Goal: Transaction & Acquisition: Purchase product/service

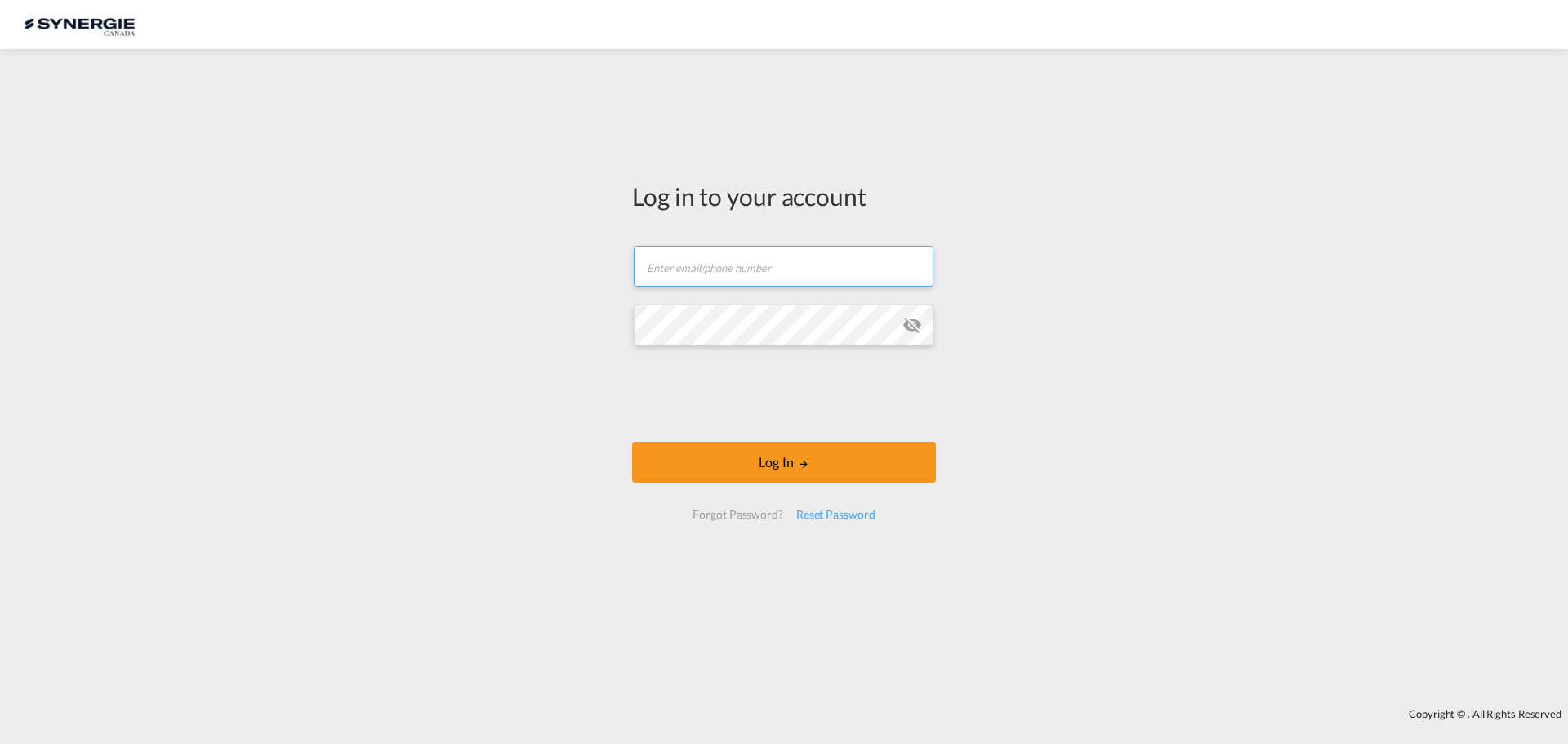
type input "[EMAIL_ADDRESS][DOMAIN_NAME]"
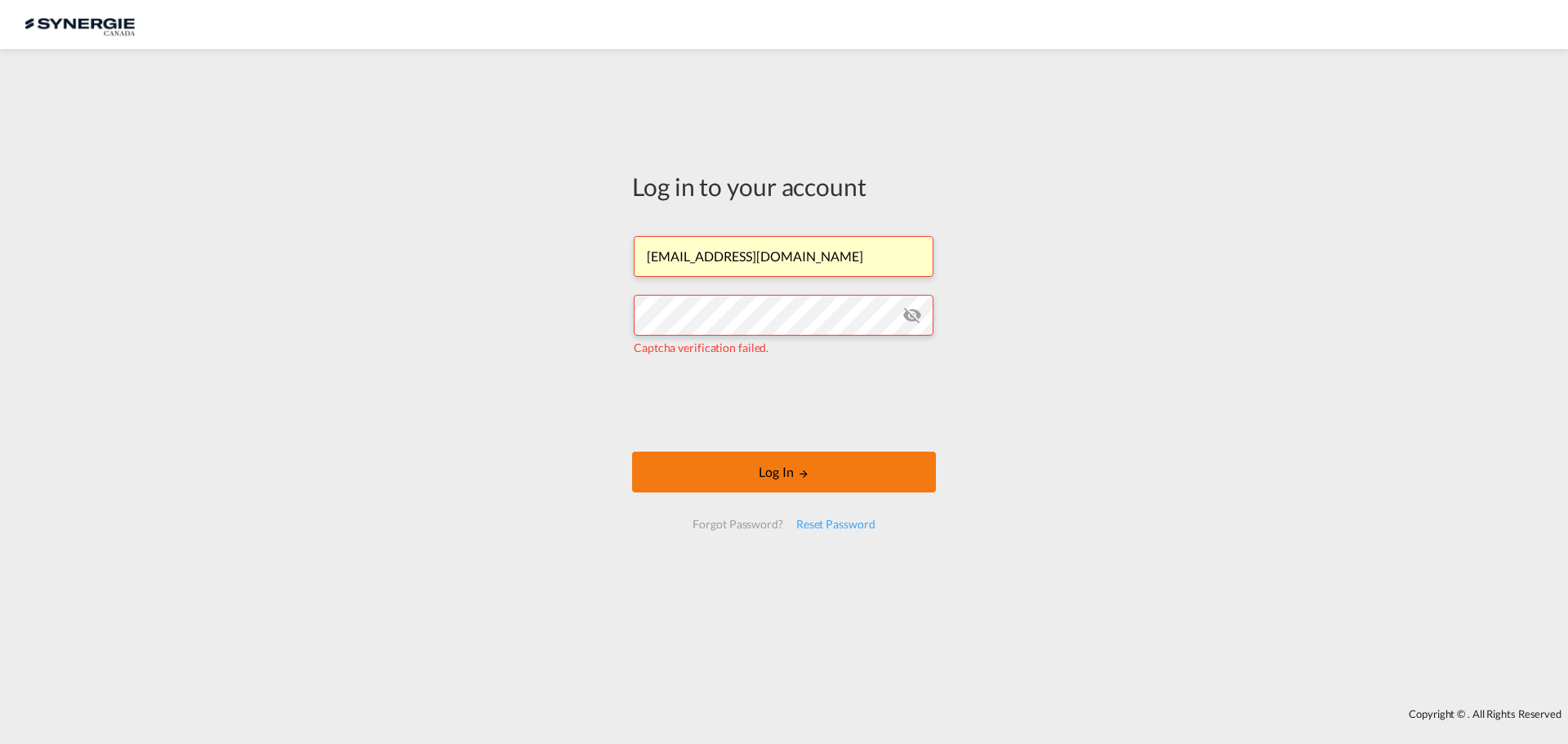
click at [778, 475] on button "Log In" at bounding box center [784, 472] width 304 height 41
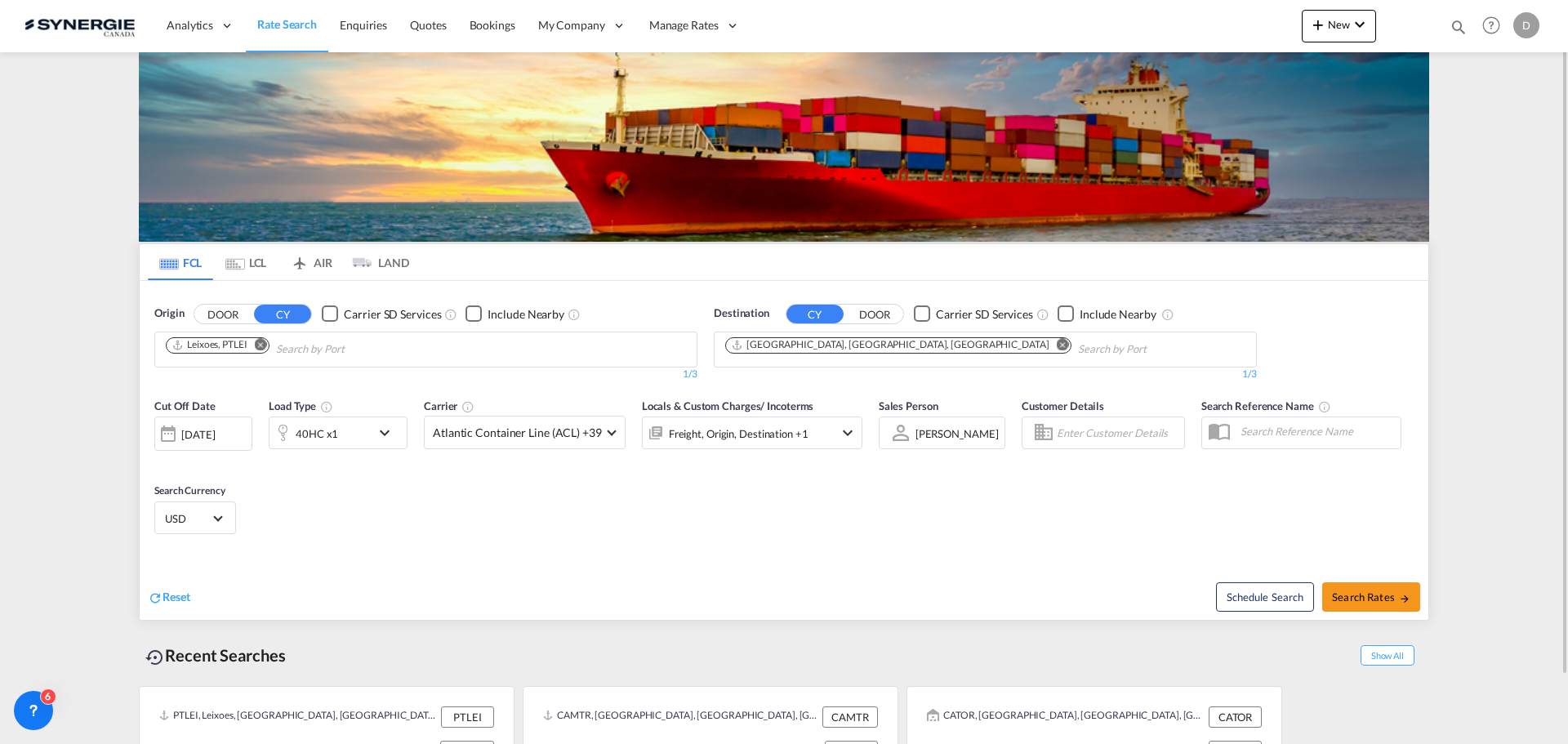
click at [1461, 24] on md-icon "icon-magnify" at bounding box center [1459, 27] width 18 height 18
drag, startPoint x: 1173, startPoint y: 28, endPoint x: 1209, endPoint y: 41, distance: 38.3
click at [1173, 28] on select "Bookings Quotes Enquiries" at bounding box center [1198, 27] width 77 height 29
select select "Quotes"
click at [1160, 13] on select "Bookings Quotes Enquiries" at bounding box center [1198, 27] width 77 height 29
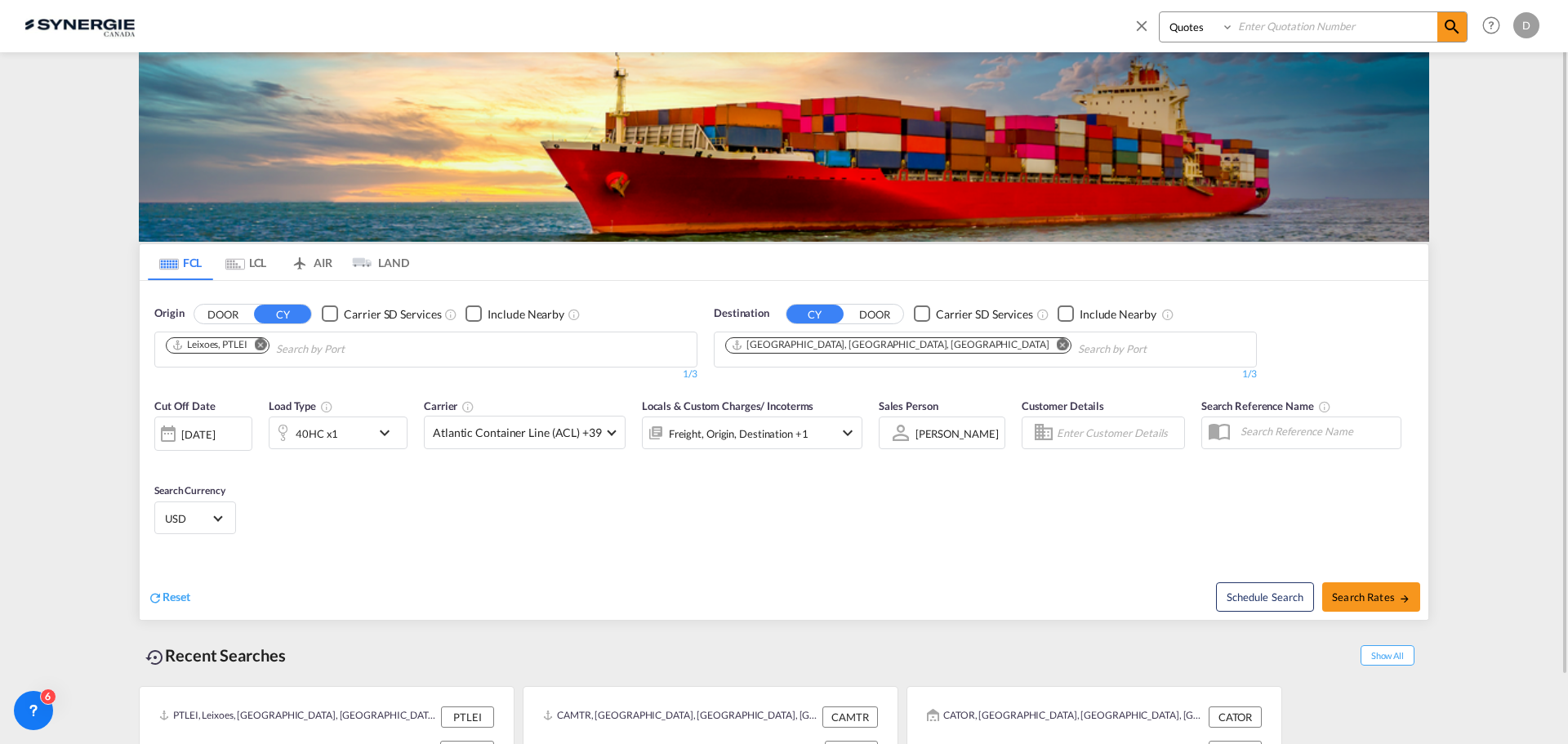
click at [1320, 27] on input at bounding box center [1336, 27] width 203 height 29
type input "15392"
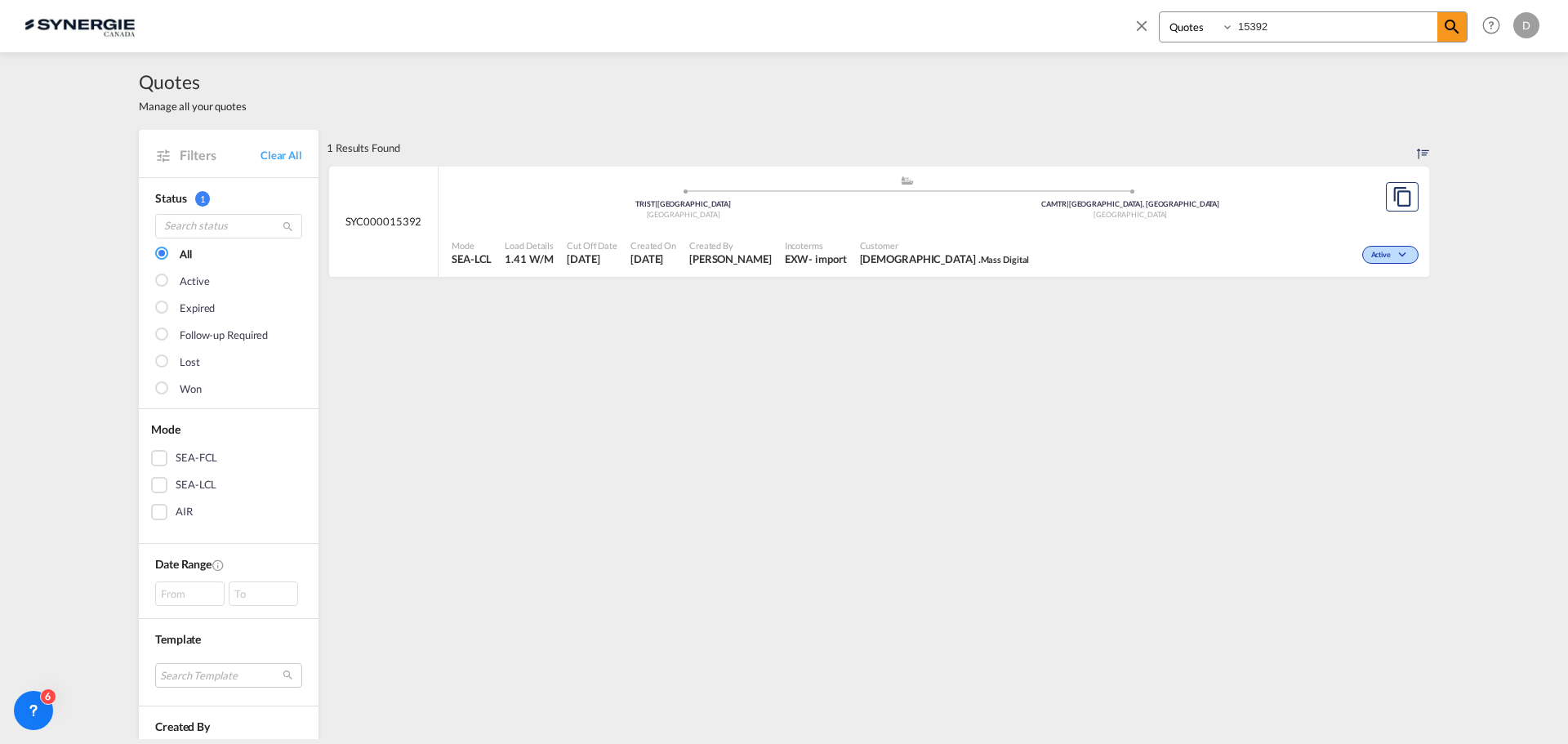
click at [667, 257] on span "10 Oct 2025" at bounding box center [652, 258] width 45 height 15
click at [1135, 20] on md-icon "icon-close" at bounding box center [1141, 25] width 18 height 18
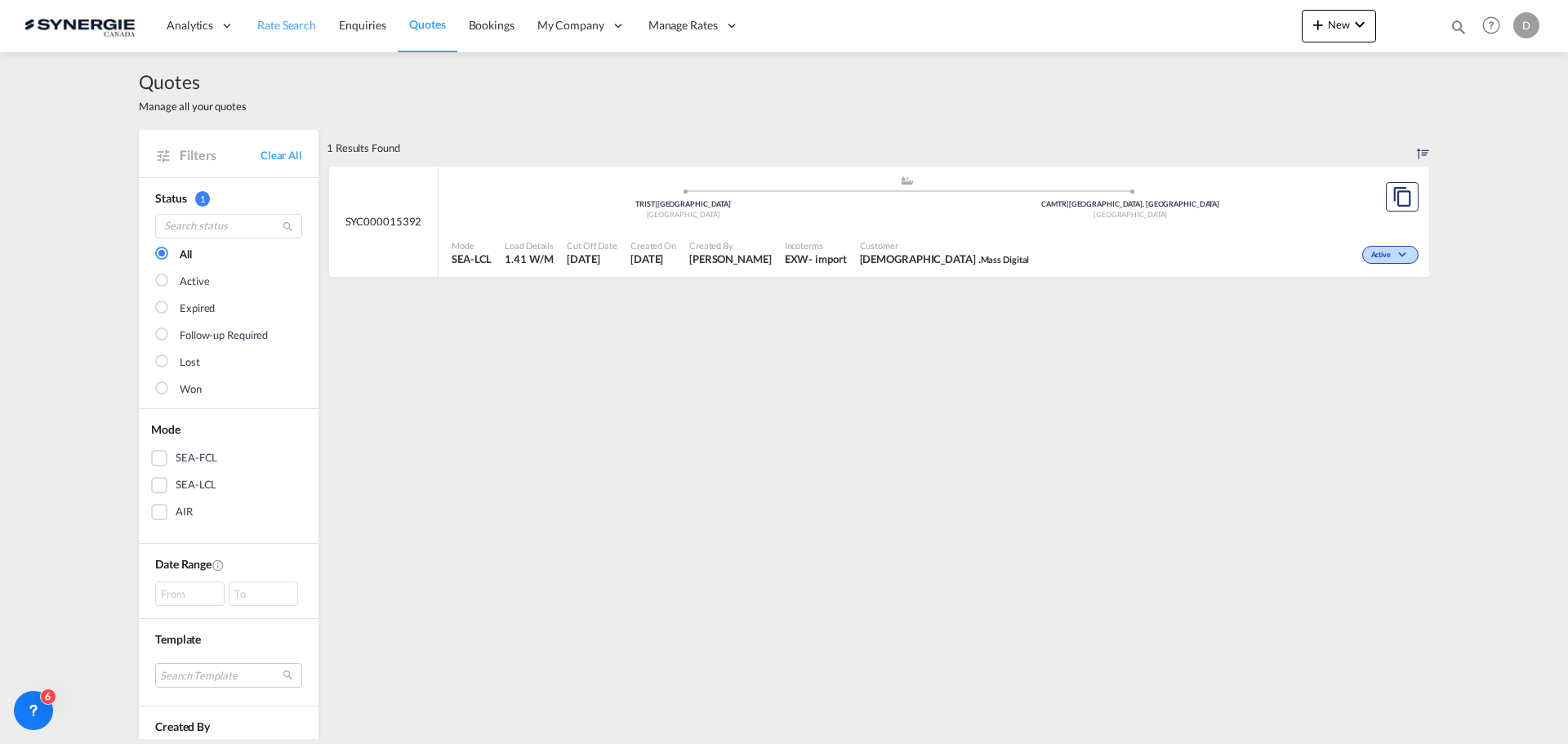
click at [299, 29] on span "Rate Search" at bounding box center [286, 25] width 59 height 14
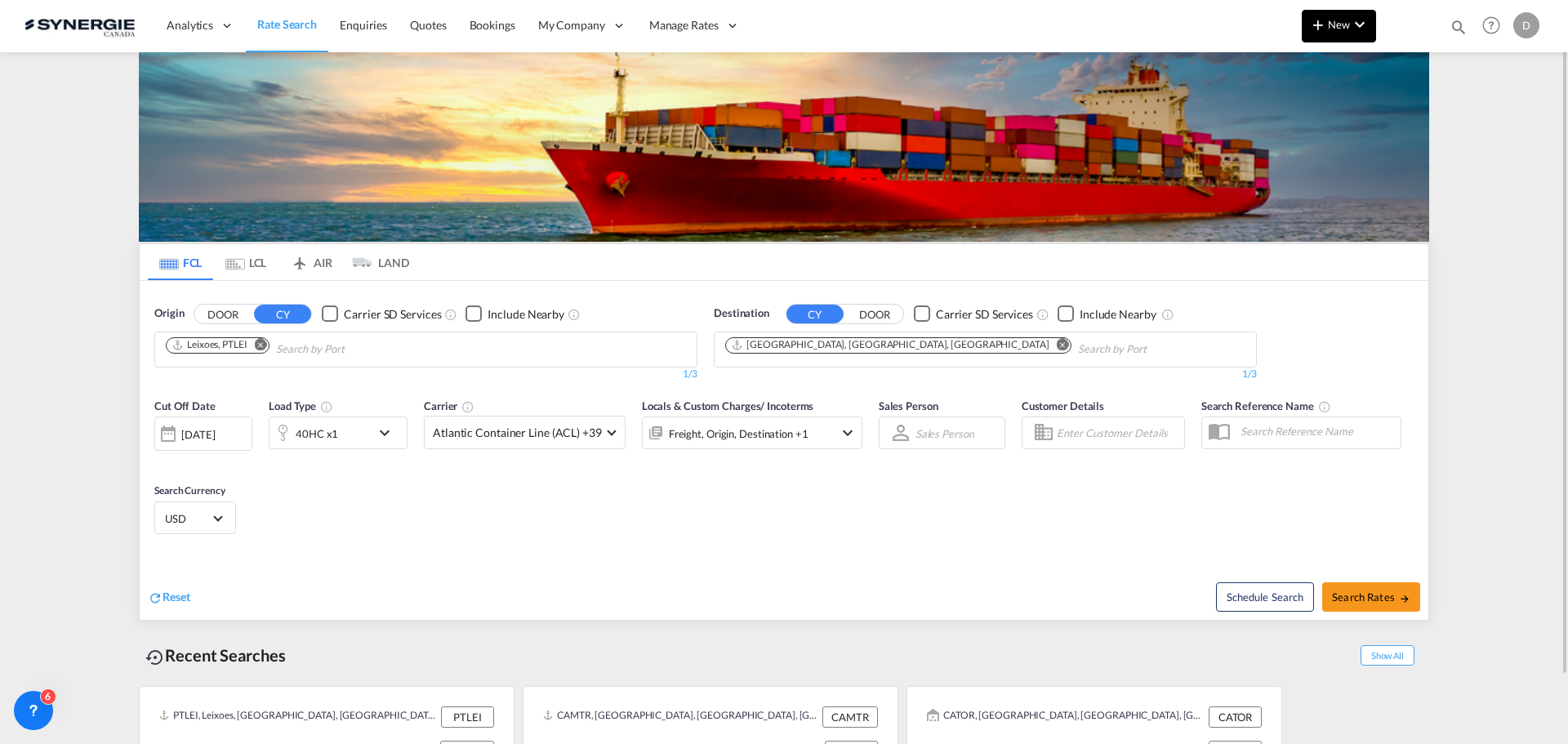
click at [1336, 32] on button "New" at bounding box center [1339, 26] width 75 height 33
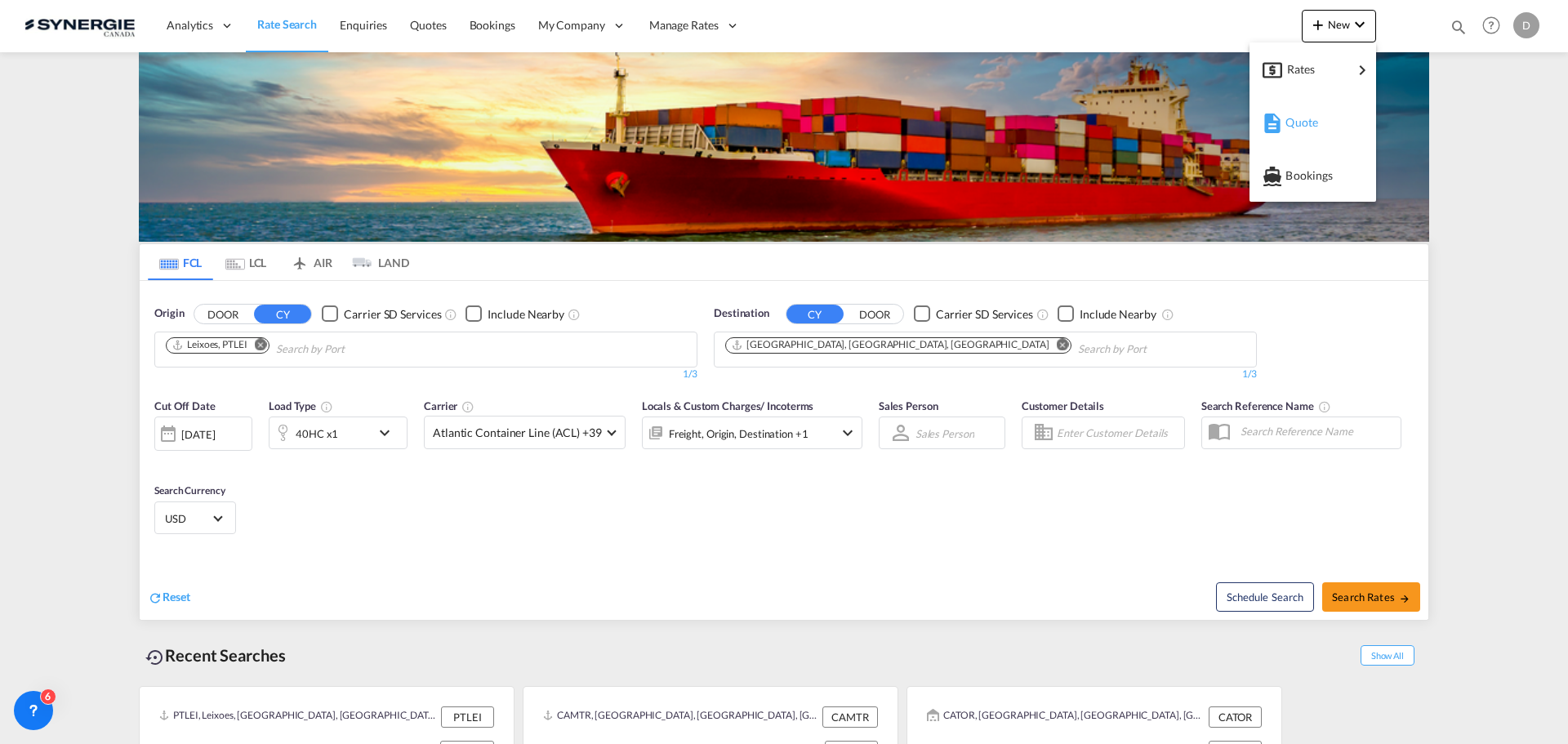
click at [1283, 123] on div "Quote" at bounding box center [1312, 122] width 101 height 41
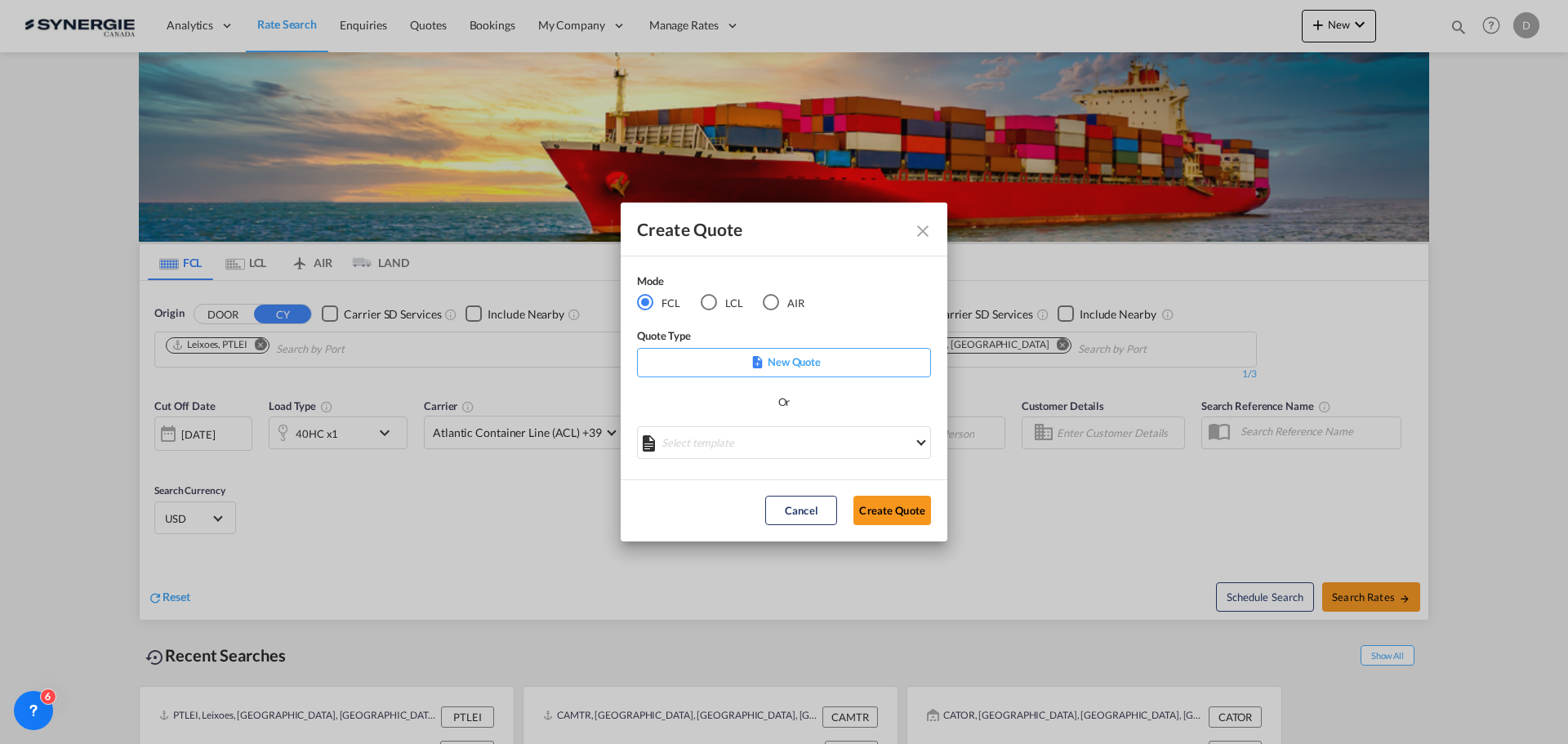
click at [708, 306] on div "LCL" at bounding box center [709, 302] width 16 height 16
click at [764, 444] on md-select "Select template *NEW* UBV Italy consol LCL Pablo Gomez Saldarriaga | 23 Sep 202…" at bounding box center [784, 442] width 294 height 33
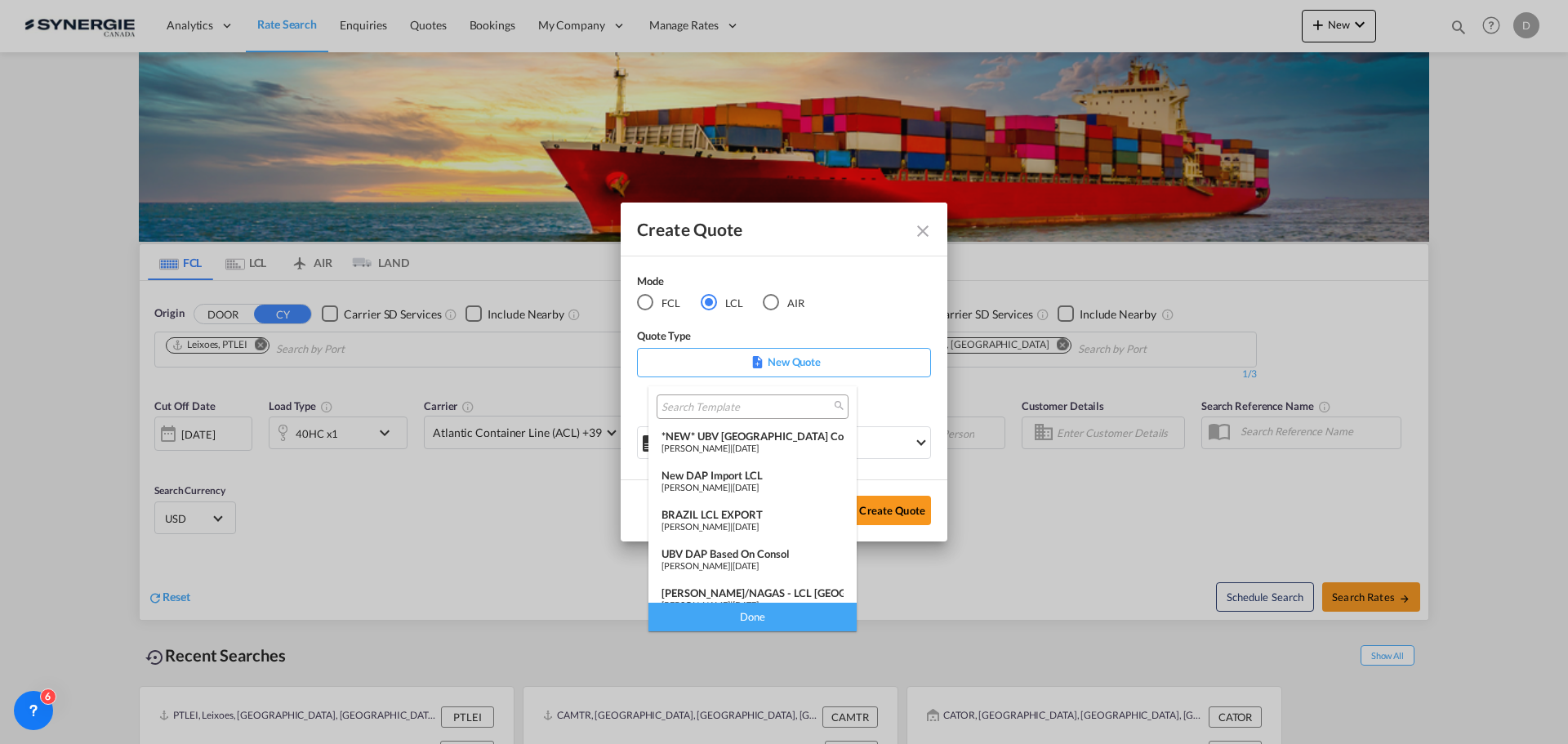
click at [743, 474] on div "New DAP Import LCL" at bounding box center [752, 475] width 182 height 14
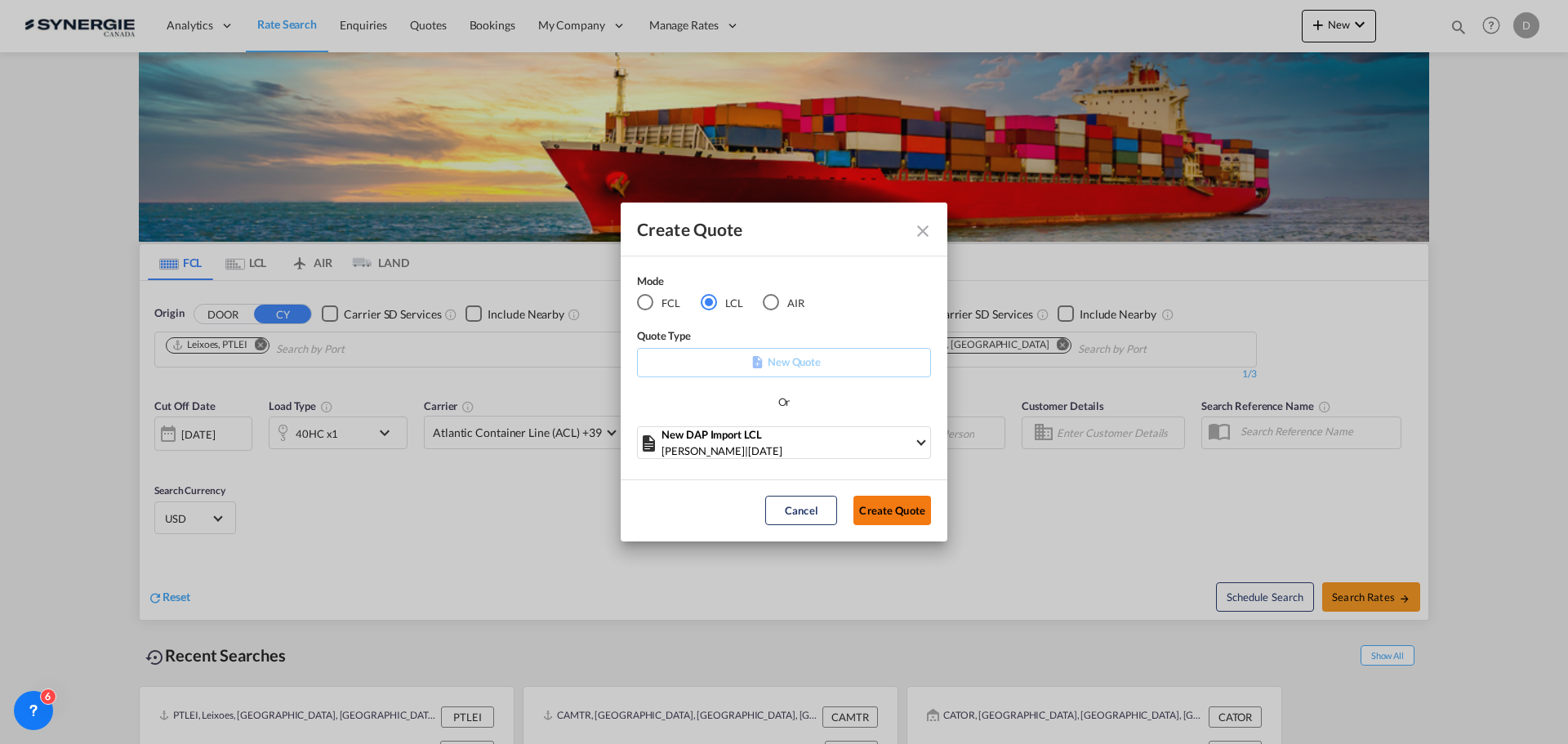
click at [867, 509] on button "Create Quote" at bounding box center [892, 510] width 77 height 29
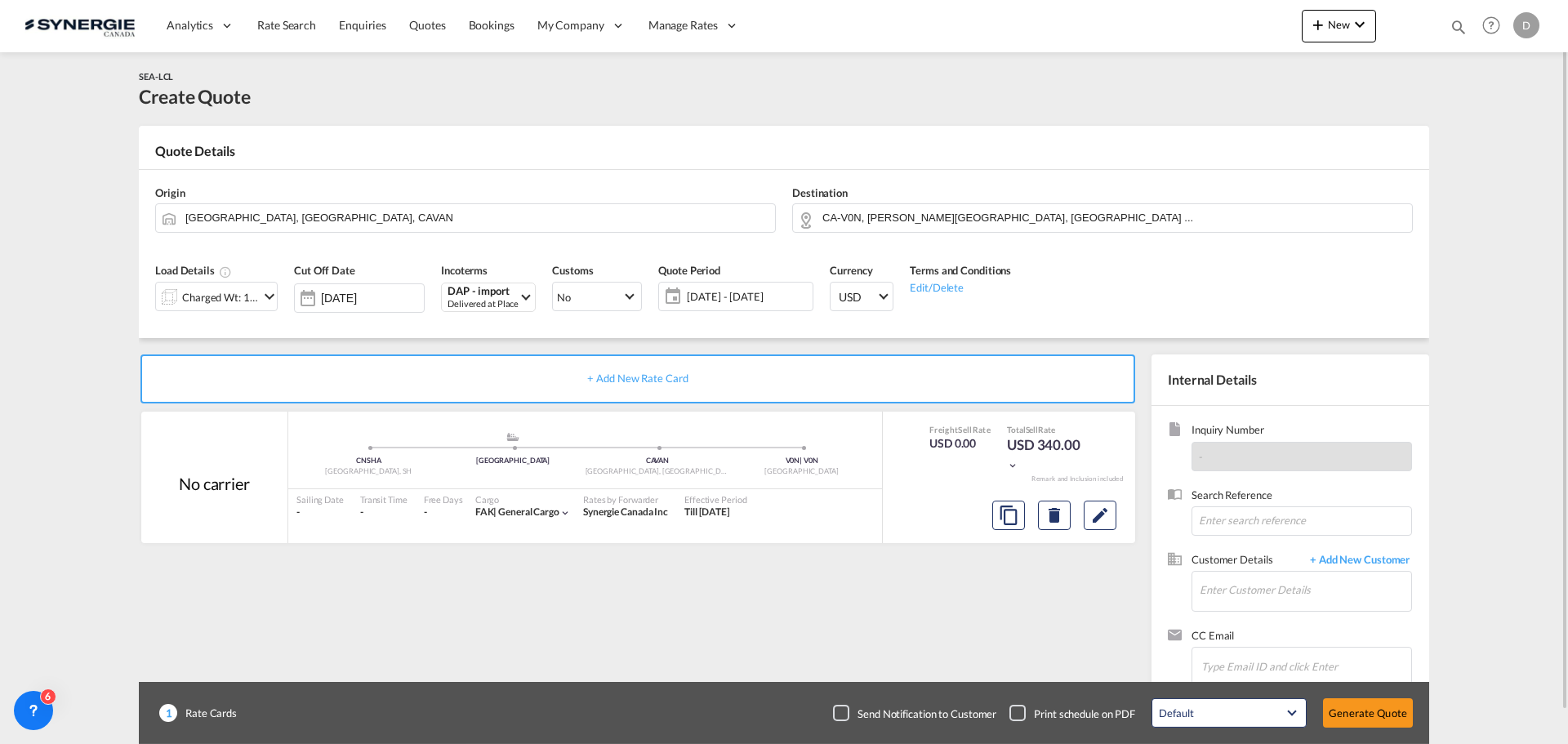
scroll to position [34, 0]
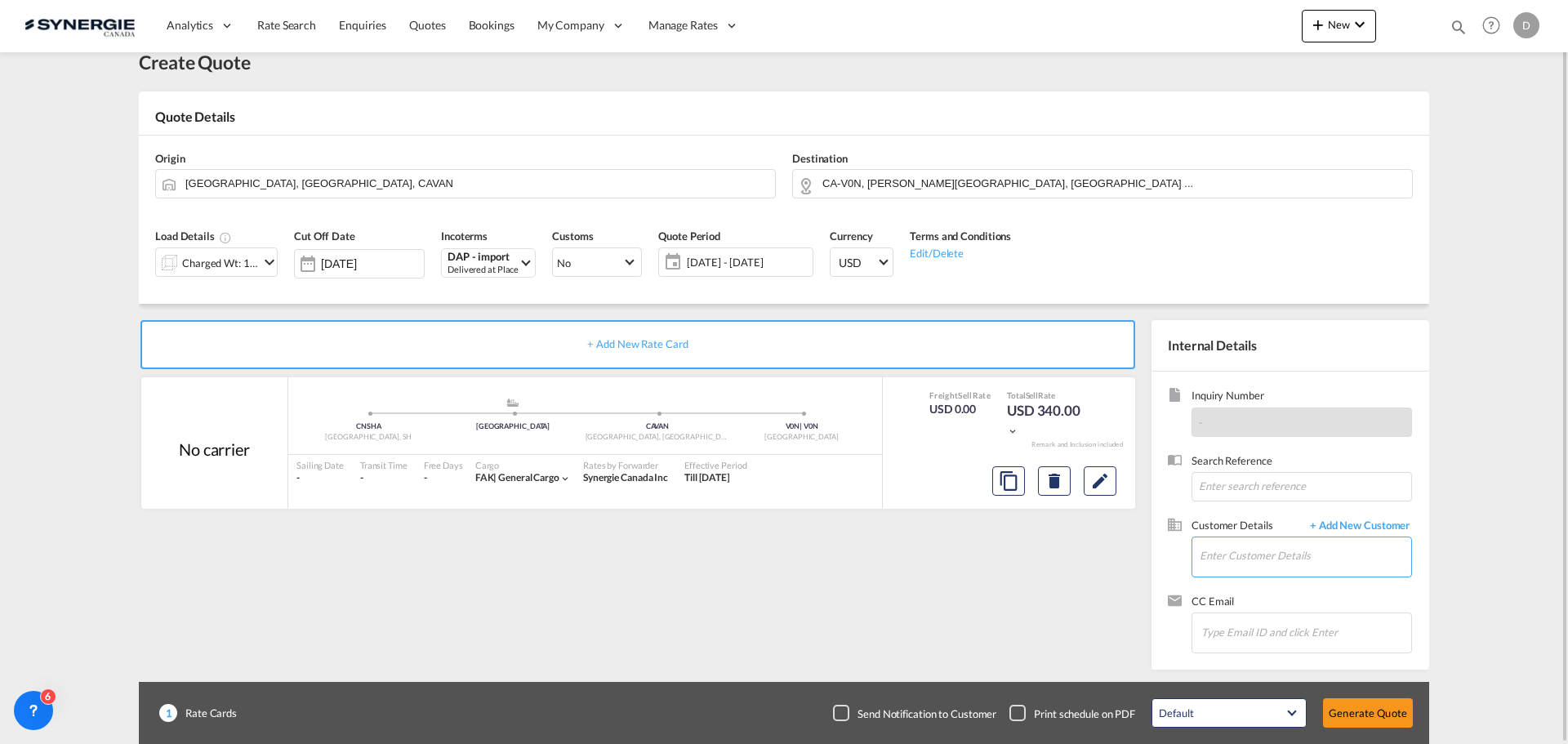
click at [1241, 543] on input "Enter Customer Details" at bounding box center [1306, 555] width 212 height 37
paste input "docs4@melodylogistics.com"
click at [1240, 517] on div "RITA DUYÊN docs4@melodylogistics.com" at bounding box center [1305, 516] width 212 height 45
type input "MELODY LOGISTICS CO, RITA DUYÊN, docs4@melodylogistics.com"
drag, startPoint x: 758, startPoint y: 179, endPoint x: 748, endPoint y: 179, distance: 10.0
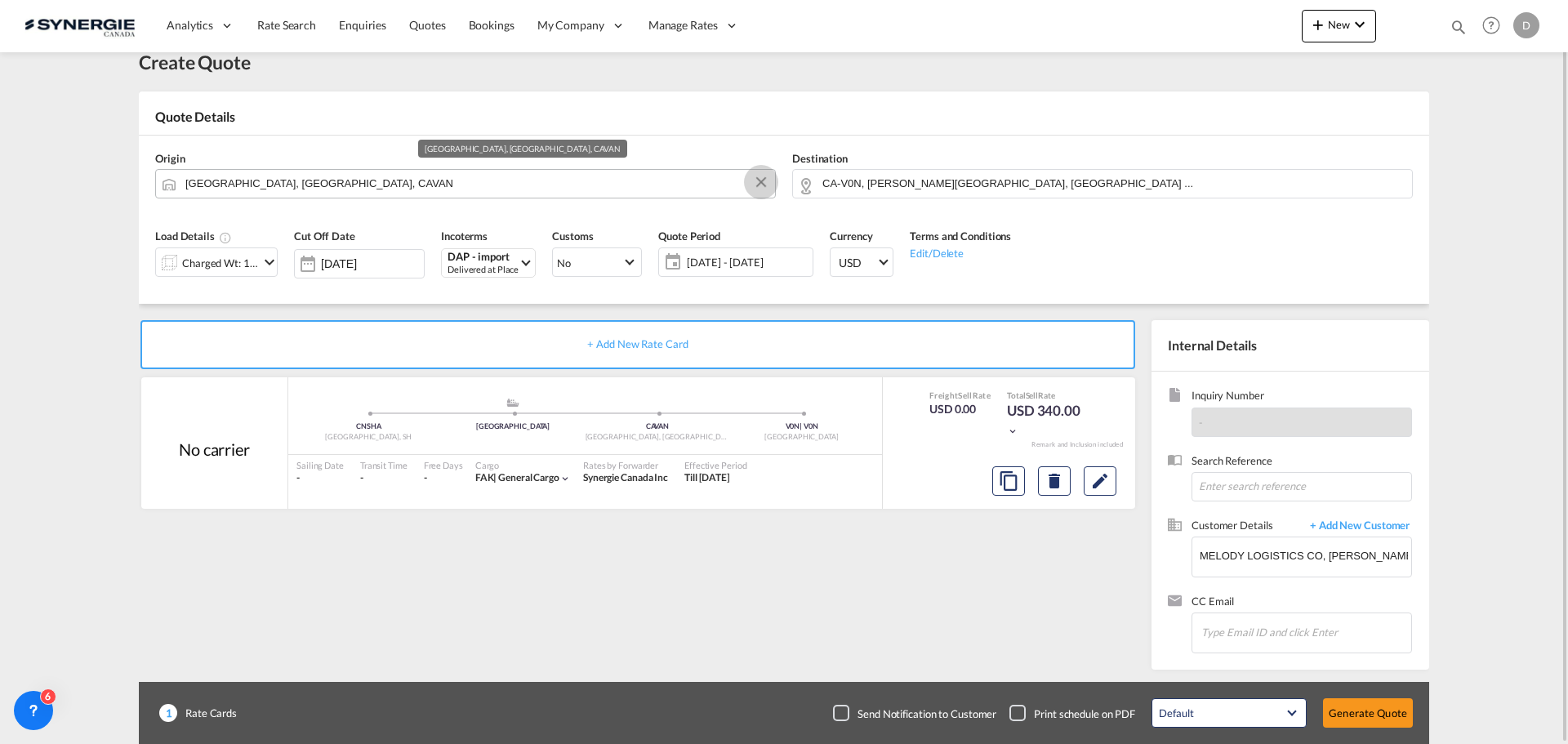
click at [752, 180] on button "Clear Input" at bounding box center [761, 182] width 24 height 24
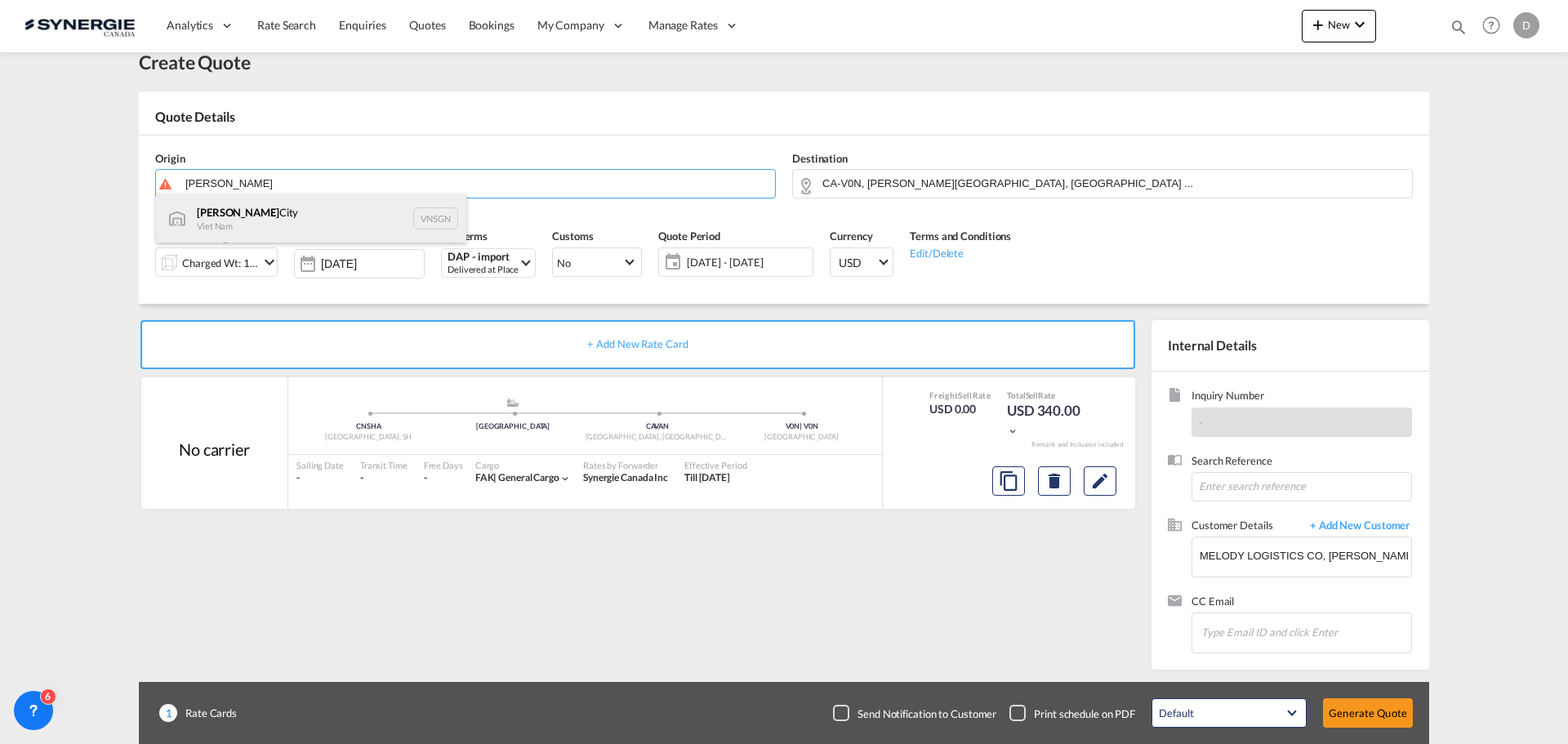
click at [290, 213] on div "Ho Chi Minh City Viet Nam VNSGN" at bounding box center [311, 218] width 311 height 49
type input "Ho Chi Minh City, VNSGN"
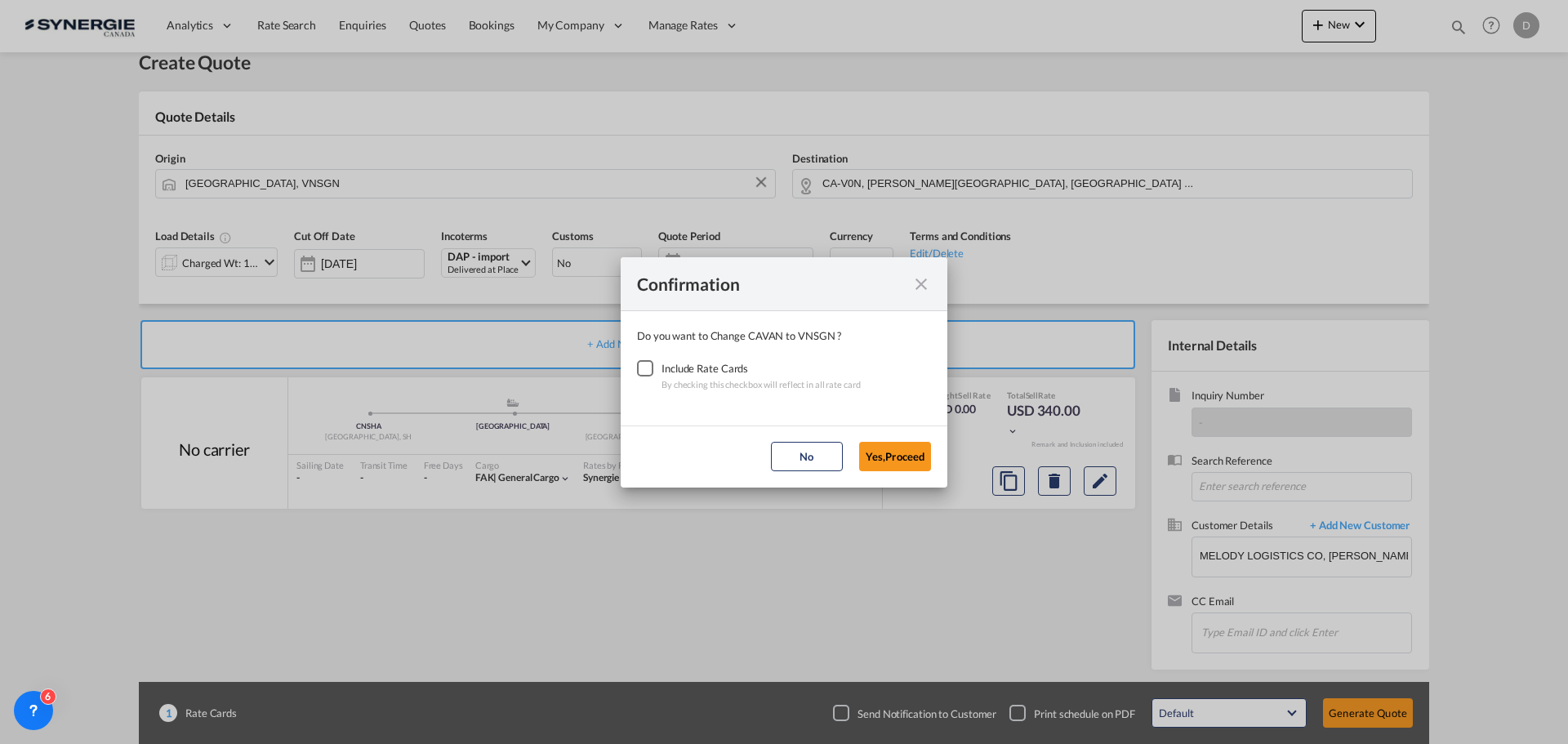
click at [647, 373] on div "Checkbox No Ink" at bounding box center [645, 368] width 16 height 16
click at [867, 457] on button "Yes,Proceed" at bounding box center [895, 456] width 72 height 29
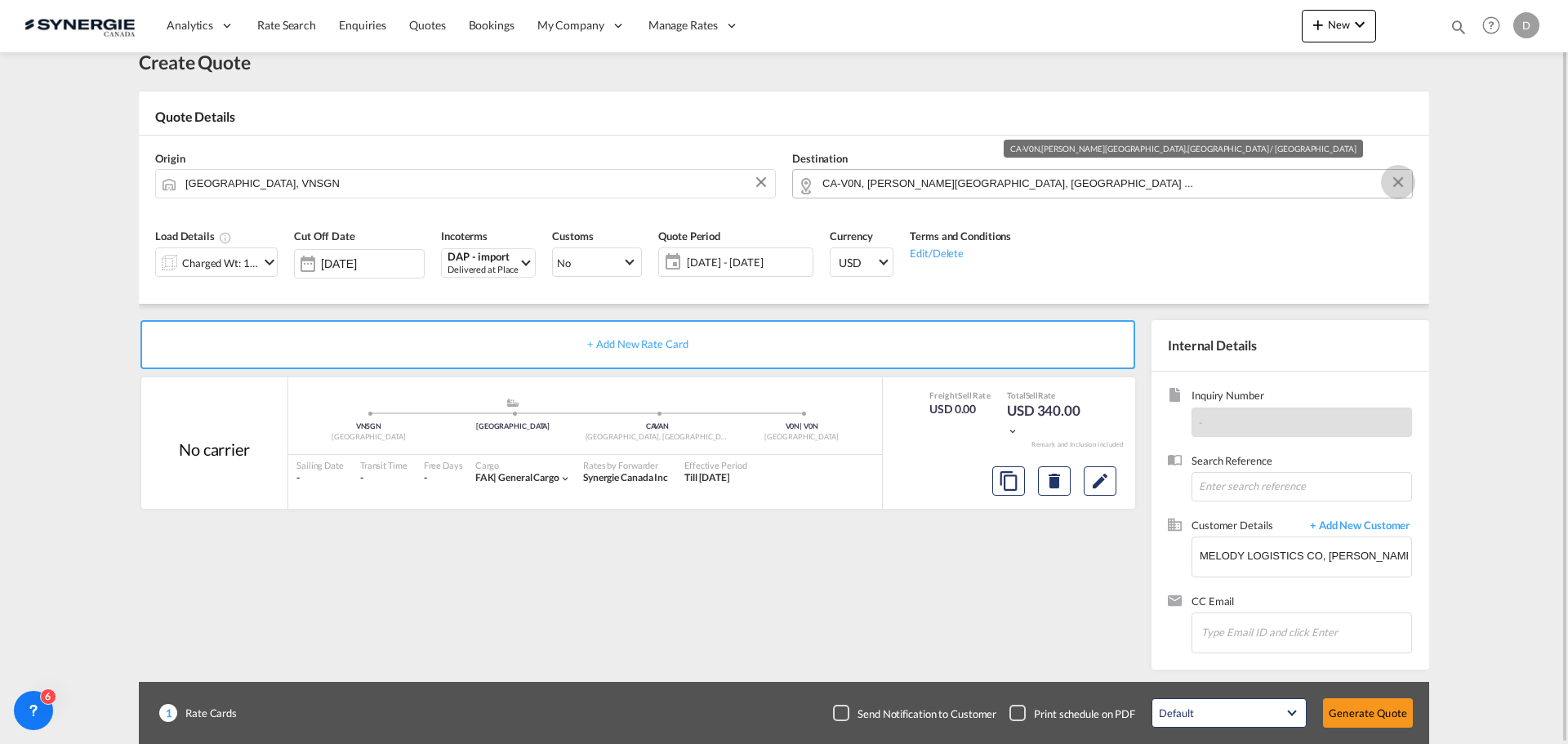
click at [1397, 181] on button "Clear Input" at bounding box center [1398, 182] width 24 height 24
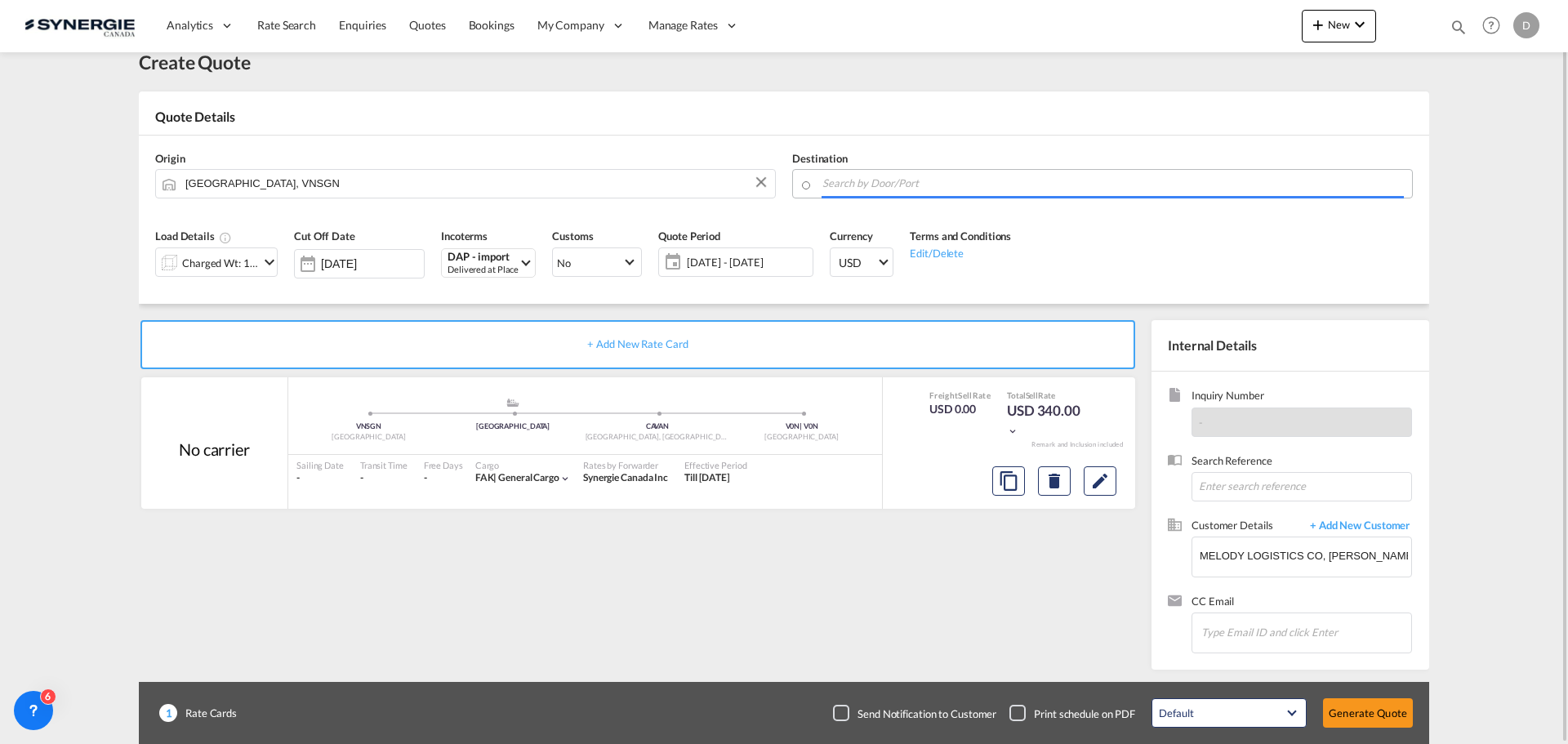
click at [1071, 175] on input "Search by Door/Port" at bounding box center [1113, 184] width 582 height 29
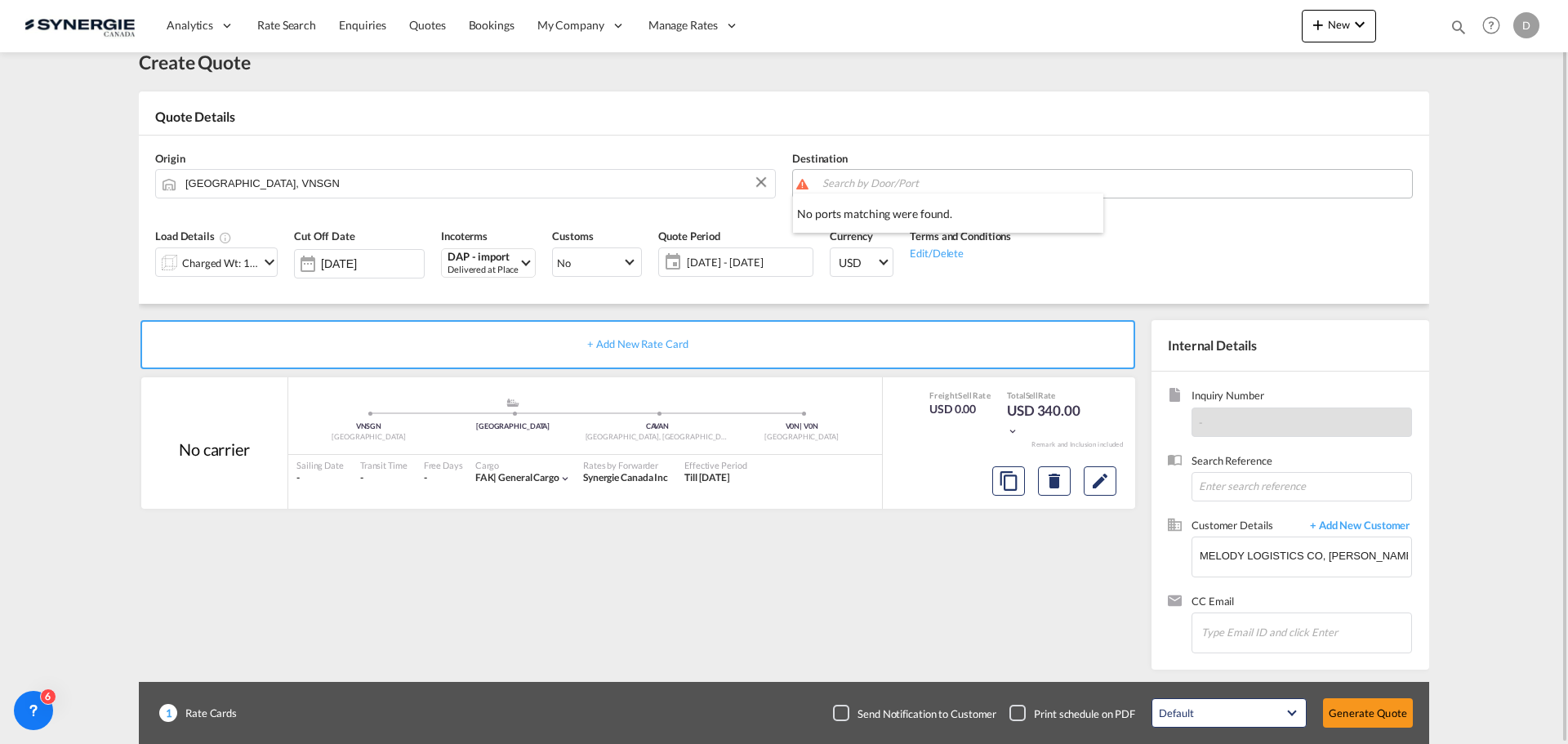
paste input "Repentigny"
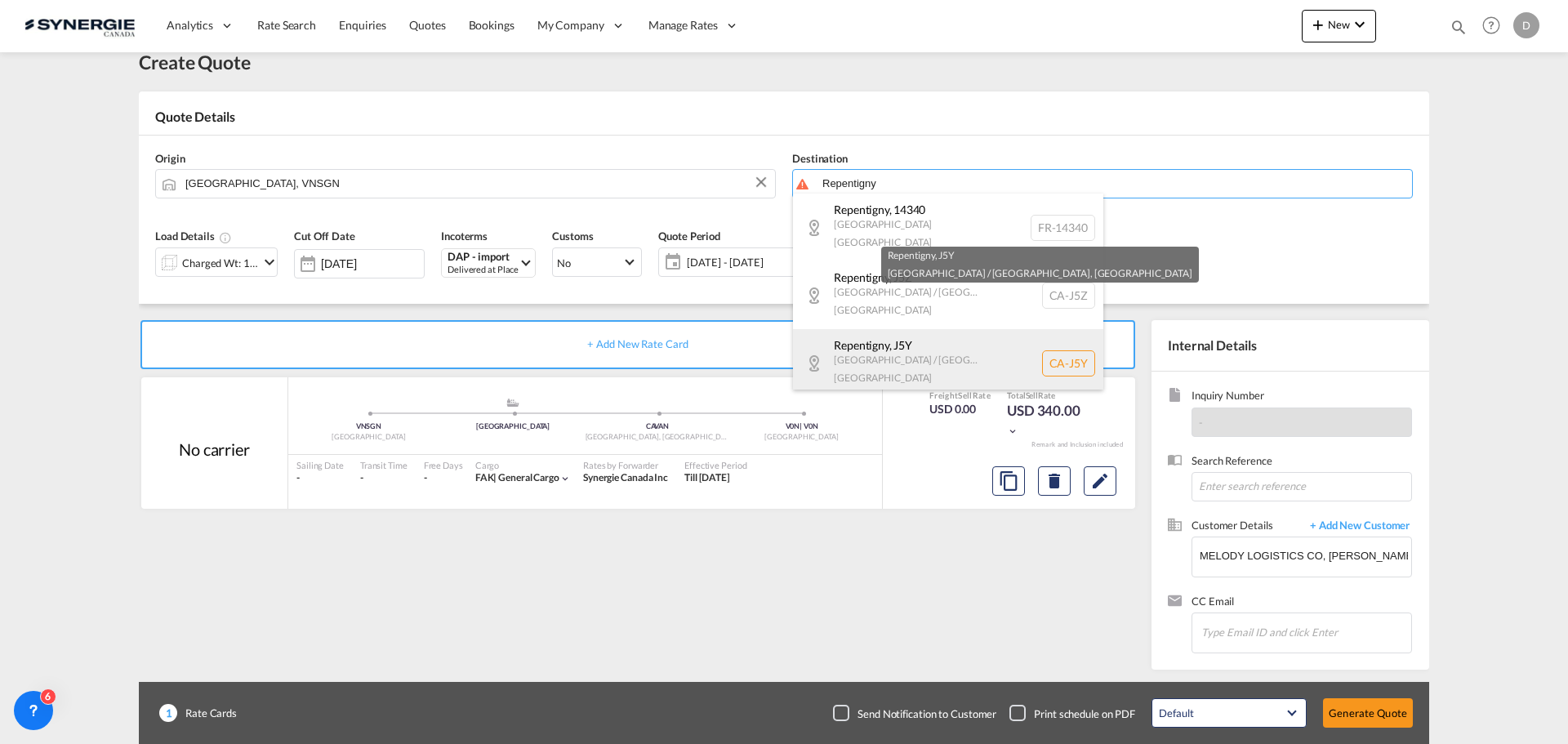
click at [922, 329] on div "Repentigny , J5Y Quebec / Québec Canada CA-J5Y" at bounding box center [948, 363] width 311 height 68
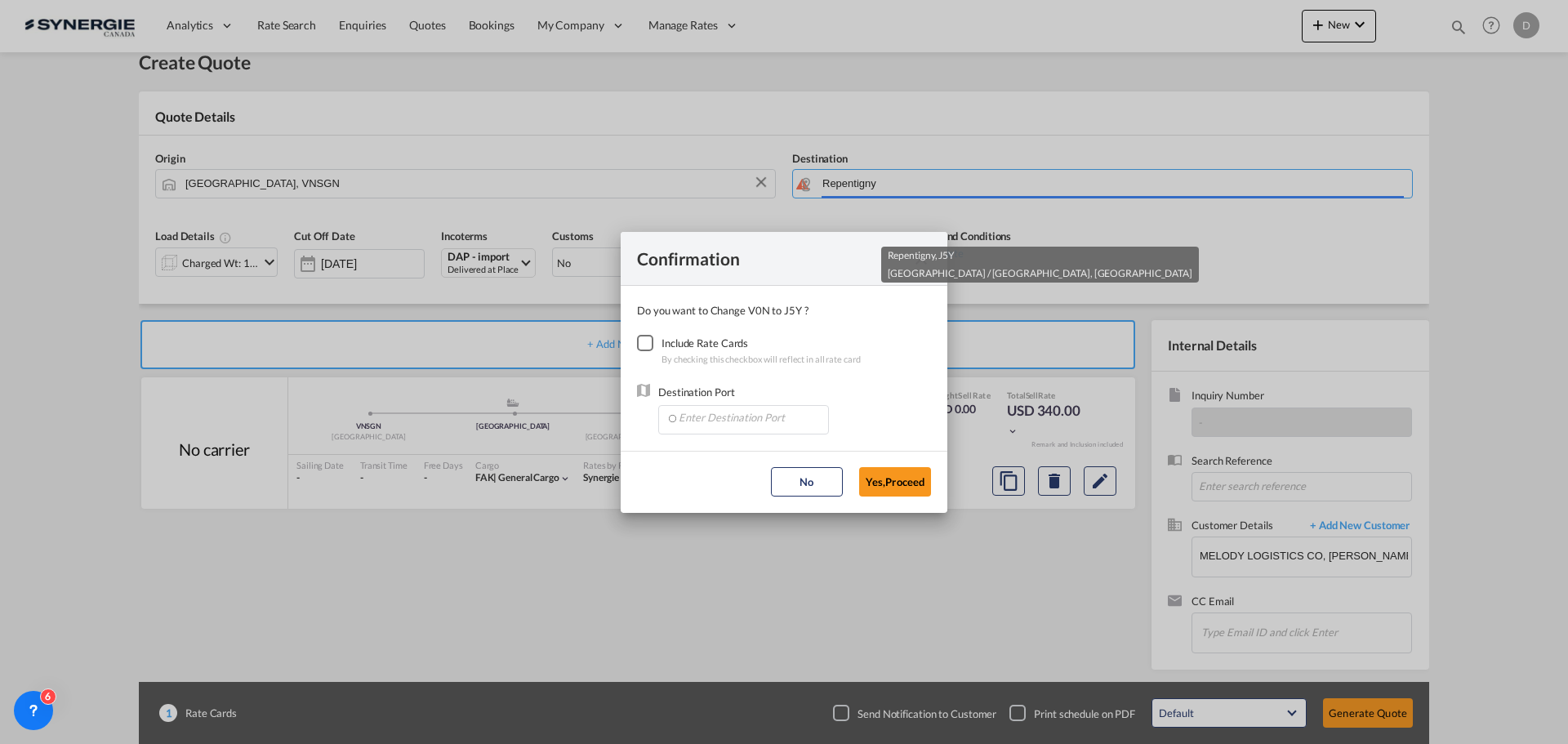
type input "CA-J5Y, Repentigny, Quebec / Québec"
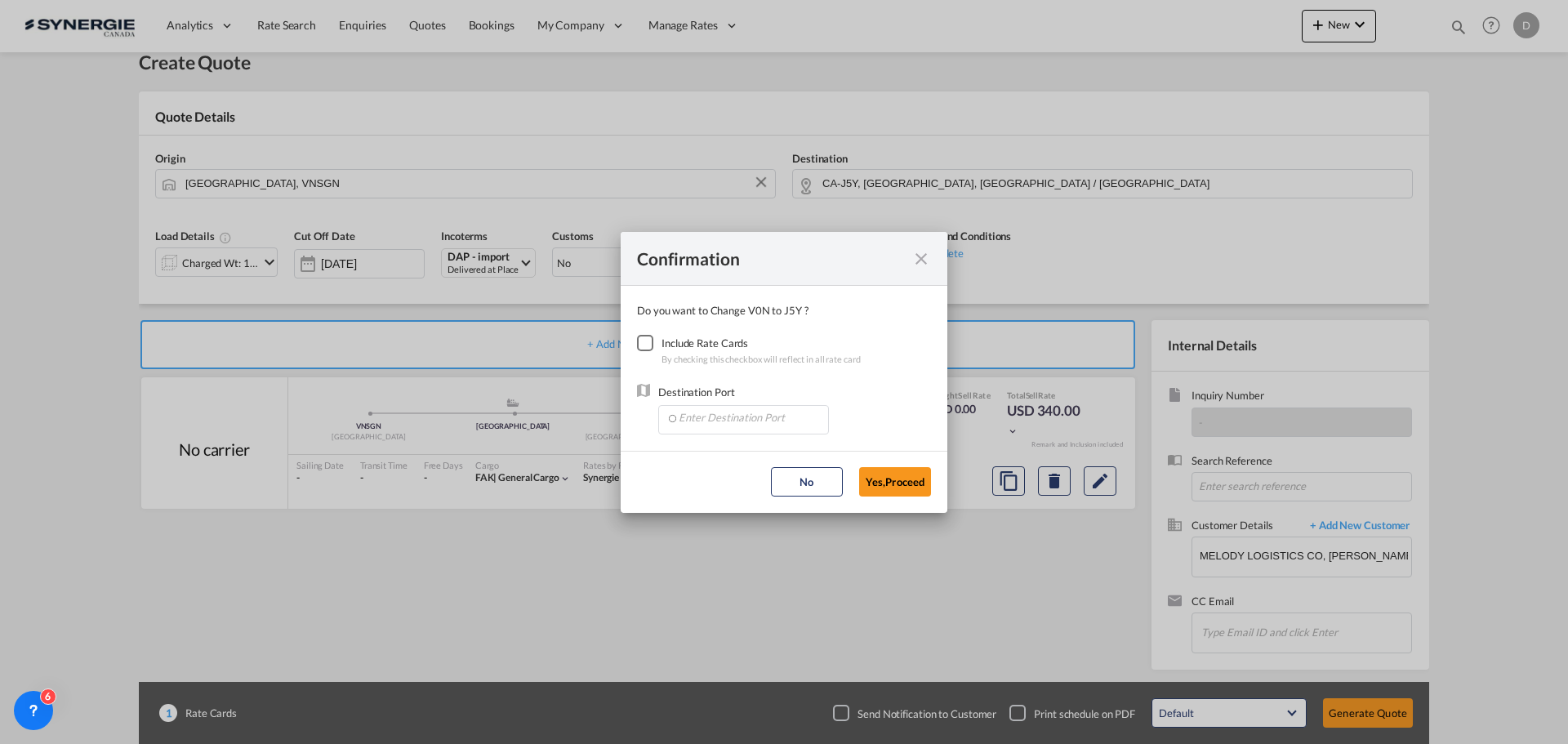
click at [639, 342] on div "Checkbox No Ink" at bounding box center [645, 342] width 16 height 16
click at [787, 420] on input "Enter Destination Port" at bounding box center [747, 417] width 162 height 24
click at [735, 452] on span "CAMTR, Montreal, QC, Canada, North America, Americas" at bounding box center [998, 454] width 641 height 14
type input "CAMTR, Montreal, QC, Canada, North America, Americas"
click at [907, 474] on button "Yes,Proceed" at bounding box center [895, 482] width 72 height 29
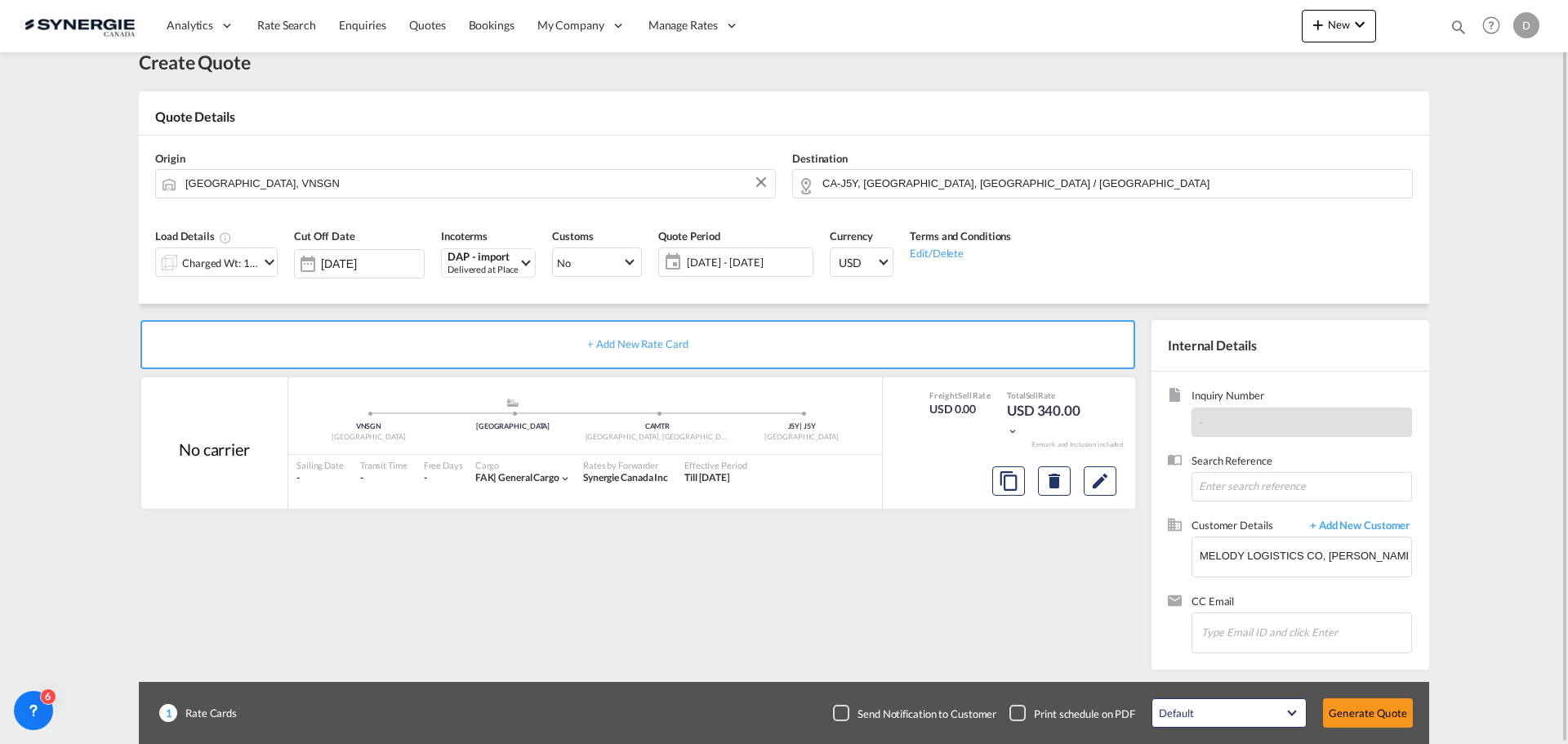
click at [266, 261] on md-icon "icon-chevron-down" at bounding box center [269, 262] width 19 height 19
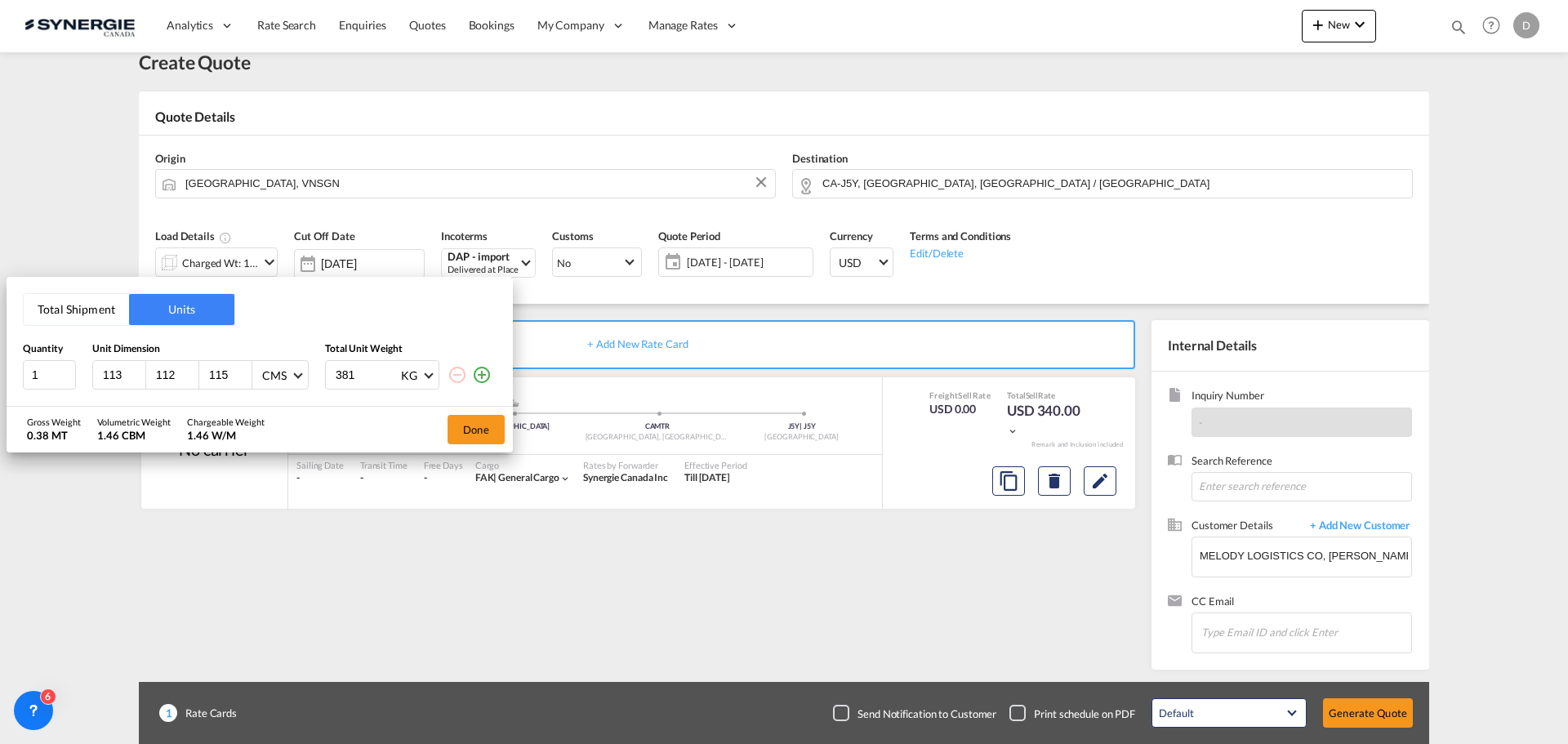
click at [120, 373] on input "113" at bounding box center [124, 374] width 45 height 15
click at [115, 373] on input "113" at bounding box center [124, 374] width 45 height 15
type input "120"
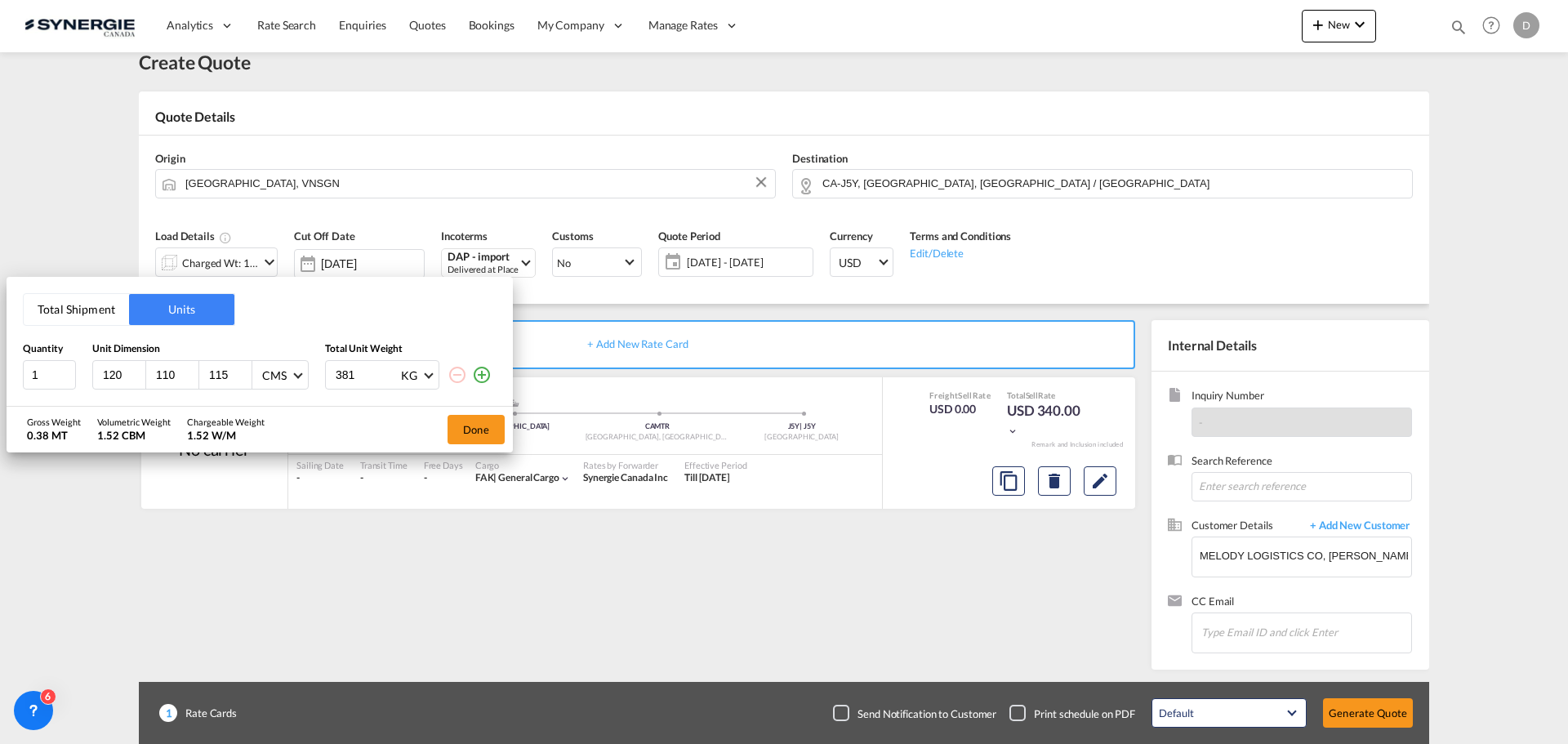
type input "110"
type input "150"
type input "450"
click at [481, 433] on button "Done" at bounding box center [475, 430] width 57 height 29
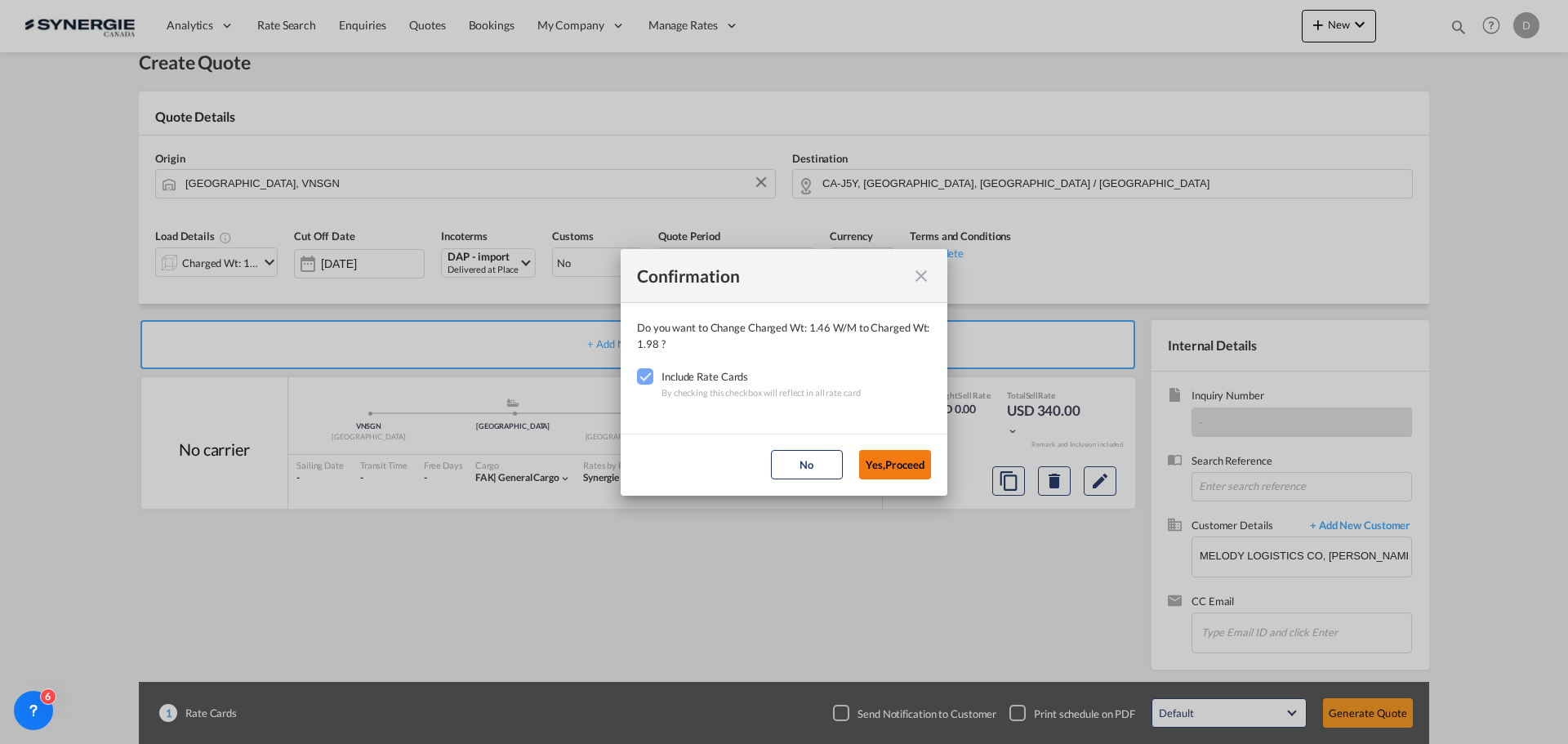
click at [904, 469] on button "Yes,Proceed" at bounding box center [895, 464] width 72 height 29
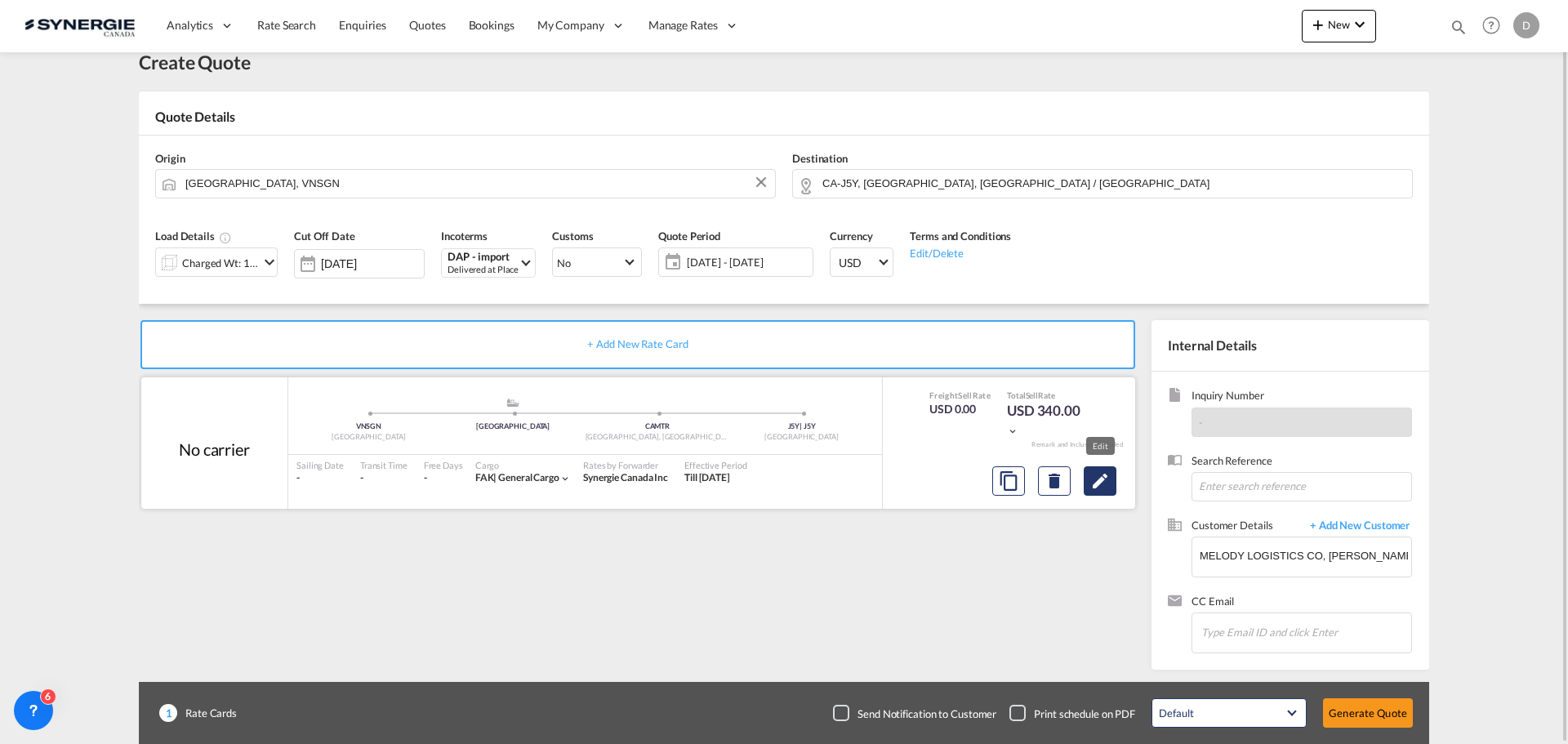
click at [1107, 482] on md-icon "Edit" at bounding box center [1100, 481] width 19 height 19
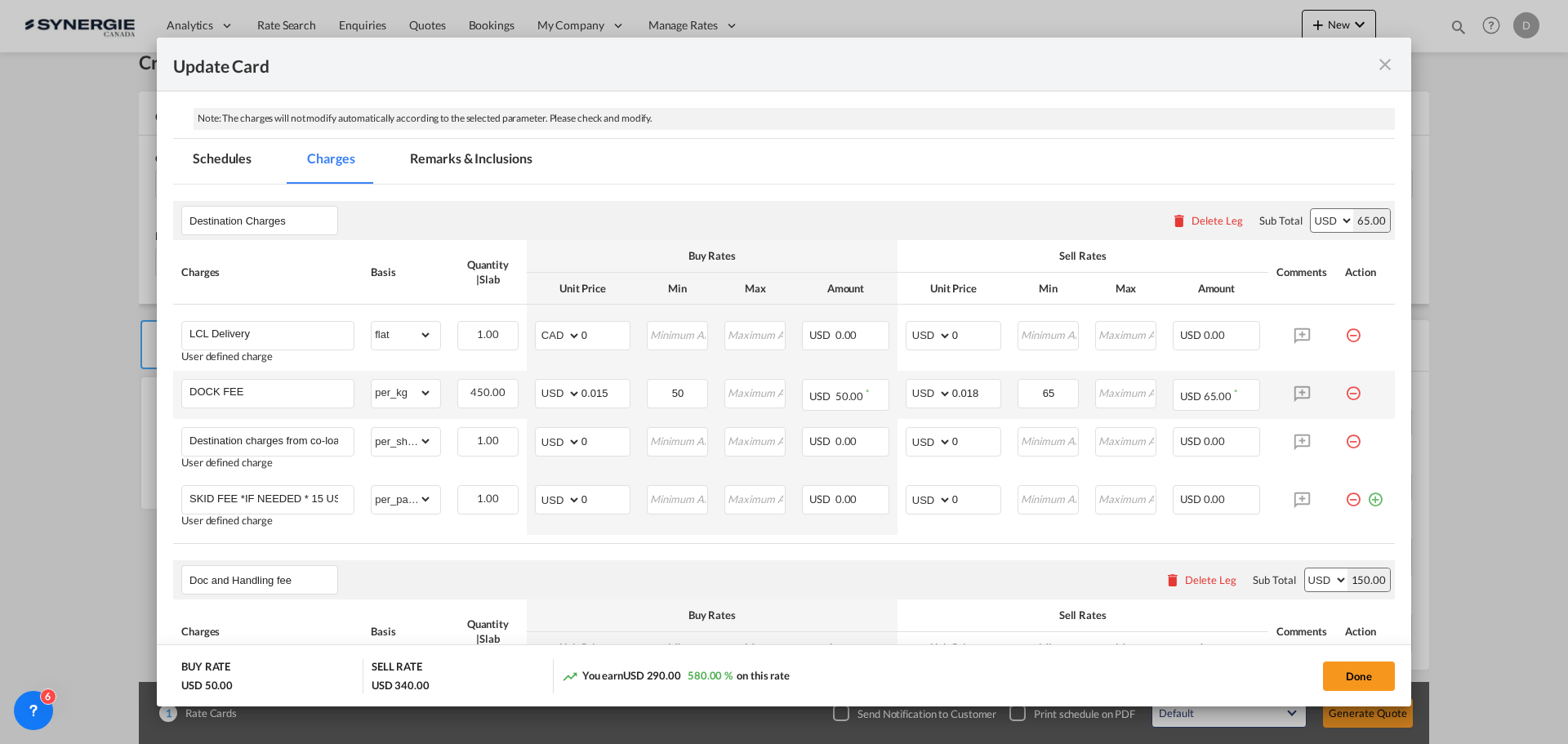
scroll to position [408, 0]
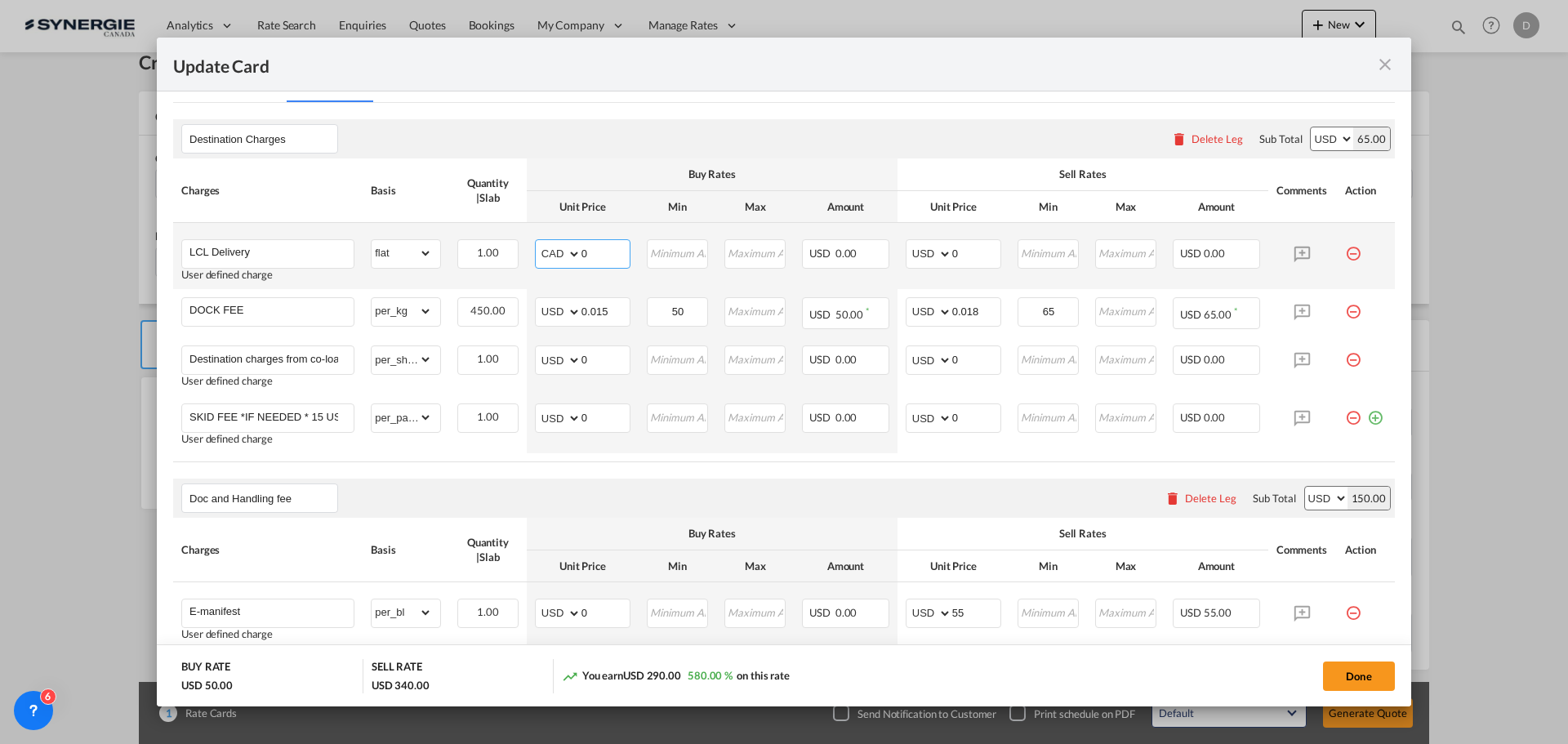
drag, startPoint x: 579, startPoint y: 252, endPoint x: 589, endPoint y: 251, distance: 10.0
click at [589, 251] on input "0" at bounding box center [606, 252] width 48 height 24
type input "78"
click at [568, 253] on select "AED AFN ALL AMD ANG AOA ARS AUD AWG AZN BAM BBD BDT BGN BHD BIF BMD BND BOB BRL…" at bounding box center [559, 254] width 43 height 23
select select "string:USD"
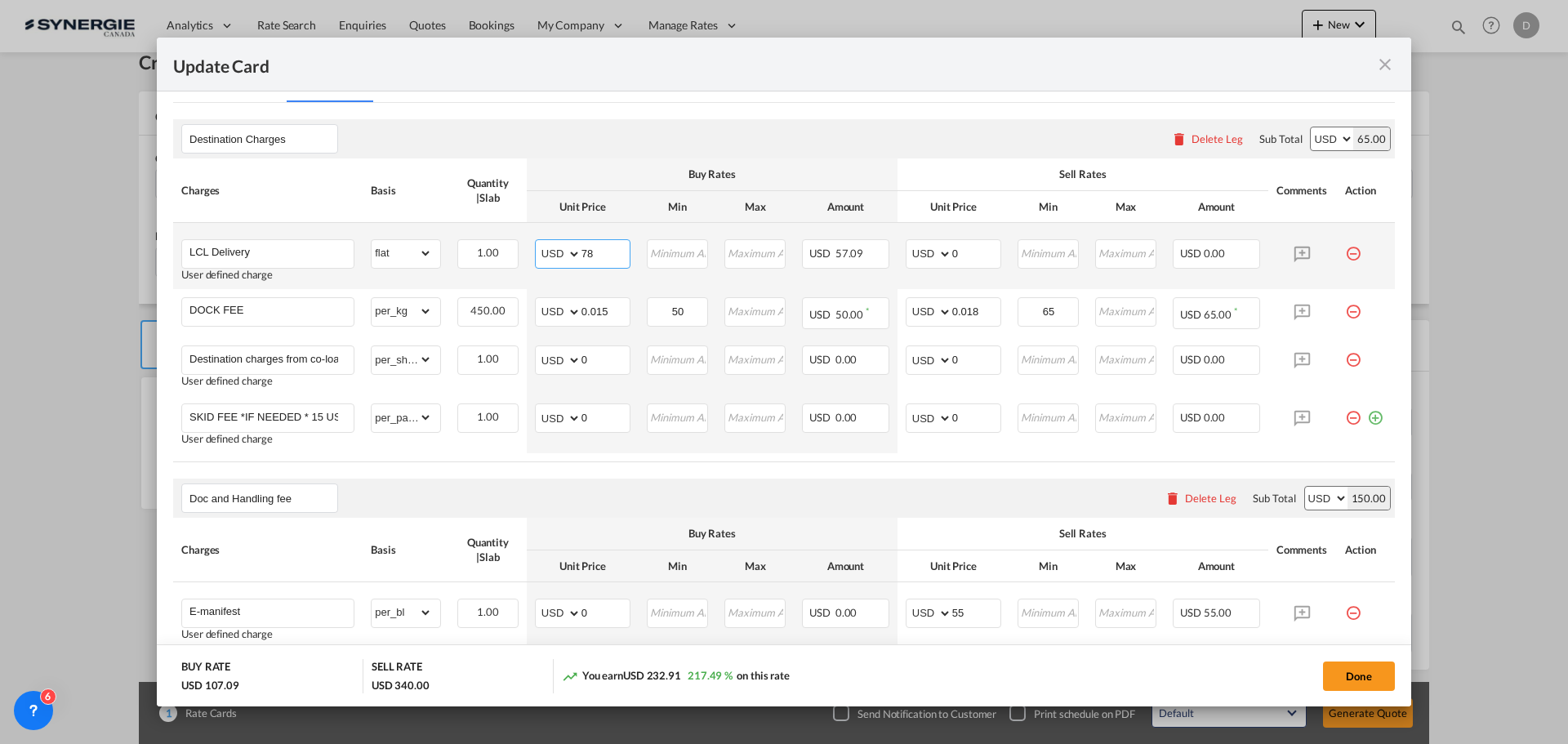
click at [538, 243] on select "AED AFN ALL AMD ANG AOA ARS AUD AWG AZN BAM BBD BDT BGN BHD BIF BMD BND BOB BRL…" at bounding box center [559, 254] width 43 height 23
drag, startPoint x: 948, startPoint y: 256, endPoint x: 957, endPoint y: 255, distance: 9.1
click at [957, 255] on input "0" at bounding box center [977, 252] width 48 height 24
type input "105"
click at [1345, 309] on md-icon "icon-minus-circle-outline red-400-fg pt-7" at bounding box center [1353, 305] width 16 height 16
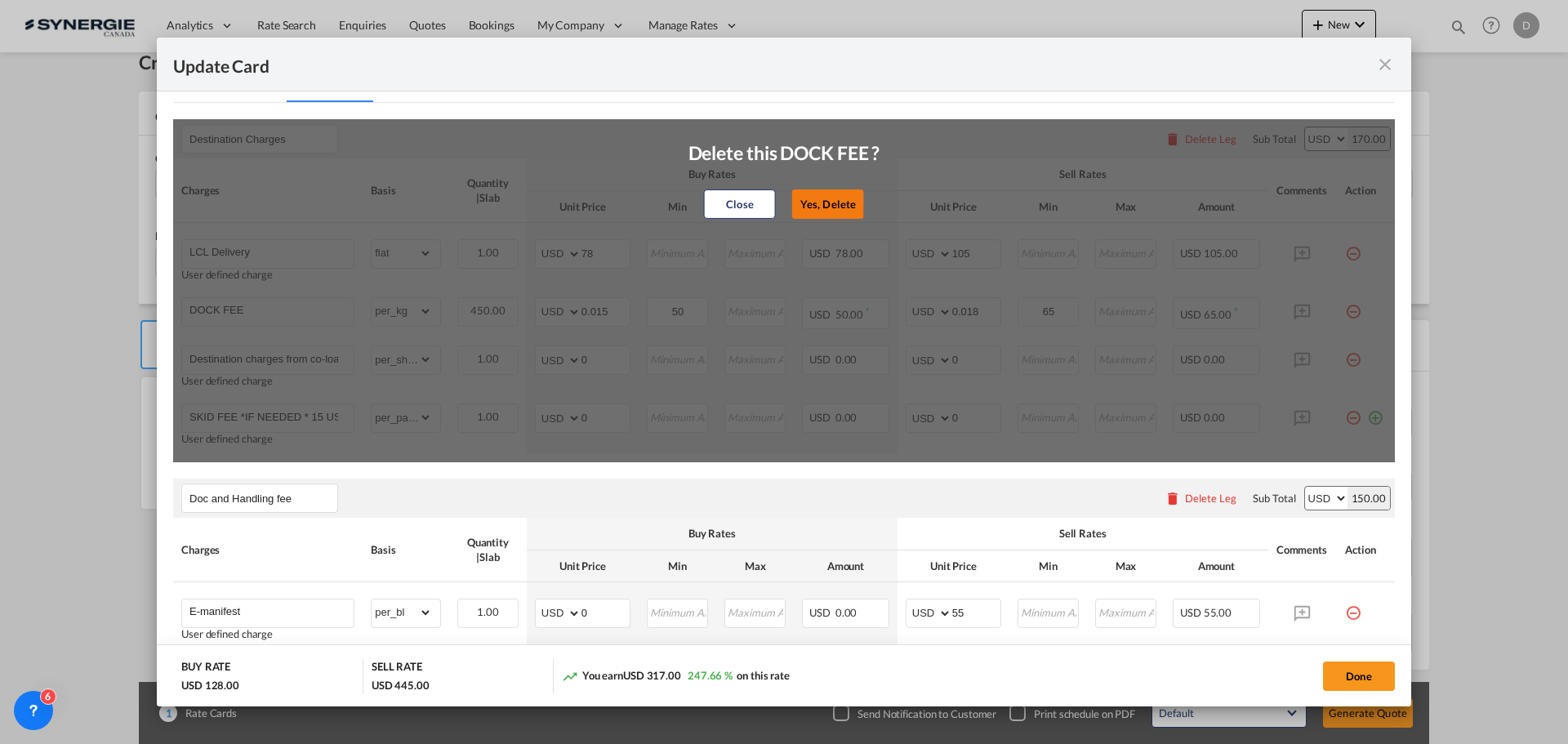
click at [840, 206] on button "Yes, Delete" at bounding box center [828, 204] width 72 height 29
type input "Destination charges from co-loader at cost if any"
select select "per_shipment"
type input "0"
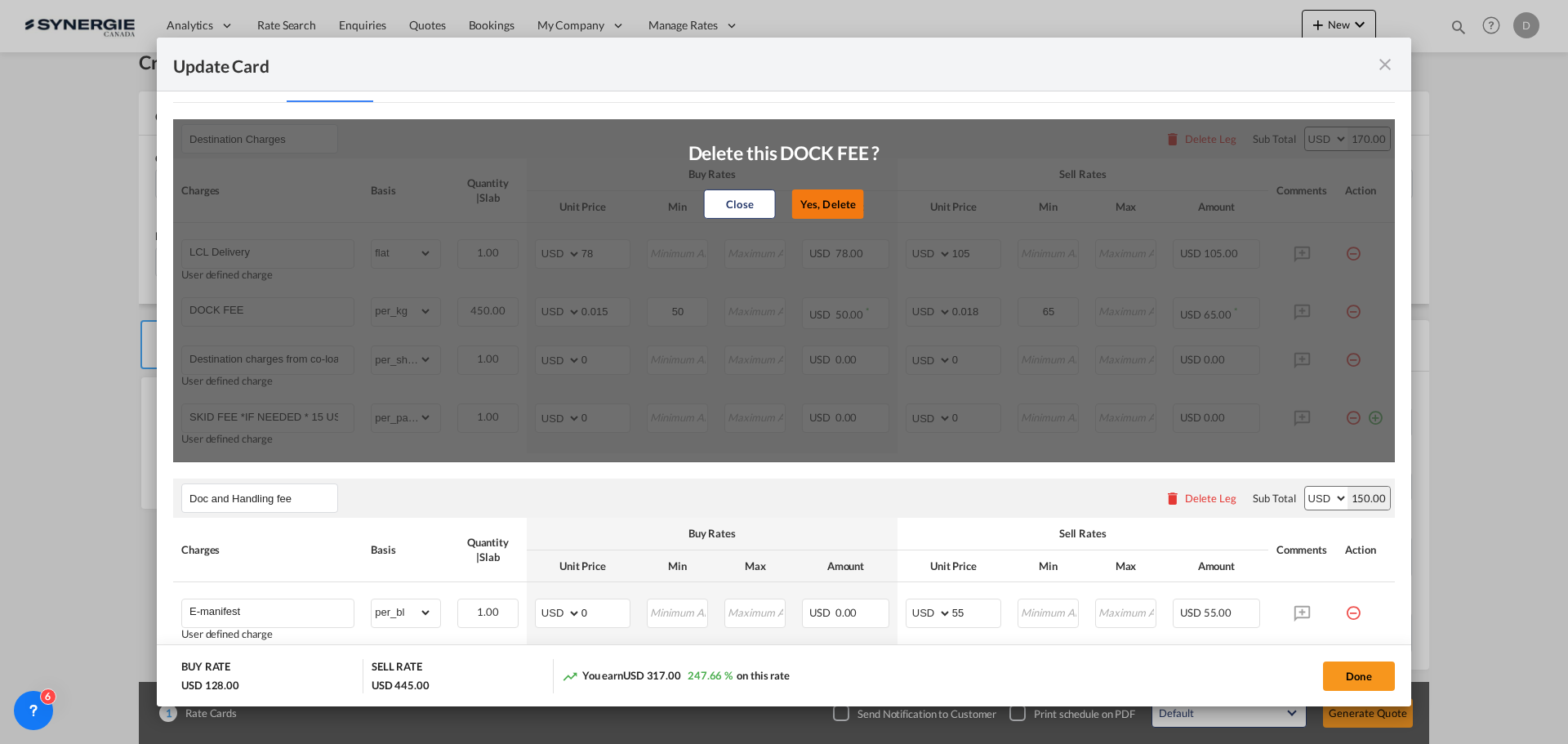
type input "SKID FEE *IF NEEDED * 15 USD PER SKID"
select select "per_pallet"
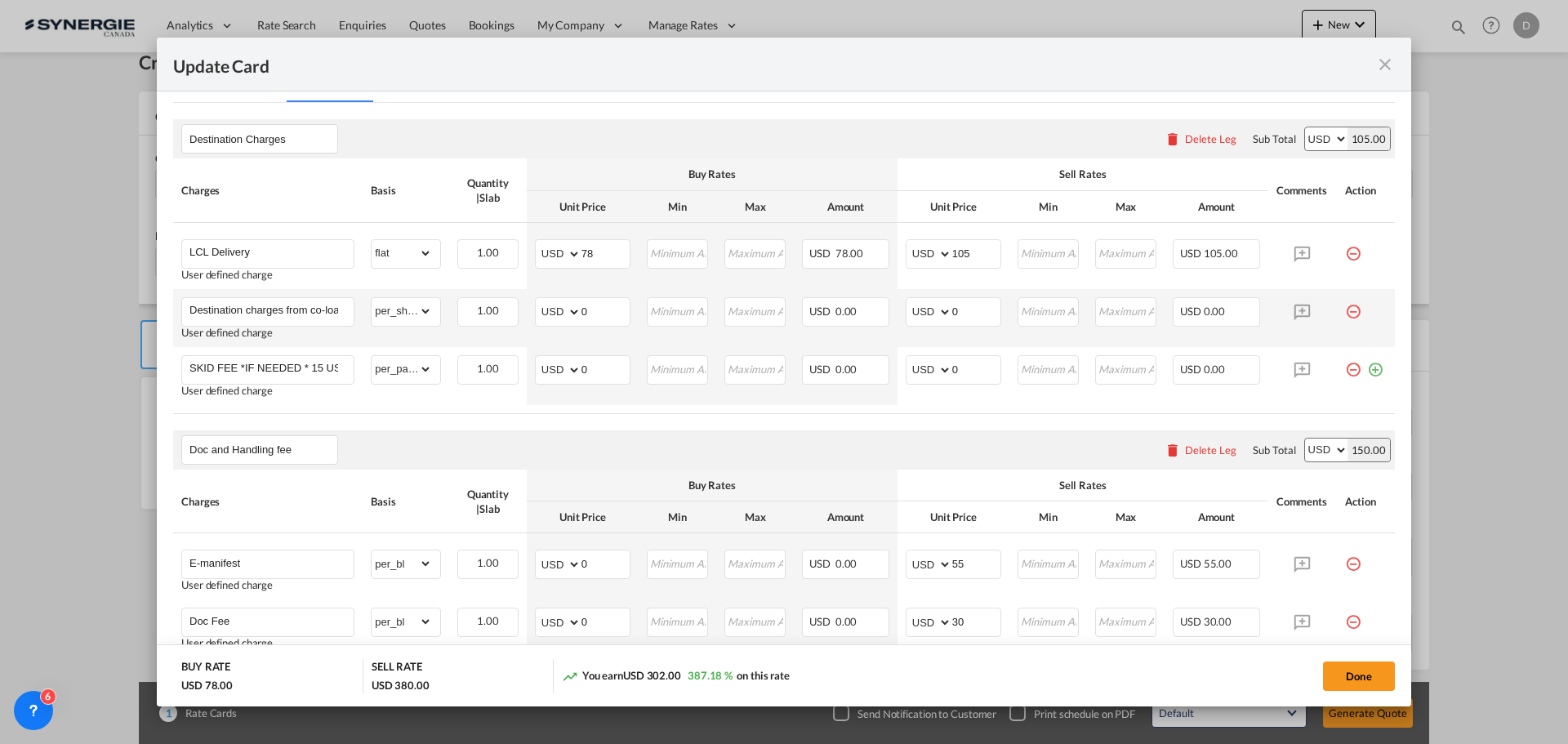
click at [1345, 312] on md-icon "icon-minus-circle-outline red-400-fg pt-7" at bounding box center [1353, 305] width 16 height 16
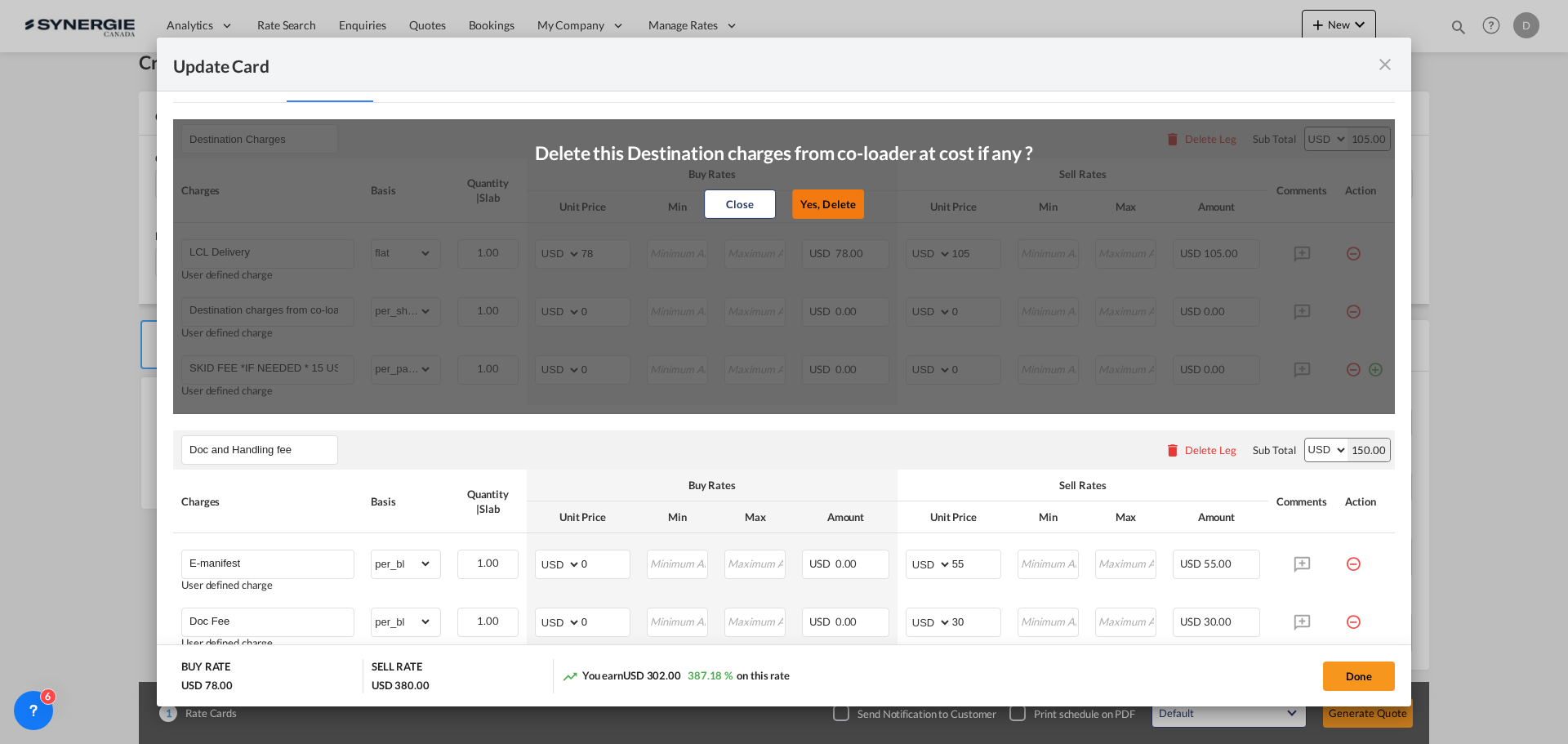
click at [826, 199] on button "Yes, Delete" at bounding box center [828, 204] width 72 height 29
type input "SKID FEE *IF NEEDED * 15 USD PER SKID"
select select "per_pallet"
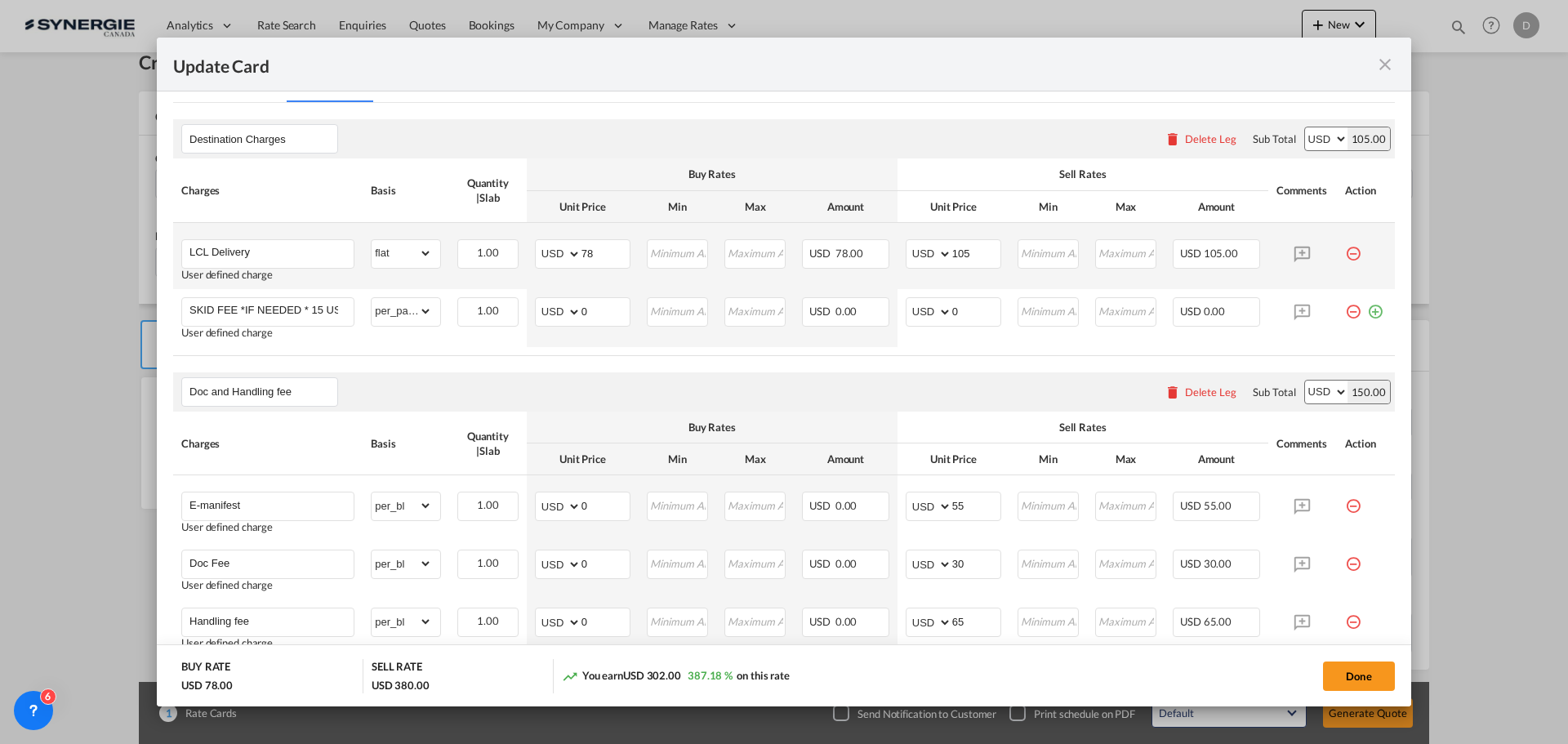
scroll to position [164, 0]
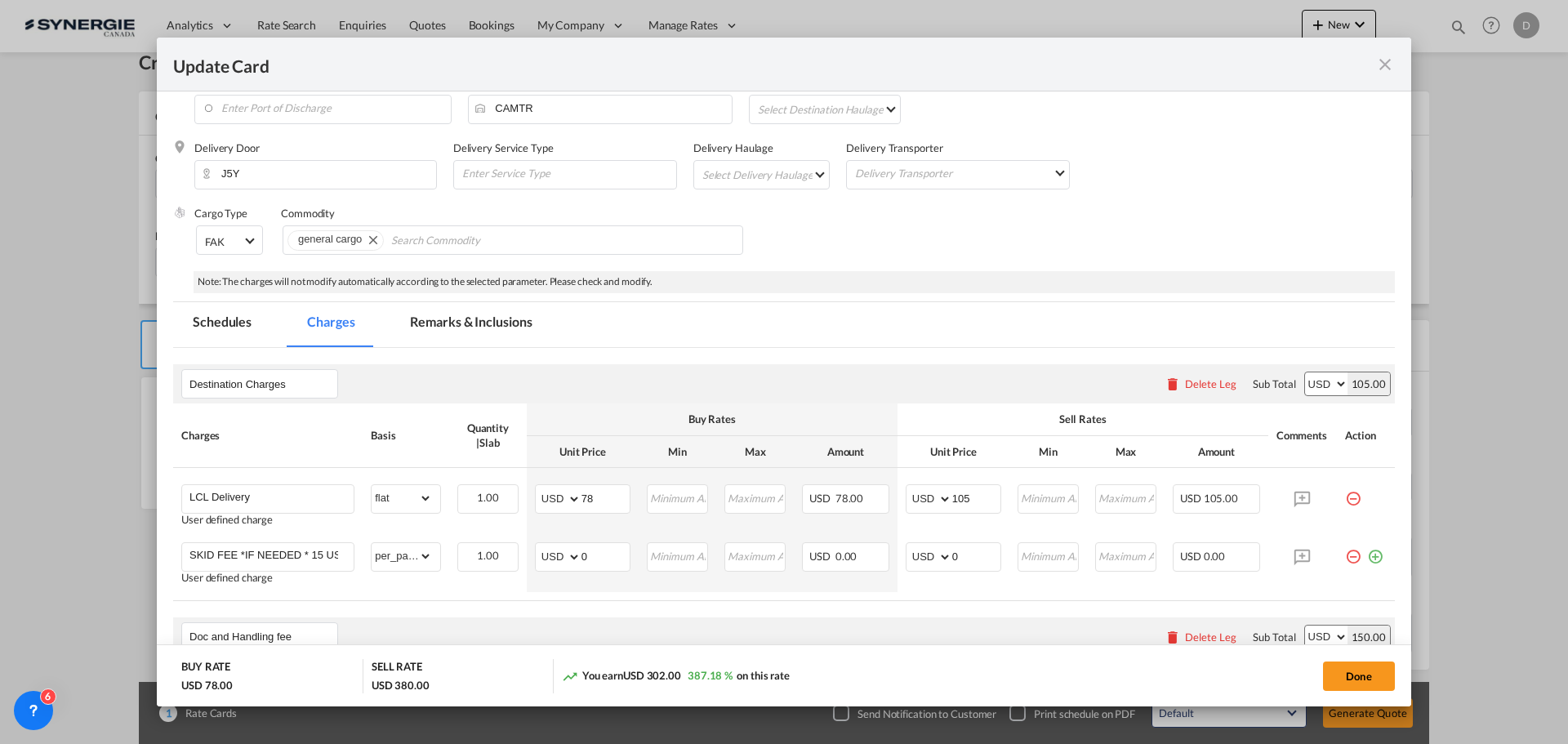
click at [475, 312] on md-tab-item "Remarks & Inclusions" at bounding box center [470, 324] width 161 height 45
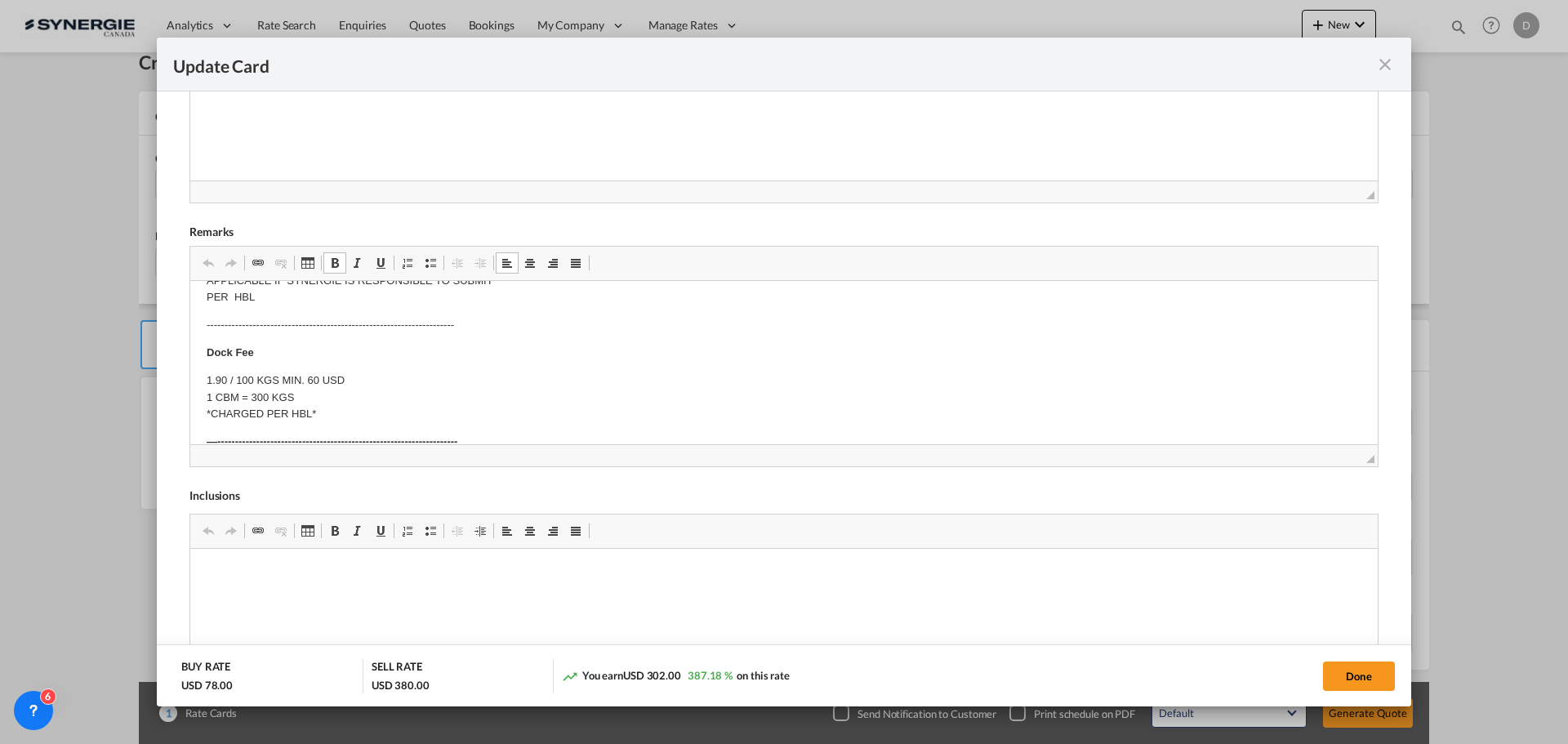
scroll to position [327, 0]
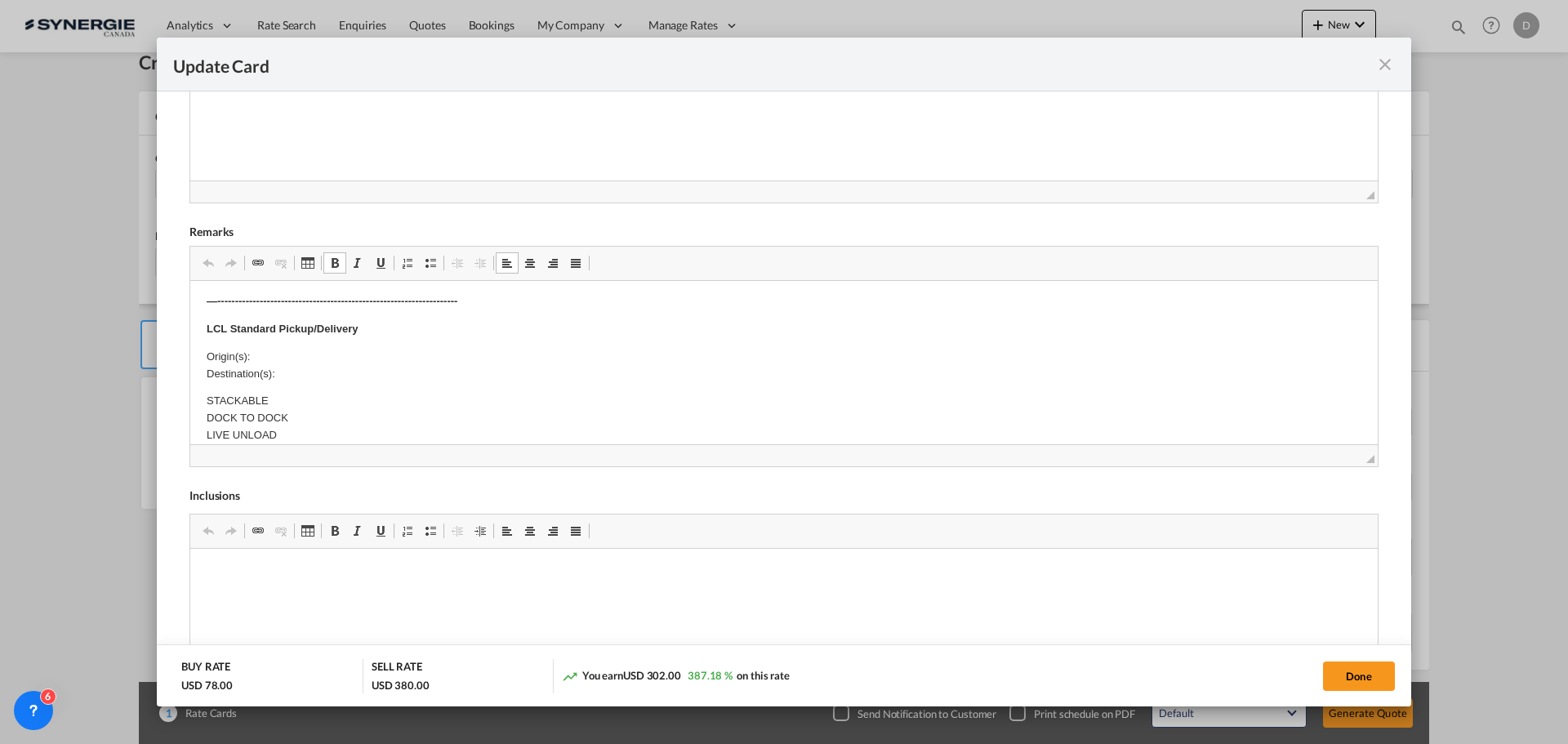
click at [302, 360] on p "Origin(s): Destination(s):" at bounding box center [783, 365] width 1155 height 34
click at [295, 372] on body "E Manifest (ACI): Applicable if Synergie is responsible to submit Per E-manifes…" at bounding box center [783, 480] width 1155 height 1019
click at [295, 373] on p "Origin(s): Montreal CFS Destination(s):" at bounding box center [783, 365] width 1155 height 34
click at [1342, 666] on button "Done" at bounding box center [1359, 675] width 72 height 29
type input "17 Aug 2026"
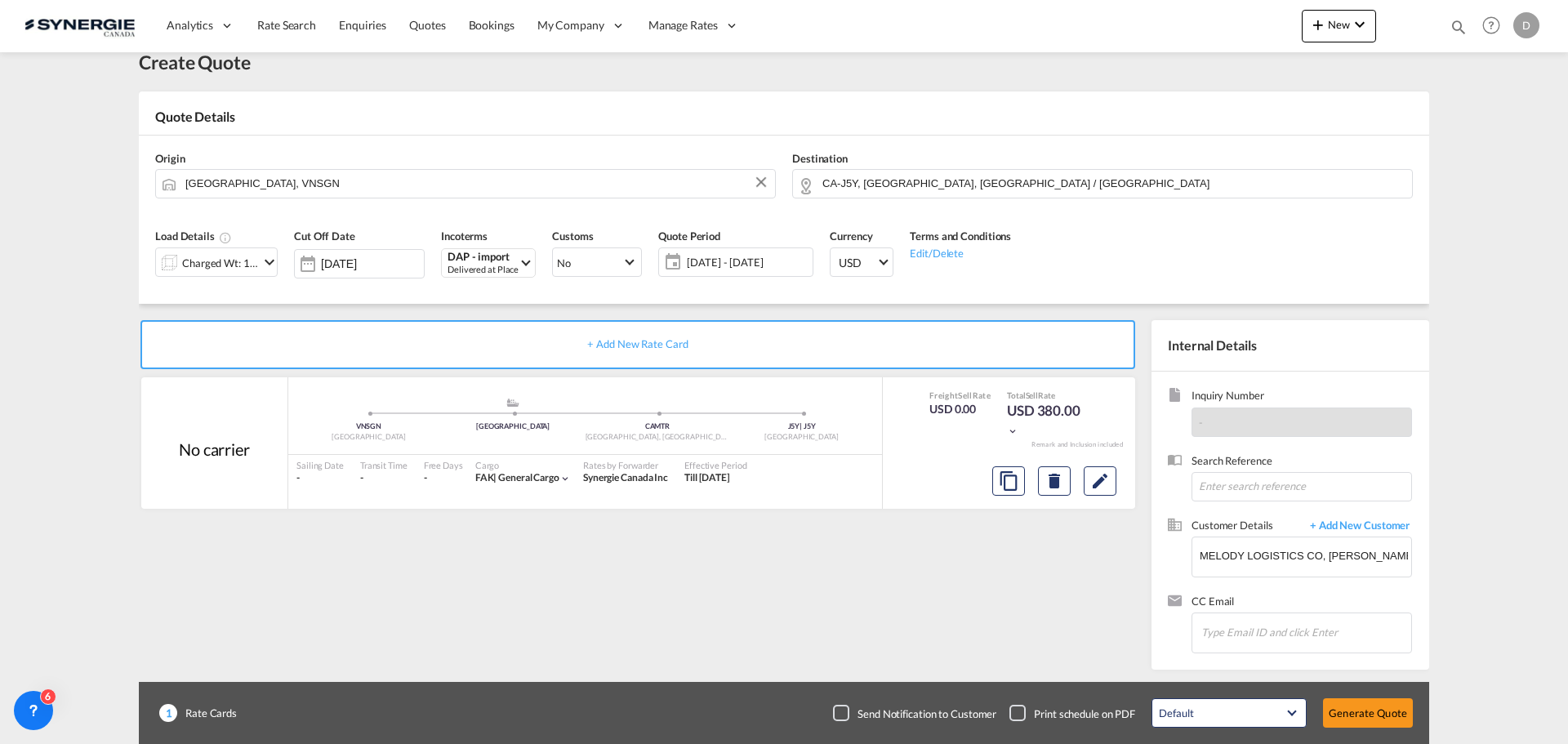
scroll to position [185, 0]
click at [1358, 707] on button "Generate Quote" at bounding box center [1368, 712] width 90 height 29
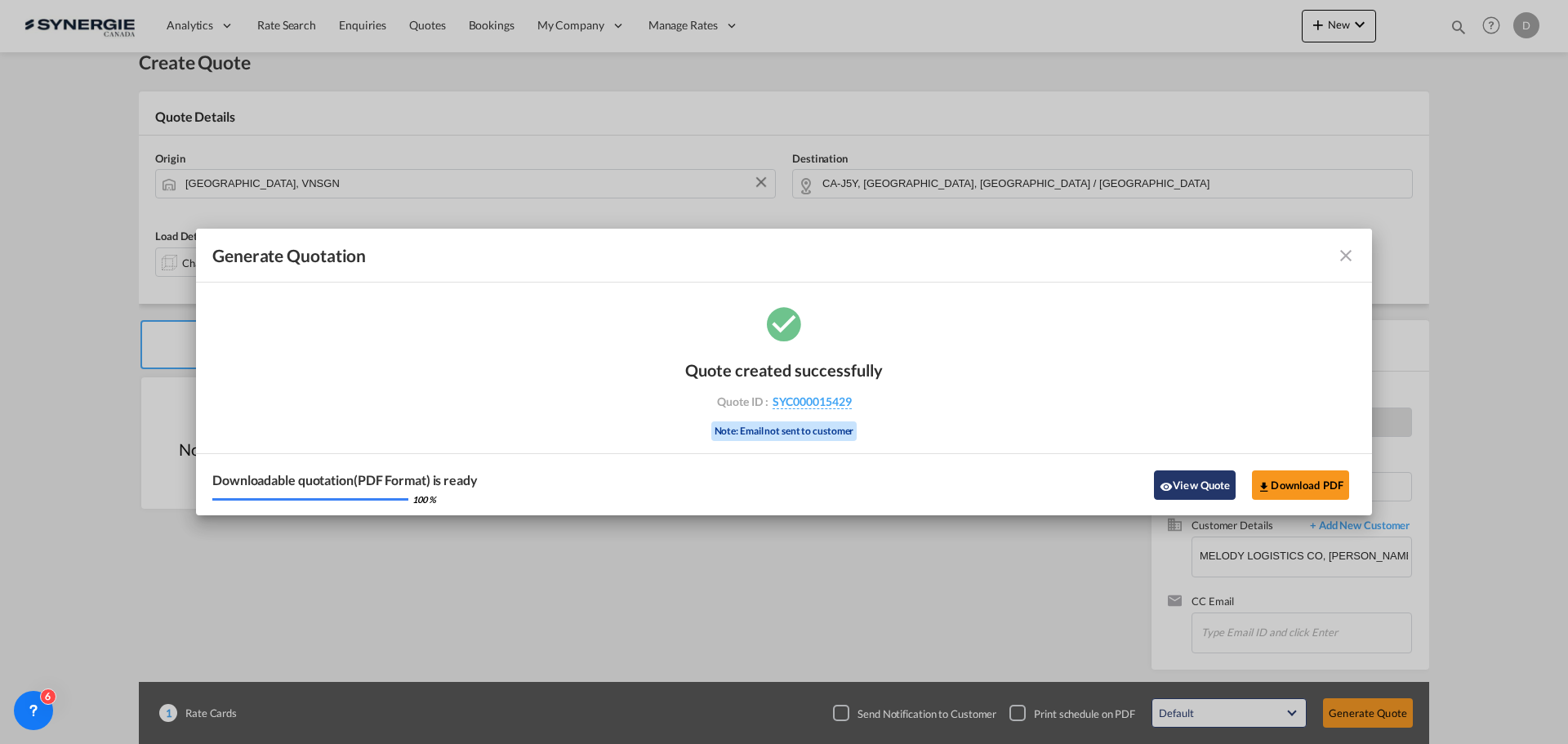
click at [1171, 477] on button "View Quote" at bounding box center [1194, 485] width 81 height 29
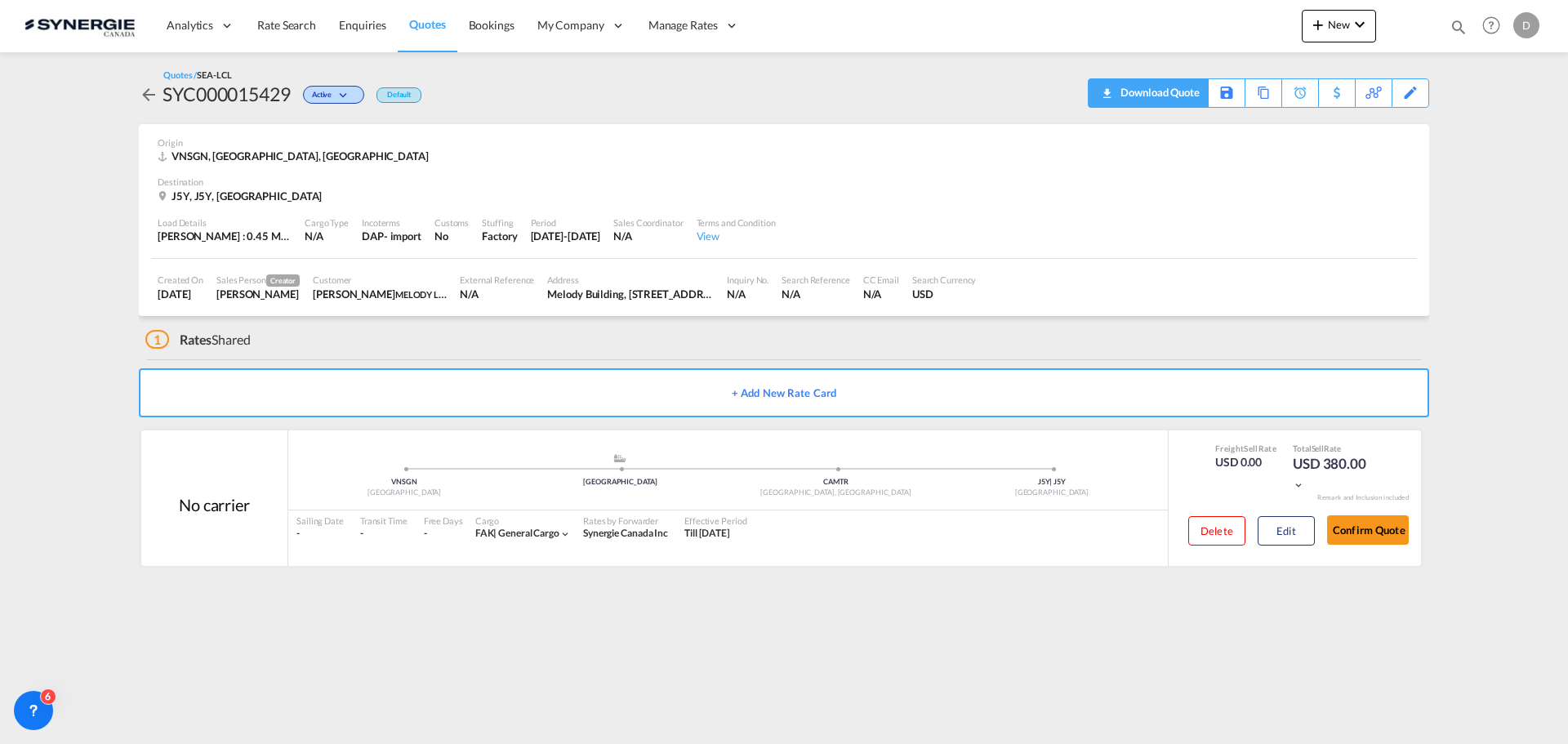
click at [1182, 91] on div "Download Quote" at bounding box center [1158, 92] width 83 height 26
click at [1347, 27] on span "New" at bounding box center [1339, 25] width 61 height 14
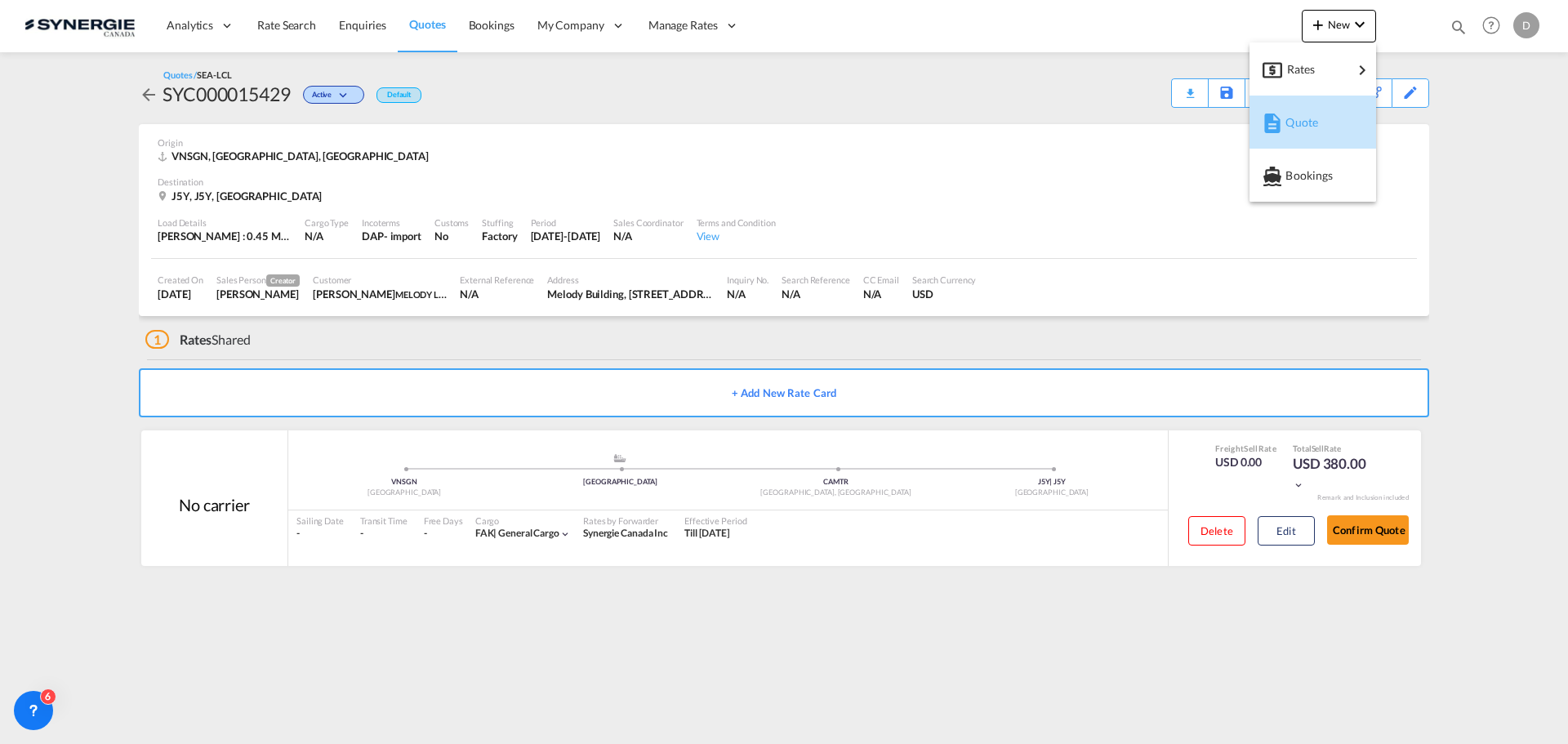
click at [1299, 119] on span "Quote" at bounding box center [1294, 123] width 18 height 33
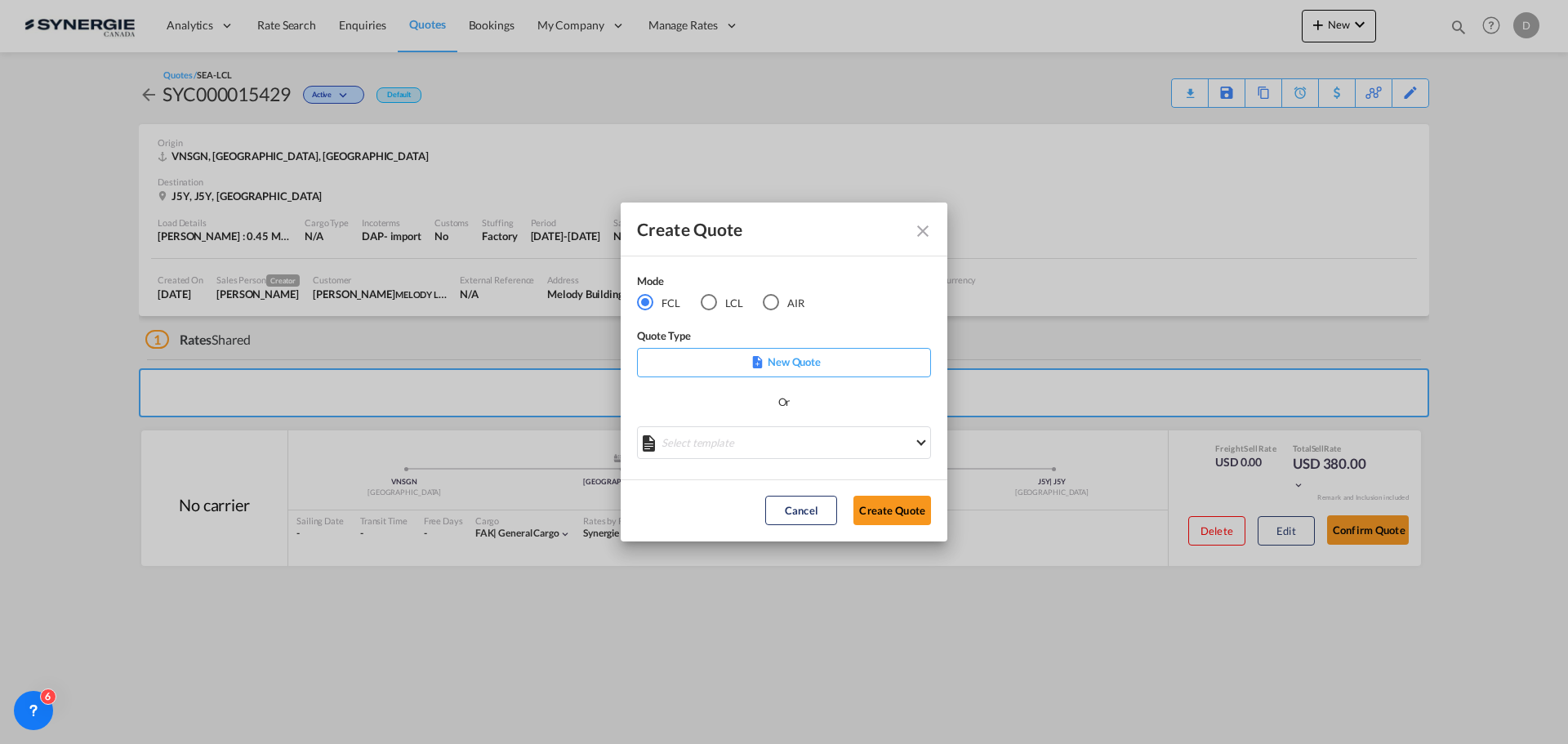
click at [703, 301] on div "LCL" at bounding box center [709, 302] width 16 height 16
click at [833, 437] on md-select "Select template *NEW* UBV Italy consol LCL Pablo Gomez Saldarriaga | 23 Sep 202…" at bounding box center [784, 442] width 294 height 33
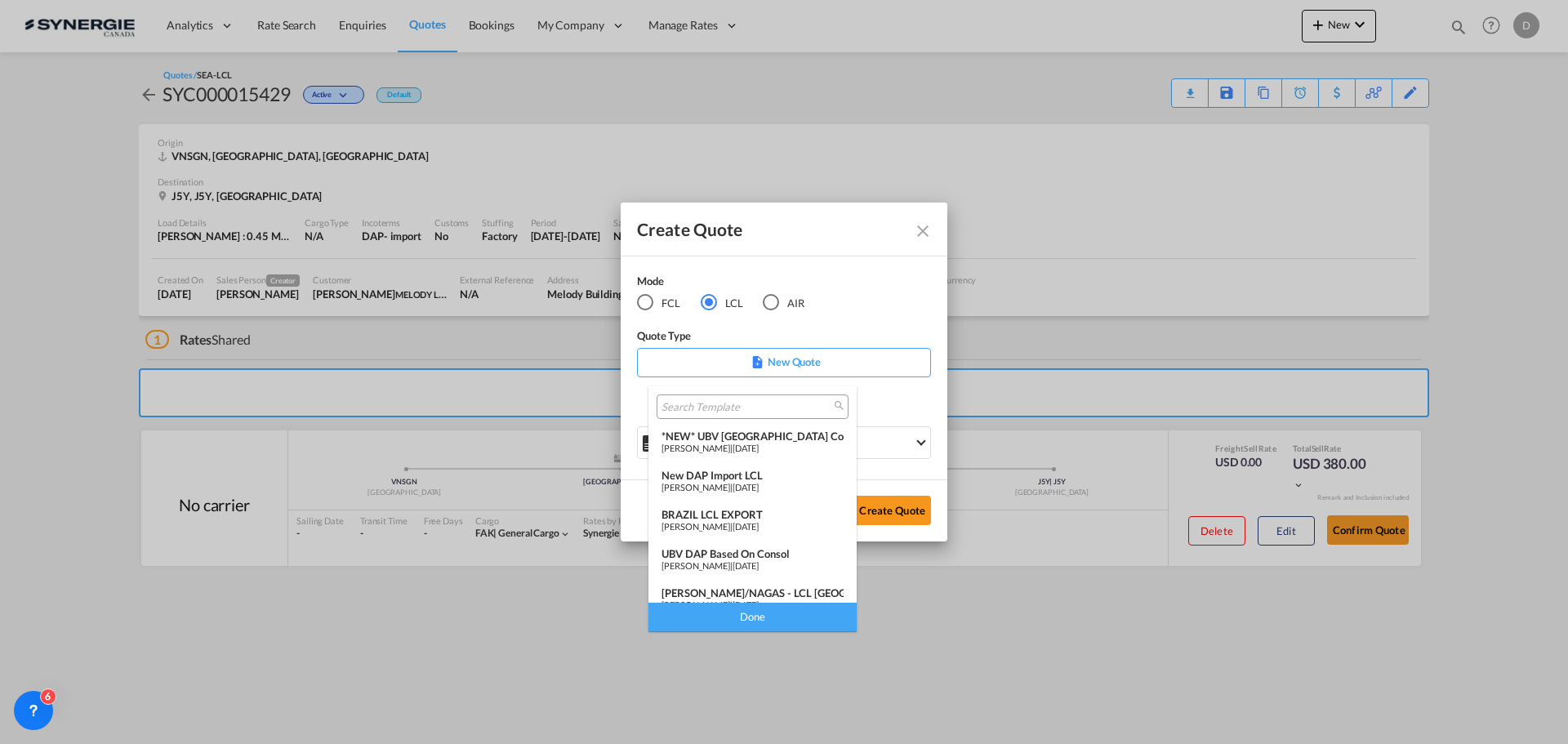
click at [765, 435] on div "*NEW* UBV Italy consol LCL" at bounding box center [752, 436] width 182 height 14
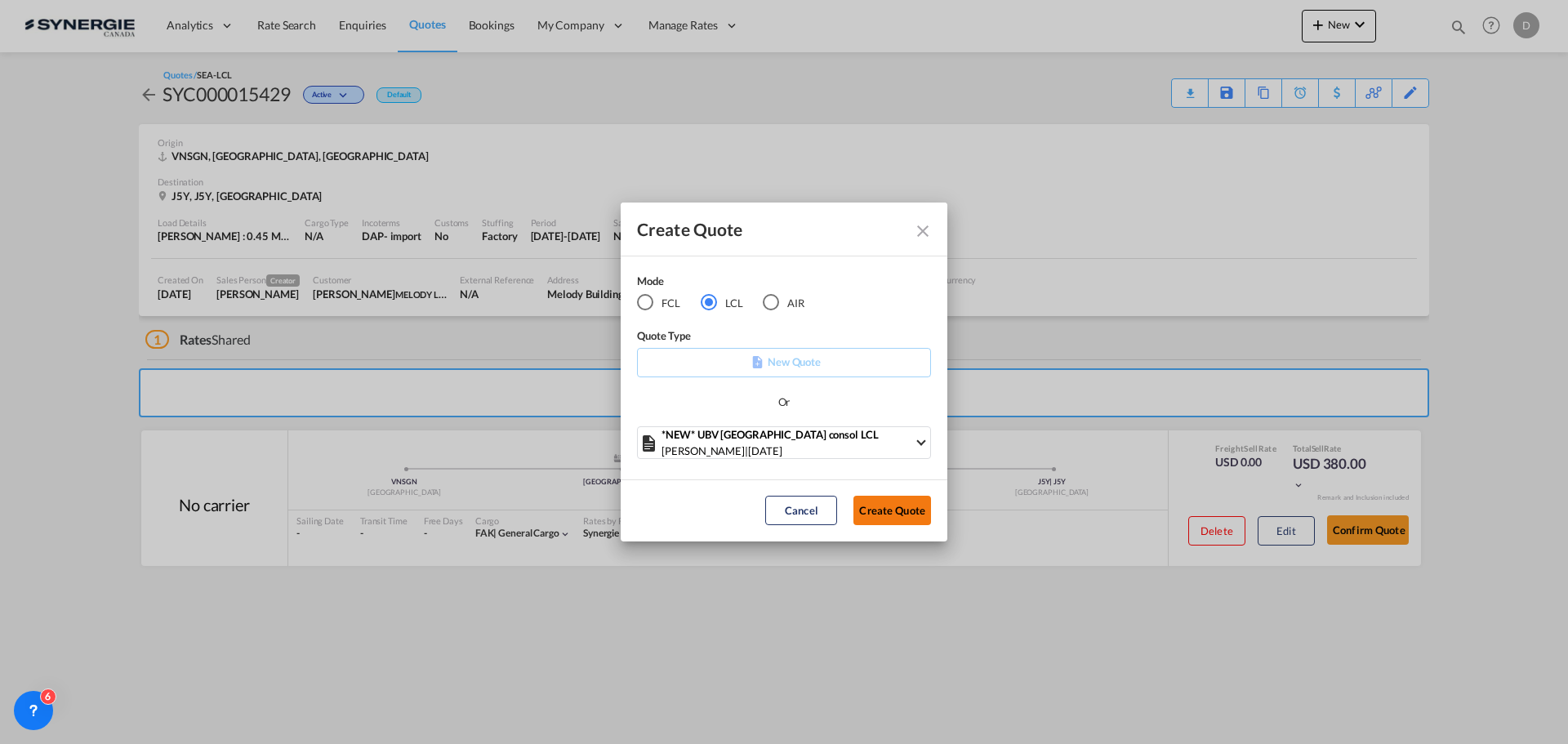
click at [879, 511] on button "Create Quote" at bounding box center [892, 510] width 77 height 29
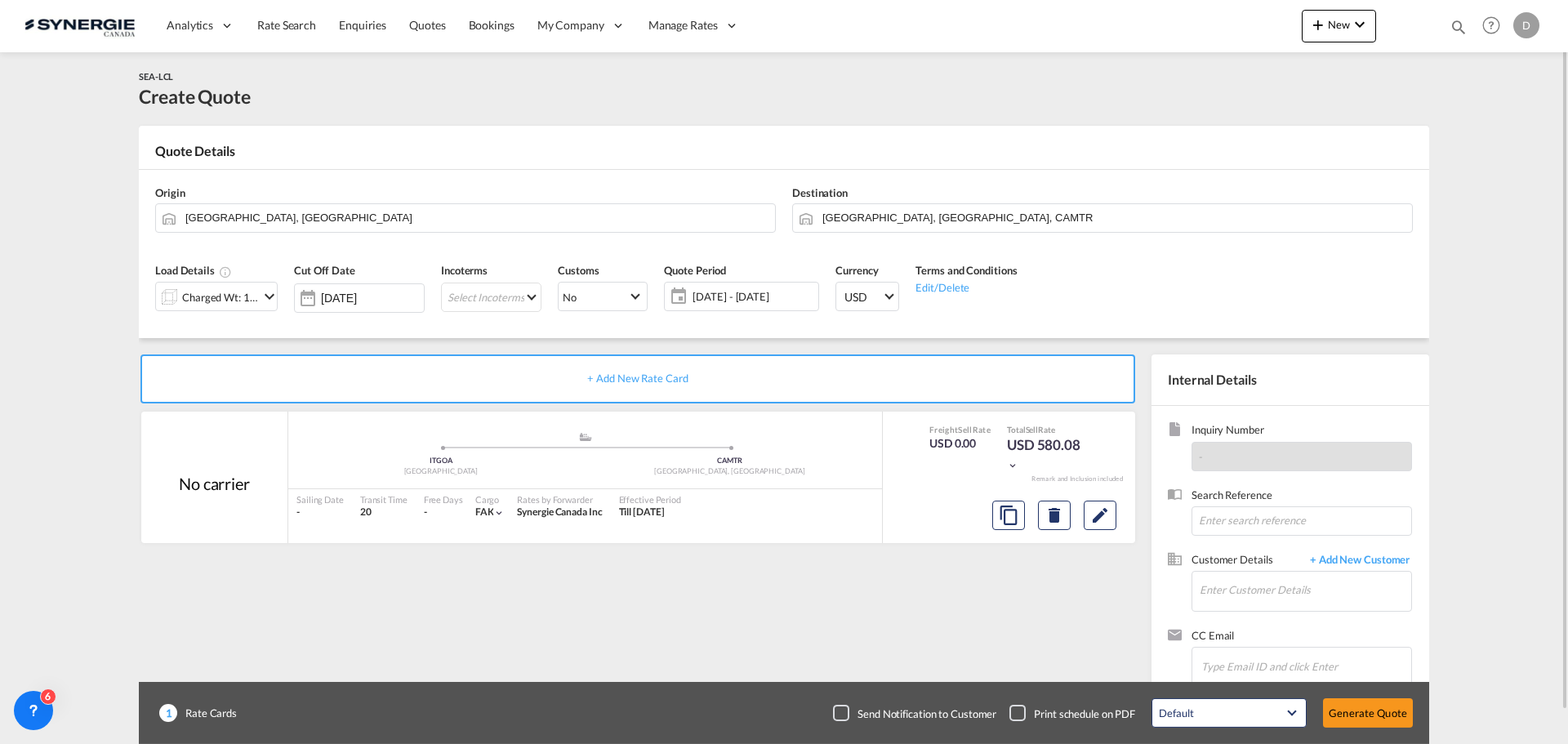
click at [1195, 129] on md-card "Quote Details Origin Genova, ITGOA Destination Montreal, QC, CAMTR Load Details…" at bounding box center [783, 231] width 1290 height 212
click at [1242, 584] on input "Enter Customer Details" at bounding box center [1306, 590] width 212 height 37
paste input "p.dubuc@novyco.com"
click at [1255, 548] on div "Philippe Duduc p.dubuc@novyco.com | Novyco" at bounding box center [1305, 550] width 212 height 45
type input "Novyco, Philippe Duduc, p.dubuc@novyco.com"
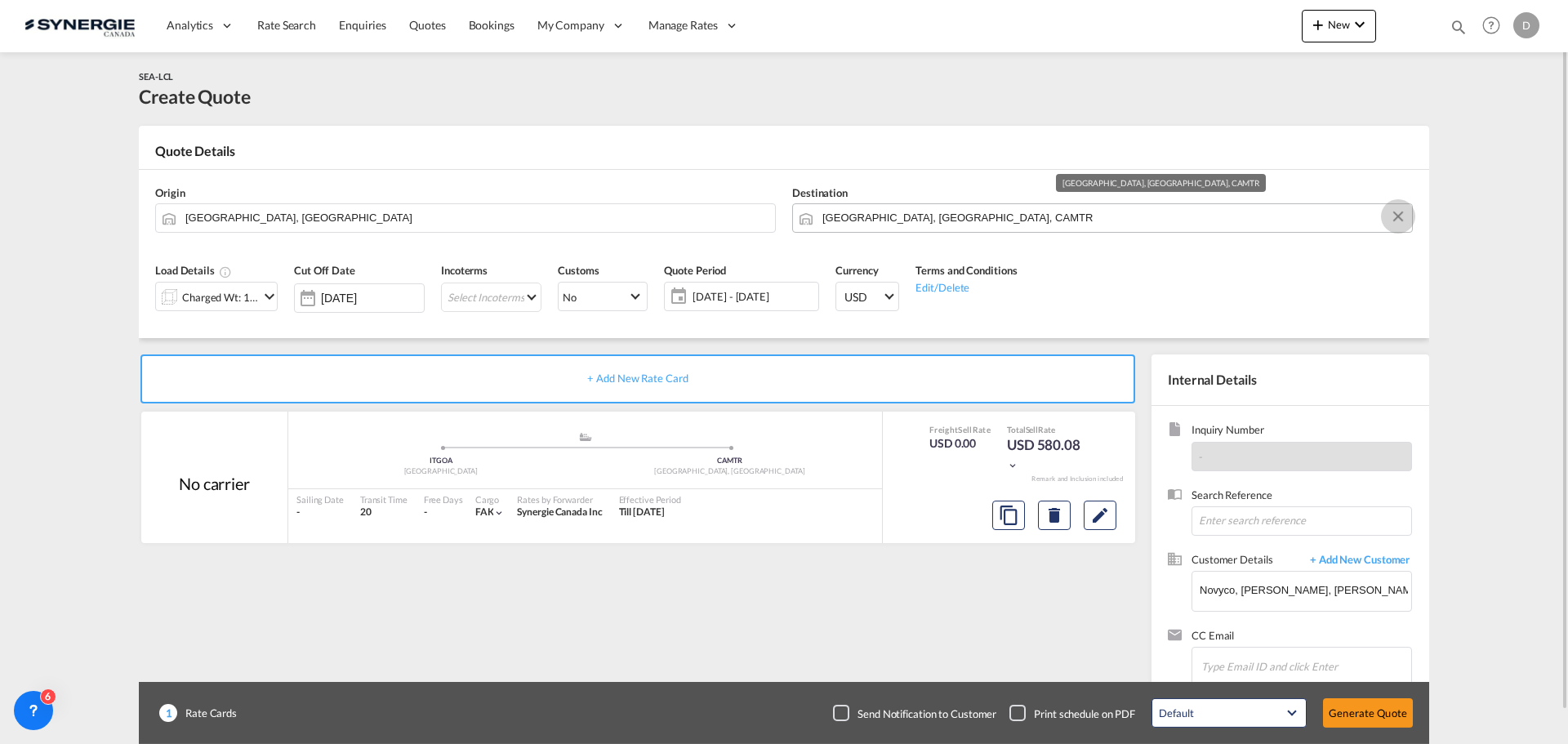
click at [1398, 214] on button "Clear Input" at bounding box center [1398, 216] width 24 height 24
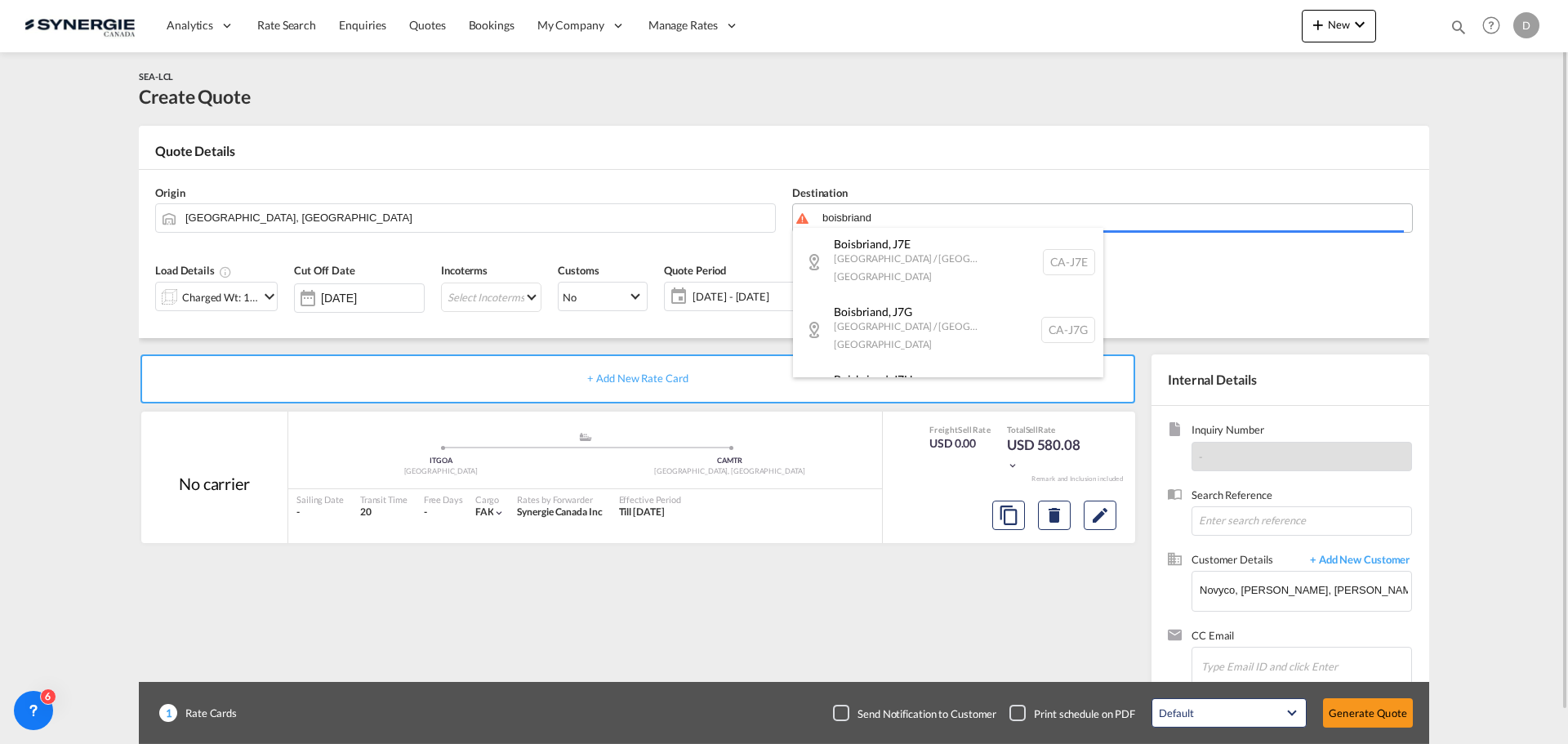
click at [907, 212] on body "Analytics Reports Dashboard Rate Search Enquiries Quotes Bookings" at bounding box center [784, 372] width 1568 height 744
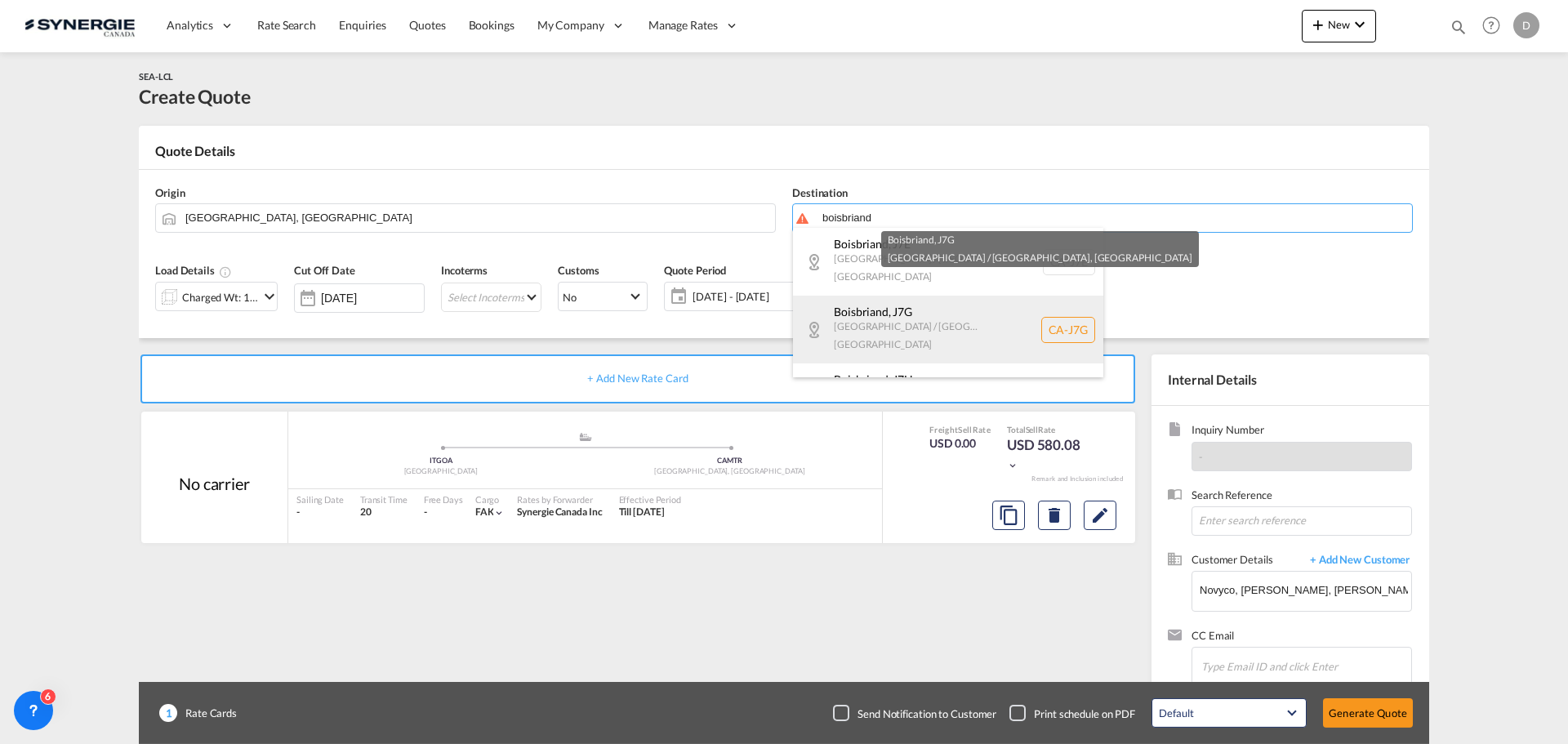
click at [900, 295] on div "Boisbriand , J7G Quebec / Québec Canada CA-J7G" at bounding box center [948, 329] width 311 height 68
type input "CA-J7G, Boisbriand, Quebec / Québec"
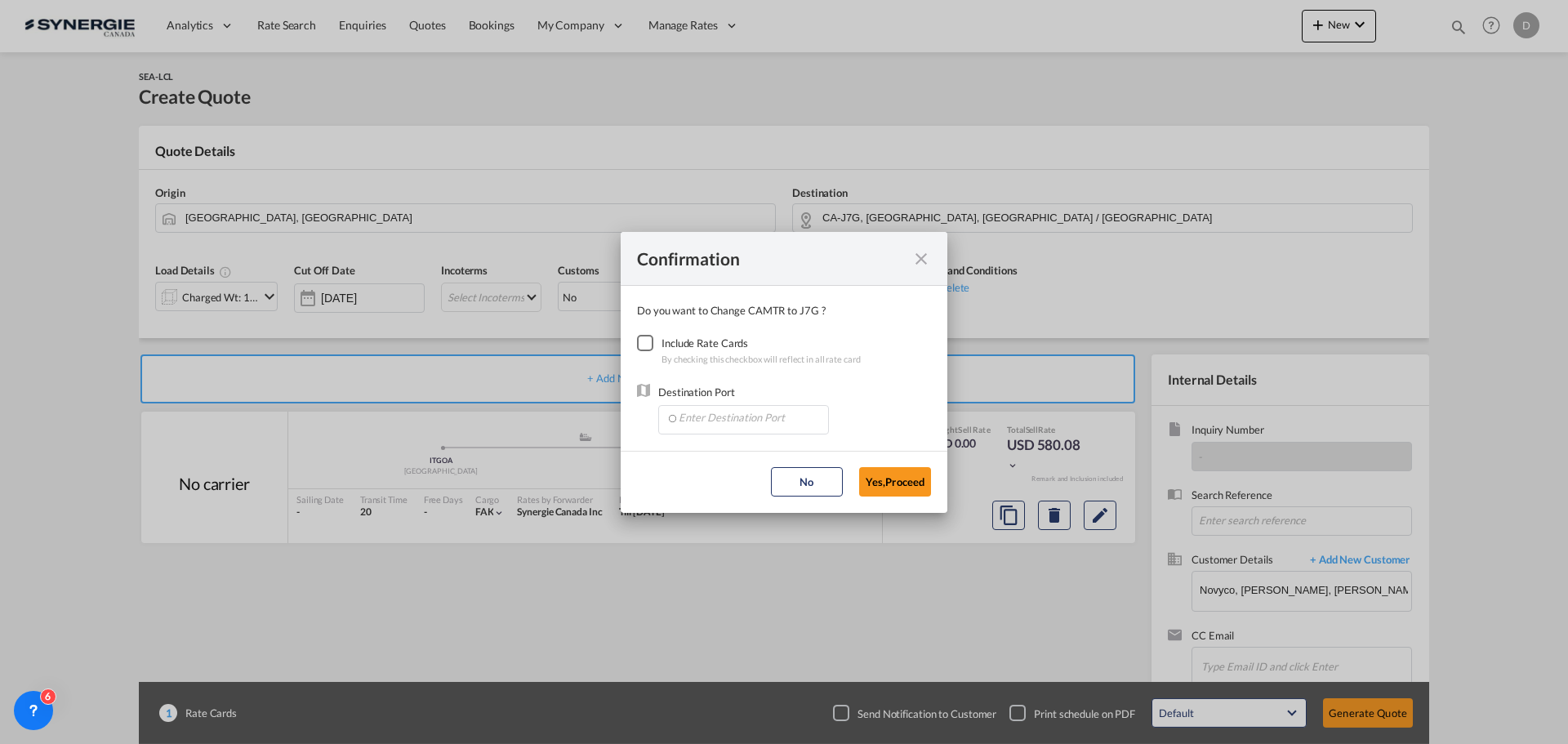
click at [646, 341] on div "Checkbox No Ink" at bounding box center [645, 342] width 16 height 16
click at [739, 407] on input "Enter Destination Port" at bounding box center [747, 417] width 162 height 24
click at [733, 462] on li "CAMTR, Montreal, QC, Canada, North America, Americas" at bounding box center [747, 455] width 163 height 40
type input "CAMTR, Montreal, QC, Canada, North America, Americas"
click at [908, 486] on button "Yes,Proceed" at bounding box center [895, 482] width 72 height 29
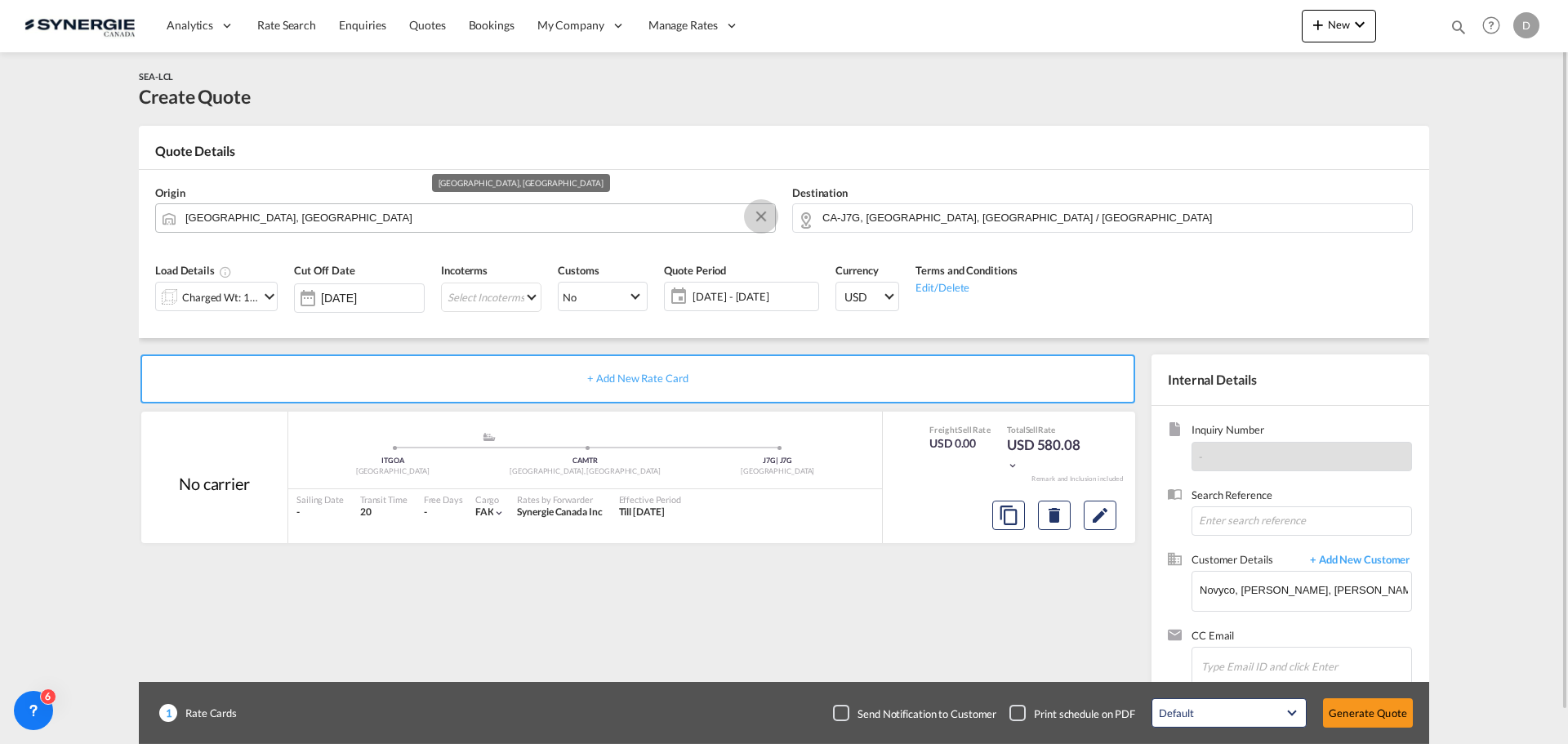
click at [761, 213] on button "Clear Input" at bounding box center [761, 216] width 24 height 24
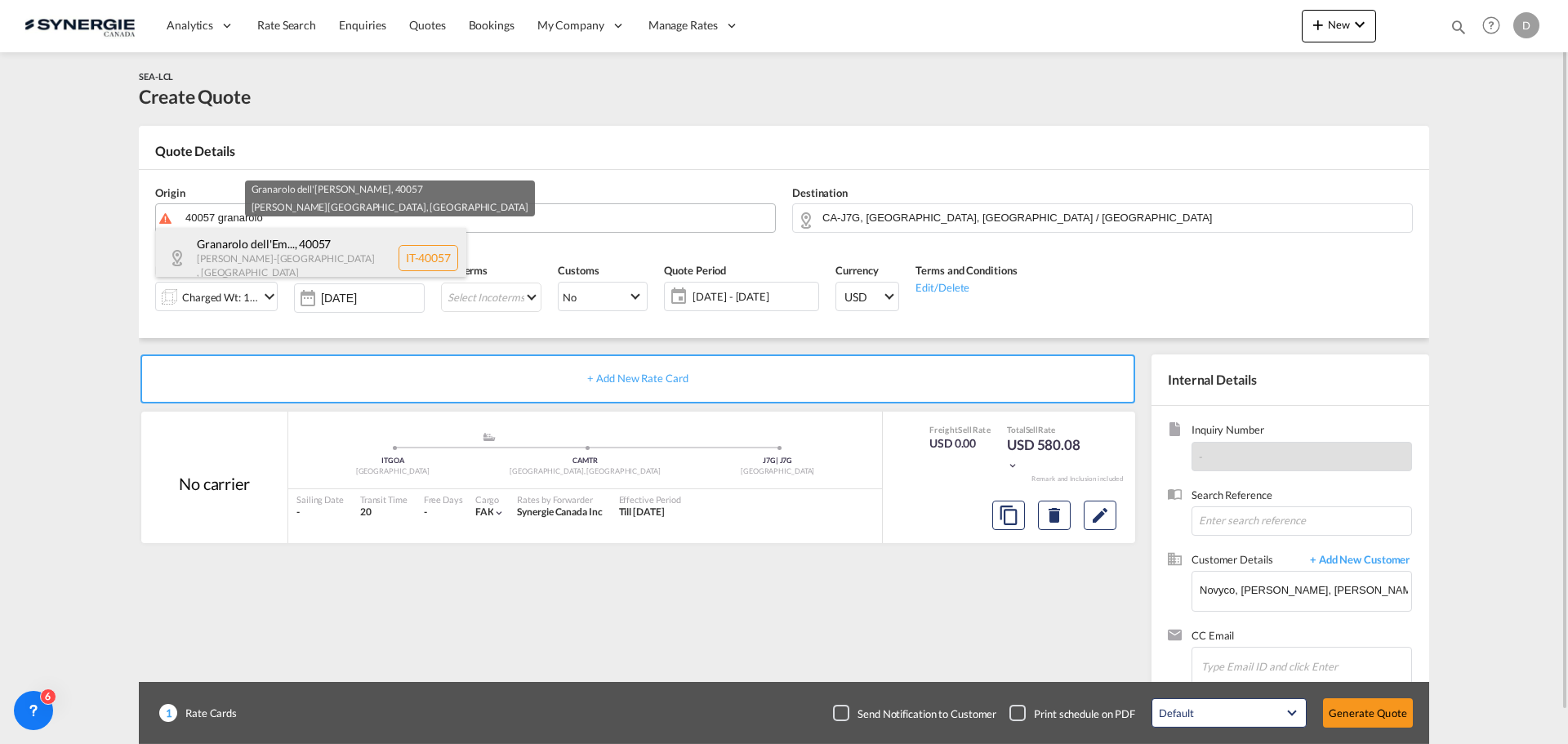
click at [291, 259] on div "Granarolo dell'Em... , 40057 Emilia-Romagna , Italy IT-40057" at bounding box center [311, 257] width 311 height 60
type input "IT-40057, Granarolo dell'Emilia, Emilia-Romagna"
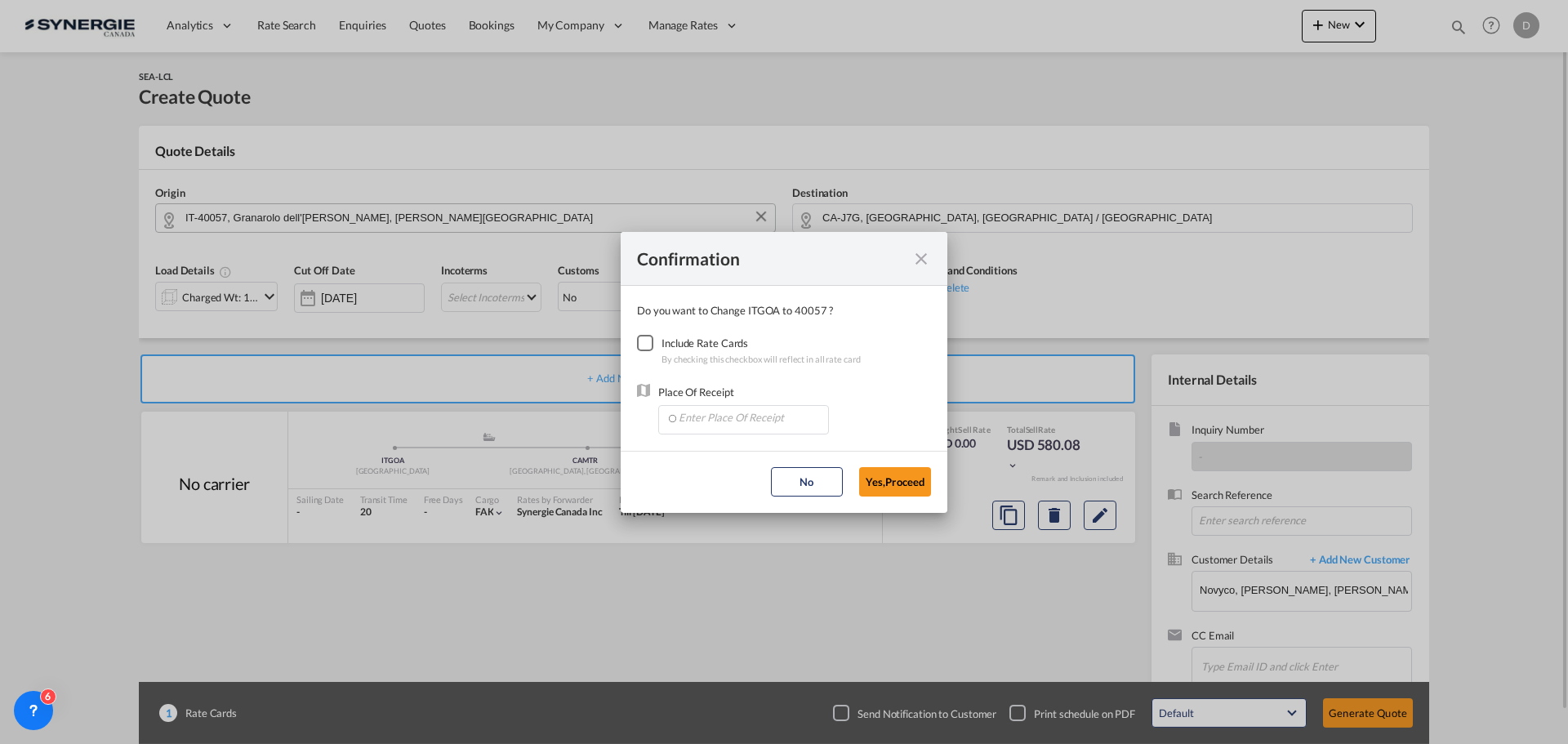
click at [649, 342] on div "Checkbox No Ink" at bounding box center [645, 342] width 16 height 16
click at [759, 420] on input "Enter Place Of Receipt" at bounding box center [747, 417] width 162 height 24
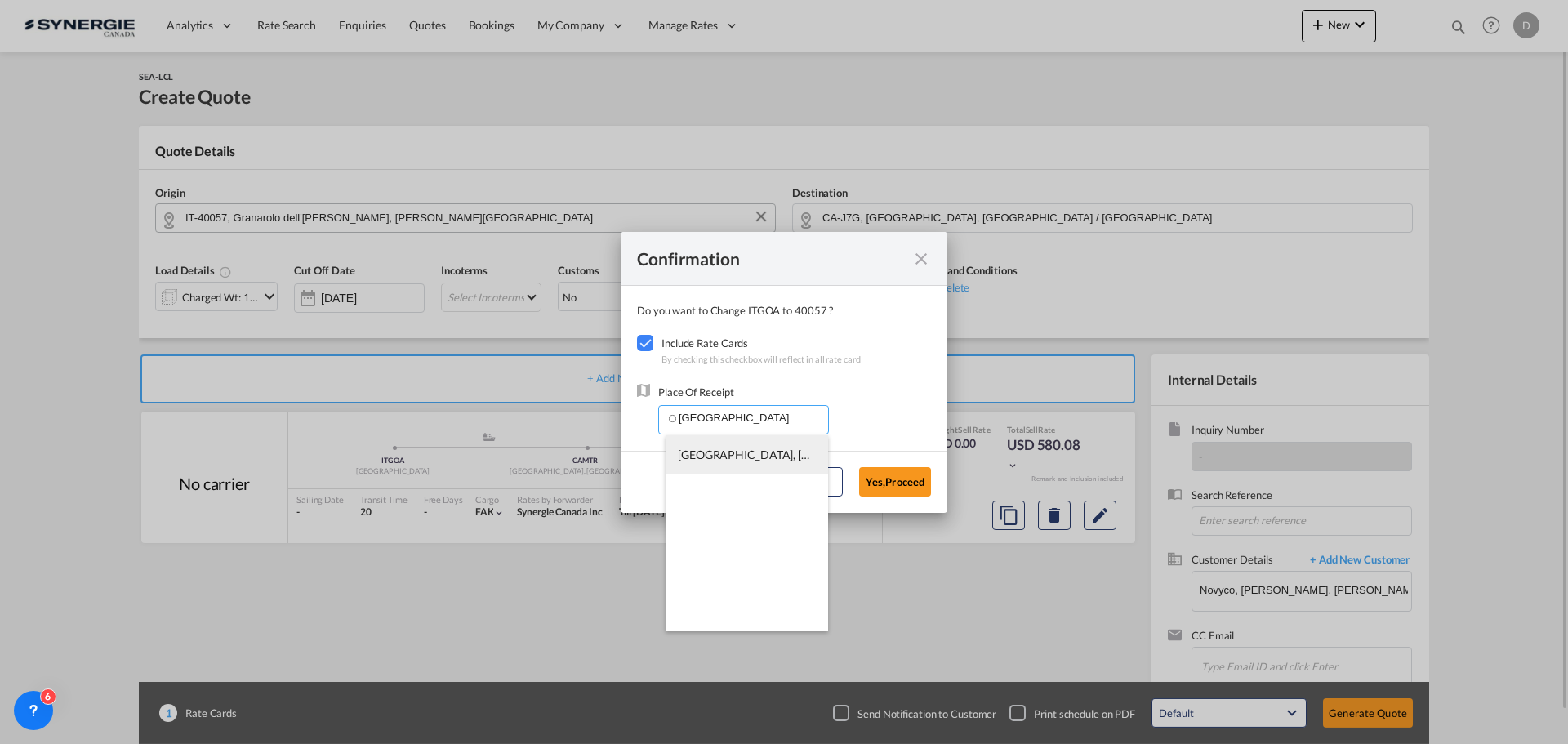
click at [761, 457] on span "ITGOA, Genova, Italy, Southern Europe, Europe" at bounding box center [976, 454] width 596 height 14
type input "ITGOA, Genova, Italy, Southern Europe, Europe"
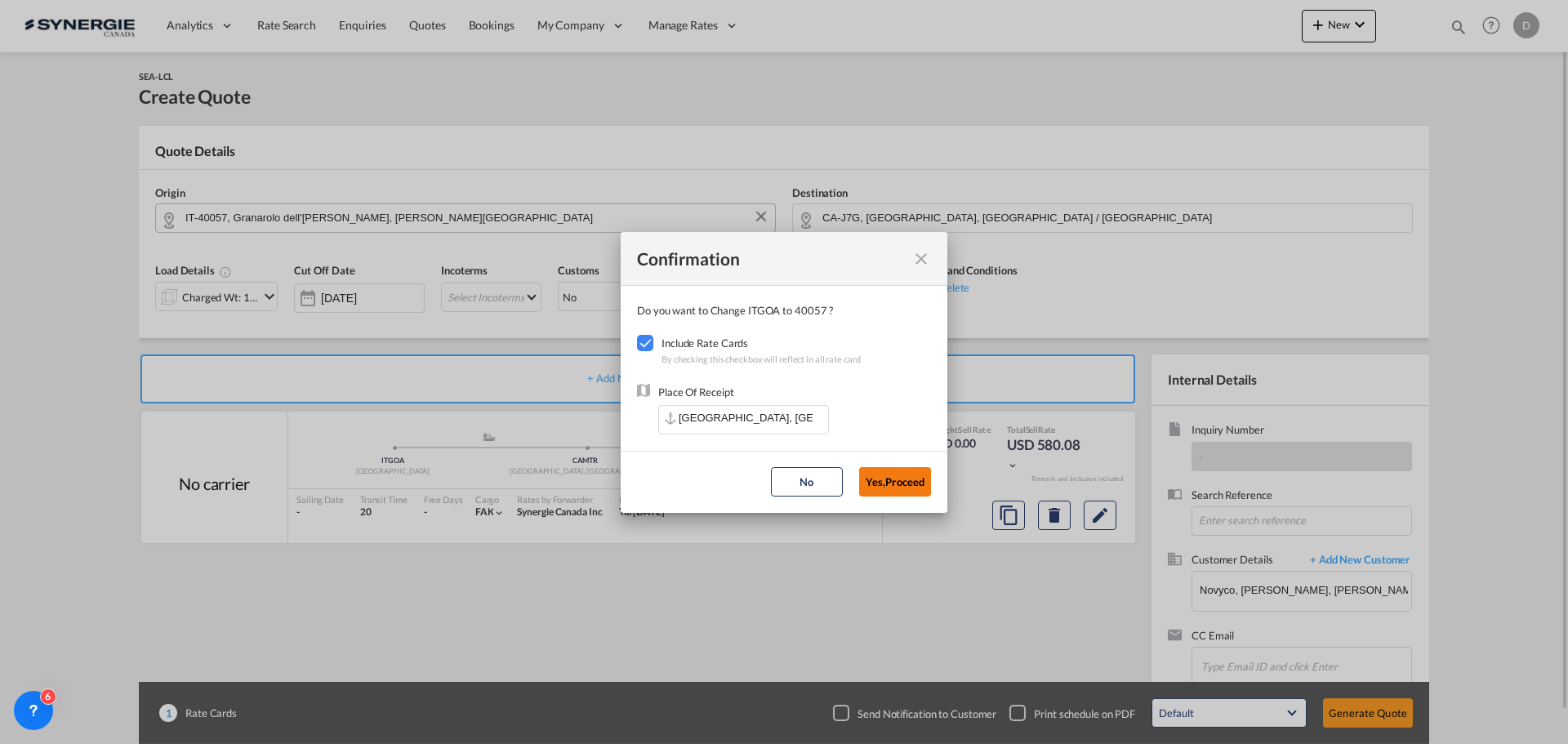
drag, startPoint x: 883, startPoint y: 488, endPoint x: 865, endPoint y: 486, distance: 18.1
click at [870, 487] on button "Yes,Proceed" at bounding box center [895, 482] width 72 height 29
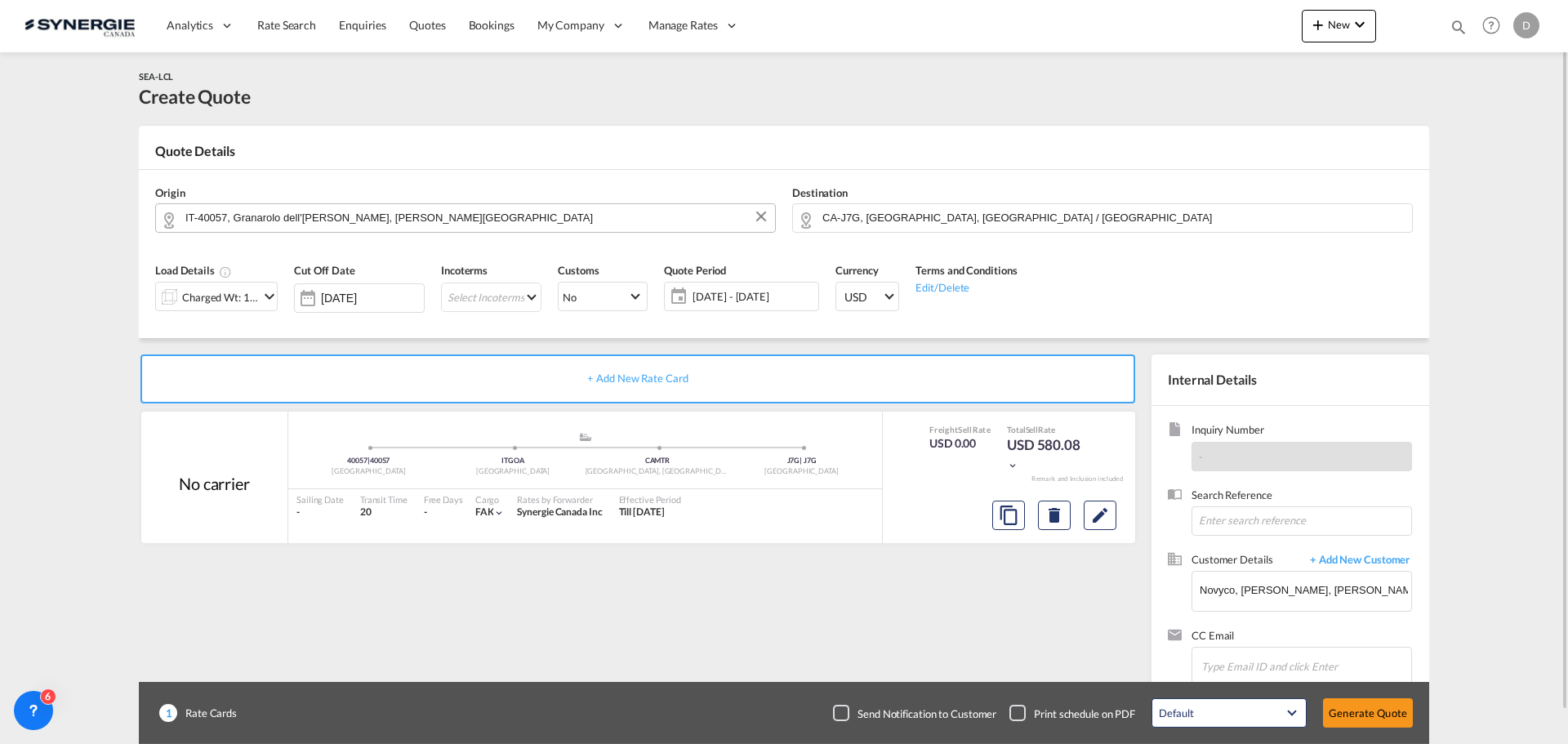
click at [268, 294] on md-icon "icon-chevron-down" at bounding box center [269, 296] width 19 height 19
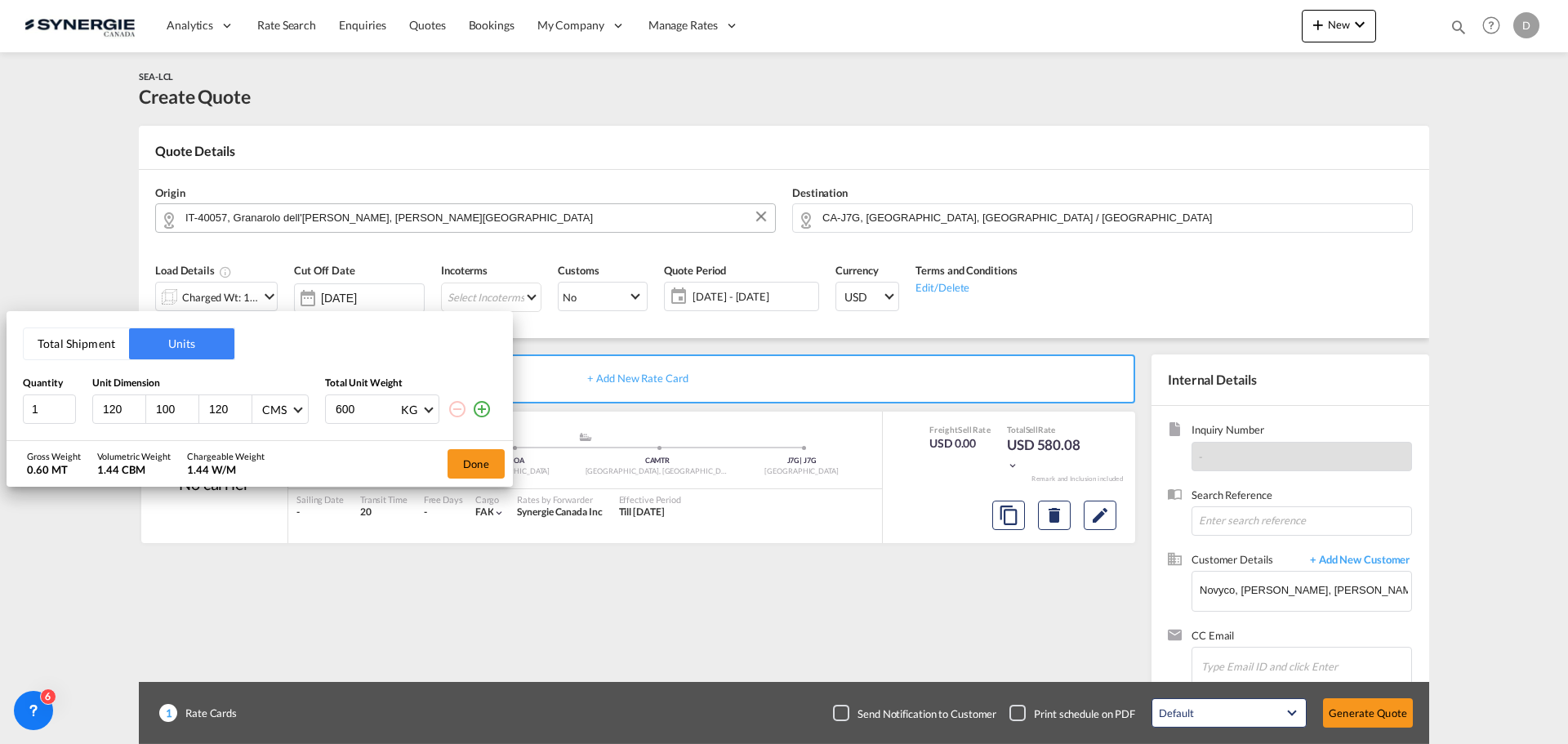
click at [107, 409] on input "120" at bounding box center [124, 408] width 45 height 15
click at [107, 410] on input "120" at bounding box center [124, 408] width 45 height 15
type input "80"
type input "60"
type input "80"
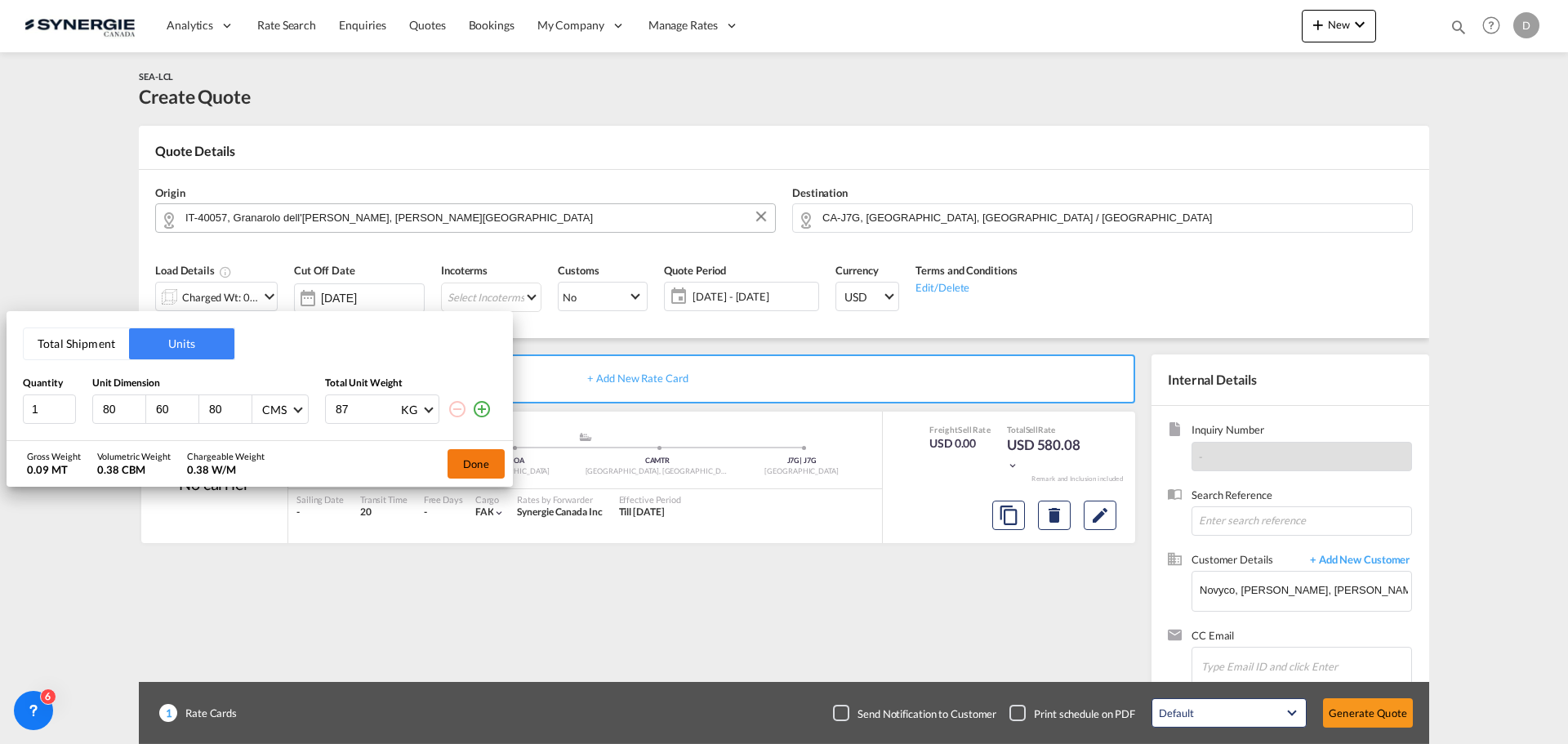
type input "87"
click at [485, 467] on button "Done" at bounding box center [475, 463] width 57 height 29
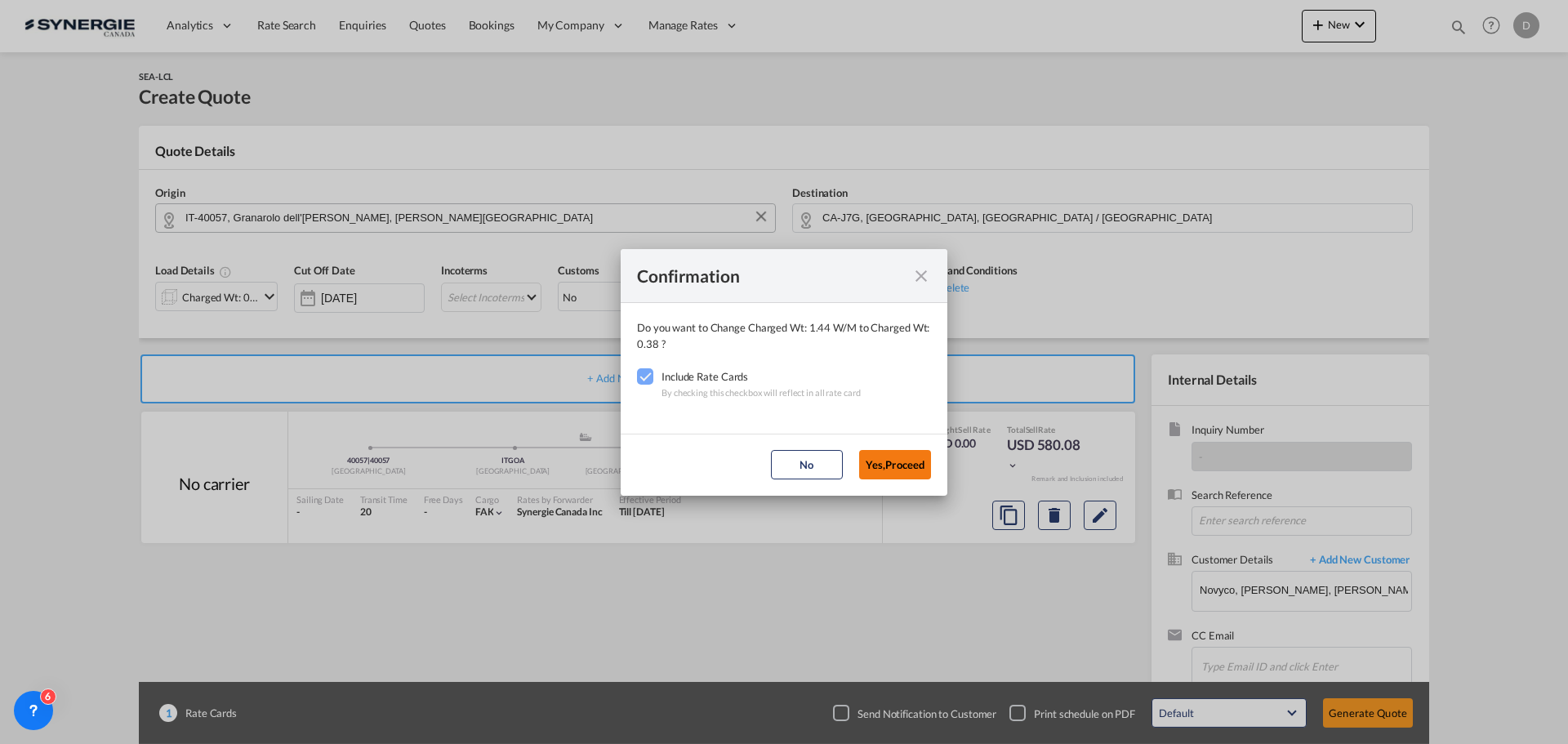
click at [912, 475] on button "Yes,Proceed" at bounding box center [895, 464] width 72 height 29
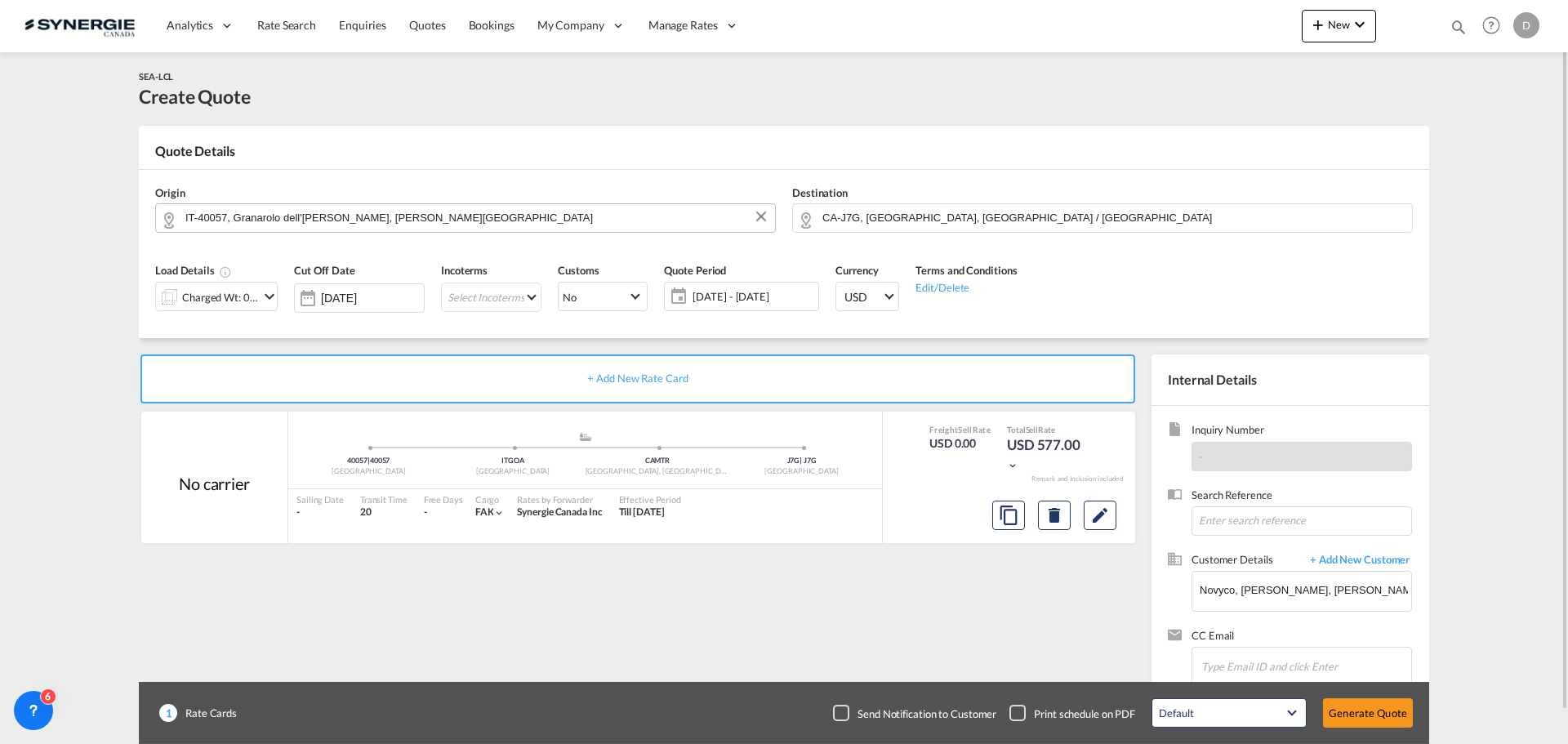
click at [741, 280] on div "Quote Period 01 - 31 Oct 2025 01 - 31 Oct 2025 October January February March A…" at bounding box center [741, 292] width 171 height 77
click at [727, 293] on span "01 - 31 Oct 2025" at bounding box center [754, 296] width 122 height 15
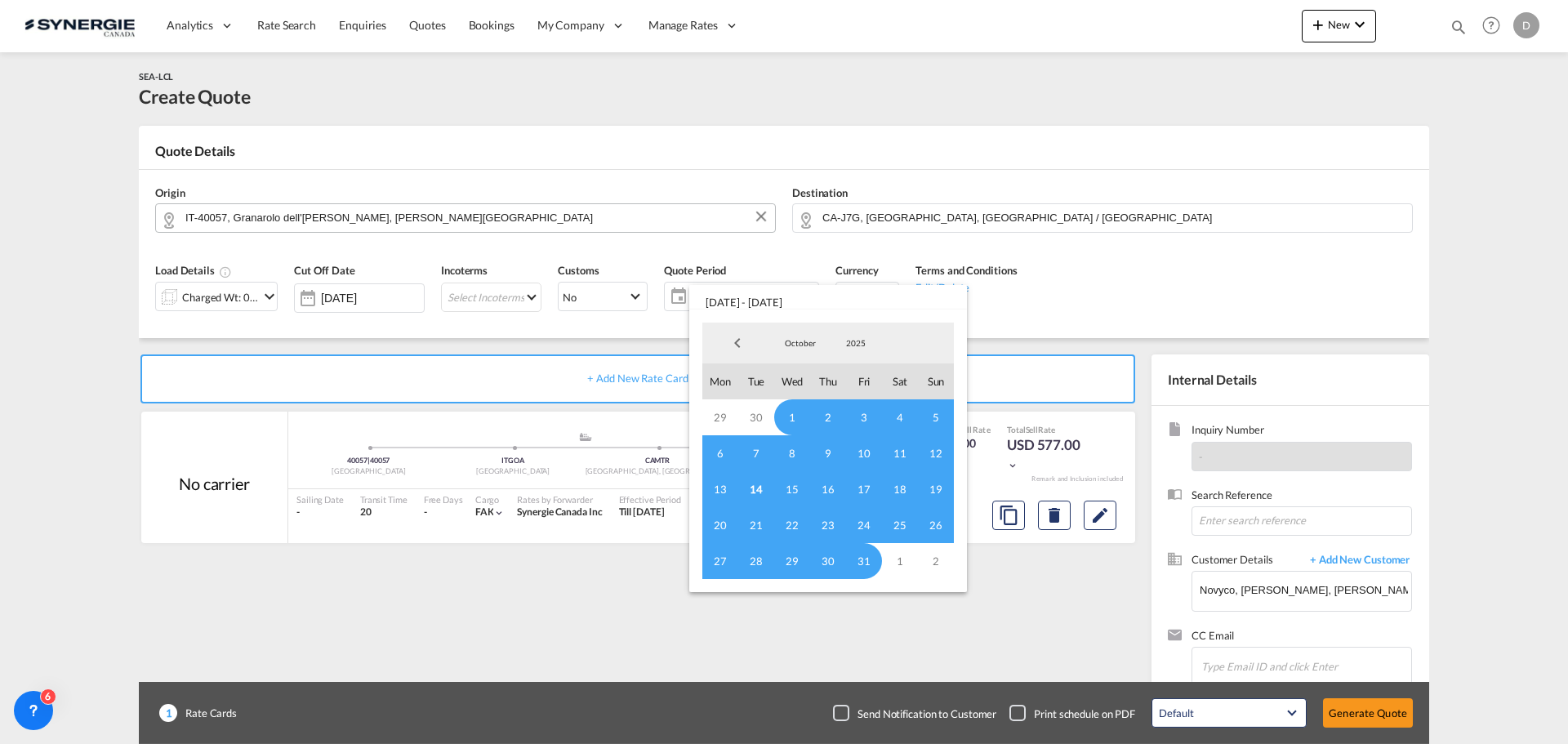
click at [766, 491] on span "14" at bounding box center [756, 489] width 36 height 36
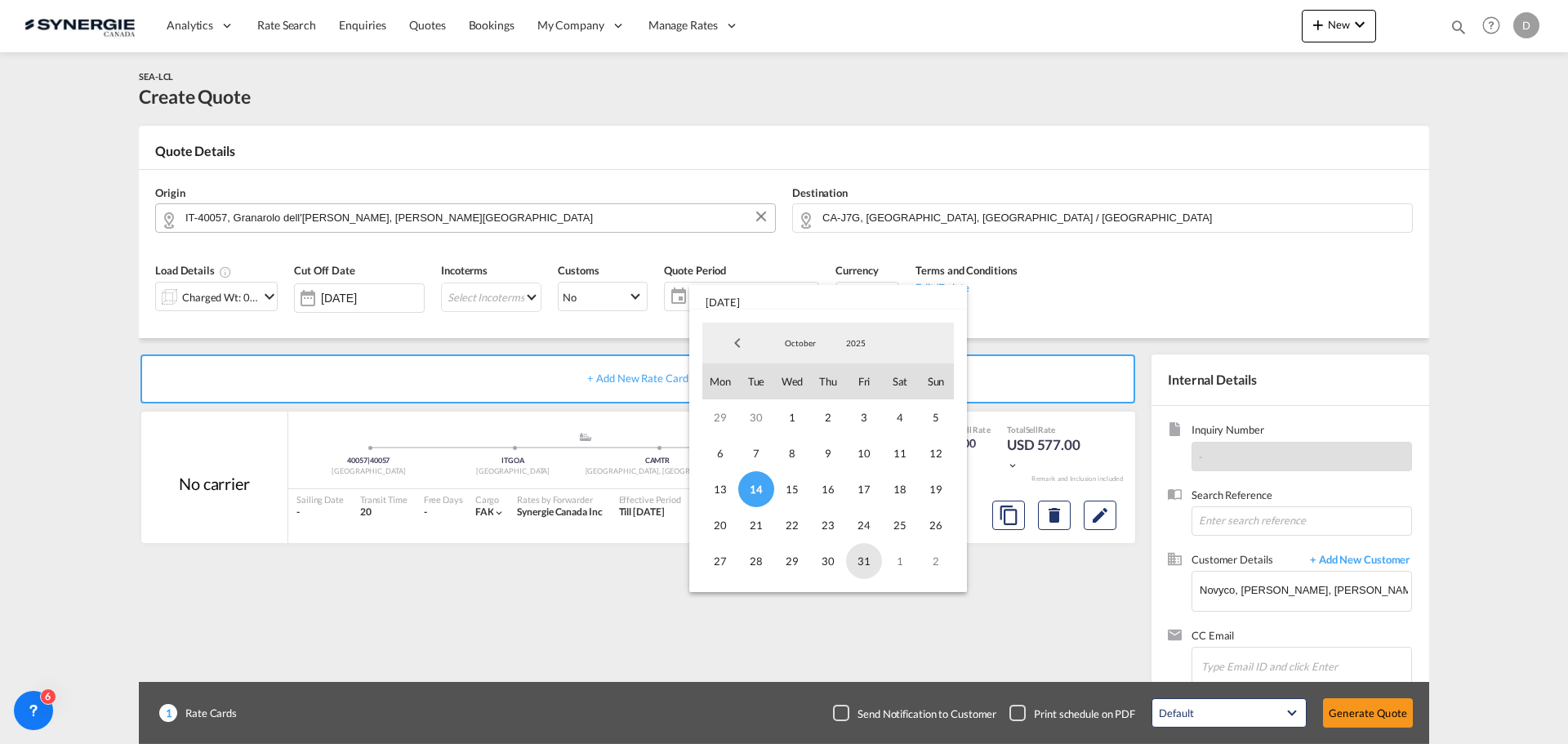
click at [861, 556] on span "31" at bounding box center [863, 560] width 36 height 36
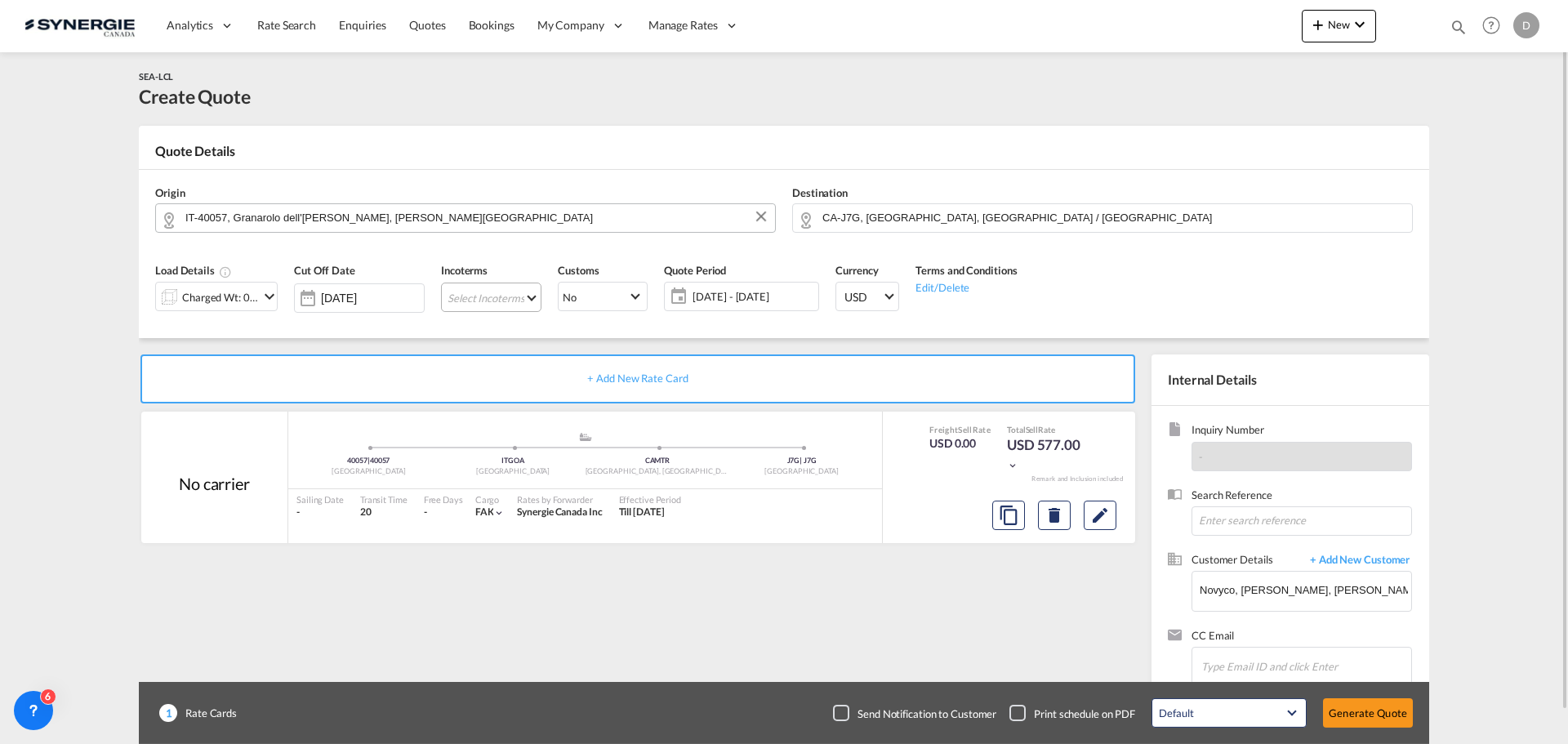
click at [528, 289] on md-select "Select Incoterms CPT - export Carrier Paid to CIF - import Cost,Insurance and F…" at bounding box center [492, 297] width 101 height 29
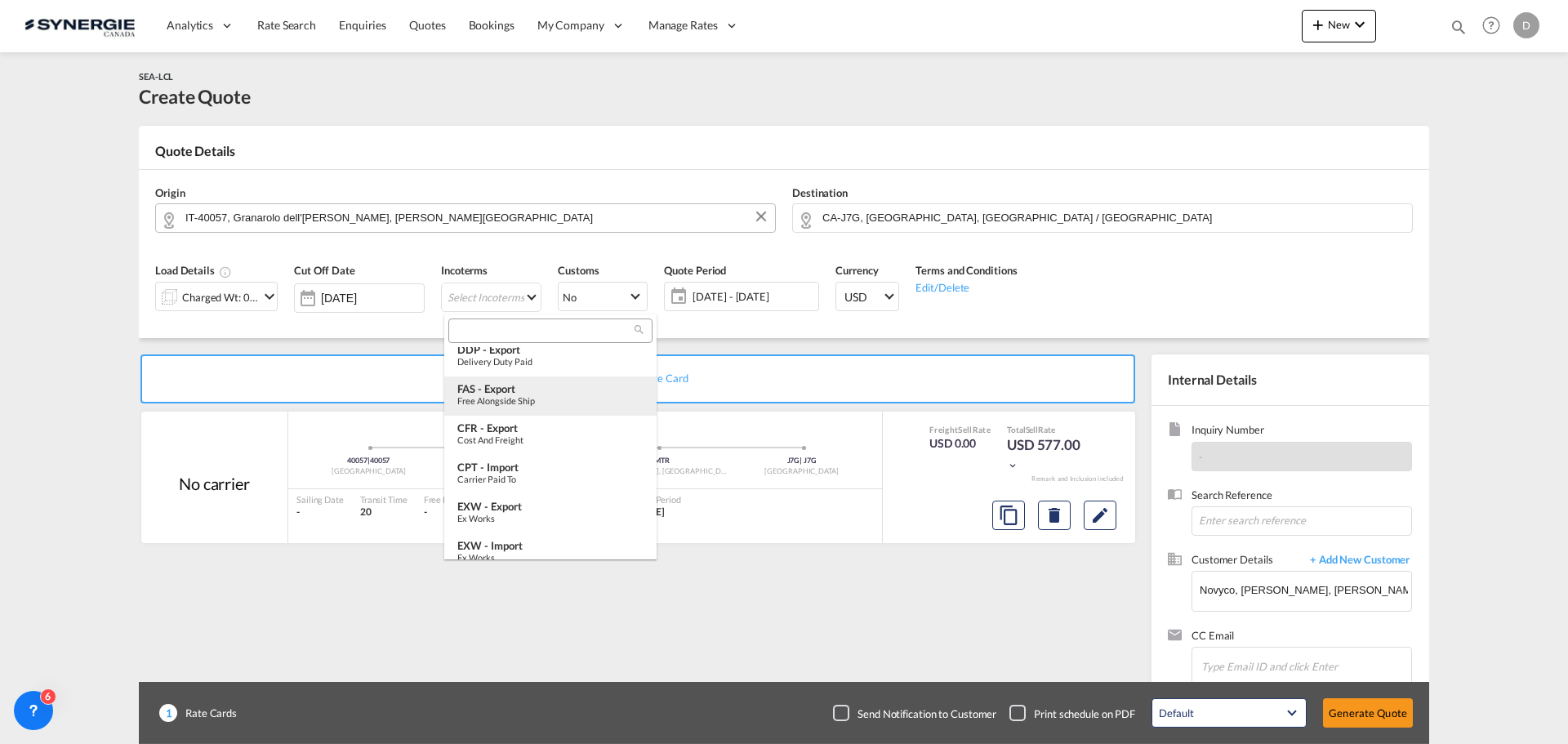
scroll to position [327, 0]
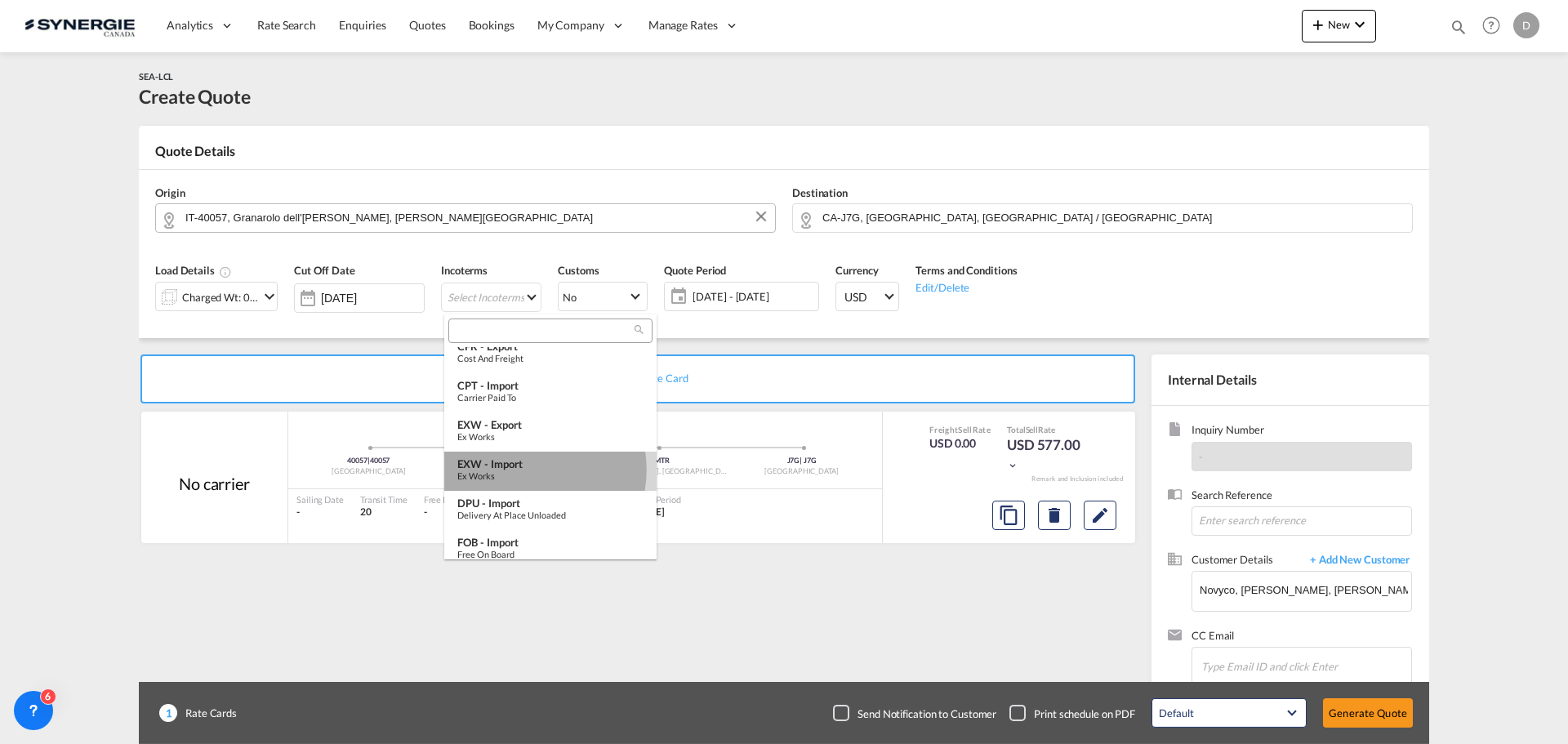
click at [524, 469] on div "EXW - import" at bounding box center [551, 464] width 186 height 14
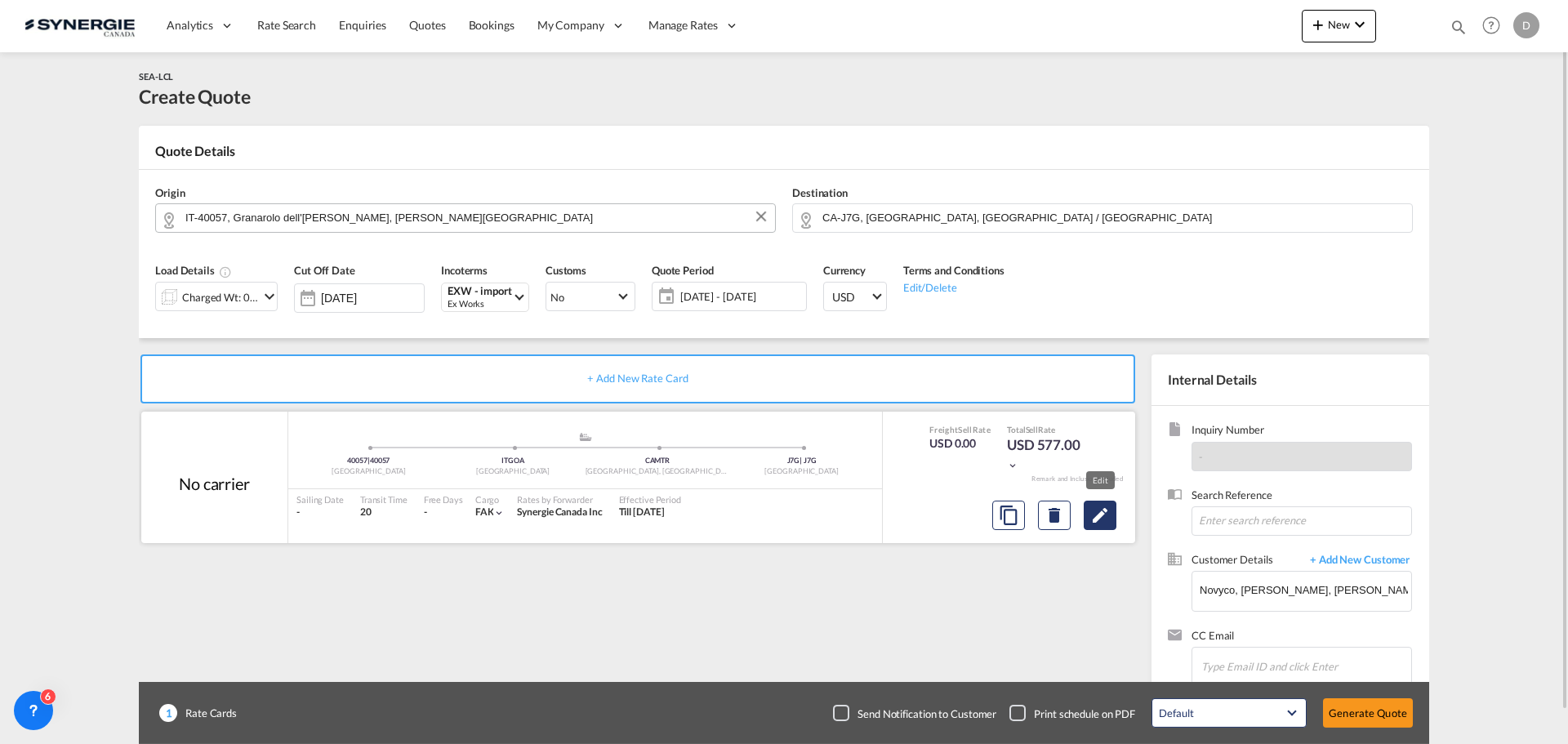
click at [1091, 519] on md-icon "Edit" at bounding box center [1100, 515] width 19 height 19
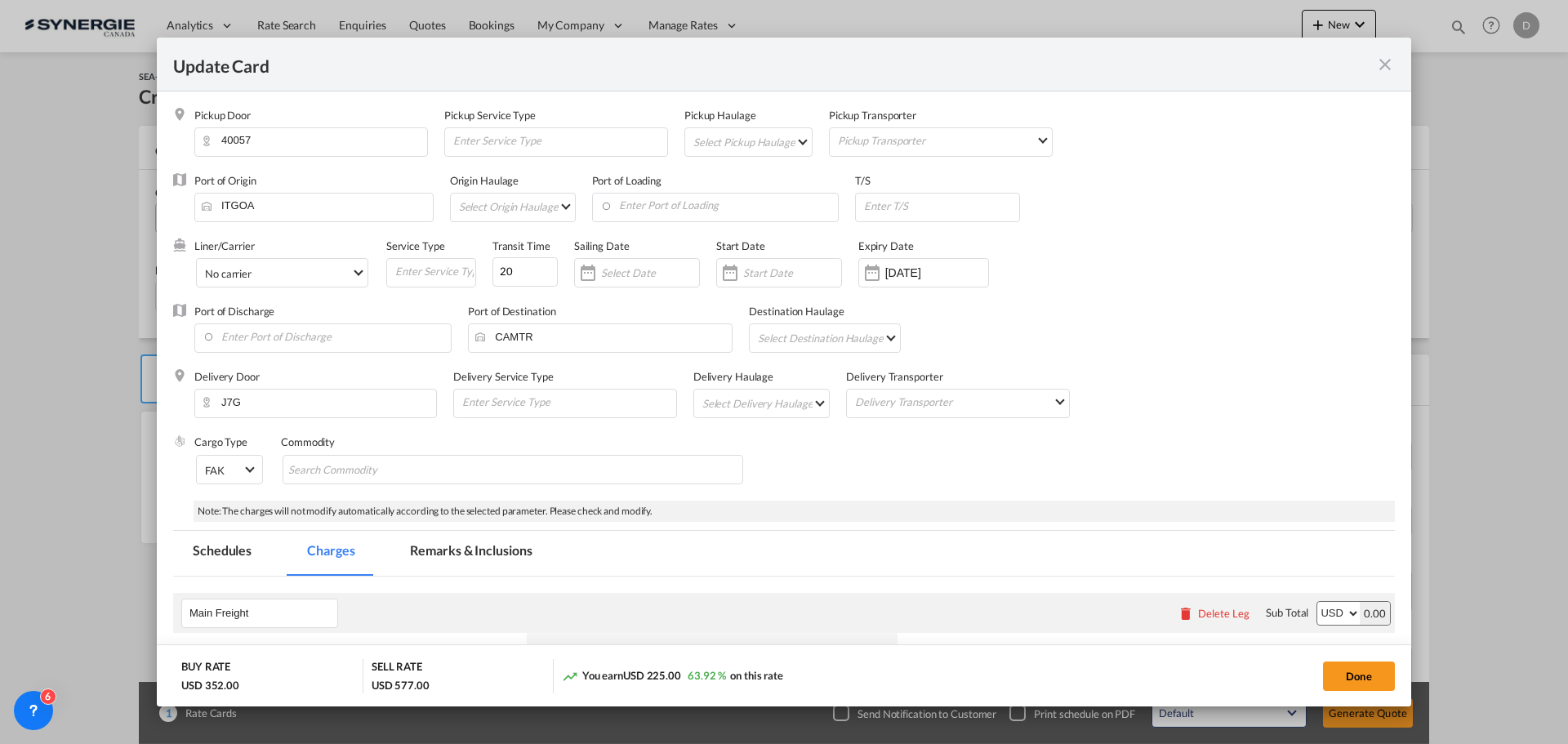
click at [801, 134] on md-select "Select Pickup Haulage rail road barge truck unspecified not available" at bounding box center [752, 140] width 120 height 26
click at [761, 185] on md-option "road" at bounding box center [749, 180] width 144 height 40
click at [729, 205] on input "Enter Port of Loading" at bounding box center [719, 205] width 238 height 24
click at [648, 246] on div "Italy" at bounding box center [748, 248] width 287 height 13
type input "Genova, ITGOA"
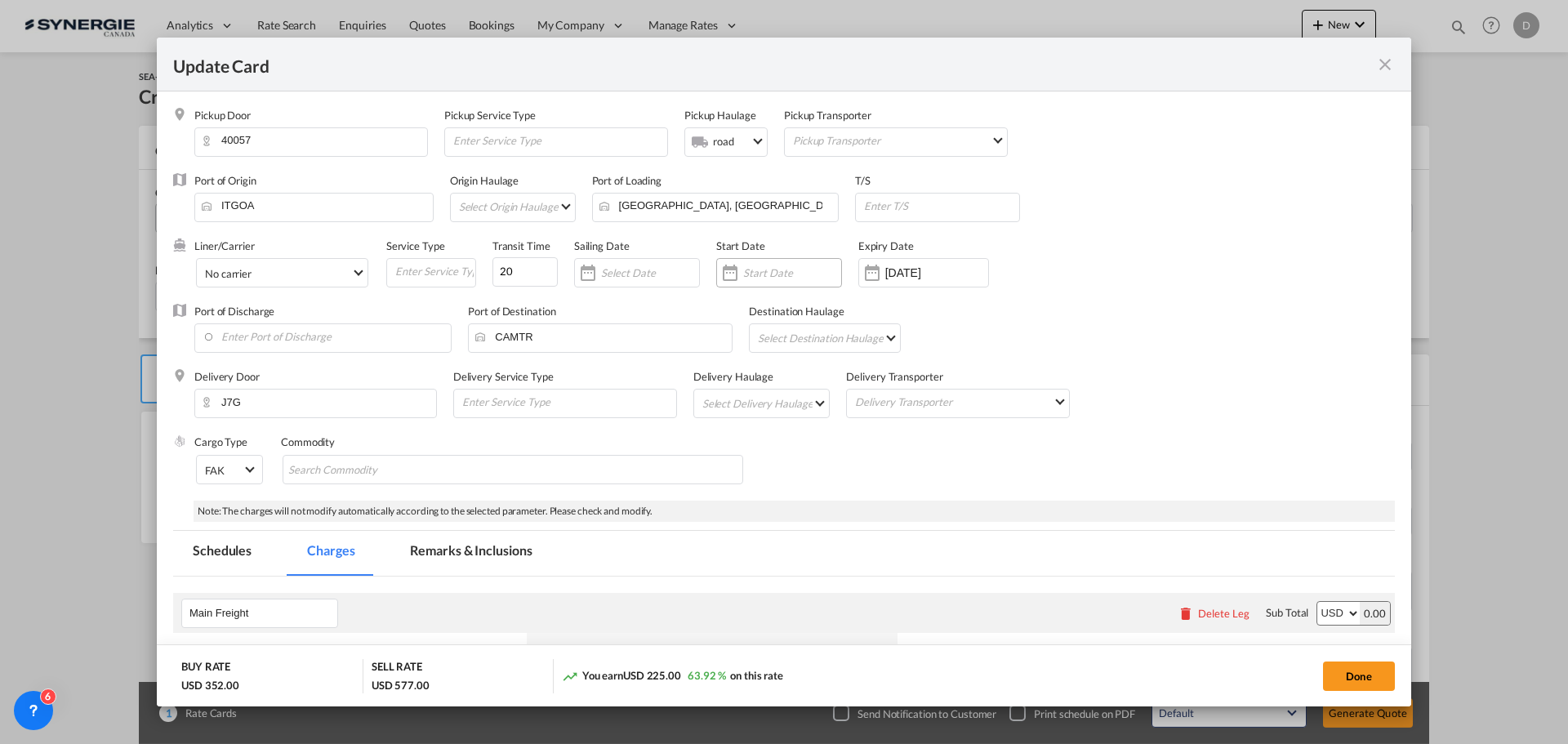
click at [732, 276] on div "Update Card Pickup ..." at bounding box center [730, 273] width 26 height 33
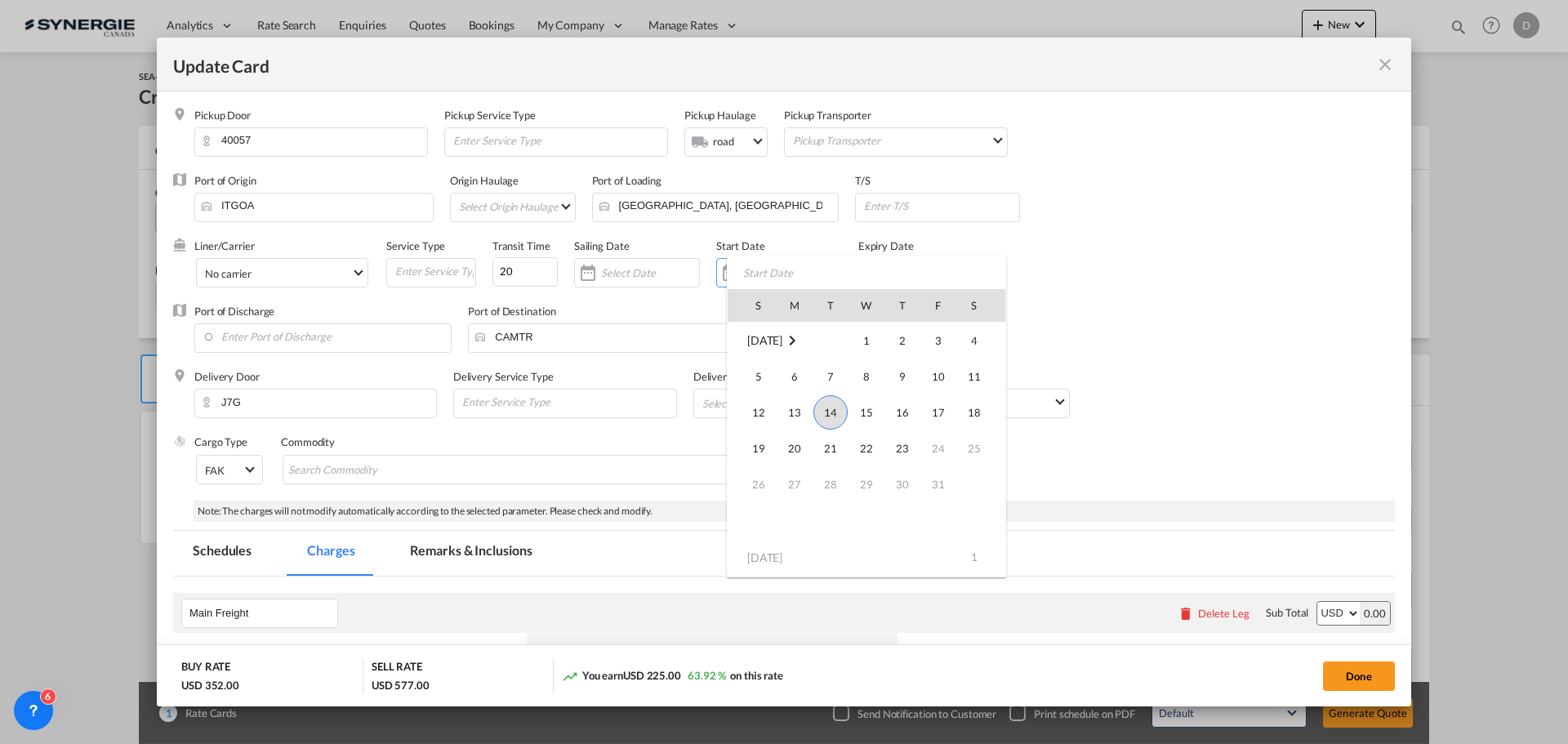
click at [836, 408] on span "14" at bounding box center [829, 411] width 34 height 34
type input "14 Oct 2025"
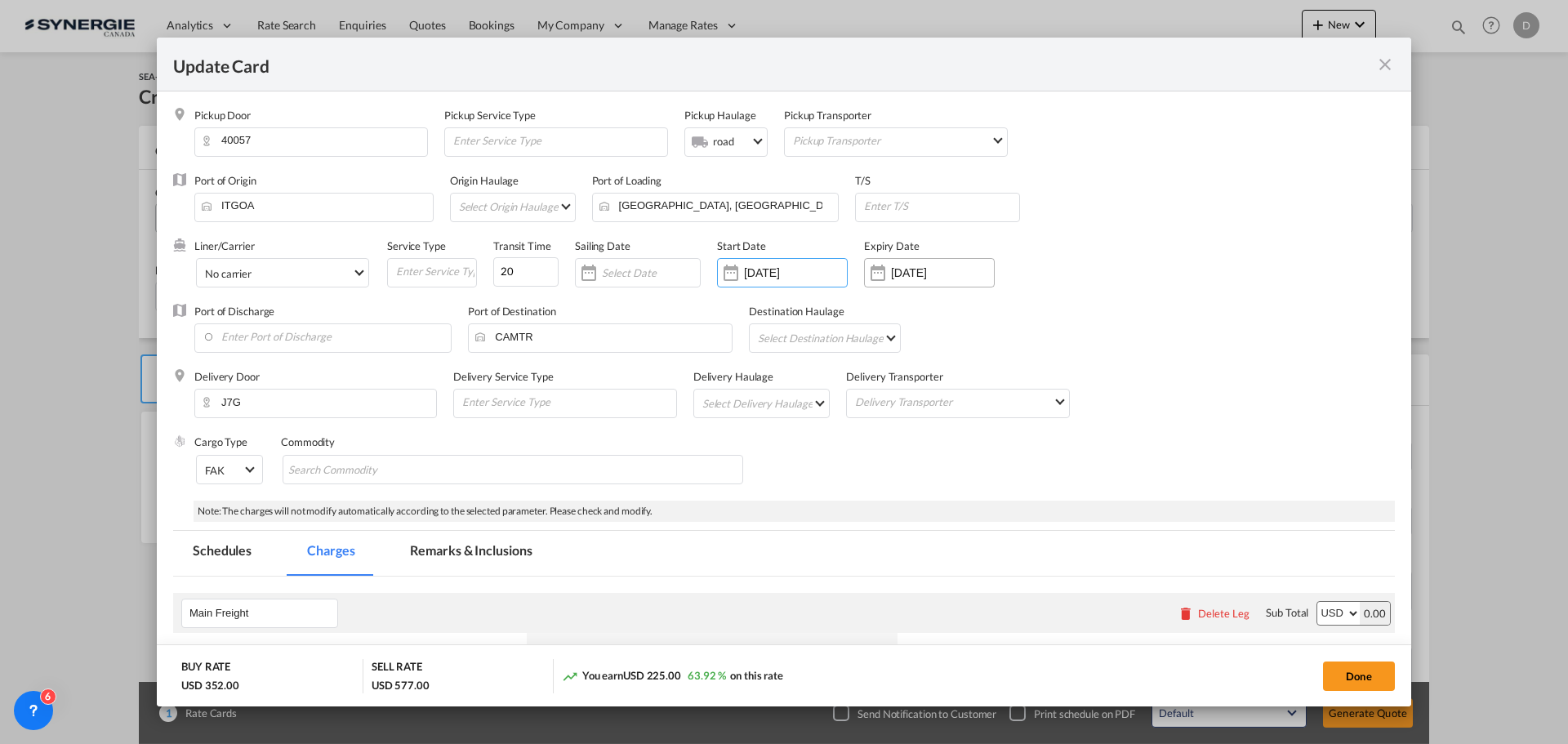
click at [873, 273] on div "Update Card Pickup ..." at bounding box center [878, 273] width 26 height 33
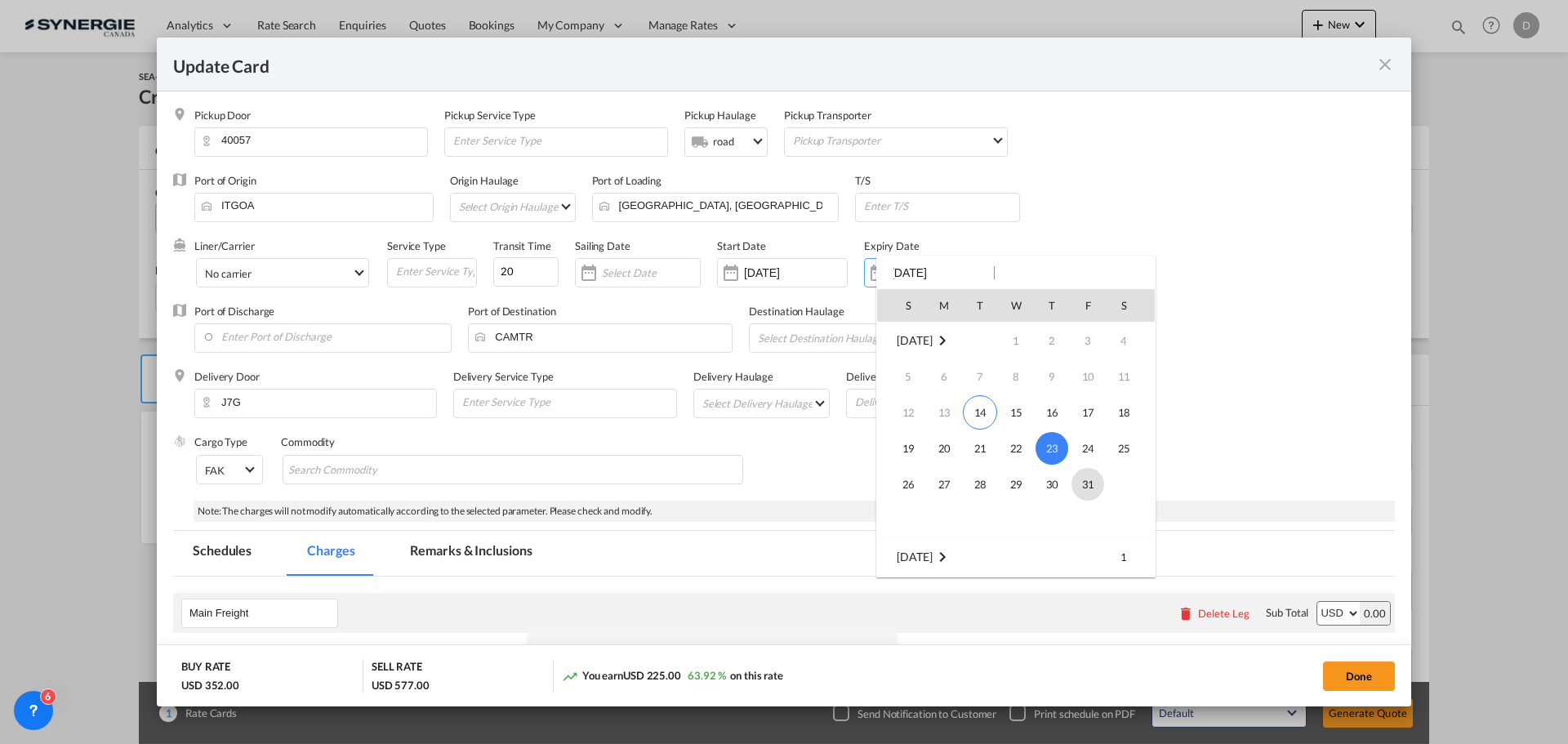
click at [1078, 486] on span "31" at bounding box center [1088, 484] width 33 height 33
type input "[DATE]"
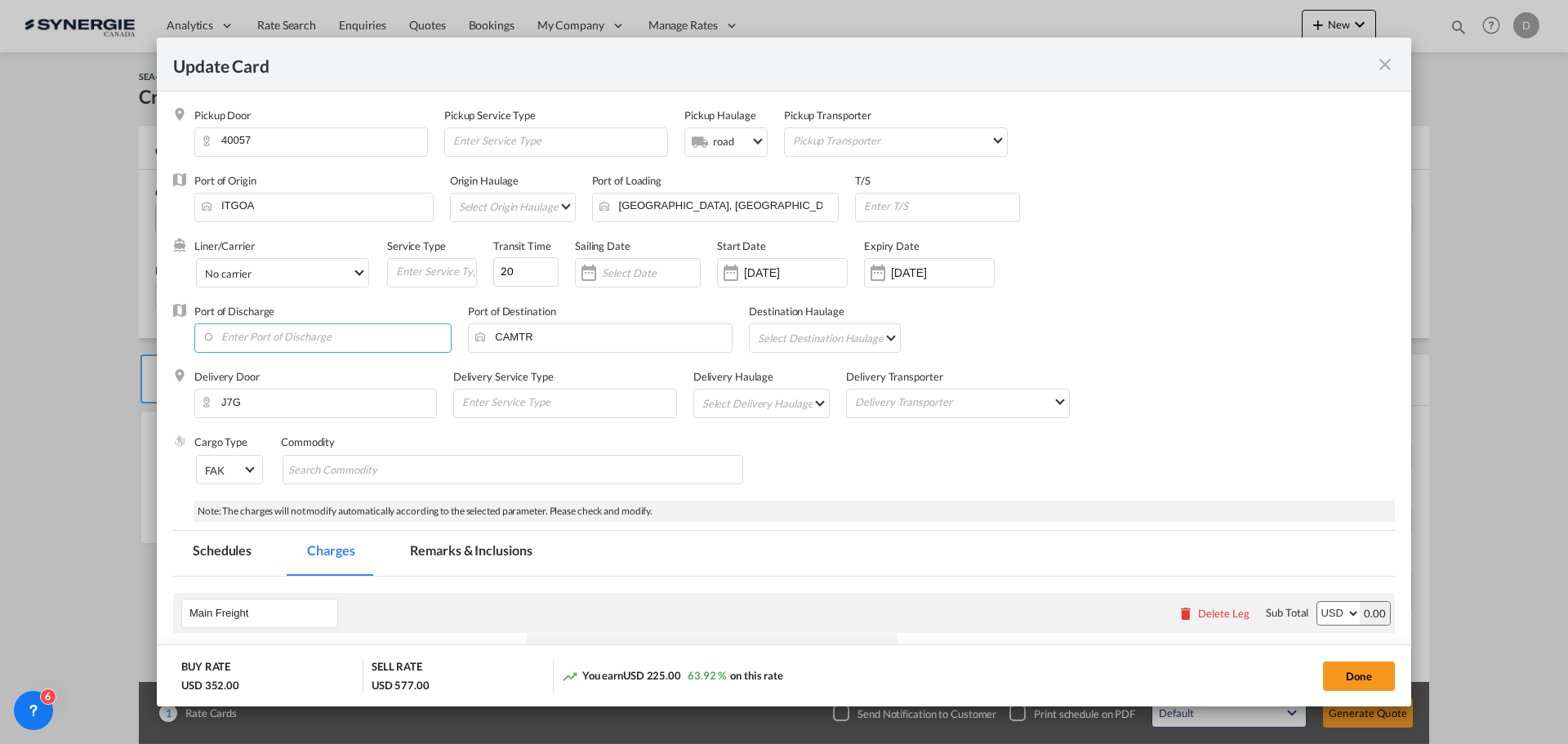
click at [383, 324] on input "Enter Port of Discharge" at bounding box center [326, 336] width 249 height 24
click at [274, 372] on div "Canada" at bounding box center [351, 378] width 287 height 13
type input "Montreal, QC, CAMTR"
click at [797, 407] on md-select "Select Delivery Haulage rail road barge truck unspecified not available" at bounding box center [765, 402] width 129 height 26
click at [750, 445] on md-option "road" at bounding box center [763, 442] width 153 height 40
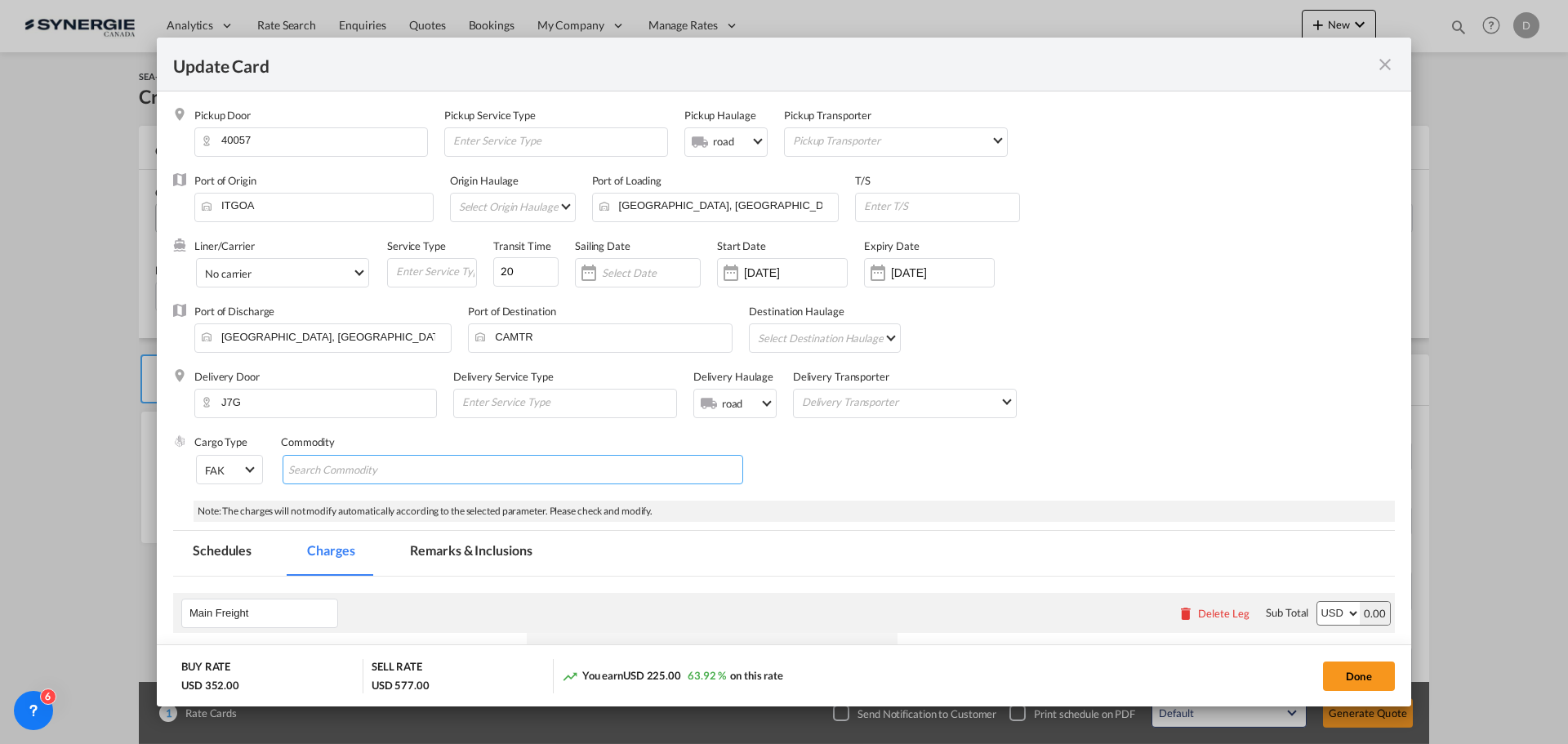
click at [527, 473] on md-chips-wrap "Chips container with autocompletion. Enter the text area, type text to search, …" at bounding box center [513, 469] width 461 height 29
type input "General Cargo"
click at [1200, 392] on div "Delivery Door J7G Delivery Service Type Delivery Haulage .a{fill:#aaa8ad;} road…" at bounding box center [795, 402] width 1200 height 66
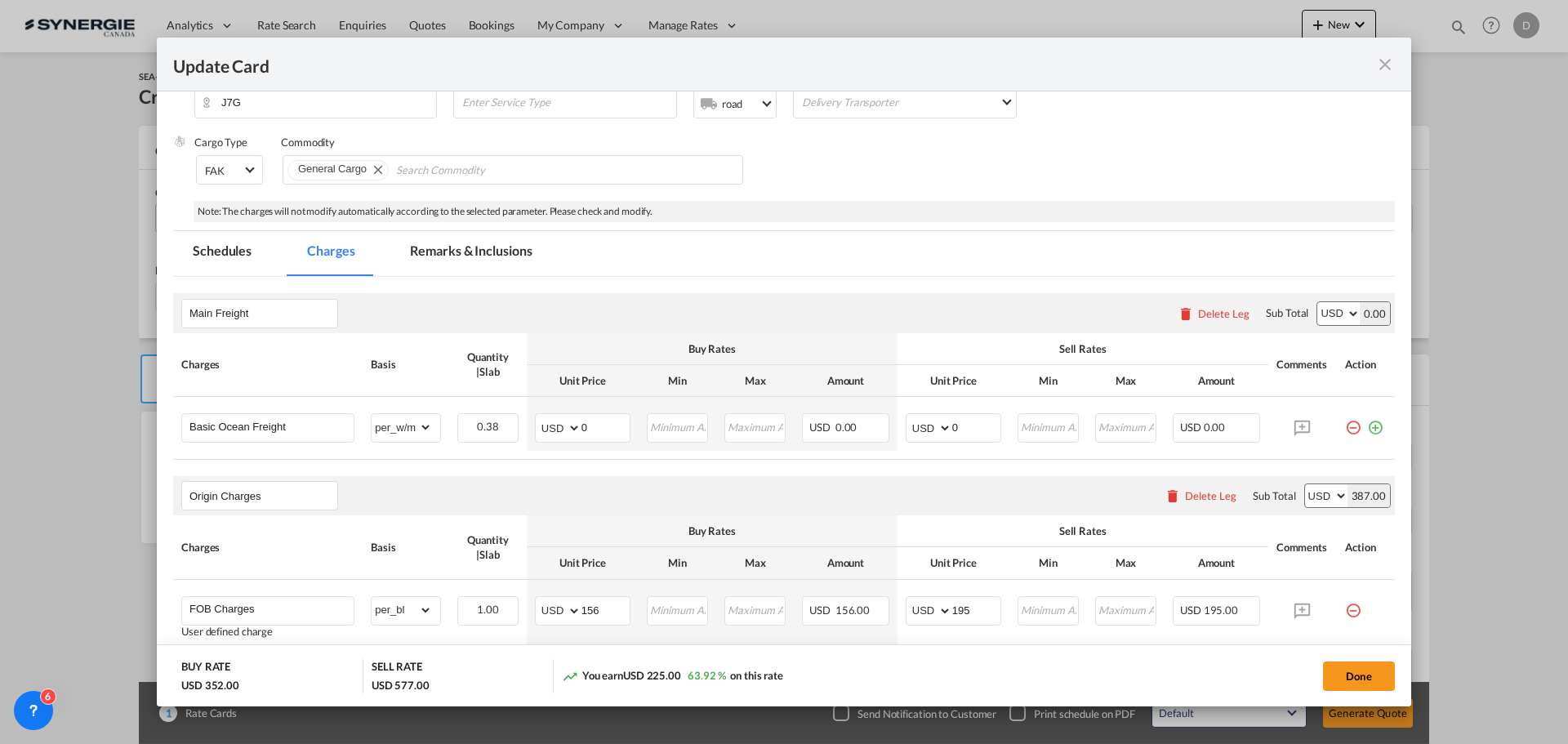
scroll to position [408, 0]
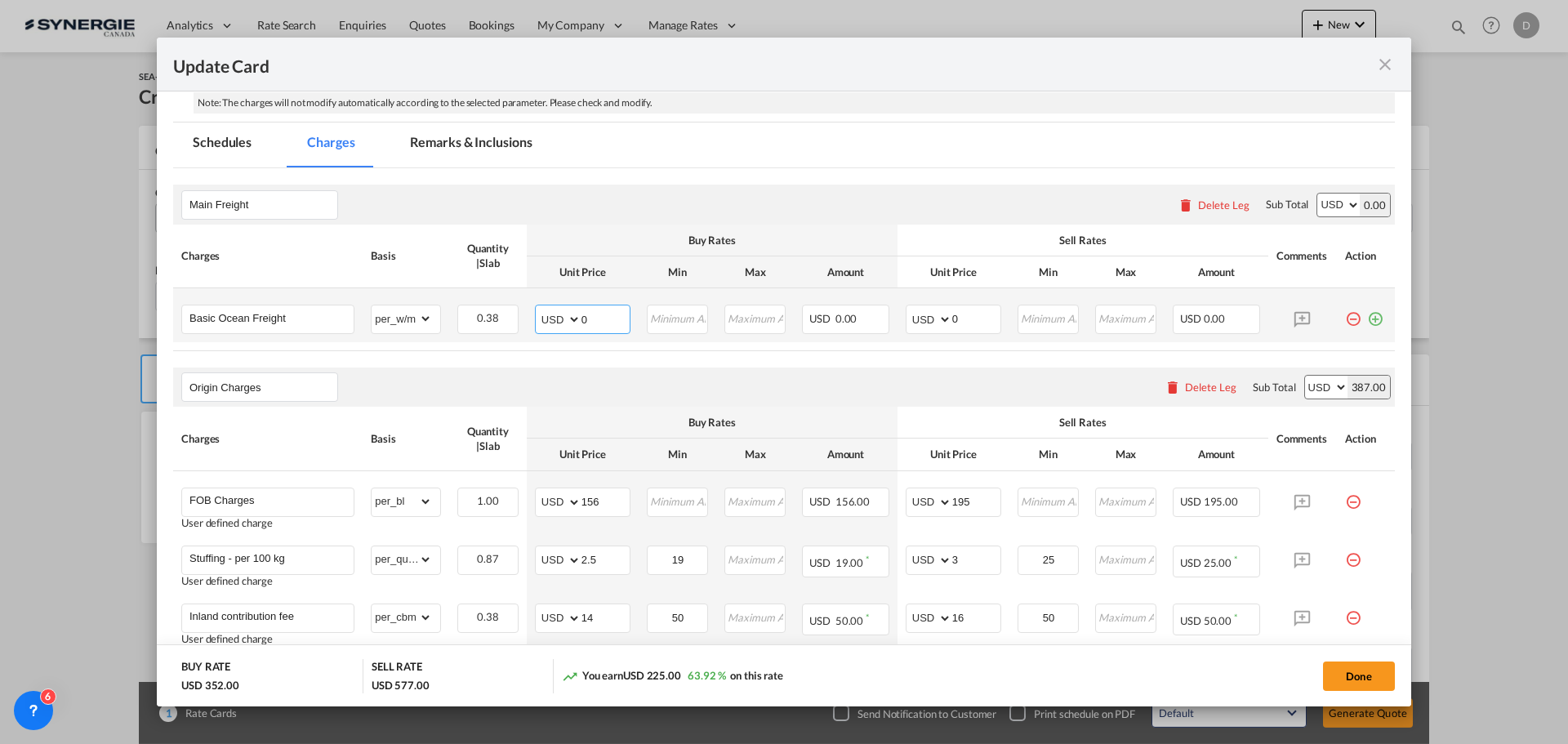
drag, startPoint x: 578, startPoint y: 318, endPoint x: 592, endPoint y: 317, distance: 14.0
click at [592, 317] on input "0" at bounding box center [606, 317] width 48 height 24
type input "91"
drag, startPoint x: 944, startPoint y: 317, endPoint x: 973, endPoint y: 317, distance: 29.0
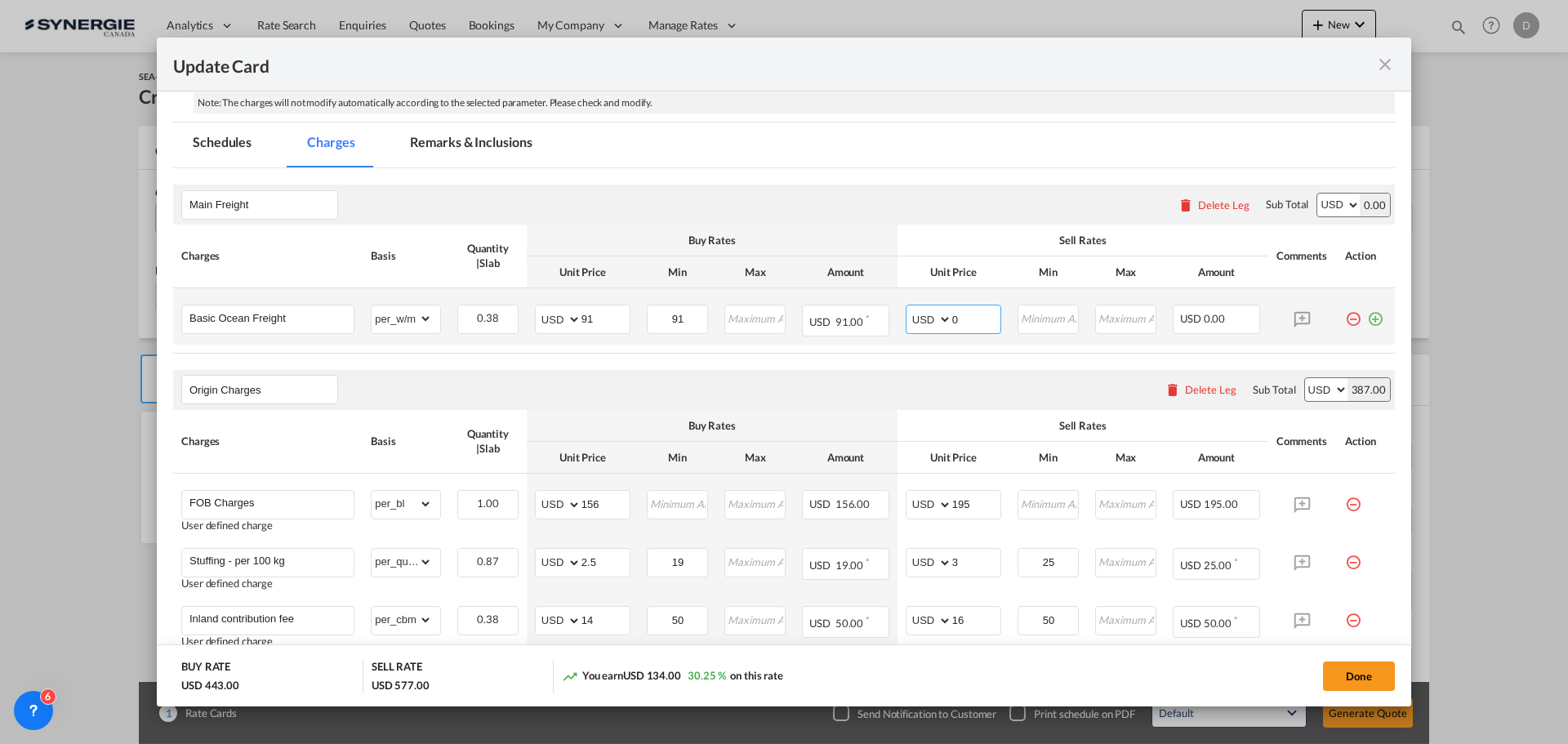
click at [973, 317] on input "0" at bounding box center [977, 317] width 48 height 24
type input "110"
click at [768, 398] on div "Origin Charges Please enter leg name Leg Name Already Exists Delete Leg Sub Tot…" at bounding box center [784, 389] width 1221 height 40
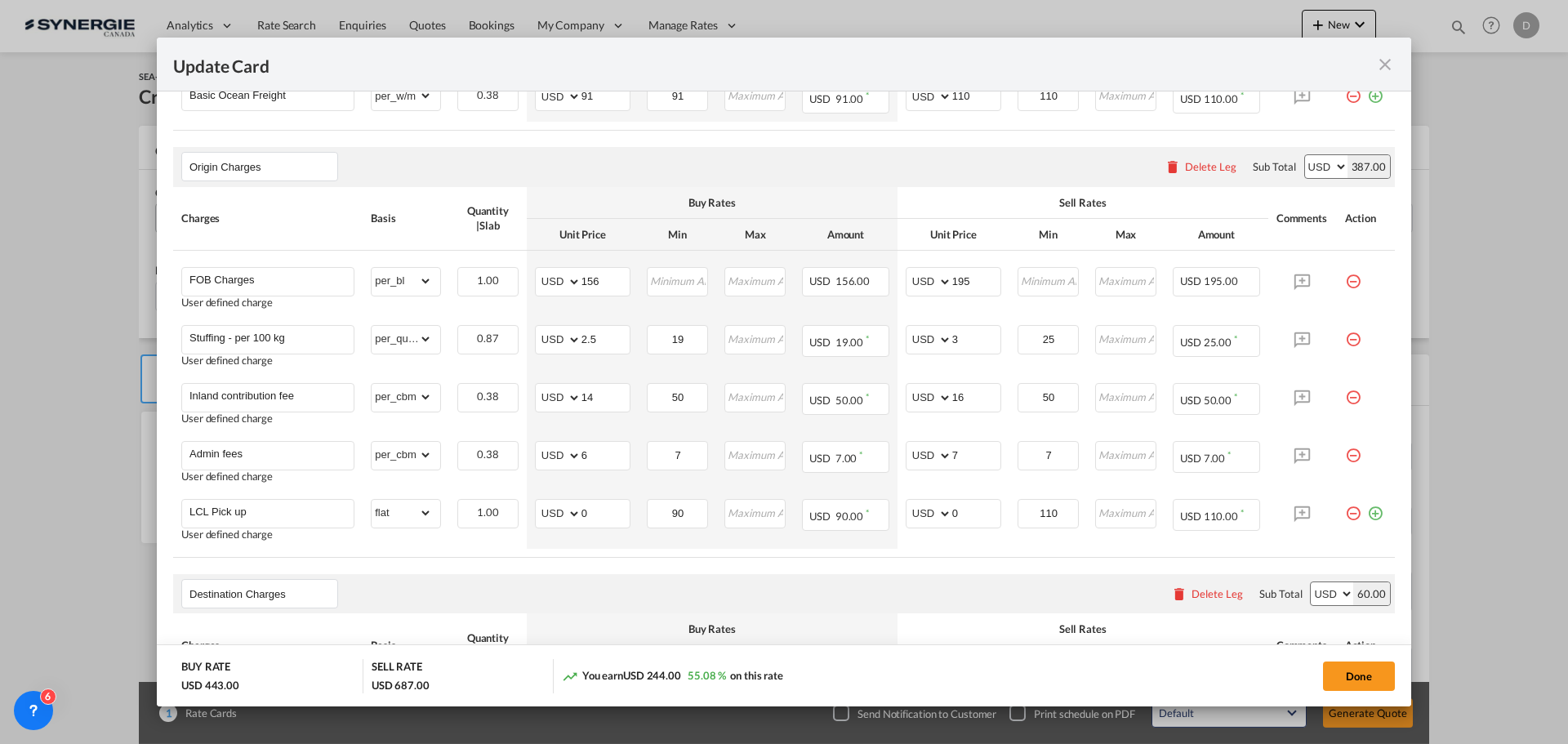
scroll to position [653, 0]
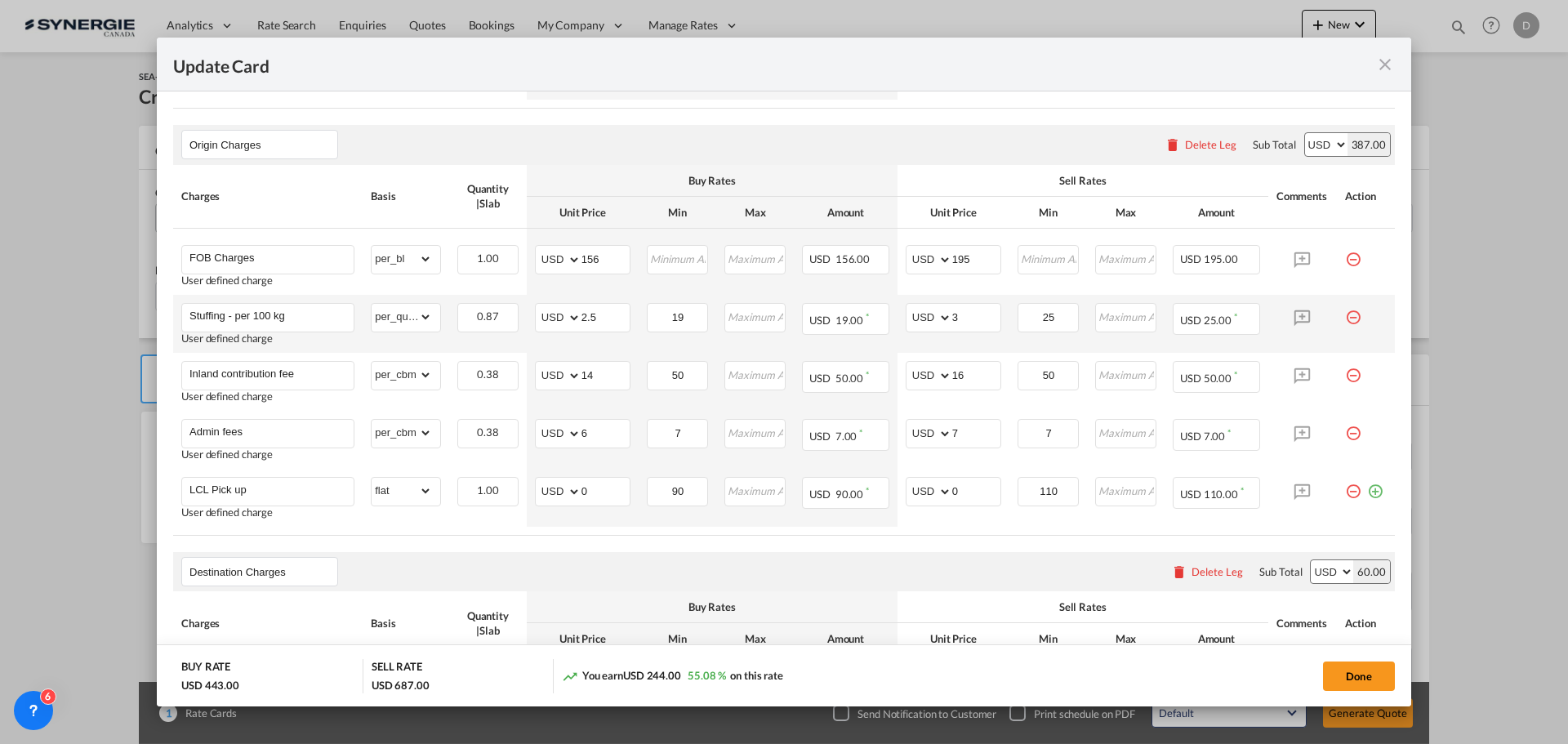
click at [1352, 318] on div "Update Card Pickup ..." at bounding box center [1366, 311] width 42 height 16
click at [1345, 315] on md-icon "icon-minus-circle-outline red-400-fg pt-7" at bounding box center [1353, 311] width 16 height 16
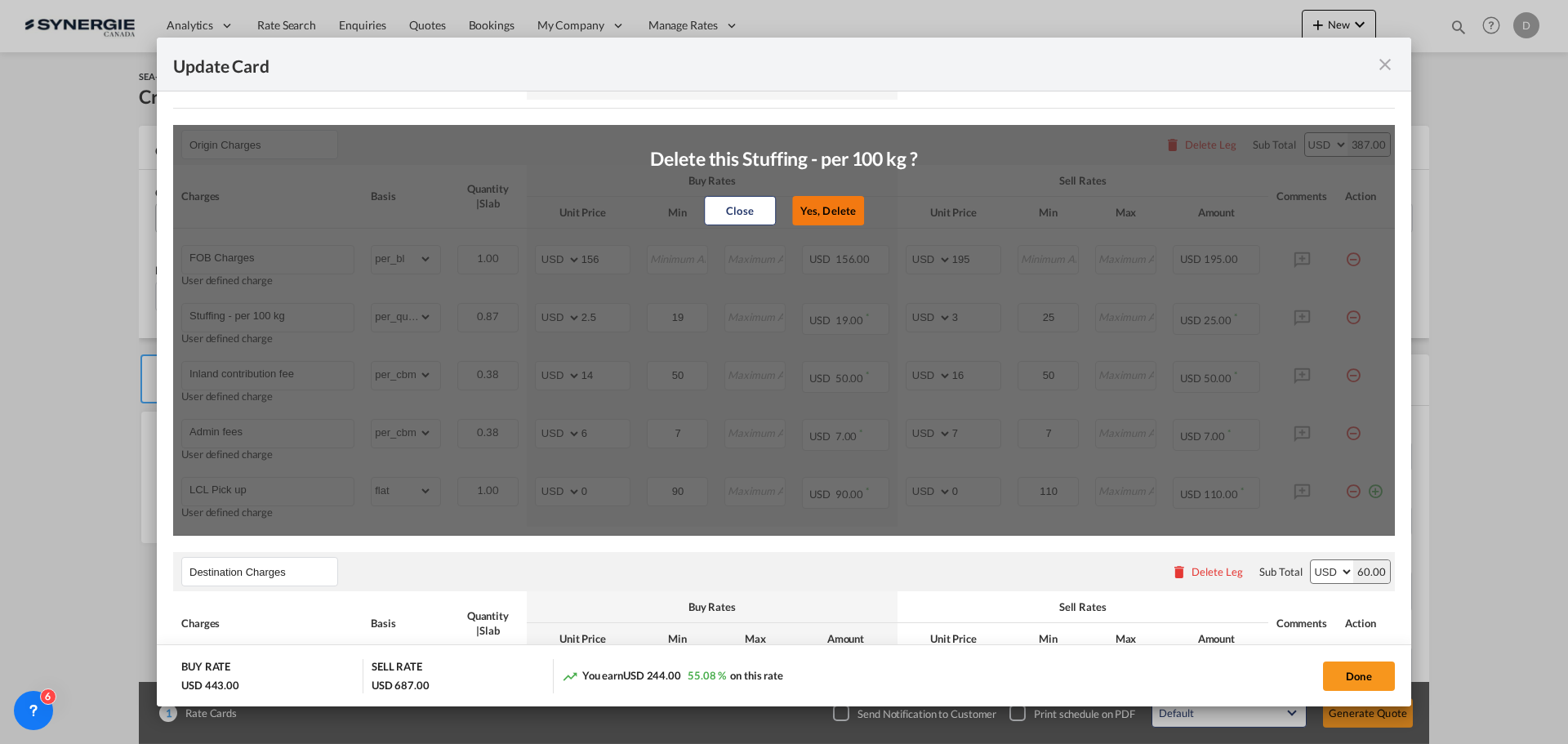
click at [832, 213] on button "Yes, Delete" at bounding box center [828, 210] width 72 height 29
type input "Inland contribution fee"
select select "per_cbm"
type input "14"
type input "50"
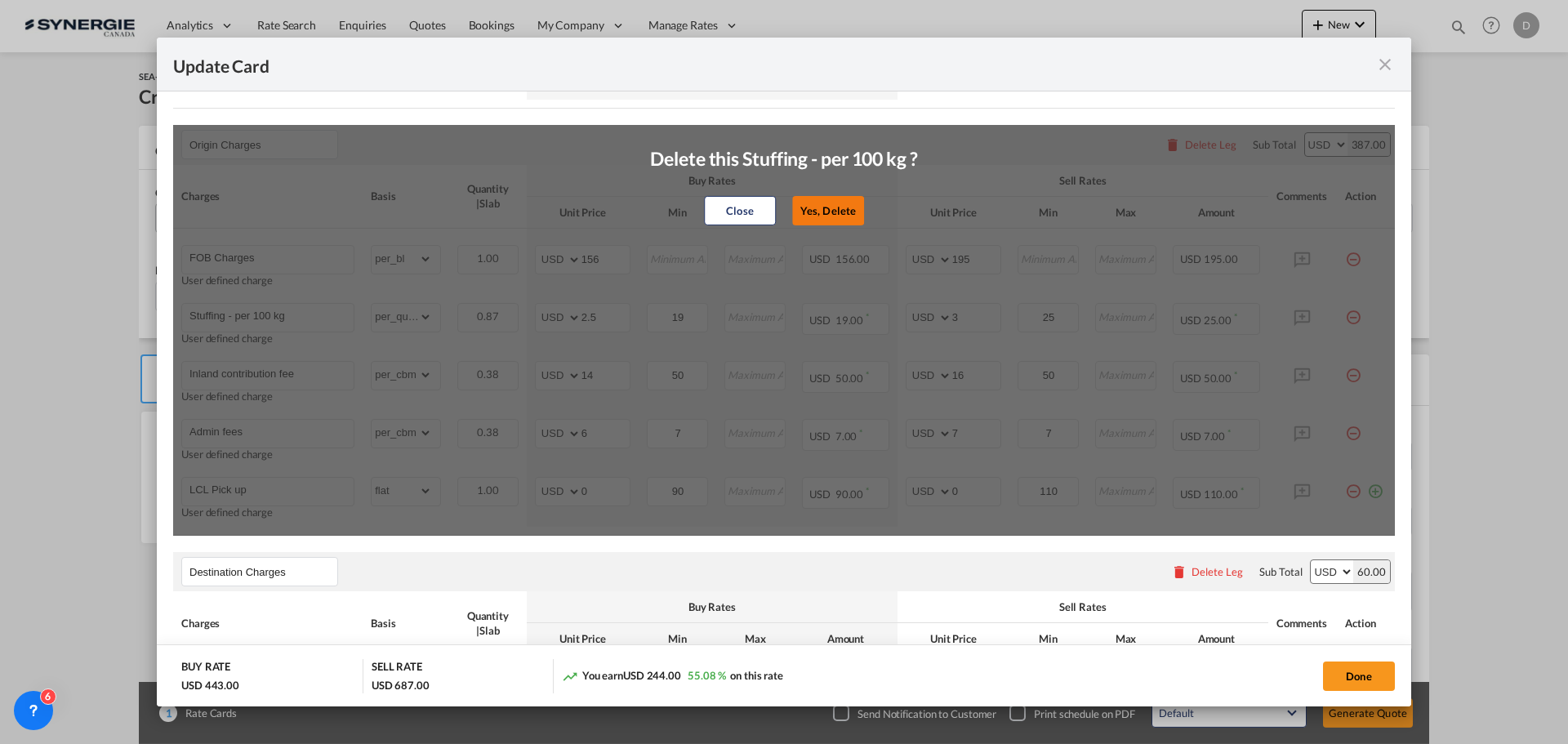
type input "16"
type input "50"
type input "Admin fees"
type input "6"
type input "7"
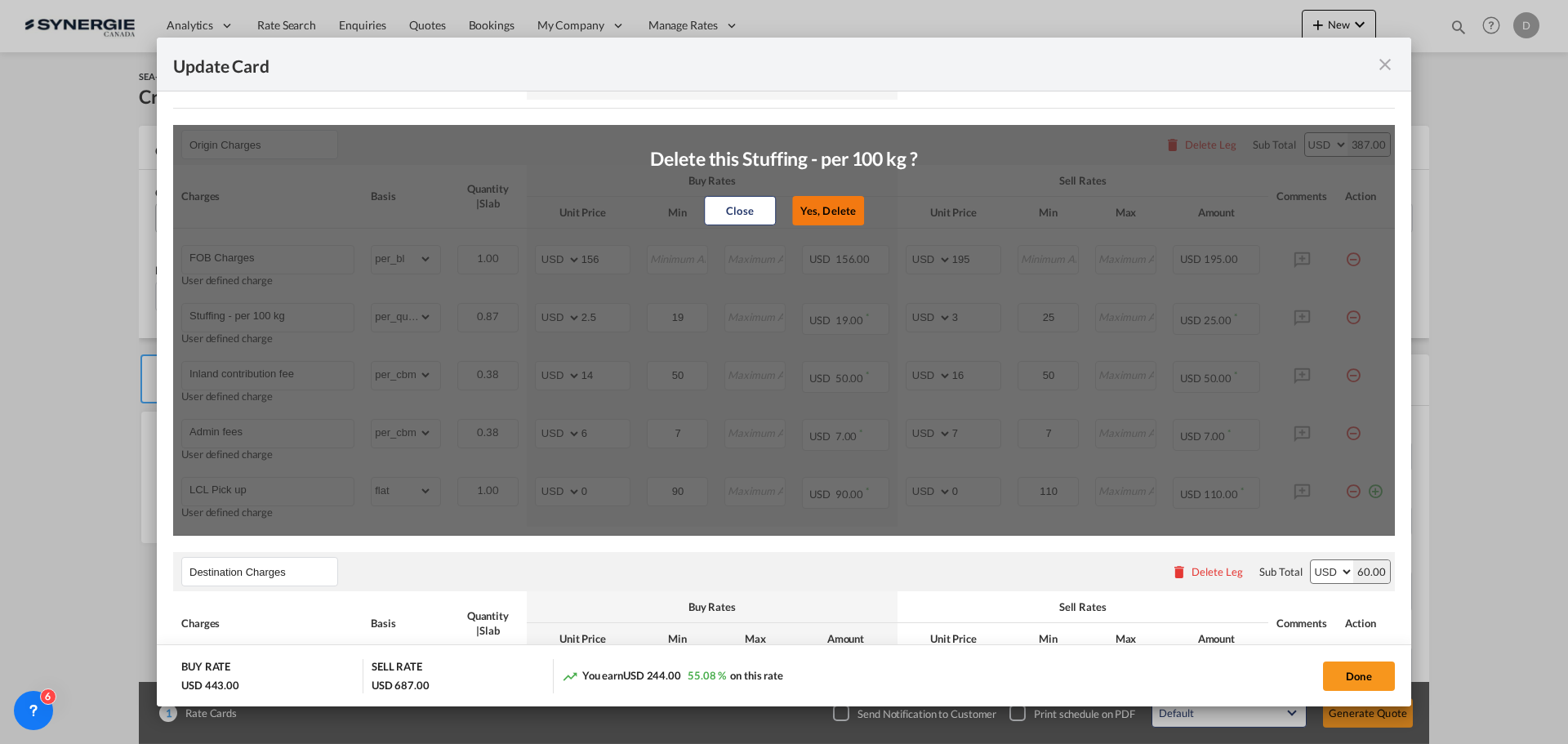
type input "7"
type input "LCL Pick up"
select select "flat"
type input "0"
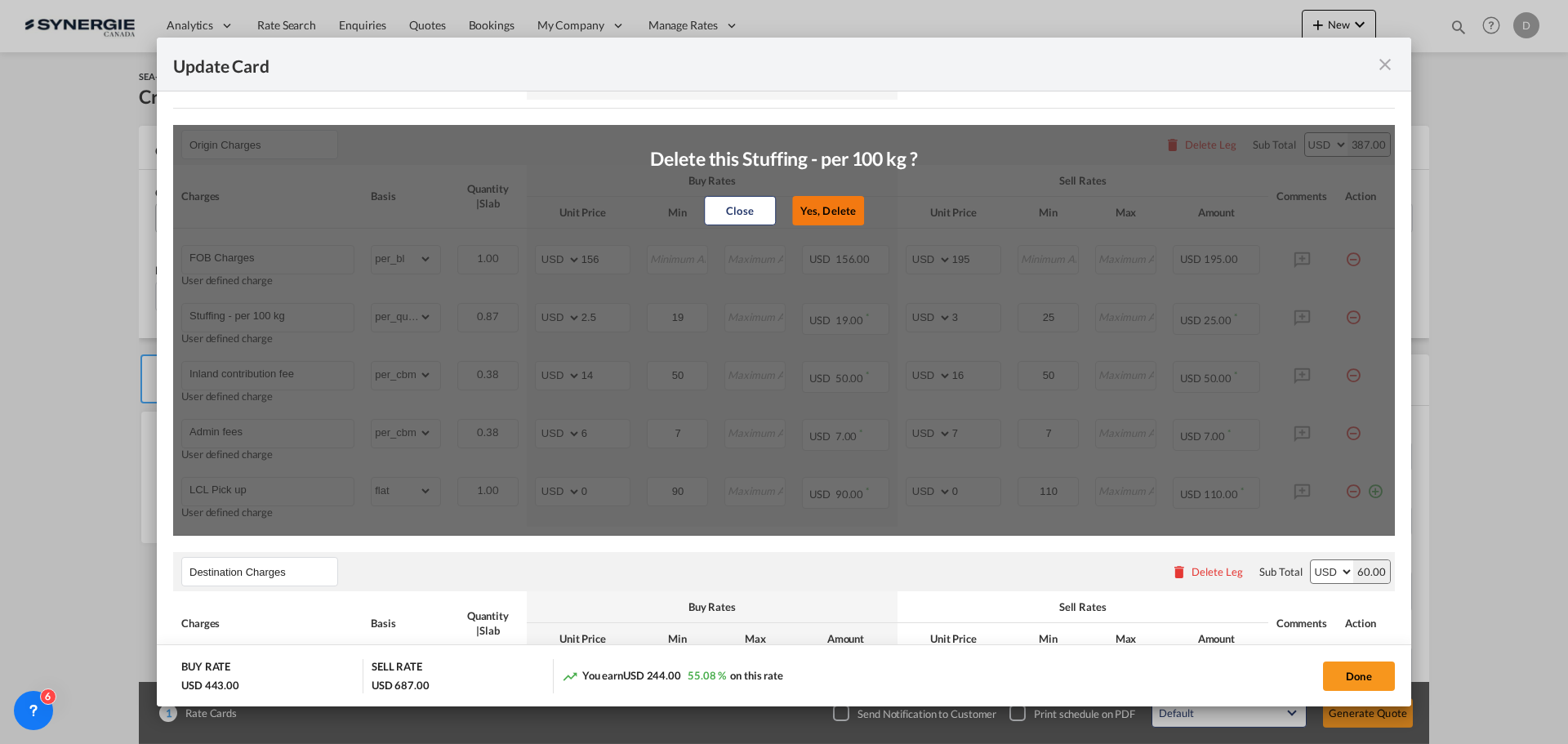
type input "90"
type input "0"
type input "110"
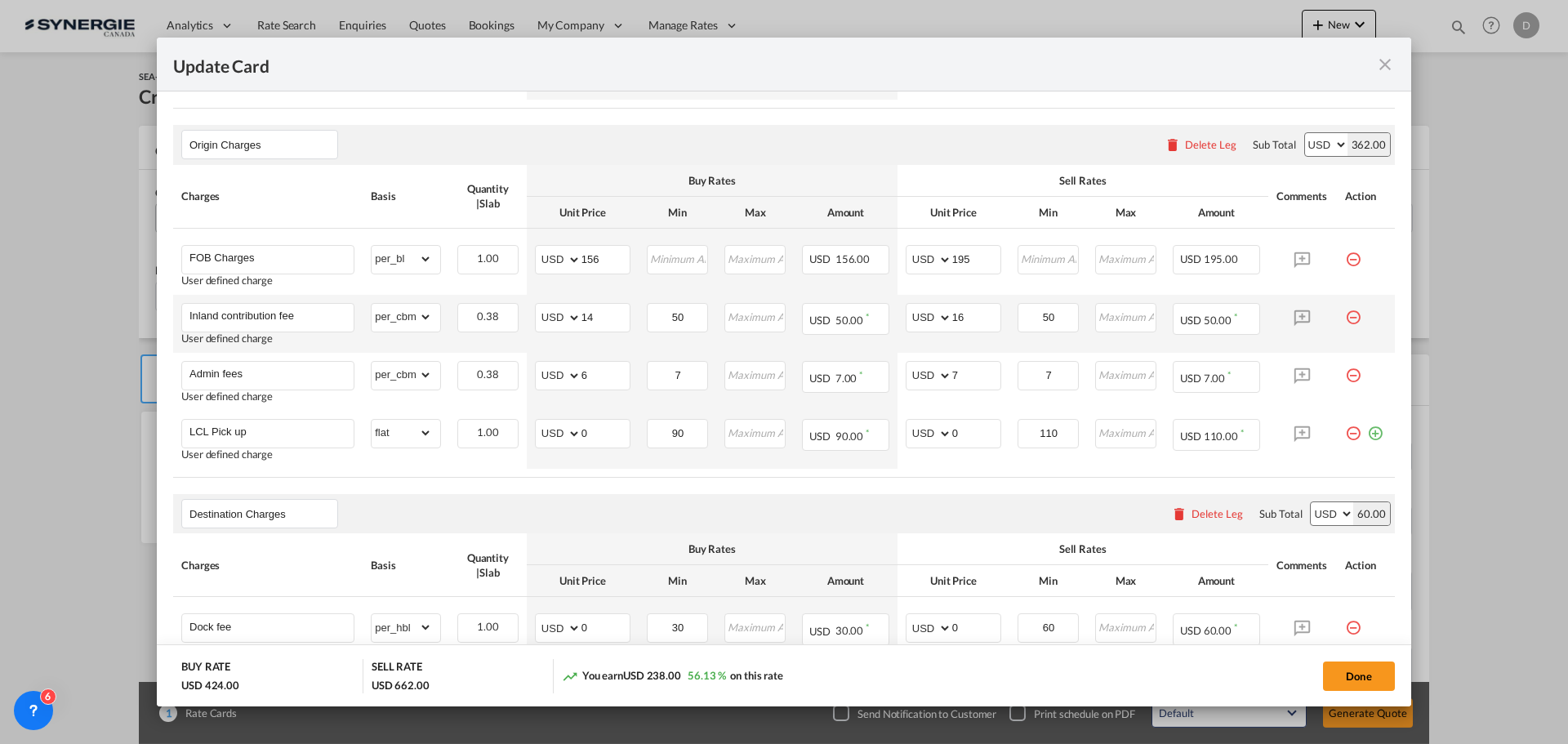
click at [1345, 316] on md-icon "icon-minus-circle-outline red-400-fg pt-7" at bounding box center [1353, 311] width 16 height 16
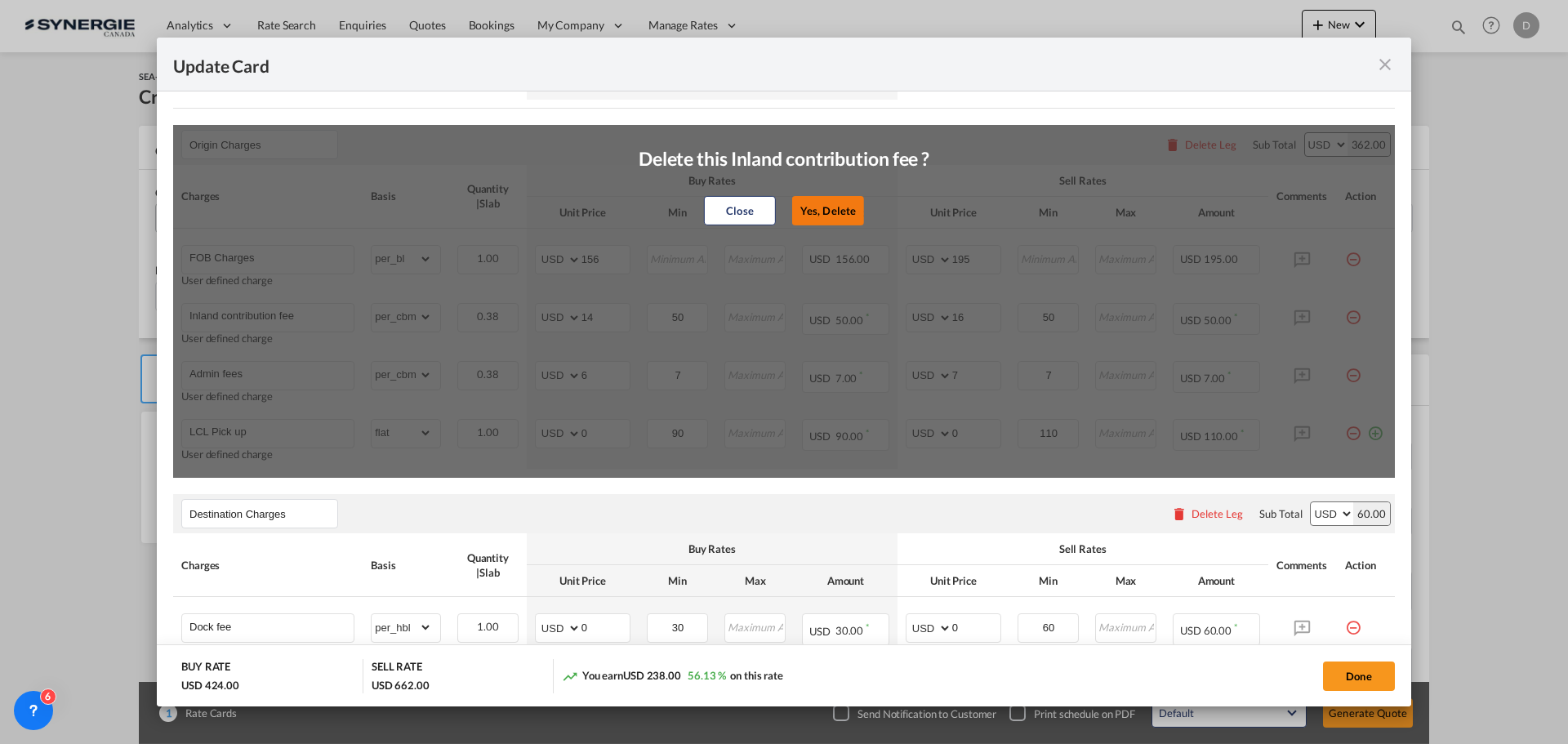
click at [842, 209] on button "Yes, Delete" at bounding box center [828, 210] width 72 height 29
type input "Admin fees"
type input "6"
type input "7"
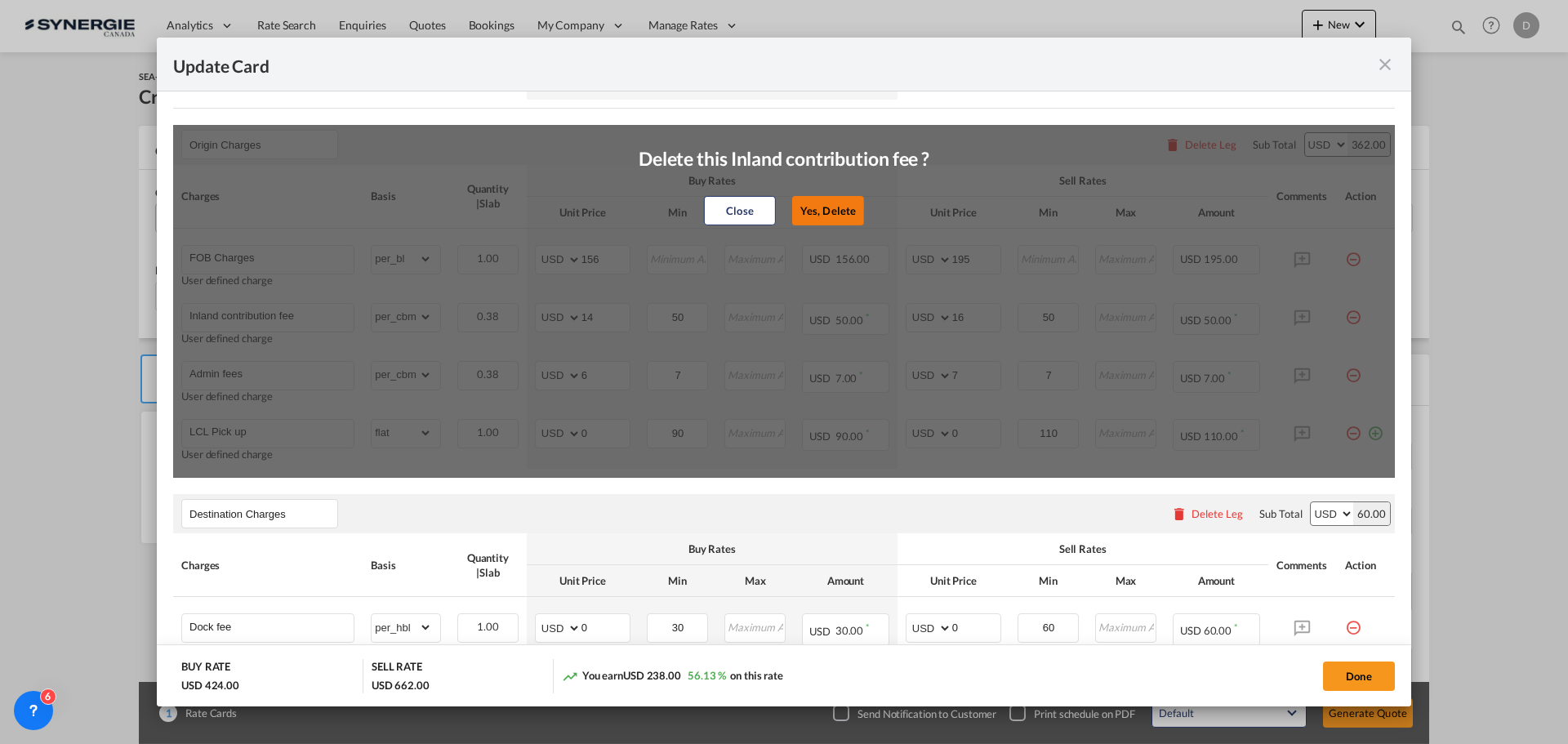
type input "7"
type input "LCL Pick up"
select select "flat"
type input "0"
type input "90"
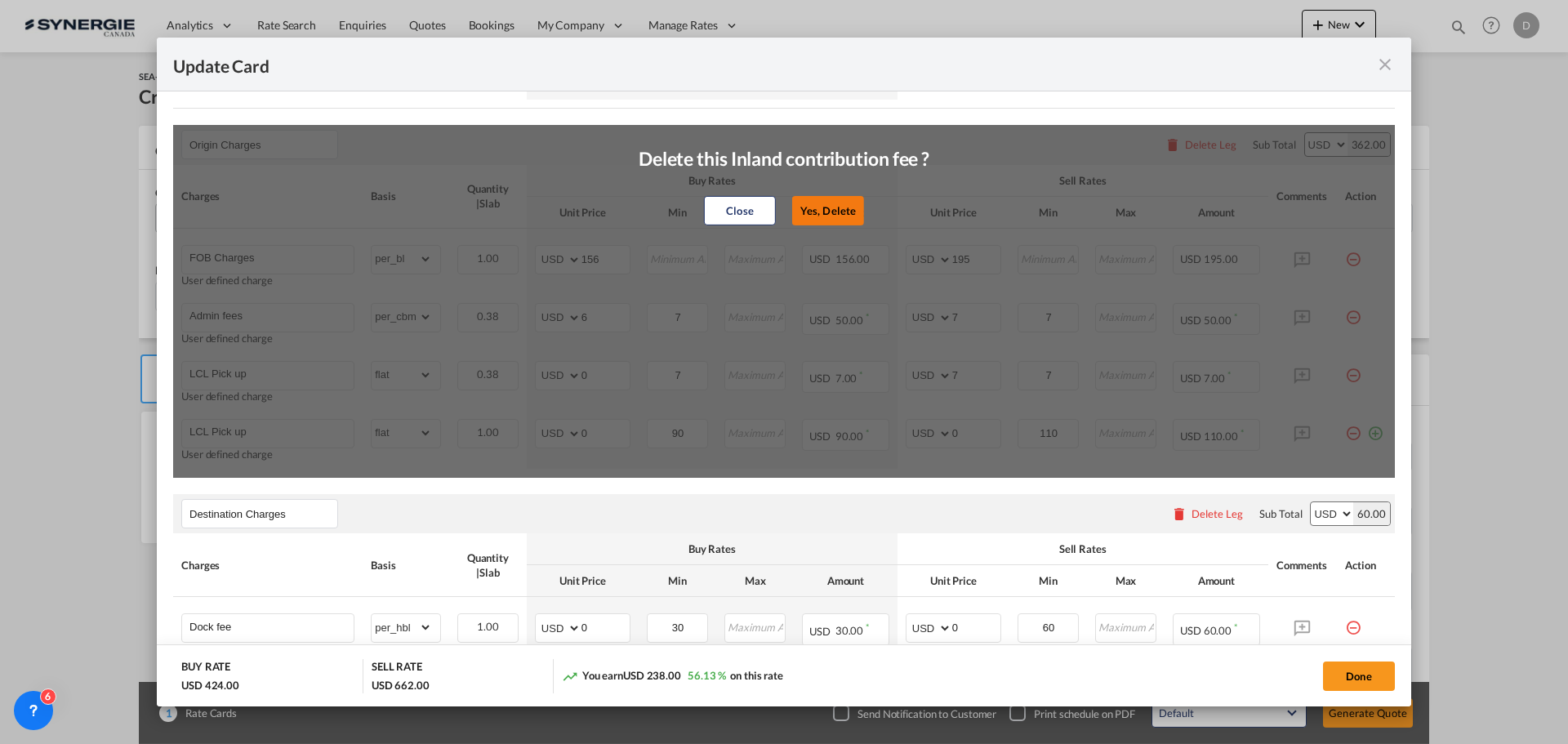
type input "0"
type input "110"
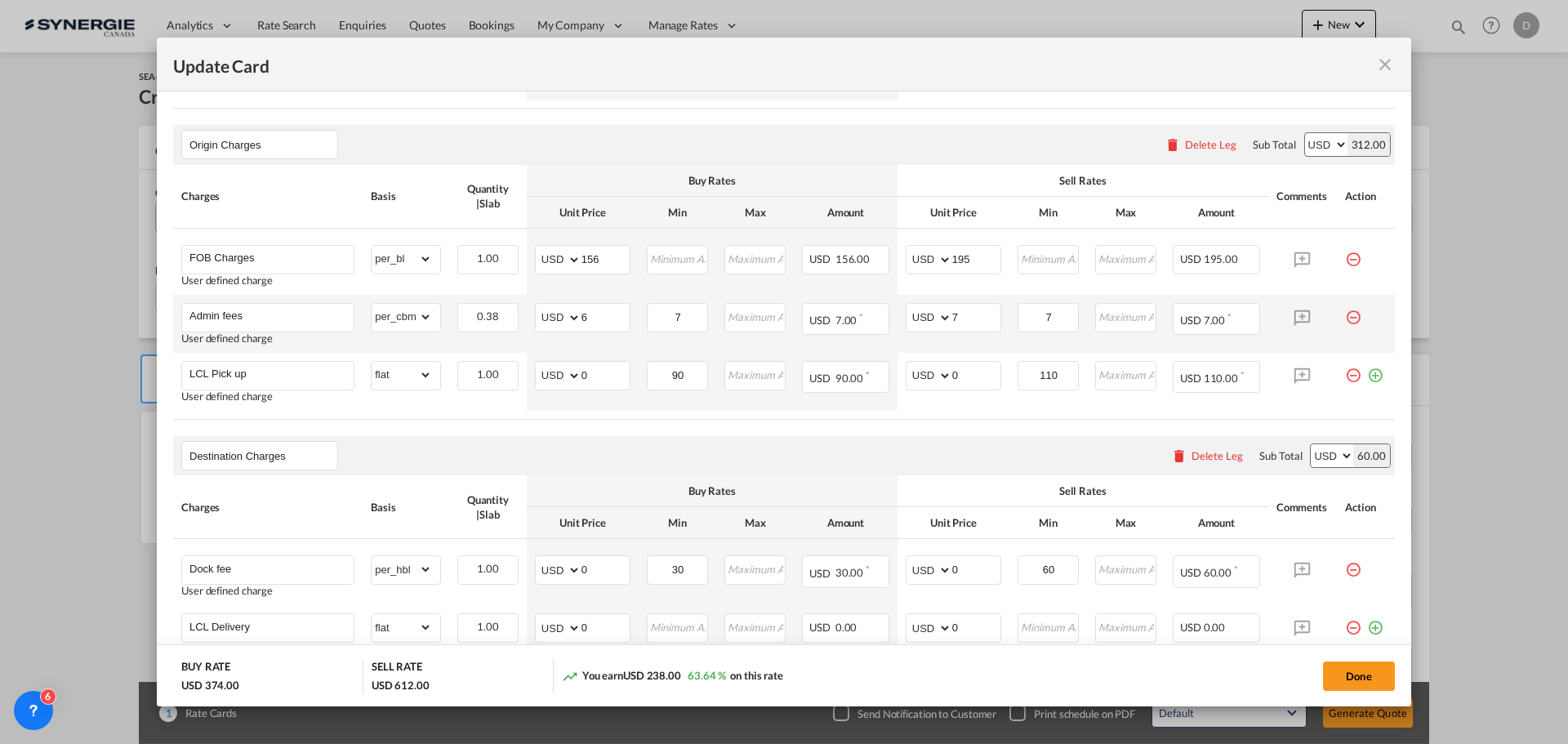
click at [1348, 316] on md-icon "icon-minus-circle-outline red-400-fg pt-7" at bounding box center [1353, 311] width 16 height 16
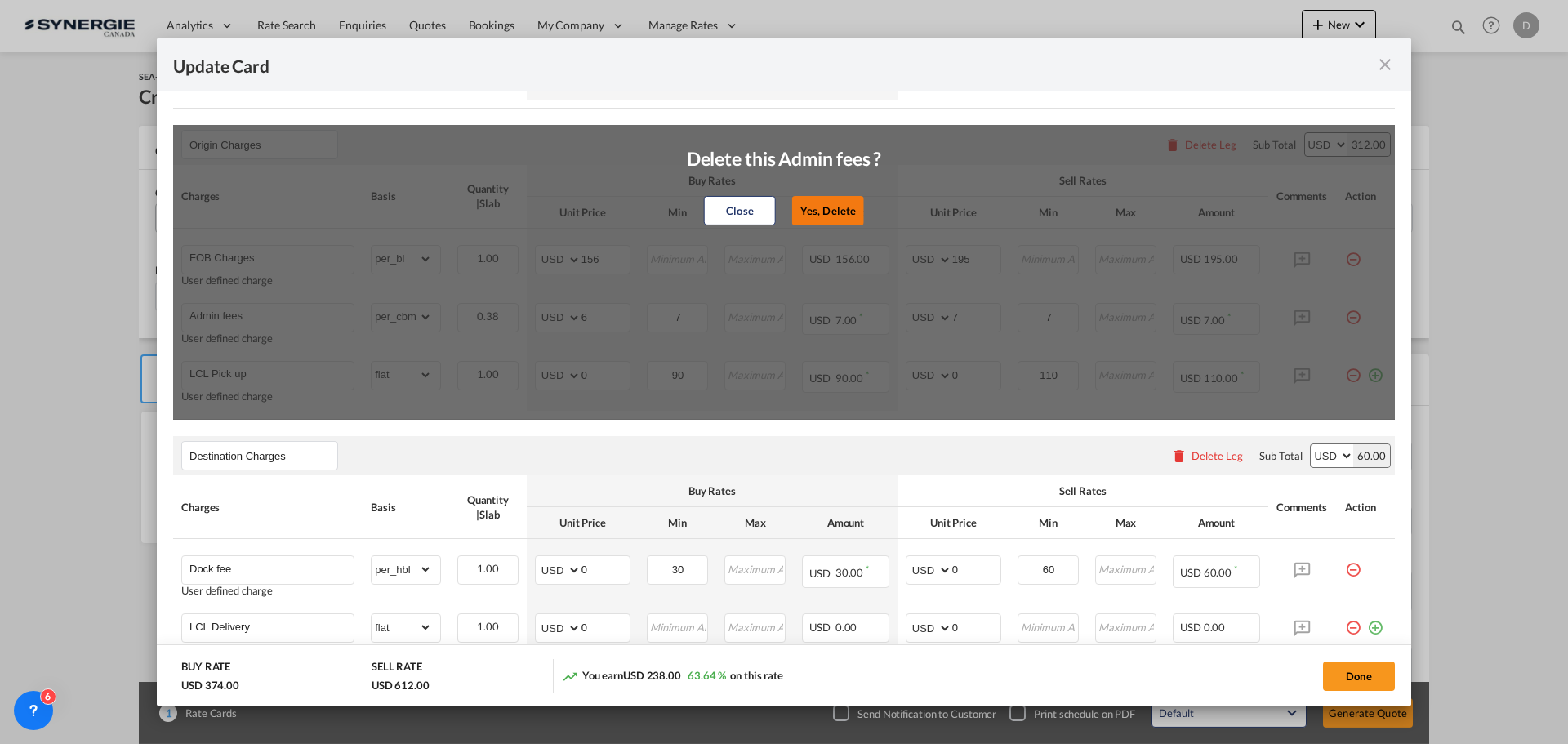
click at [834, 212] on button "Yes, Delete" at bounding box center [828, 210] width 72 height 29
type input "LCL Pick up"
select select "flat"
type input "0"
type input "90"
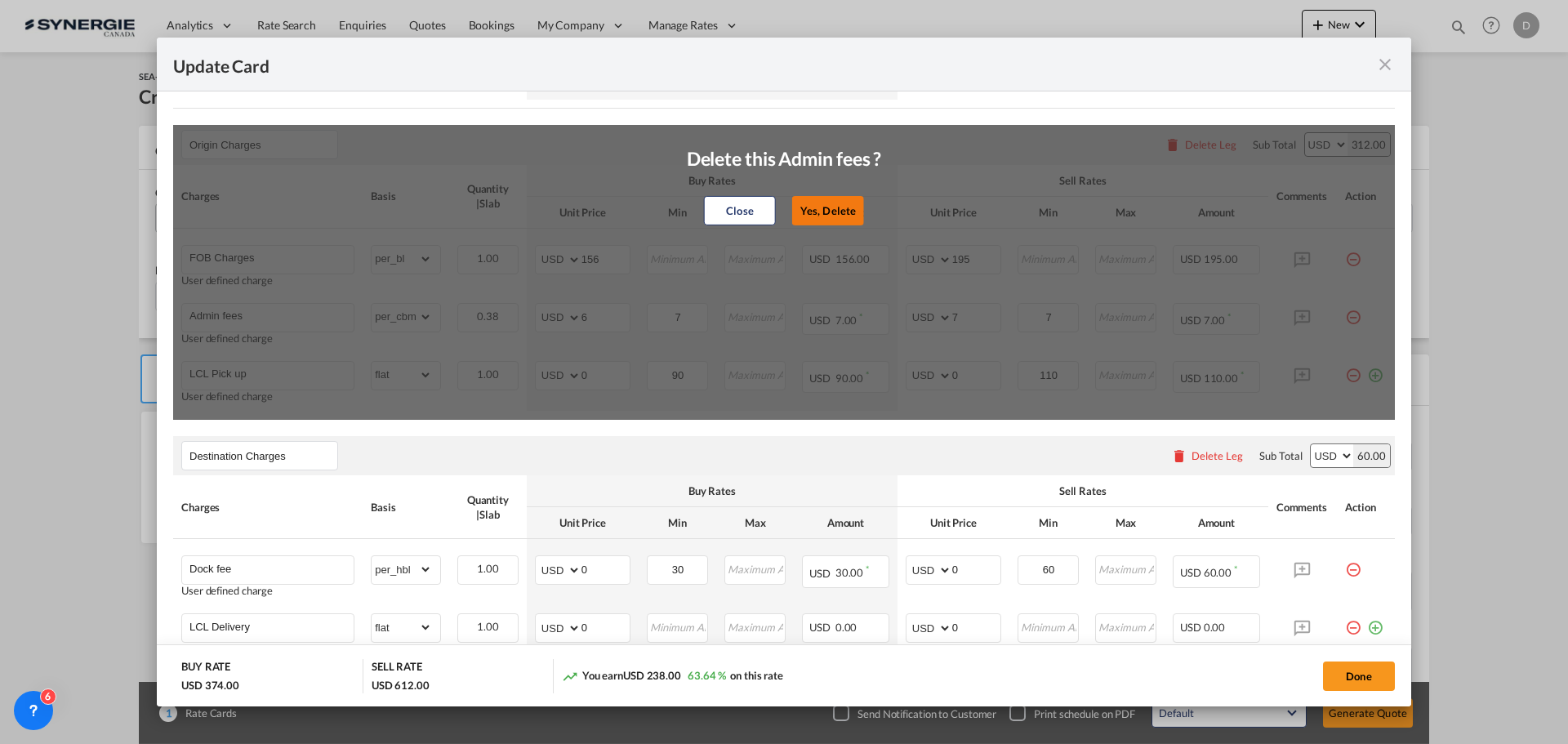
type input "0"
type input "110"
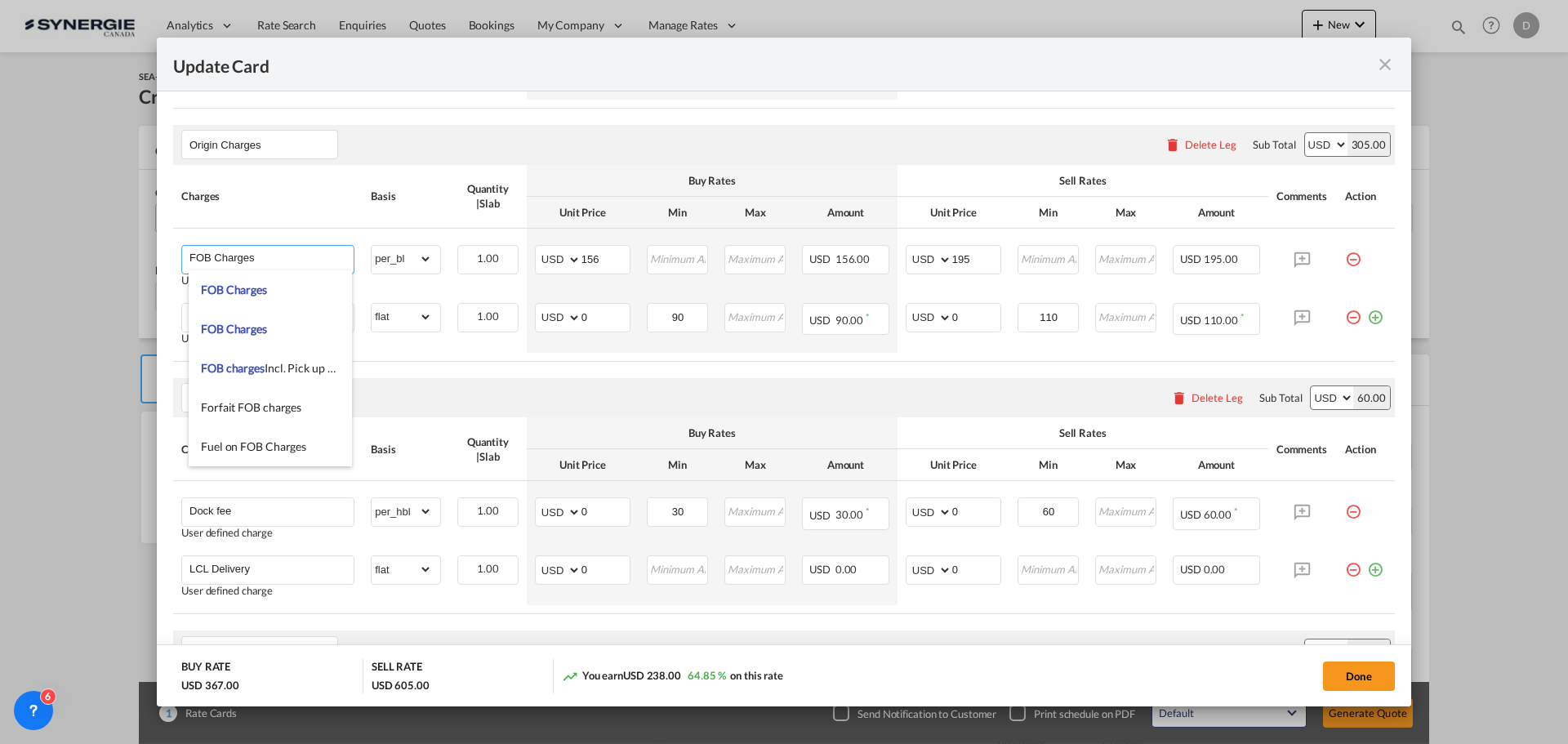
drag, startPoint x: 212, startPoint y: 257, endPoint x: 105, endPoint y: 271, distance: 107.9
click at [106, 269] on div "Update Card Pickup Door 40057 Pickup Service Type Pickup Haulage .a{fill:#aaa8a…" at bounding box center [784, 372] width 1568 height 744
click at [258, 286] on span "EXW CHARGES" at bounding box center [241, 289] width 80 height 14
type input "EXW CHARGES"
type input "0"
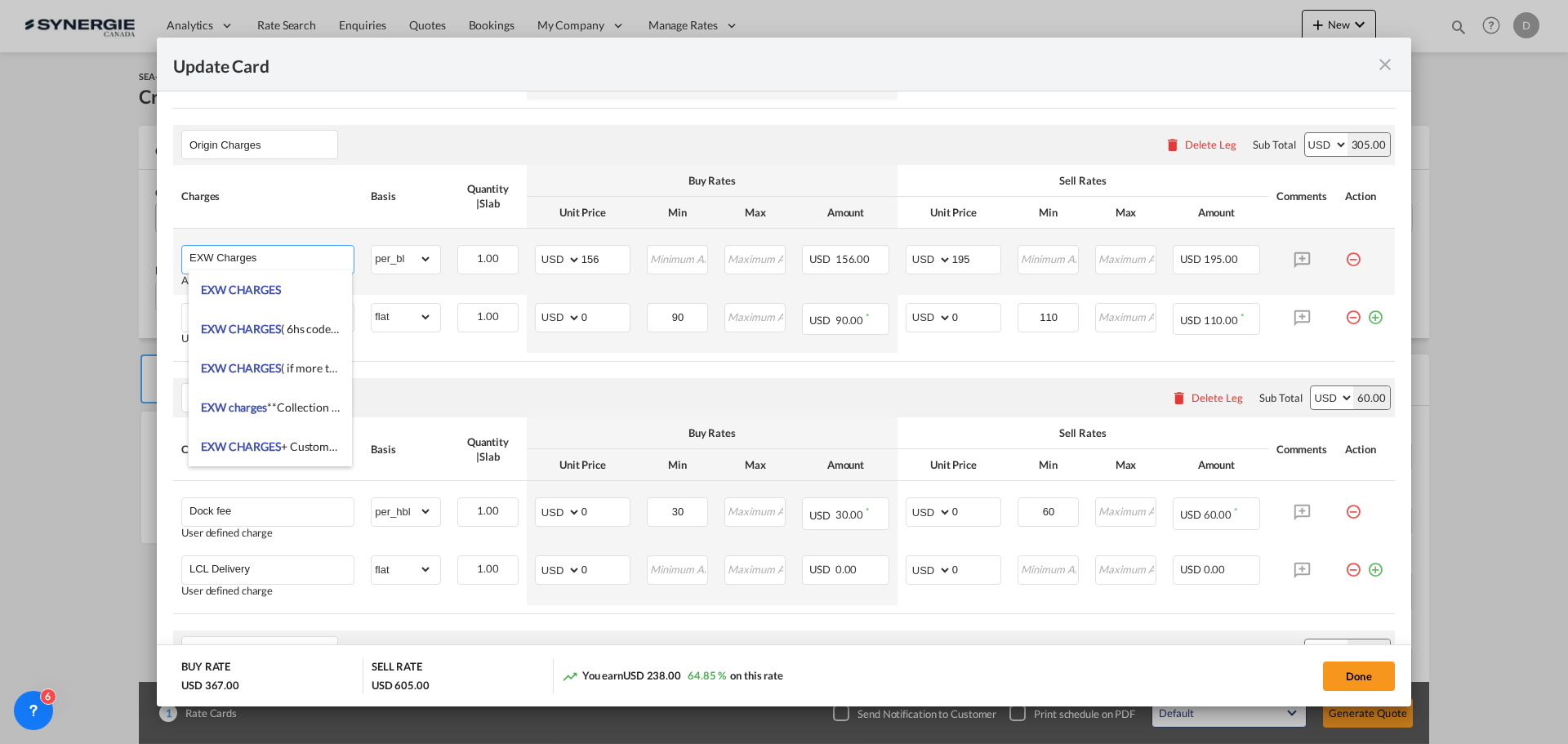
type input "0"
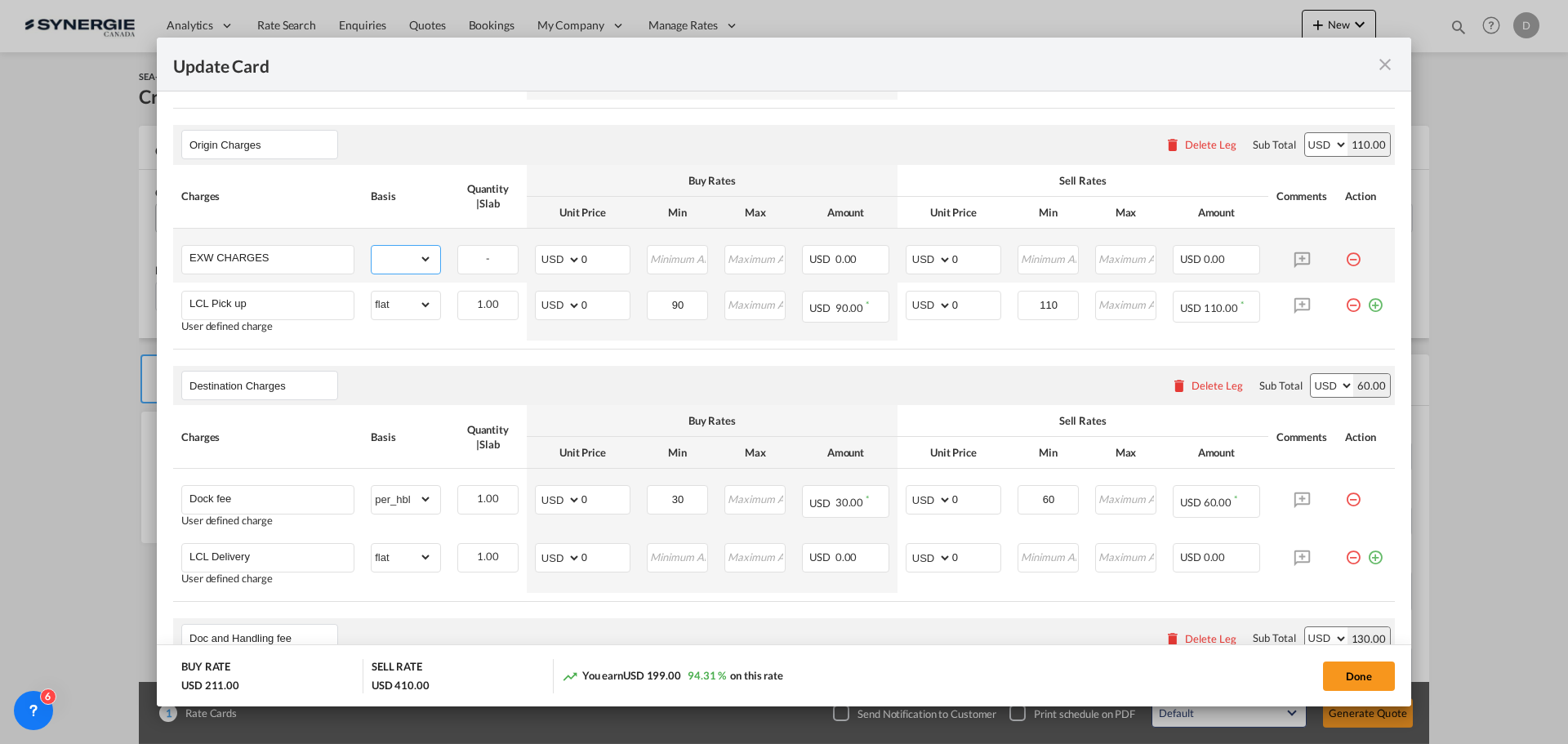
click at [423, 256] on select "gross_weight volumetric_weight per_shipment per_bl per_km per_hawb per_kg flat …" at bounding box center [402, 258] width 60 height 26
click at [372, 246] on select "gross_weight volumetric_weight per_shipment per_bl per_km per_hawb per_kg flat …" at bounding box center [402, 258] width 60 height 26
click at [591, 180] on div "Buy Rates" at bounding box center [712, 180] width 354 height 15
click at [420, 258] on select "gross_weight volumetric_weight per_shipment per_bl per_km per_hawb per_kg flat …" at bounding box center [402, 258] width 60 height 26
select select "flat"
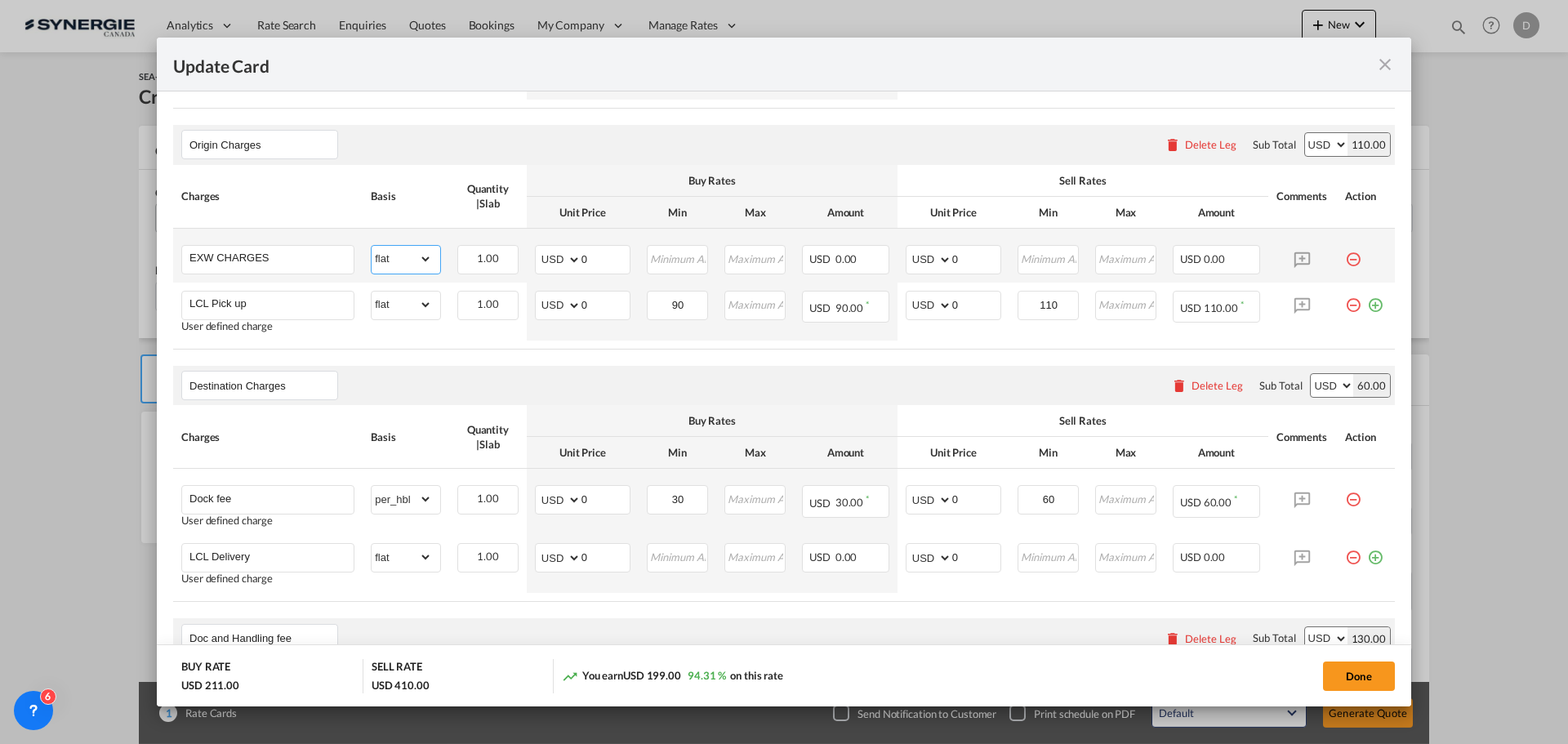
click at [372, 246] on select "gross_weight volumetric_weight per_shipment per_bl per_km per_hawb per_kg flat …" at bounding box center [402, 258] width 60 height 26
click at [732, 112] on air-lcl-rate-modification "Main Freight Please enter leg name Leg Name Already Exists Delete Leg Sub Total…" at bounding box center [784, 567] width 1221 height 1288
click at [572, 262] on select "AED AFN ALL AMD ANG AOA ARS AUD AWG AZN BAM BBD BDT BGN BHD BIF BMD BND BOB BRL…" at bounding box center [559, 260] width 43 height 23
select select "string:EUR"
click at [538, 249] on select "AED AFN ALL AMD ANG AOA ARS AUD AWG AZN BAM BBD BDT BGN BHD BIF BMD BND BOB BRL…" at bounding box center [559, 260] width 43 height 23
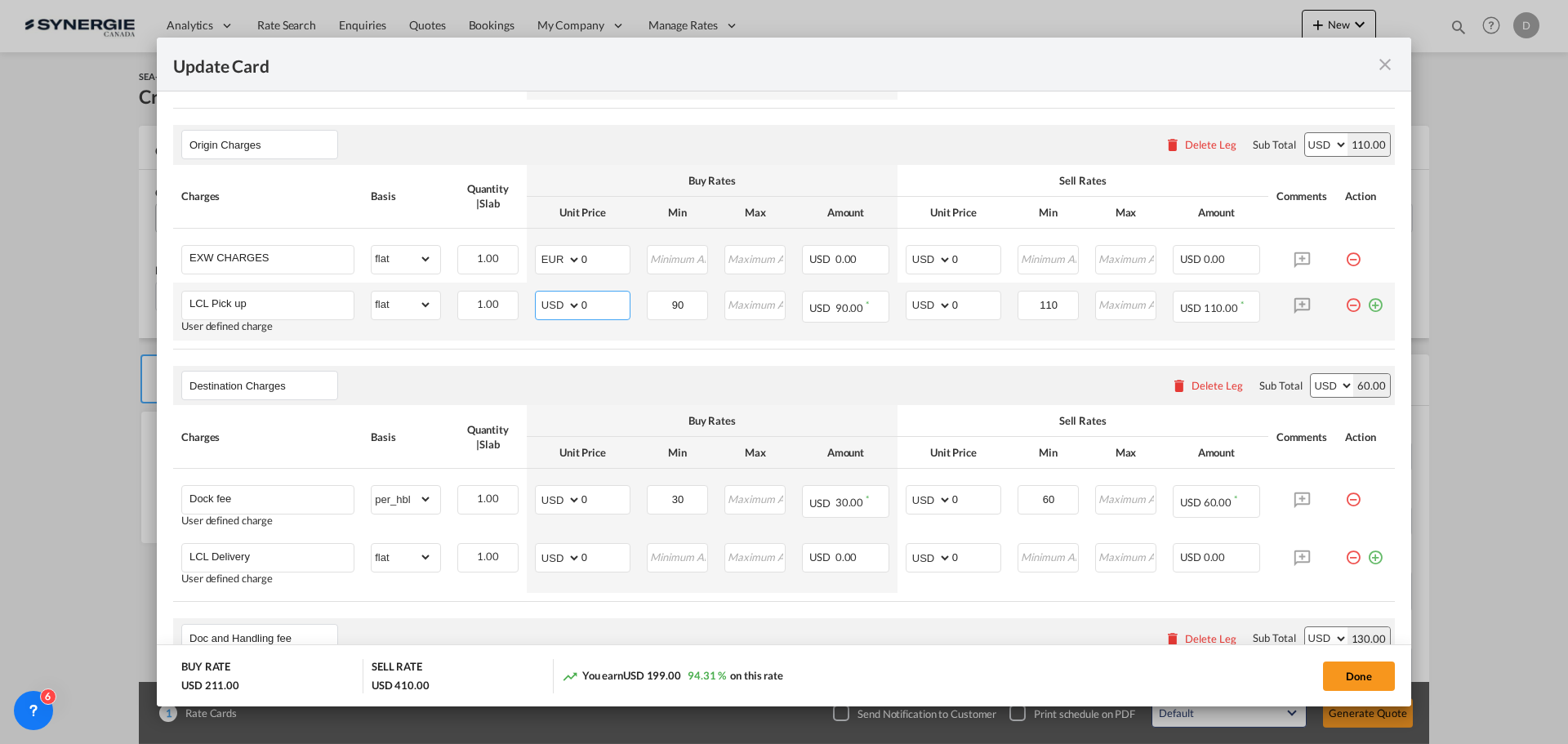
click at [564, 309] on select "AED AFN ALL AMD ANG AOA ARS AUD AWG AZN BAM BBD BDT BGN BHD BIF BMD BND BOB BRL…" at bounding box center [559, 306] width 43 height 23
select select "string:EUR"
click at [538, 294] on select "AED AFN ALL AMD ANG AOA ARS AUD AWG AZN BAM BBD BDT BGN BHD BIF BMD BND BOB BRL…" at bounding box center [559, 306] width 43 height 23
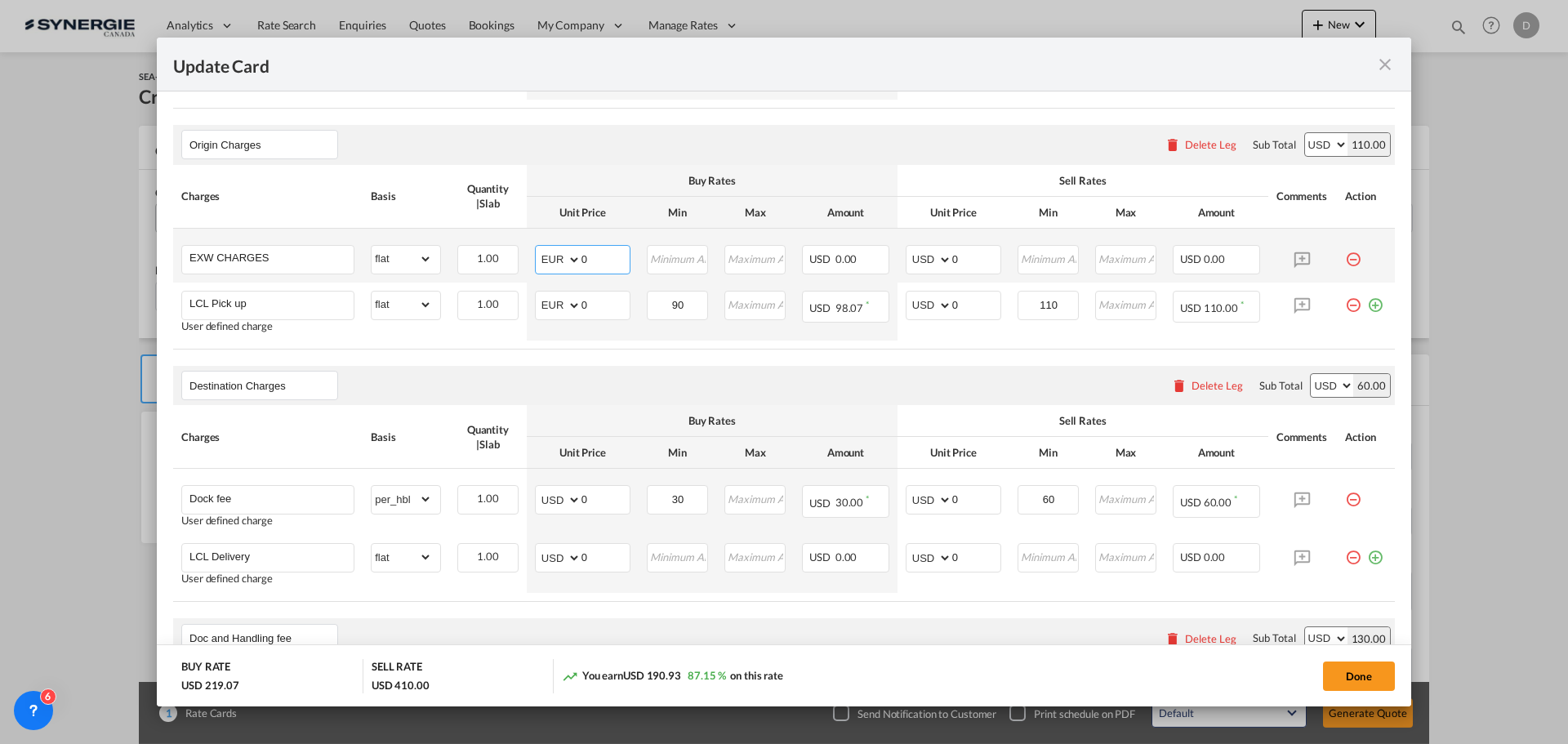
drag, startPoint x: 581, startPoint y: 255, endPoint x: 589, endPoint y: 255, distance: 8.0
click at [589, 255] on input "0" at bounding box center [606, 257] width 48 height 24
type input "265"
type input "310"
click at [793, 358] on air-lcl-rate-modification "Main Freight Please enter leg name Leg Name Already Exists Delete Leg Sub Total…" at bounding box center [784, 567] width 1221 height 1288
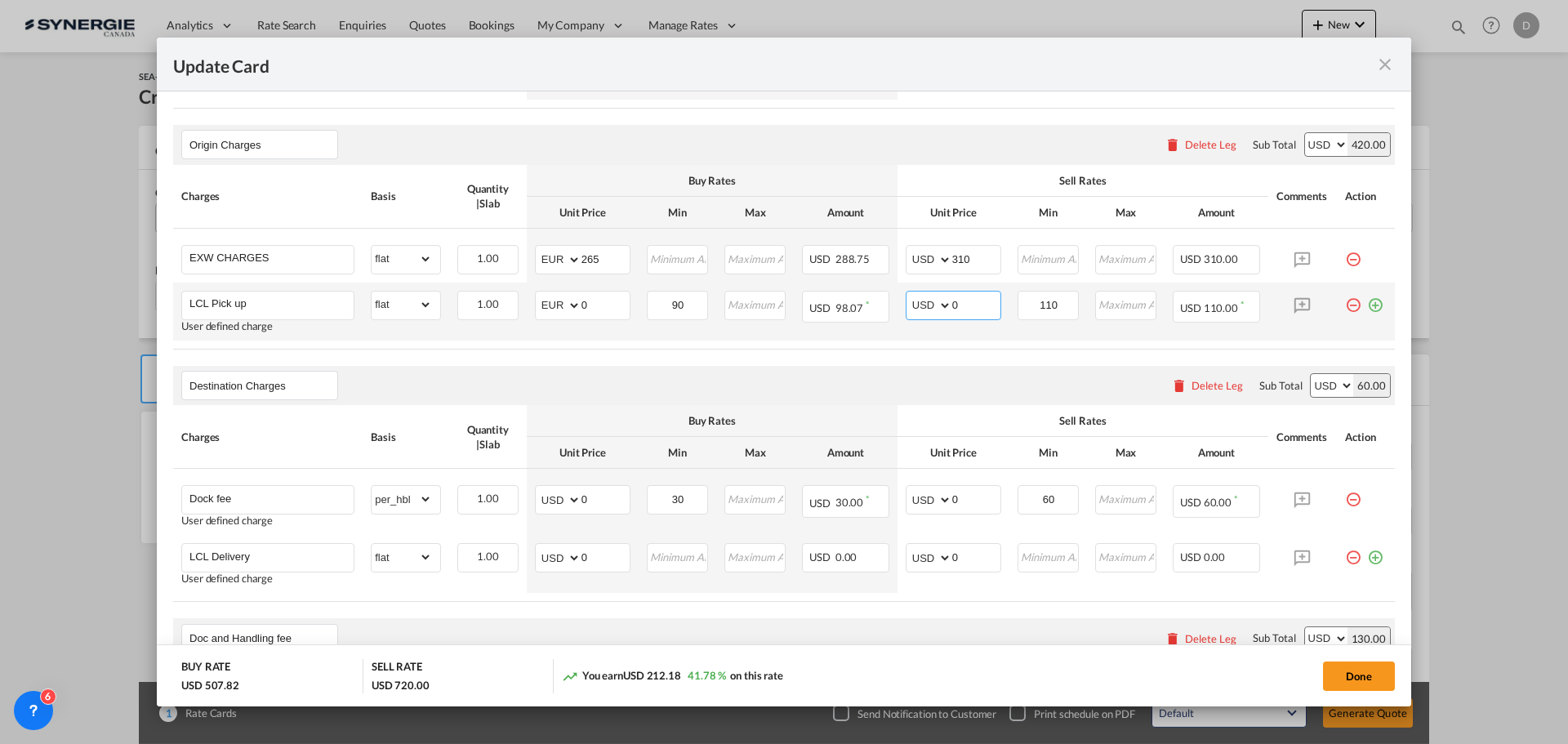
click at [952, 306] on input "0" at bounding box center [977, 303] width 48 height 24
type input "120"
click at [858, 349] on air-lcl-rate-modification "Main Freight Please enter leg name Leg Name Already Exists Delete Leg Sub Total…" at bounding box center [784, 567] width 1221 height 1288
click at [794, 356] on air-lcl-rate-modification "Main Freight Please enter leg name Leg Name Already Exists Delete Leg Sub Total…" at bounding box center [784, 567] width 1221 height 1288
drag, startPoint x: 578, startPoint y: 305, endPoint x: 594, endPoint y: 303, distance: 16.1
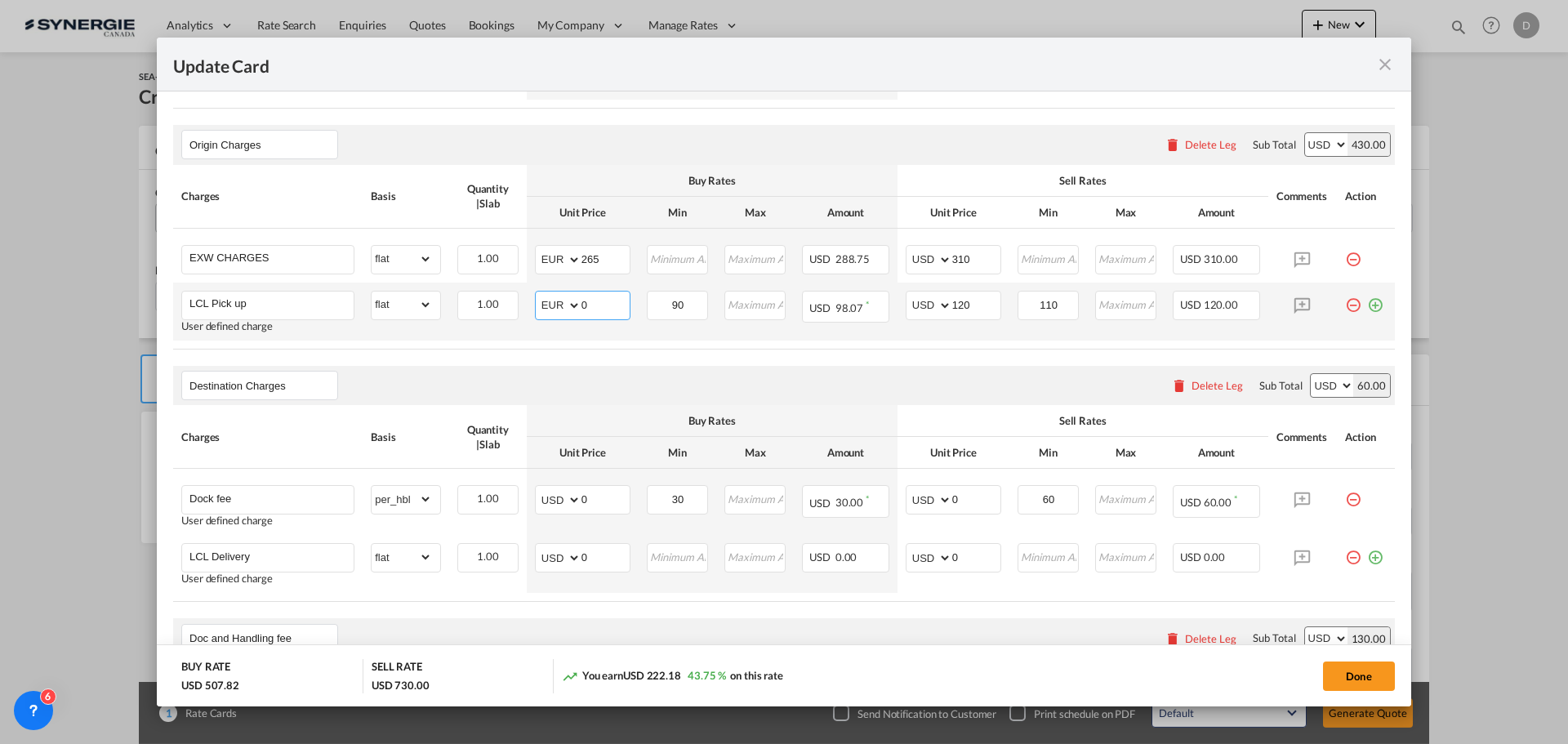
click at [594, 303] on input "0" at bounding box center [606, 303] width 48 height 24
type input "75"
click at [624, 366] on div "Destination Charges Please enter leg name Leg Name Already Exists Delete Leg Su…" at bounding box center [784, 385] width 1221 height 40
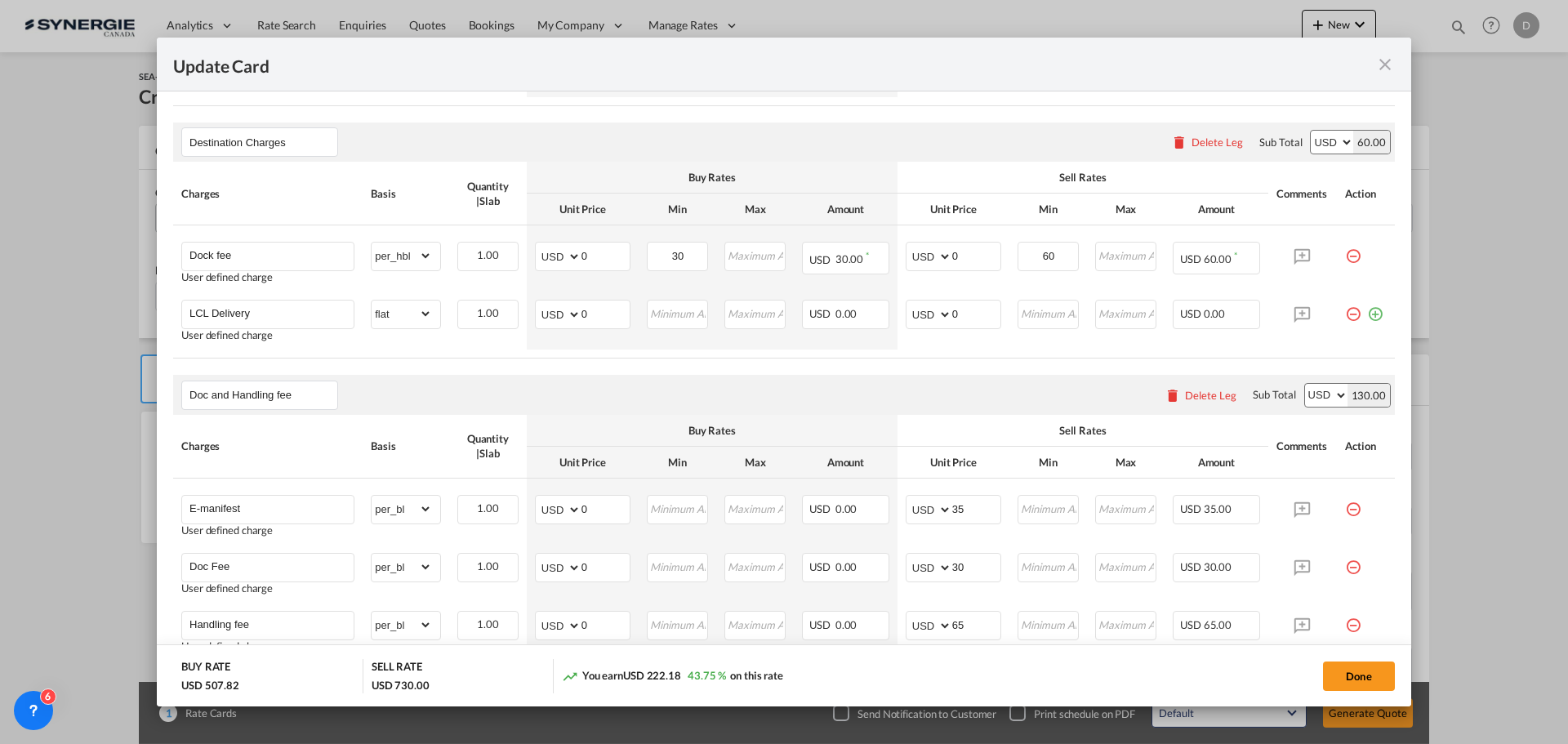
scroll to position [898, 0]
drag, startPoint x: 578, startPoint y: 253, endPoint x: 603, endPoint y: 253, distance: 25.0
click at [603, 253] on input "0" at bounding box center [606, 253] width 48 height 24
type input "60"
type input "80"
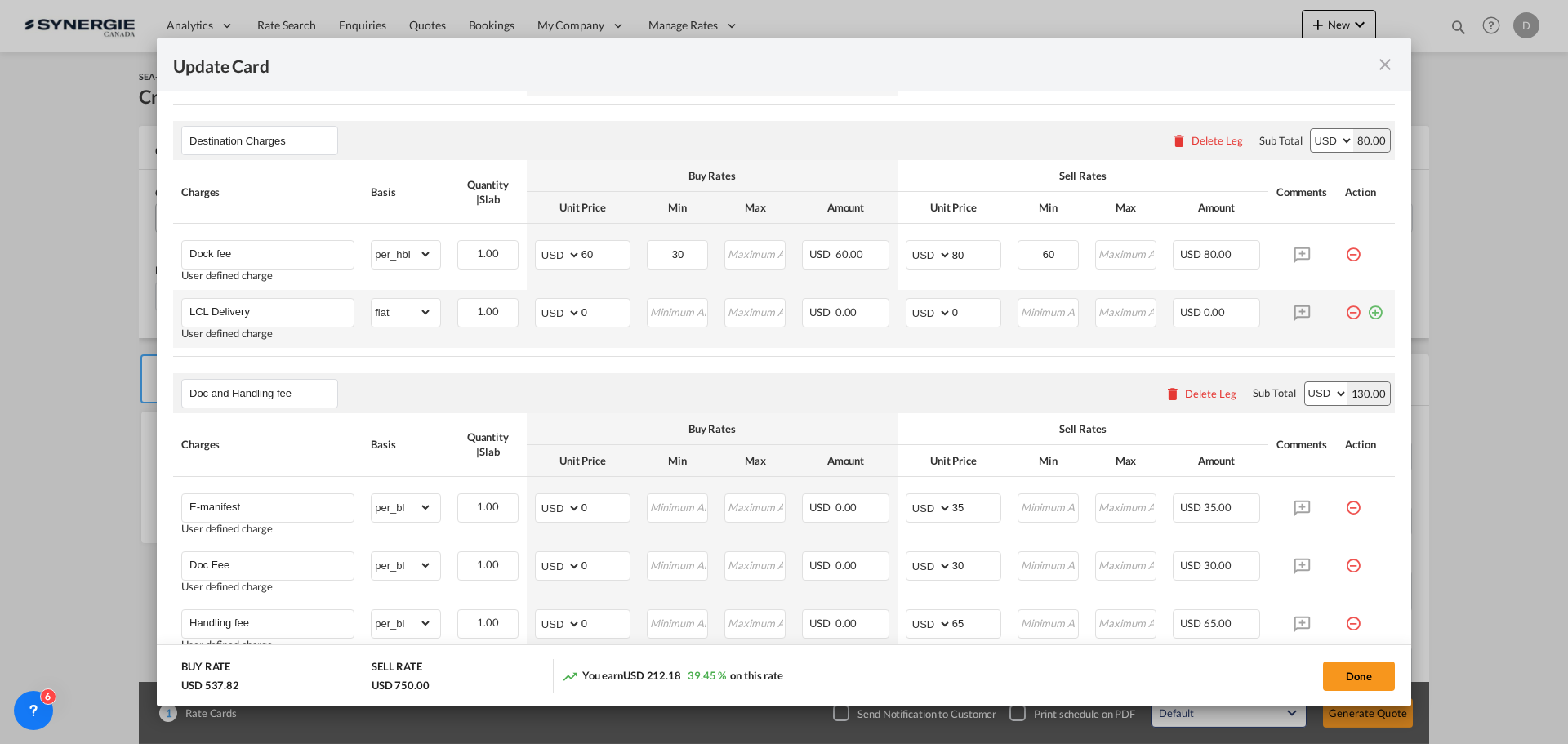
click at [593, 345] on td "AED AFN ALL AMD ANG AOA ARS AUD AWG AZN BAM BBD BDT BGN BHD BIF BMD BND BOB BRL…" at bounding box center [583, 319] width 112 height 58
drag, startPoint x: 579, startPoint y: 312, endPoint x: 624, endPoint y: 316, distance: 45.2
click at [624, 316] on input "0" at bounding box center [606, 311] width 48 height 24
type input "76"
drag, startPoint x: 947, startPoint y: 311, endPoint x: 932, endPoint y: 345, distance: 37.2
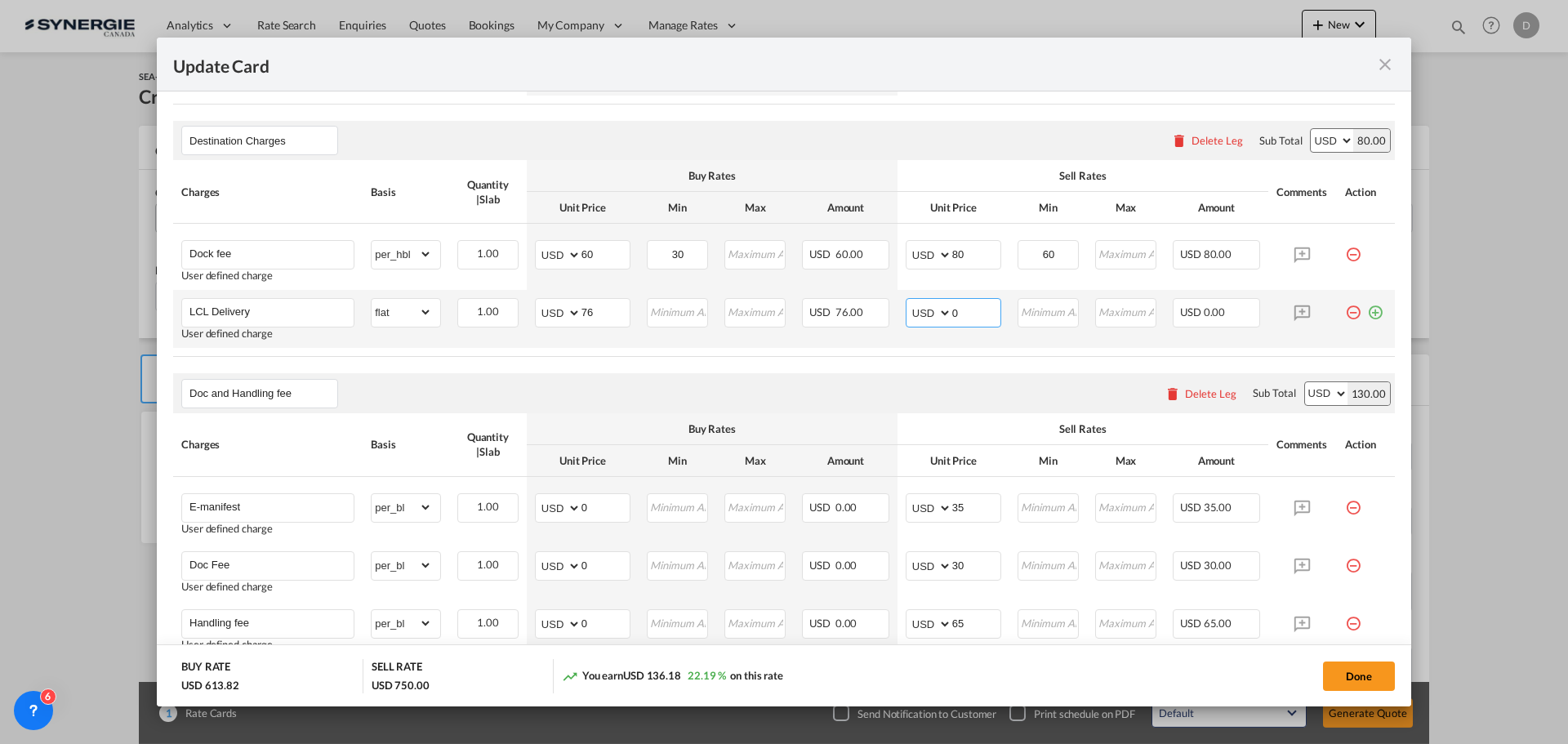
click at [935, 342] on td "AED AFN ALL AMD ANG AOA ARS AUD AWG AZN BAM BBD BDT BGN BHD BIF BMD BND BOB BRL…" at bounding box center [953, 319] width 112 height 58
click at [886, 372] on air-lcl-rate-modification "Main Freight Please enter leg name Leg Name Already Exists Delete Leg Sub Total…" at bounding box center [784, 322] width 1221 height 1288
click at [975, 316] on input "1020" at bounding box center [977, 311] width 48 height 24
type input "102"
click at [734, 362] on air-lcl-rate-modification "Main Freight Please enter leg name Leg Name Already Exists Delete Leg Sub Total…" at bounding box center [784, 322] width 1221 height 1288
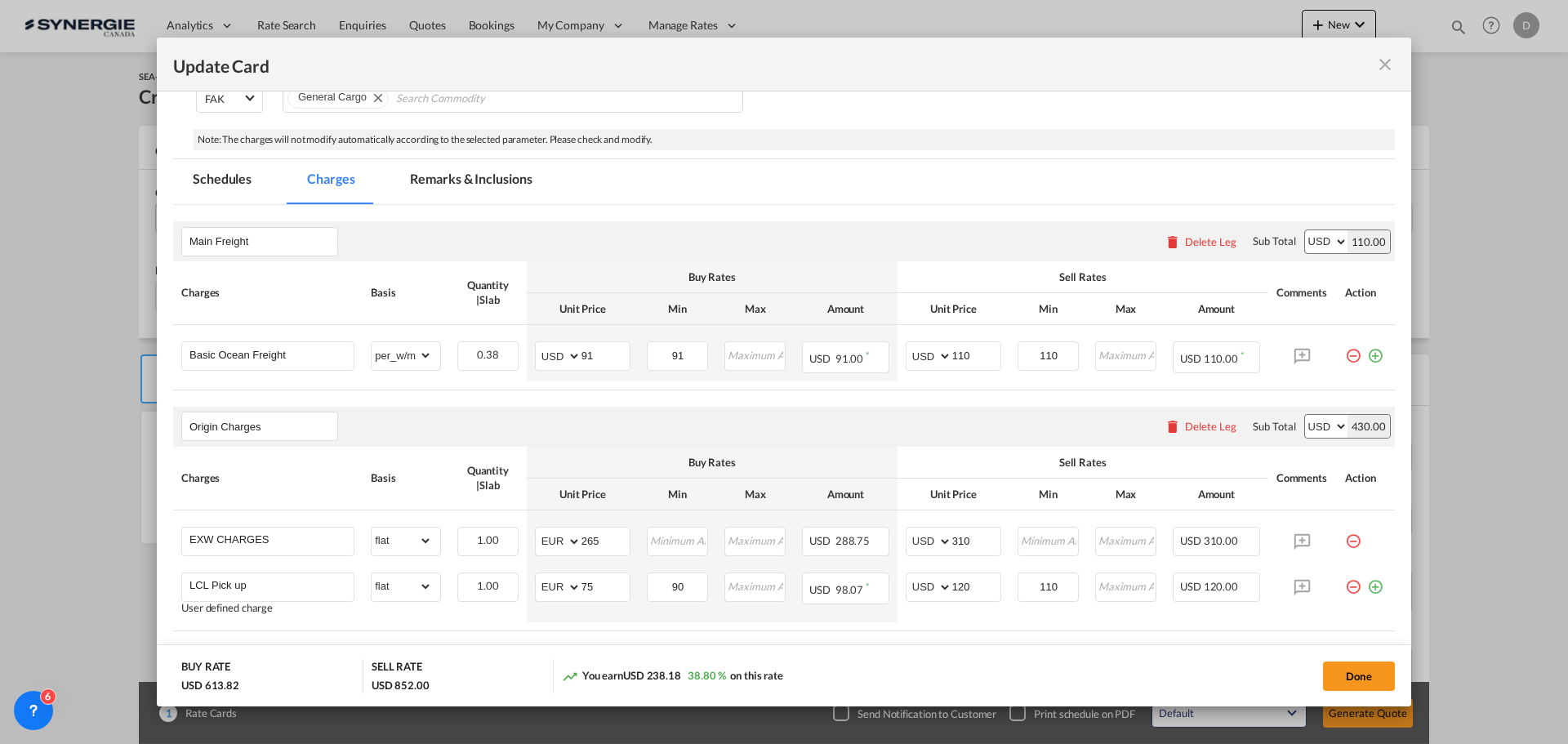
scroll to position [164, 0]
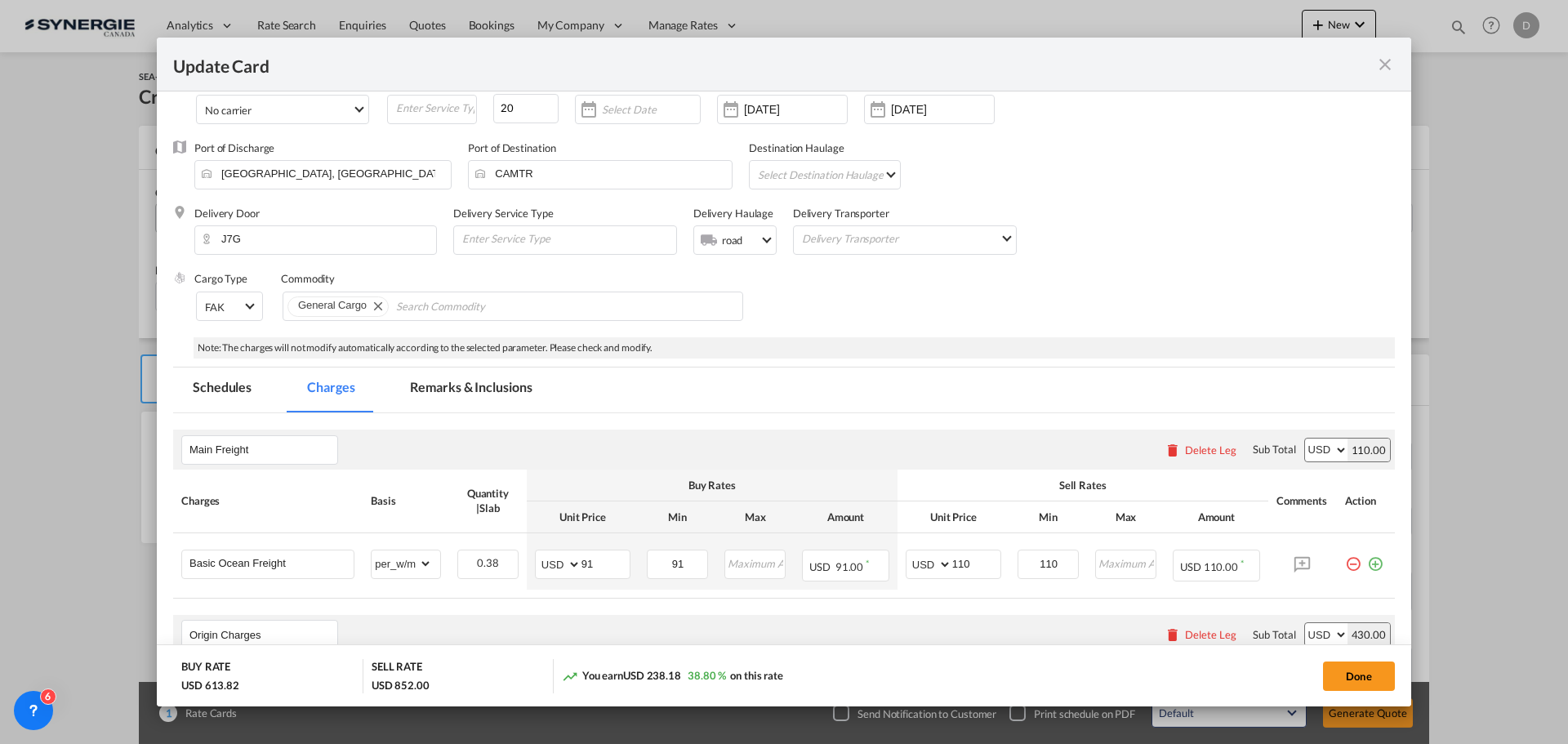
click at [474, 389] on md-tab-item "Remarks & Inclusions" at bounding box center [470, 390] width 161 height 45
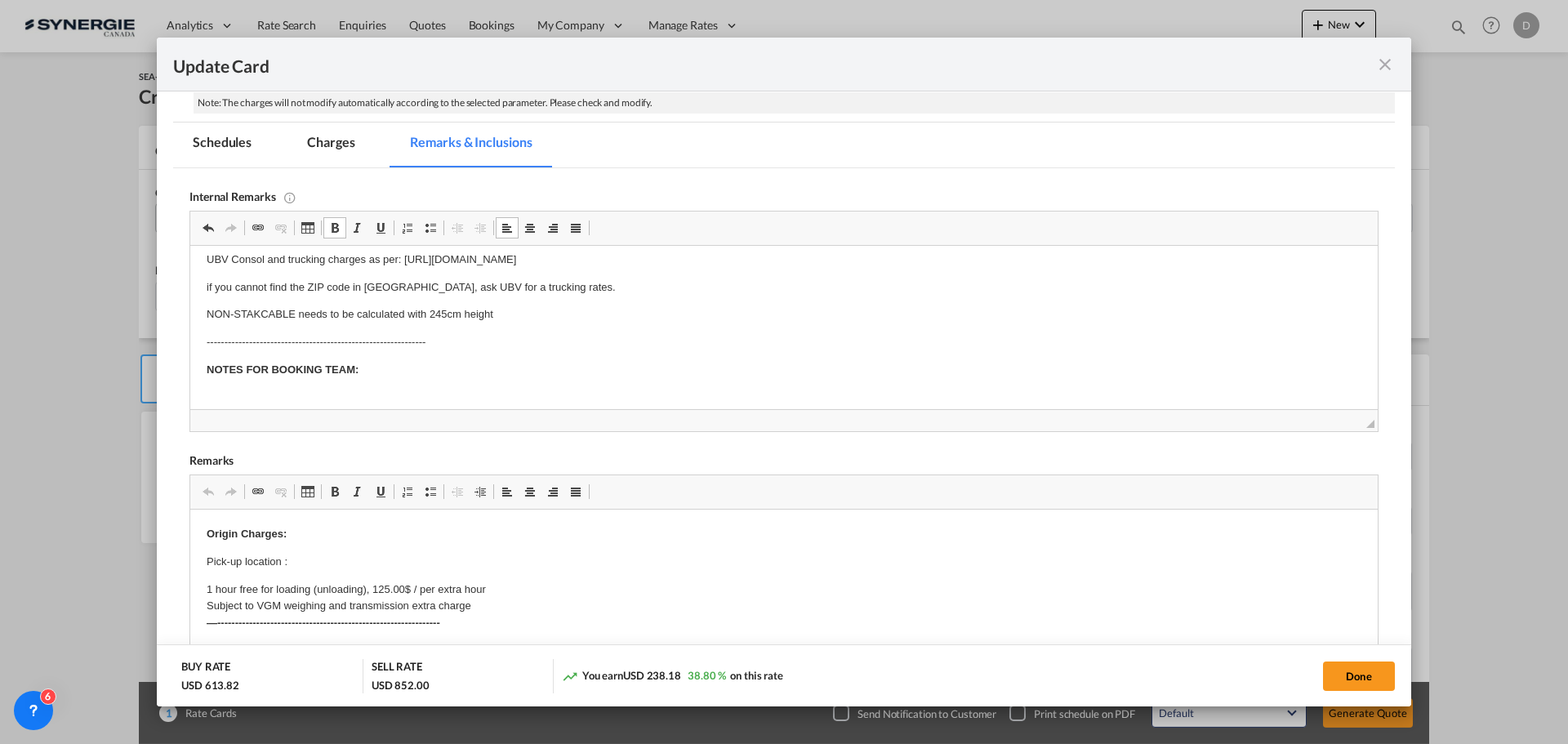
scroll to position [52, 0]
click at [409, 352] on p "NOTES FOR BOOKING TEAM:" at bounding box center [783, 356] width 1155 height 17
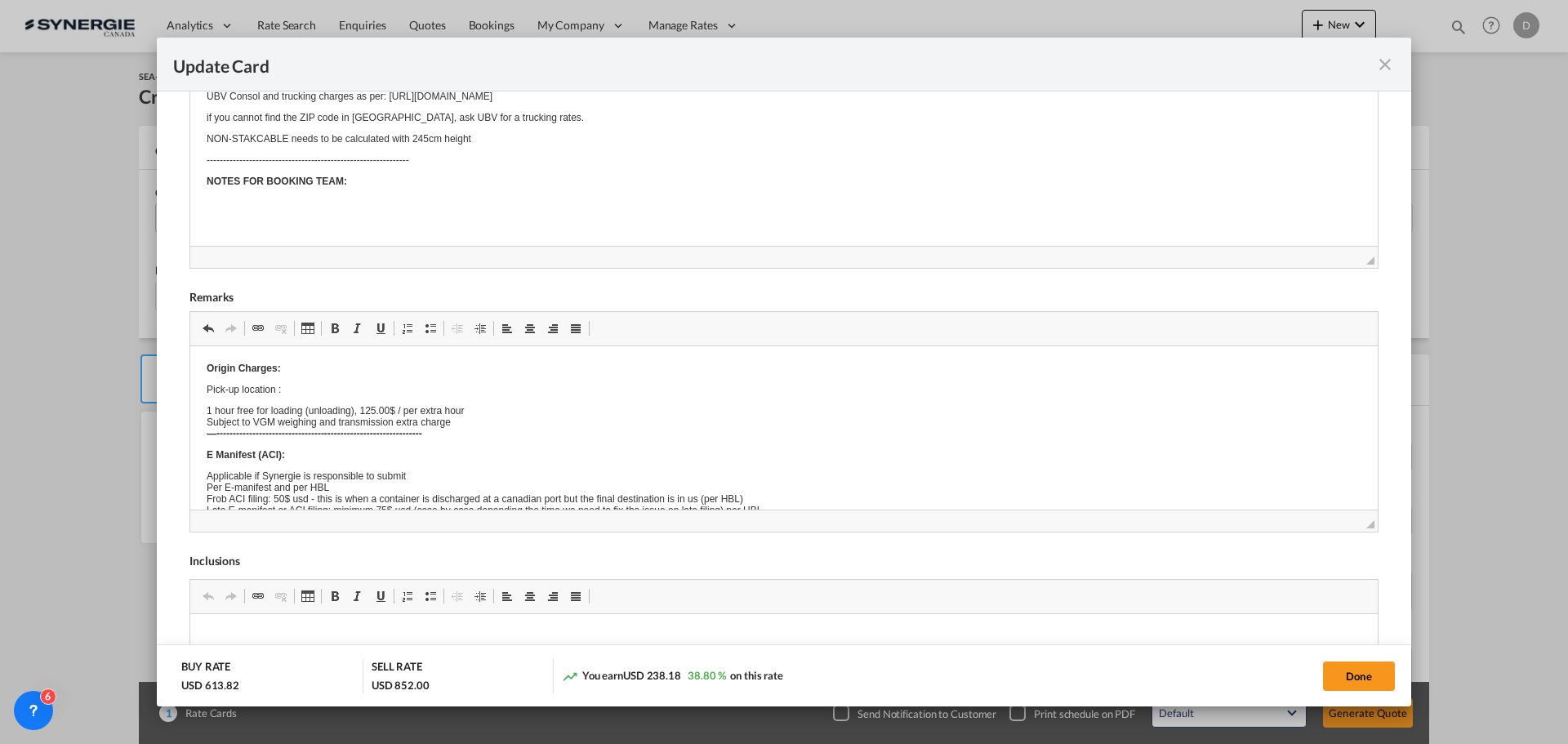
scroll to position [563, 0]
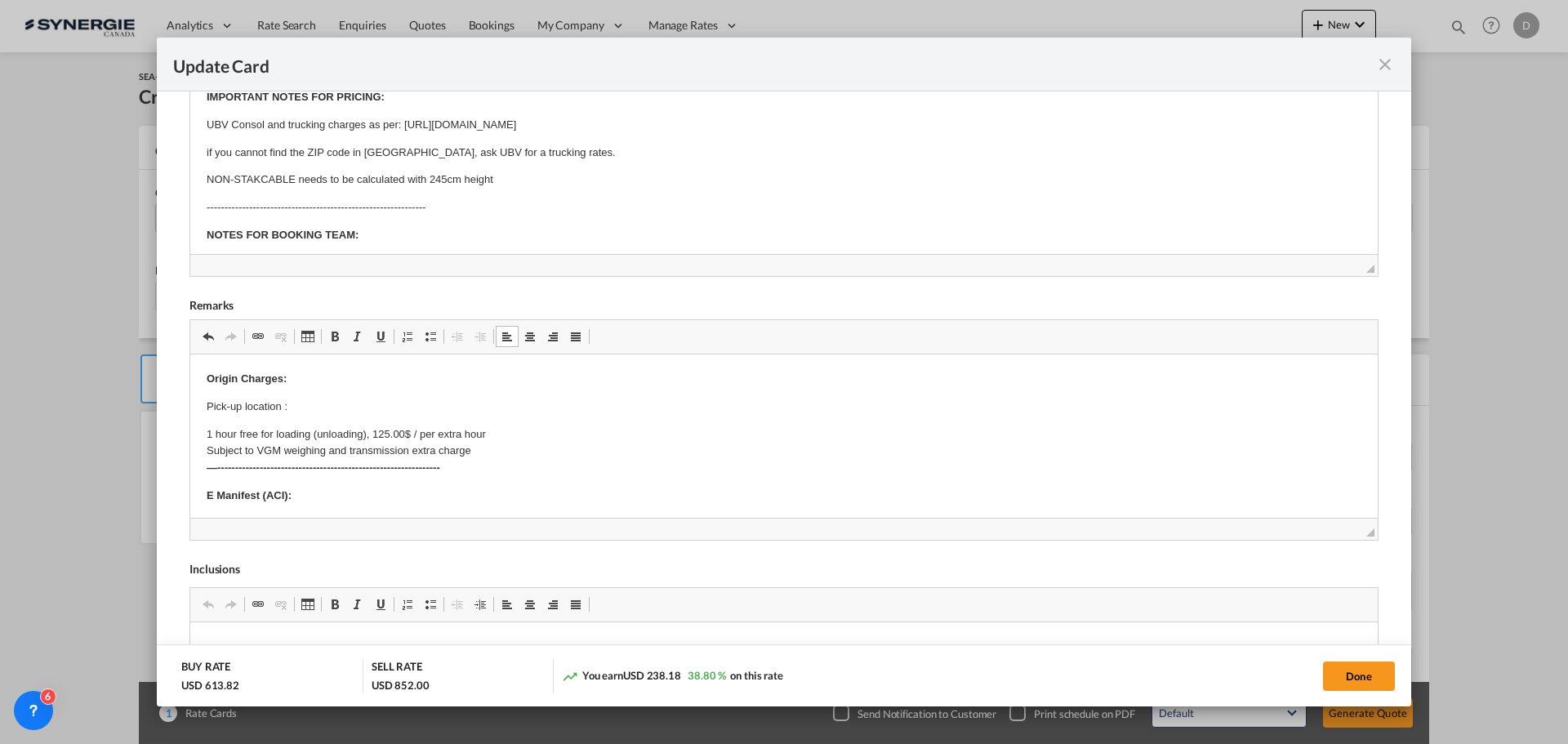
click at [297, 401] on p "Pick-up location :" at bounding box center [783, 407] width 1155 height 17
click at [295, 400] on p "Pick-up location :" at bounding box center [783, 407] width 1155 height 17
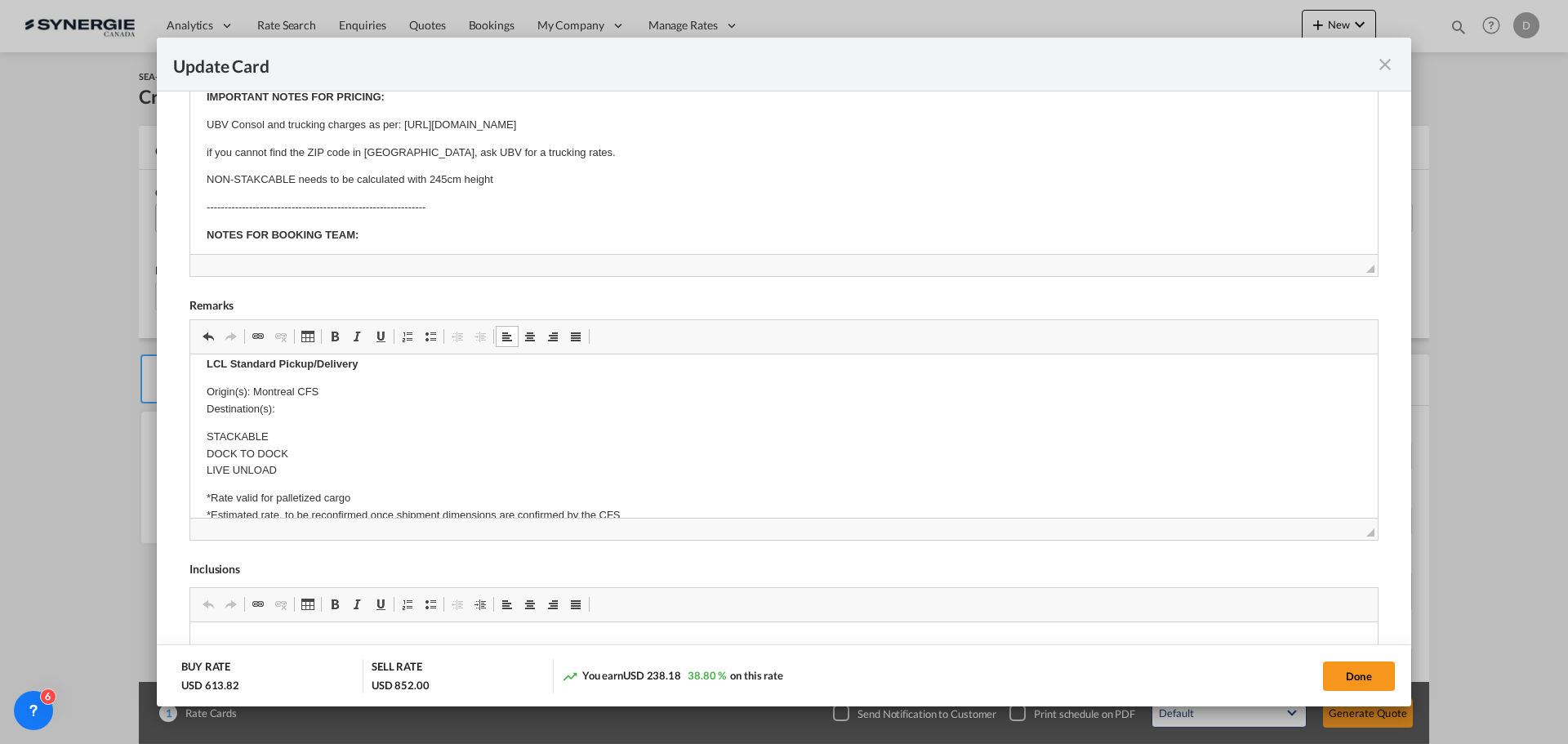
scroll to position [514, 0]
click at [292, 412] on body "Origin Charges: Pick-up location : ELEY S.R.L Sede Legale: Via Giuseppe Di Vitt…" at bounding box center [783, 372] width 1155 height 1031
click at [300, 402] on p "Origin(s): Montreal CFS Destination(s):" at bounding box center [783, 398] width 1155 height 34
drag, startPoint x: 1357, startPoint y: 670, endPoint x: 1371, endPoint y: 705, distance: 37.7
click at [1358, 670] on button "Done" at bounding box center [1359, 675] width 72 height 29
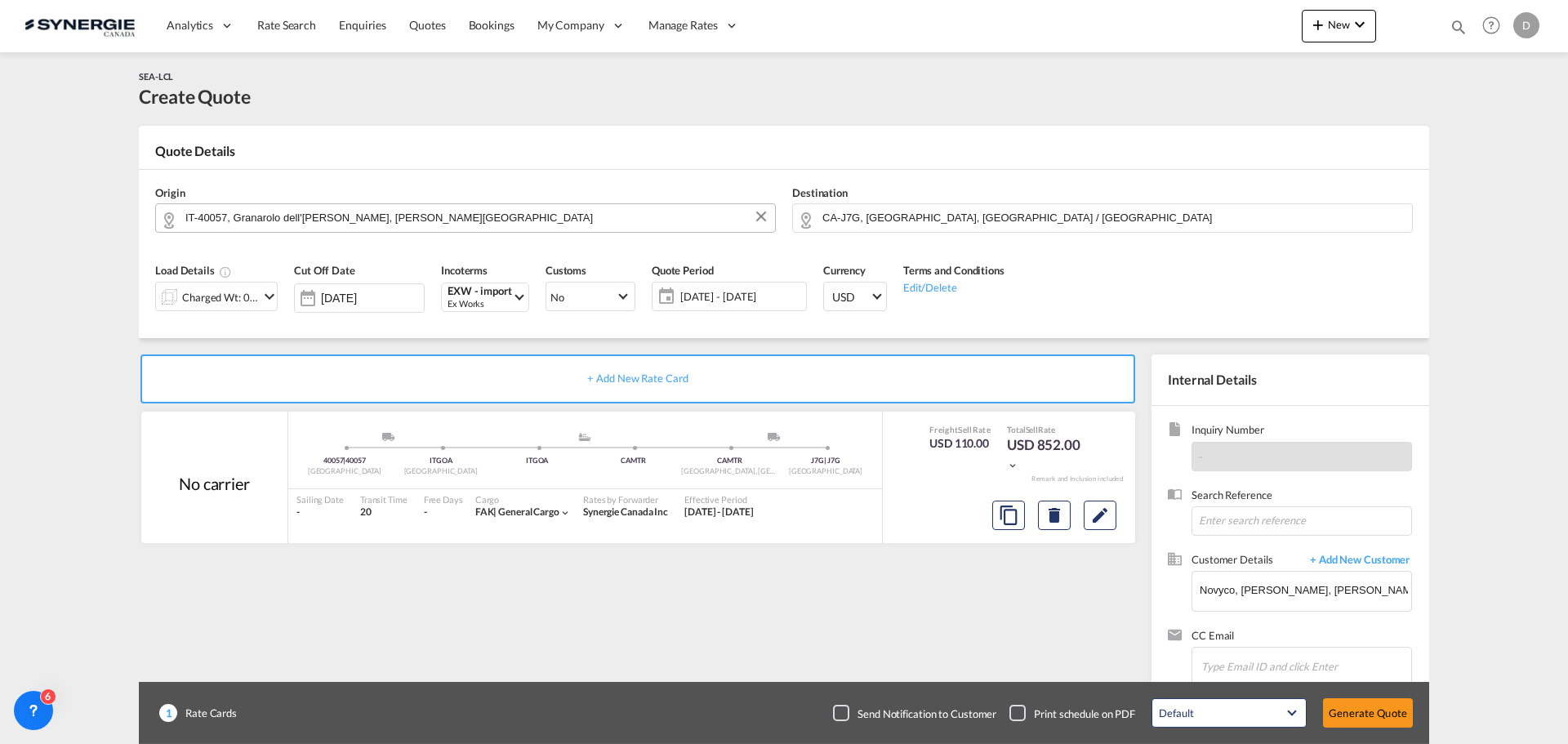
type input "13 Oct 2025"
type input "30 Oct 2025"
click at [1370, 714] on button "Generate Quote" at bounding box center [1368, 712] width 90 height 29
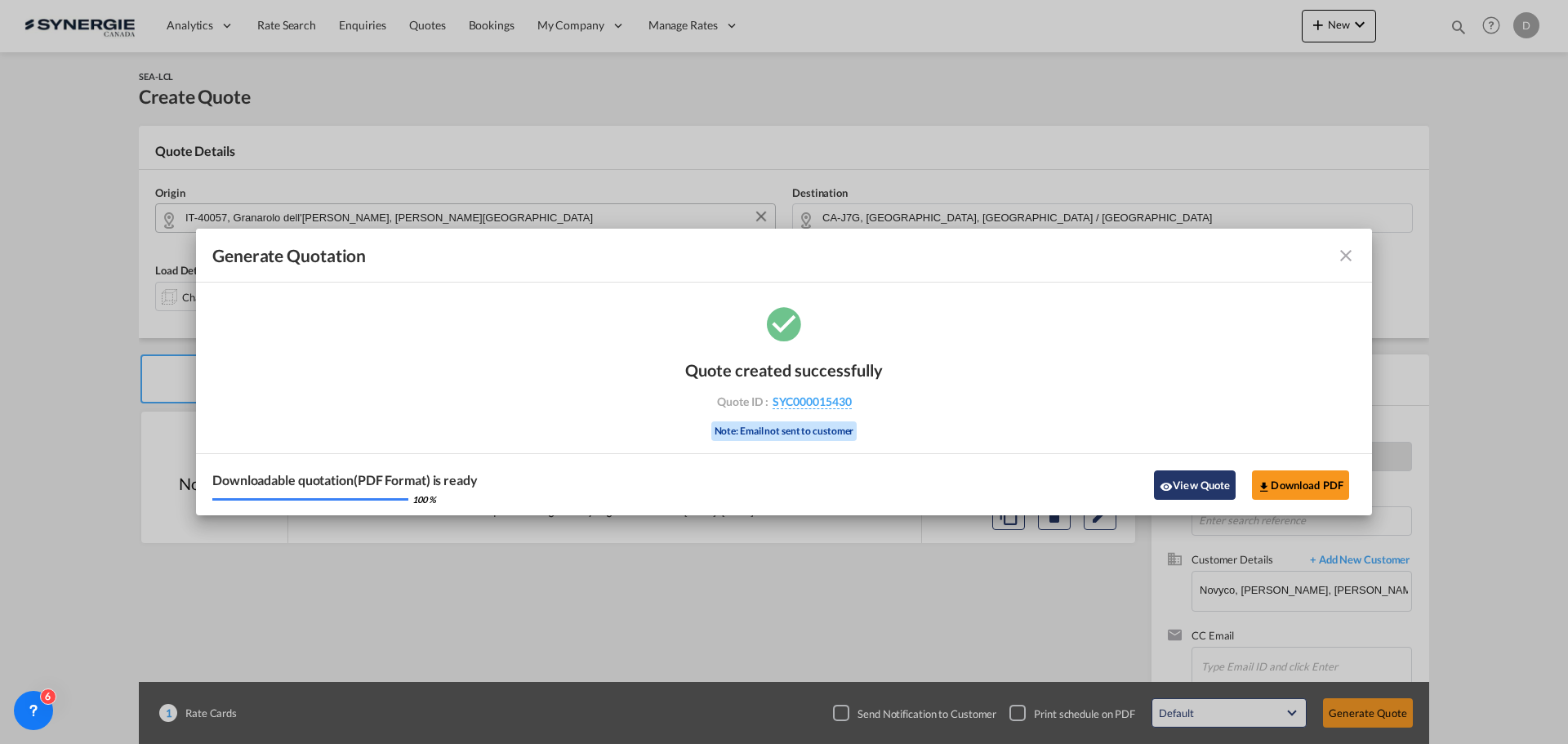
click at [1177, 487] on button "View Quote" at bounding box center [1194, 485] width 81 height 29
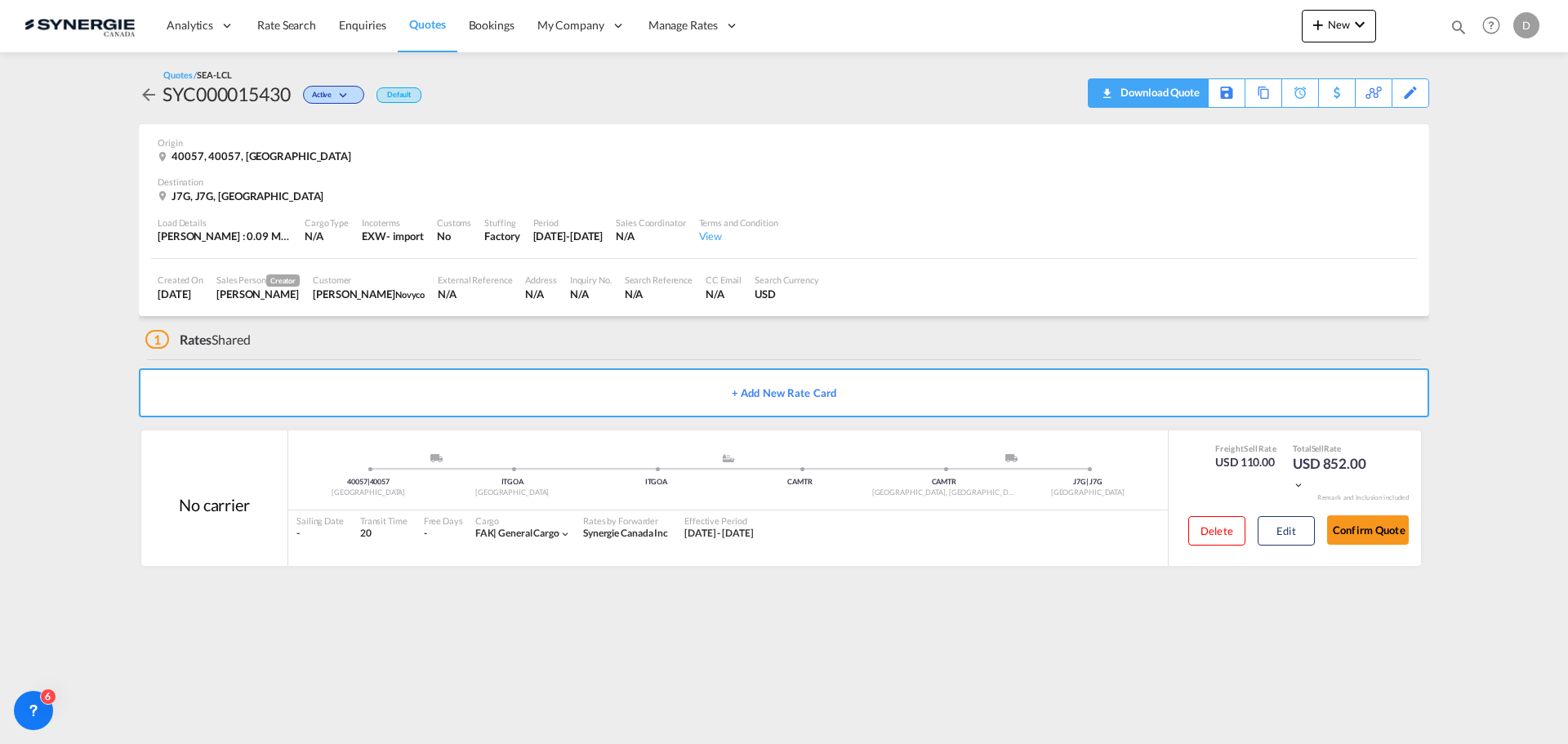
click at [1180, 99] on div "Download Quote" at bounding box center [1158, 92] width 83 height 26
click at [1319, 29] on md-icon "icon-plus 400-fg" at bounding box center [1318, 24] width 19 height 19
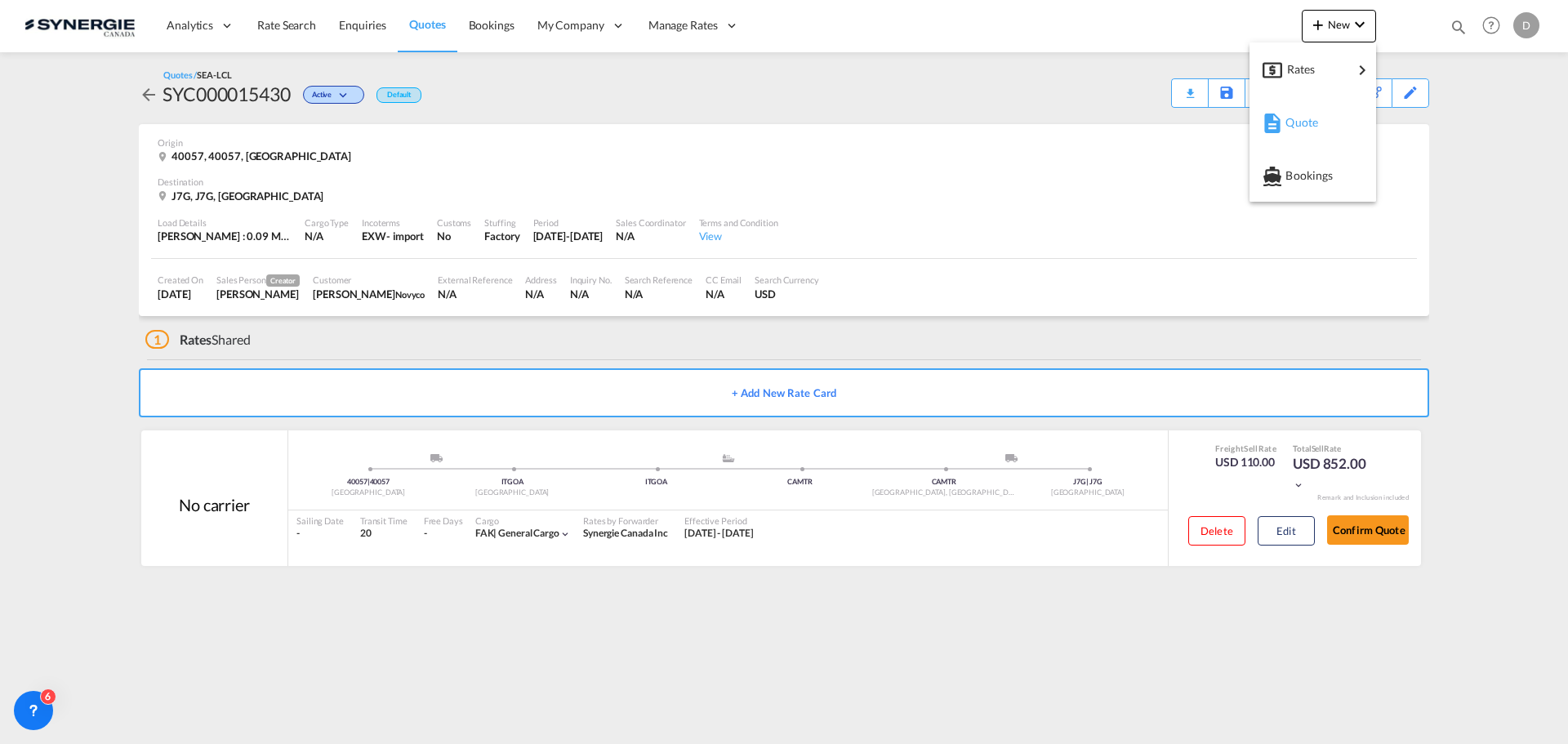
click at [1301, 119] on span "Quote" at bounding box center [1294, 123] width 18 height 33
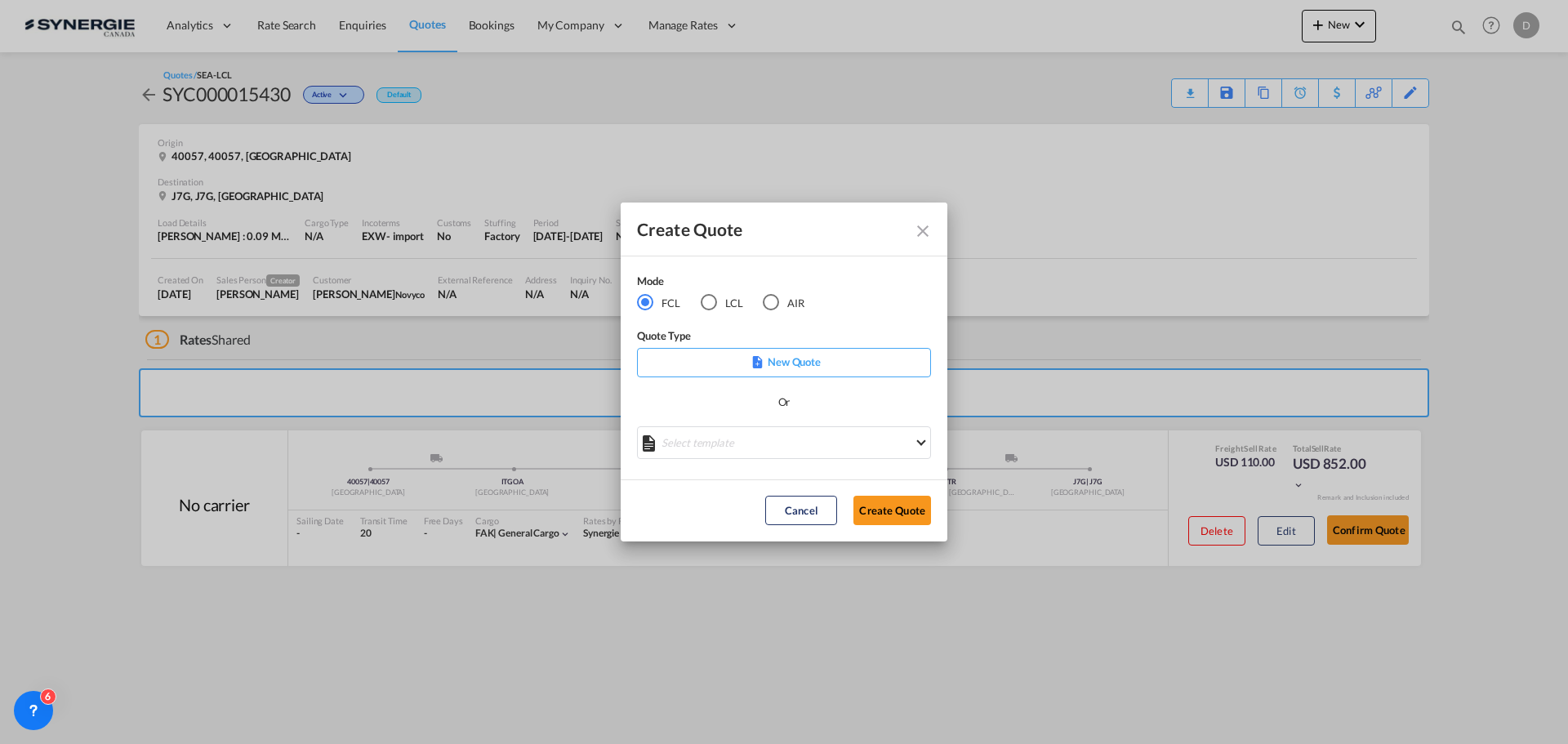
drag, startPoint x: 706, startPoint y: 305, endPoint x: 741, endPoint y: 300, distance: 35.4
click at [709, 304] on div "LCL" at bounding box center [709, 302] width 16 height 16
click at [832, 458] on div "Create QuoteModeFCL LCLAIR ..." at bounding box center [784, 444] width 294 height 37
click at [825, 444] on md-select "Select template *NEW* UBV Italy consol LCL Pablo Gomez Saldarriaga | 23 Sep 202…" at bounding box center [784, 442] width 294 height 33
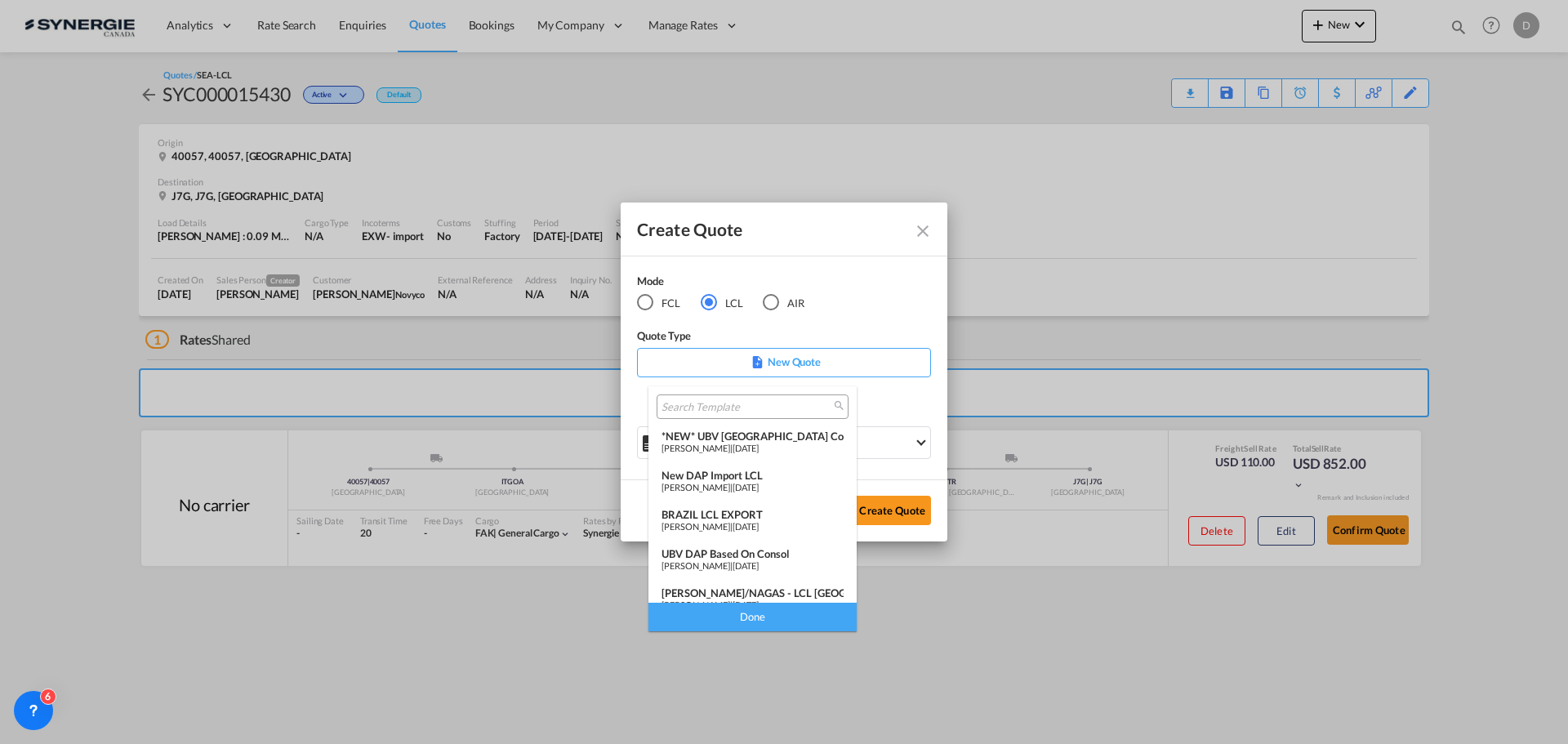
click at [759, 484] on span "09 Jul 2025" at bounding box center [745, 487] width 26 height 11
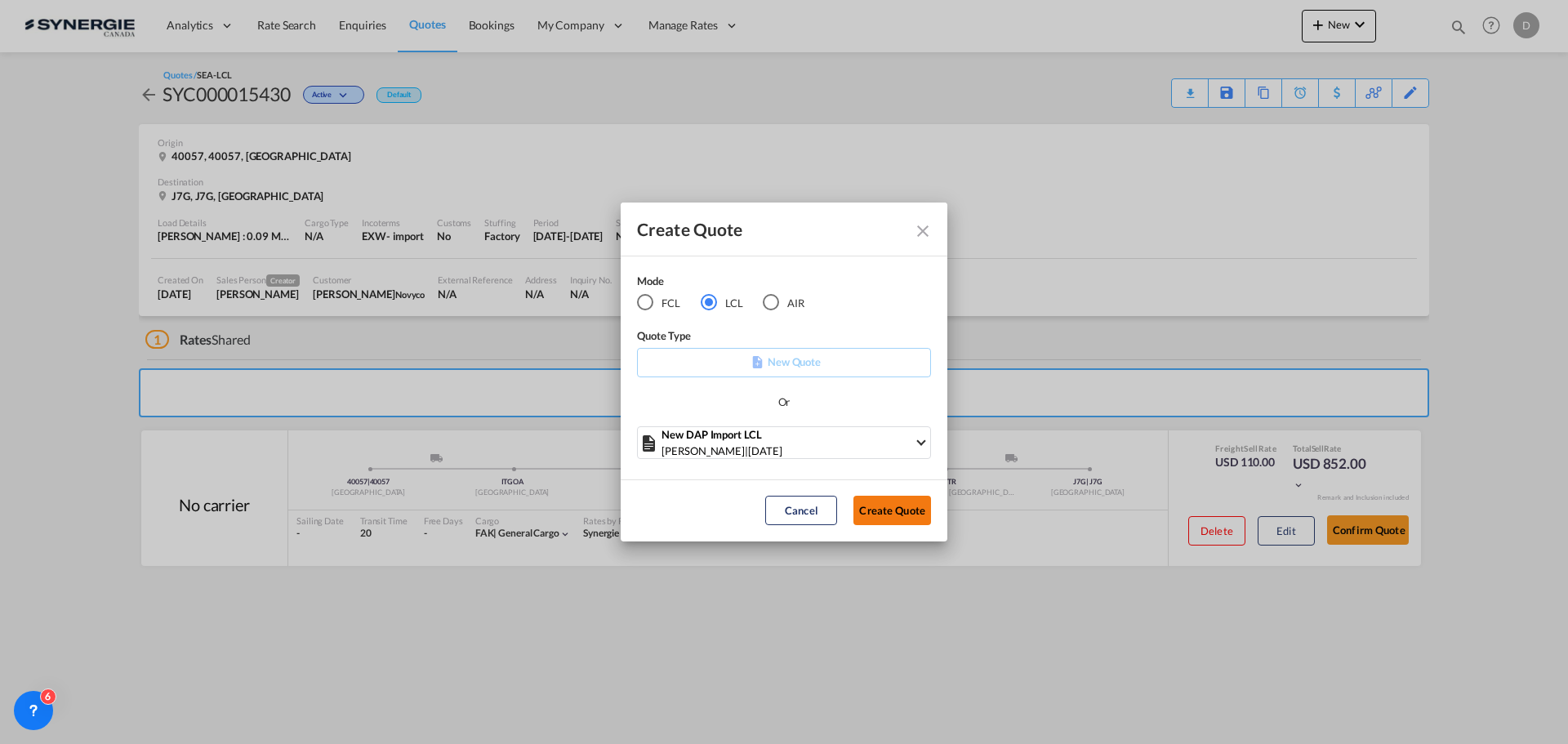
click at [895, 515] on button "Create Quote" at bounding box center [892, 510] width 77 height 29
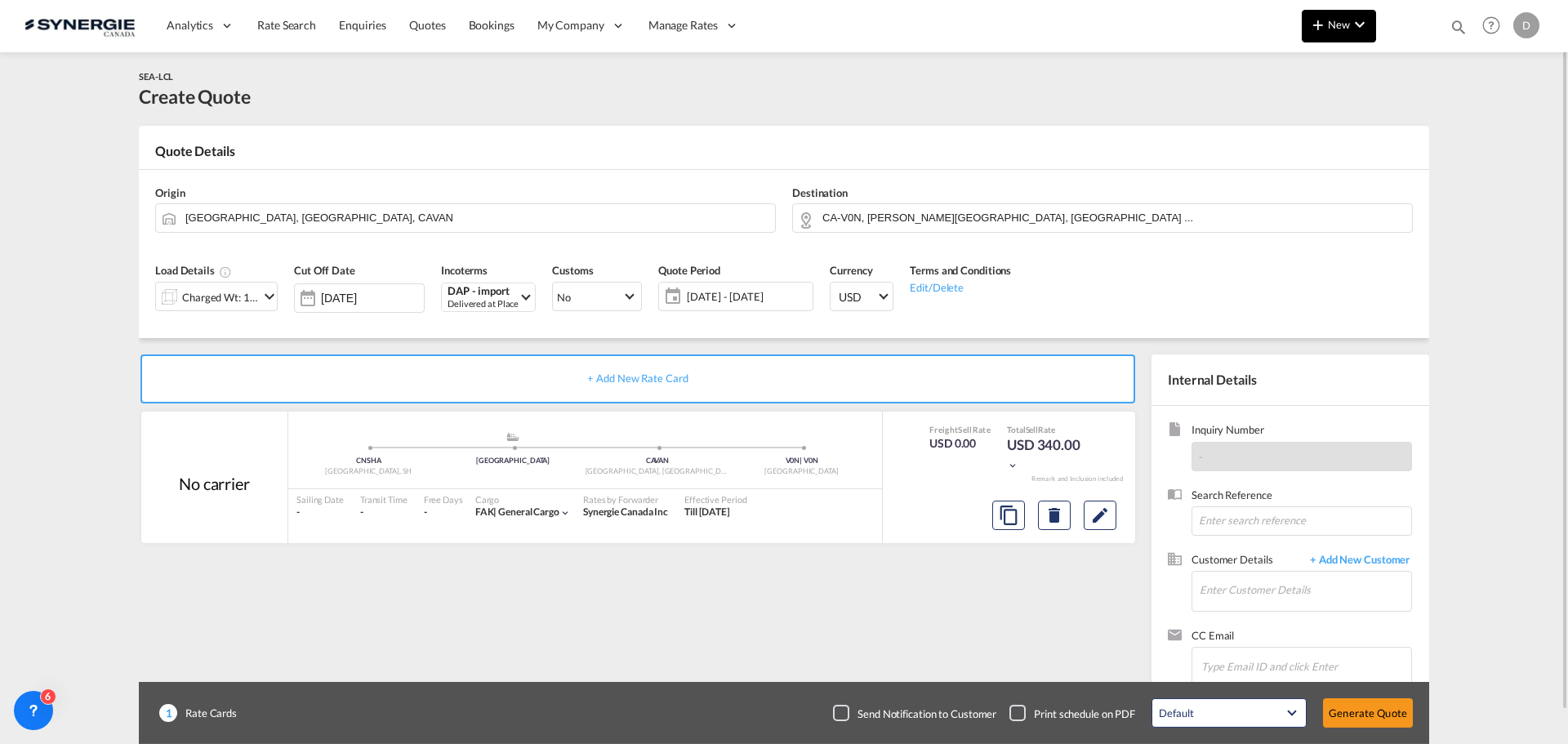
click at [1341, 33] on button "New" at bounding box center [1339, 26] width 75 height 33
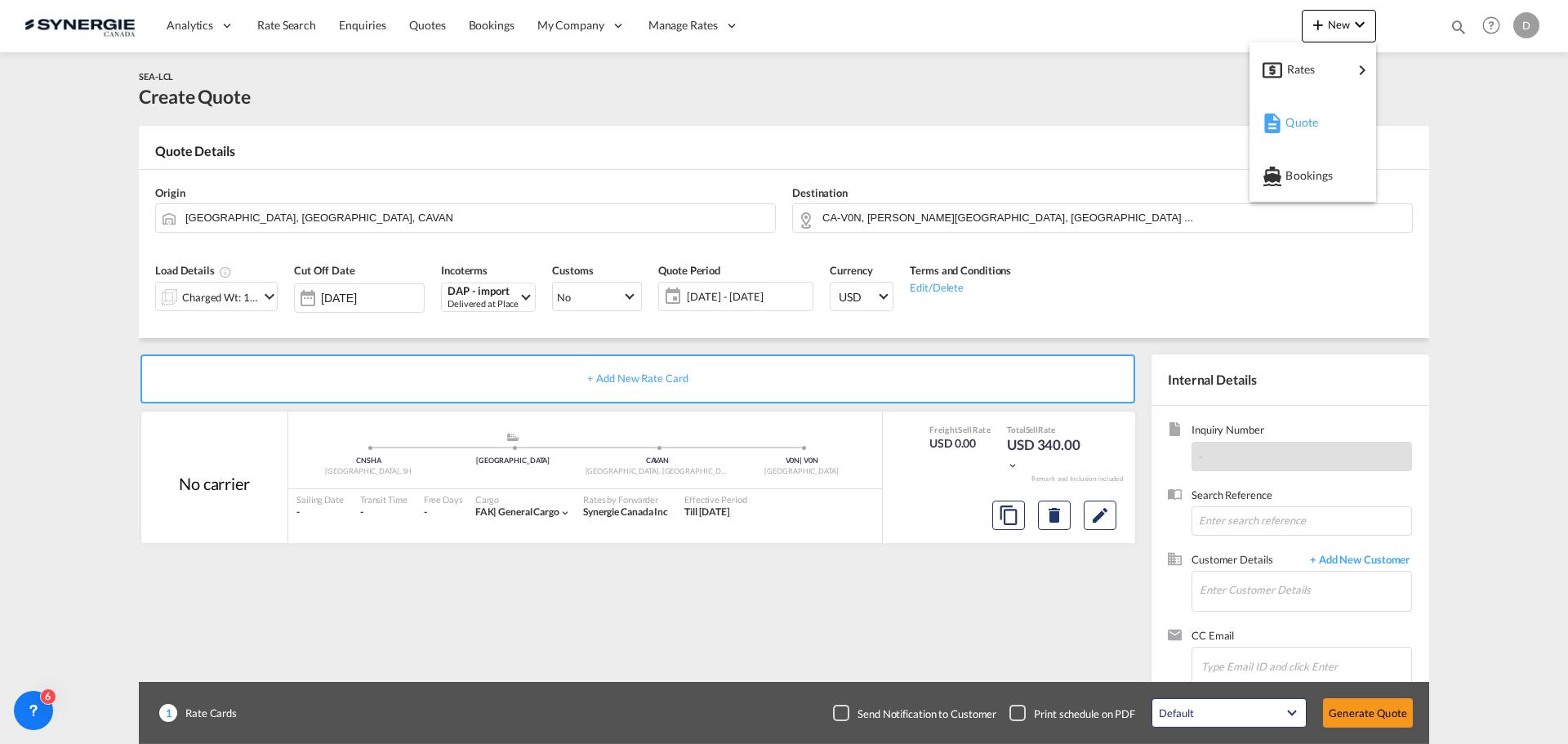
click at [1297, 126] on span "Quote" at bounding box center [1294, 123] width 18 height 33
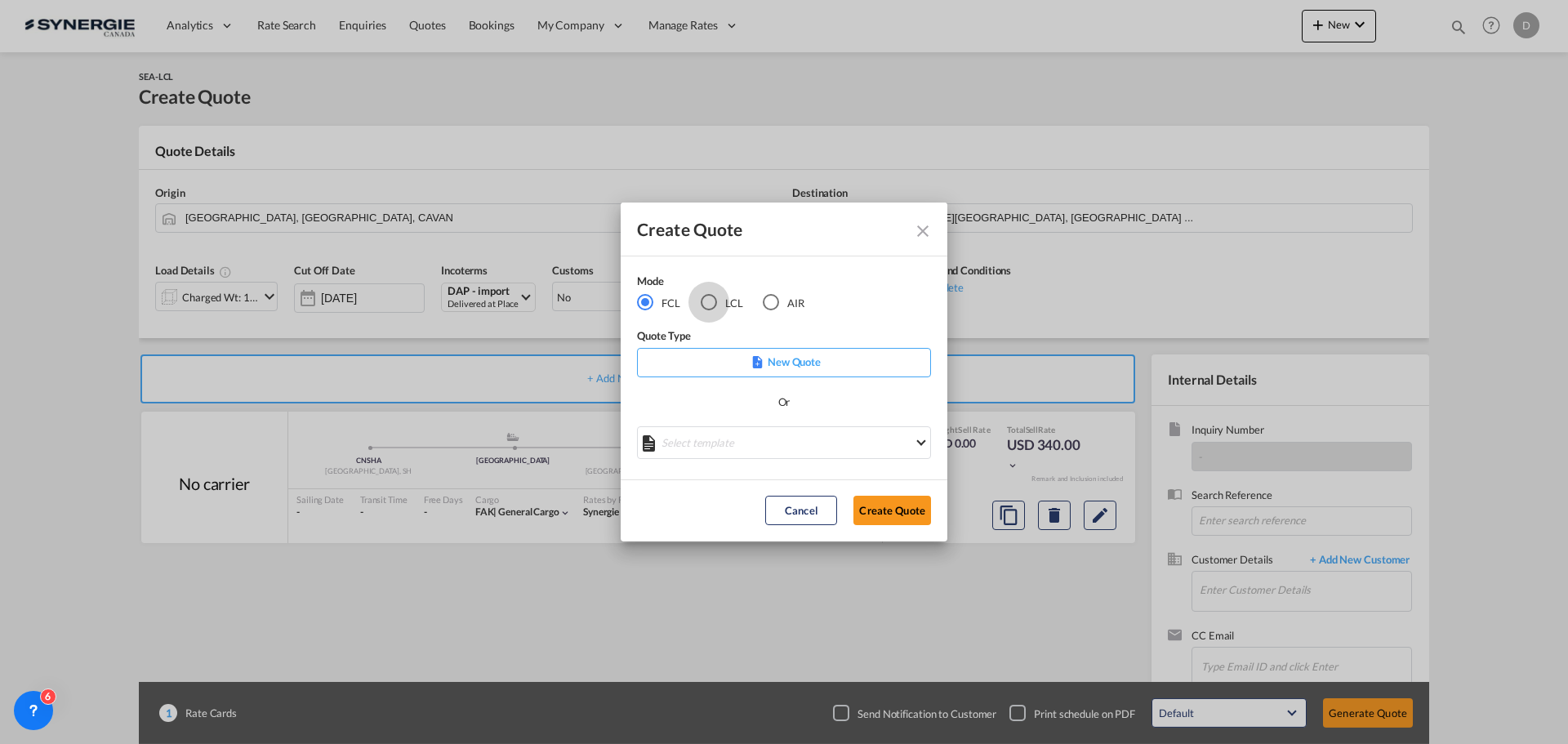
click at [709, 308] on div "LCL" at bounding box center [709, 302] width 16 height 16
click at [813, 433] on md-select "Select template *NEW* UBV Italy consol LCL Pablo Gomez Saldarriaga | 23 Sep 202…" at bounding box center [784, 442] width 294 height 33
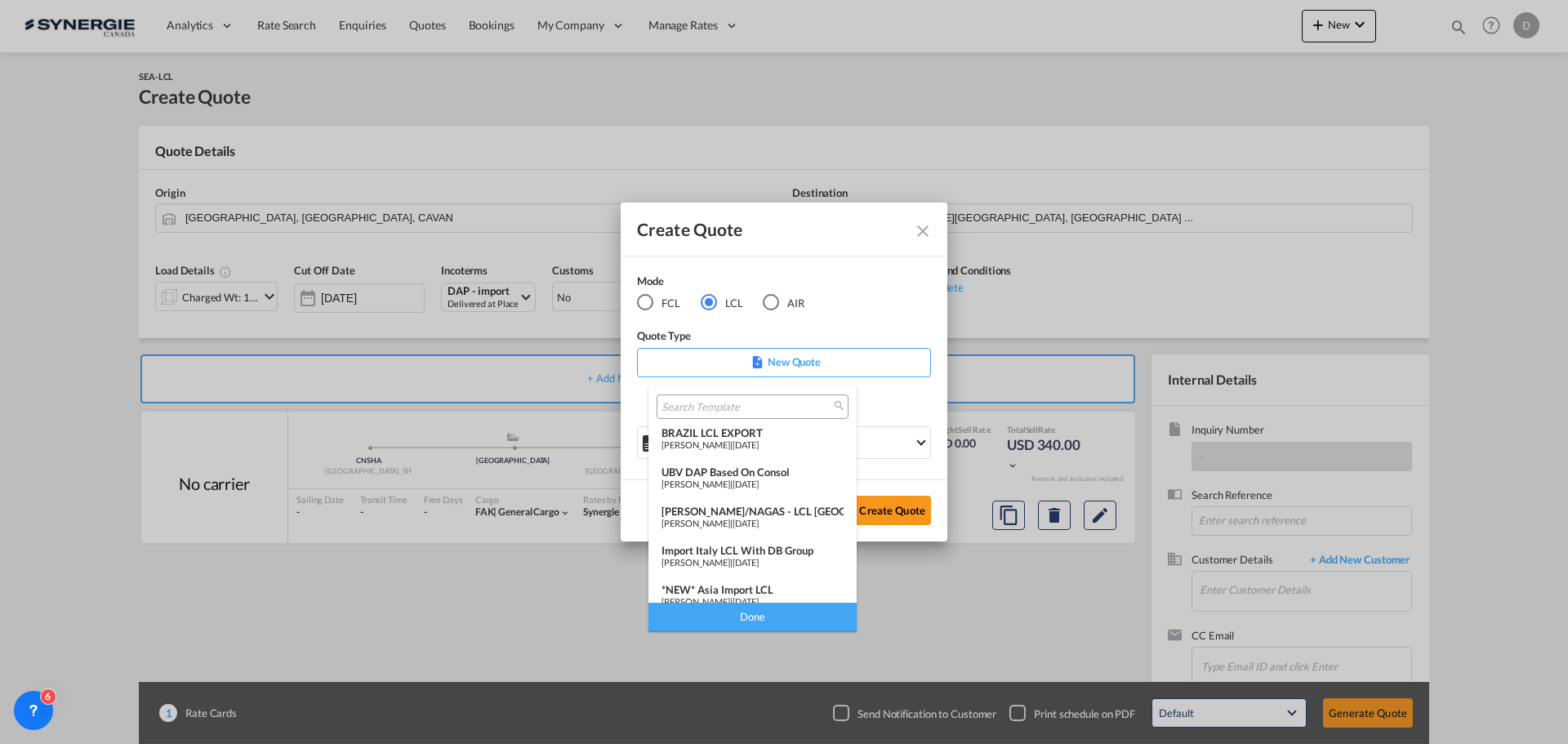
scroll to position [164, 0]
click at [761, 504] on div "*NEW* Asia Import LCL" at bounding box center [752, 508] width 182 height 14
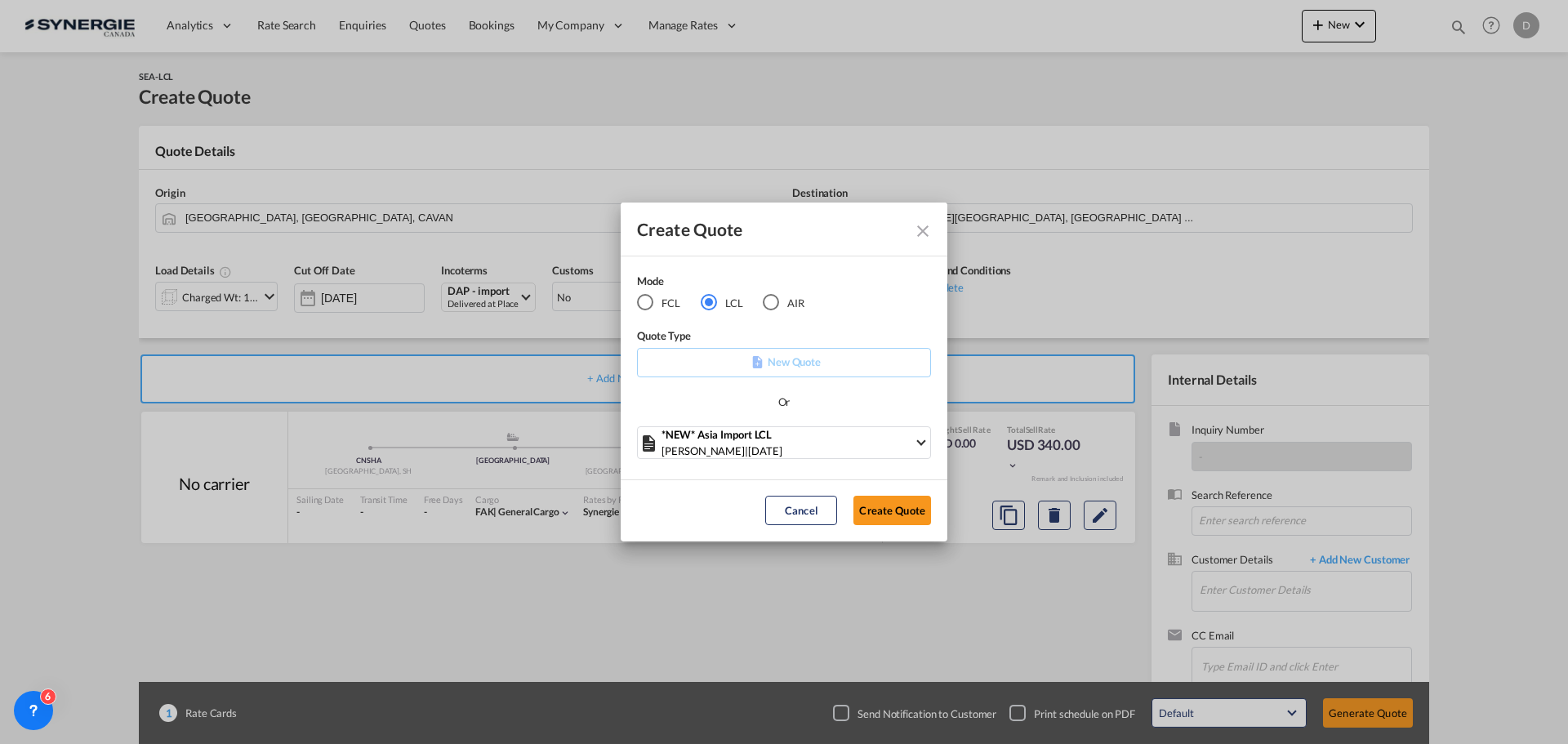
click at [868, 508] on button "Create Quote" at bounding box center [892, 510] width 77 height 29
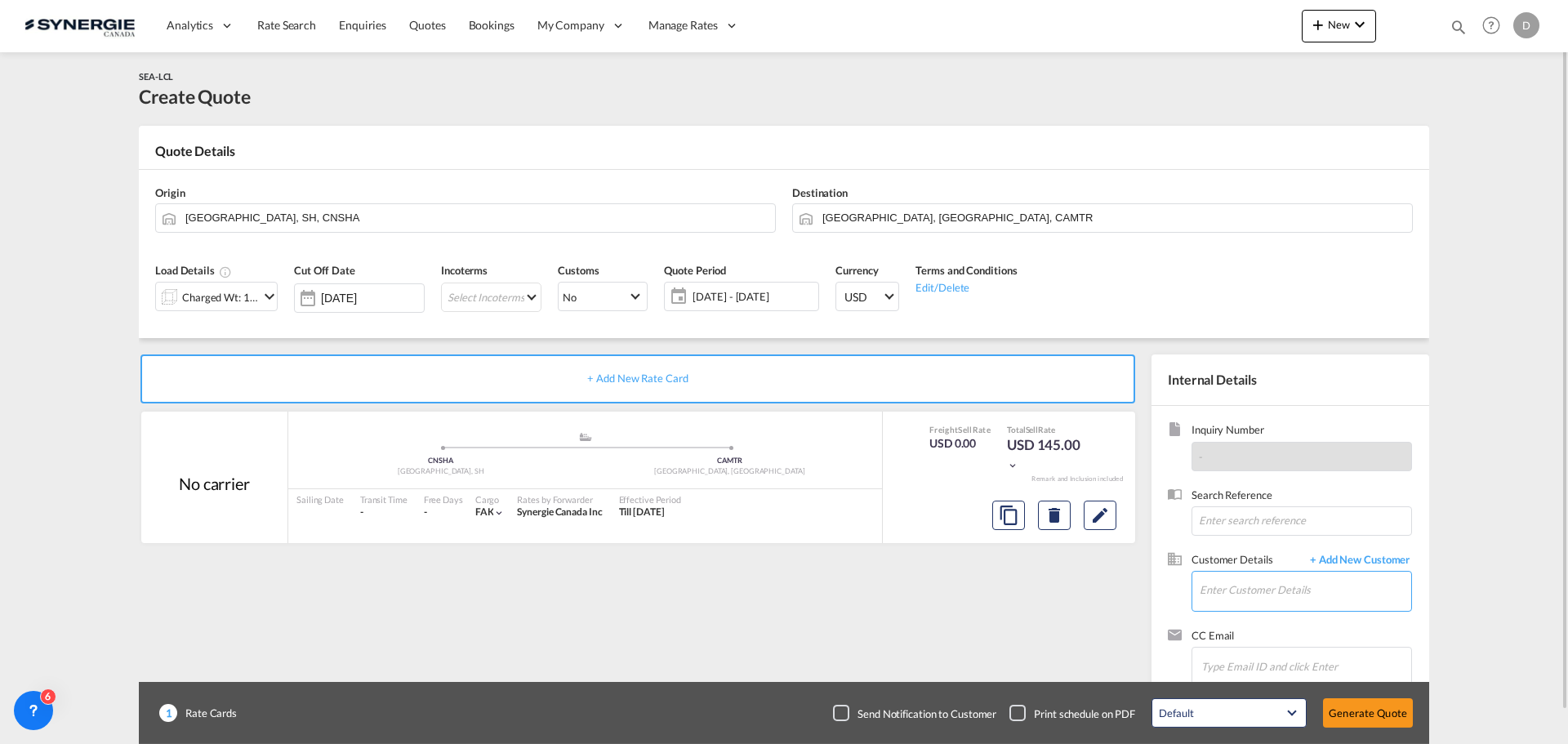
drag, startPoint x: 1282, startPoint y: 588, endPoint x: 1273, endPoint y: 584, distance: 9.8
click at [1282, 588] on input "Enter Customer Details" at bounding box center [1306, 590] width 212 height 37
paste input "pgodbout@a-pro.ca"
click at [1236, 558] on div "PHILIPPE GODBOUT pgodbout@a-pro.ca | A-PRO" at bounding box center [1305, 550] width 212 height 45
type input "A-PRO, PHILIPPE GODBOUT, pgodbout@a-pro.ca"
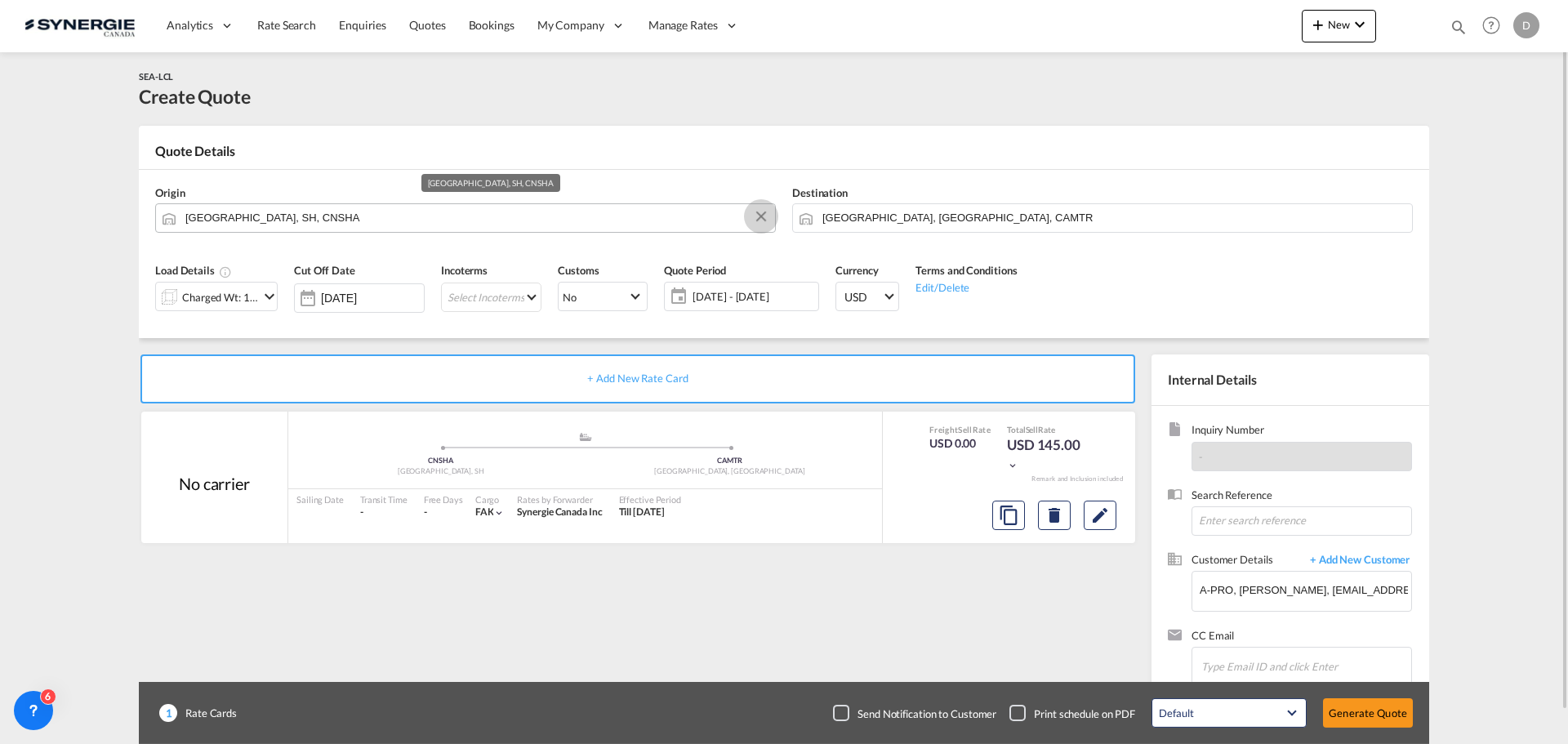
click at [766, 212] on button "Clear Input" at bounding box center [761, 216] width 24 height 24
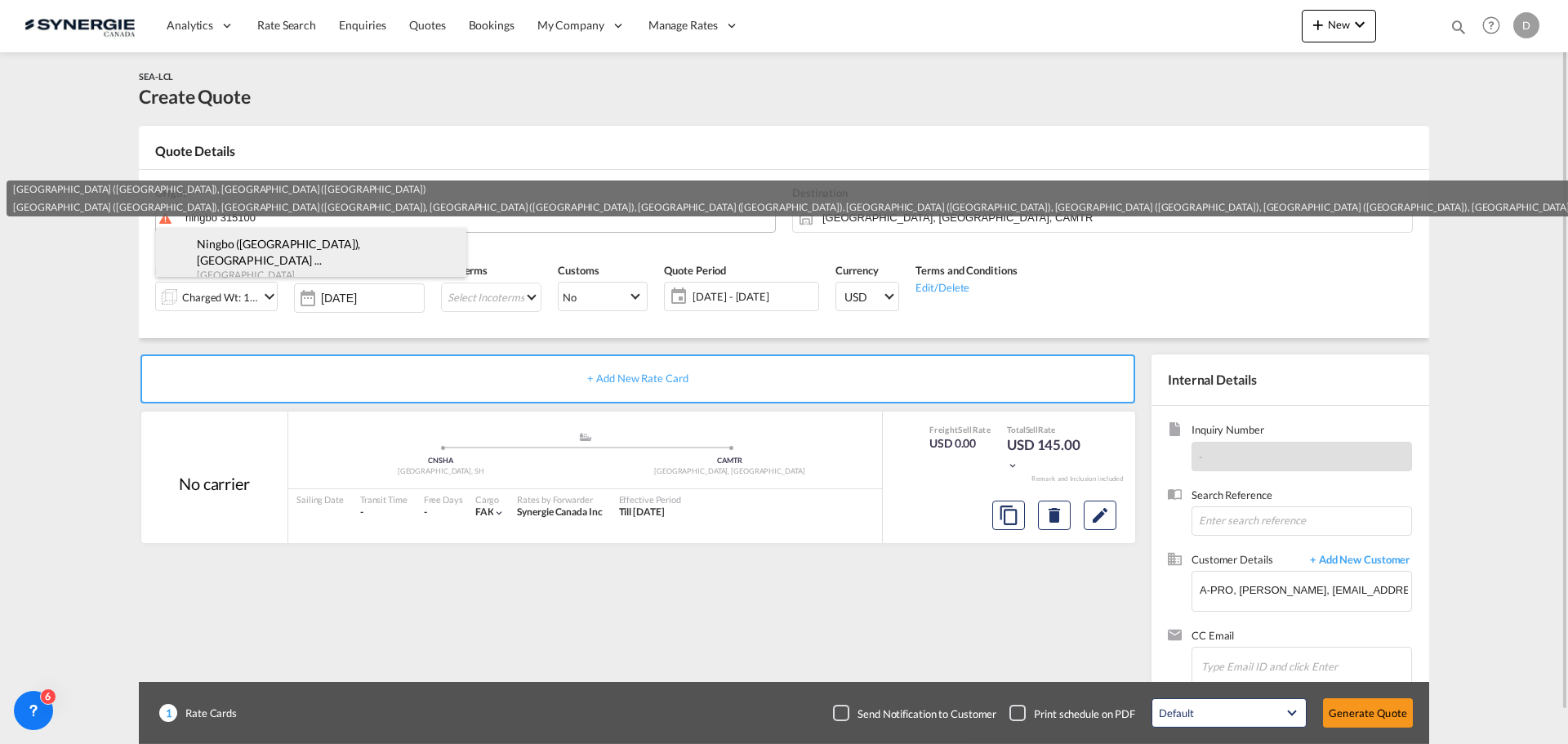
click at [296, 250] on div "Ningbo (宁波市) , Yinzhou District ... Yinzhou South (鄞州南), Yinzhou District... , …" at bounding box center [311, 292] width 311 height 131
type input "CN-315100, Ningbo (宁波市), Zhejiang (浙江省)"
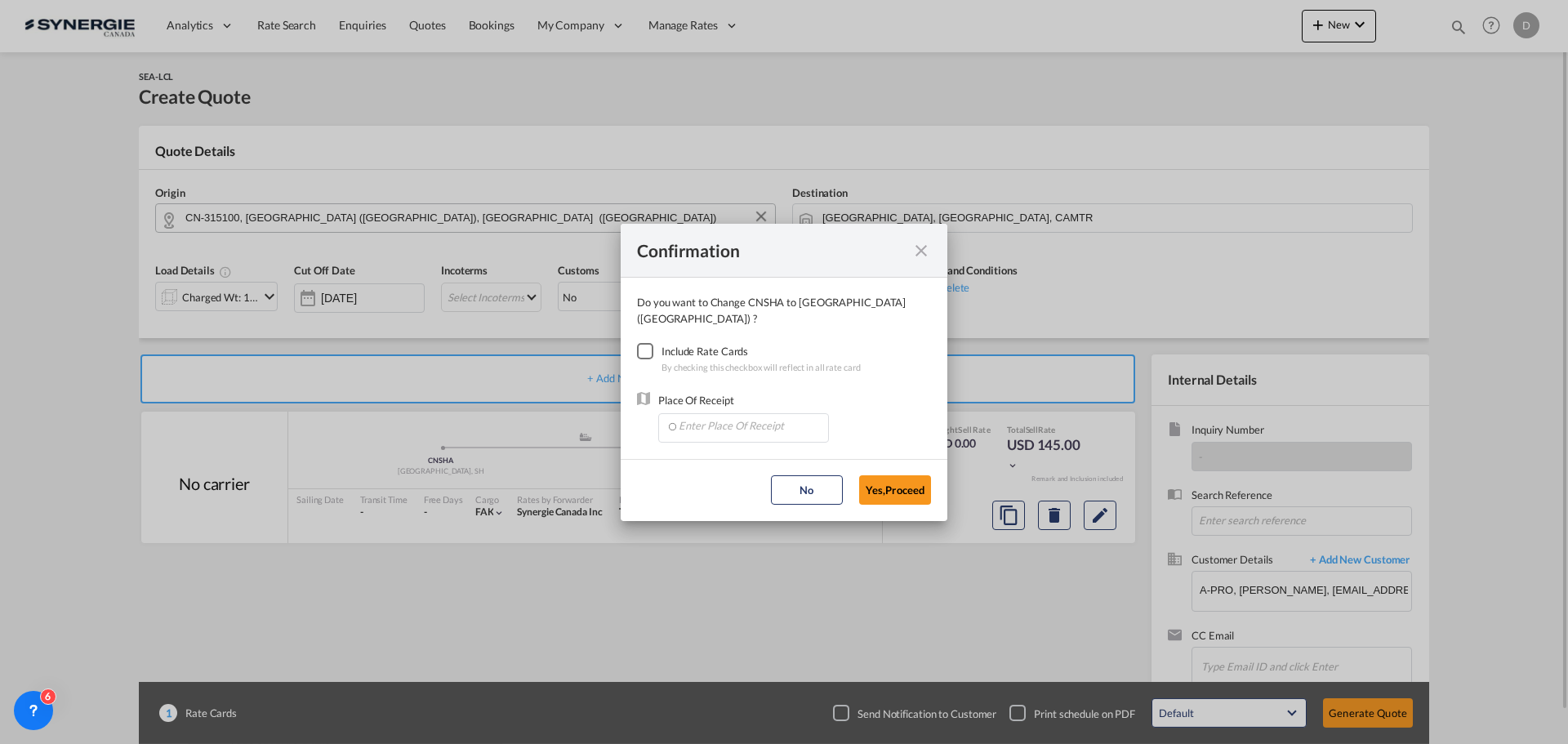
click at [642, 348] on div "Checkbox No Ink" at bounding box center [645, 350] width 16 height 16
click at [781, 415] on input "Enter Place Of Receipt" at bounding box center [747, 426] width 162 height 24
click at [758, 452] on span "CNNGB, Ningbo, ZJ, China, Greater China & Far East Asia, Asia Pacific" at bounding box center [1023, 454] width 692 height 14
type input "CNNGB, Ningbo, ZJ, China, Greater China & Far East Asia, Asia Pacific"
click at [895, 489] on button "Yes,Proceed" at bounding box center [895, 490] width 72 height 29
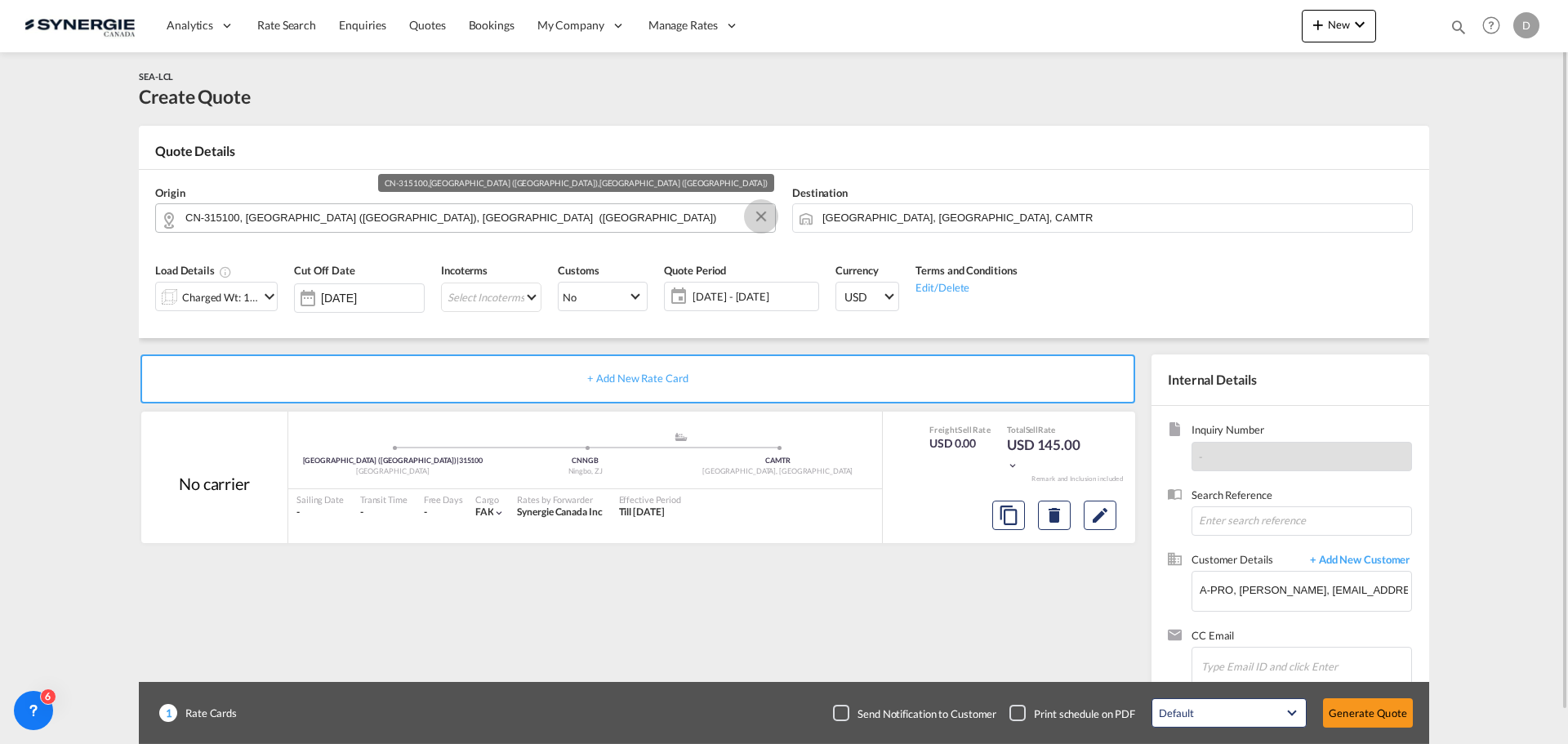
click at [763, 212] on button "Clear Input" at bounding box center [761, 216] width 24 height 24
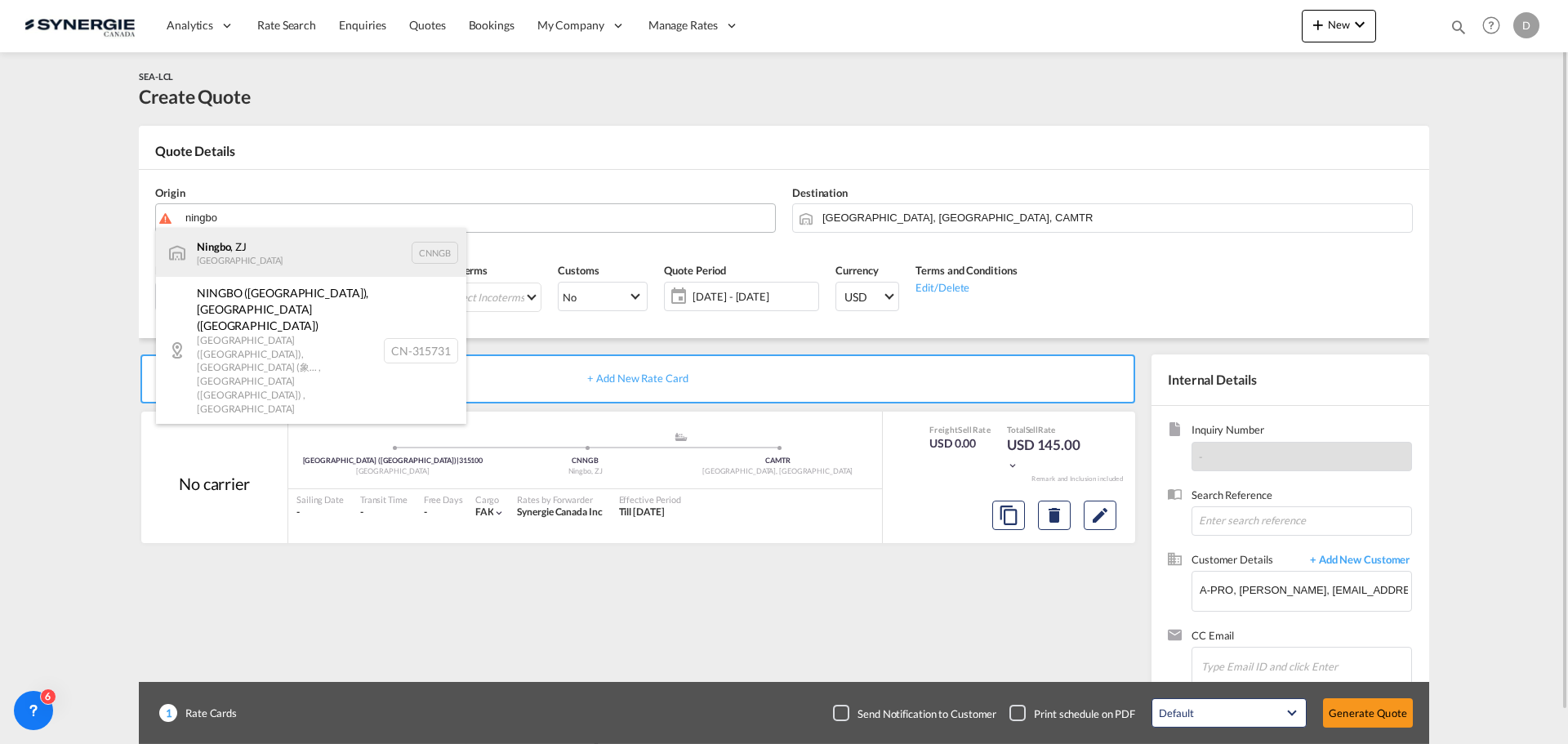
click at [267, 244] on div "Ningbo , ZJ China CNNGB" at bounding box center [311, 252] width 311 height 49
type input "Ningbo, ZJ, CNNGB"
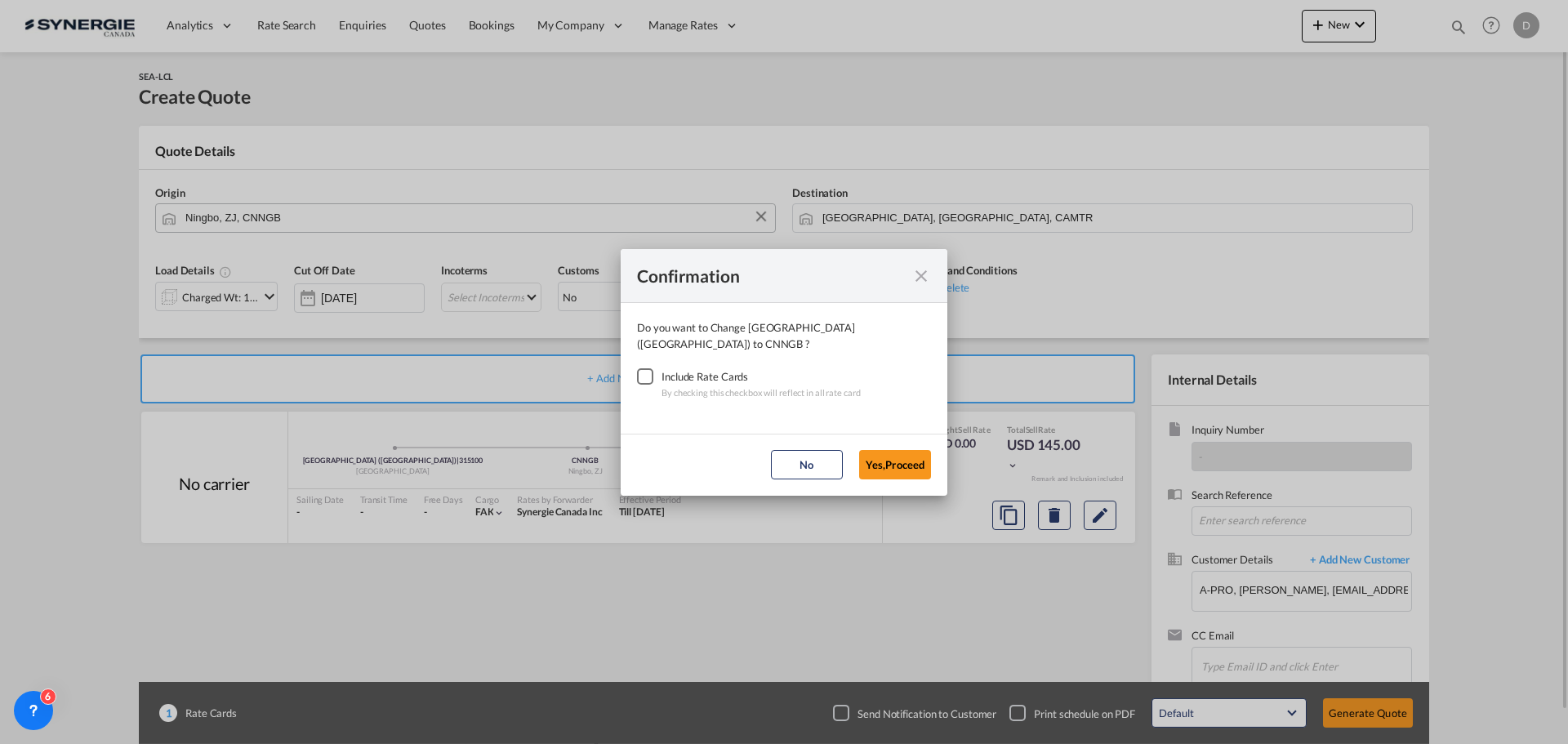
click at [645, 369] on div "Checkbox No Ink" at bounding box center [645, 376] width 16 height 16
click at [921, 461] on button "Yes,Proceed" at bounding box center [895, 464] width 72 height 29
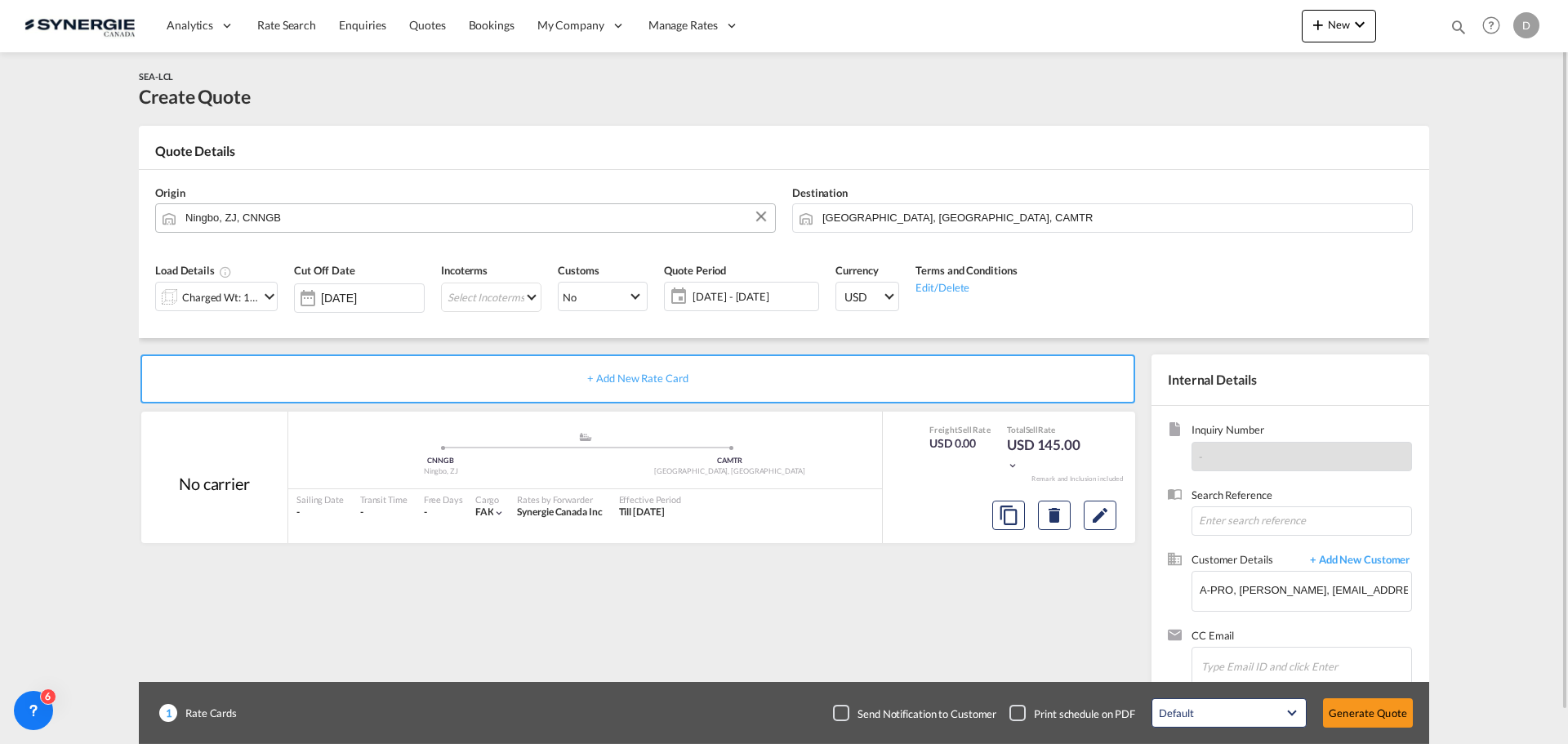
click at [270, 294] on md-icon "icon-chevron-down" at bounding box center [269, 296] width 19 height 19
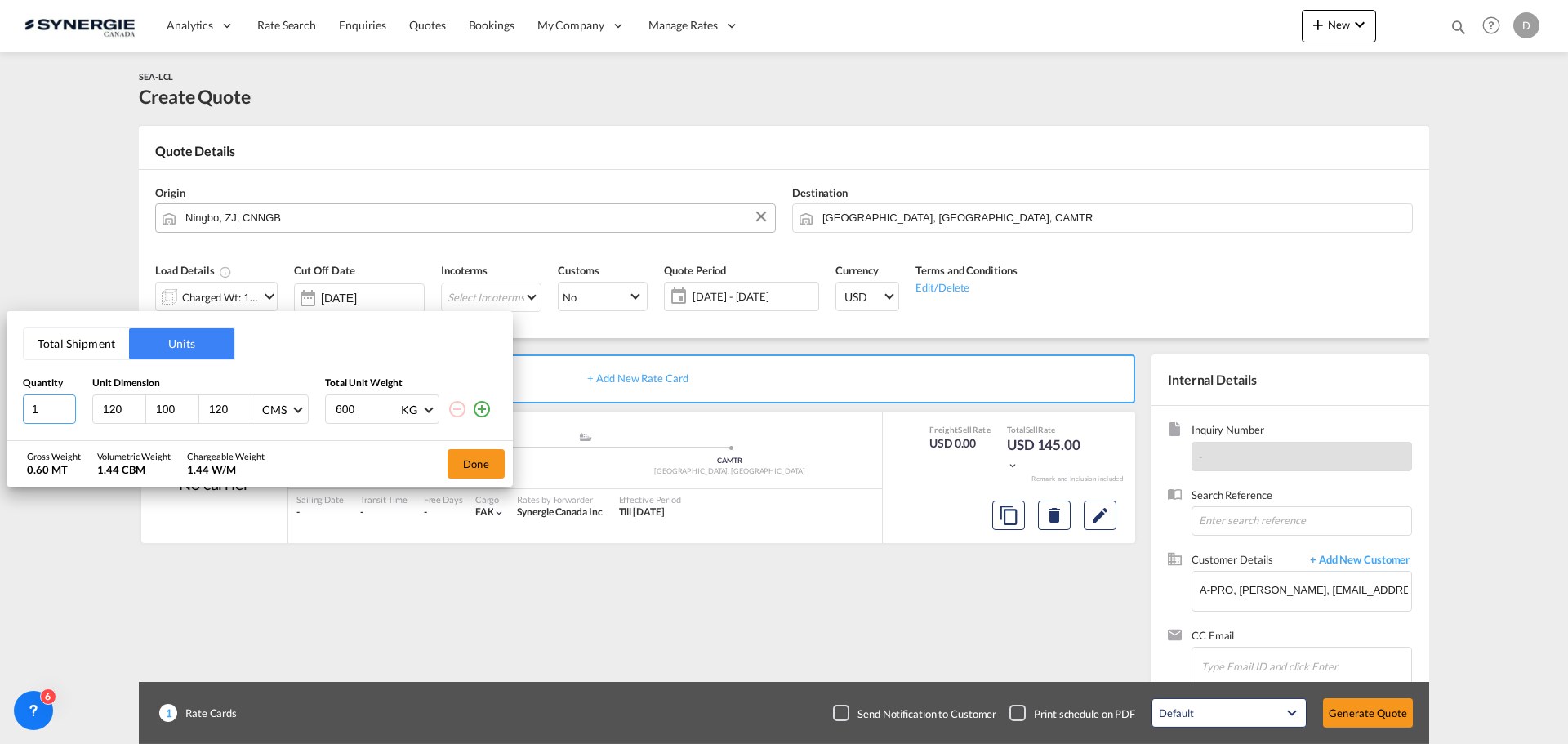
drag, startPoint x: 38, startPoint y: 410, endPoint x: 25, endPoint y: 412, distance: 13.2
click at [25, 412] on input "1" at bounding box center [49, 409] width 53 height 29
type input "6"
click at [112, 405] on input "120" at bounding box center [124, 408] width 45 height 15
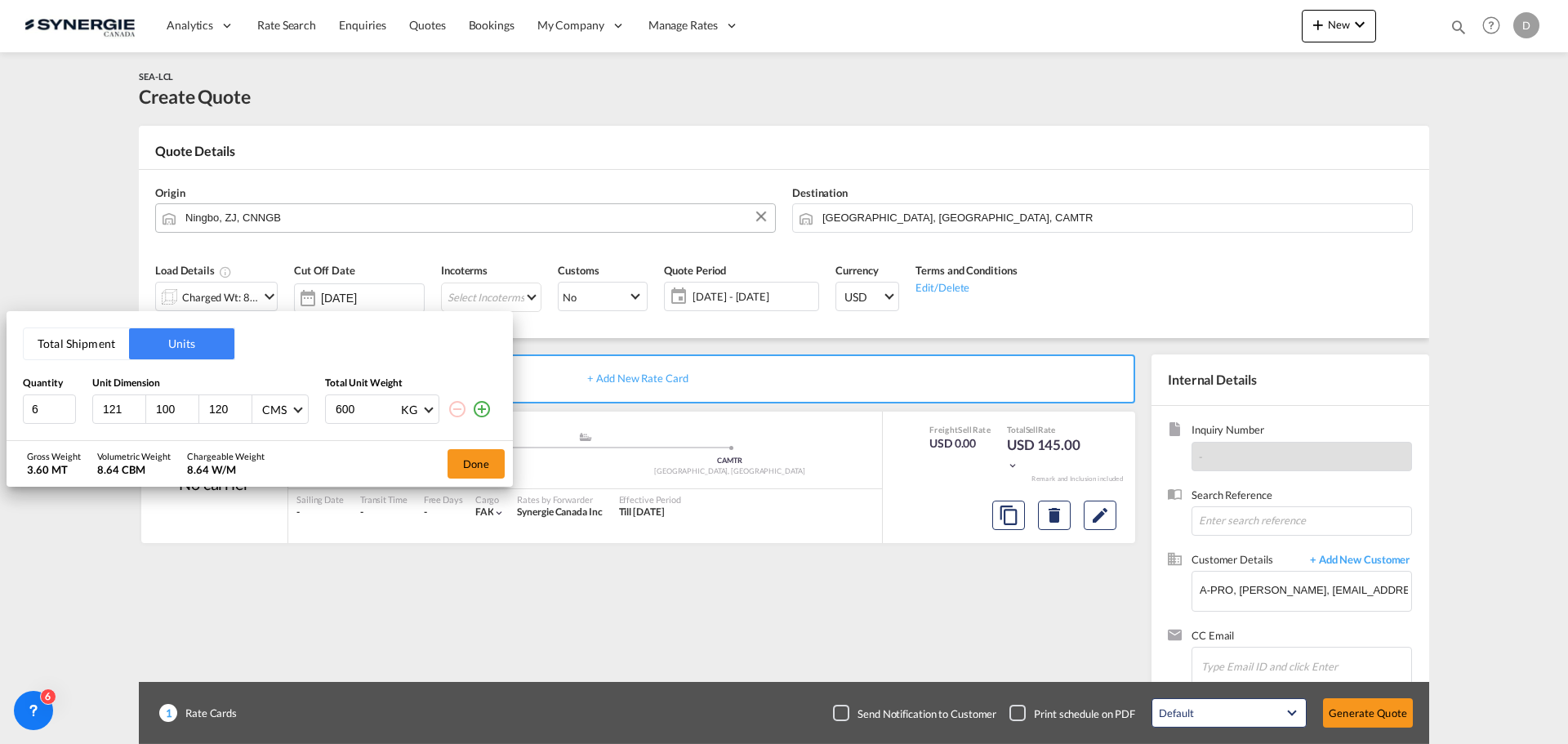
type input "121"
type input "101"
click at [225, 408] on input "120" at bounding box center [229, 408] width 45 height 15
type input "119"
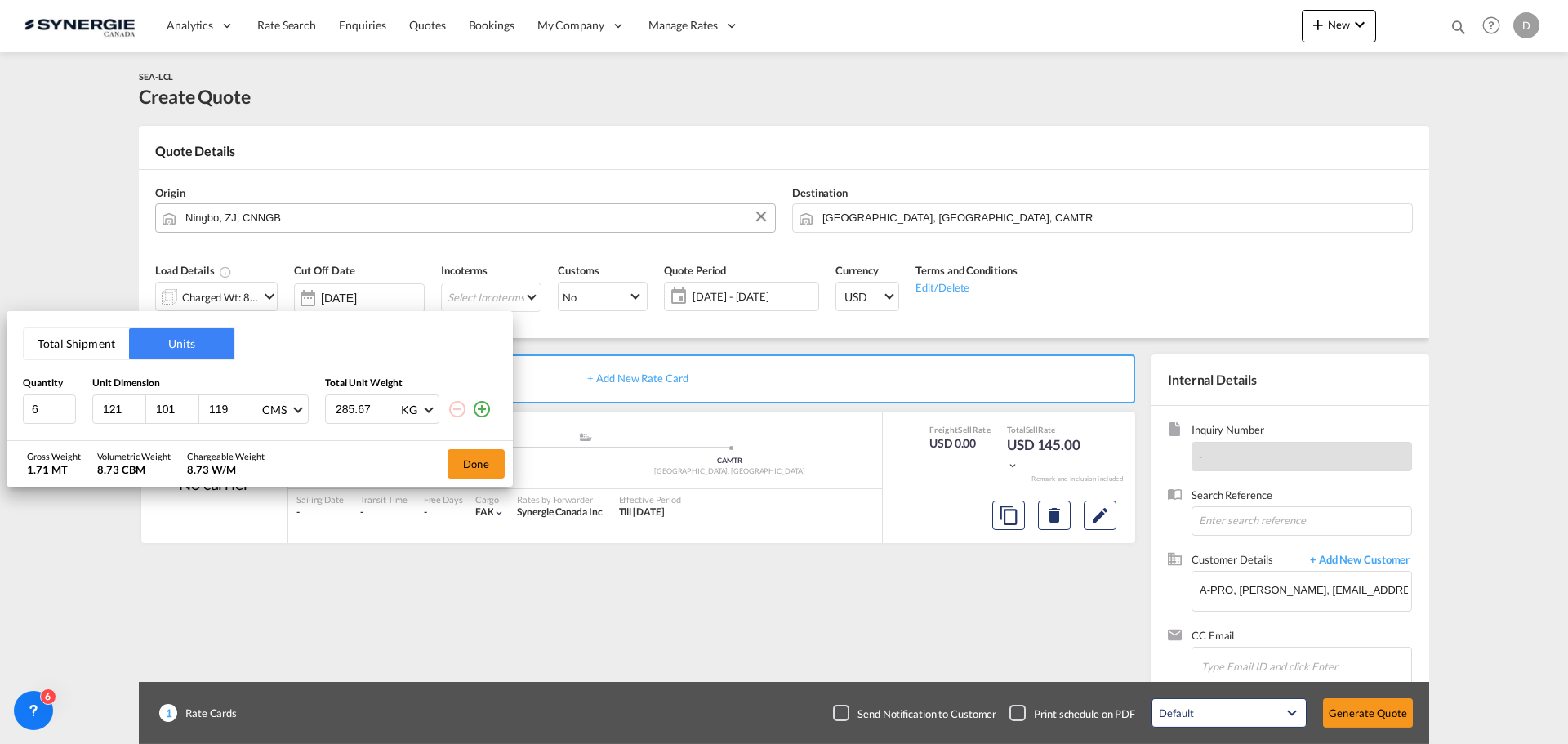
type input "285.67"
click at [474, 465] on button "Done" at bounding box center [475, 463] width 57 height 29
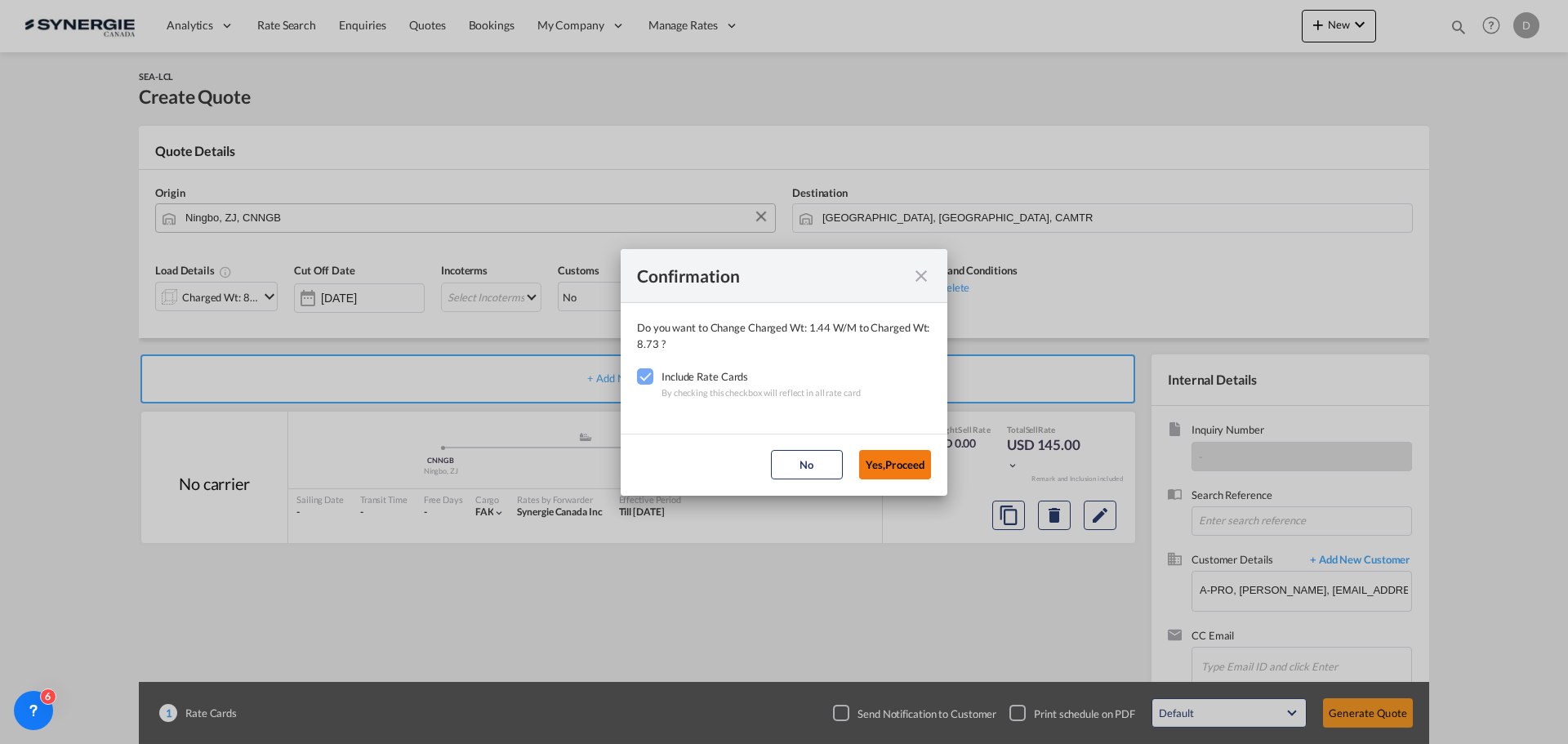
click at [882, 462] on button "Yes,Proceed" at bounding box center [895, 464] width 72 height 29
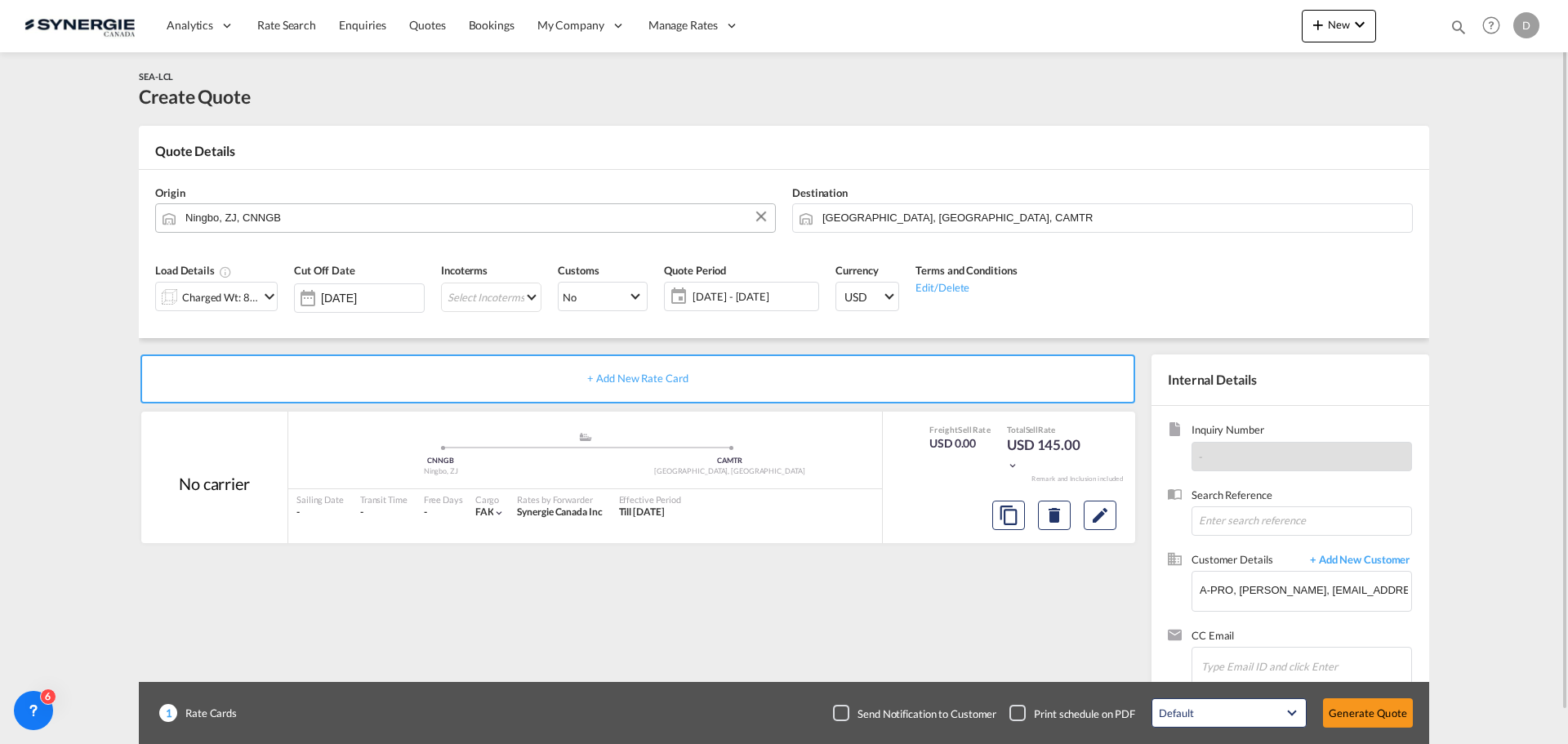
click at [728, 298] on span "14 Oct - 13 Nov 2025" at bounding box center [754, 296] width 122 height 15
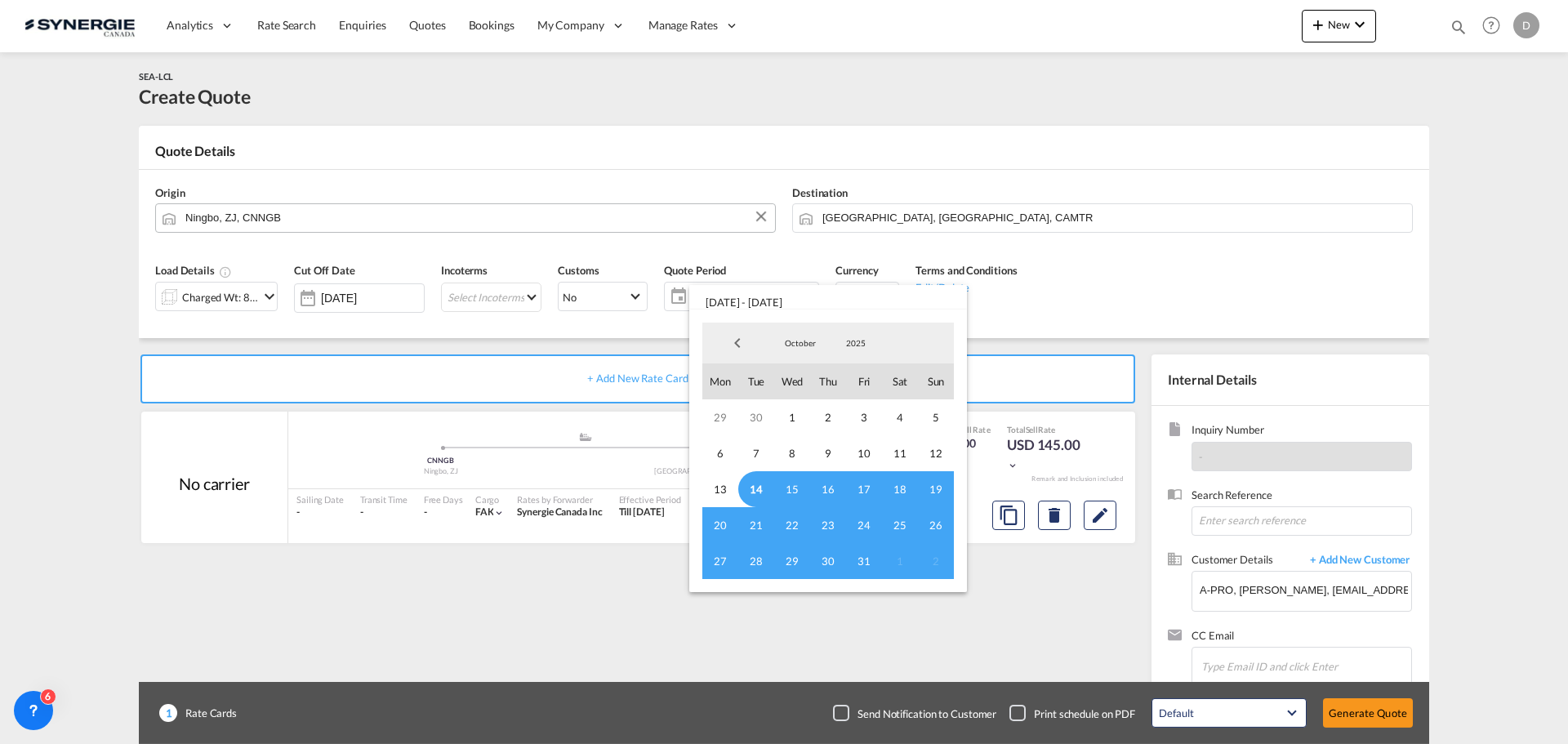
click at [754, 496] on span "14" at bounding box center [756, 489] width 36 height 36
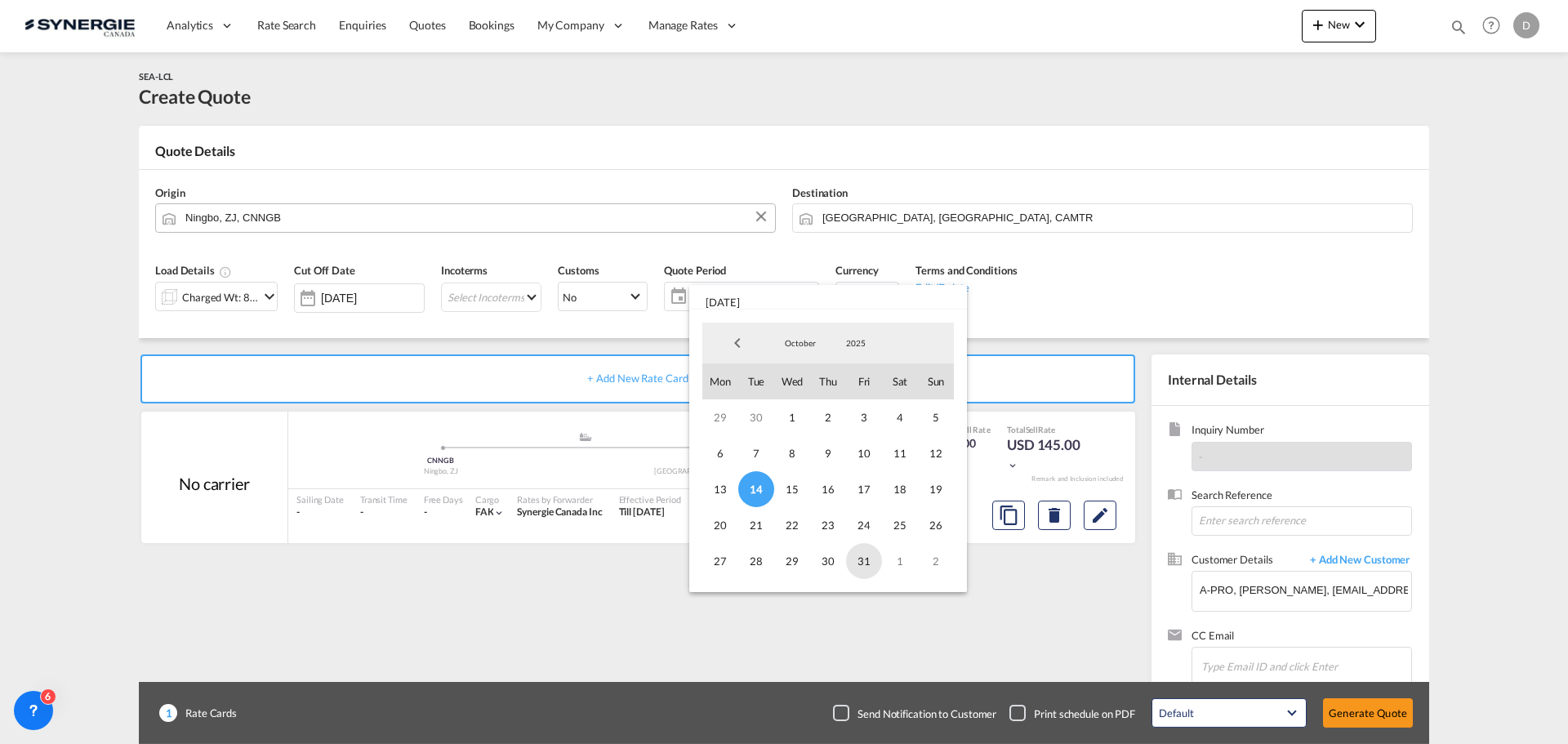
click at [864, 559] on span "31" at bounding box center [863, 560] width 36 height 36
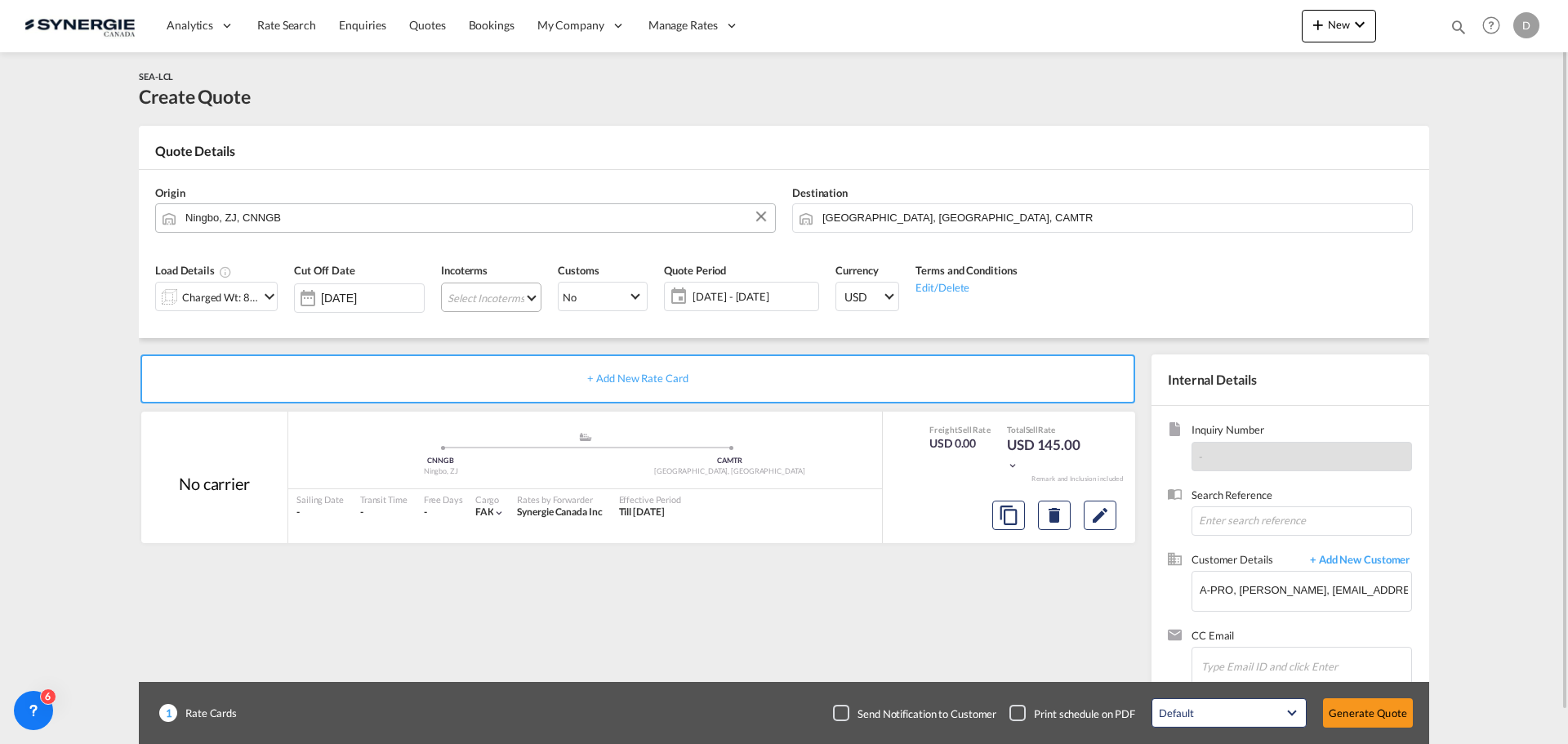
click at [536, 294] on md-select "Select Incoterms CPT - export Carrier Paid to CIF - import Cost,Insurance and F…" at bounding box center [492, 297] width 101 height 29
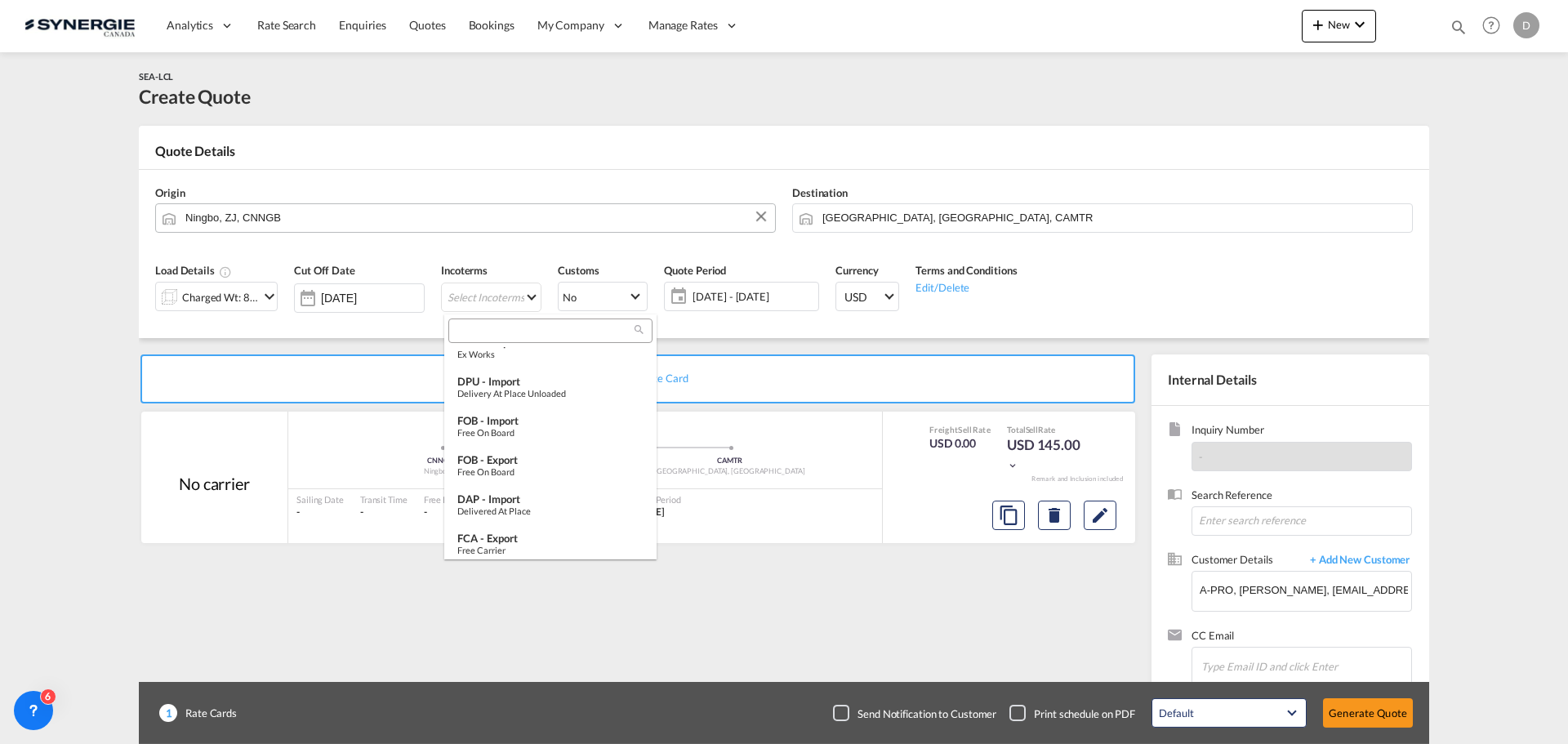
scroll to position [490, 0]
click at [539, 399] on md-option "FOB - import Free on Board" at bounding box center [550, 386] width 212 height 40
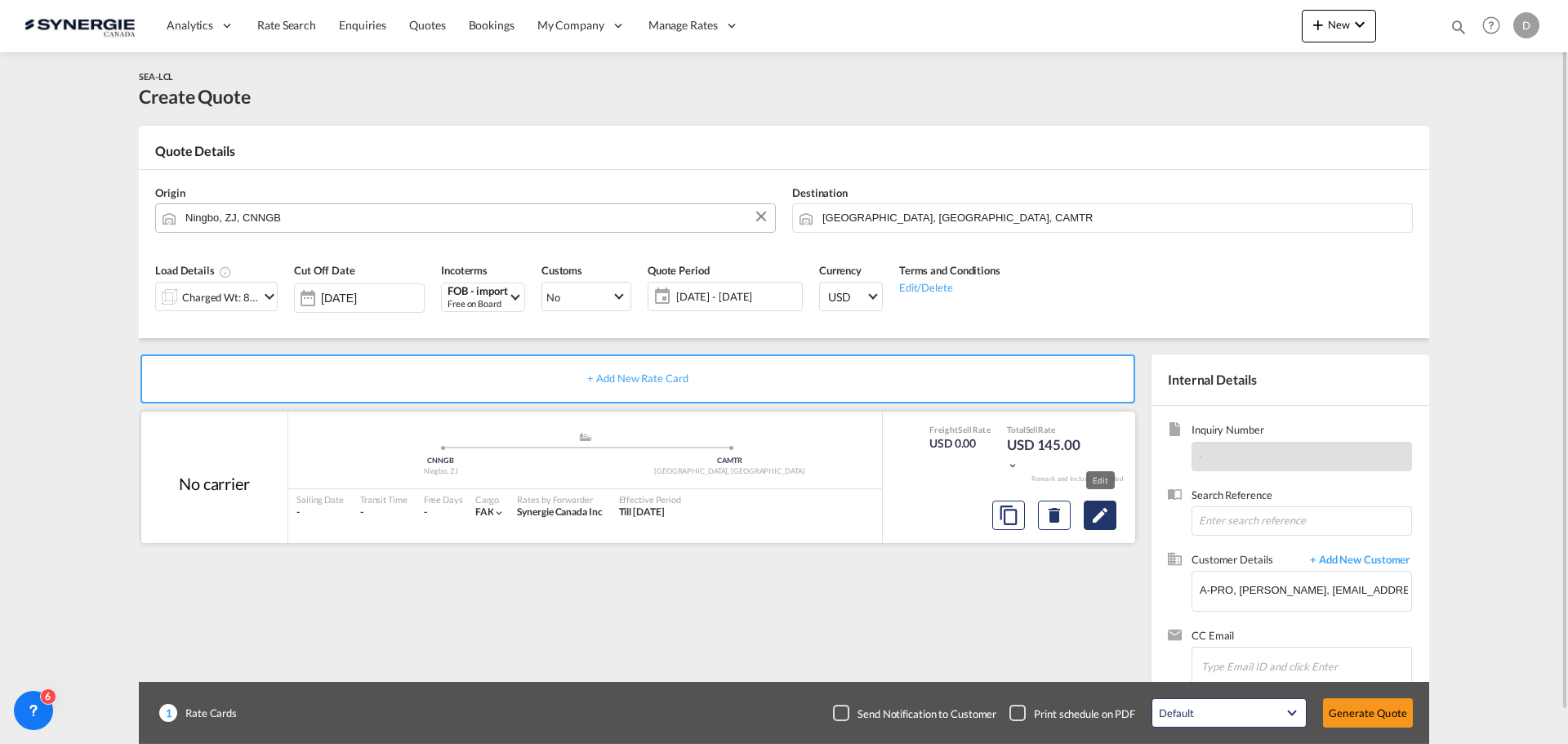
click at [1108, 511] on md-icon "Edit" at bounding box center [1100, 515] width 19 height 19
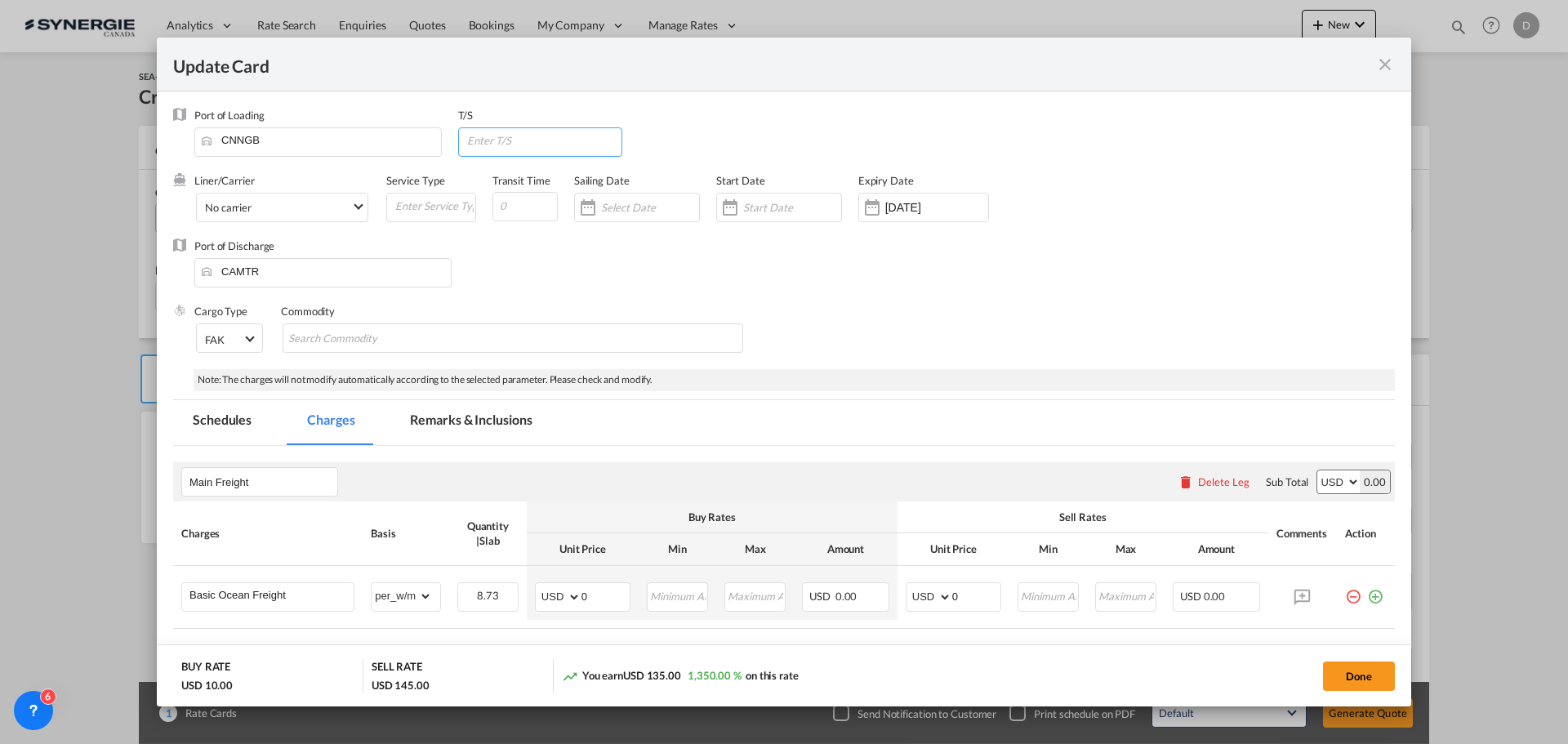
click at [572, 149] on input "Update Card Port ..." at bounding box center [544, 139] width 157 height 24
type input "Vancouver"
drag, startPoint x: 520, startPoint y: 210, endPoint x: 504, endPoint y: 212, distance: 16.1
click at [504, 212] on input "Update Card Port ..." at bounding box center [526, 206] width 66 height 29
type input "40"
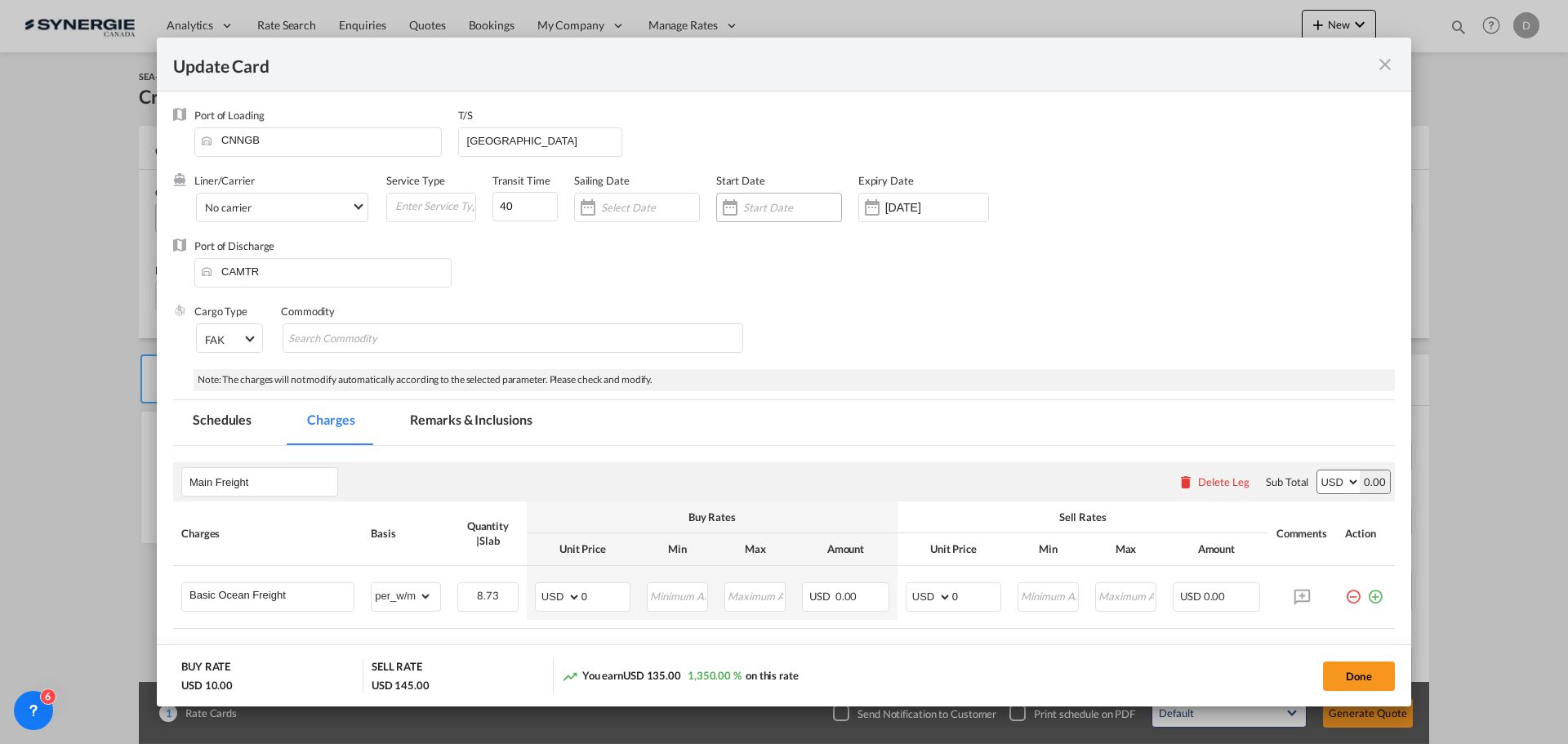
click at [735, 207] on div "Update Card Port ..." at bounding box center [730, 207] width 26 height 33
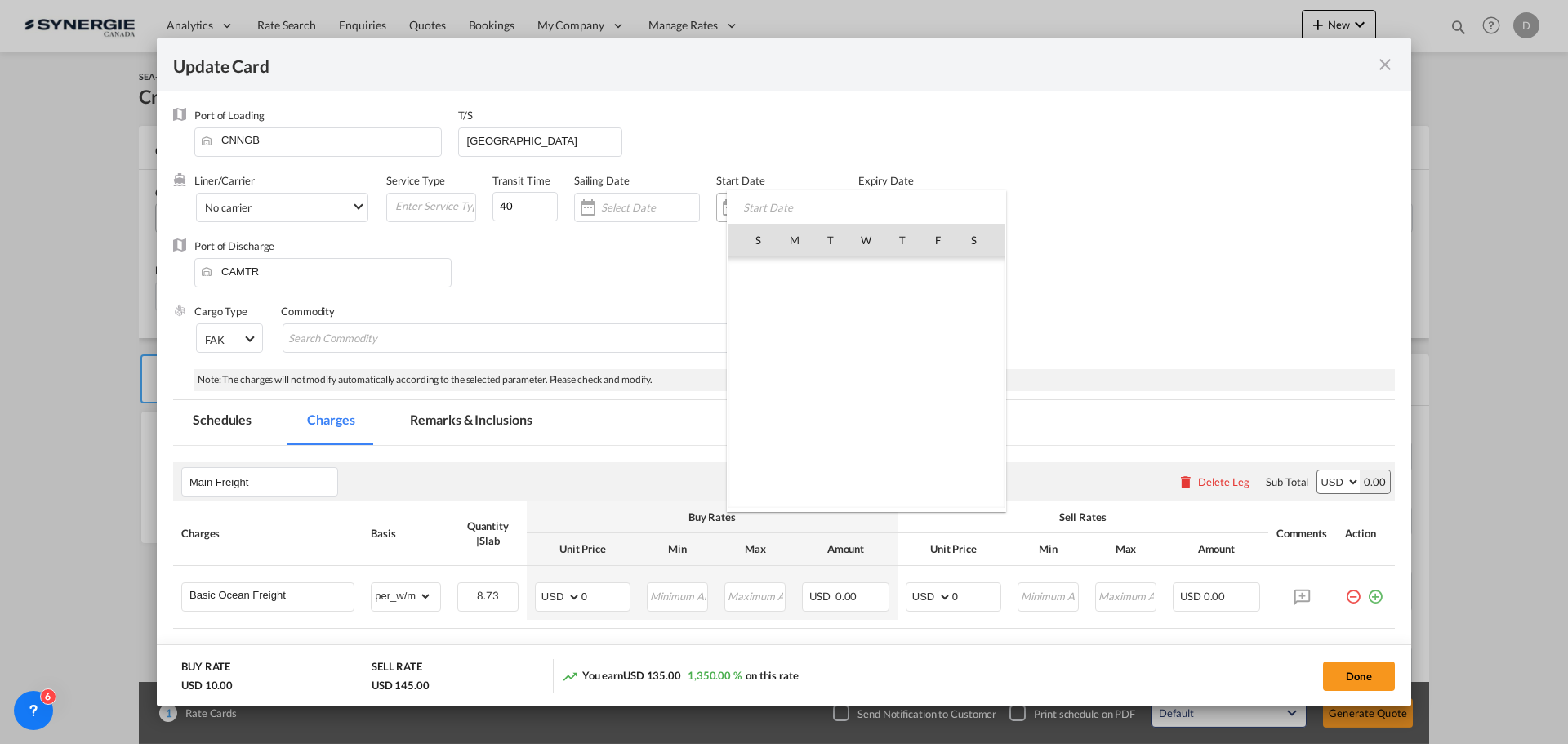
scroll to position [378367, 0]
click at [838, 348] on span "14" at bounding box center [829, 346] width 34 height 34
type input "14 Oct 2025"
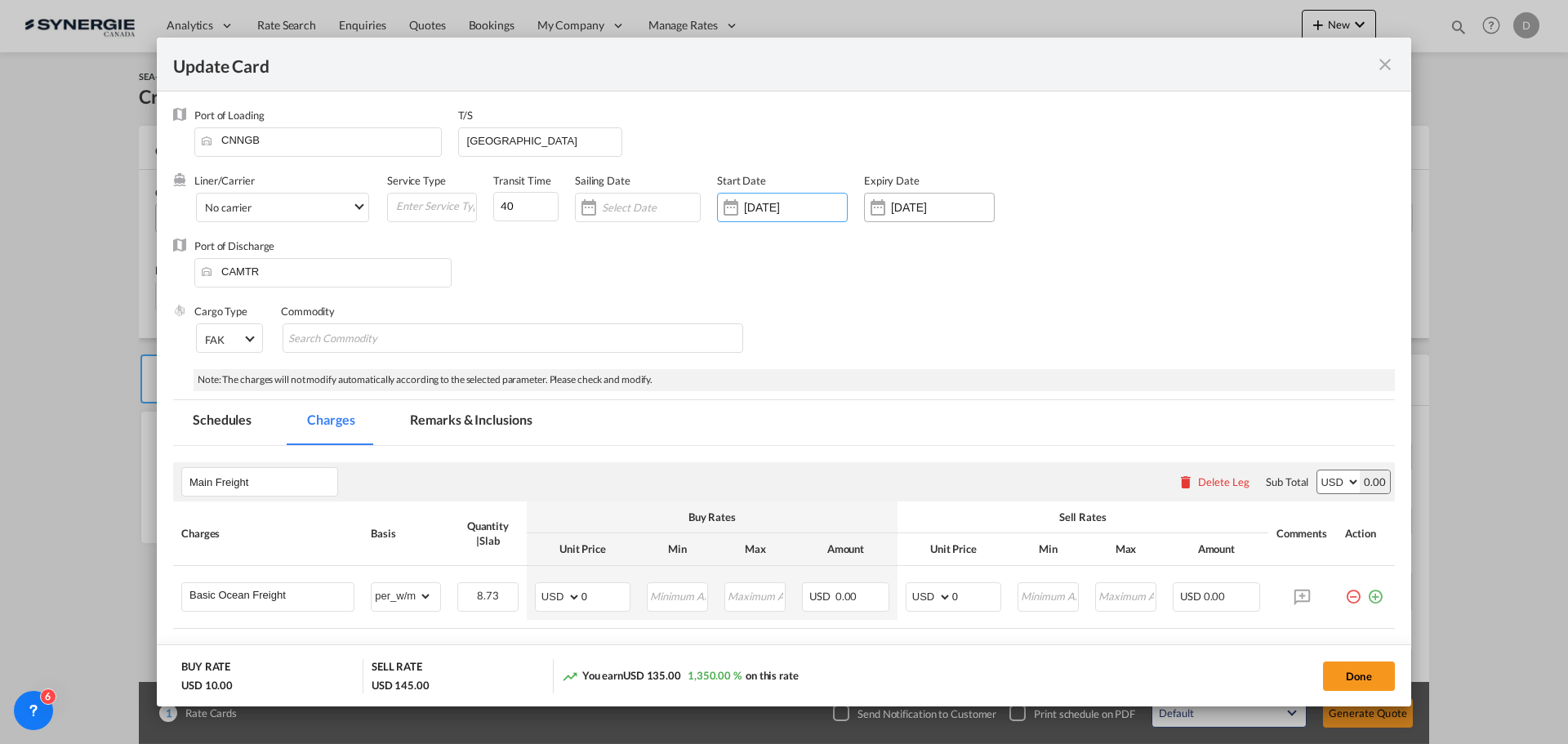
click at [875, 206] on div "Update Card Port ..." at bounding box center [878, 207] width 26 height 33
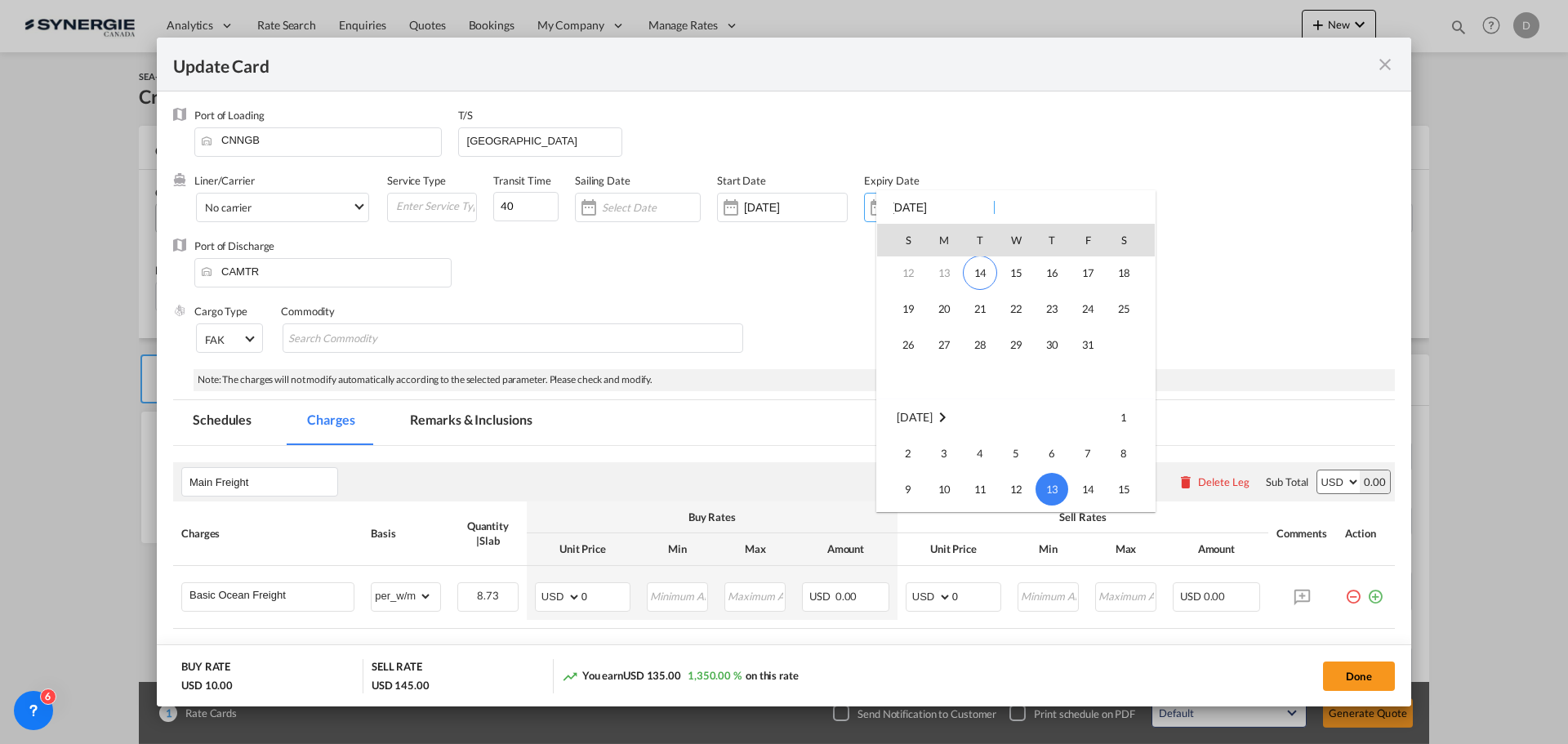
scroll to position [53, 0]
click at [1087, 370] on span "31" at bounding box center [1088, 366] width 33 height 33
type input "[DATE]"
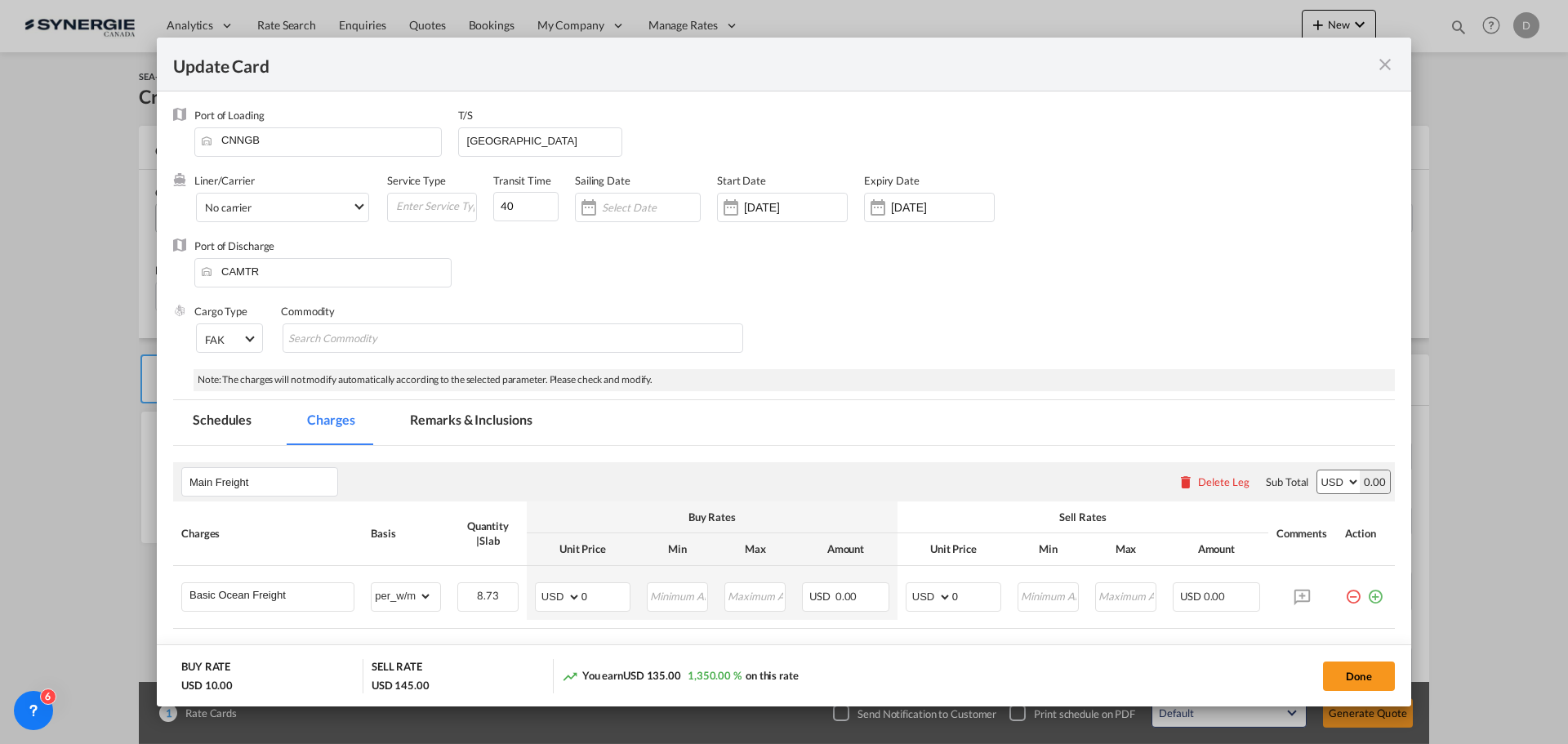
click at [413, 322] on div "Commodity" at bounding box center [521, 337] width 480 height 66
click at [423, 337] on input "Chips input." at bounding box center [363, 339] width 149 height 26
type input "General Cargo"
click at [918, 291] on div "Port of Discharge CAMTR" at bounding box center [784, 271] width 1221 height 66
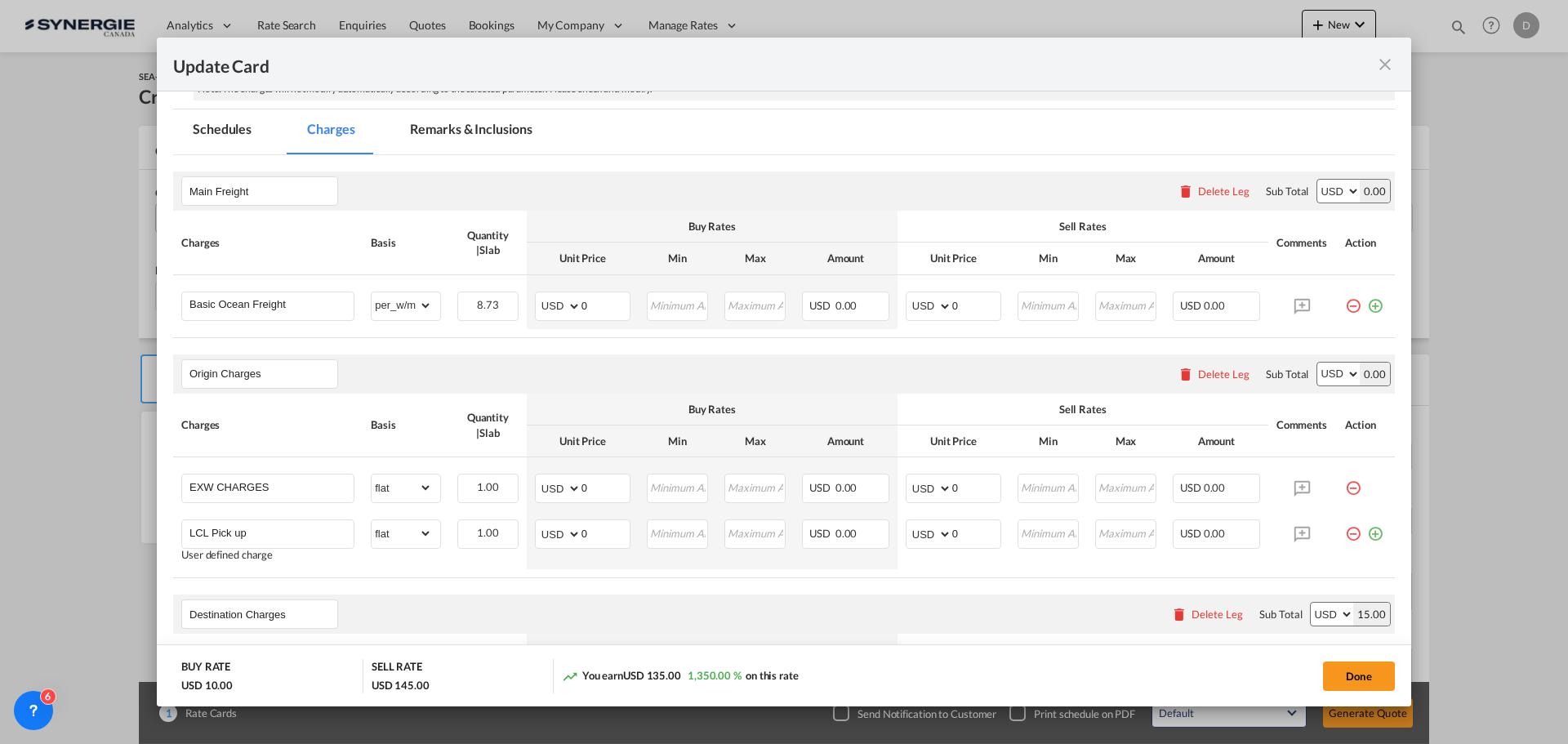
scroll to position [327, 0]
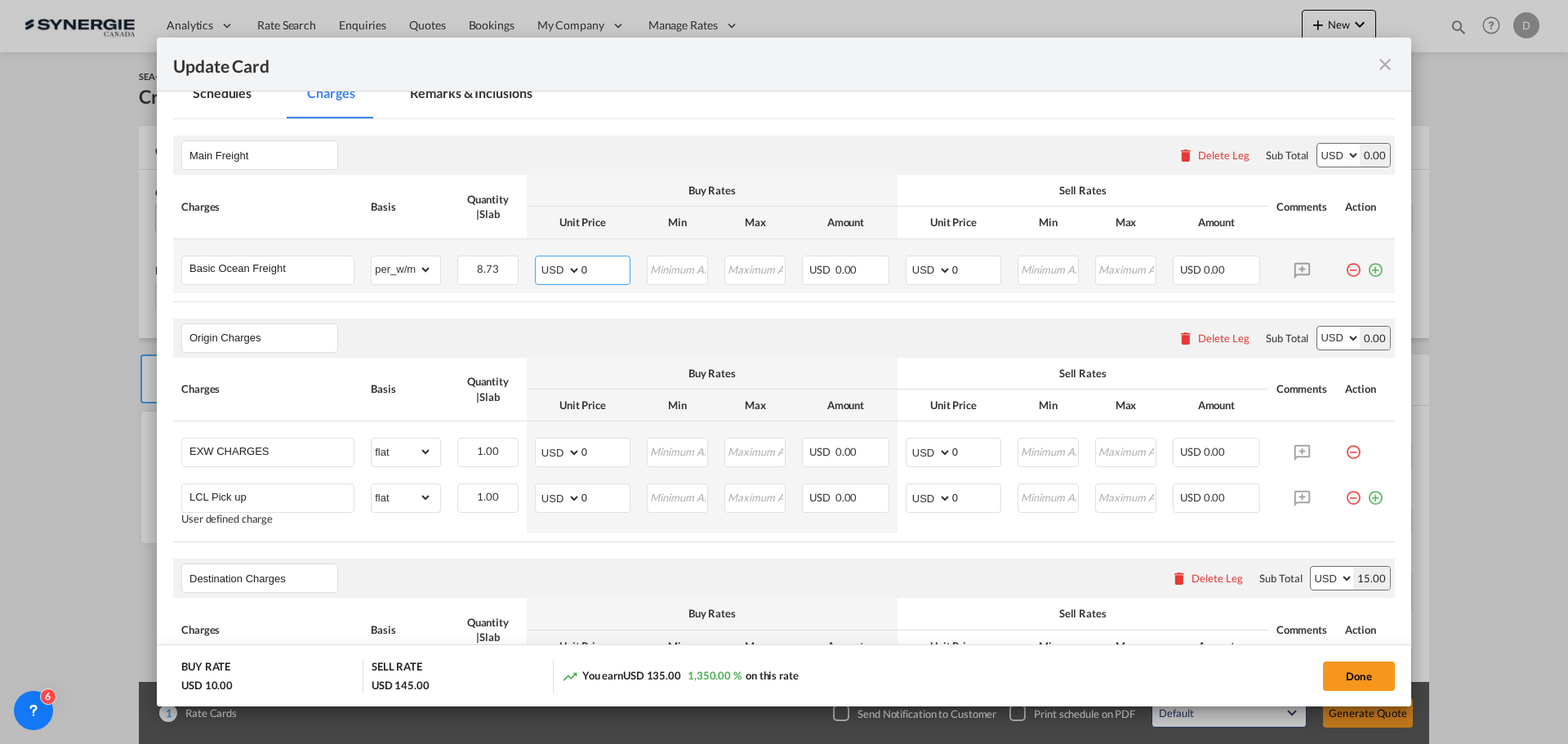
drag, startPoint x: 581, startPoint y: 271, endPoint x: 615, endPoint y: 264, distance: 34.7
click at [615, 264] on input "0" at bounding box center [606, 268] width 48 height 24
type input "62"
type input "77"
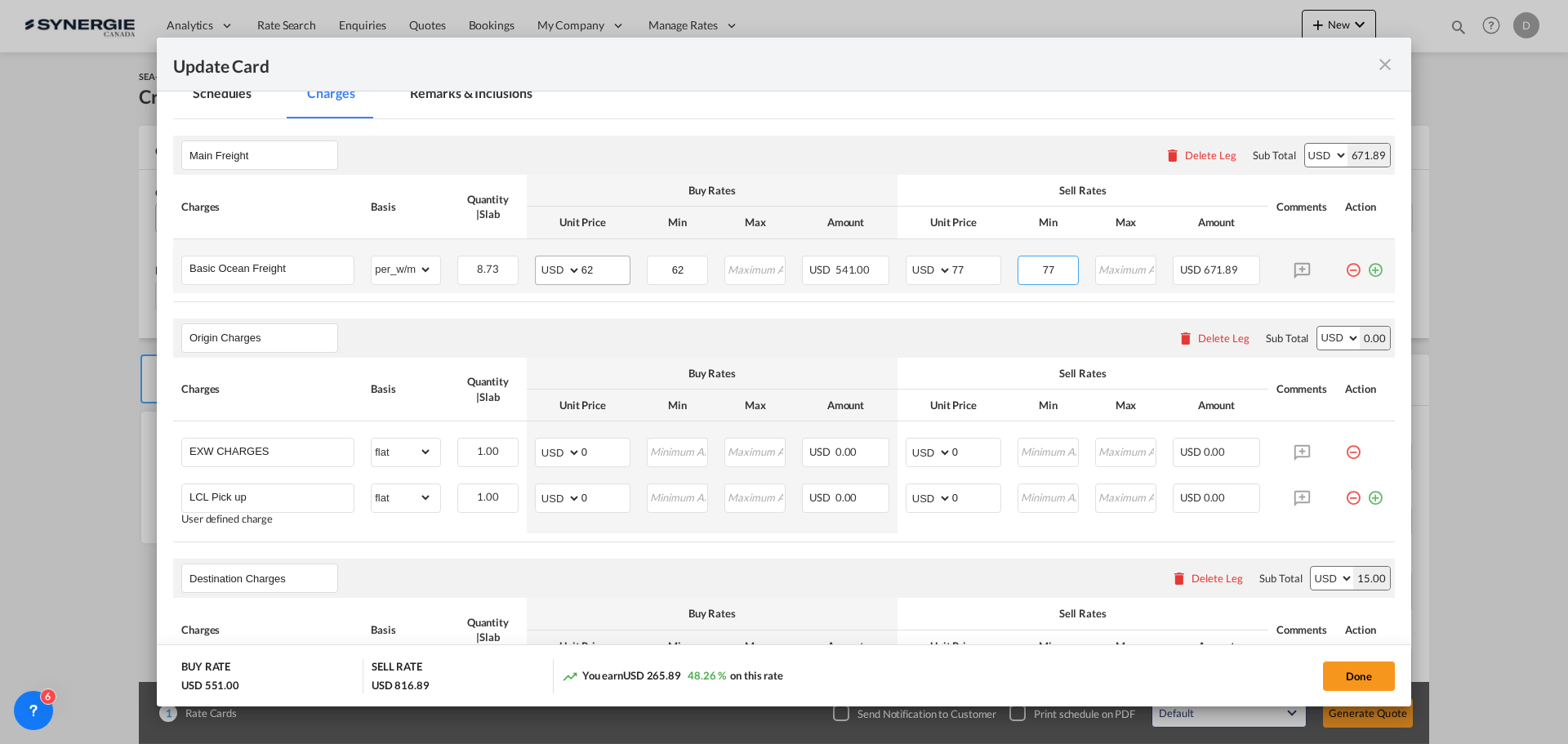
type input "77"
click at [810, 323] on div "Origin Charges Please enter leg name Leg Name Already Exists Delete Leg Sub Tot…" at bounding box center [784, 338] width 1221 height 40
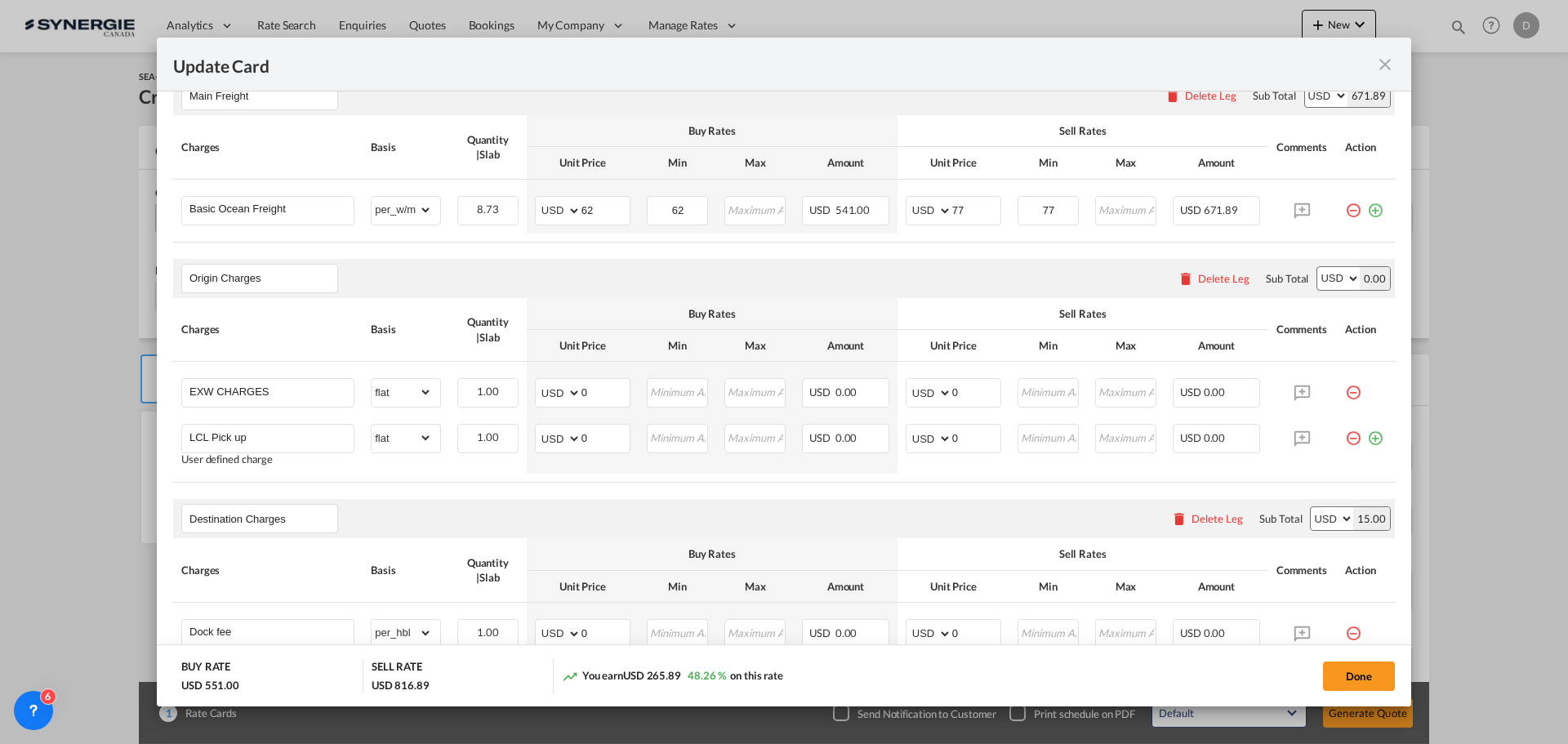
scroll to position [408, 0]
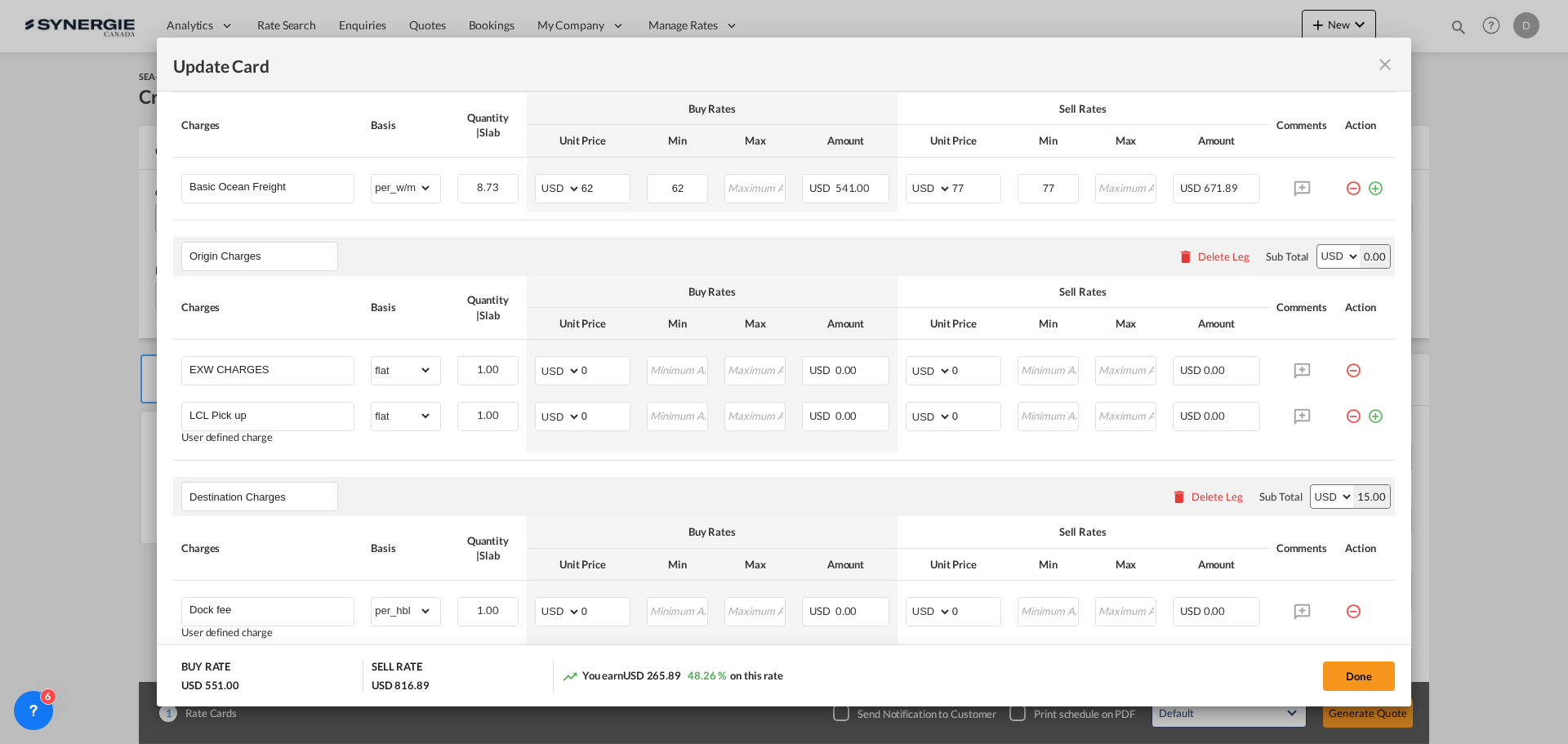
click at [1200, 253] on div "Delete Leg" at bounding box center [1223, 256] width 51 height 14
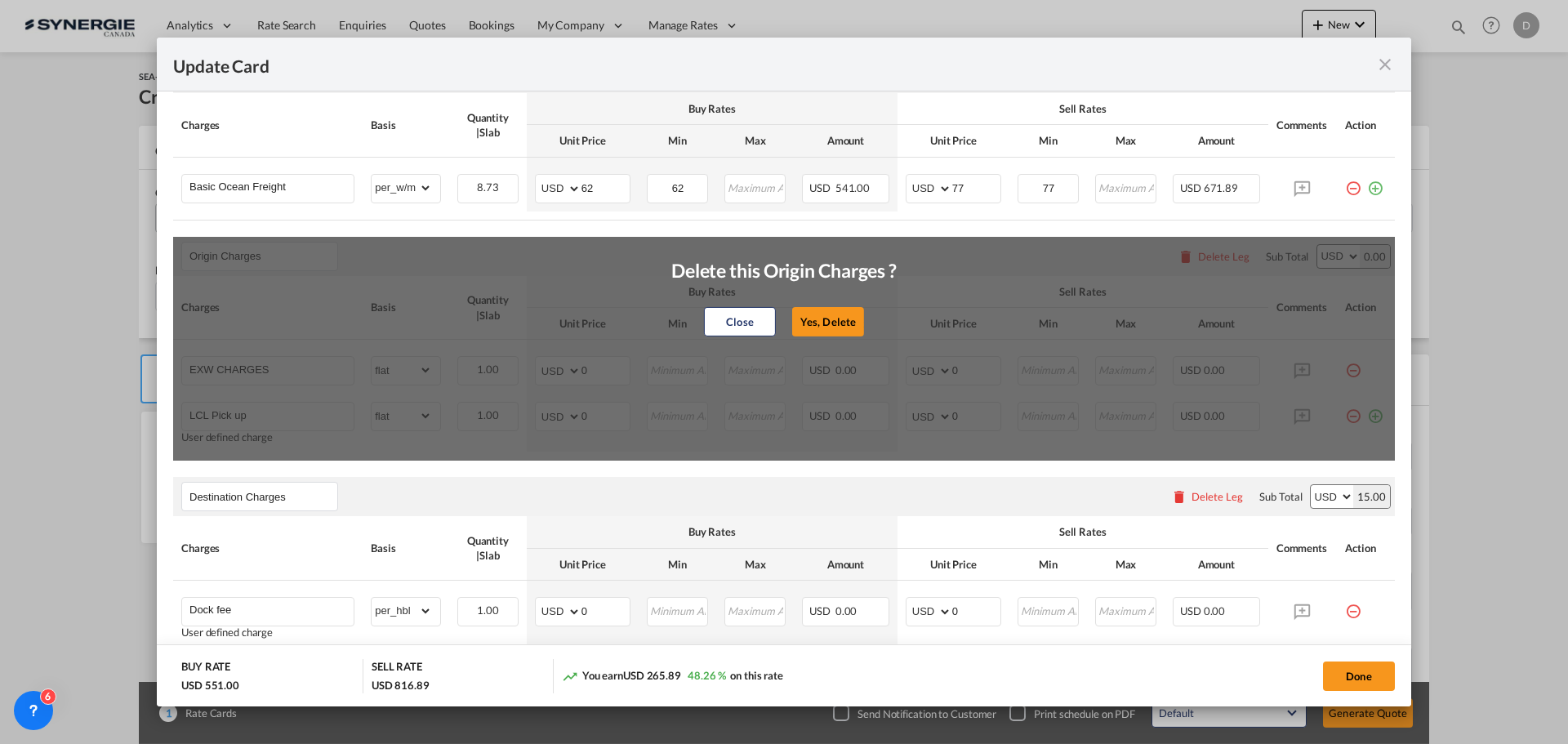
drag, startPoint x: 825, startPoint y: 321, endPoint x: 758, endPoint y: 289, distance: 74.2
click at [831, 321] on button "Yes, Delete" at bounding box center [828, 321] width 72 height 29
type input "Destination Charges"
type input "Dock fee"
select select "per_hbl"
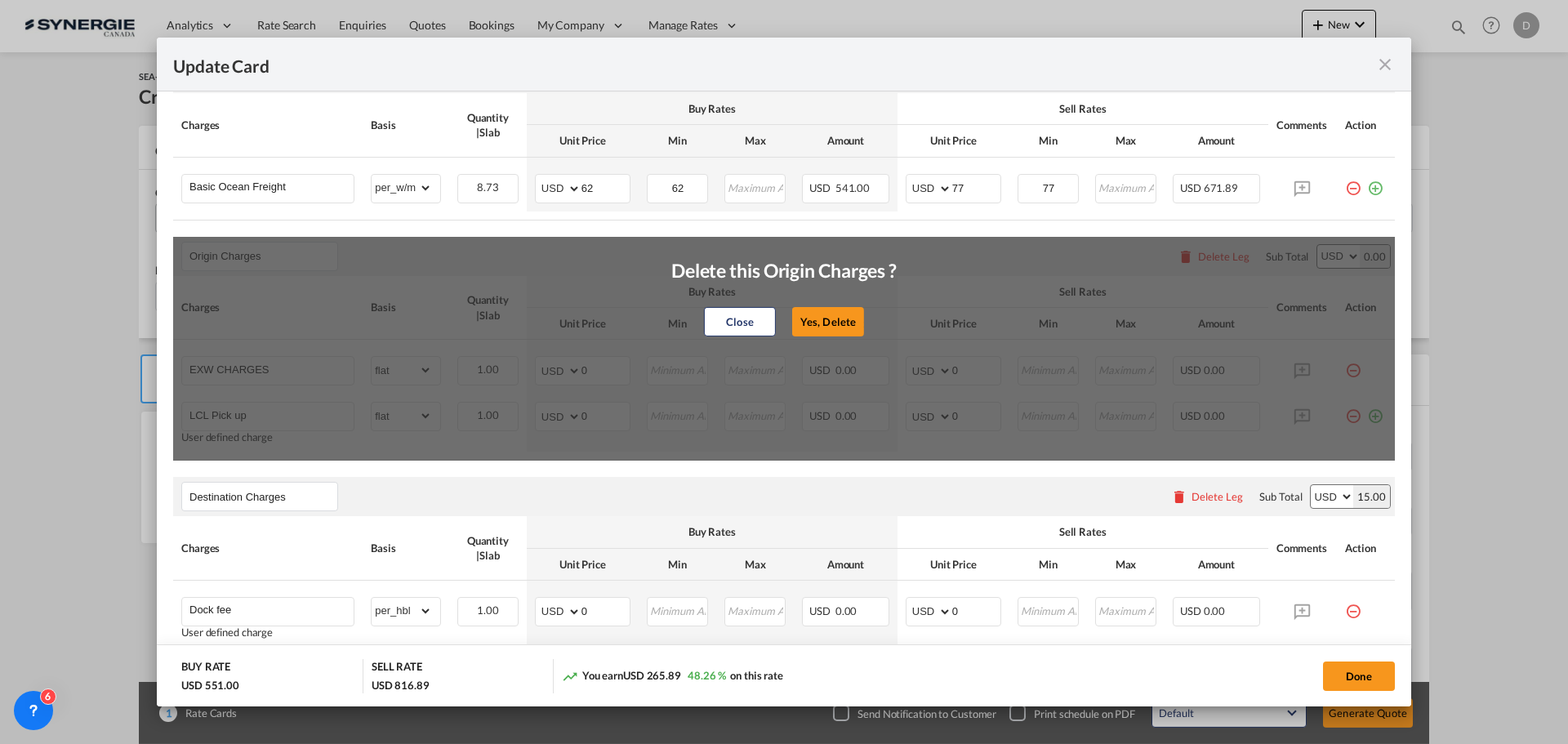
type input "Terminal fee"
select select "per_w/m"
type input "Doc and Handling fee"
type input "E-manifest"
select select "per_bl"
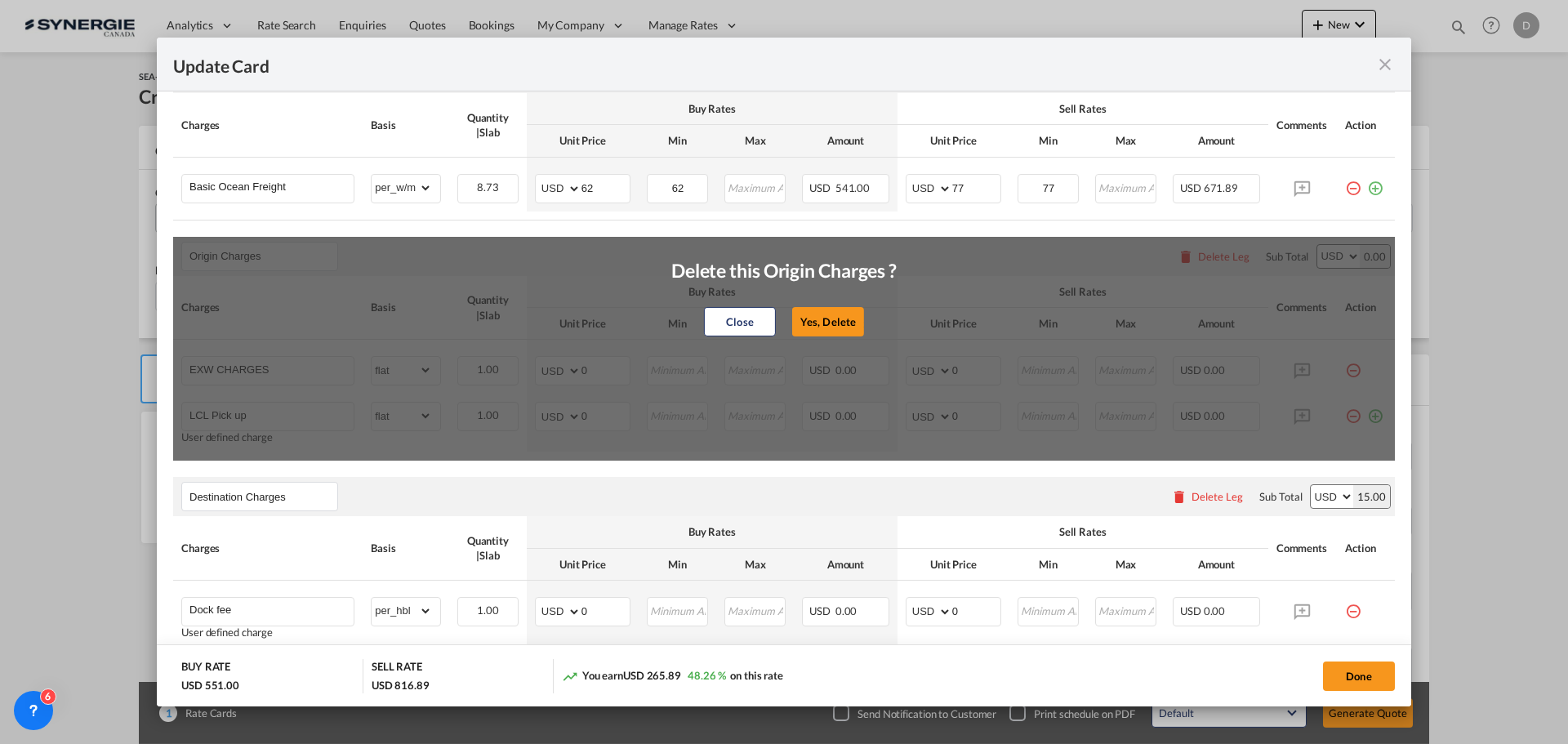
type input "35"
type input "Doc Fee"
select select "per_bl"
type input "30"
type input "Handling fee"
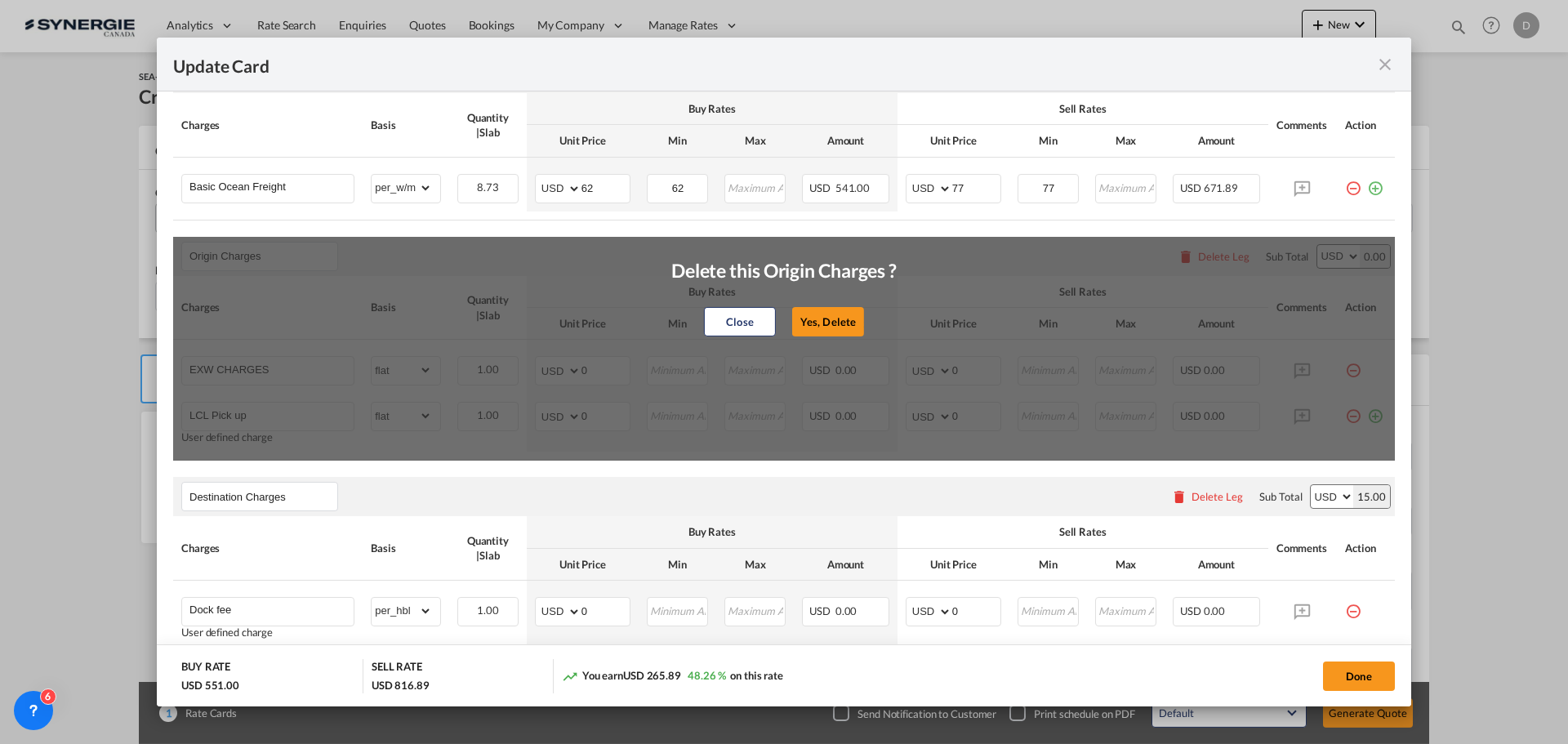
type input "0"
type input "65"
type input "ISF 5+2 - 85 USD if applicable"
select select "per_bl"
type input "Cargo Coverage"
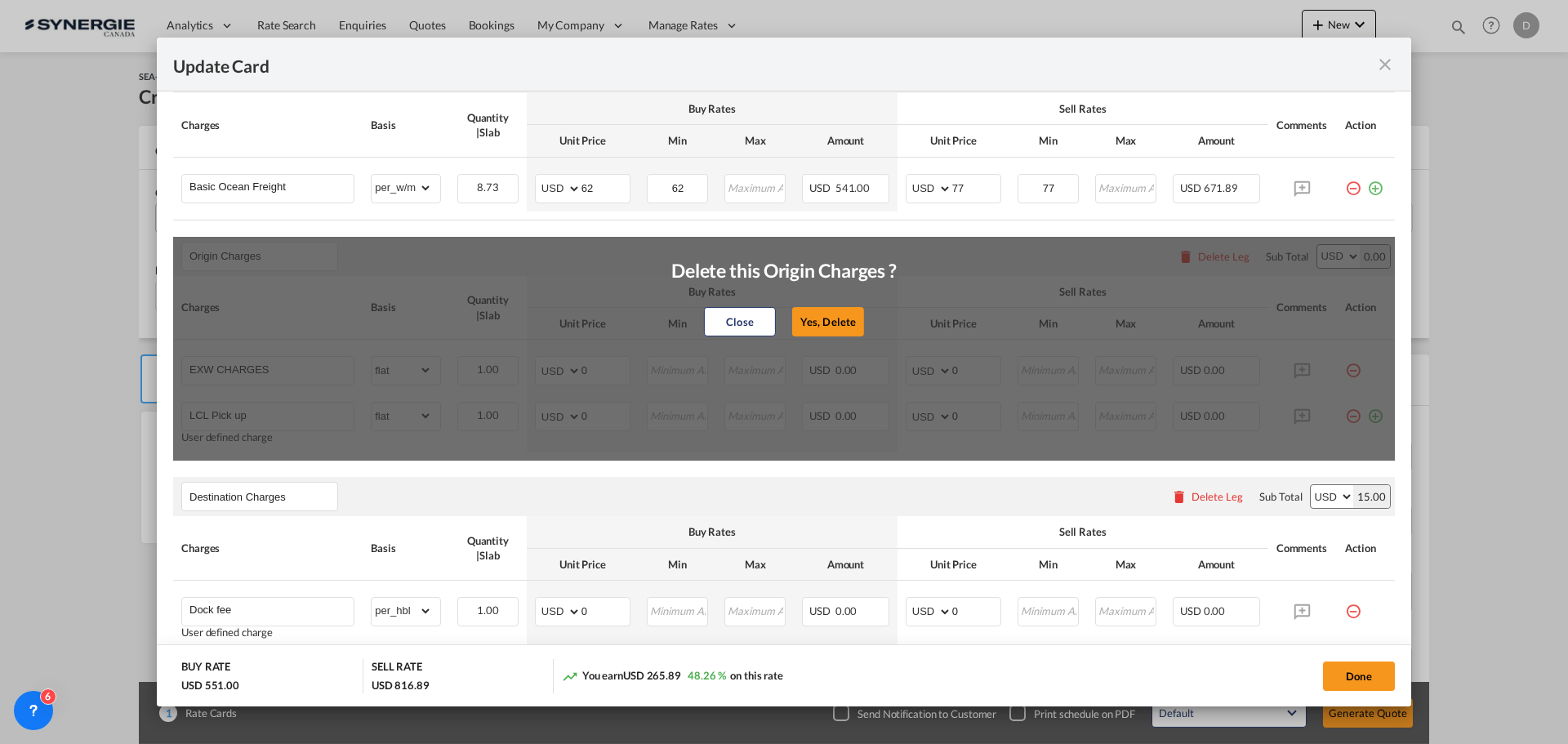
type input "Cargo Coverage - Rate to be confirmed depending on commodity and value Min 50 U…"
select select "per_shipment"
type input "0"
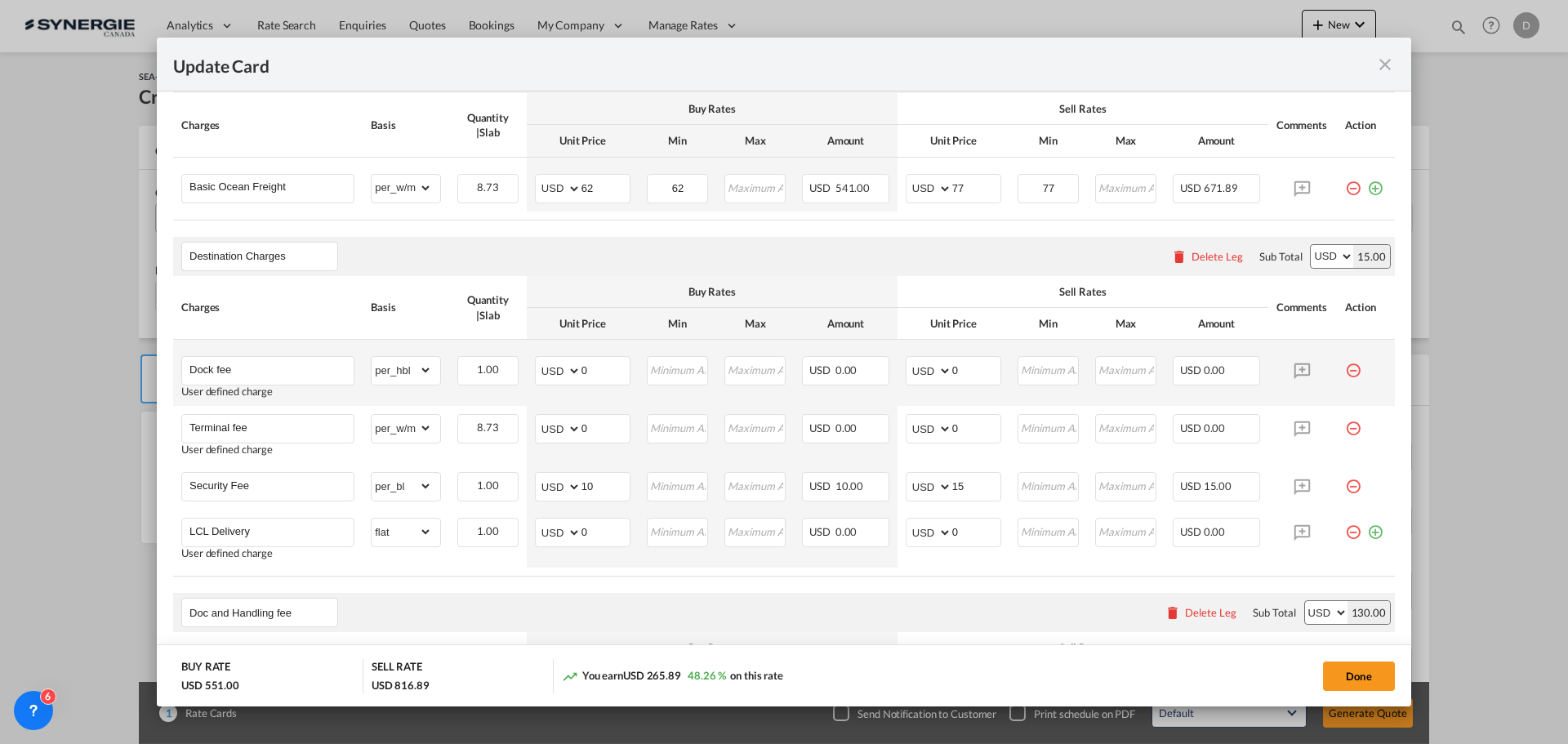
scroll to position [490, 0]
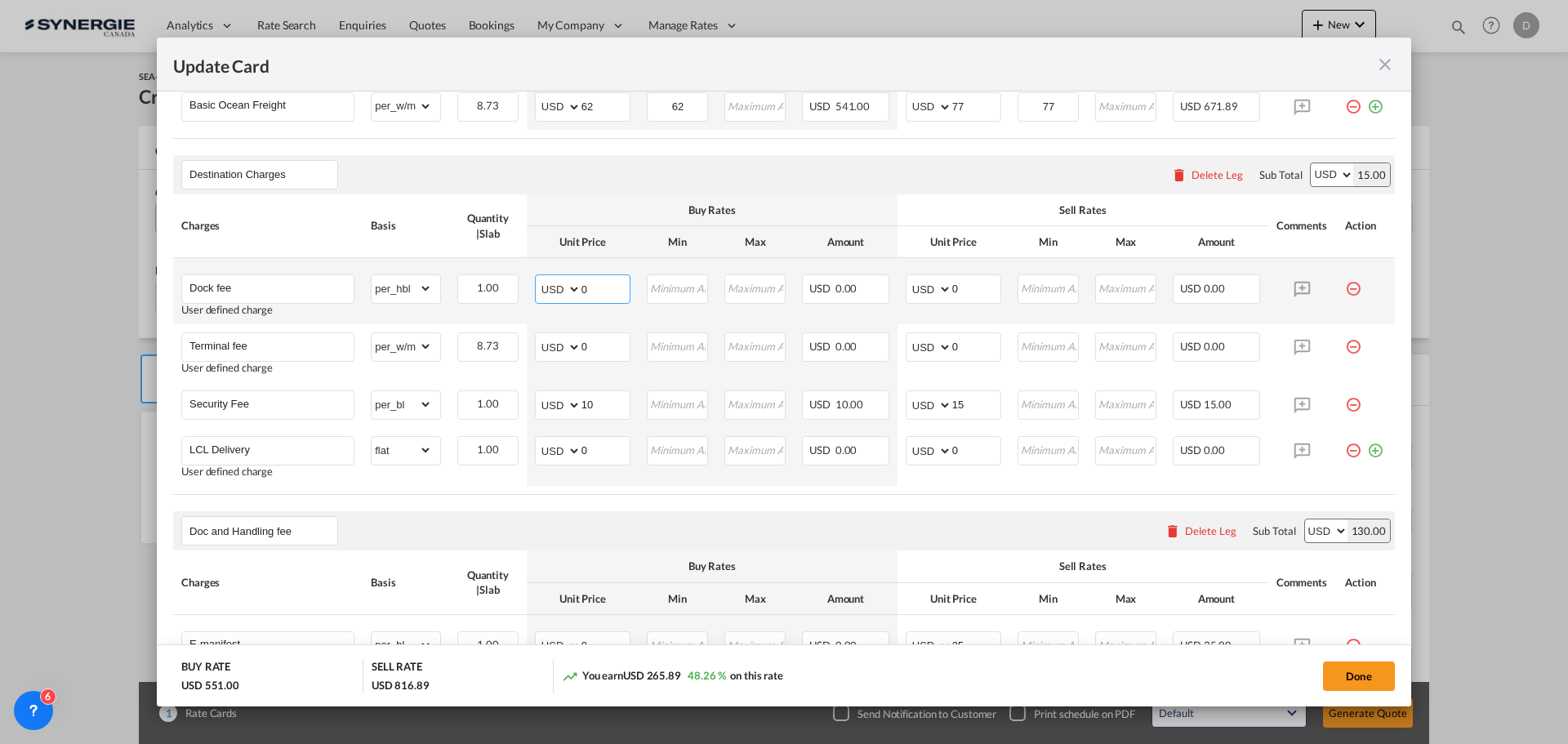
drag, startPoint x: 579, startPoint y: 288, endPoint x: 607, endPoint y: 287, distance: 28.0
click at [607, 287] on input "0" at bounding box center [606, 286] width 48 height 24
type input "50"
type input "65"
click at [1345, 348] on md-icon "icon-minus-circle-outline red-400-fg pt-7" at bounding box center [1353, 340] width 16 height 16
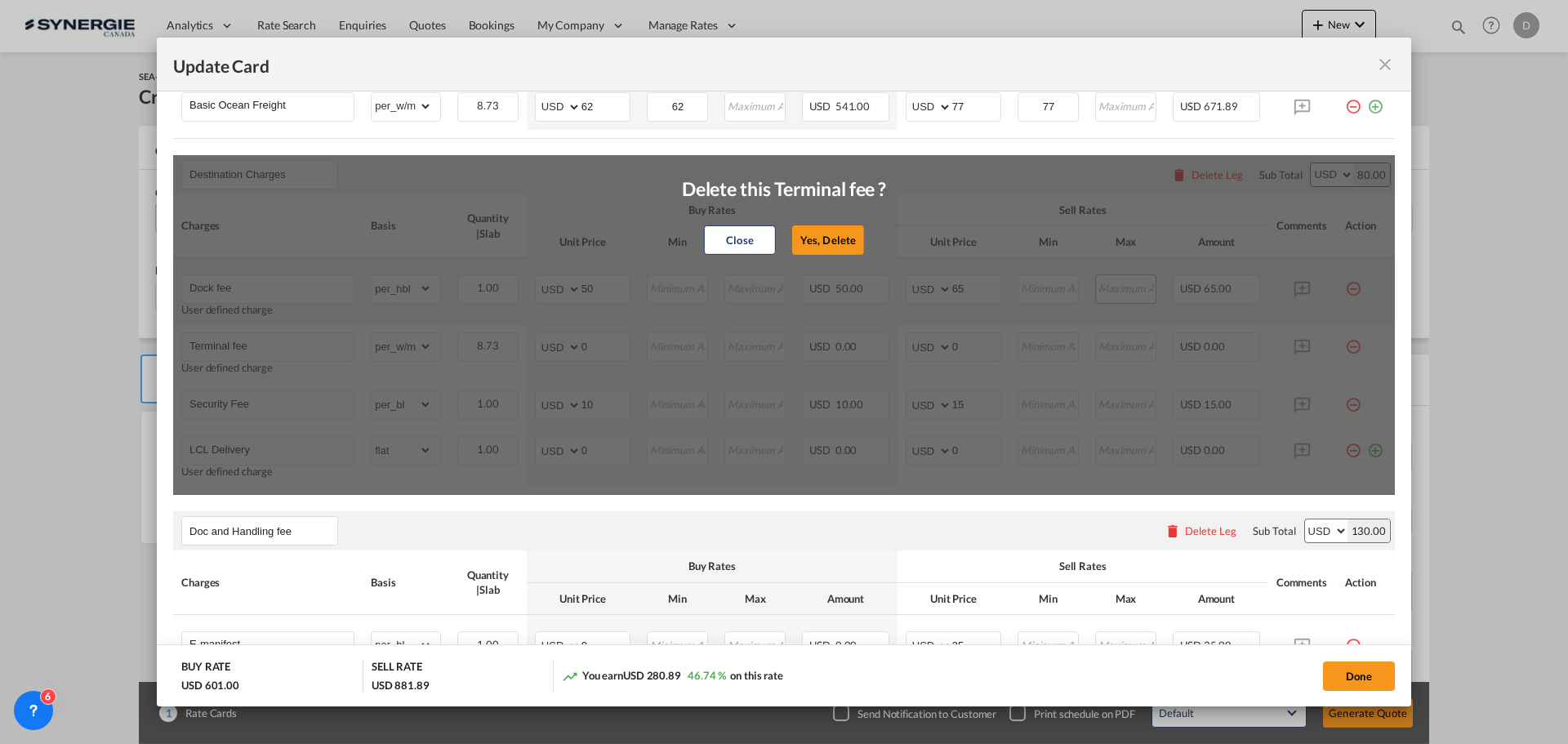
drag, startPoint x: 828, startPoint y: 235, endPoint x: 1127, endPoint y: 286, distance: 303.3
click at [831, 235] on button "Yes, Delete" at bounding box center [828, 240] width 72 height 29
type input "Security Fee"
select select "per_bl"
type input "10"
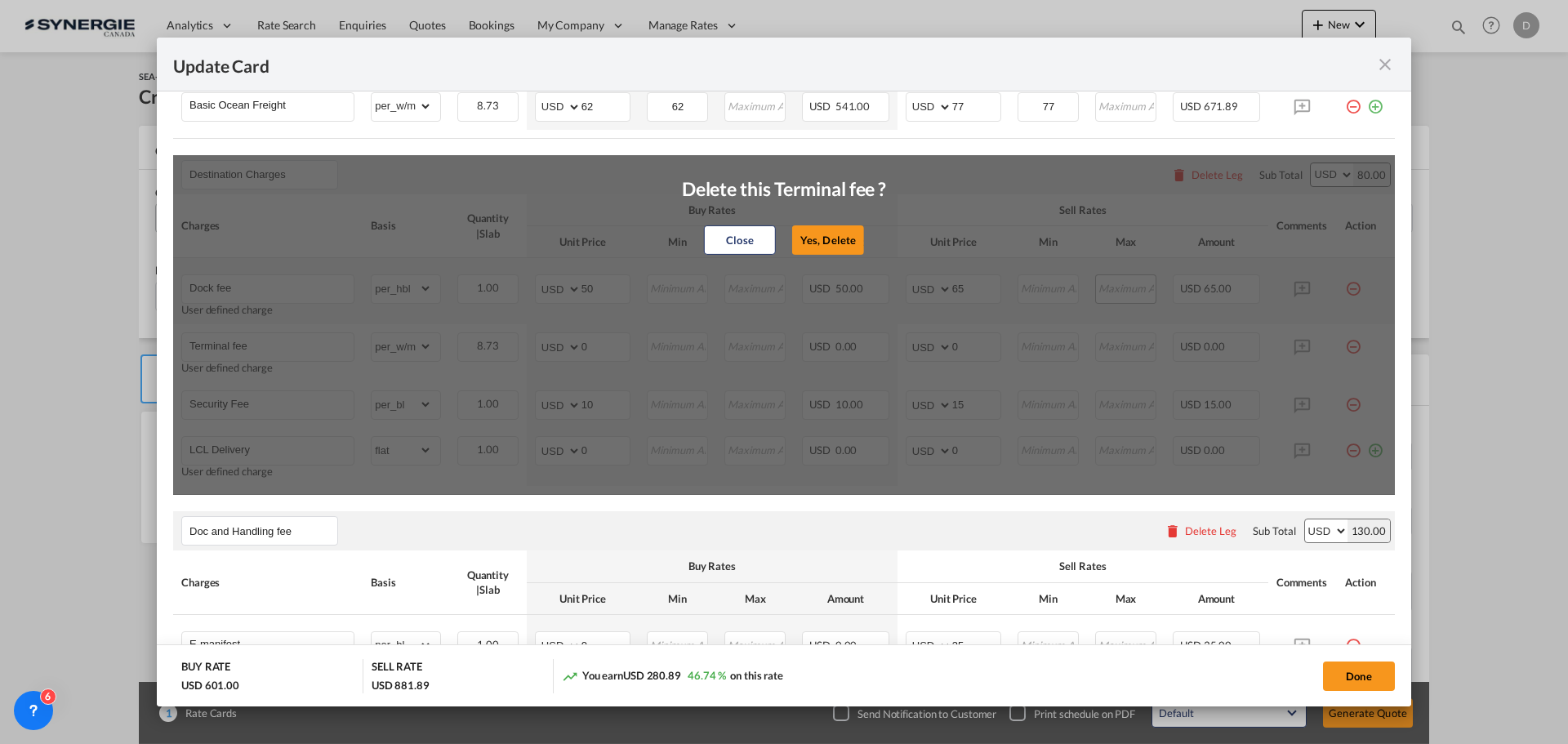
type input "15"
type input "LCL Delivery"
select select "flat"
type input "0"
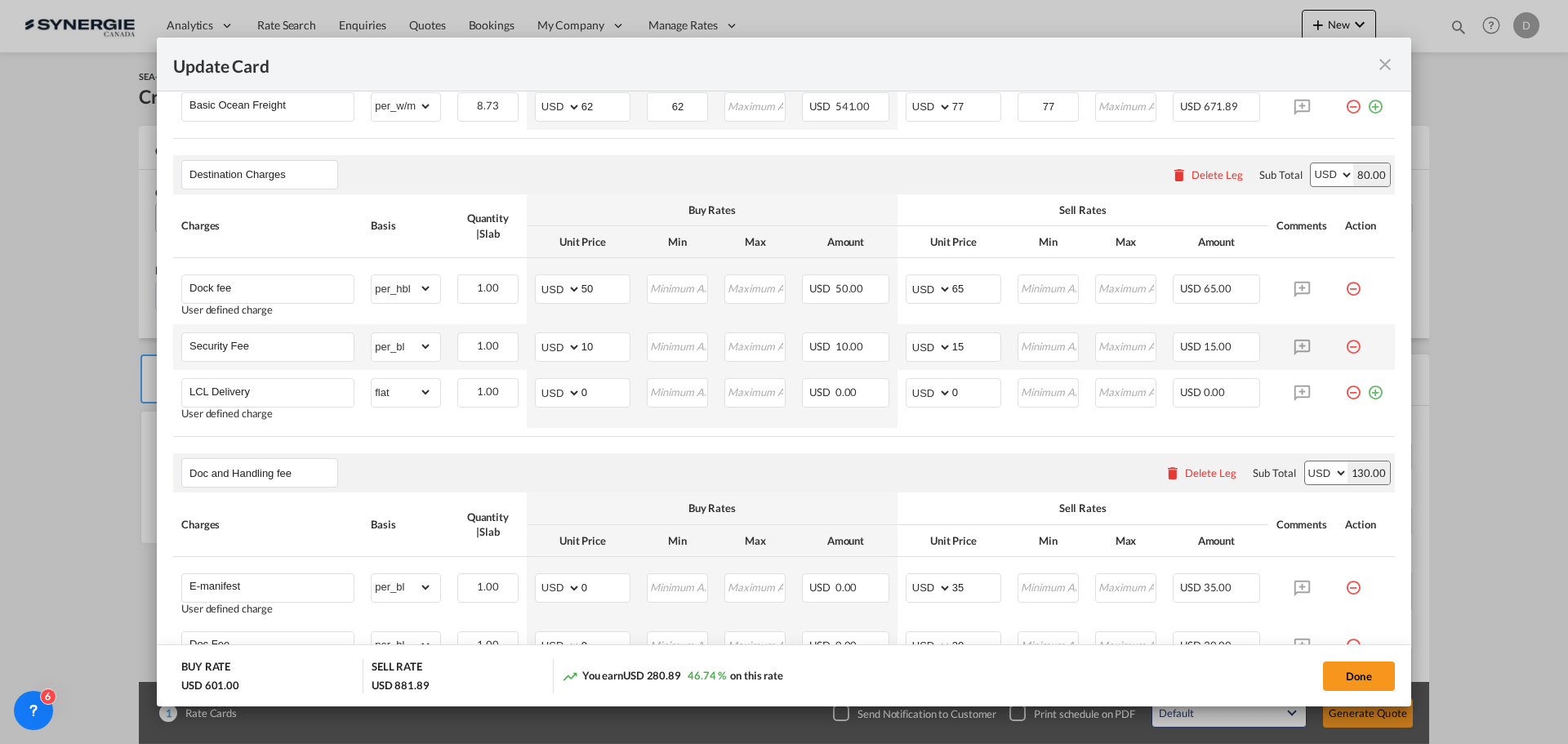
click at [1345, 342] on md-icon "icon-minus-circle-outline red-400-fg pt-7" at bounding box center [1353, 340] width 16 height 16
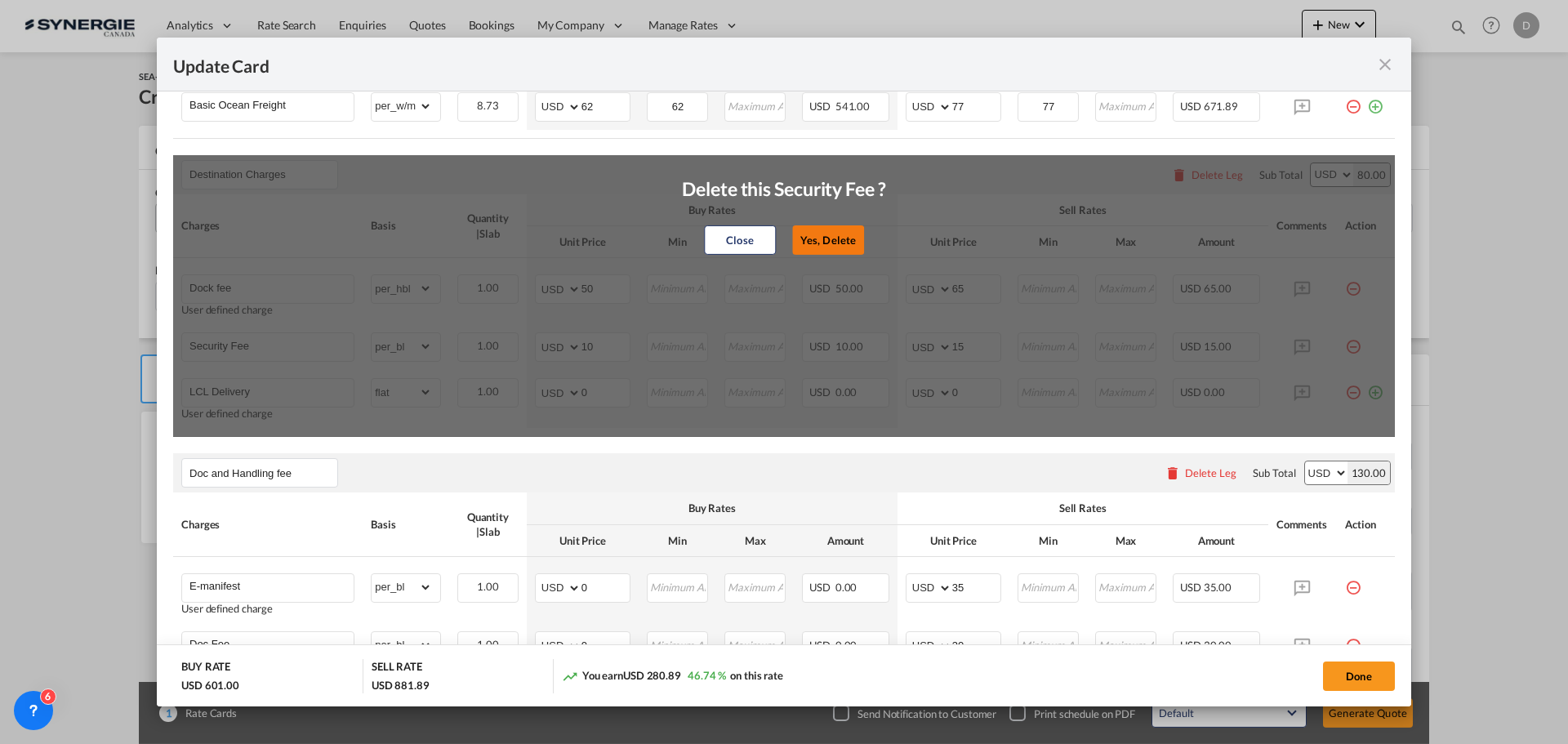
click at [836, 237] on button "Yes, Delete" at bounding box center [828, 240] width 72 height 29
type input "LCL Delivery"
select select "flat"
type input "0"
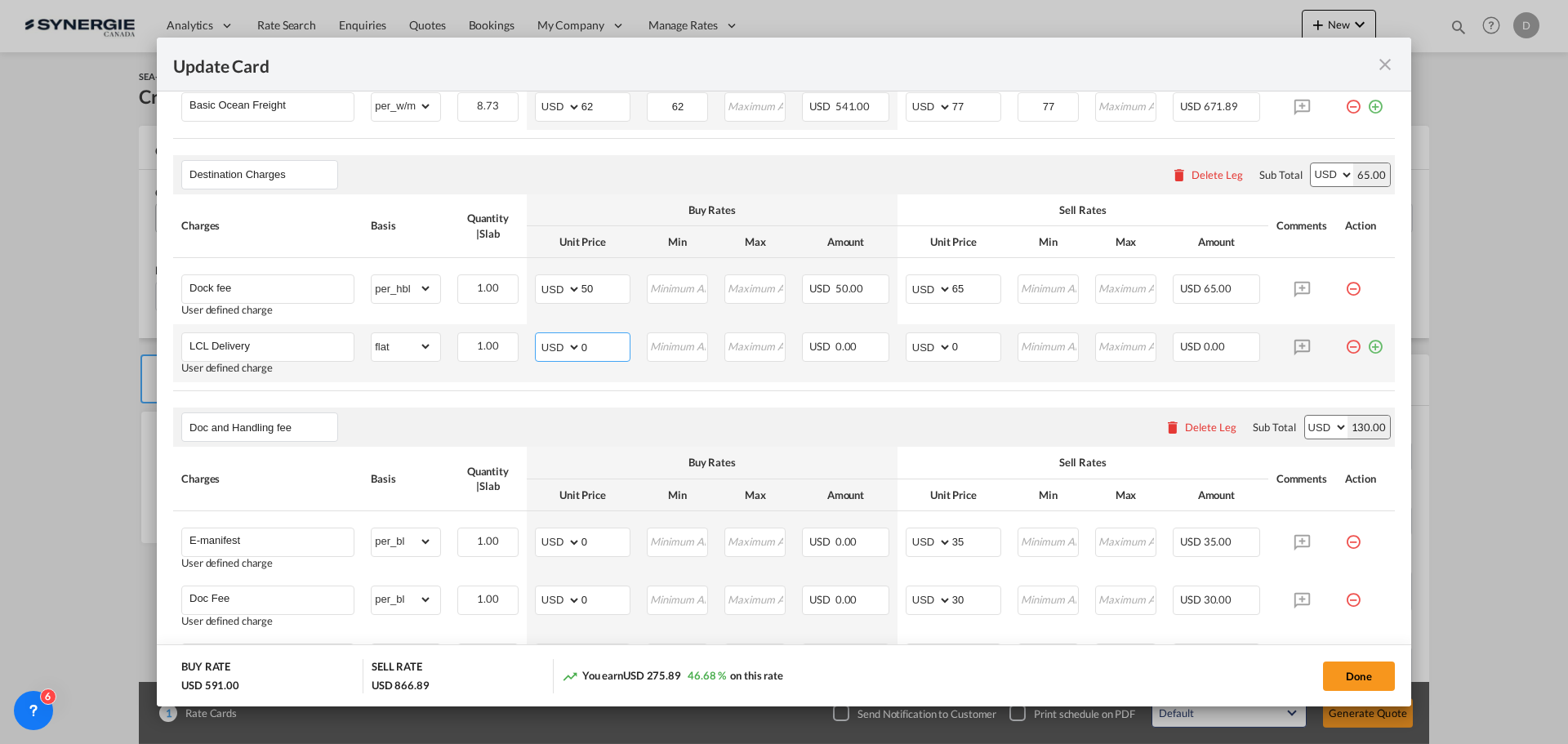
drag, startPoint x: 578, startPoint y: 344, endPoint x: 606, endPoint y: 341, distance: 28.2
click at [606, 341] on input "0" at bounding box center [606, 344] width 48 height 24
type input "183"
type input "230"
click at [554, 390] on table "Charges Basis Quantity | Slab Buy Rates Sell Rates Comments Action Unit Price M…" at bounding box center [784, 292] width 1221 height 196
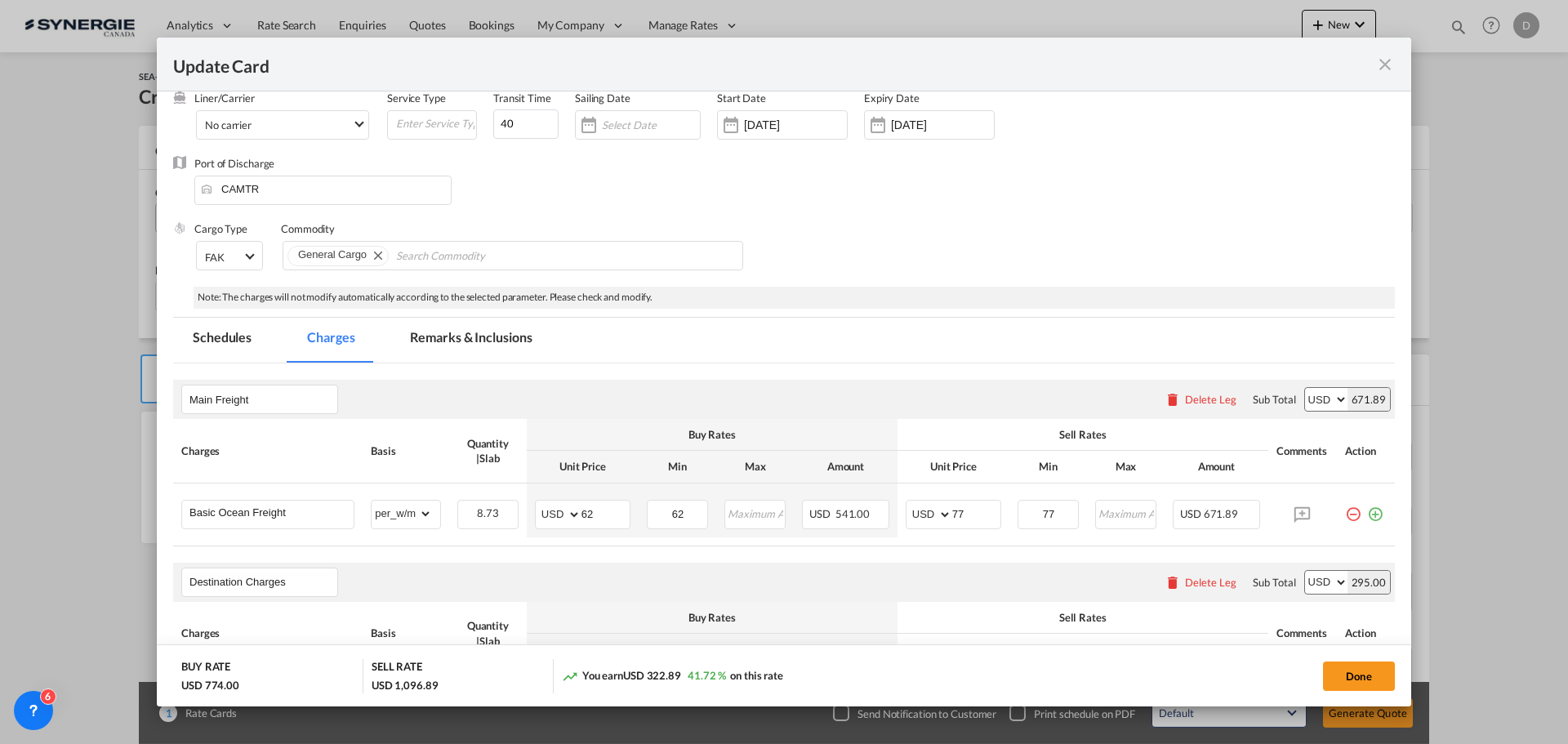
scroll to position [81, 0]
click at [482, 347] on md-tab-item "Remarks & Inclusions" at bounding box center [470, 341] width 161 height 45
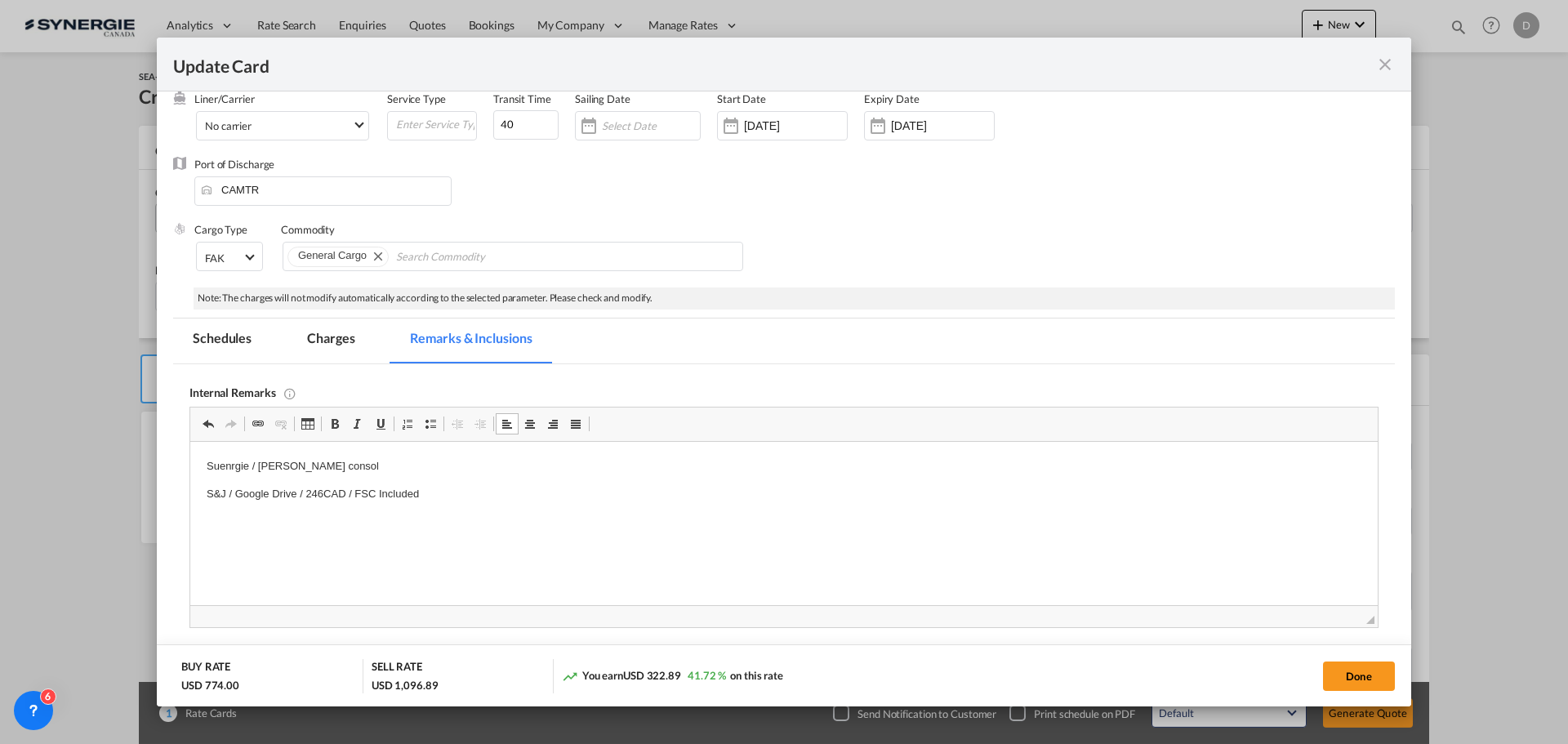
click at [460, 520] on html "Suenrgie / Everok consol S&J / Google Drive / 246CAD / FSC Included" at bounding box center [784, 480] width 1188 height 77
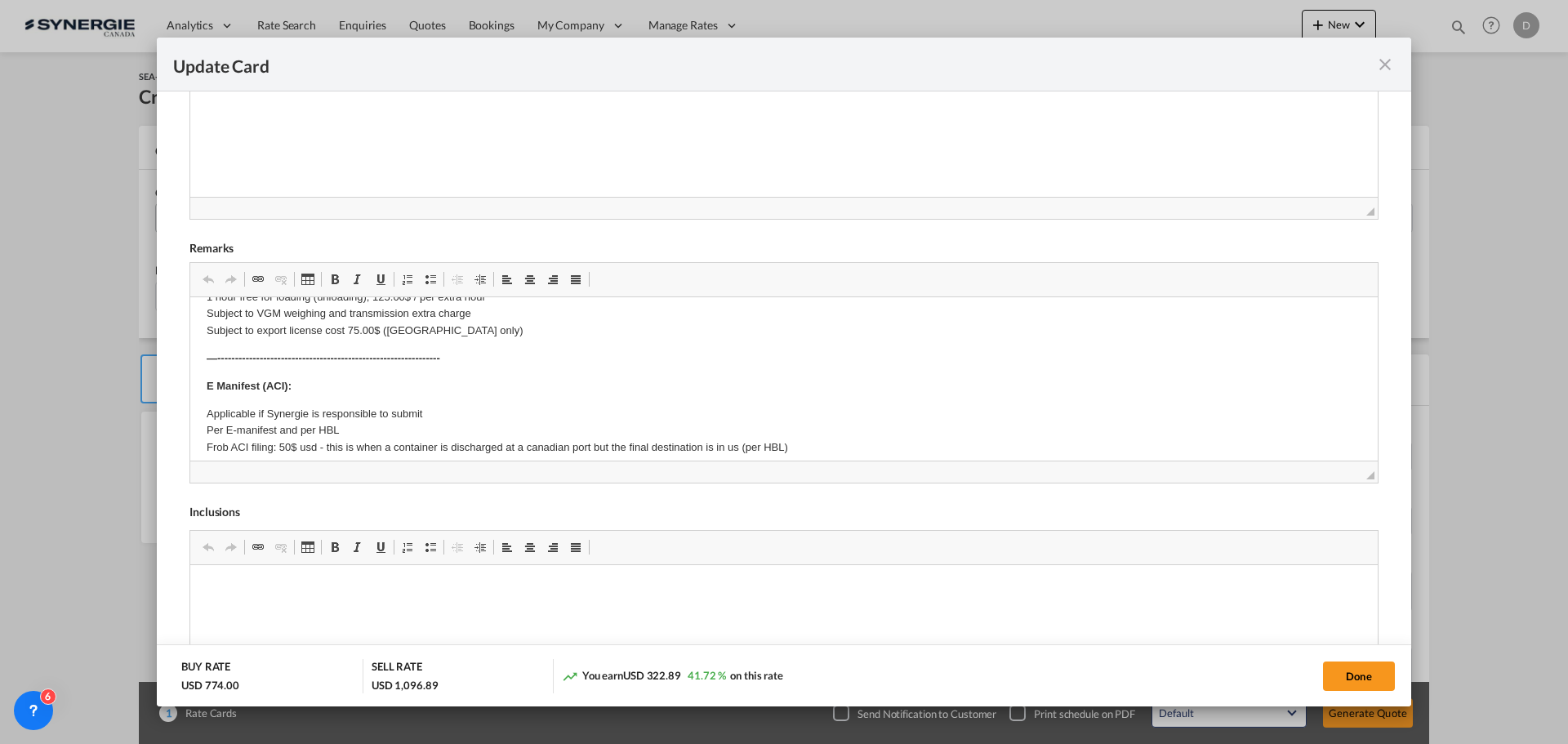
scroll to position [0, 0]
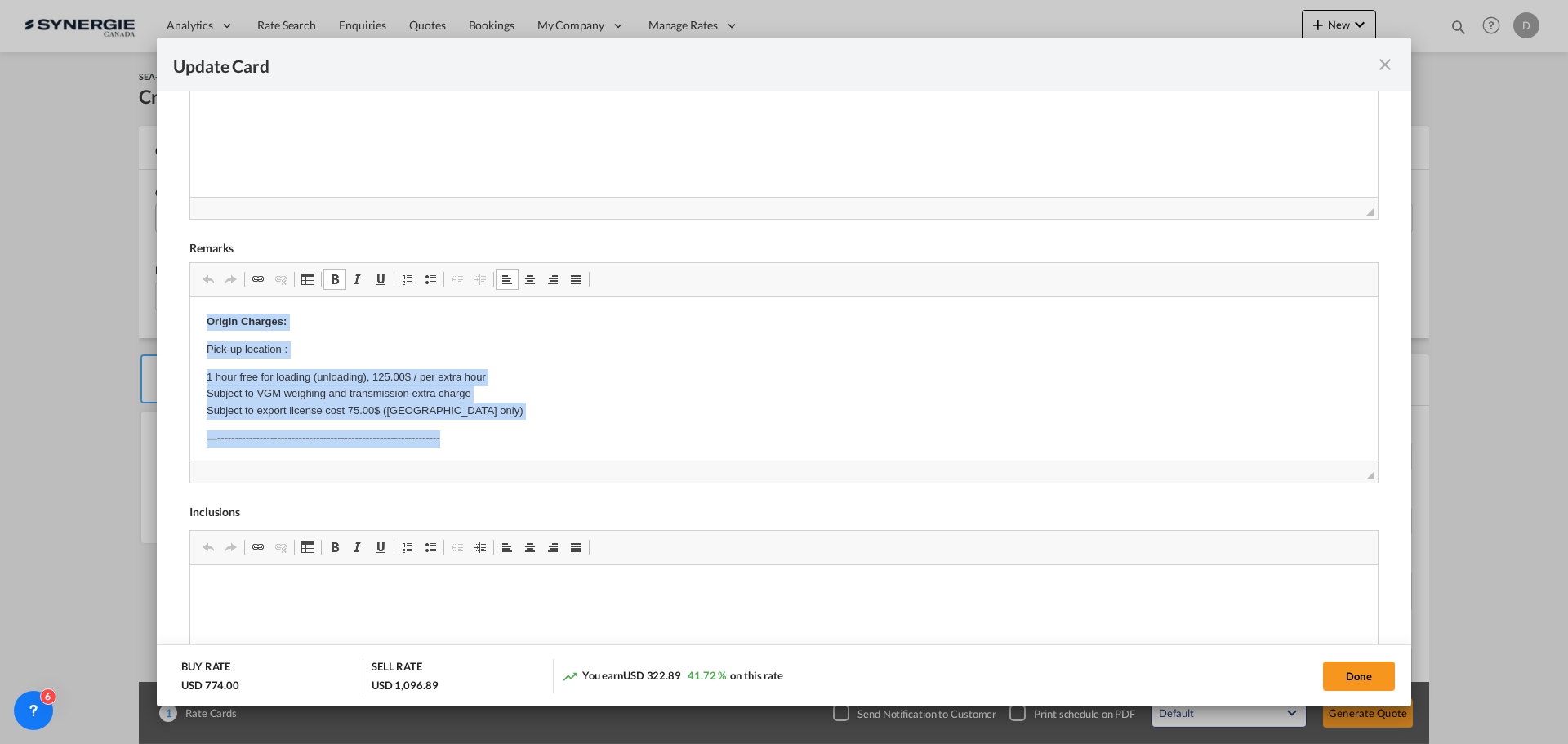
drag, startPoint x: 200, startPoint y: 316, endPoint x: 529, endPoint y: 425, distance: 346.6
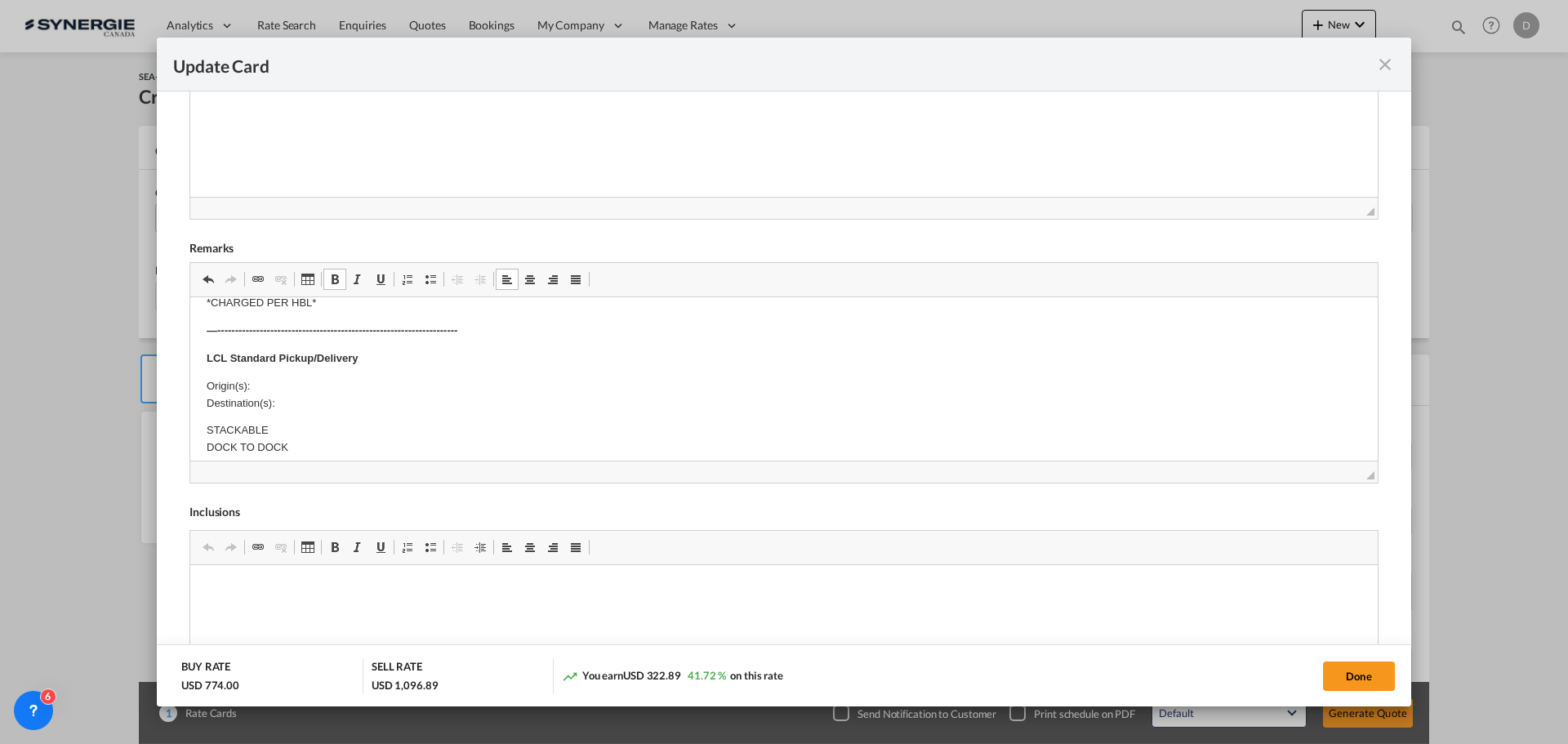
scroll to position [327, 0]
click at [256, 371] on p "Origin(s): Destination(s):" at bounding box center [783, 381] width 1155 height 34
click at [286, 389] on p "Origin(s): Montreal CFS Destination(s):" at bounding box center [783, 381] width 1155 height 34
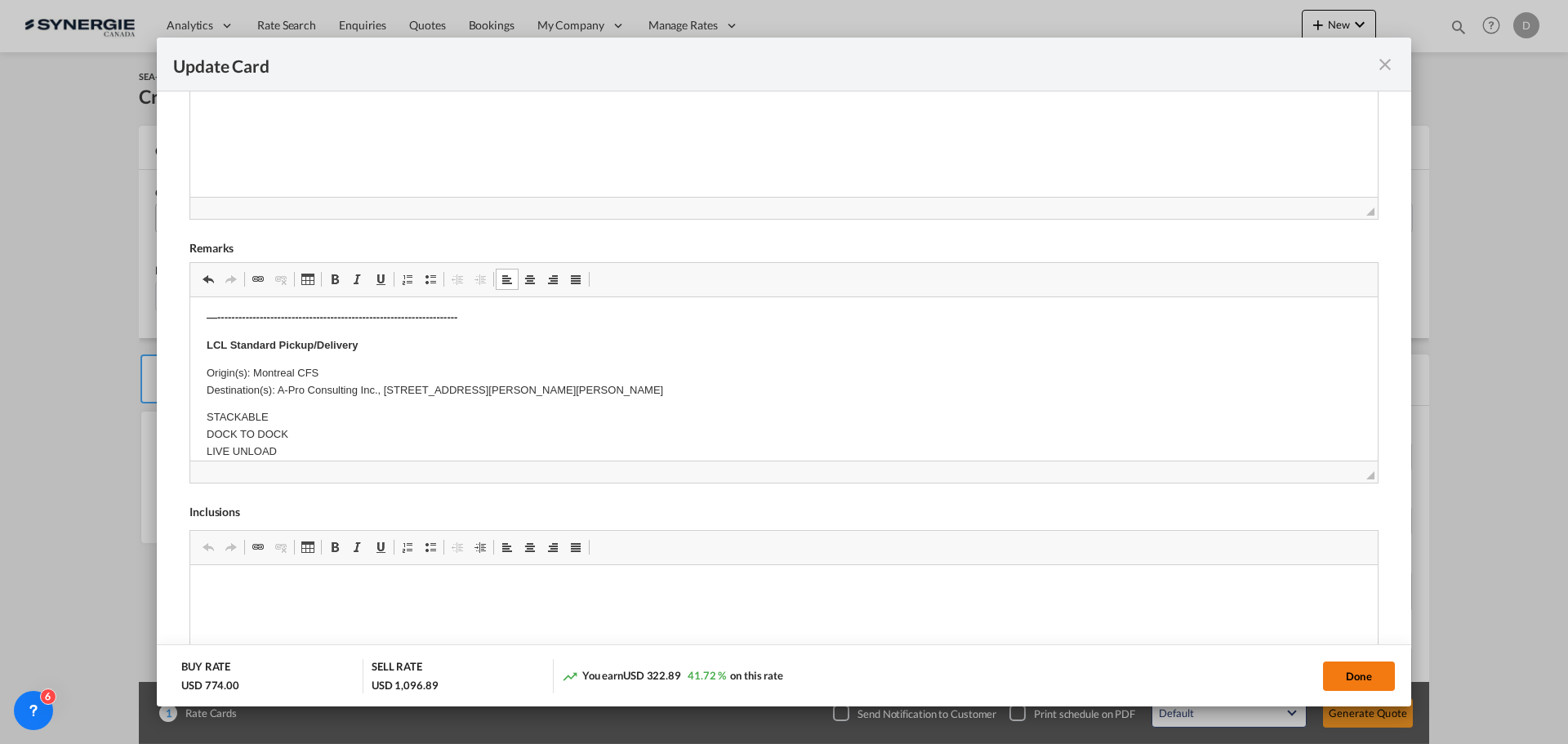
click at [1351, 670] on button "Done" at bounding box center [1359, 675] width 72 height 29
type input "13 Oct 2025"
type input "30 Oct 2025"
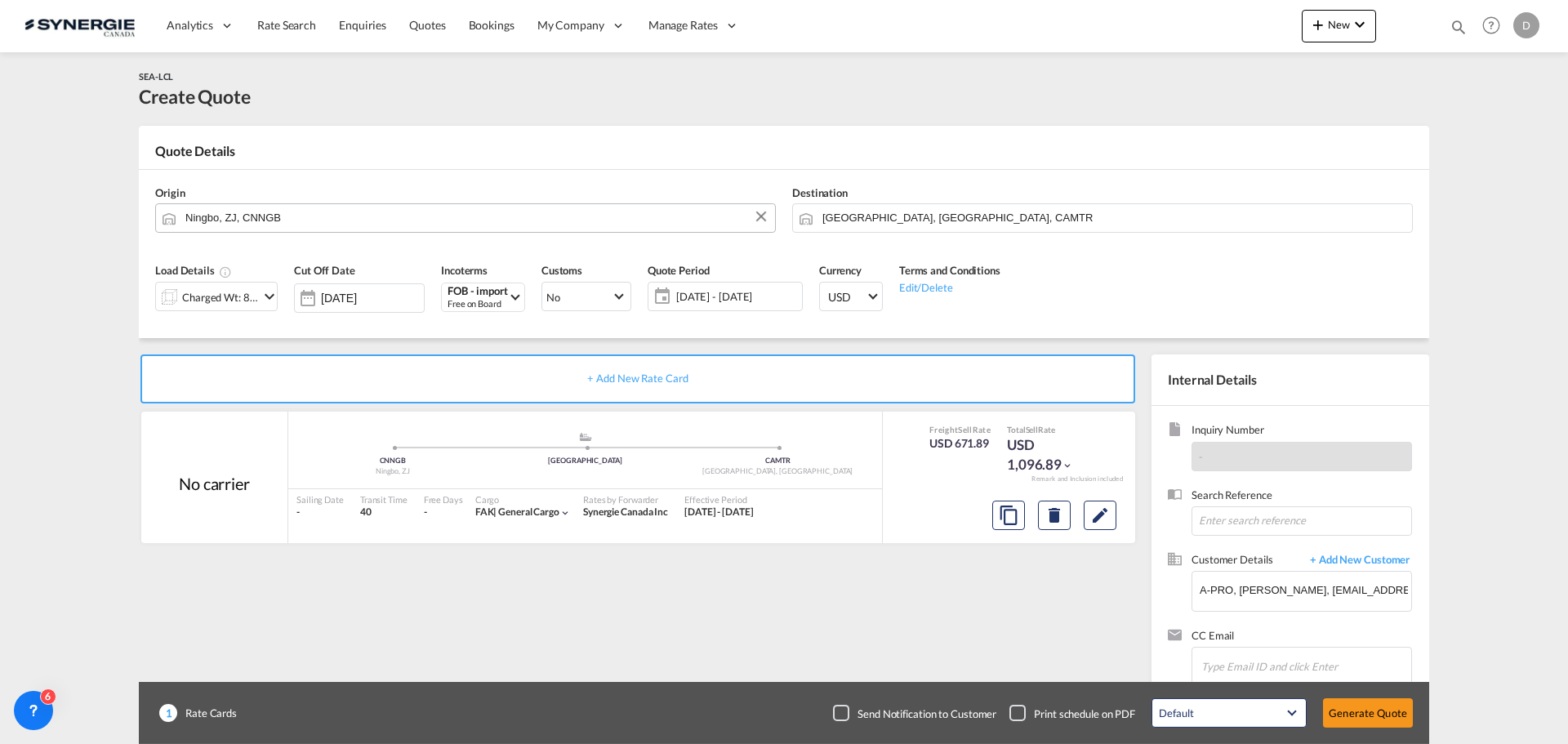
scroll to position [119, 0]
click at [1362, 719] on button "Generate Quote" at bounding box center [1368, 712] width 90 height 29
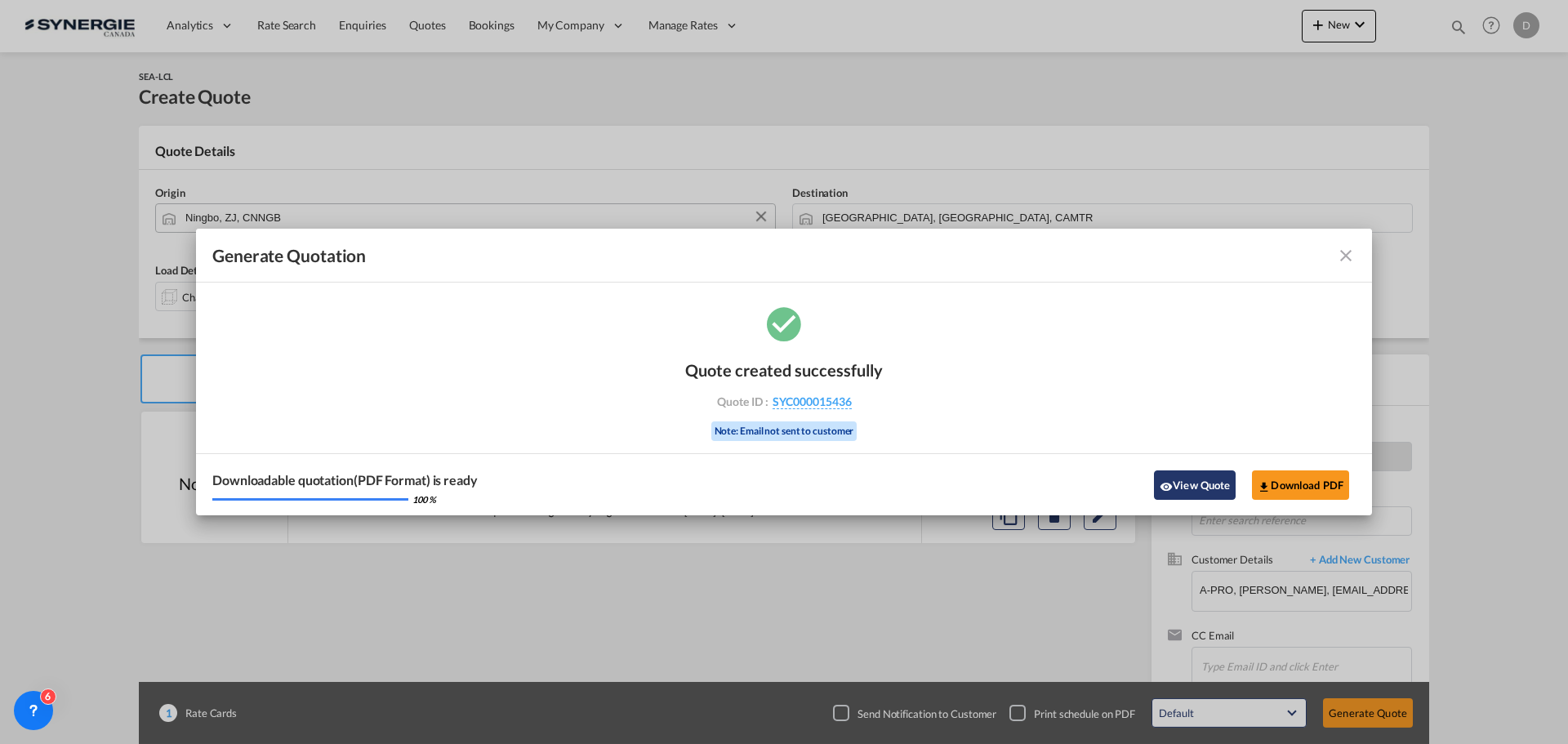
click at [1200, 486] on button "View Quote" at bounding box center [1194, 485] width 81 height 29
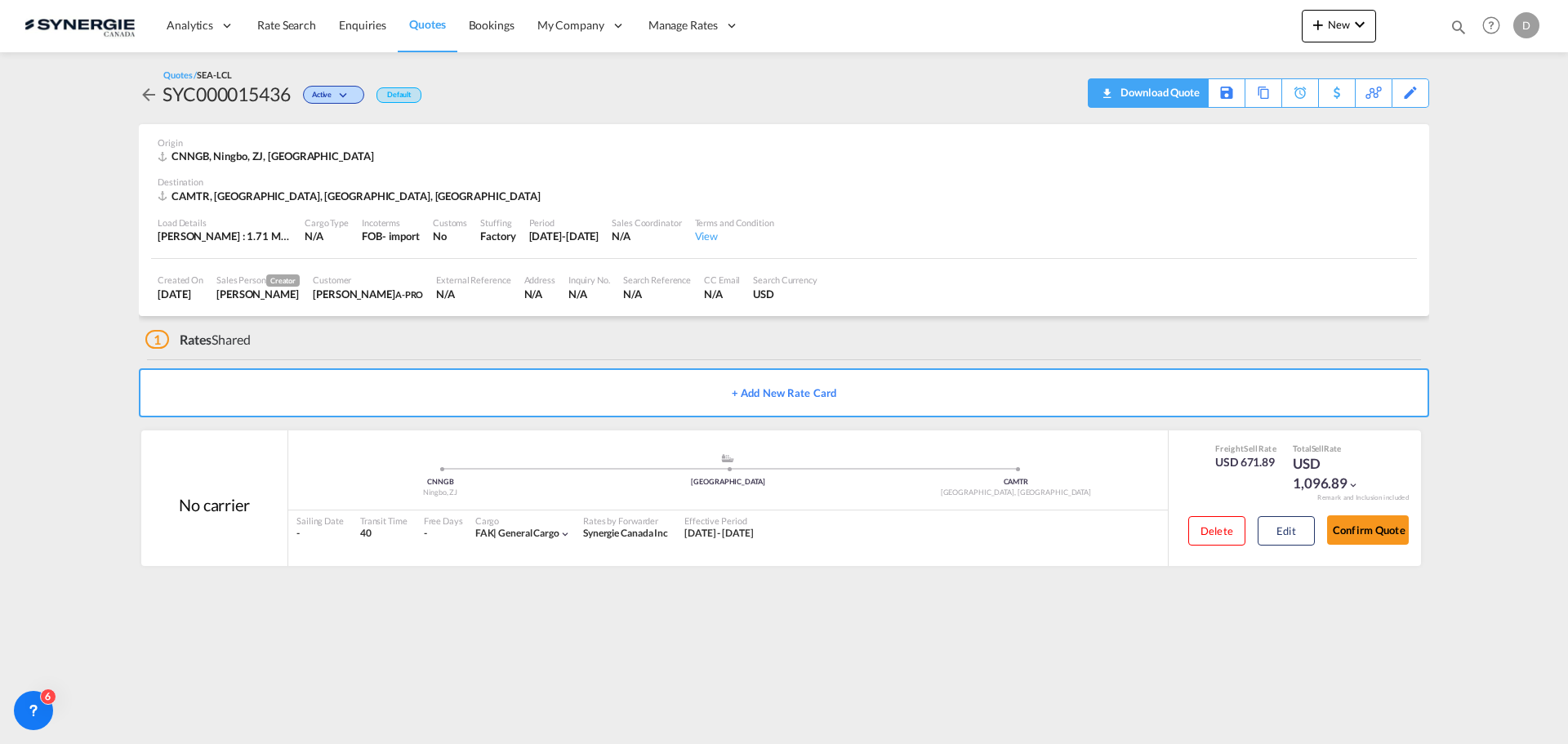
click at [1186, 95] on div "Download Quote" at bounding box center [1158, 92] width 83 height 26
click at [1341, 29] on span "New" at bounding box center [1339, 25] width 61 height 14
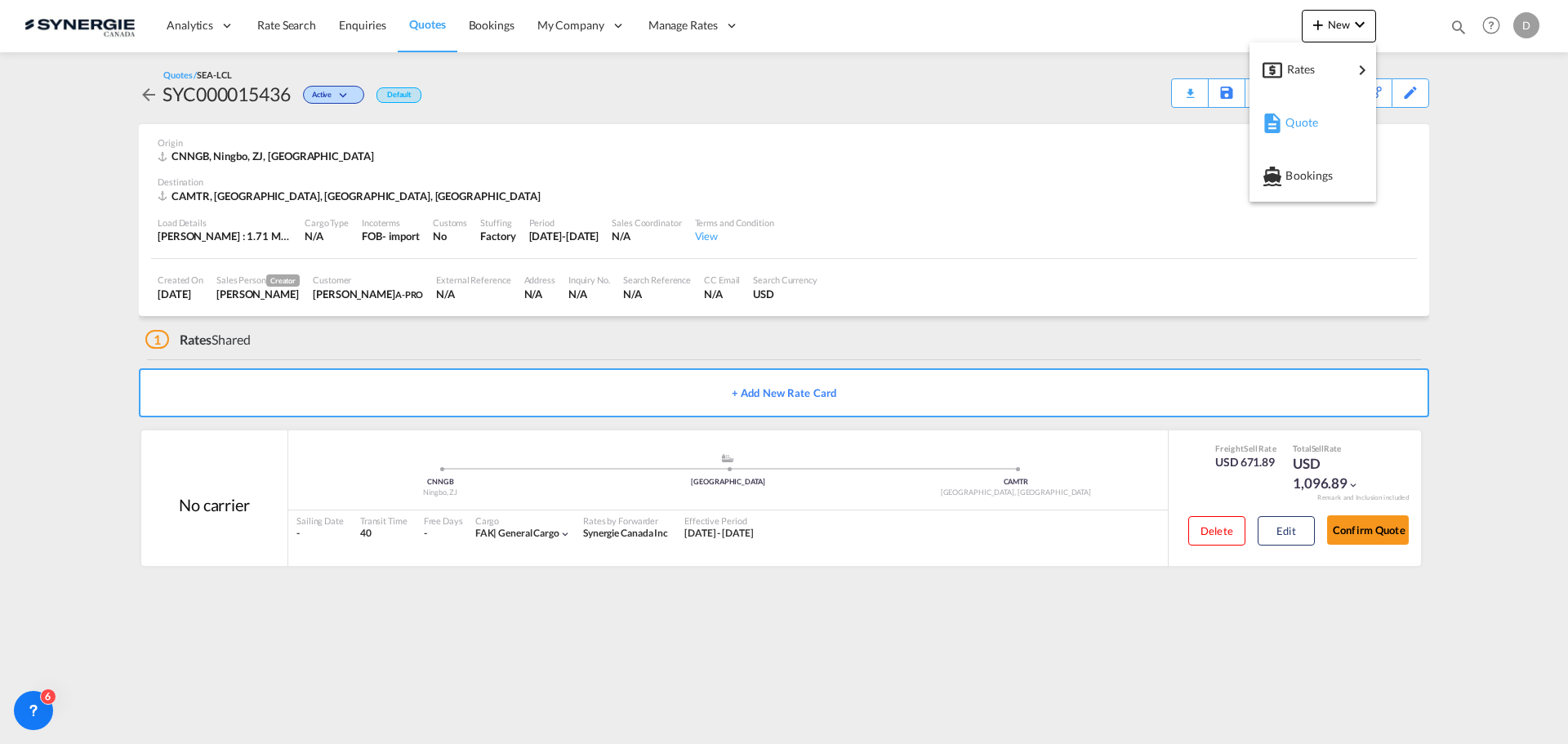
click at [1292, 126] on span "Quote" at bounding box center [1294, 123] width 18 height 33
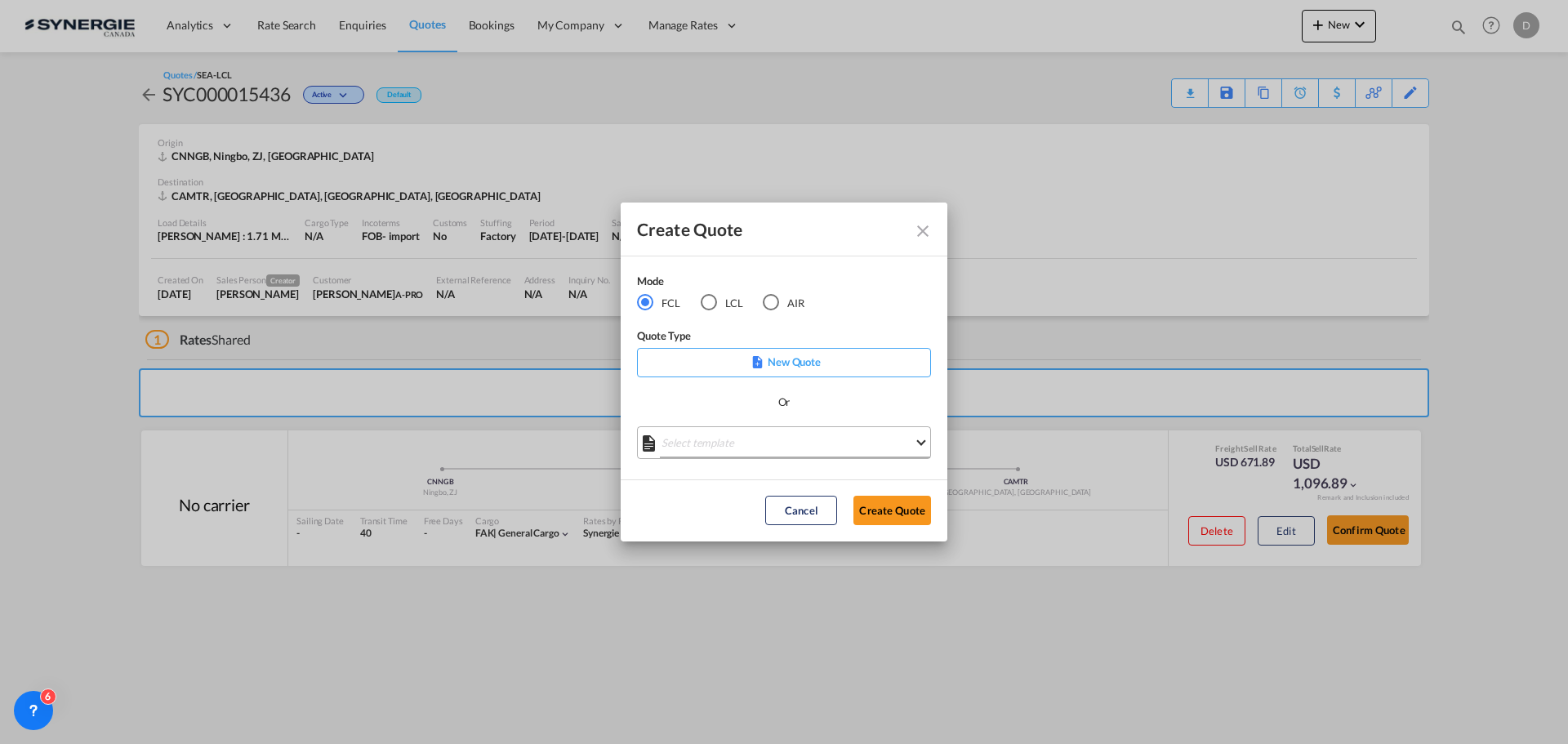
click at [750, 440] on md-select "Select template *NEW* FCL FREEHAND / DAP Pablo Gomez Saldarriaga | 10 Jul 2025 …" at bounding box center [784, 442] width 294 height 33
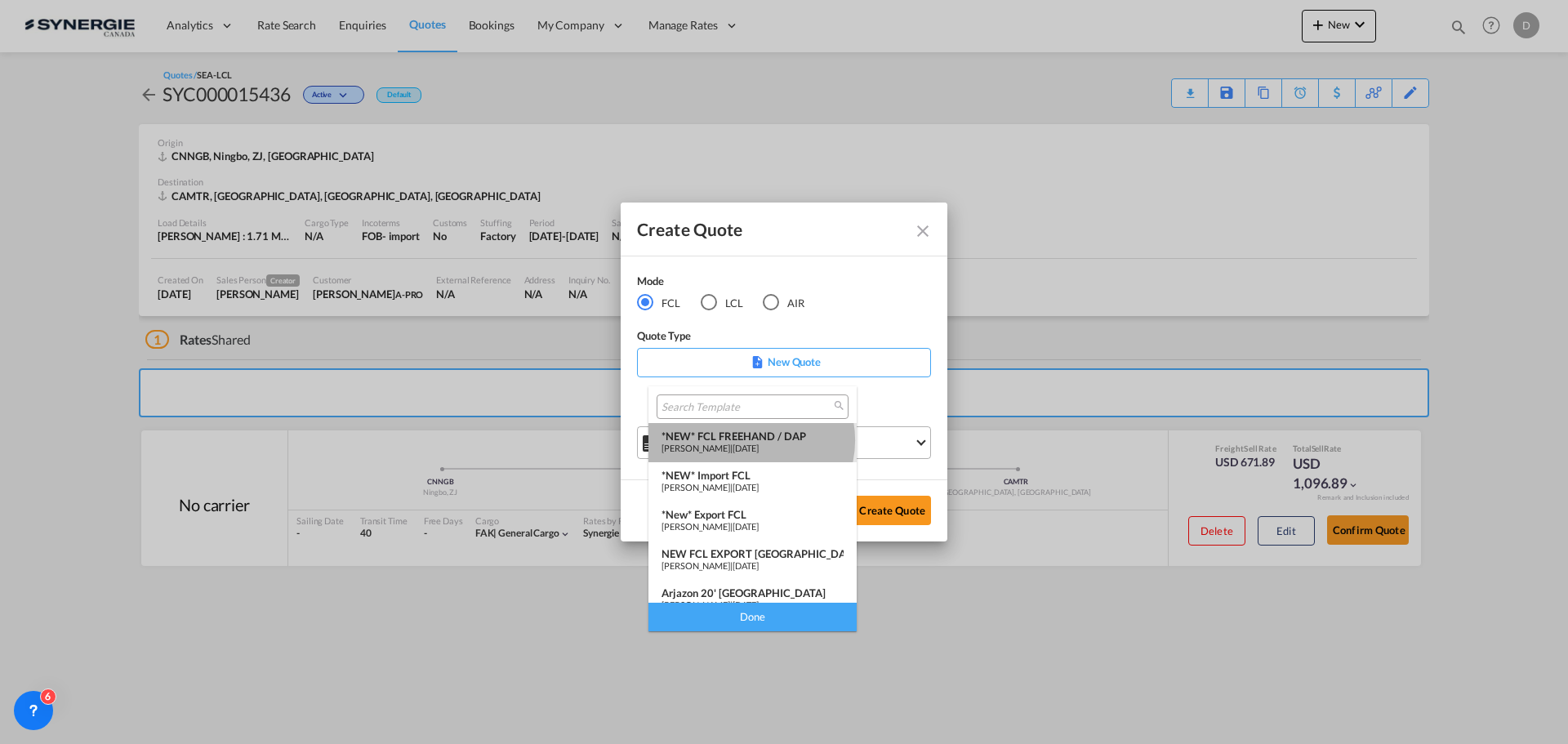
click at [750, 440] on div "*NEW* FCL FREEHAND / DAP" at bounding box center [752, 436] width 182 height 14
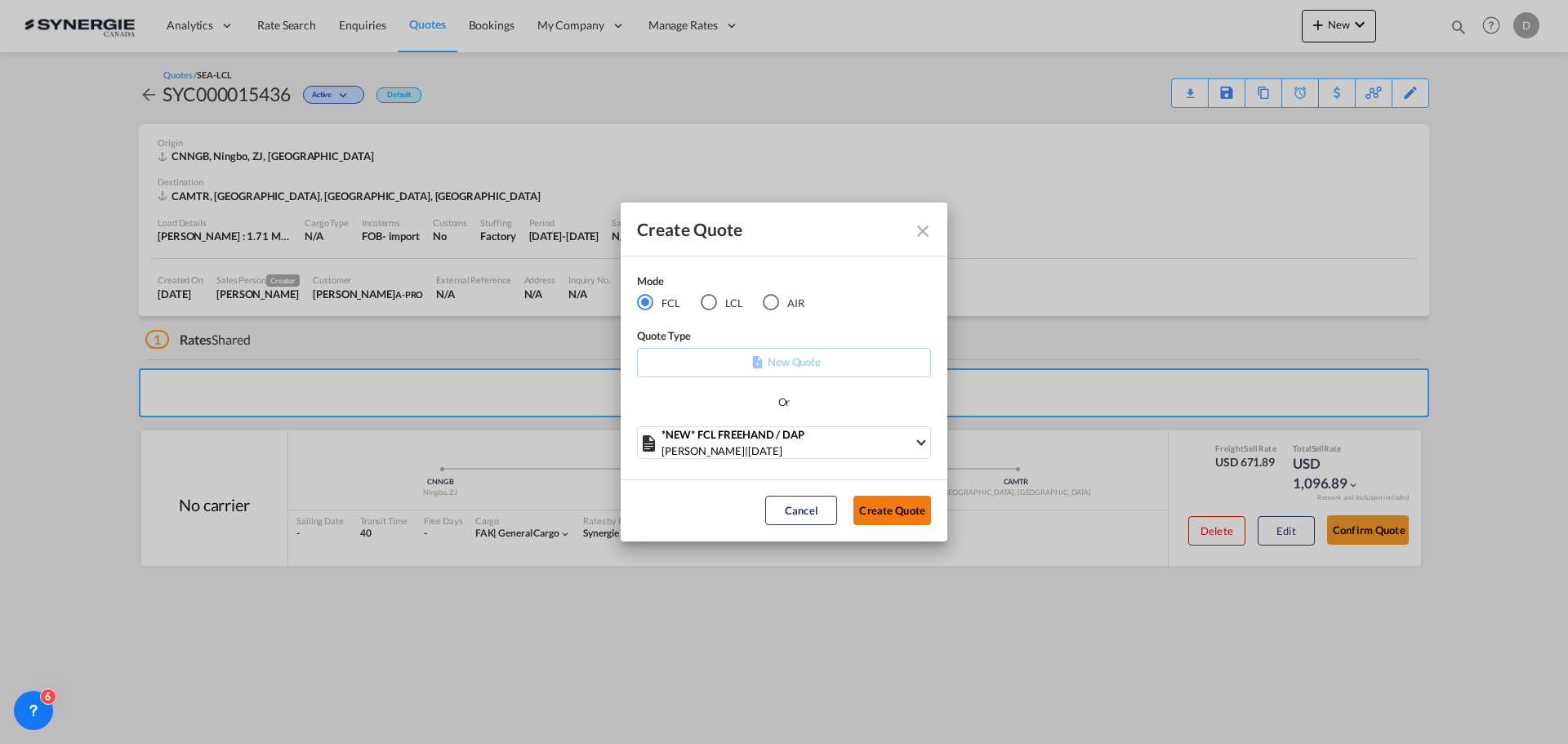
click at [884, 510] on button "Create Quote" at bounding box center [892, 510] width 77 height 29
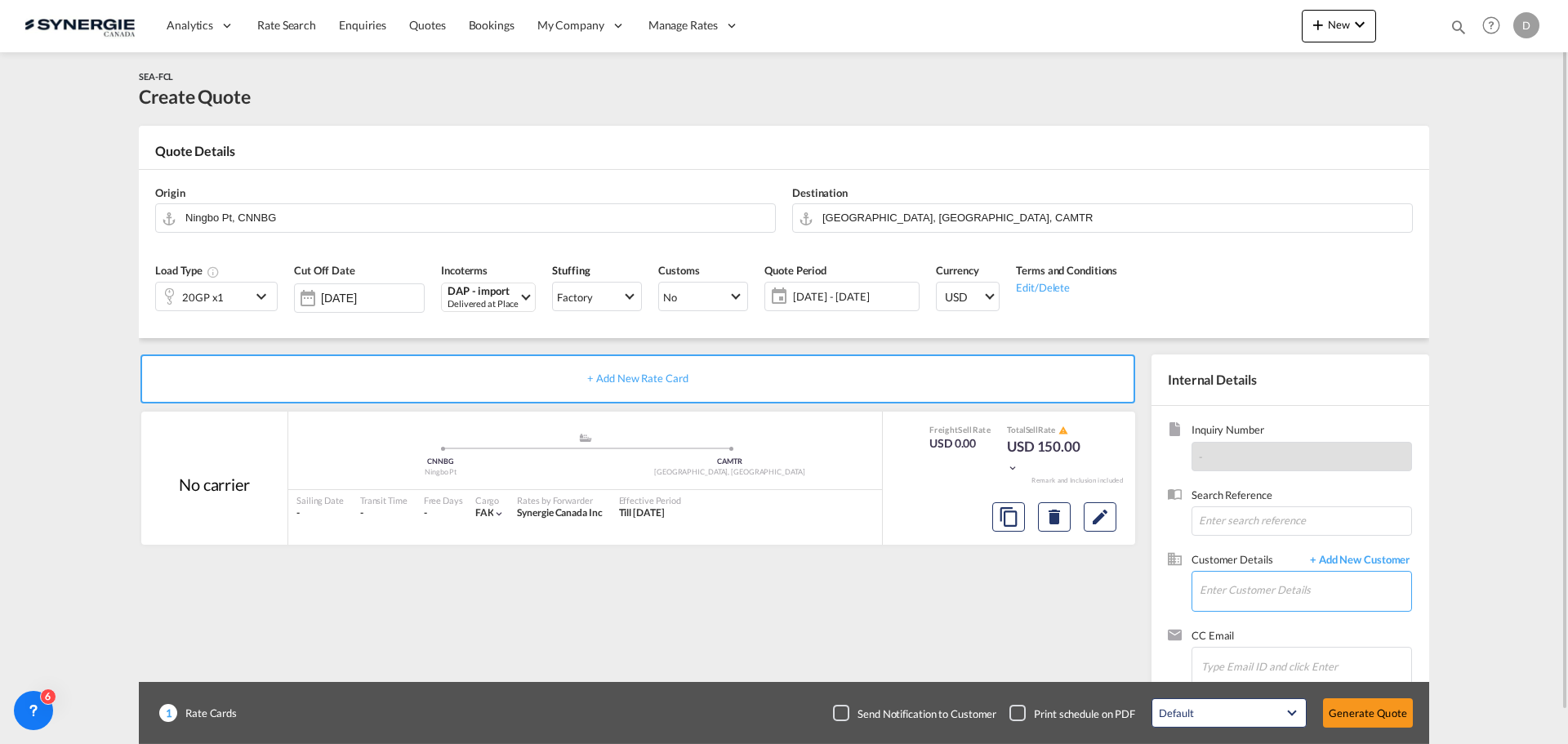
click at [1203, 595] on input "Enter Customer Details" at bounding box center [1306, 590] width 212 height 37
paste input "berryniesh@hlsholding.com.cn"
click at [1258, 557] on div "Berry Nie berryniesh@hlsholding.com.cn | HLS HOLDING" at bounding box center [1305, 550] width 212 height 45
type input "HLS HOLDING, Berry Nie, berryniesh@hlsholding.com.cn"
click at [760, 213] on button "Clear Input" at bounding box center [761, 216] width 24 height 24
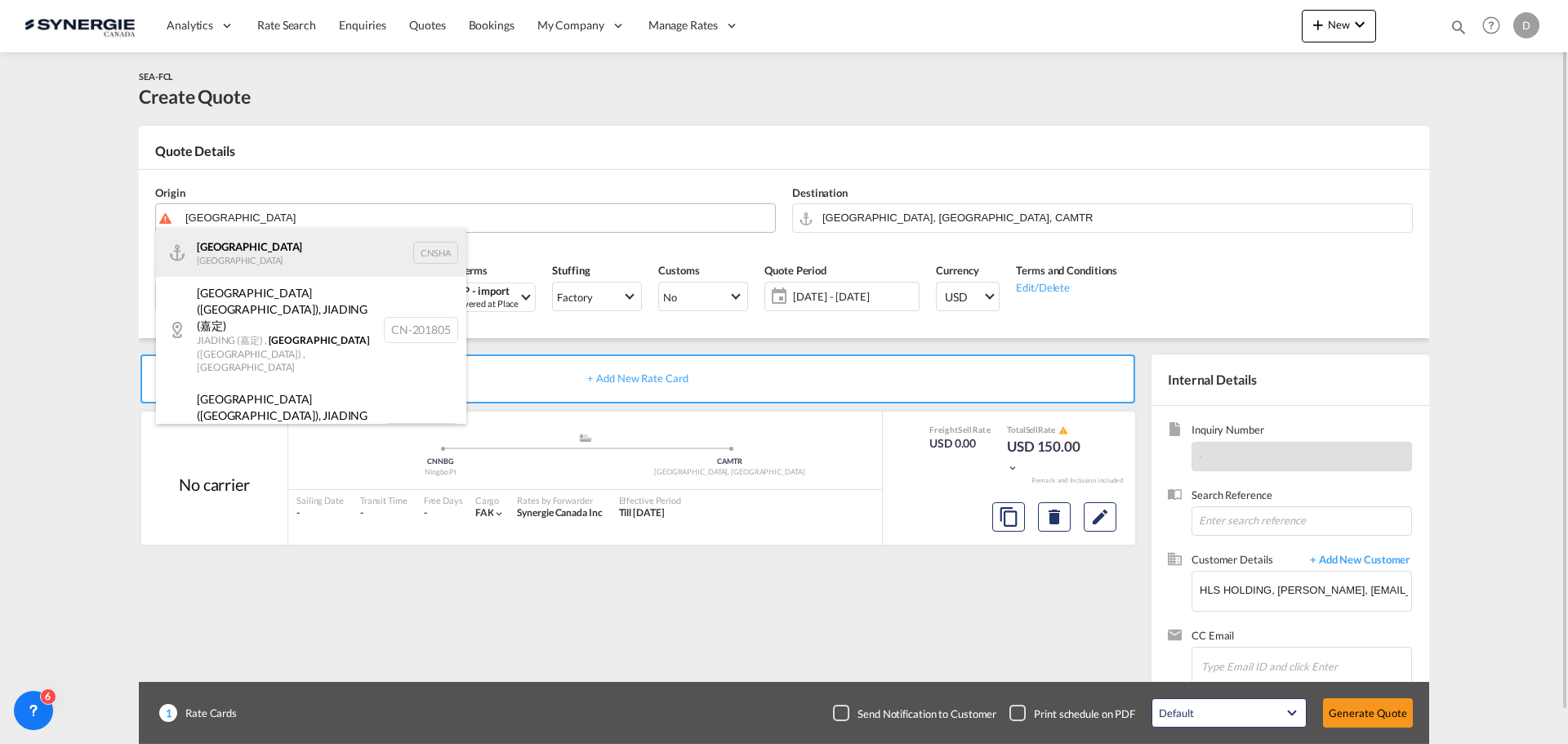
click at [243, 258] on div "Shanghai China CNSHA" at bounding box center [311, 252] width 311 height 49
type input "Shanghai, CNSHA"
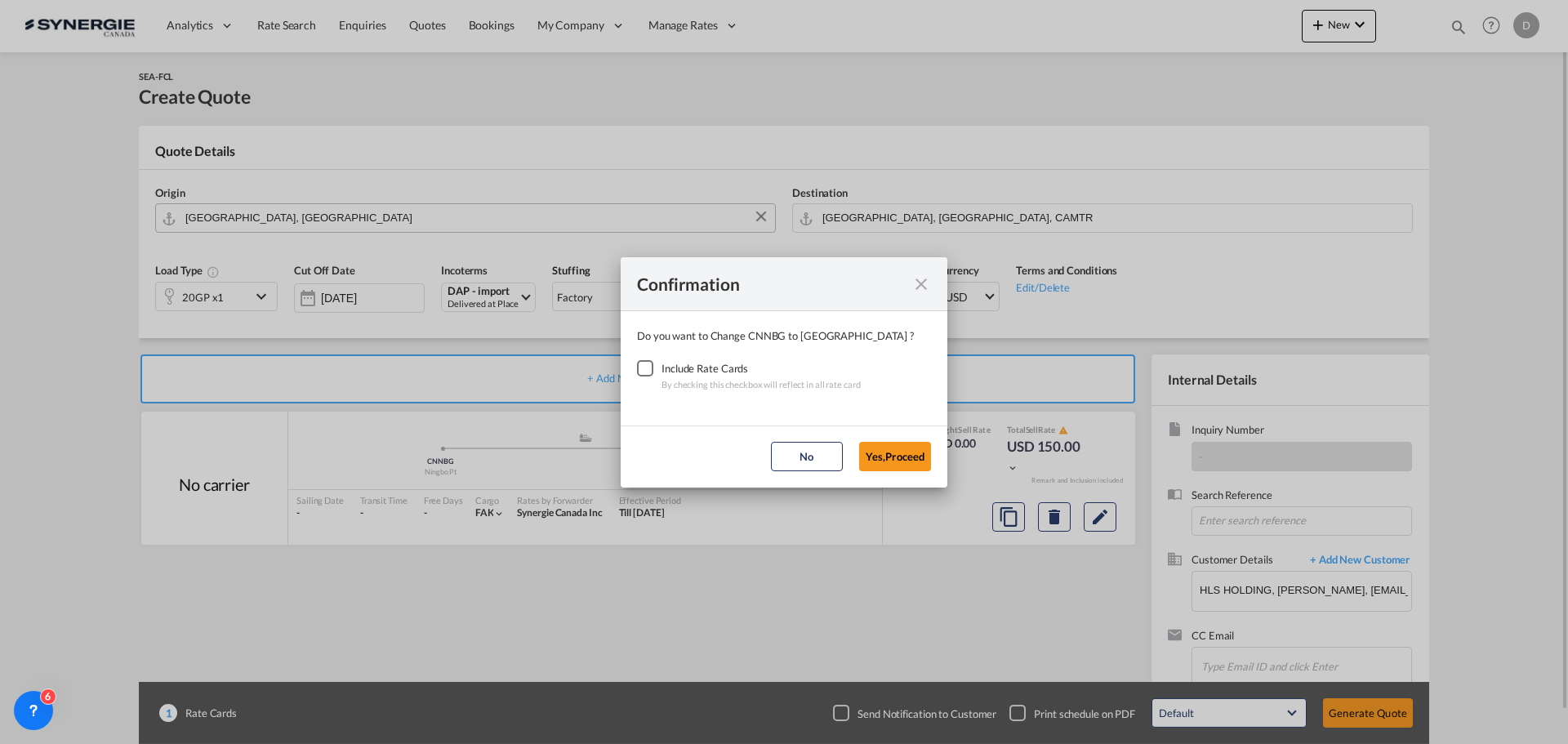
click at [644, 373] on div "Checkbox No Ink" at bounding box center [645, 368] width 16 height 16
click at [874, 445] on button "Yes,Proceed" at bounding box center [895, 456] width 72 height 29
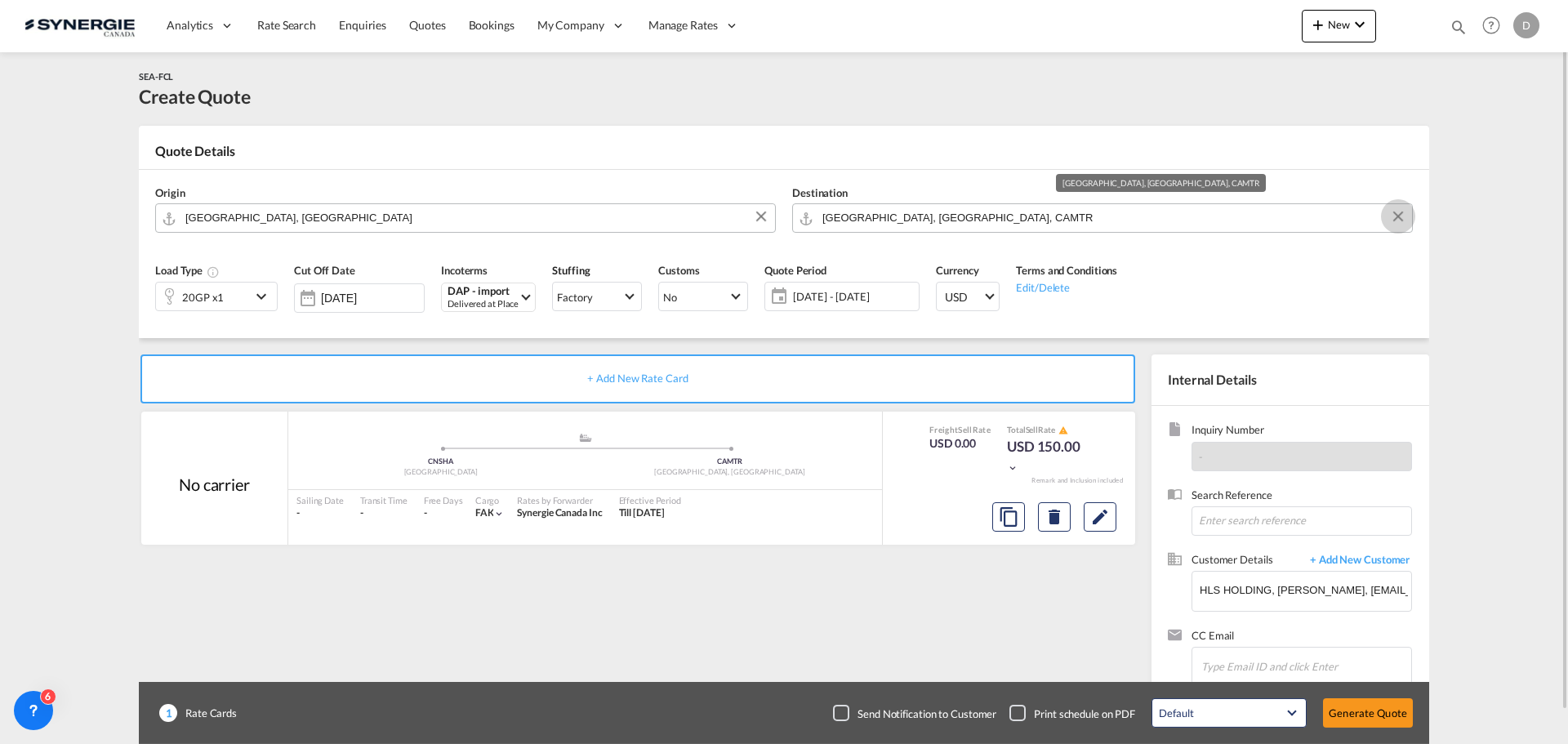
click at [1401, 211] on button "Clear Input" at bounding box center [1398, 216] width 24 height 24
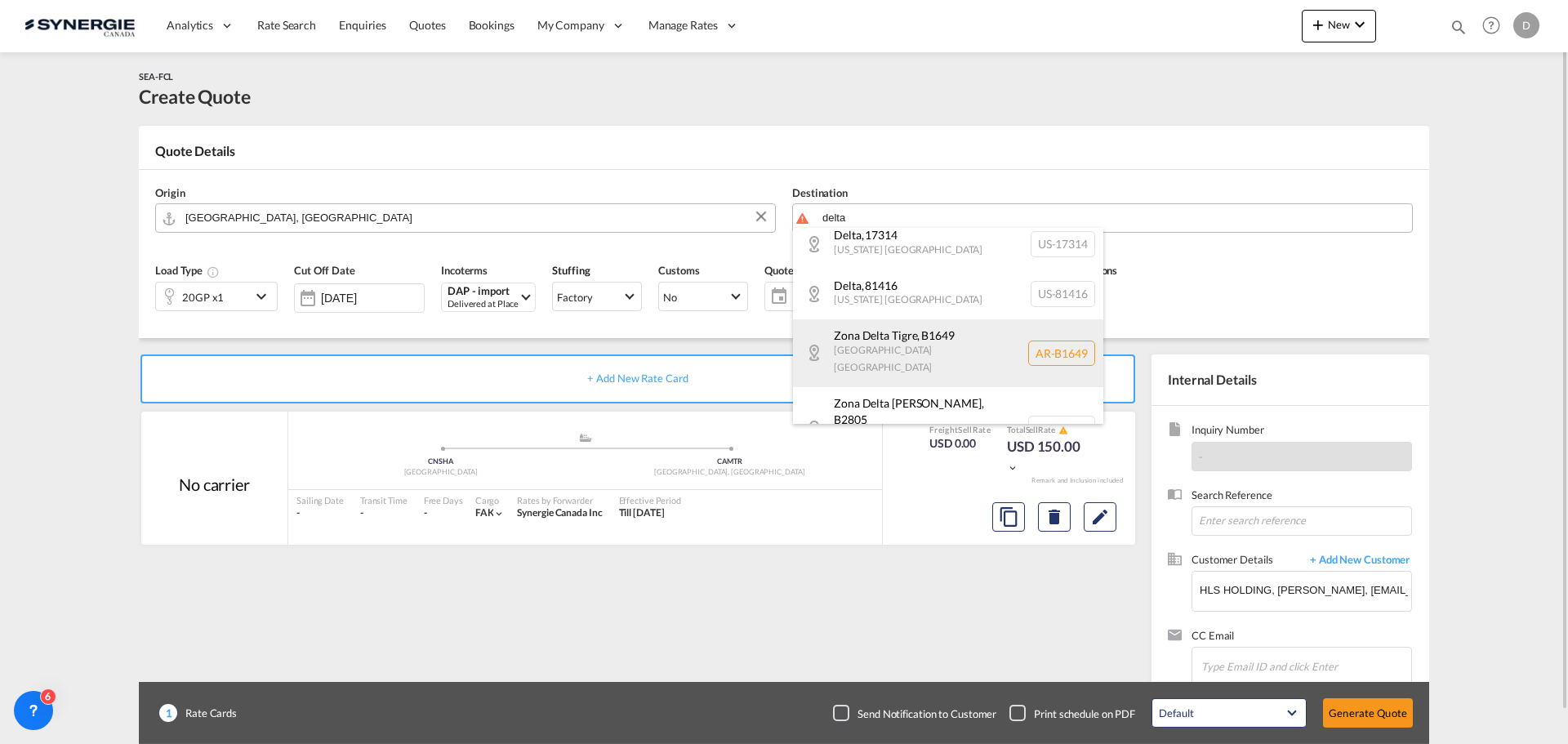
scroll to position [408, 0]
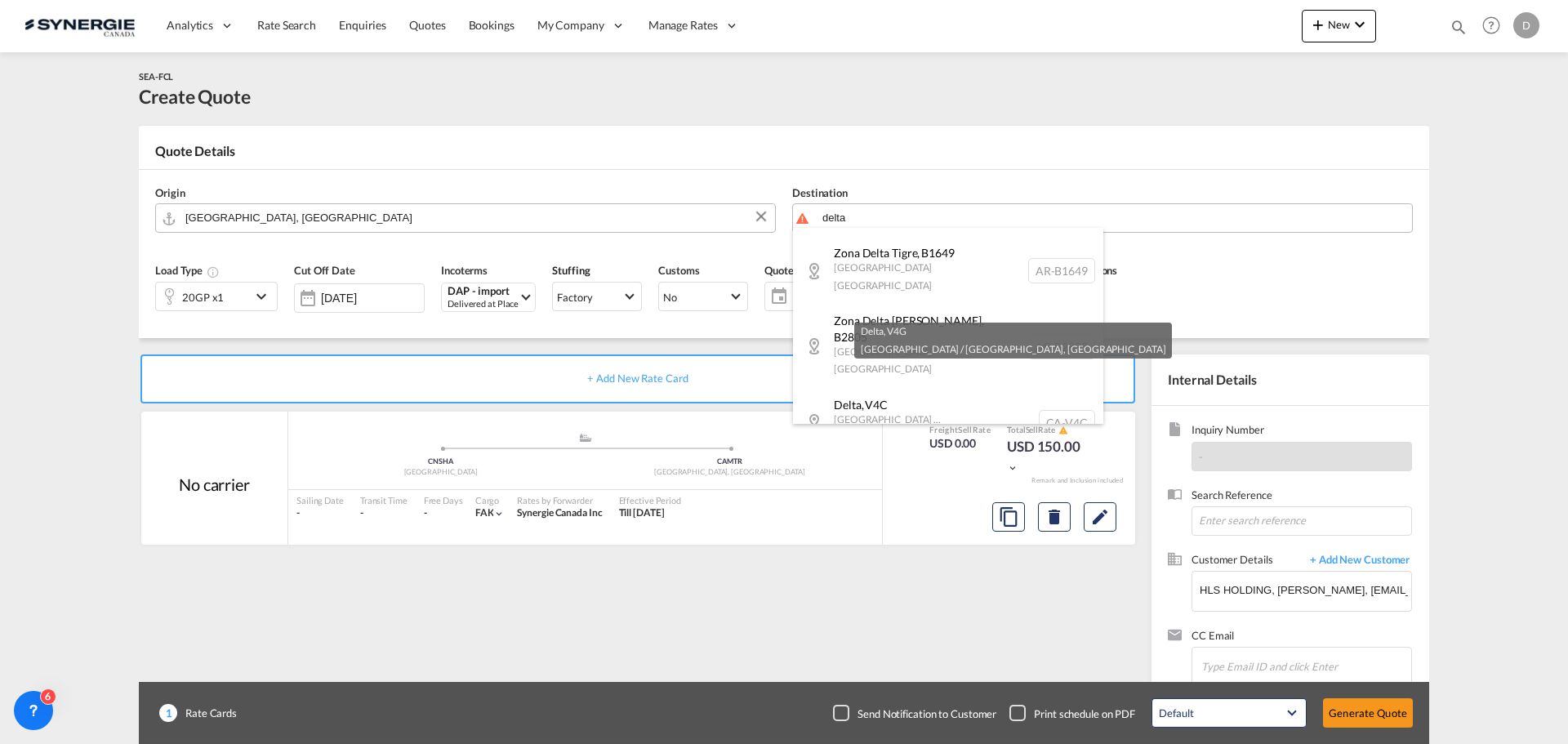
click at [897, 457] on div "Delta , V4G British Columbia ... Canada CA-V4G" at bounding box center [948, 491] width 311 height 68
type input "CA-V4G, Delta, British Columbia ..."
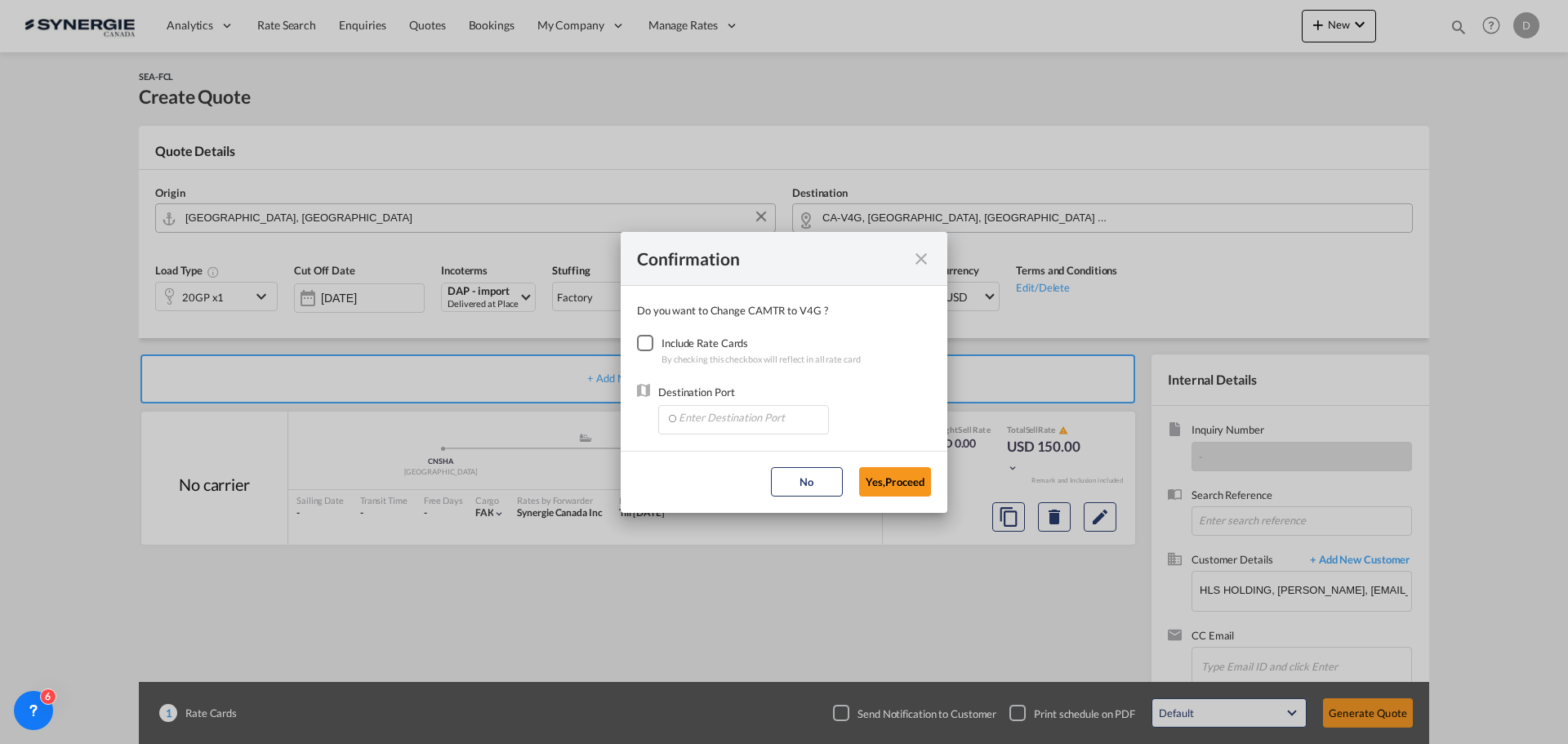
click at [641, 343] on div "Checkbox No Ink" at bounding box center [645, 342] width 16 height 16
click at [739, 418] on input "Enter Destination Port" at bounding box center [747, 417] width 162 height 24
click at [751, 487] on span "CAVAN, Vancouver, BC, Canada, North America, Americas" at bounding box center [998, 493] width 641 height 14
type input "CAVAN, Vancouver, BC, Canada, North America, Americas"
click at [909, 489] on button "Yes,Proceed" at bounding box center [895, 482] width 72 height 29
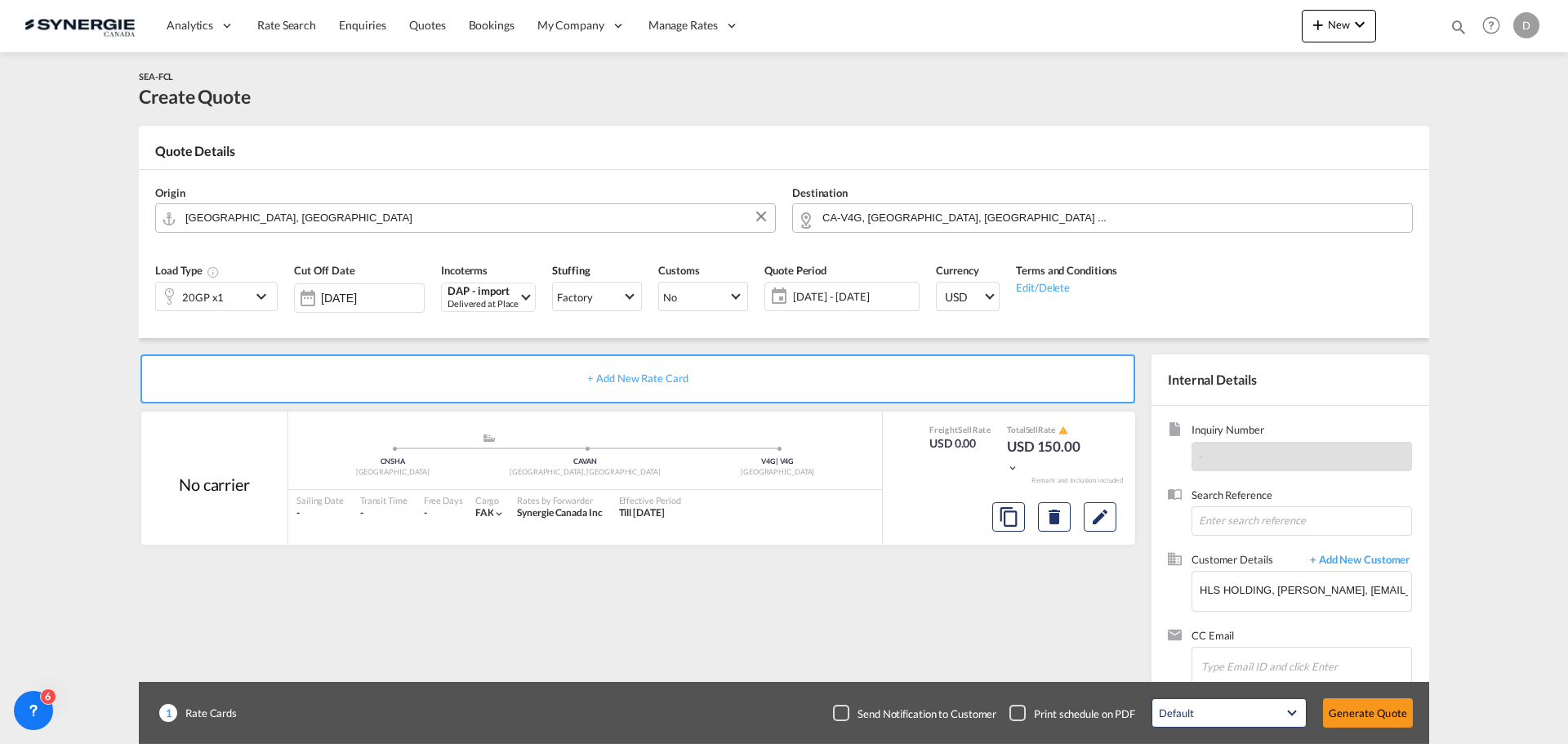
click at [839, 297] on span "14 Oct - 13 Nov 2025" at bounding box center [854, 296] width 122 height 15
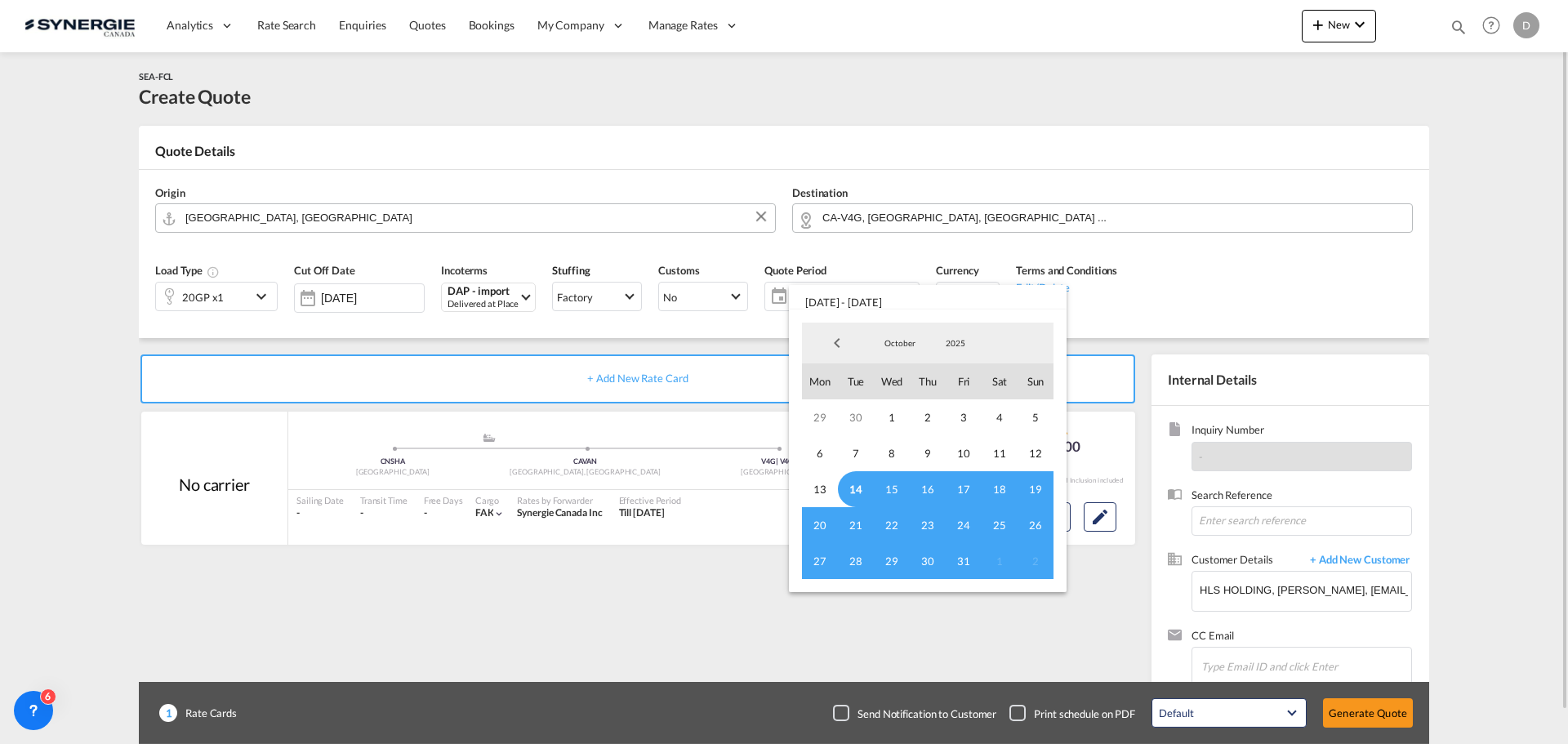
click at [697, 618] on md-backdrop at bounding box center [784, 372] width 1568 height 744
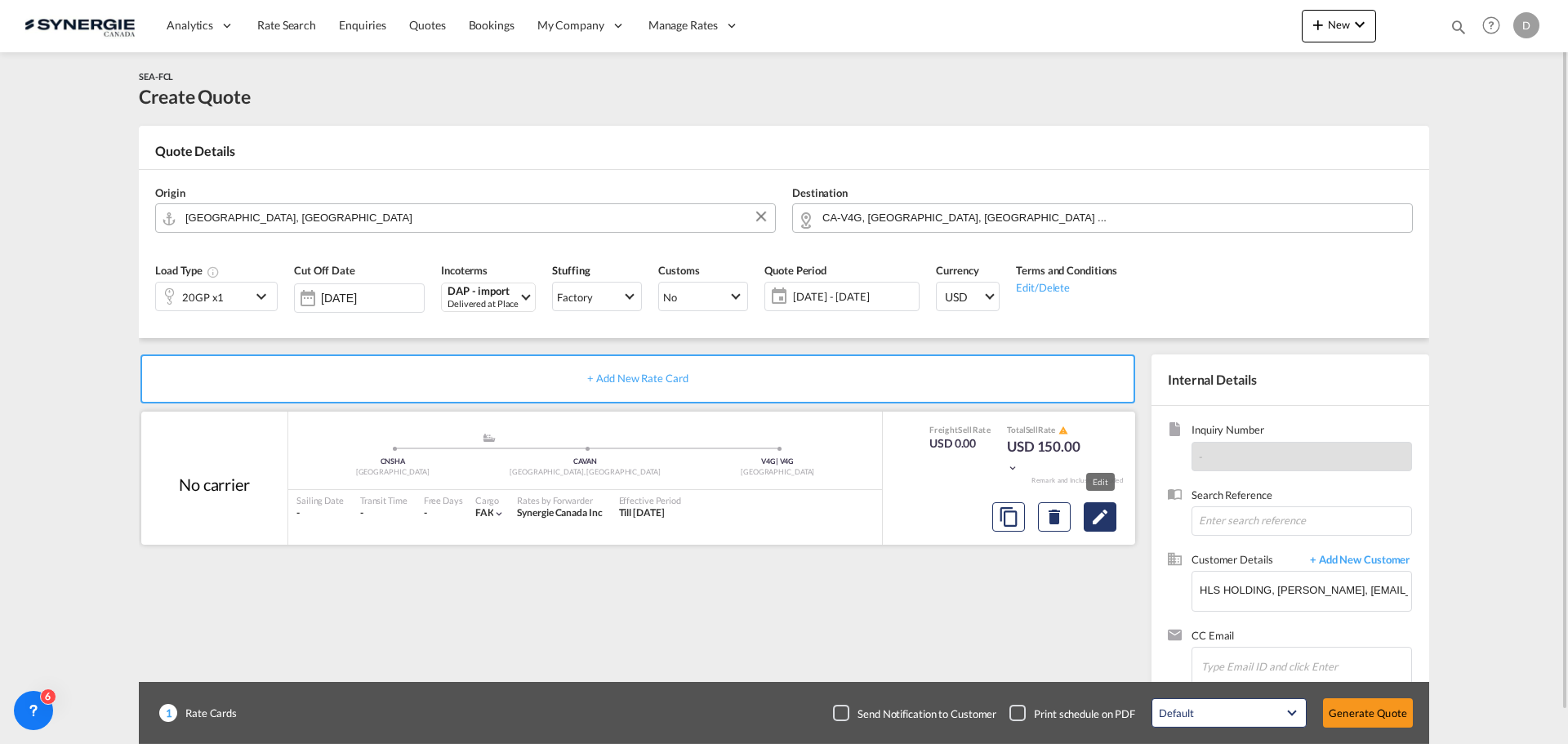
click at [1108, 514] on md-icon "Edit" at bounding box center [1100, 517] width 19 height 19
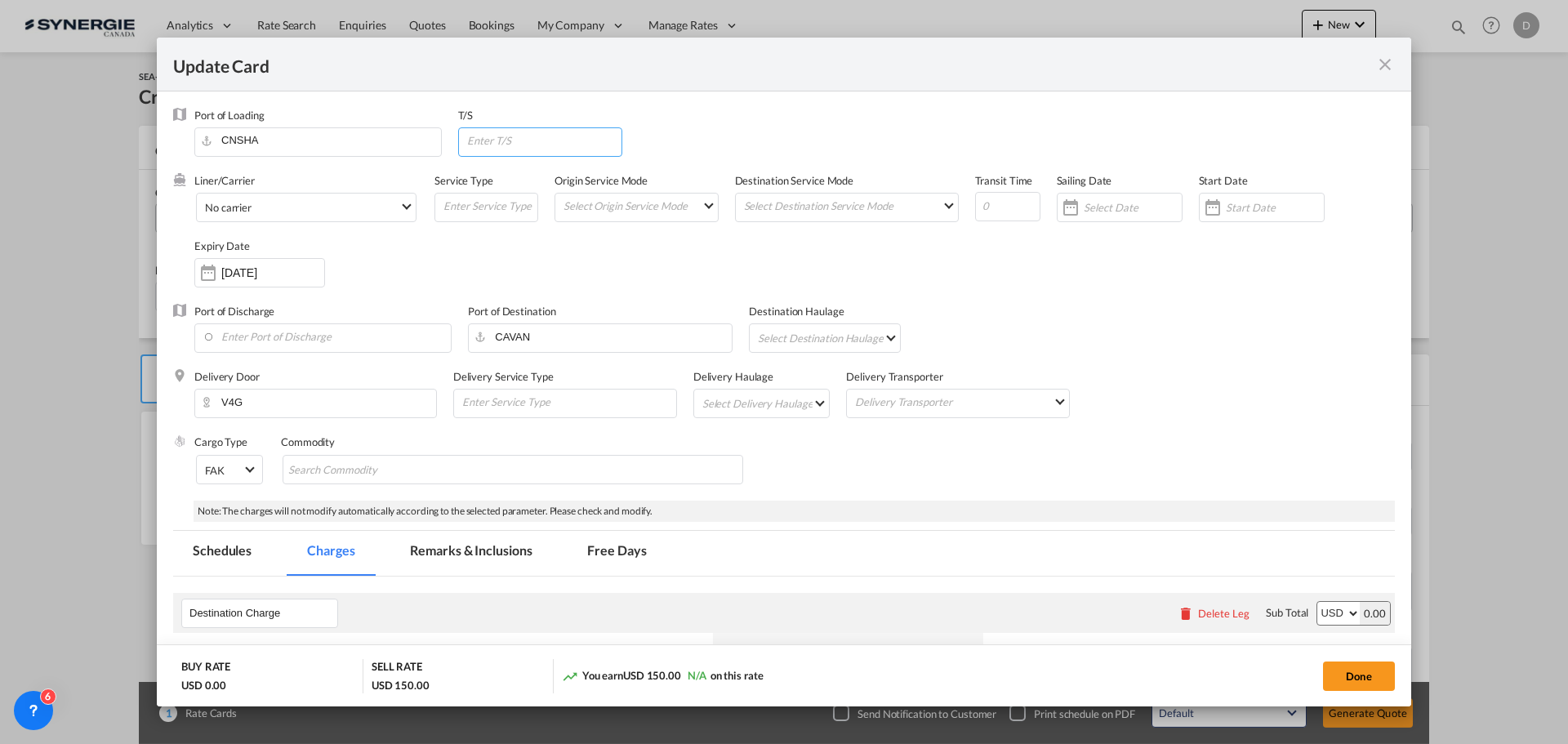
click at [491, 143] on input "Update Card Port ..." at bounding box center [544, 139] width 157 height 24
type input "Vancouver"
click at [693, 211] on md-select "Select Origin Service Mode SD CY" at bounding box center [640, 205] width 156 height 23
click at [601, 249] on md-option "CY" at bounding box center [636, 244] width 180 height 40
click at [907, 222] on md-input-container "Select Destination Service Mode SD CY" at bounding box center [846, 207] width 224 height 29
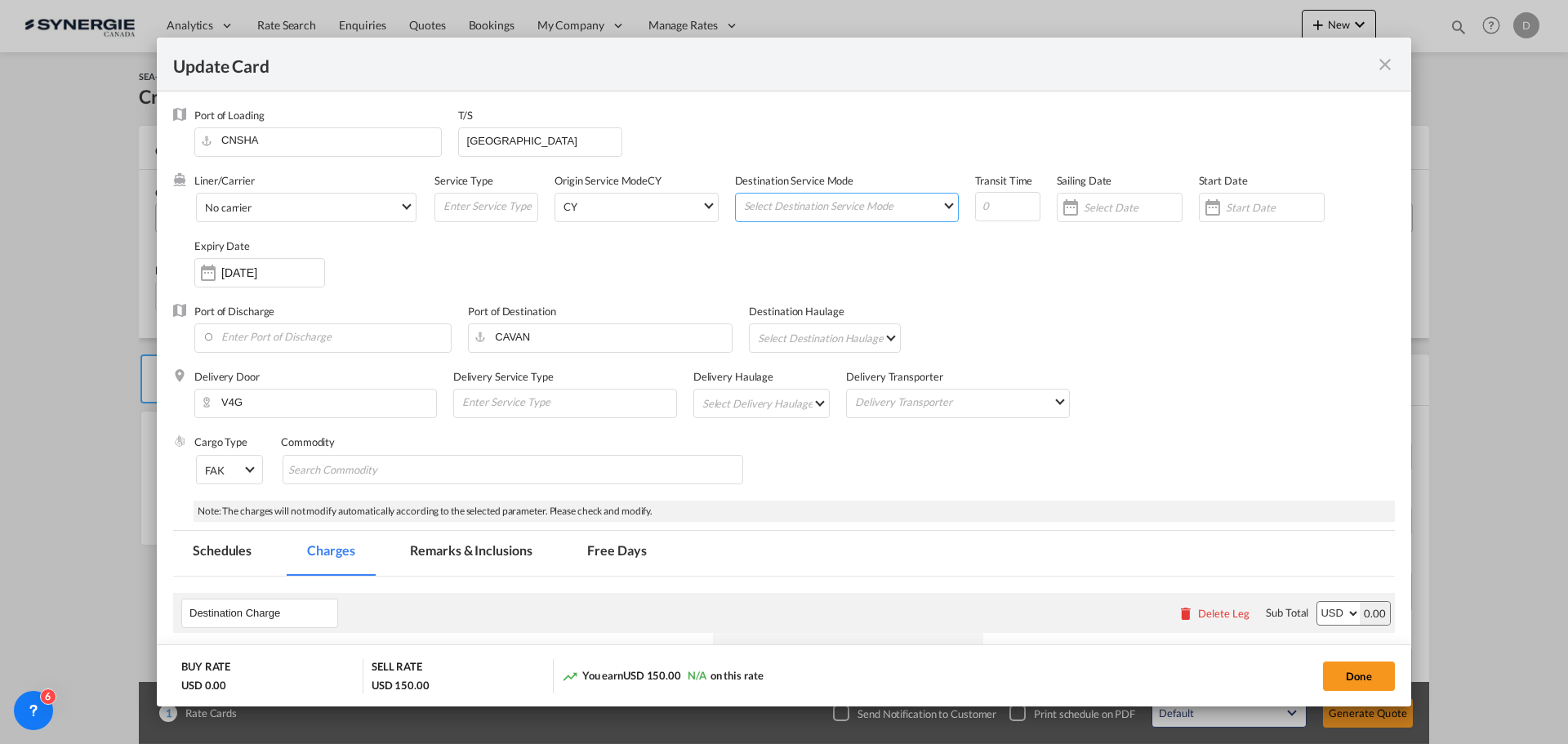
click at [891, 214] on md-select "Select Destination Service Mode SD CY" at bounding box center [850, 205] width 216 height 23
click at [844, 219] on md-option "SD" at bounding box center [843, 205] width 239 height 40
click at [1038, 264] on div "Liner/Carrier No carrier Atlantic Container Line (ACL) Baker Transport (GB) | D…" at bounding box center [795, 238] width 1200 height 131
click at [1209, 217] on div "Update Card Port ..." at bounding box center [1213, 207] width 26 height 33
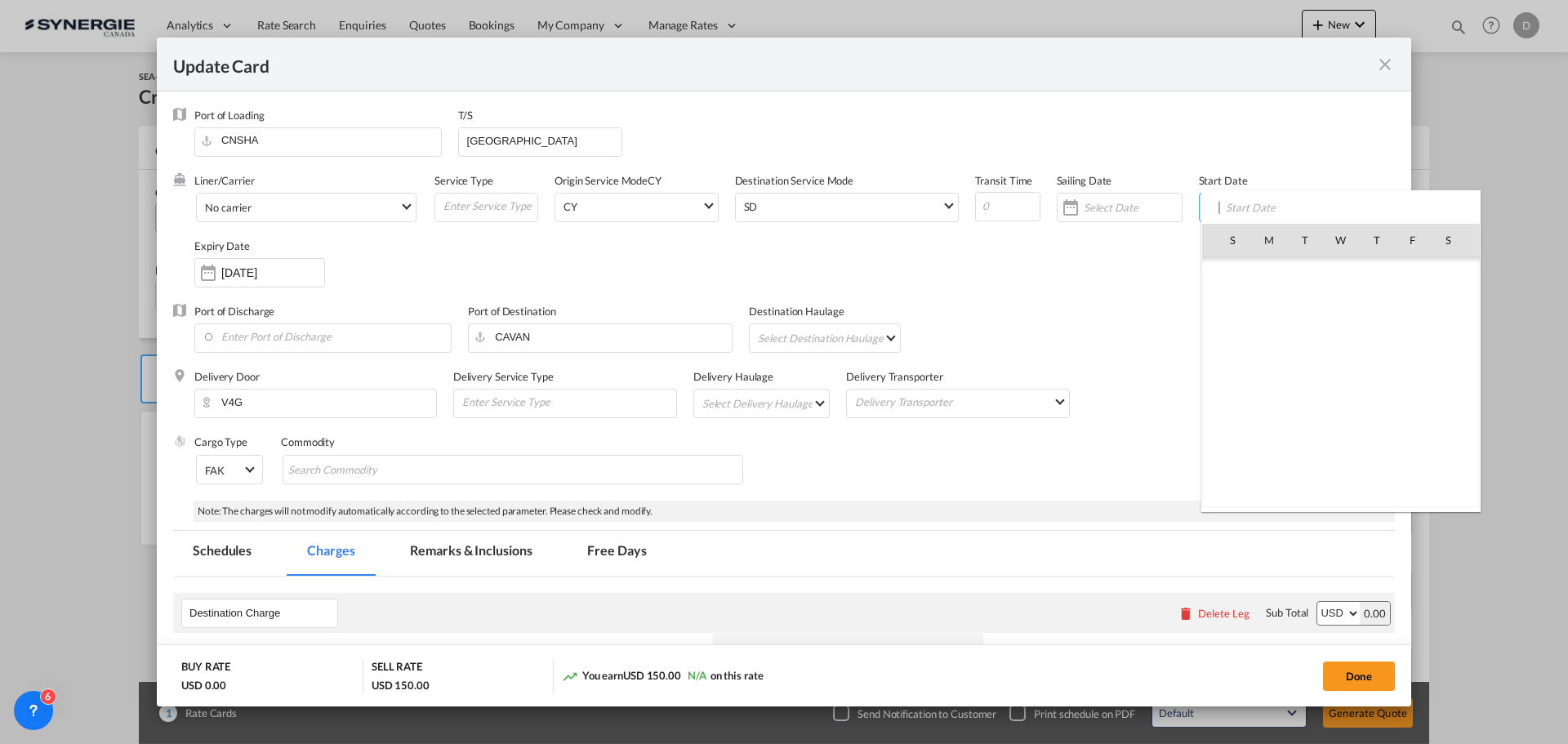
scroll to position [378367, 0]
click at [1308, 342] on span "14" at bounding box center [1305, 346] width 34 height 34
type input "14 Oct 2025"
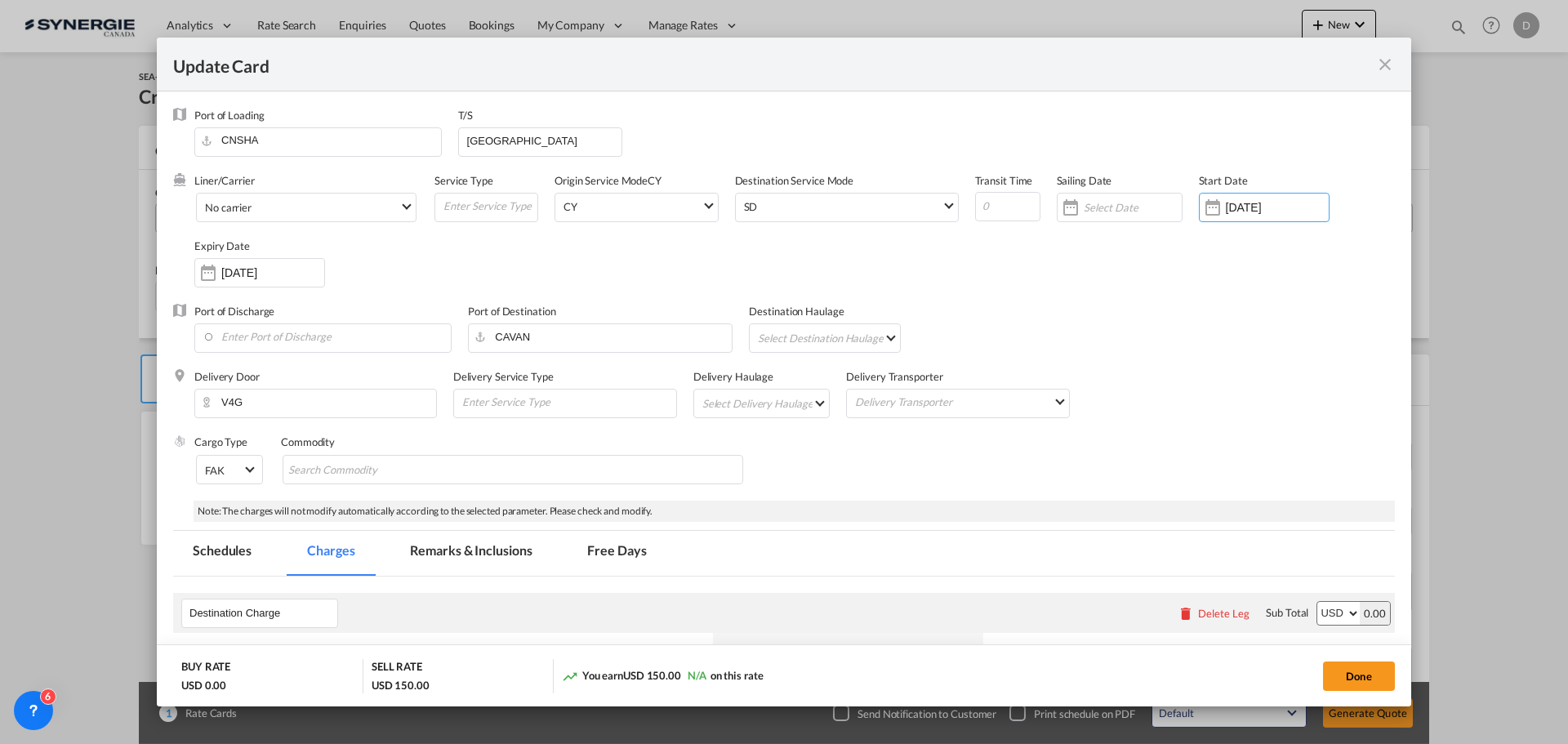
click at [806, 407] on md-select "Select Delivery Haulage rail road barge truck unspecified not available" at bounding box center [765, 402] width 129 height 26
click at [750, 433] on md-option "road" at bounding box center [763, 442] width 153 height 40
click at [316, 327] on input "Enter Port of Discharge" at bounding box center [326, 336] width 249 height 24
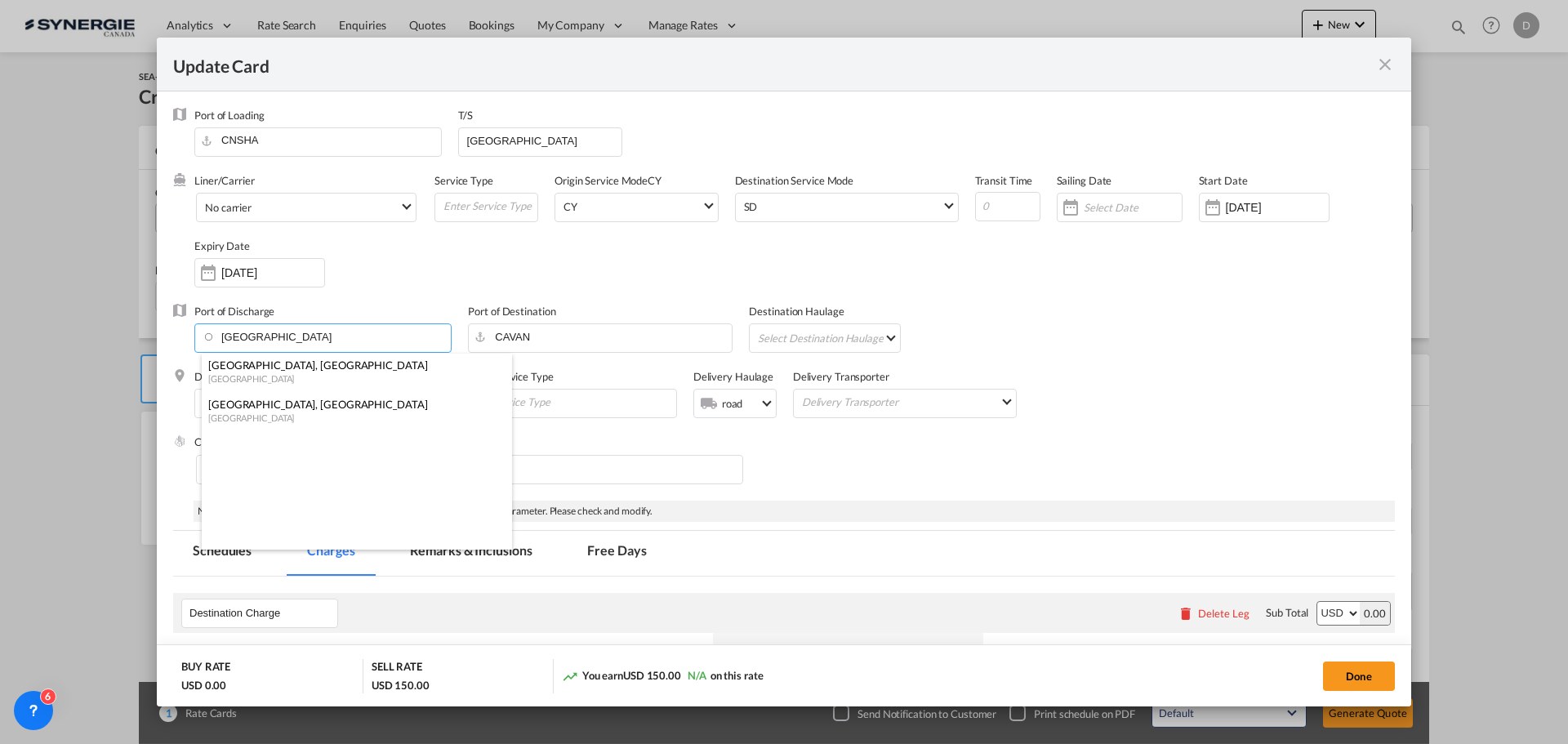
type input "Vancouver"
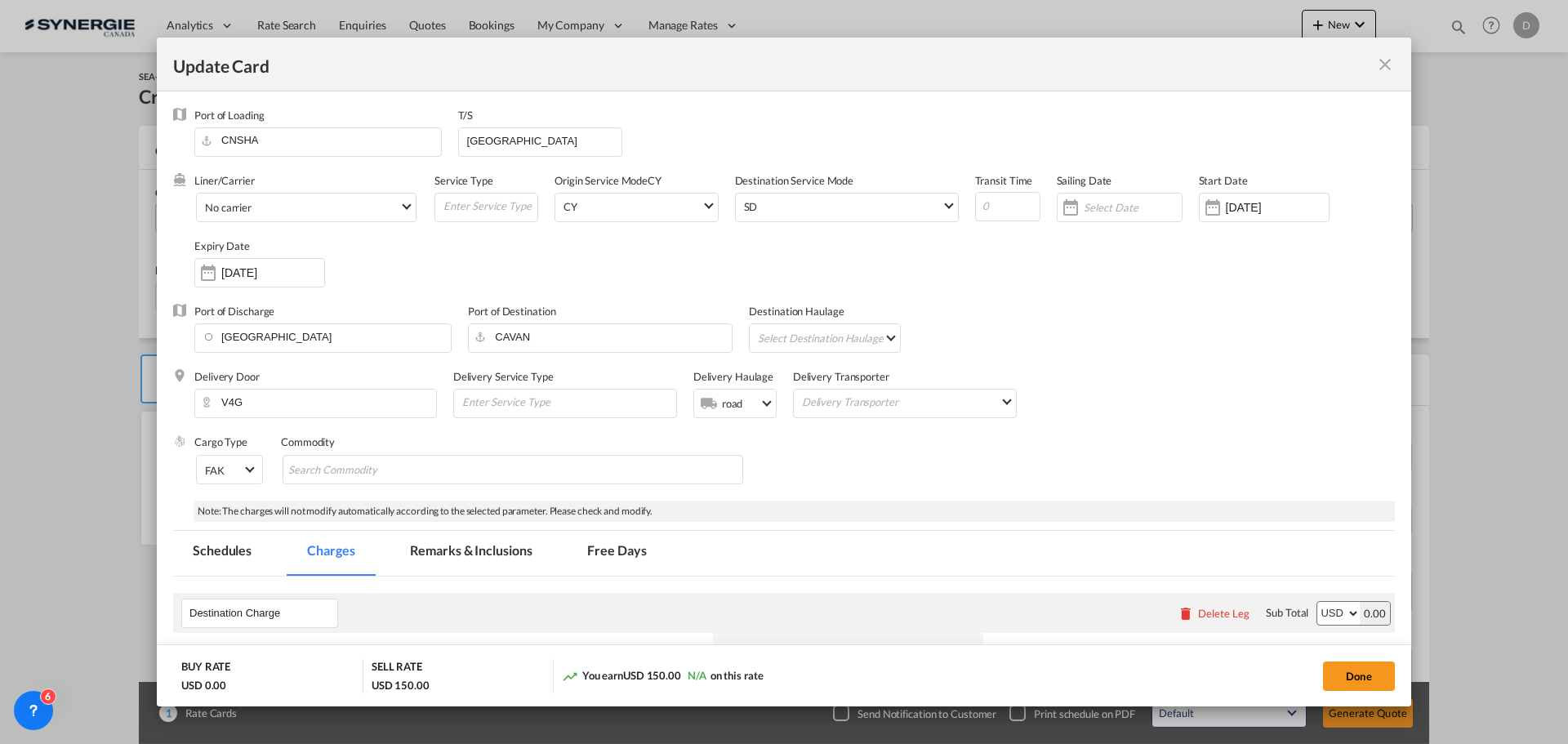
click at [1198, 385] on div "Delivery Door V4G Delivery Service Type Delivery Haulage .a{fill:#aaa8ad;} road…" at bounding box center [795, 402] width 1200 height 66
click at [502, 468] on md-chips-wrap "Chips container with autocompletion. Enter the text area, type text to search, …" at bounding box center [513, 469] width 461 height 29
type input "General Cargo"
click at [1058, 435] on div "Cargo Type FAK FAK GCR GDSM General Cargo Hazardous Cargo Ambient Foodstuff Chi…" at bounding box center [795, 467] width 1200 height 66
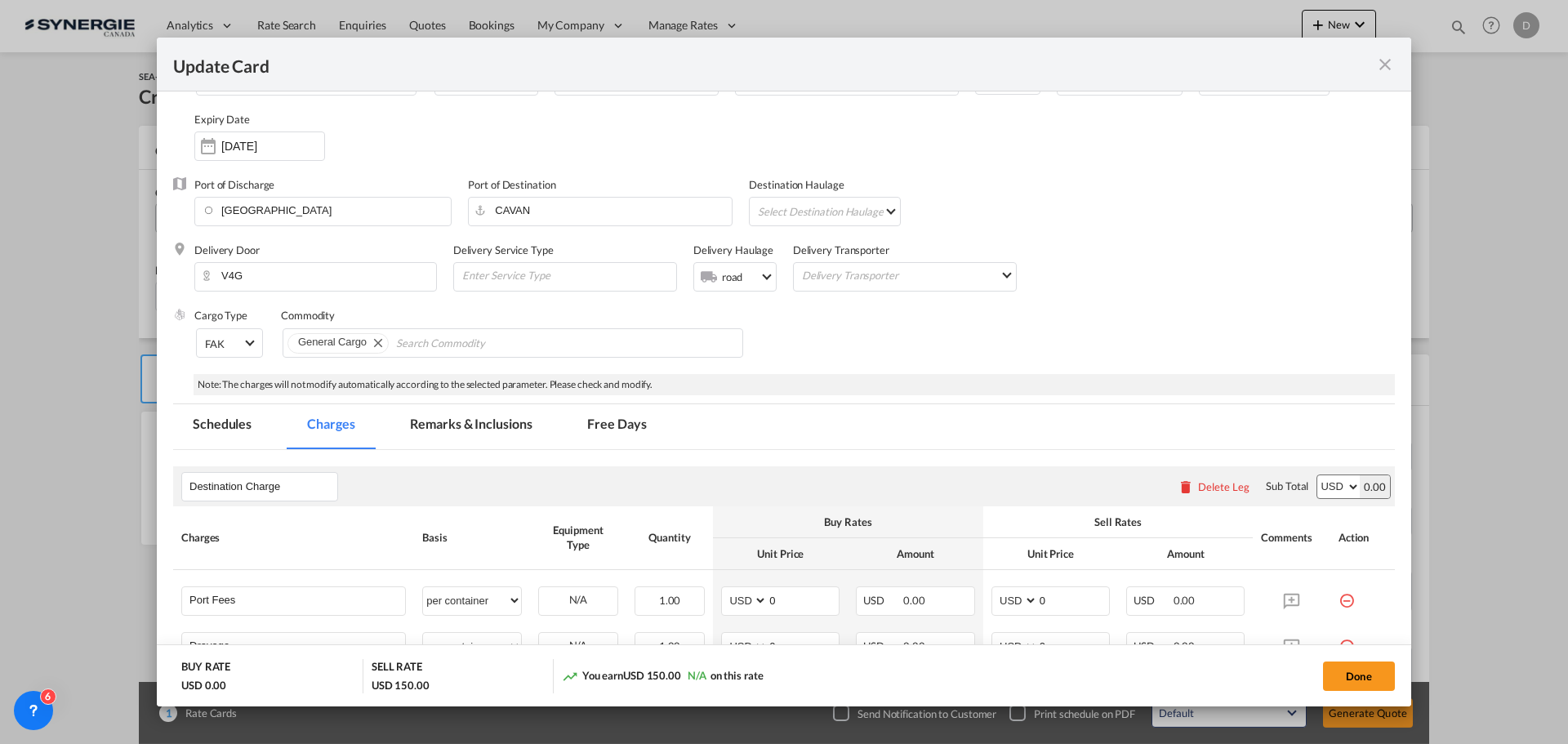
scroll to position [327, 0]
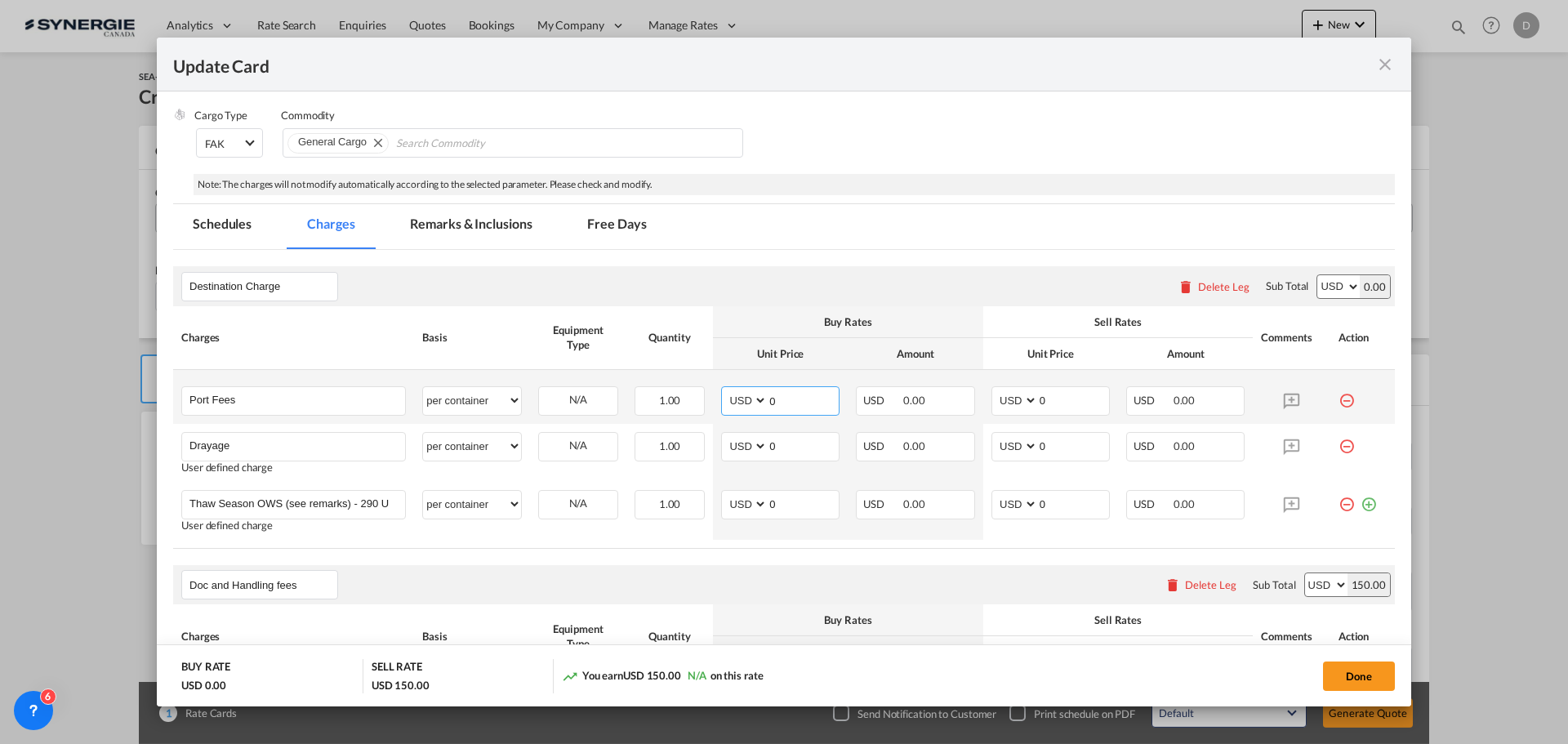
click at [771, 399] on input "0" at bounding box center [802, 399] width 71 height 24
type input "64"
type input "85"
click at [774, 447] on input "0" at bounding box center [802, 444] width 71 height 24
type input "455"
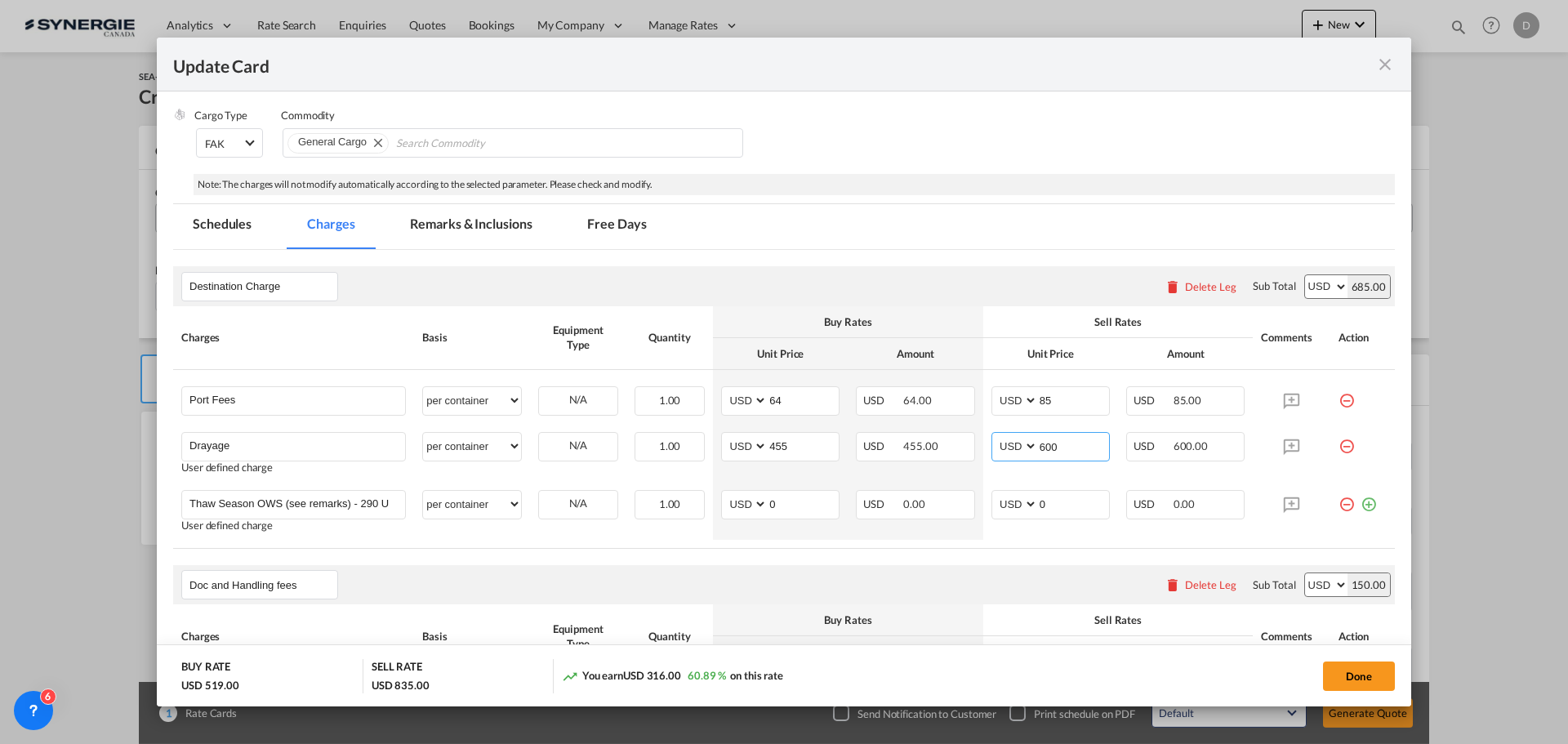
type input "600"
click at [875, 543] on table "Charges Basis Equipment Type Quantity Buy Rates Sell Rates Comments Action Unit…" at bounding box center [784, 427] width 1221 height 243
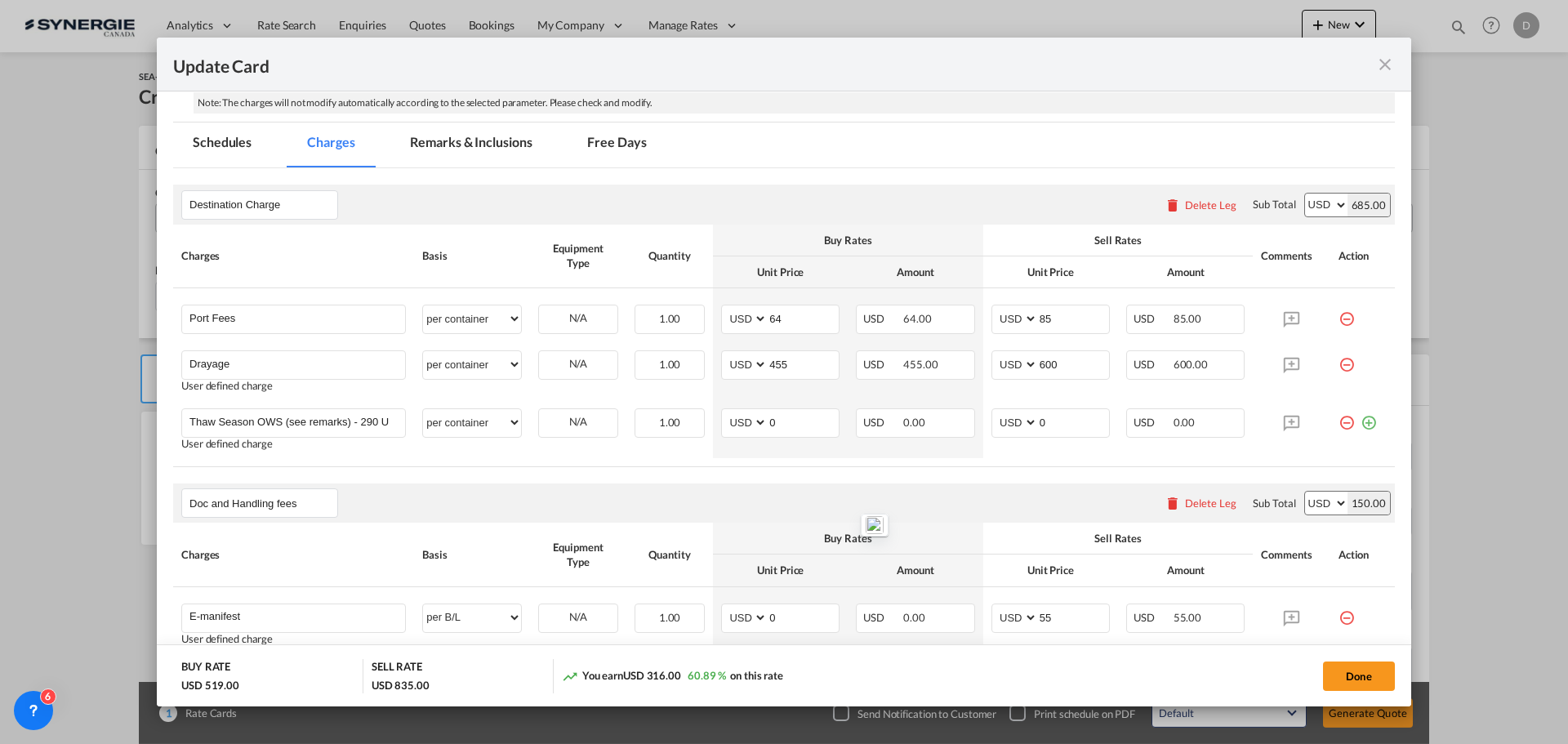
click at [816, 472] on rate-modification "Destination Charge Please enter leg name Leg Name Already Exists Delete Leg Sub…" at bounding box center [784, 593] width 1221 height 849
click at [514, 142] on md-tab-item "Remarks & Inclusions" at bounding box center [470, 145] width 161 height 45
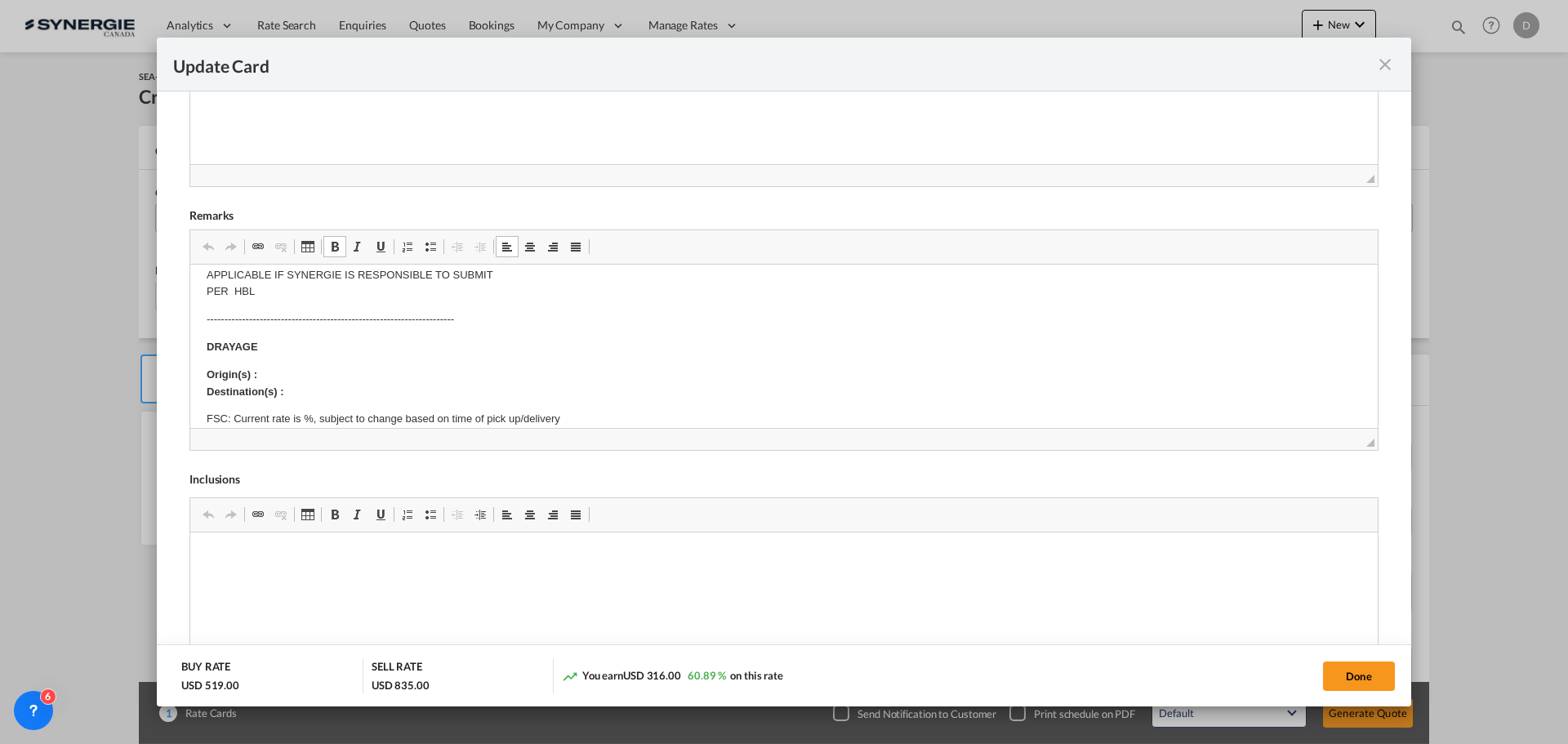
scroll to position [245, 0]
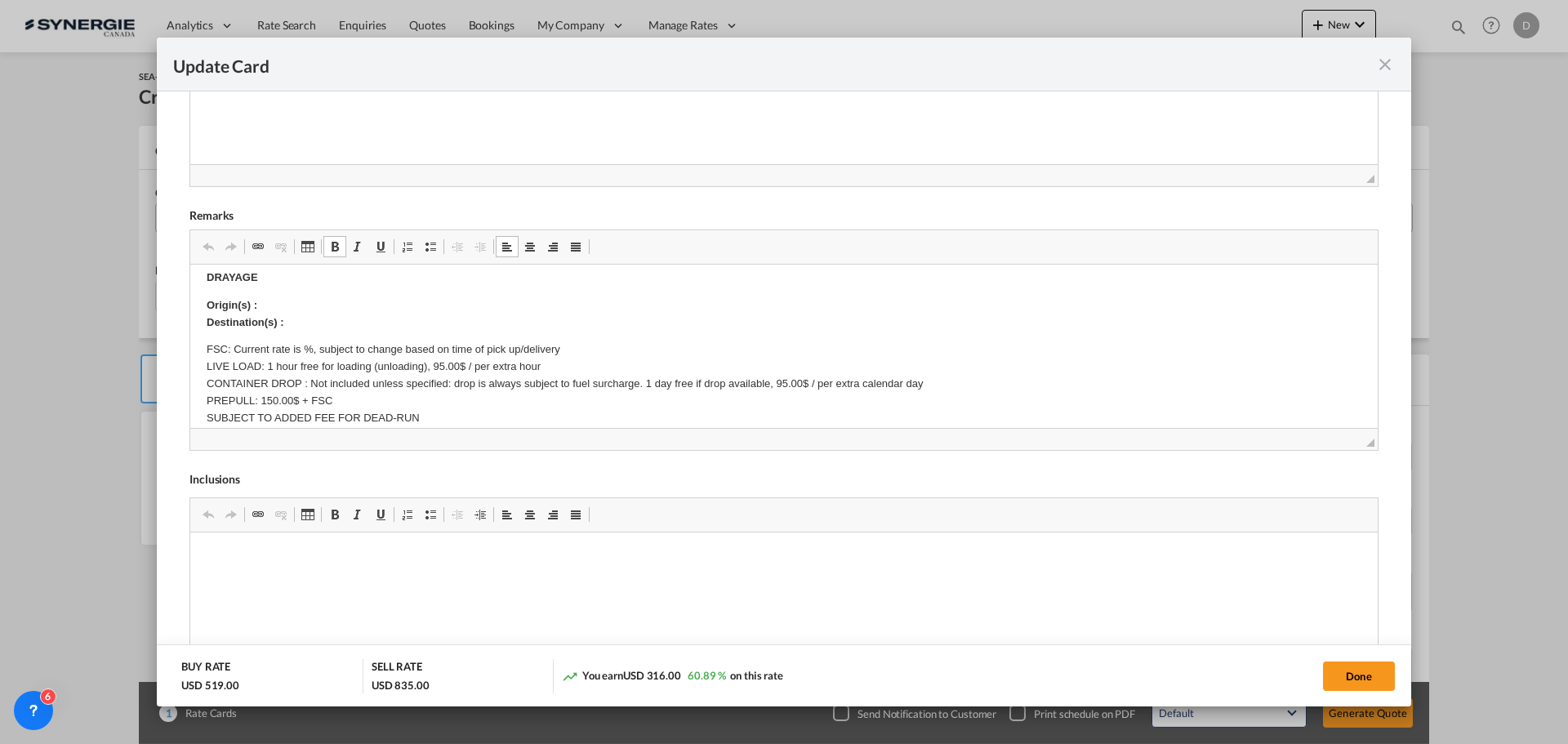
click at [305, 295] on body "E Manifest (ACI): Applicable if Synergie is responsible to submit Per E-manifes…" at bounding box center [783, 459] width 1155 height 847
click at [301, 324] on body "E Manifest (ACI): Applicable if Synergie is responsible to submit Per E-manifes…" at bounding box center [783, 459] width 1155 height 847
click at [310, 321] on p "Origin(s) : Vancouver CY Destination(s) :" at bounding box center [783, 313] width 1155 height 34
click at [1336, 673] on button "Done" at bounding box center [1359, 675] width 72 height 29
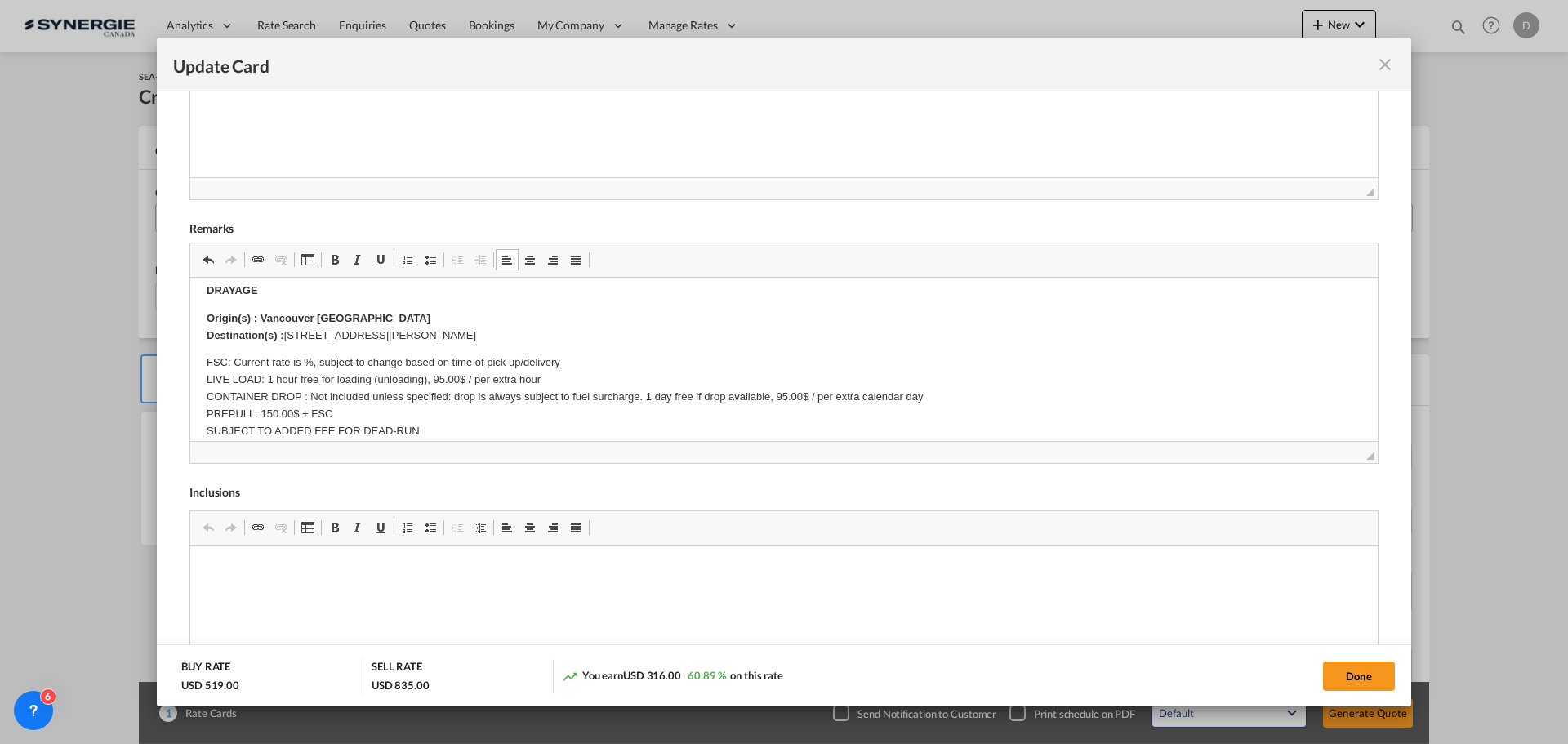
scroll to position [0, 0]
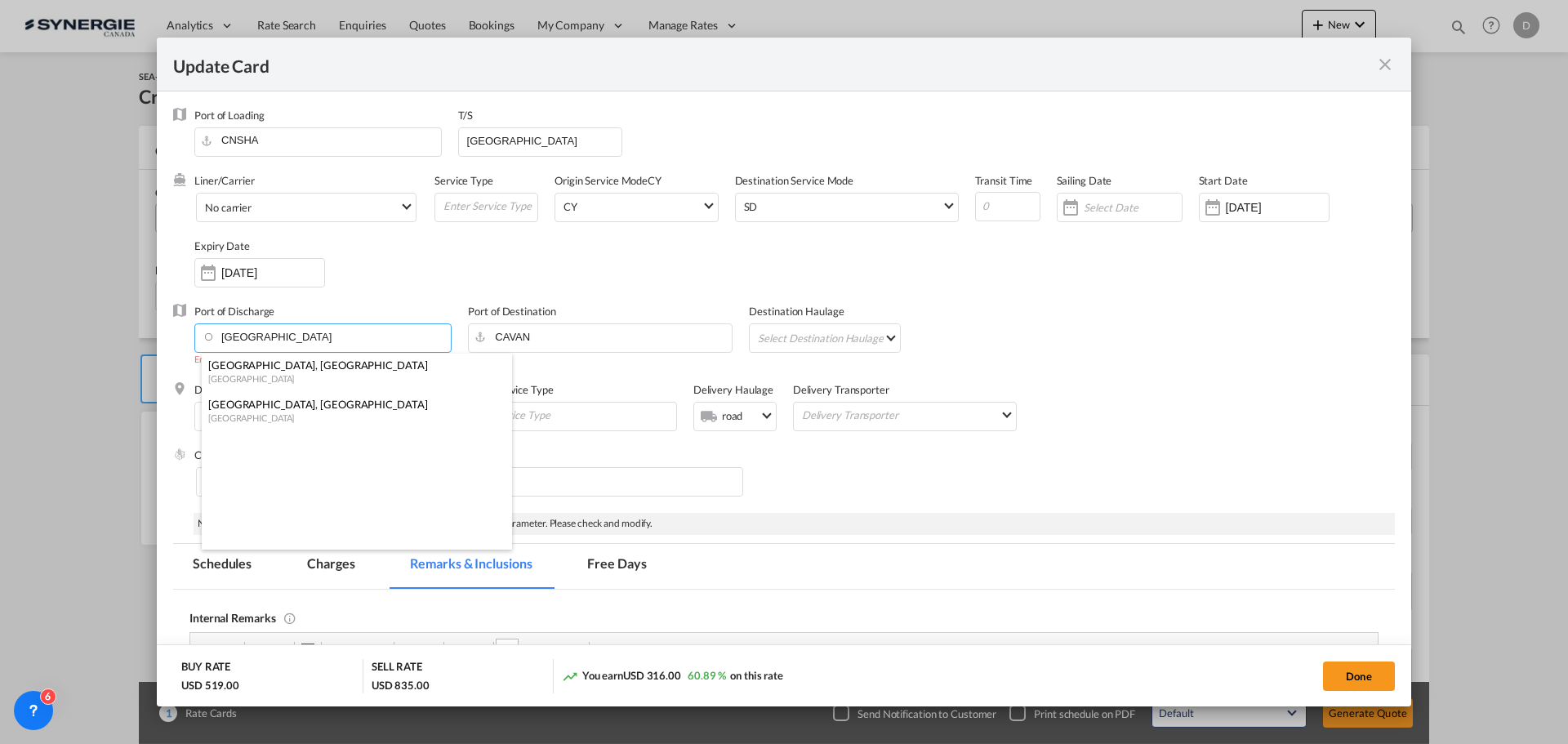
click at [277, 336] on input "Vancouver" at bounding box center [326, 336] width 249 height 24
drag, startPoint x: 254, startPoint y: 415, endPoint x: 243, endPoint y: 405, distance: 14.9
click at [252, 415] on div "Canada" at bounding box center [351, 417] width 287 height 13
type input "Vancouver, BC, CAVAN"
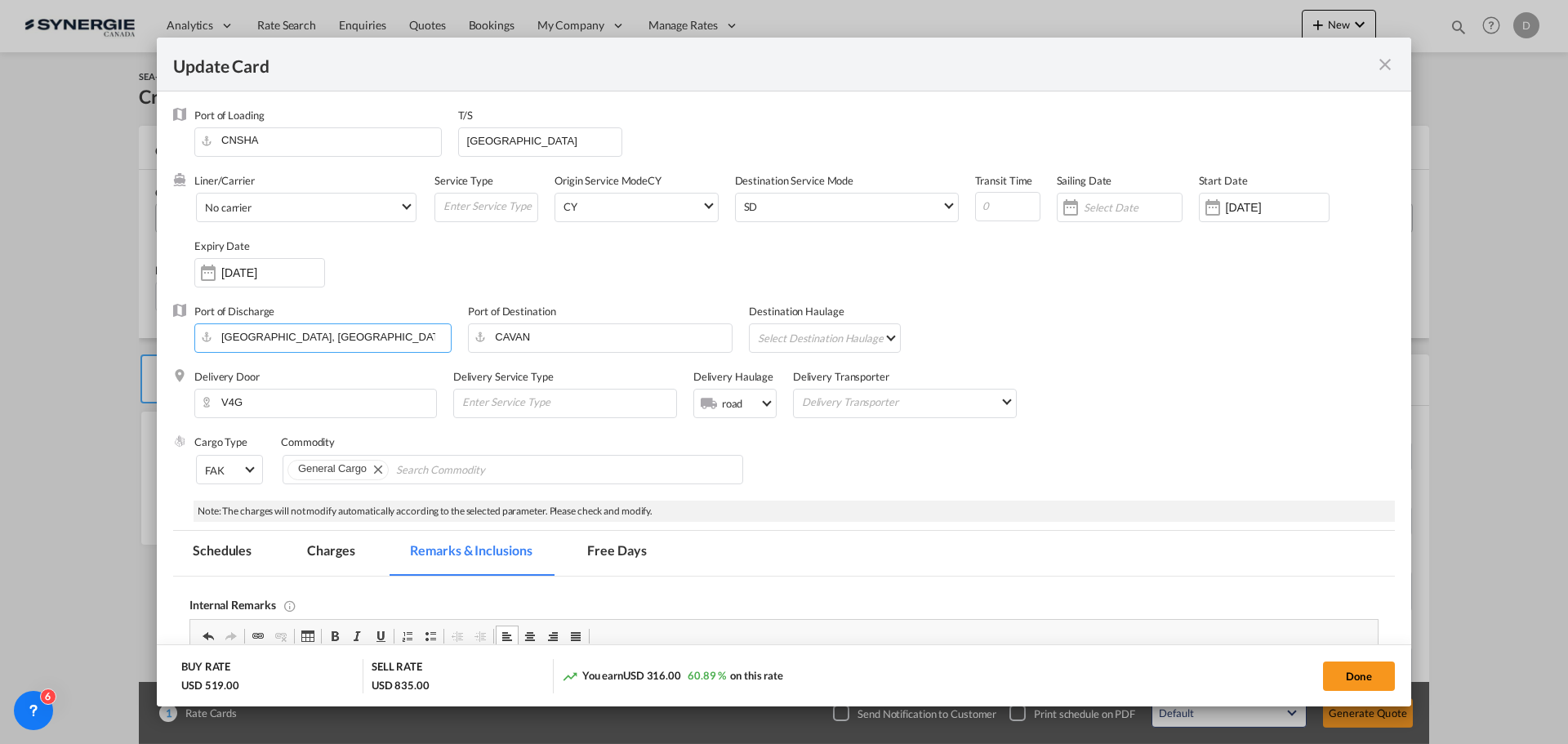
scroll to position [81, 0]
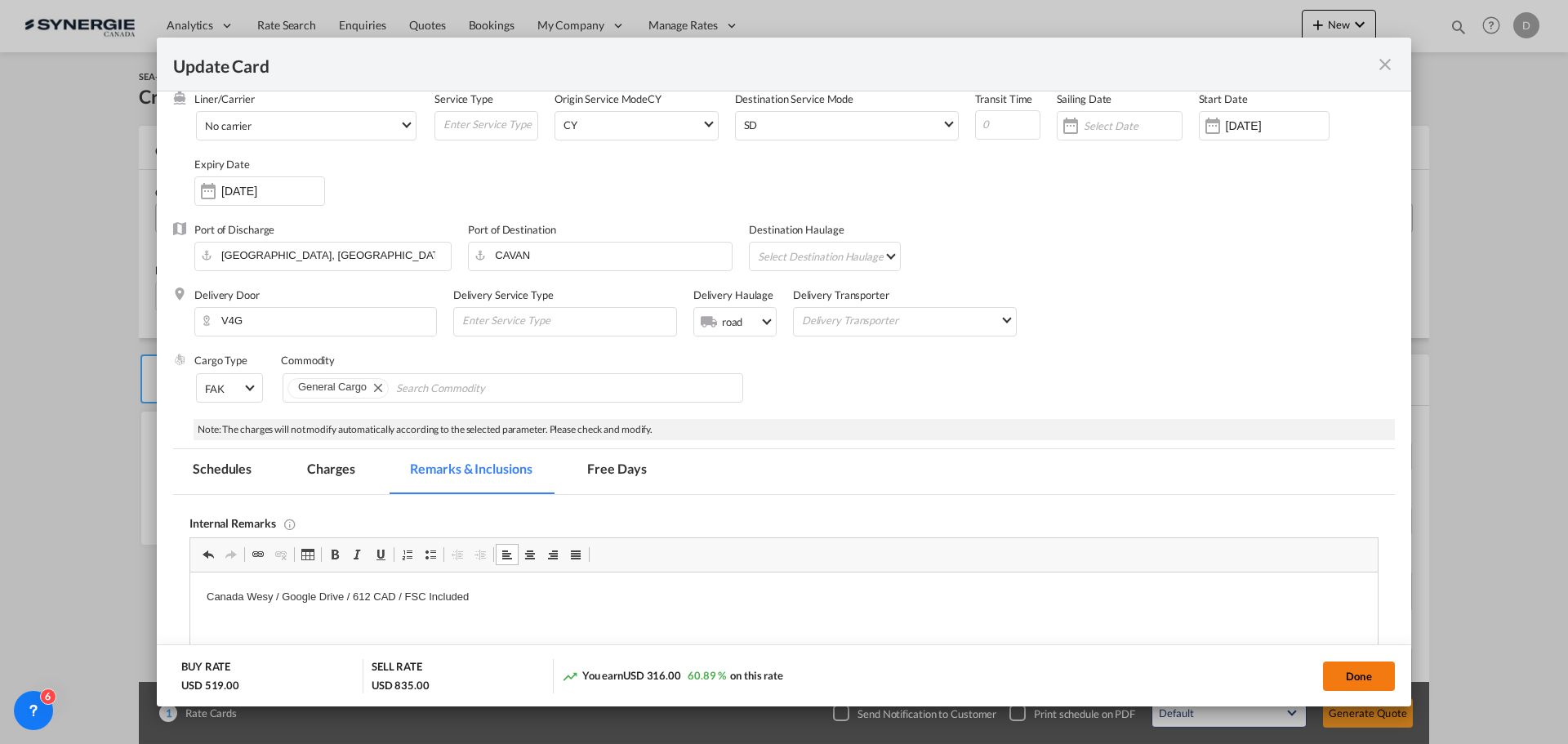
click at [1354, 671] on button "Done" at bounding box center [1359, 675] width 72 height 29
type input "13 Oct 2025"
type input "12 Nov 2025"
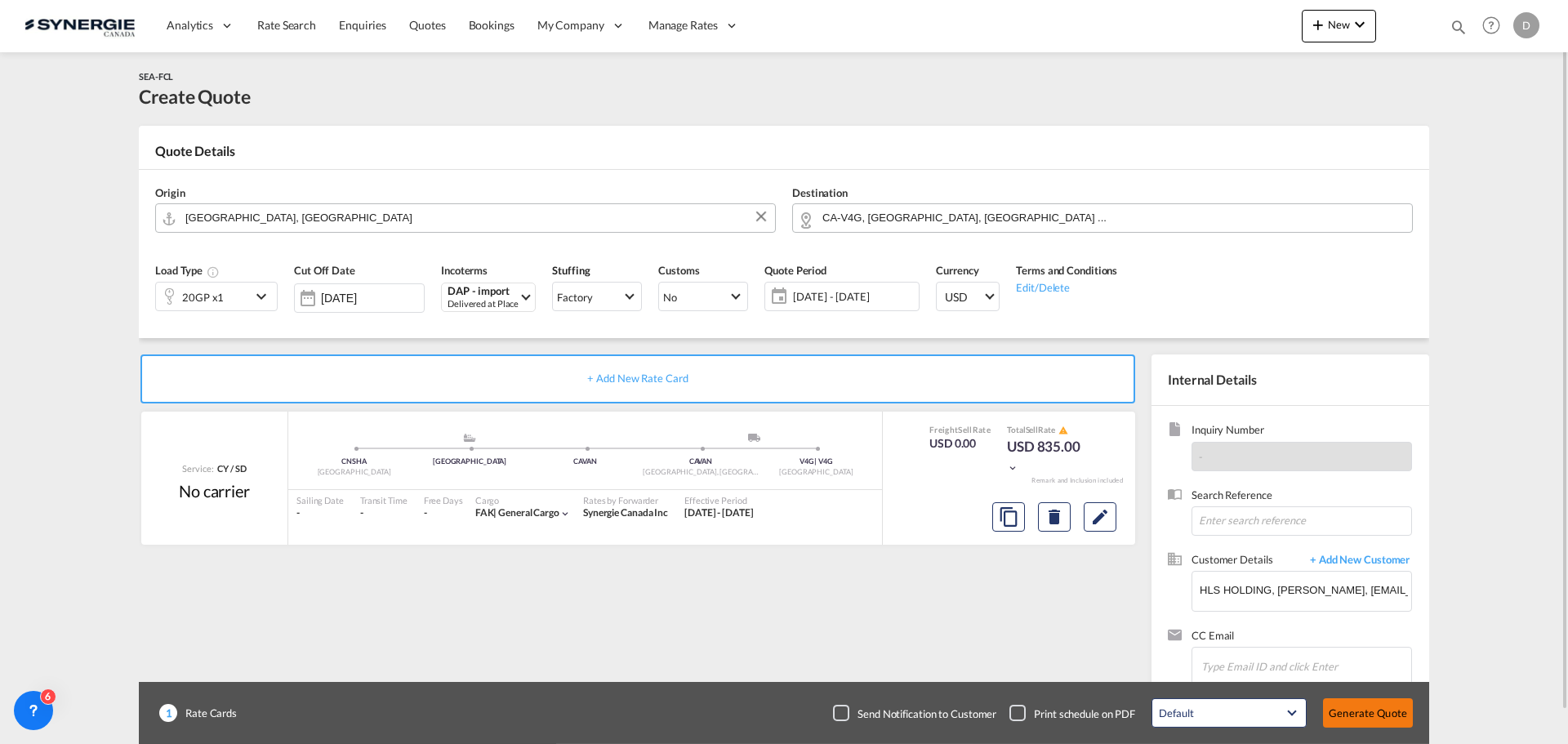
click at [1370, 712] on button "Generate Quote" at bounding box center [1368, 712] width 90 height 29
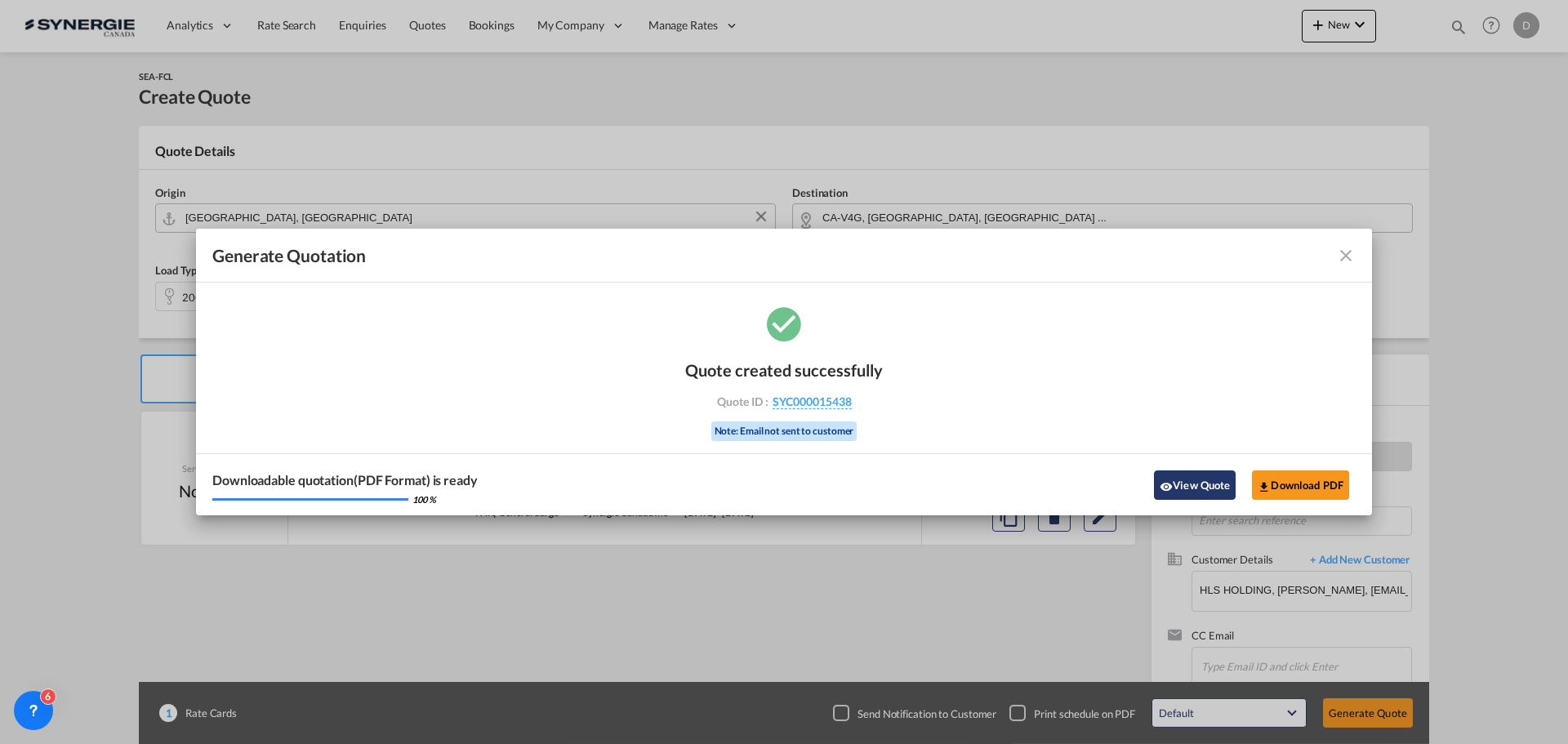
click at [1178, 483] on button "View Quote" at bounding box center [1194, 485] width 81 height 29
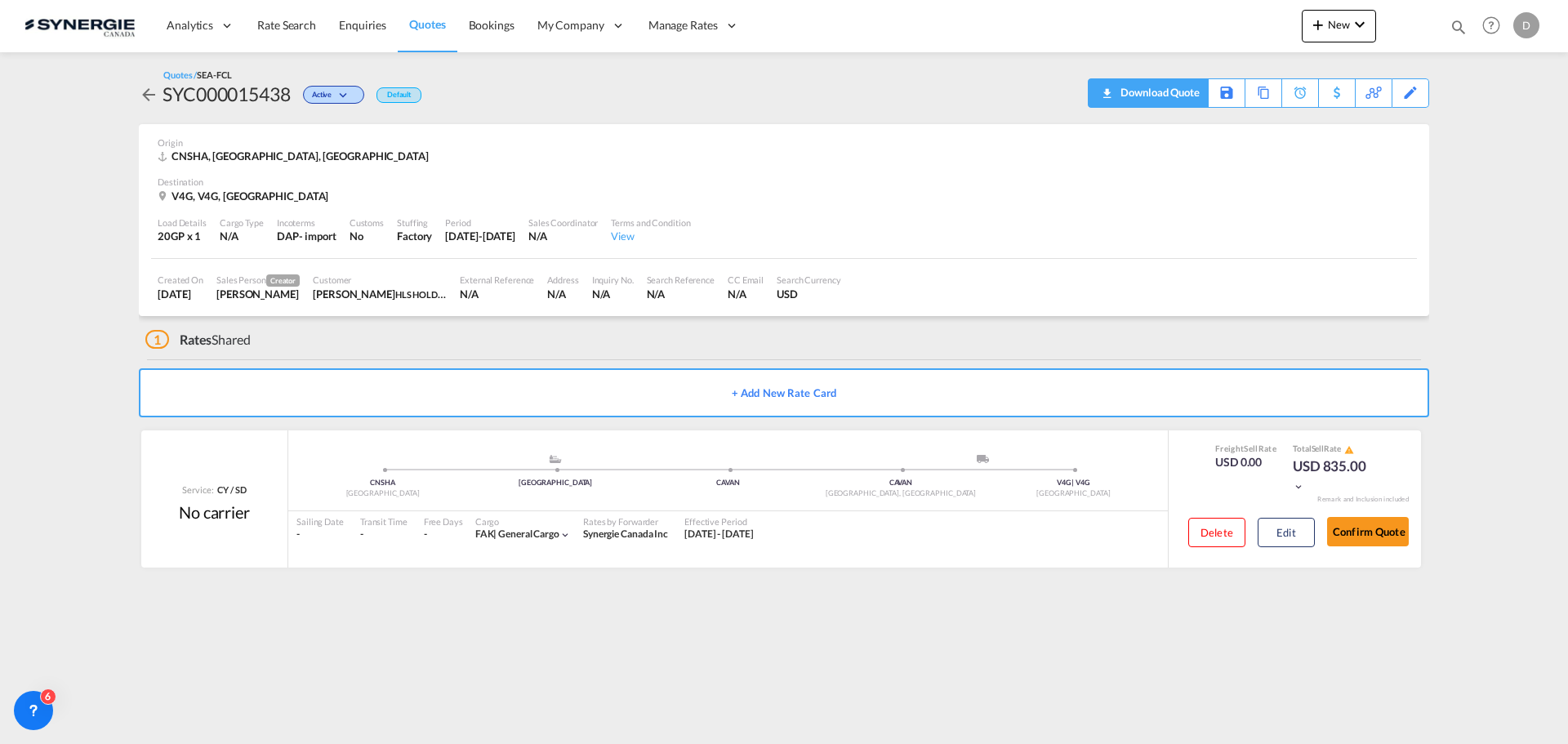
click at [1187, 102] on div "Download Quote" at bounding box center [1158, 92] width 83 height 26
click at [936, 194] on div "V4G, V4G, Canada" at bounding box center [784, 195] width 1252 height 15
click at [1449, 29] on div "Bookings Quotes Enquiries 15392 Help Resources Product Release D My Profile Log…" at bounding box center [1492, 25] width 104 height 50
click at [1457, 25] on md-icon "icon-magnify" at bounding box center [1459, 27] width 18 height 18
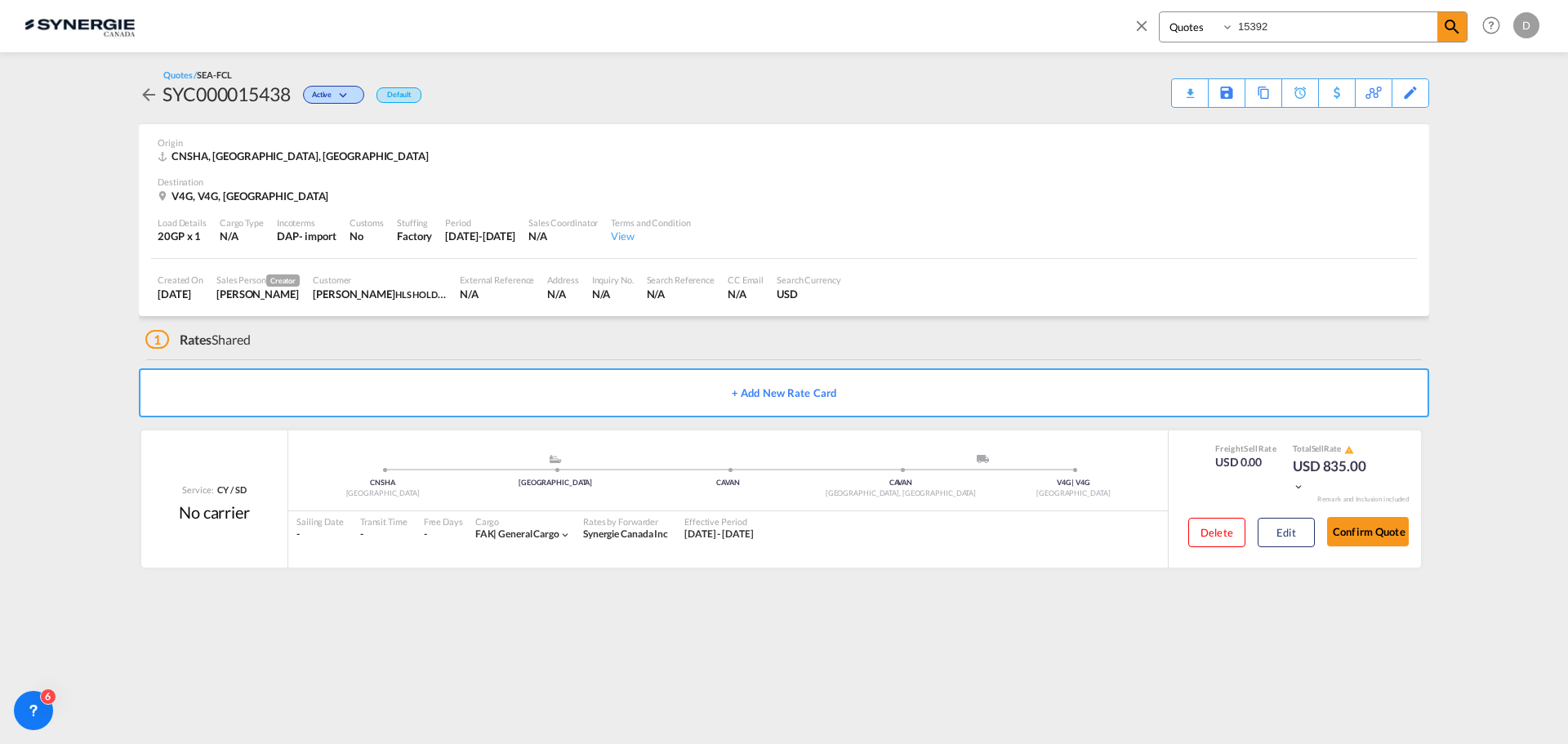
click at [1257, 24] on input "15392" at bounding box center [1336, 27] width 203 height 29
type input "14992"
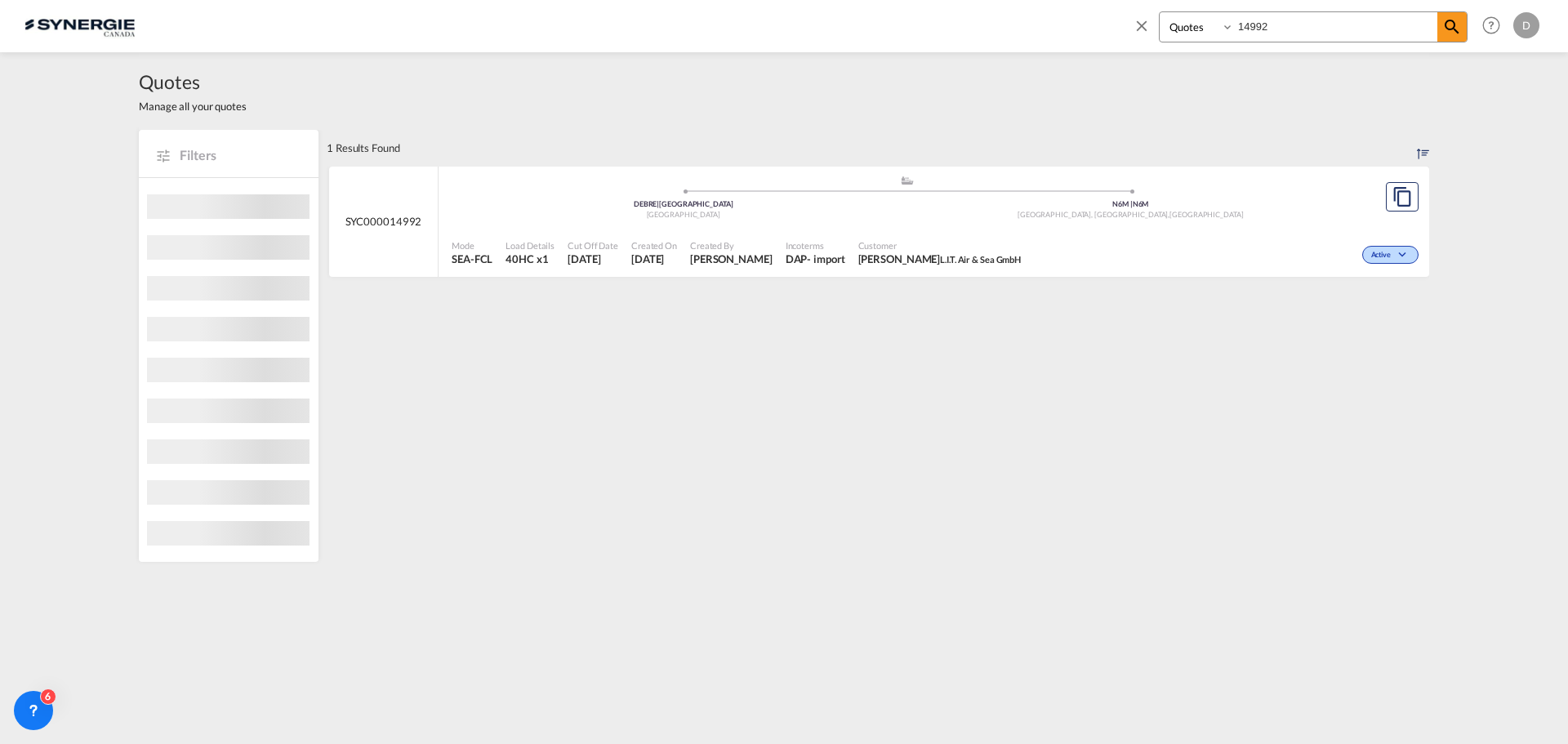
click at [645, 255] on span "24 Sep 2025" at bounding box center [653, 258] width 45 height 15
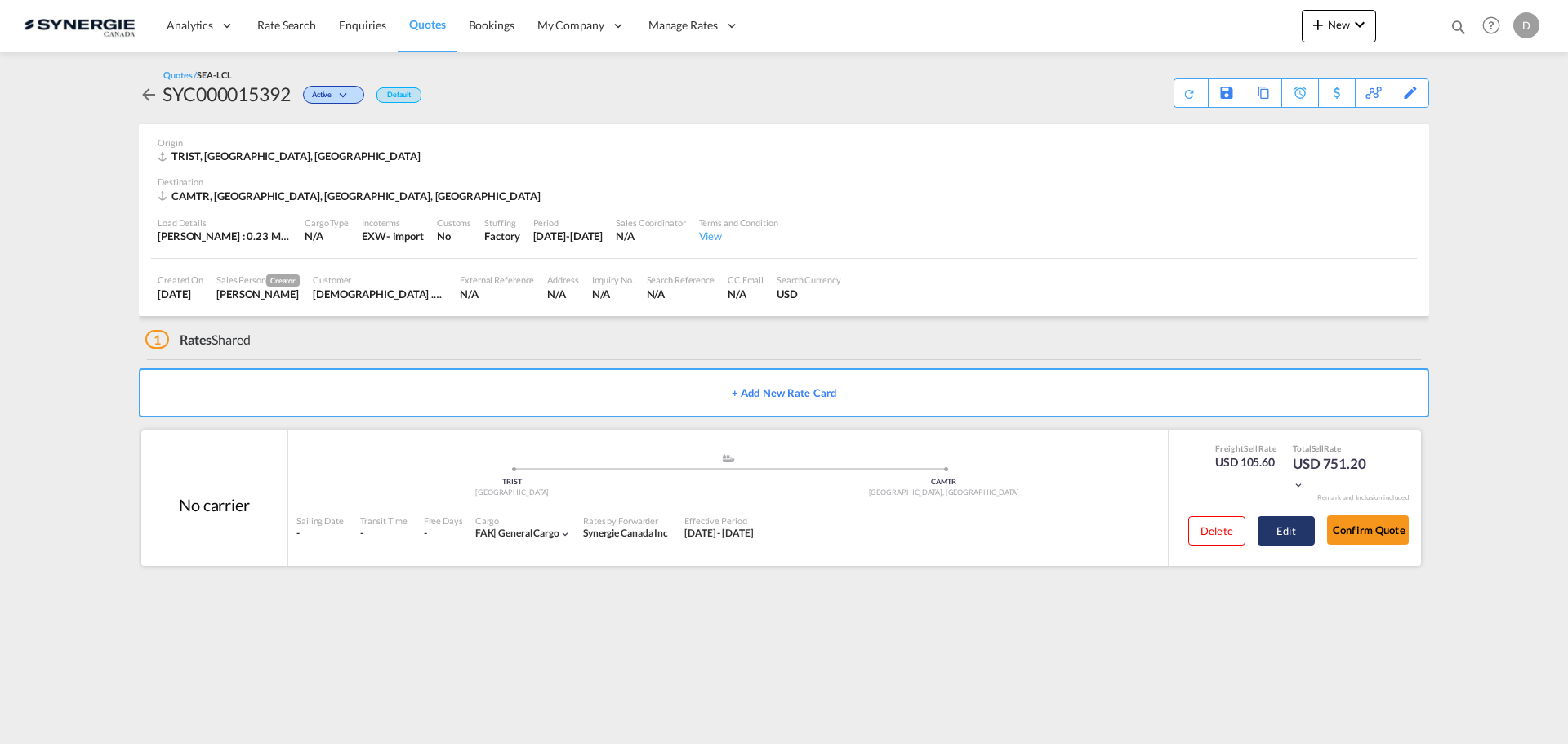
click at [1298, 523] on button "Edit" at bounding box center [1285, 530] width 57 height 29
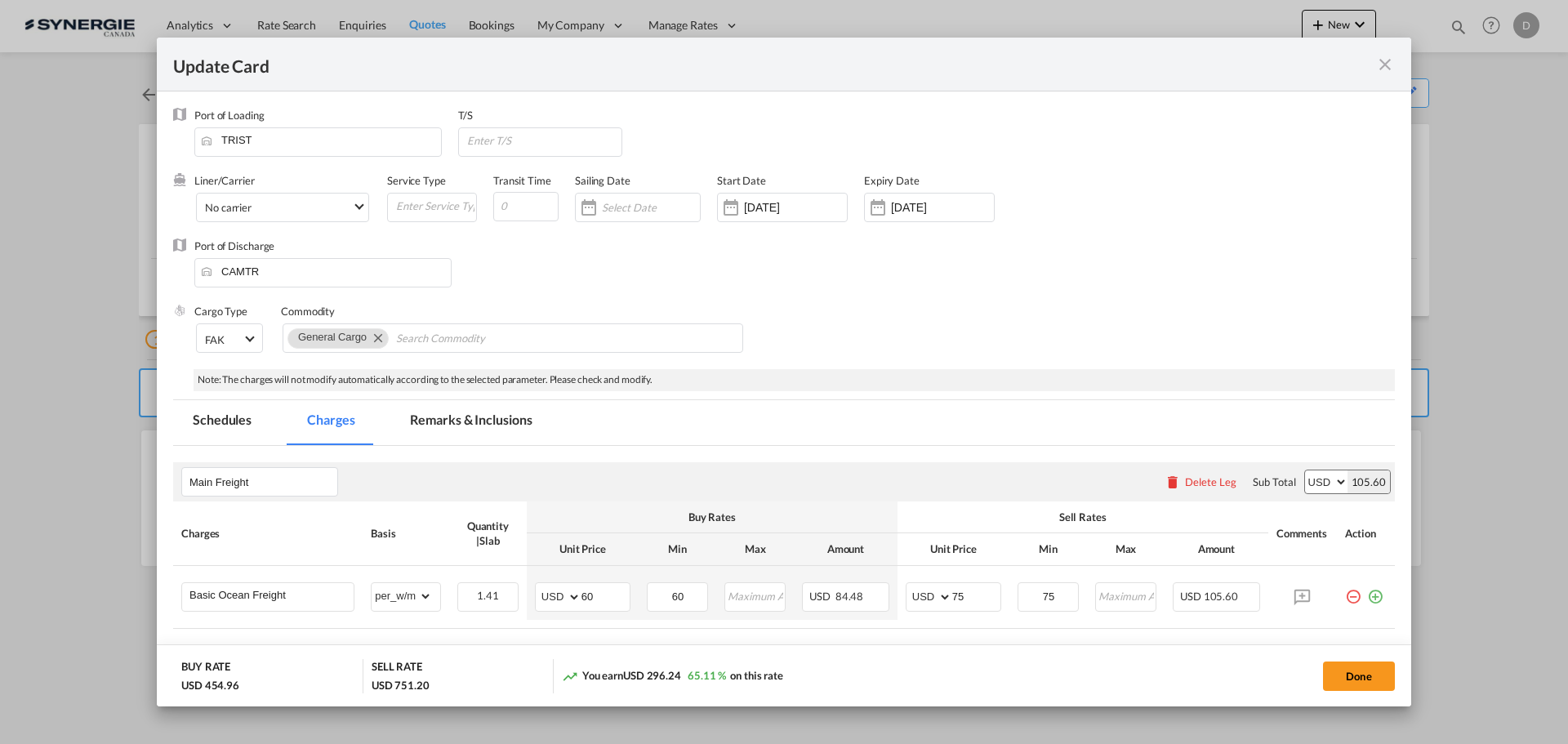
click at [1381, 55] on md-icon "icon-close fg-AAA8AD m-0 pointer" at bounding box center [1385, 65] width 19 height 19
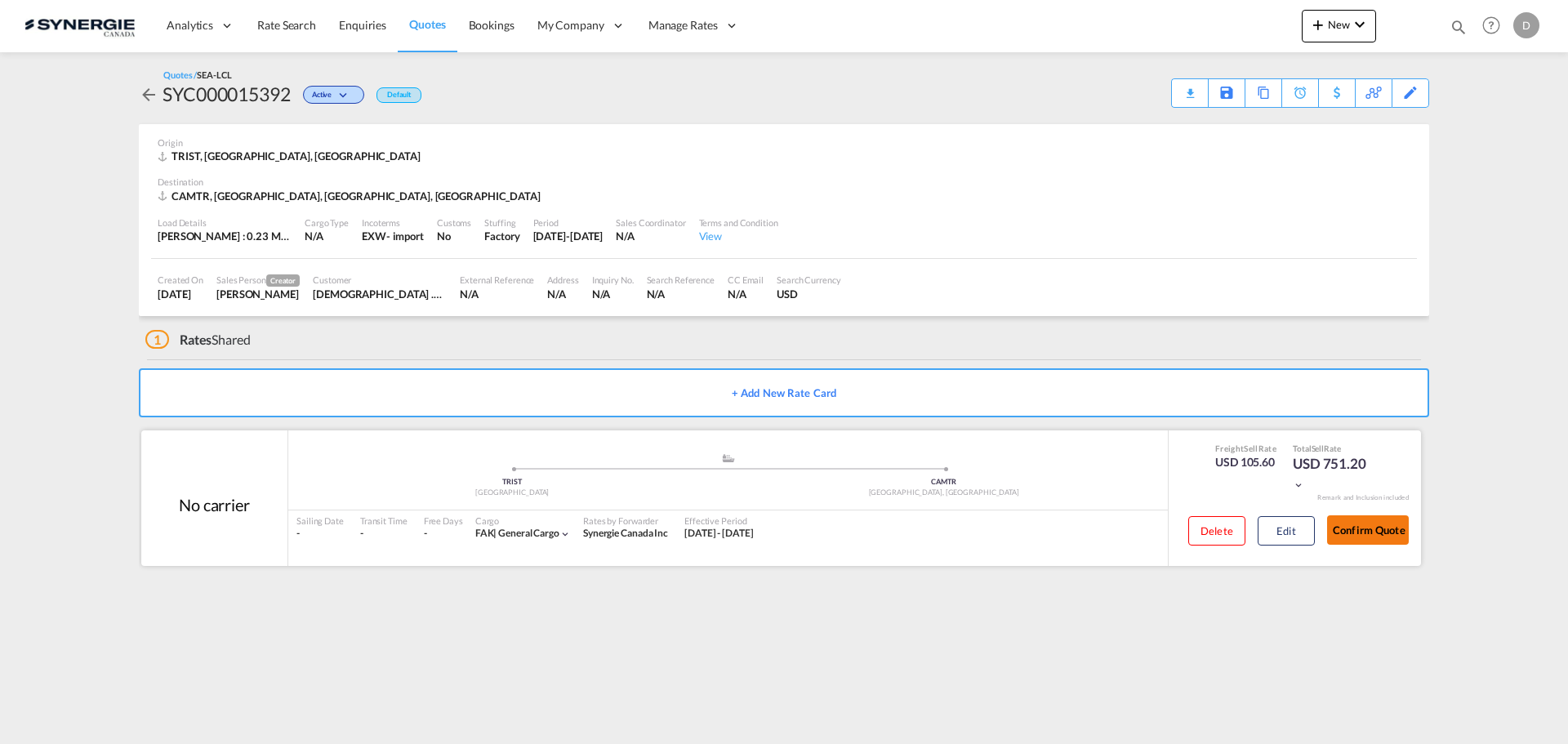
click at [1368, 521] on button "Confirm Quote" at bounding box center [1368, 529] width 81 height 29
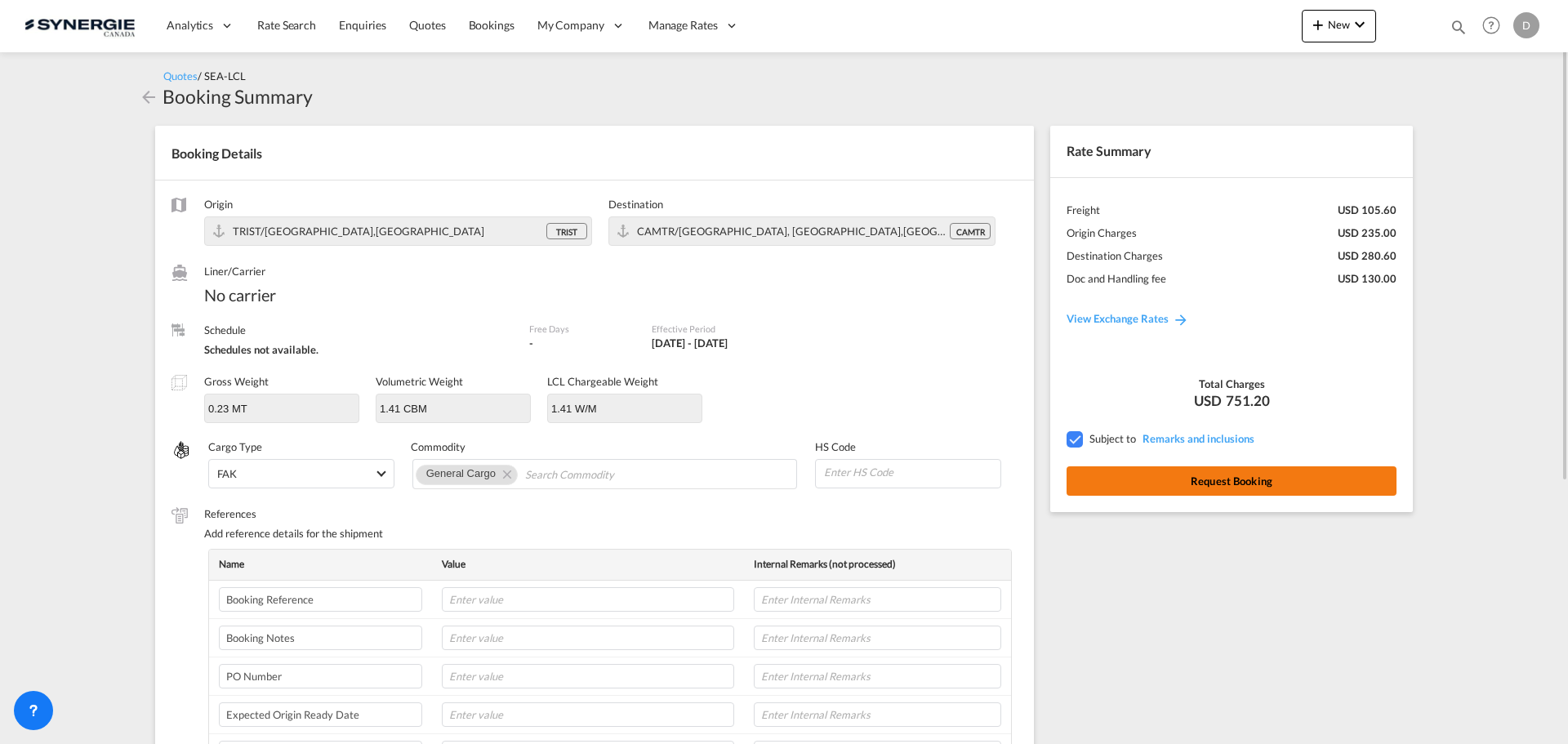
click at [1259, 478] on button "Request Booking" at bounding box center [1231, 481] width 330 height 29
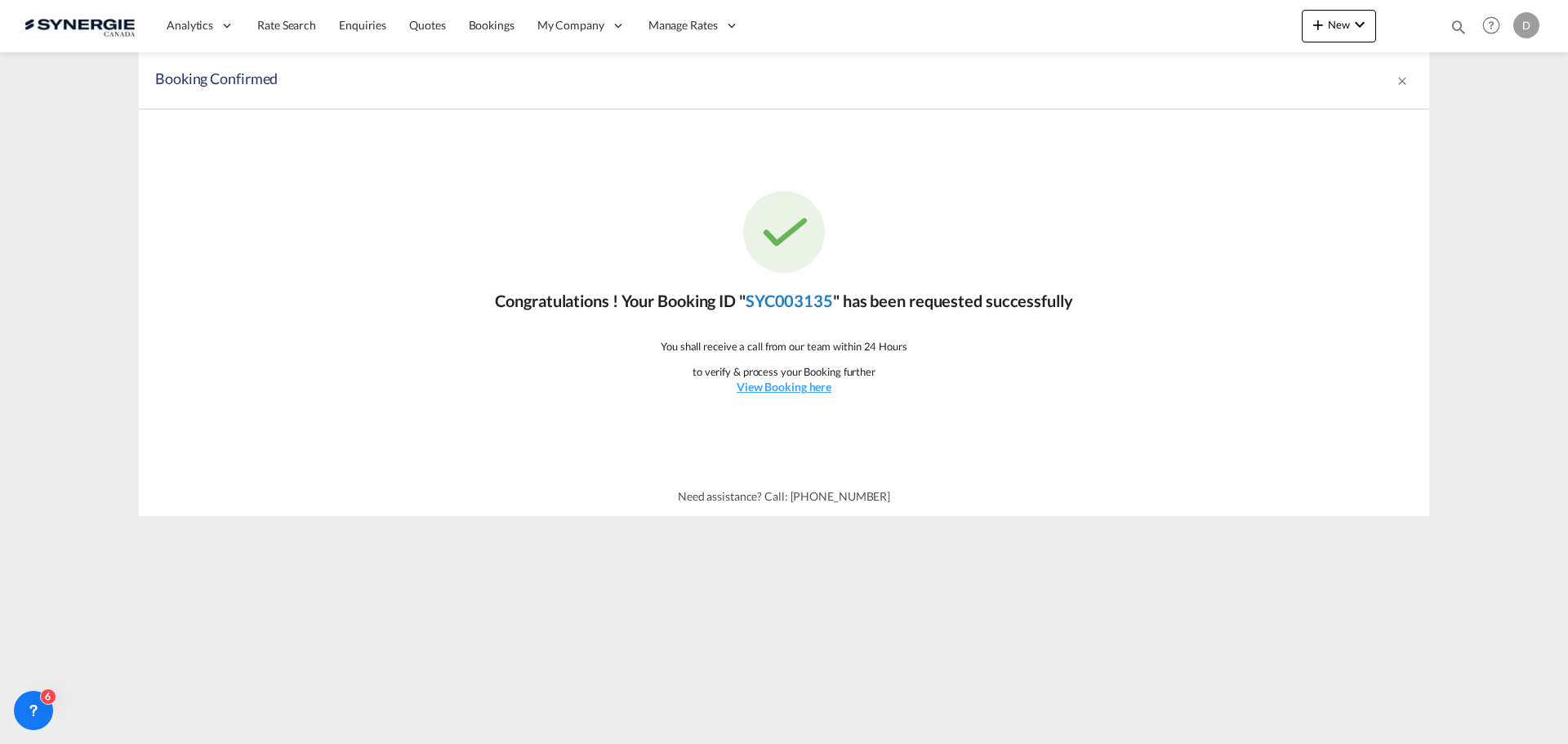
click at [802, 300] on link "SYC003135" at bounding box center [789, 300] width 87 height 19
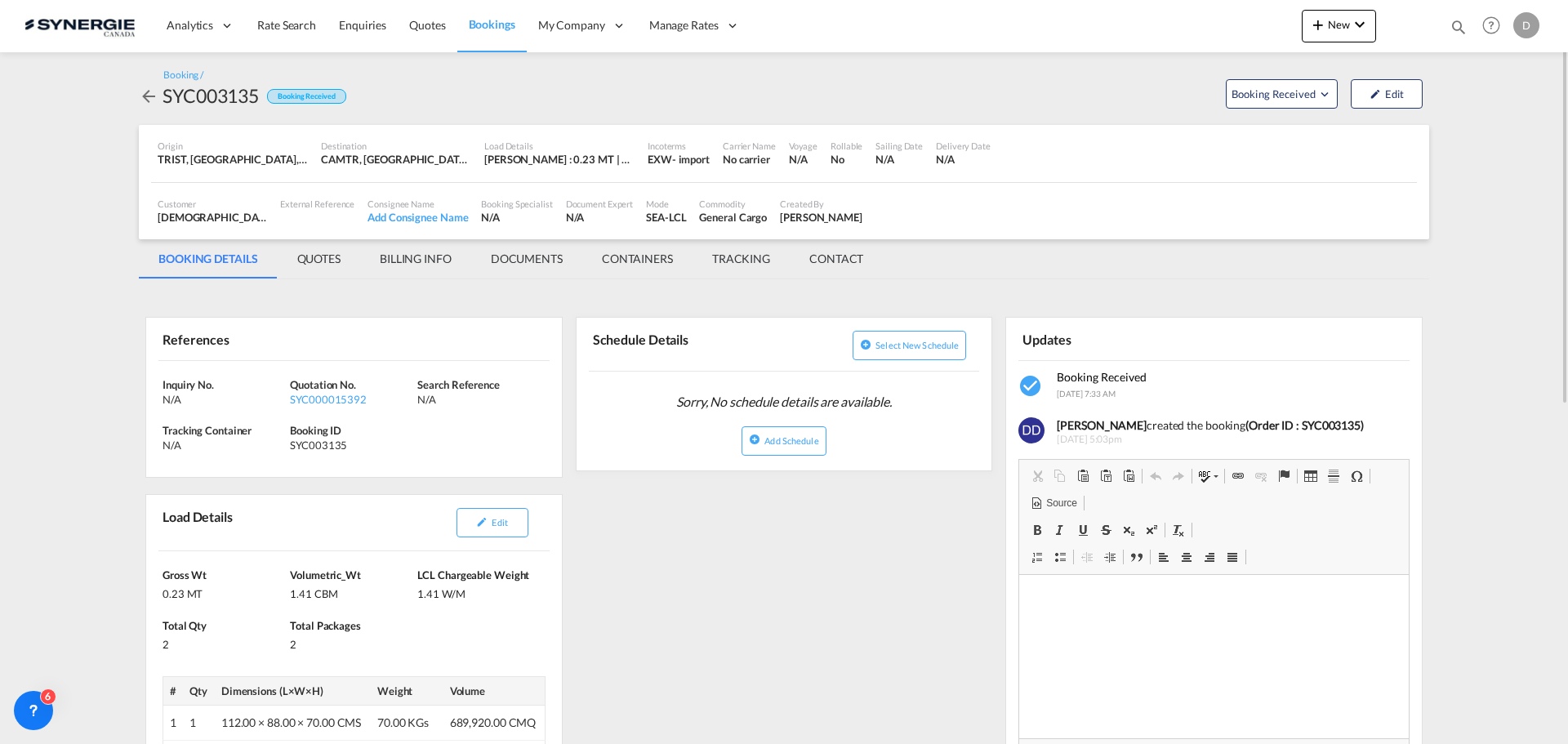
click at [227, 100] on div "SYC003135" at bounding box center [211, 95] width 97 height 26
click at [230, 100] on div "SYC003135" at bounding box center [211, 95] width 97 height 26
copy div "SYC003135"
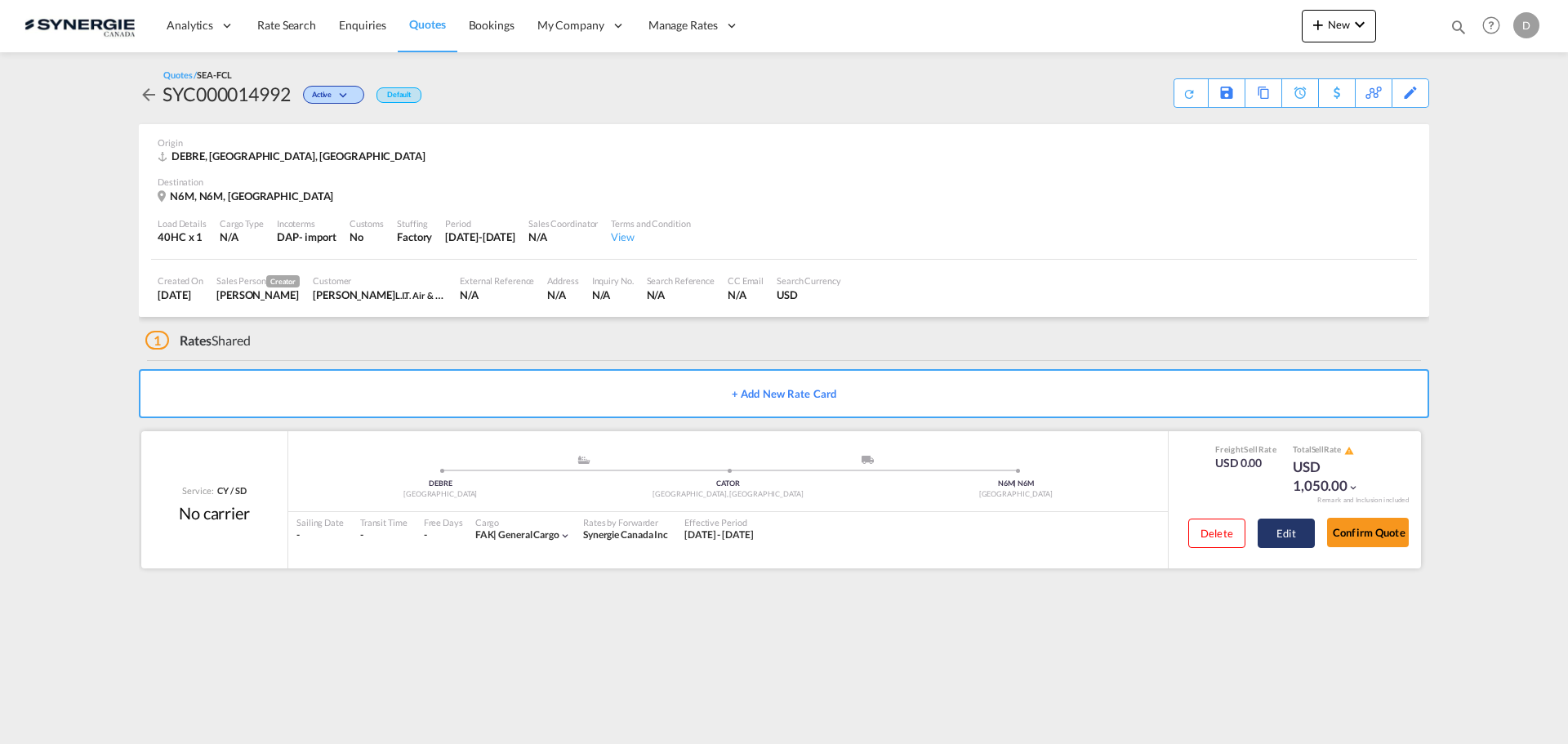
click at [1289, 545] on button "Edit" at bounding box center [1285, 533] width 57 height 29
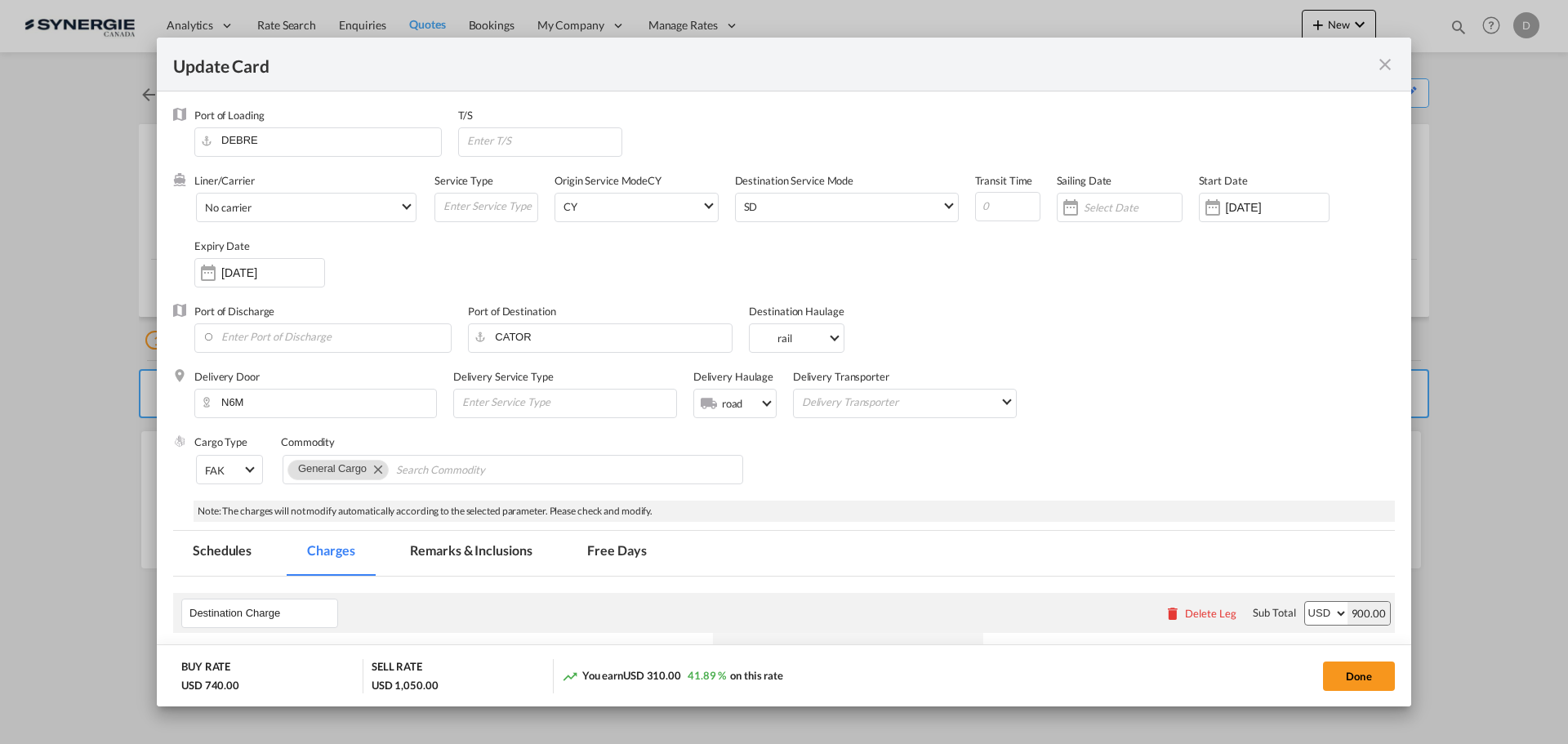
select select "per container"
select select "per B/L"
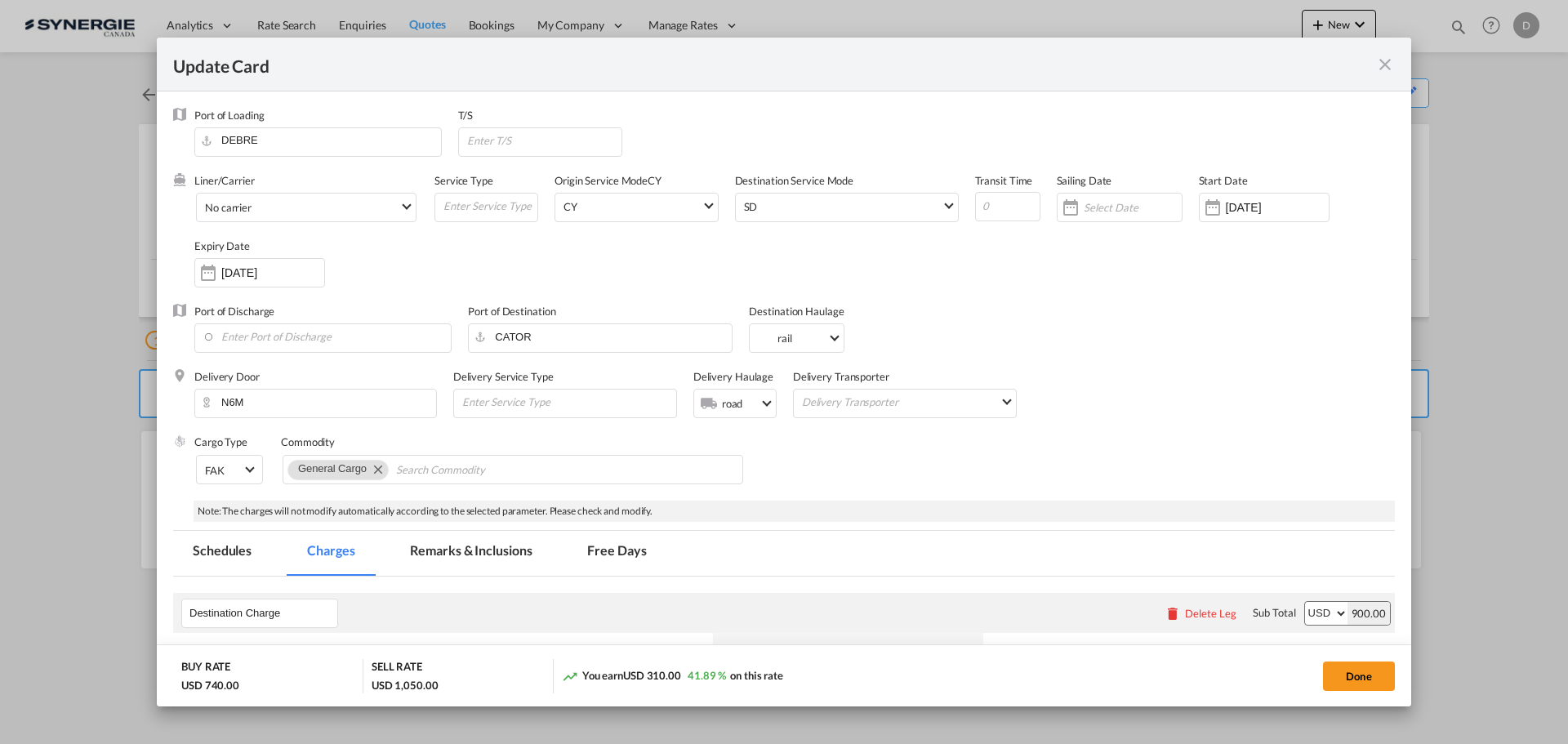
select select "per B/L"
select select "per shipment"
click at [1383, 64] on md-icon "icon-close fg-AAA8AD m-0 pointer" at bounding box center [1385, 65] width 19 height 19
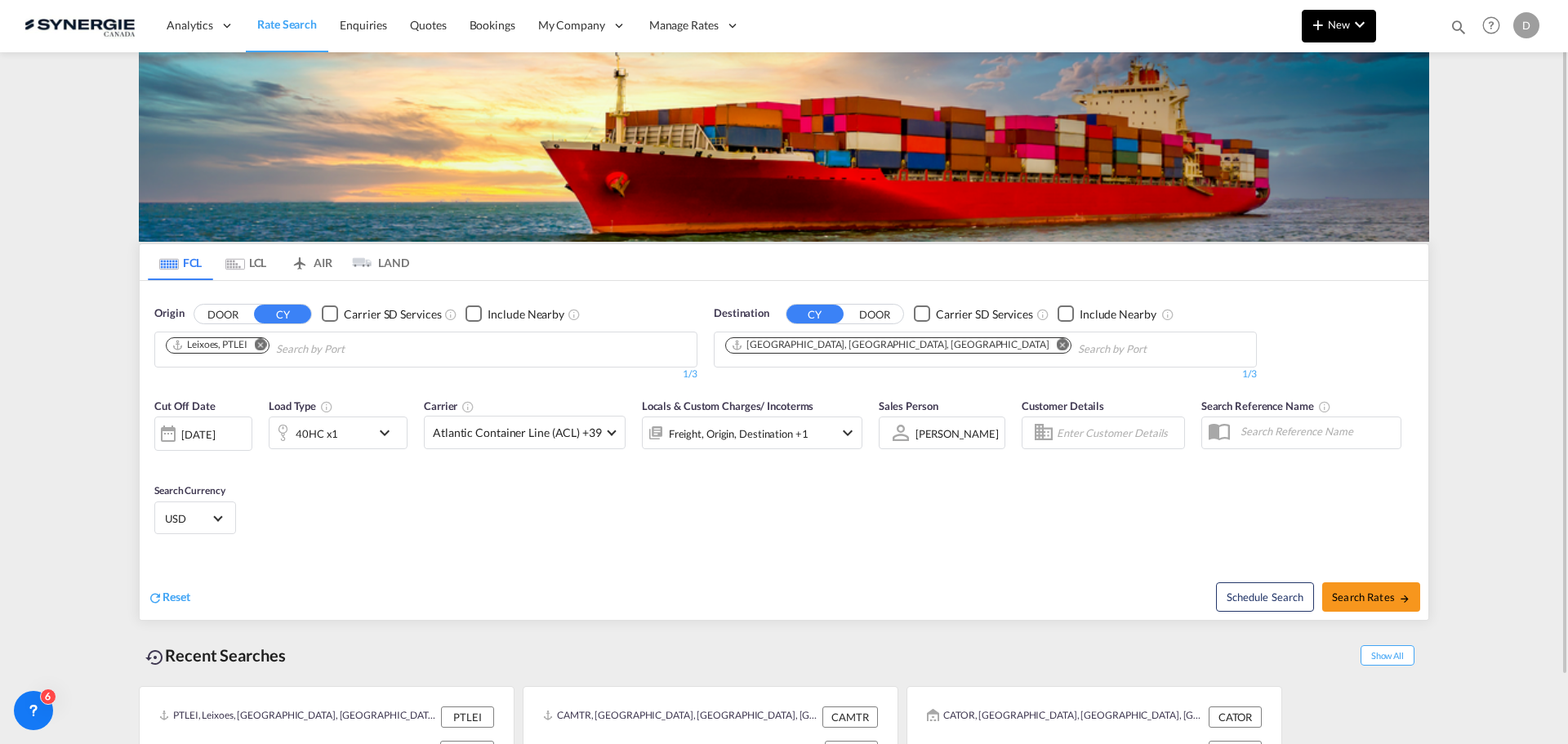
click at [1333, 24] on span "New" at bounding box center [1339, 25] width 61 height 14
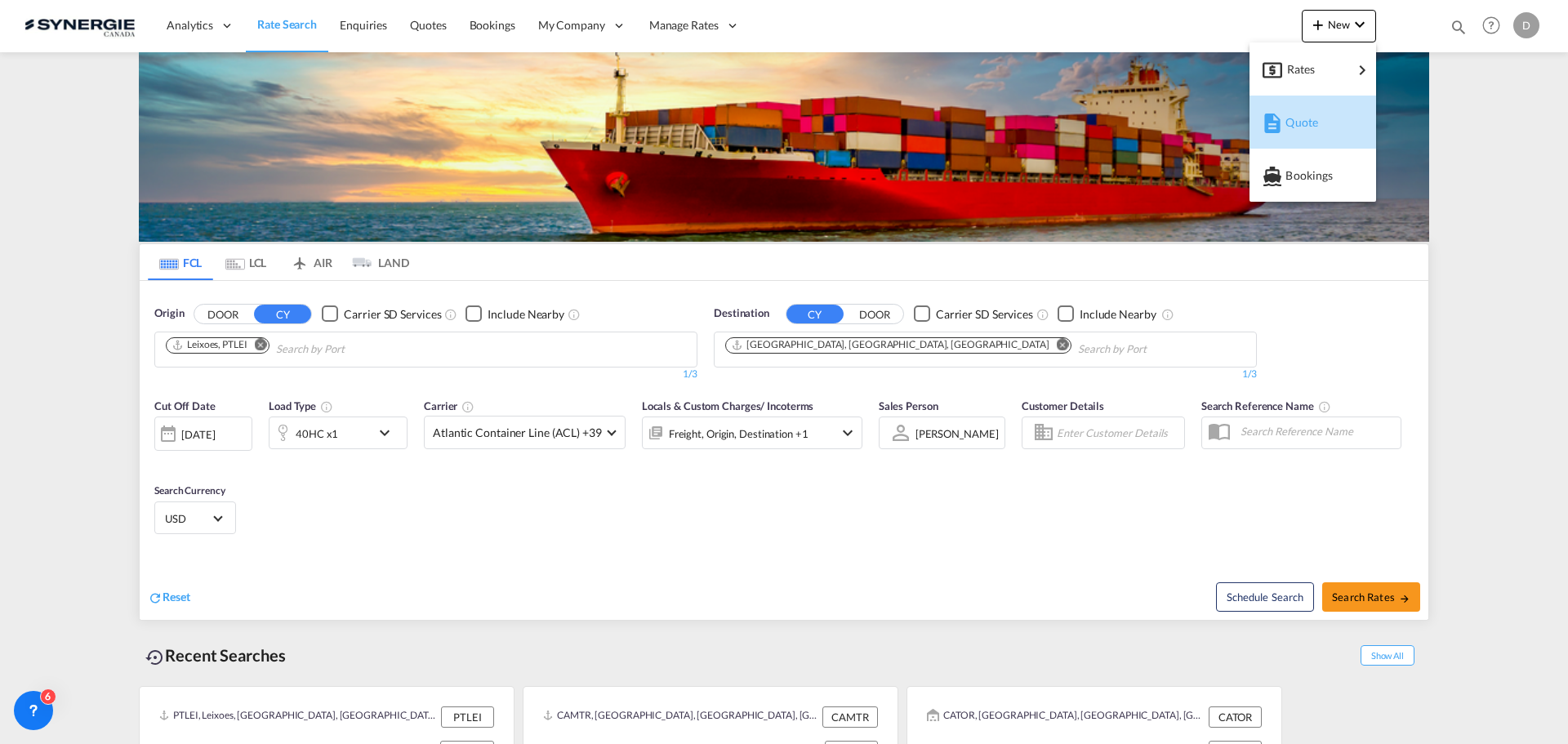
click at [1304, 116] on span "Quote" at bounding box center [1294, 123] width 18 height 33
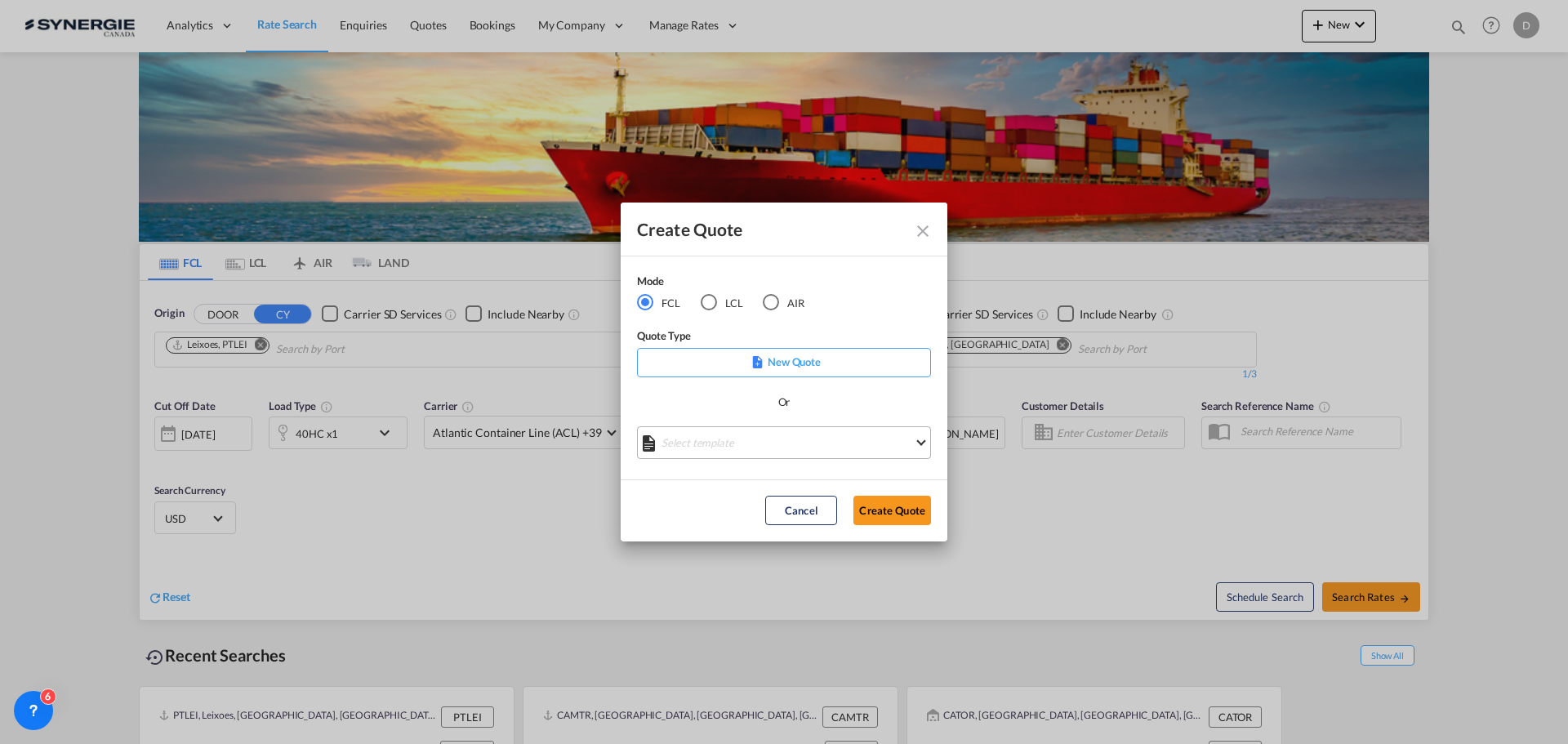
click at [831, 447] on md-select "Select template *NEW* FCL FREEHAND / DAP Pablo Gomez Saldarriaga | 10 Jul 2025 …" at bounding box center [784, 442] width 294 height 33
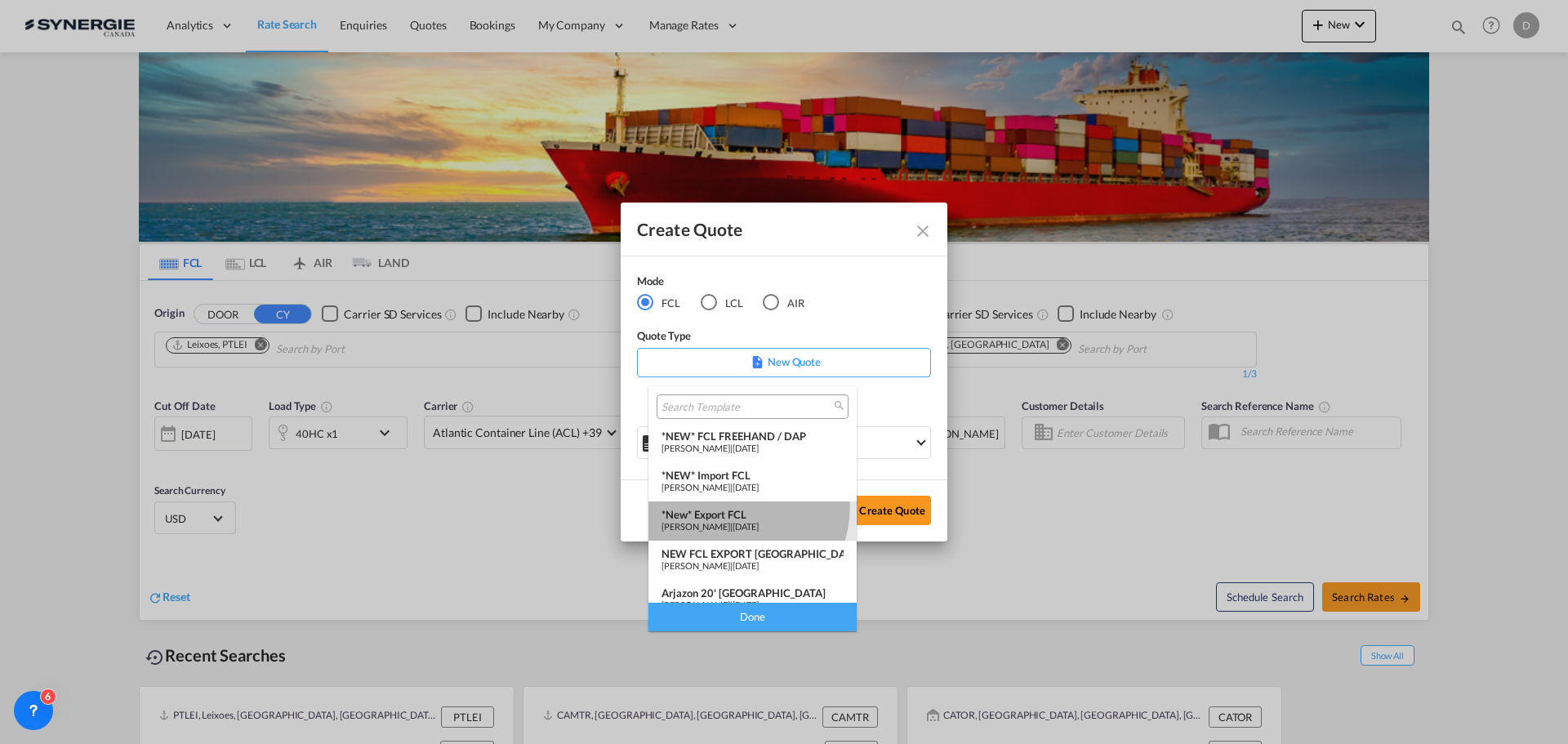
click at [738, 508] on div "*New* Export FCL" at bounding box center [752, 515] width 182 height 14
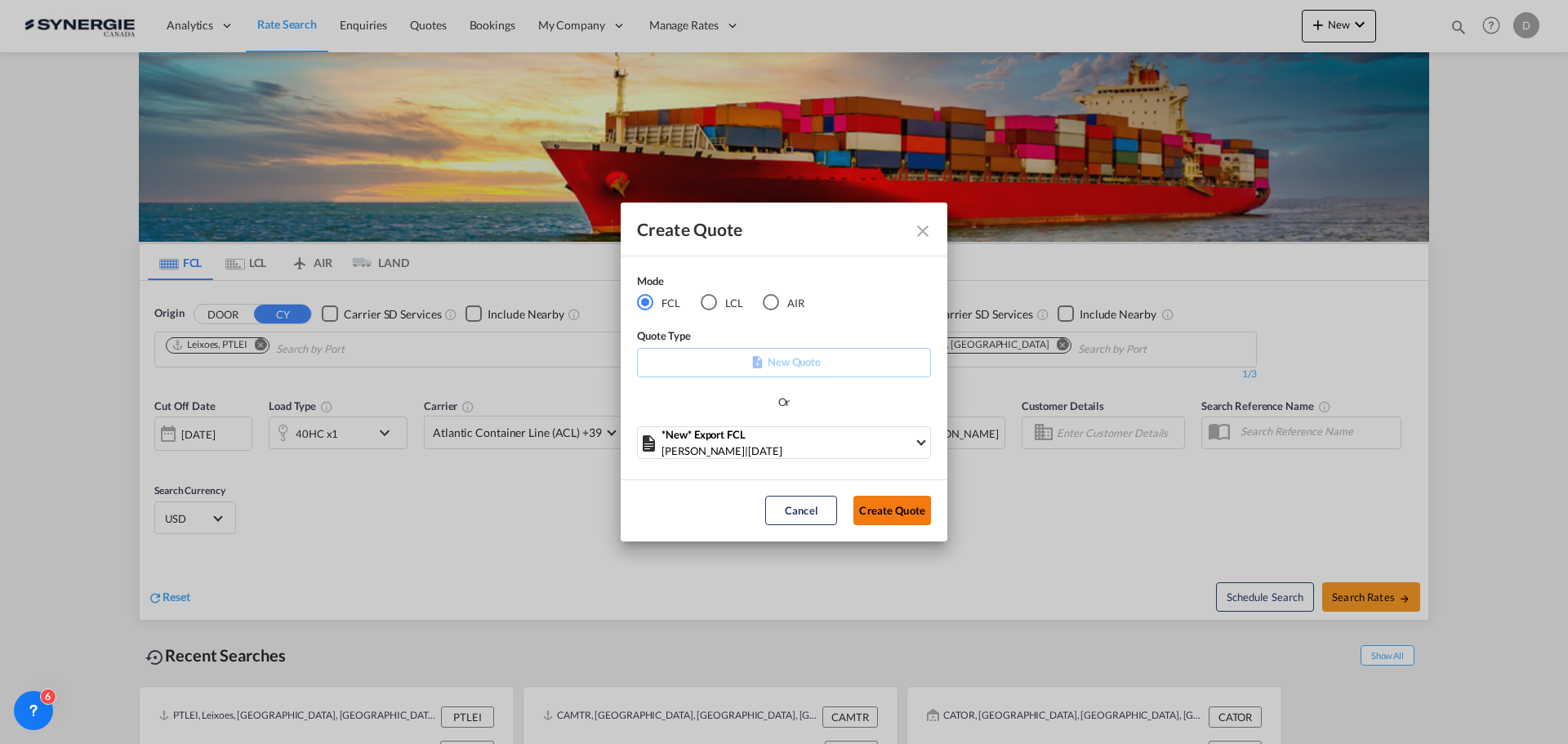
click at [895, 514] on button "Create Quote" at bounding box center [892, 510] width 77 height 29
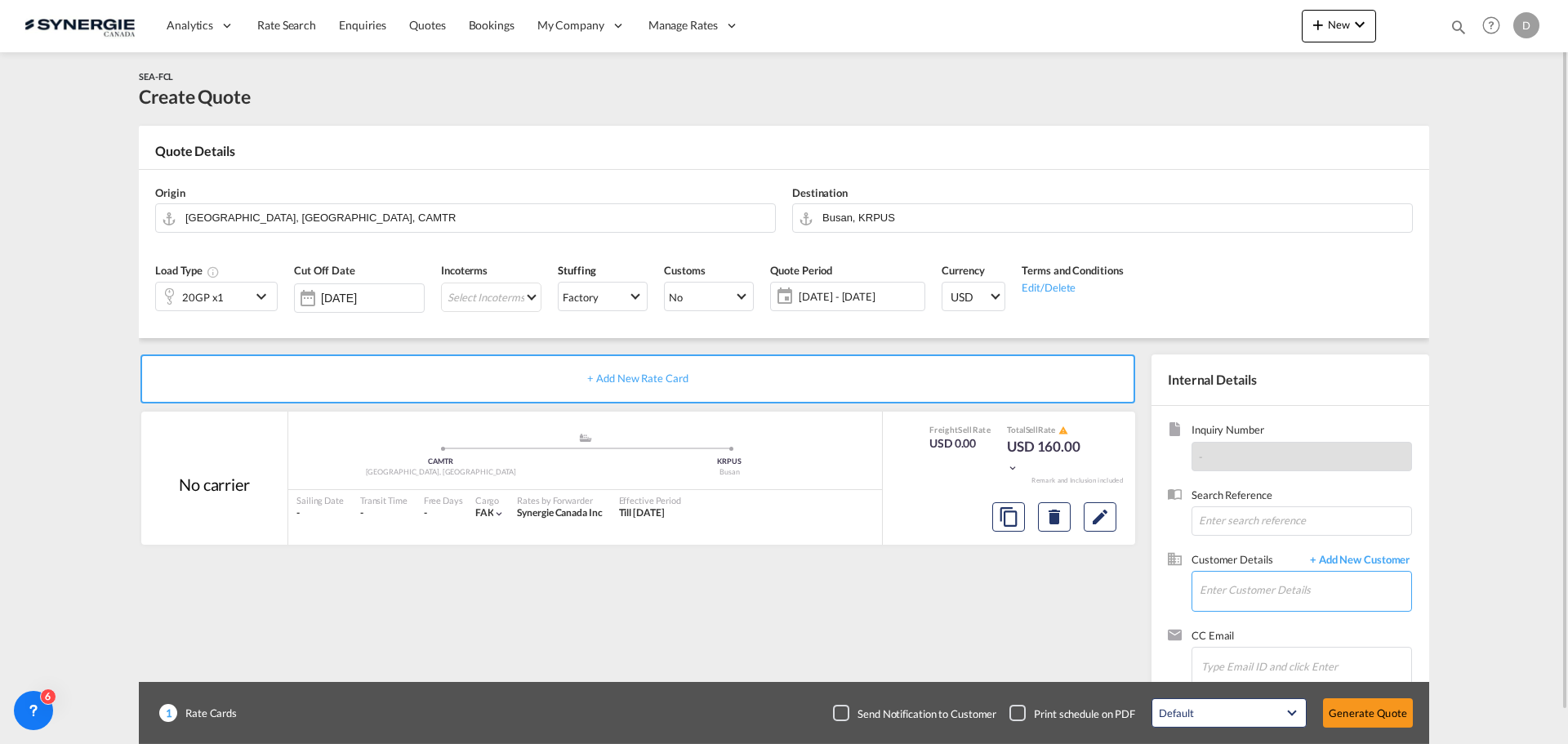
click at [1249, 593] on input "Enter Customer Details" at bounding box center [1306, 590] width 212 height 37
paste input "natasha.arana@ol-usa.com"
click at [1228, 550] on div "Natasha Arana natasha.arana@ol-usa.com | OL USA" at bounding box center [1305, 550] width 212 height 45
type input "OL USA, Natasha Arana, natasha.arana@ol-usa.com"
click at [760, 216] on button "Clear Input" at bounding box center [761, 216] width 24 height 24
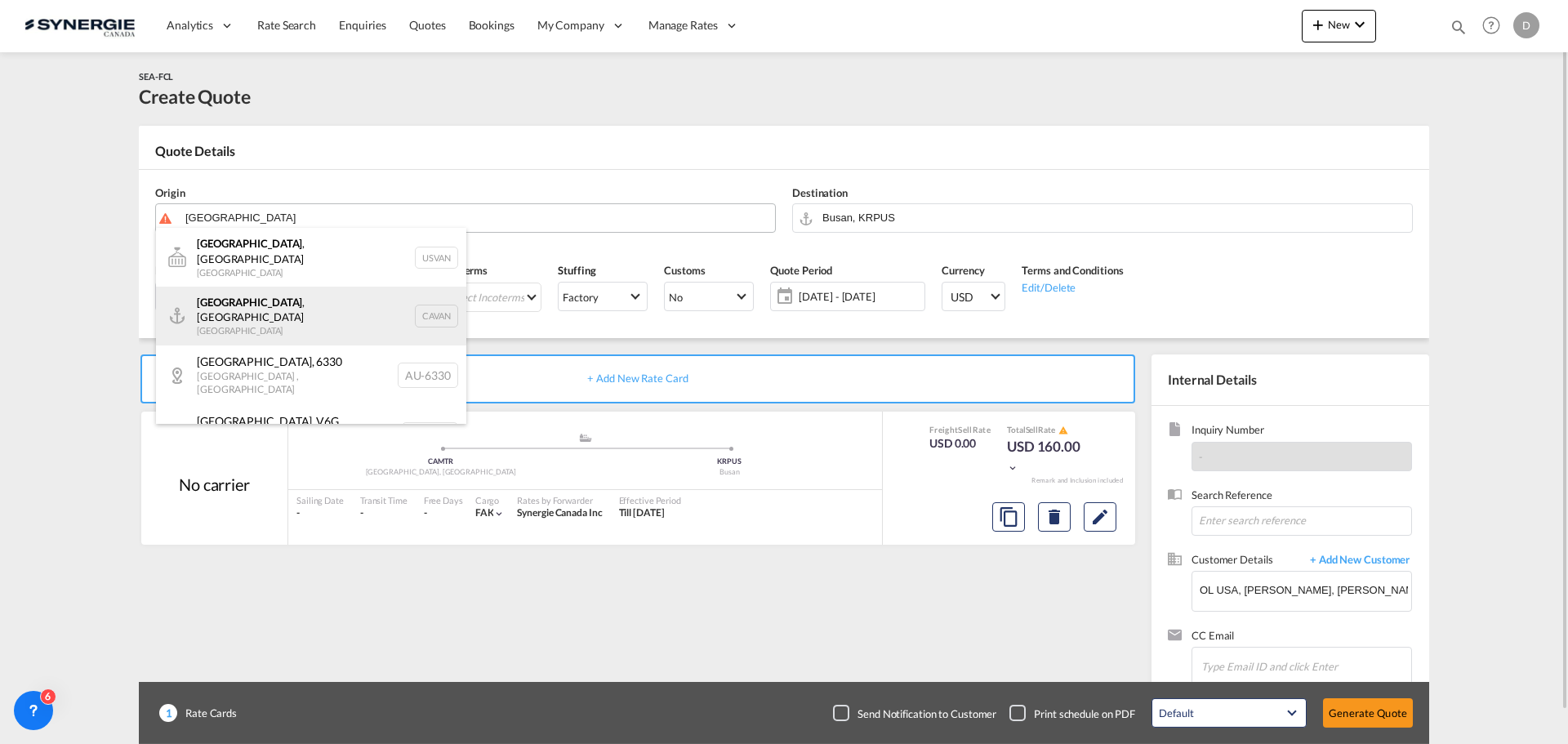
click at [274, 294] on div "Vancouver , BC Canada CAVAN" at bounding box center [311, 315] width 311 height 59
type input "Vancouver, BC, CAVAN"
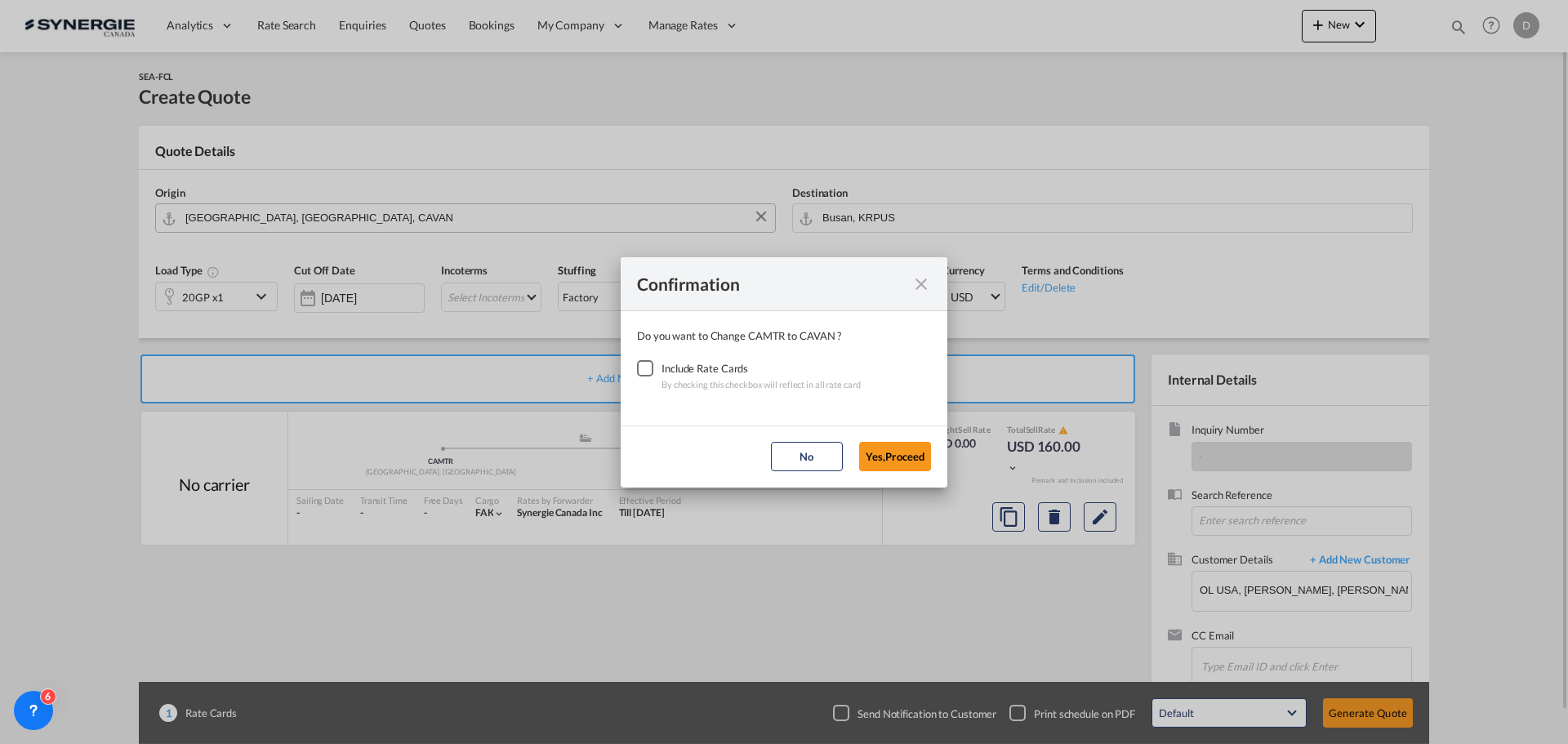
click at [644, 367] on div "Checkbox No Ink" at bounding box center [645, 368] width 16 height 16
click at [884, 462] on button "Yes,Proceed" at bounding box center [895, 456] width 72 height 29
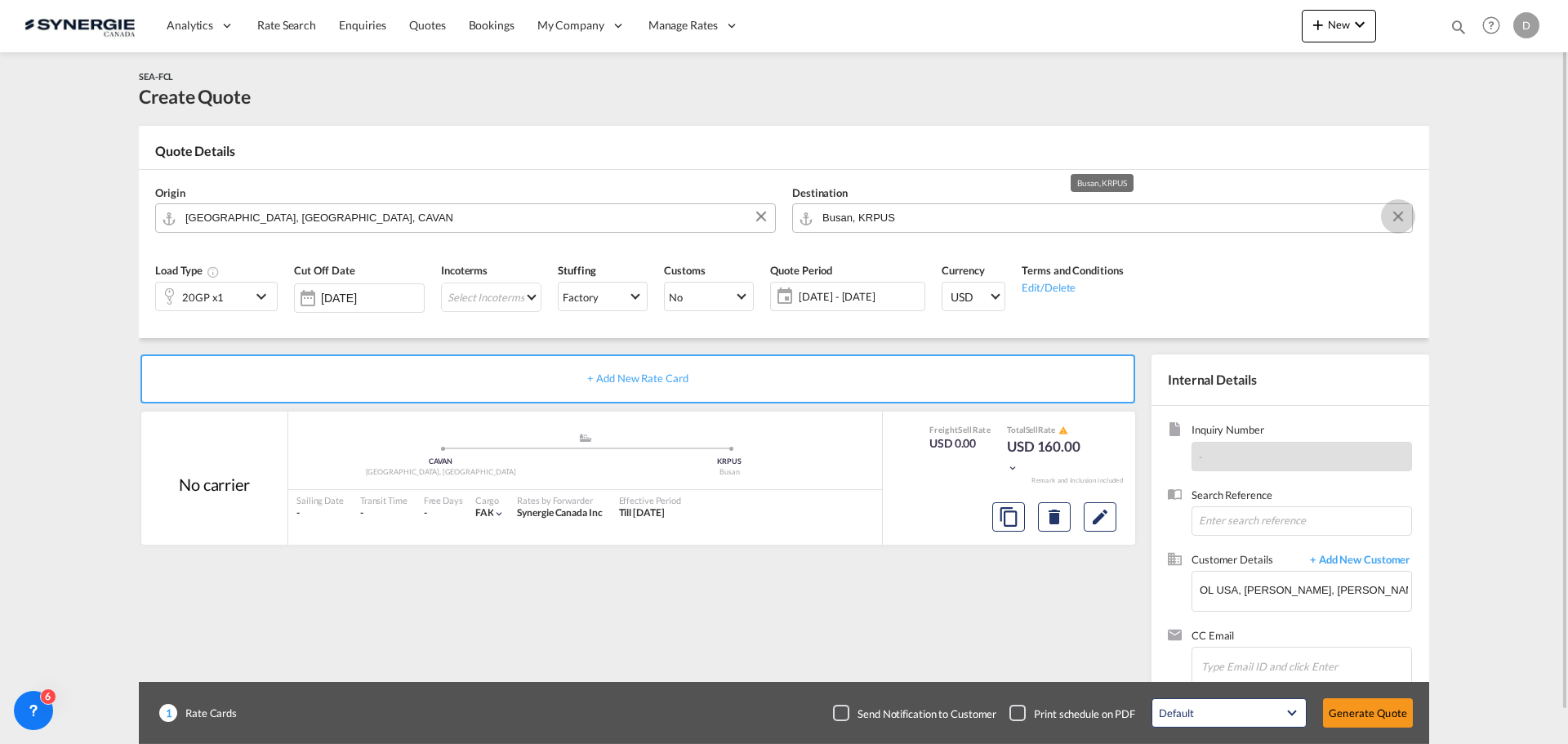
click at [1398, 212] on button "Clear Input" at bounding box center [1398, 216] width 24 height 24
paste input "Lazaro Cardenas"
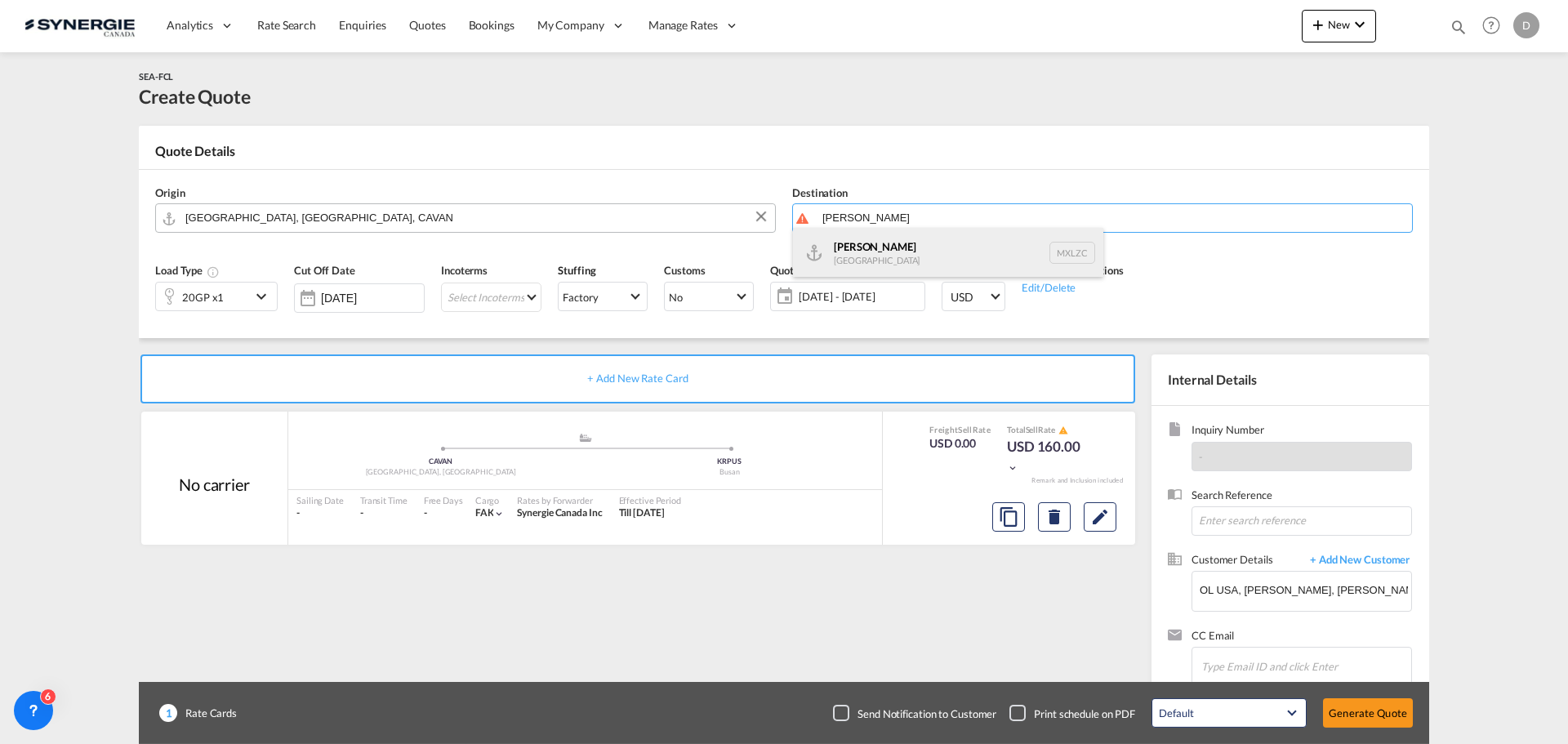
click at [921, 244] on div "Lazaro Cardenas Mexico MXLZC" at bounding box center [948, 252] width 311 height 49
type input "Lazaro Cardenas, MXLZC"
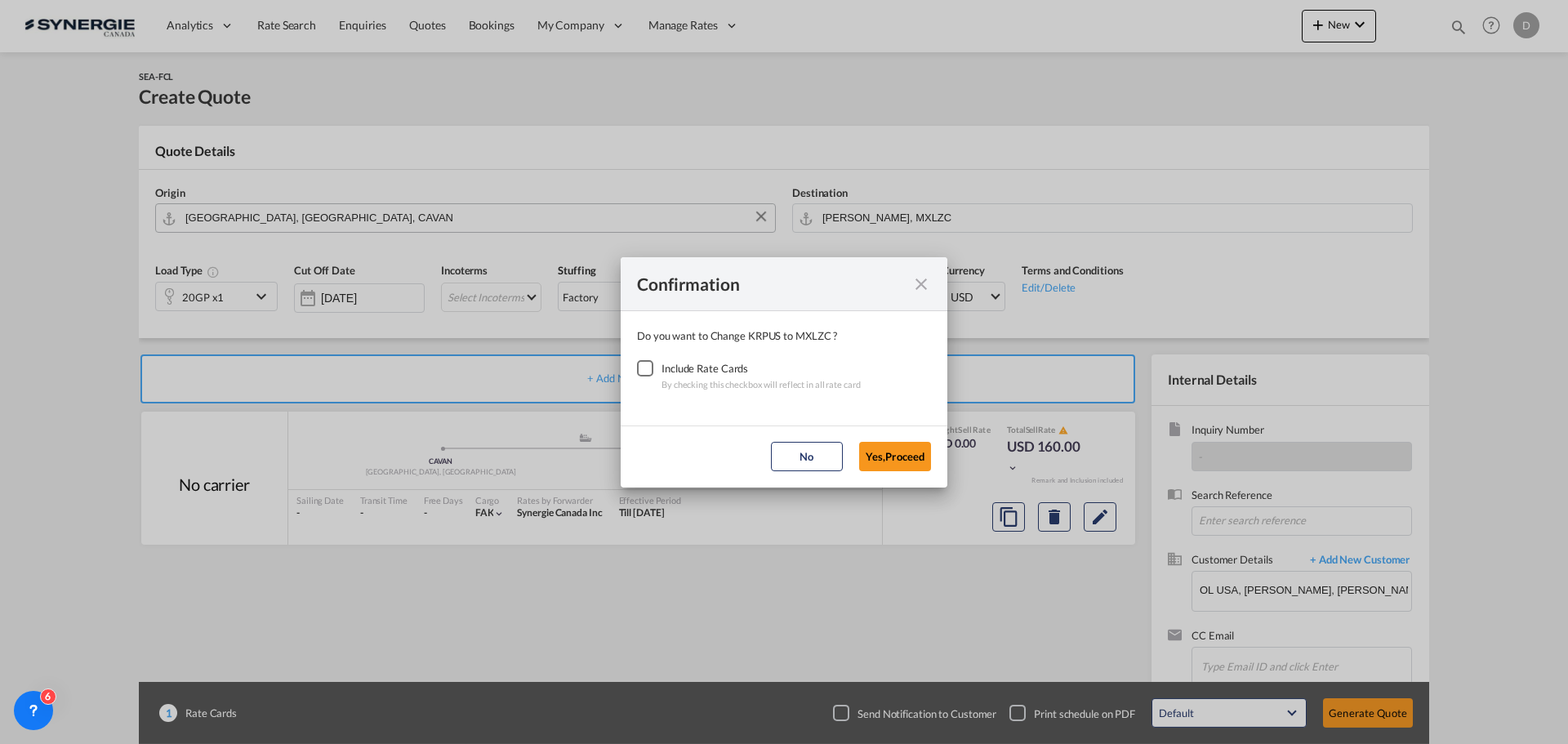
click at [638, 370] on div "Checkbox No Ink" at bounding box center [645, 368] width 16 height 16
click at [890, 450] on button "Yes,Proceed" at bounding box center [895, 456] width 72 height 29
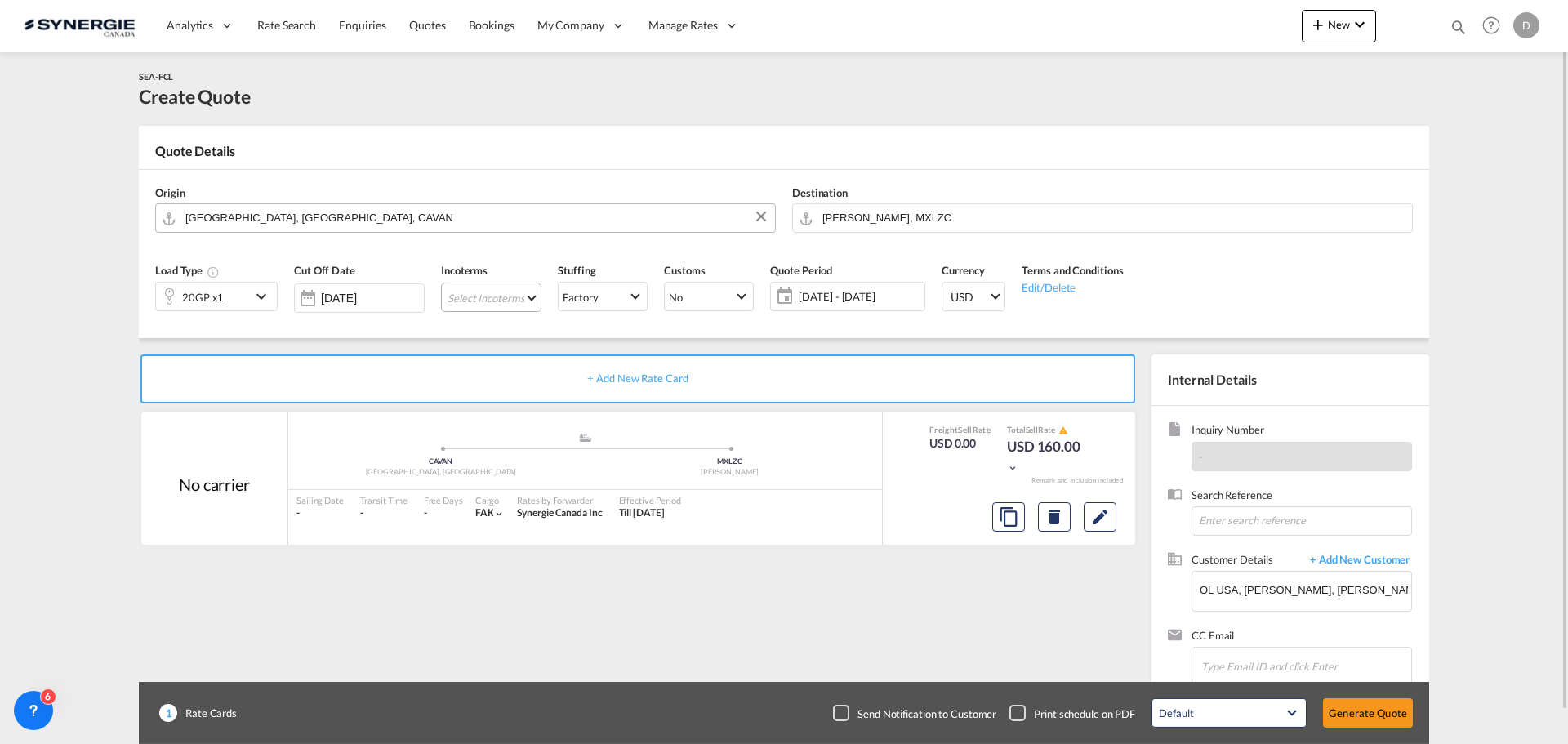
click at [534, 295] on md-select "Select Incoterms CFR - import Cost and Freight CIP - import Carriage and Insura…" at bounding box center [492, 297] width 101 height 29
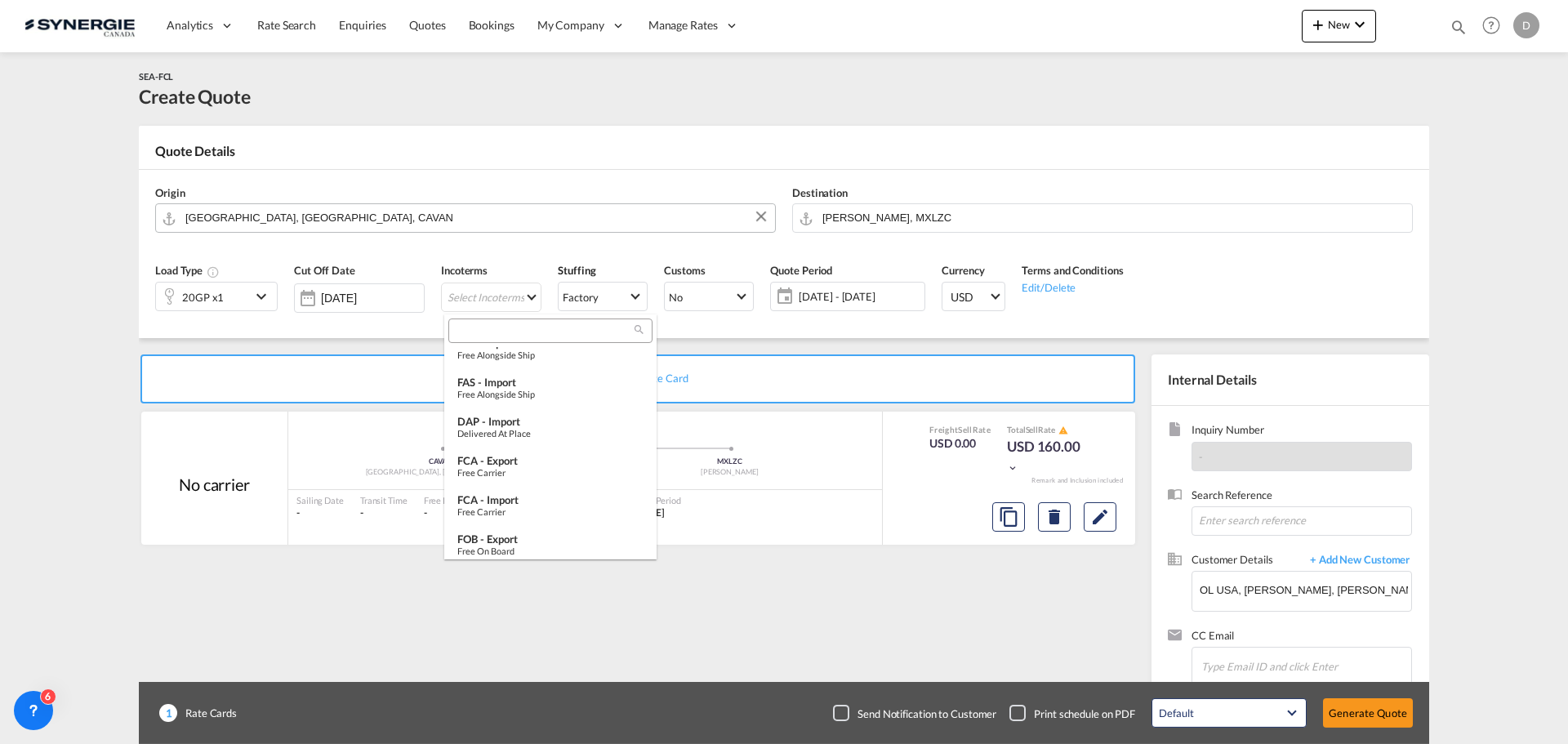
scroll to position [490, 0]
click at [540, 463] on div "Free on Board" at bounding box center [551, 468] width 186 height 11
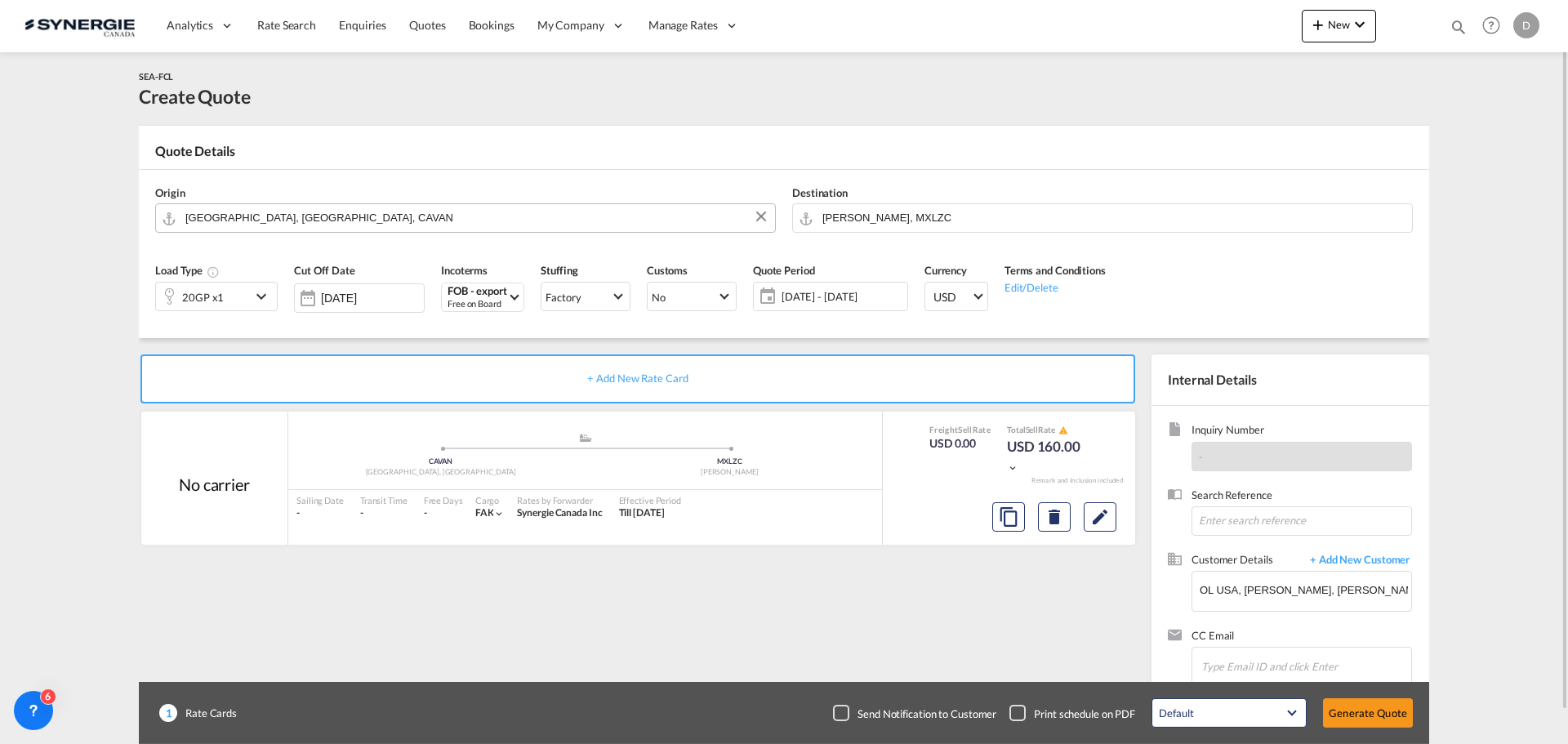
click at [843, 289] on span "14 Oct - 13 Nov 2025" at bounding box center [843, 296] width 122 height 15
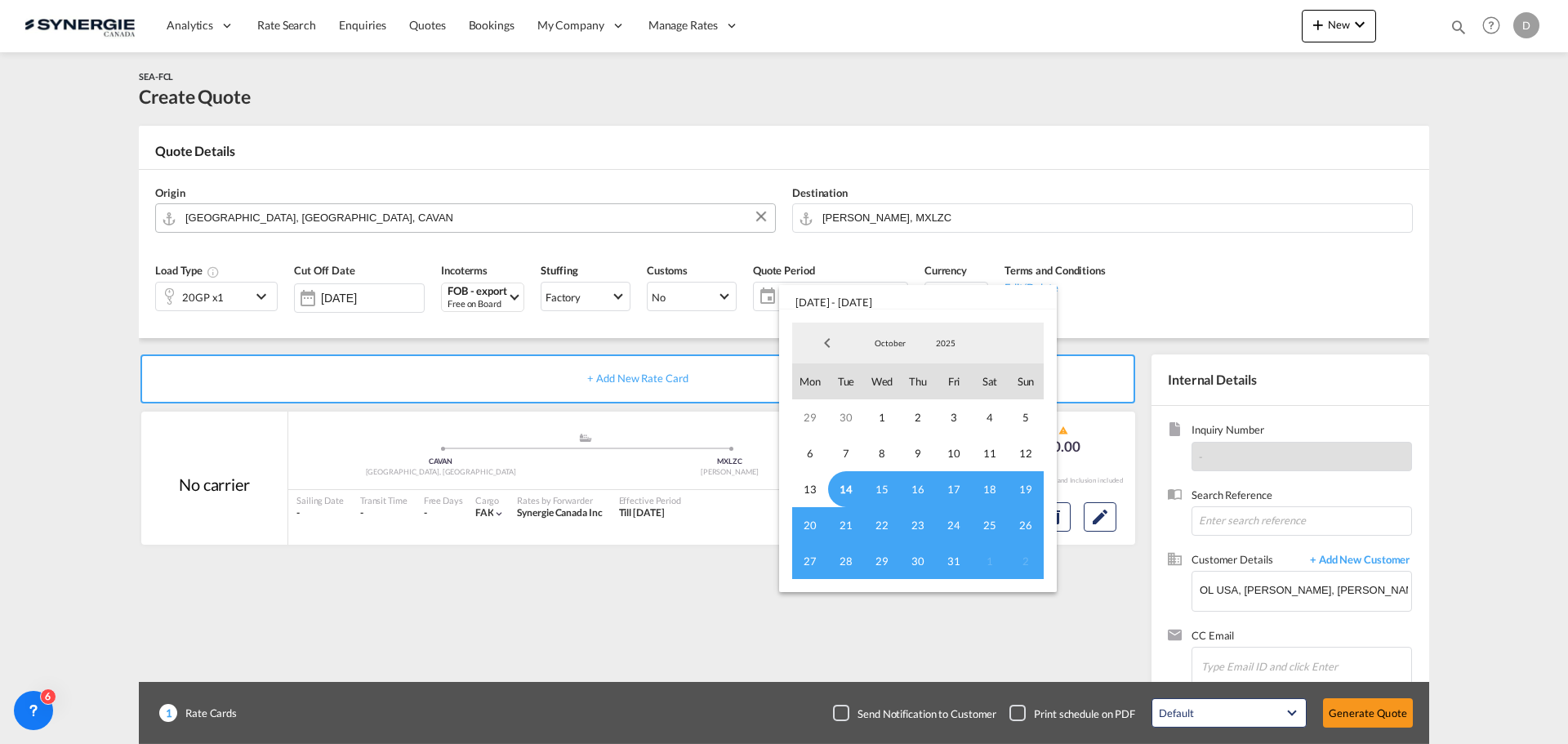
click at [841, 488] on span "14" at bounding box center [846, 489] width 36 height 36
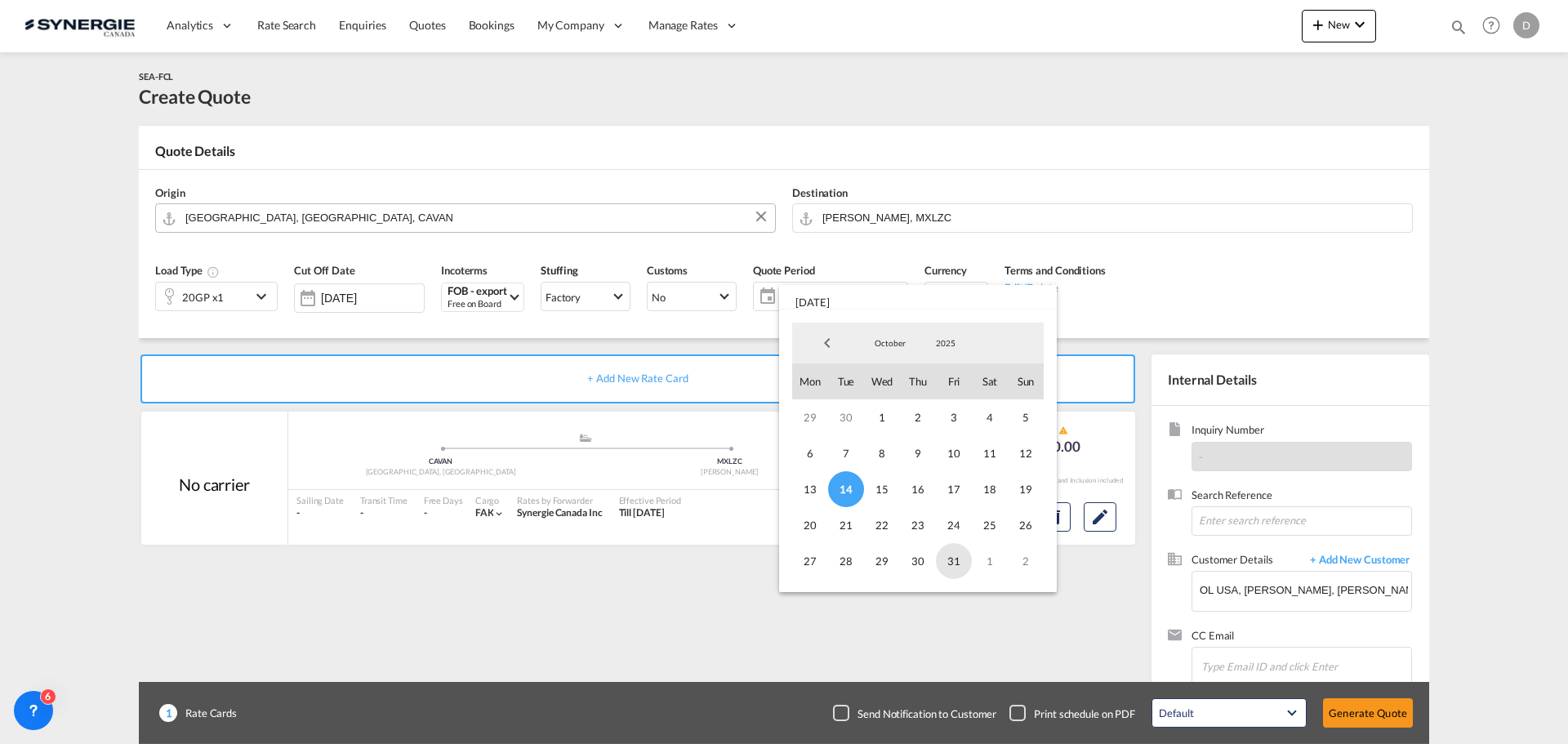
click at [950, 562] on span "31" at bounding box center [953, 560] width 36 height 36
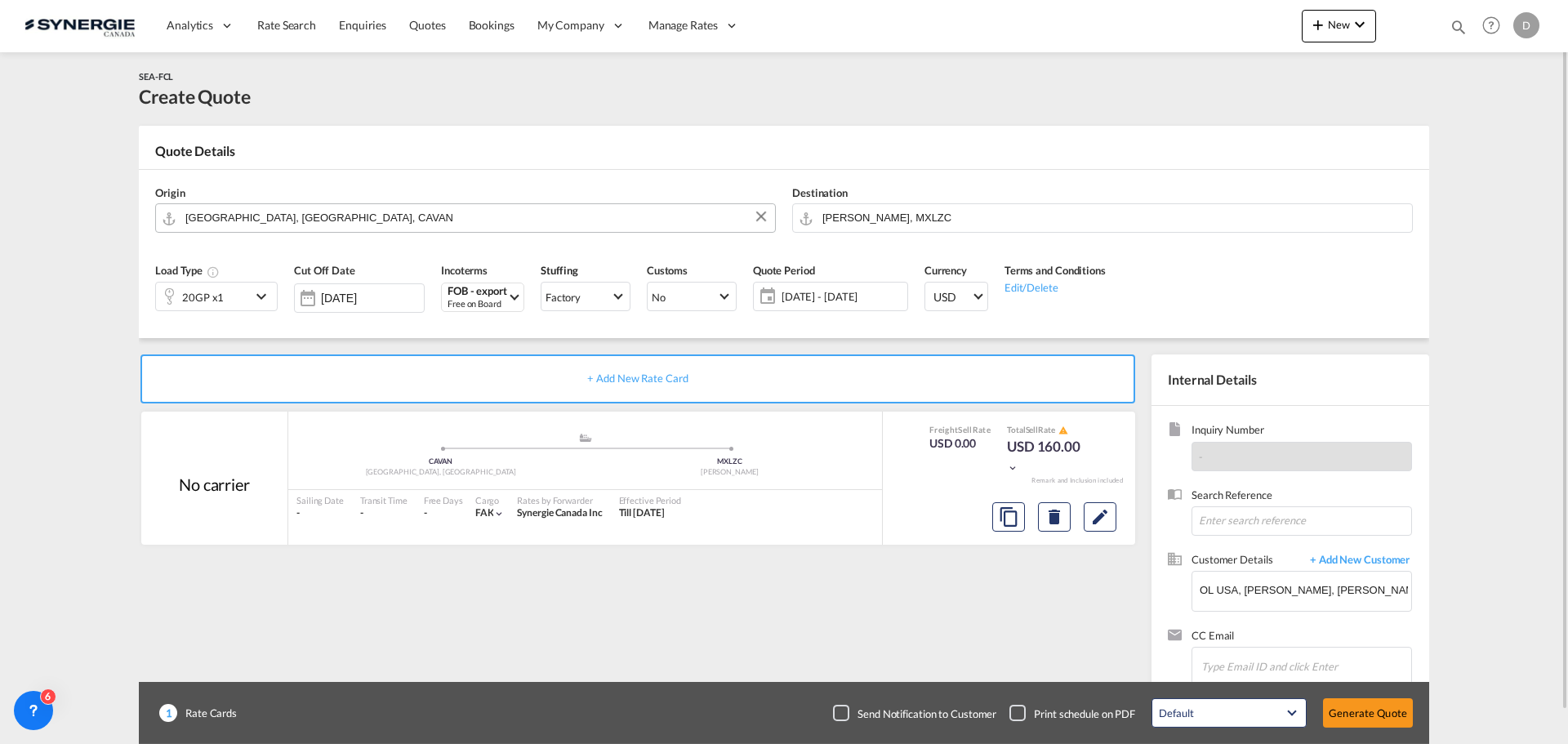
click at [264, 295] on md-icon "icon-chevron-down" at bounding box center [263, 296] width 24 height 19
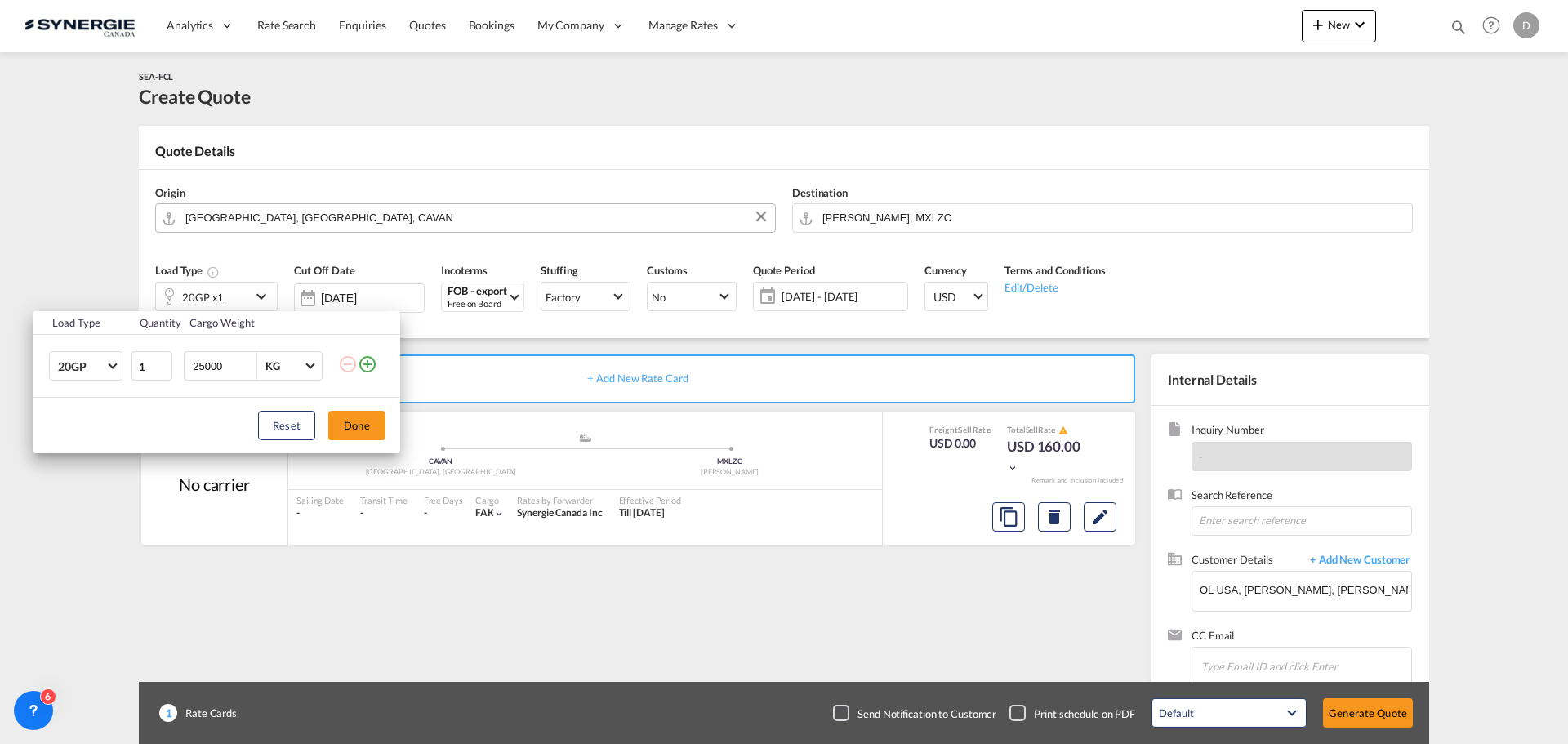
click at [207, 370] on input "25000" at bounding box center [224, 366] width 66 height 28
type input "20000"
click at [365, 363] on md-icon "icon-plus-circle-outline" at bounding box center [368, 364] width 19 height 19
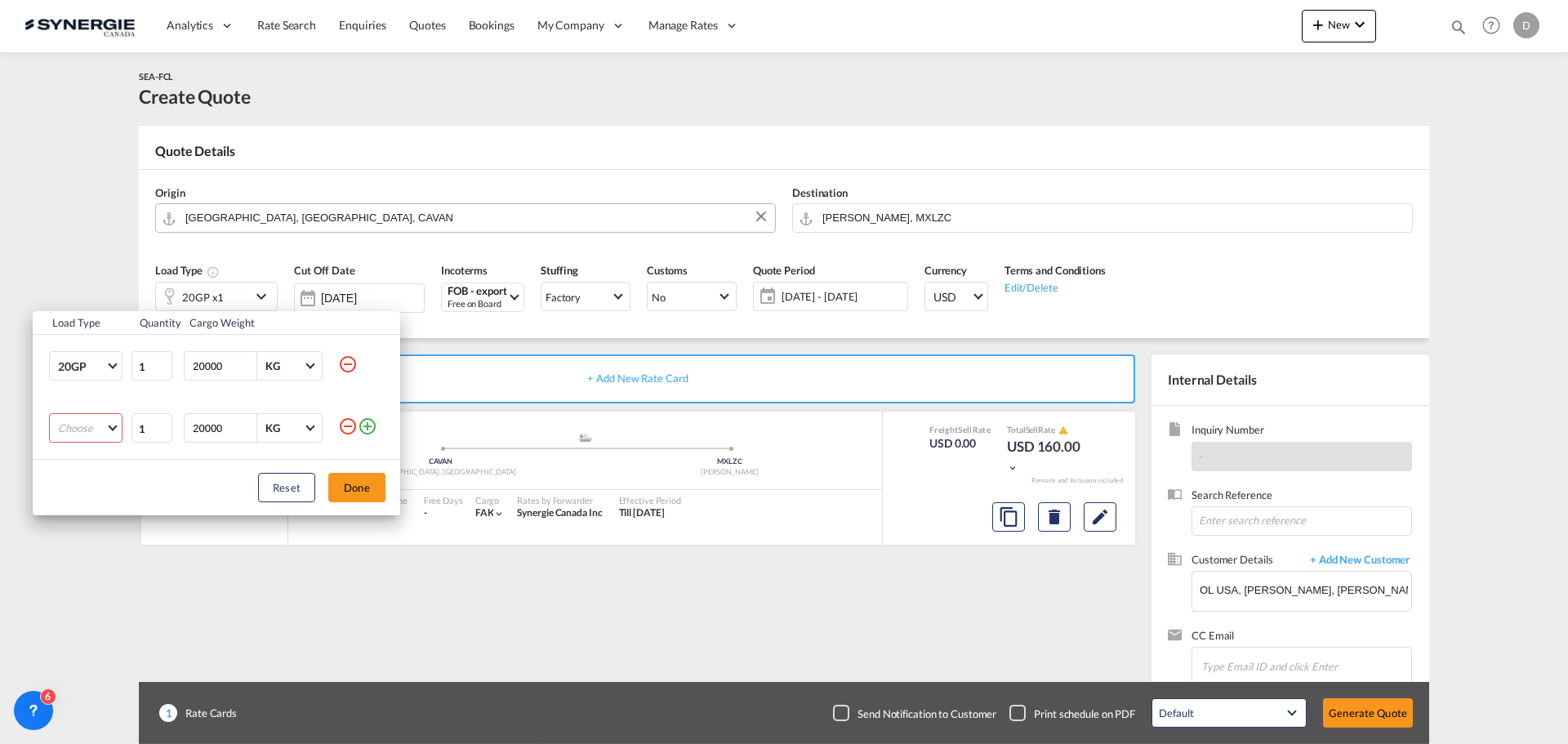
click at [112, 427] on md-select "Choose 20GP 40GP 40HC 45HC 20RE 40RE 40HR 20OT 40OT 20FR 40FR 40NR 20NR 45S 20T…" at bounding box center [86, 428] width 74 height 29
click at [92, 499] on md-option "40HC" at bounding box center [100, 507] width 111 height 40
click at [346, 486] on button "Done" at bounding box center [356, 488] width 57 height 29
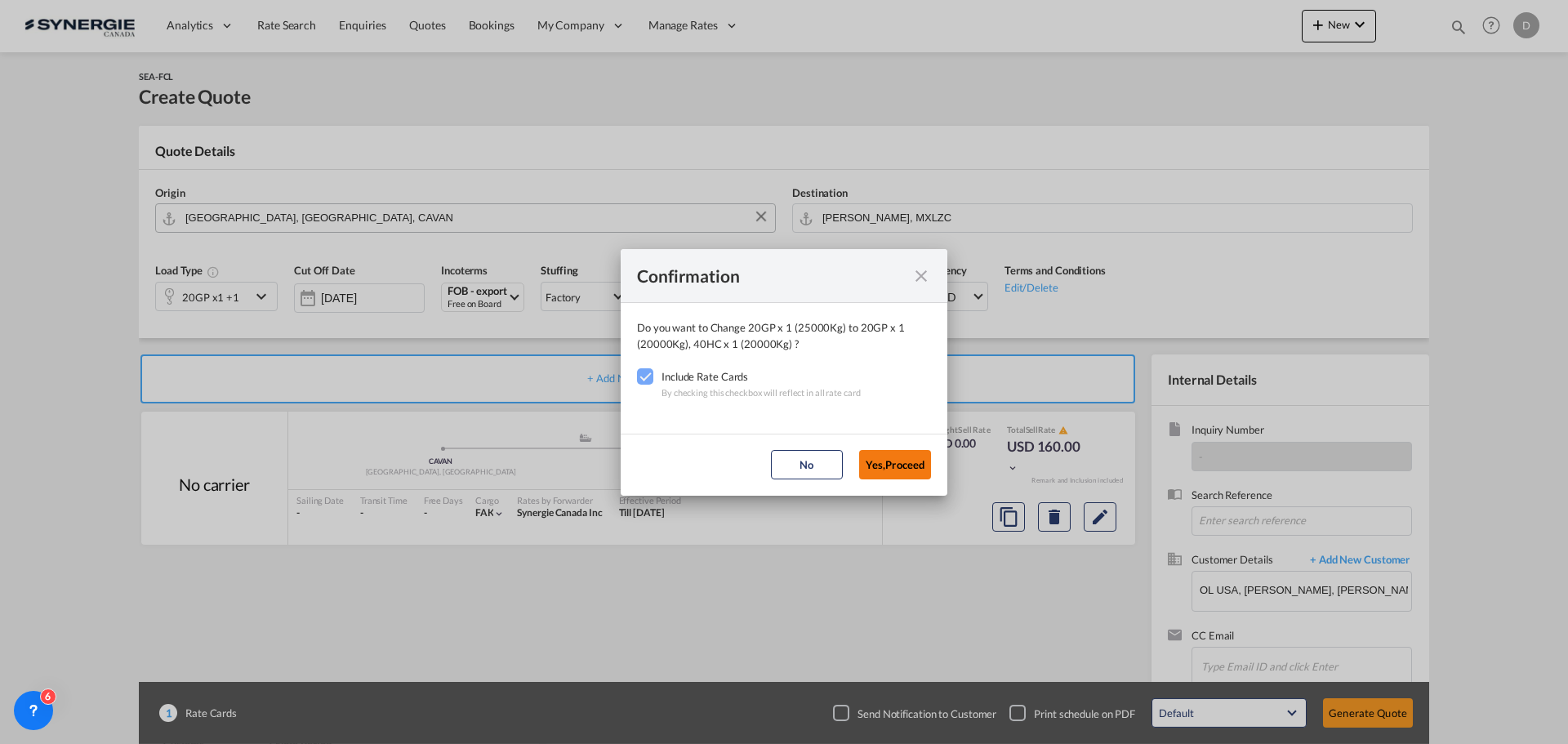
click at [897, 473] on button "Yes,Proceed" at bounding box center [895, 464] width 72 height 29
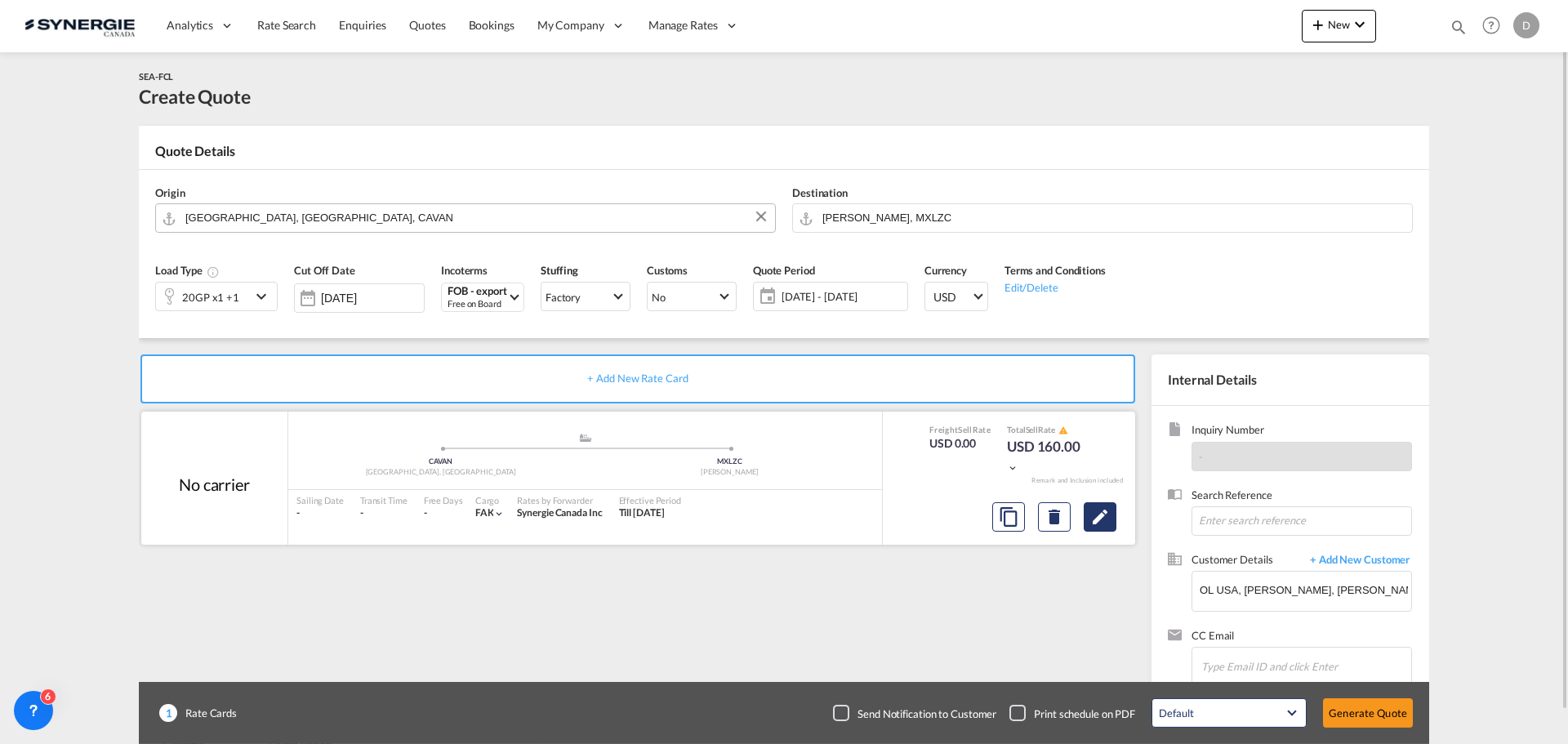
click at [1101, 521] on md-icon "Edit" at bounding box center [1100, 517] width 19 height 19
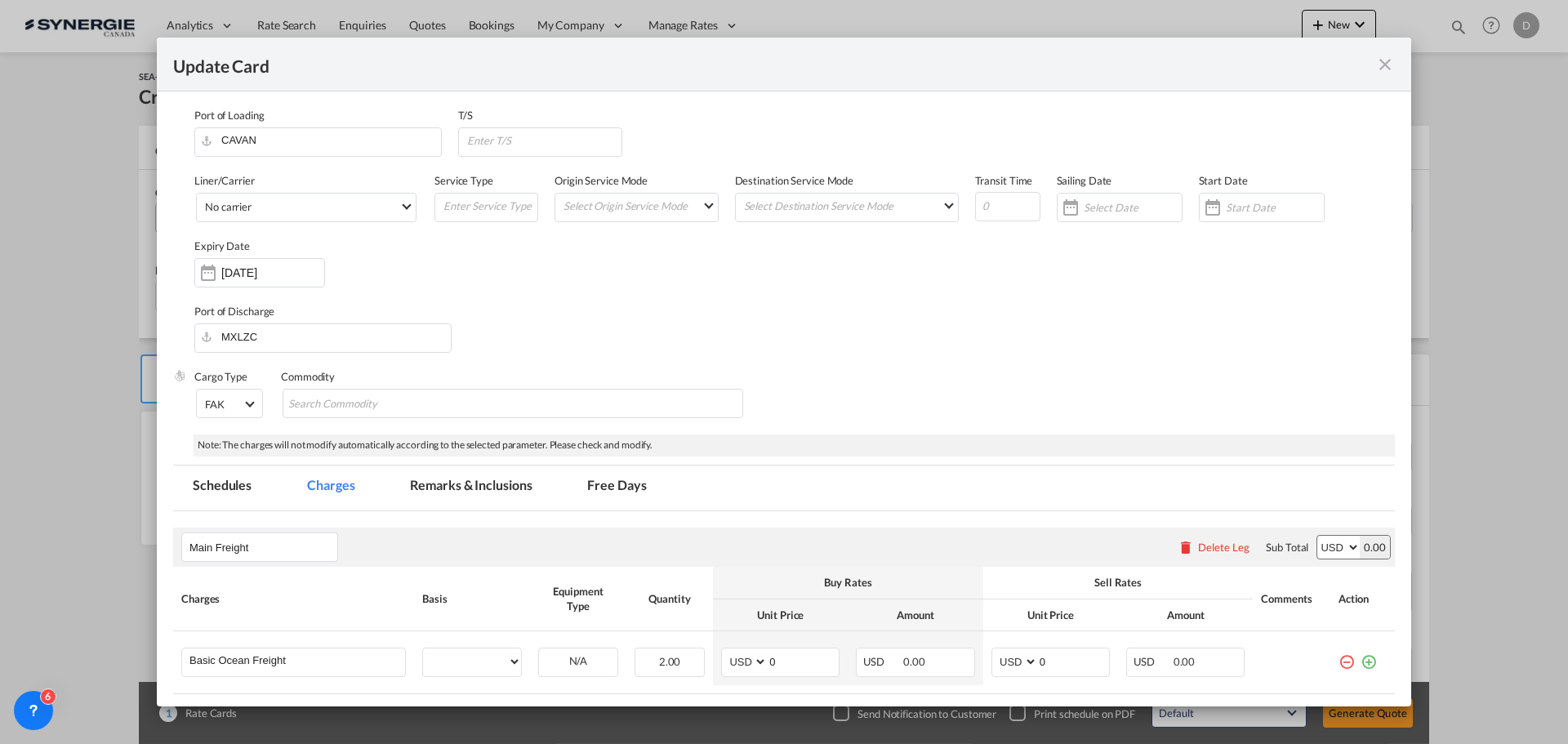
select select "per container"
select select "per B/L"
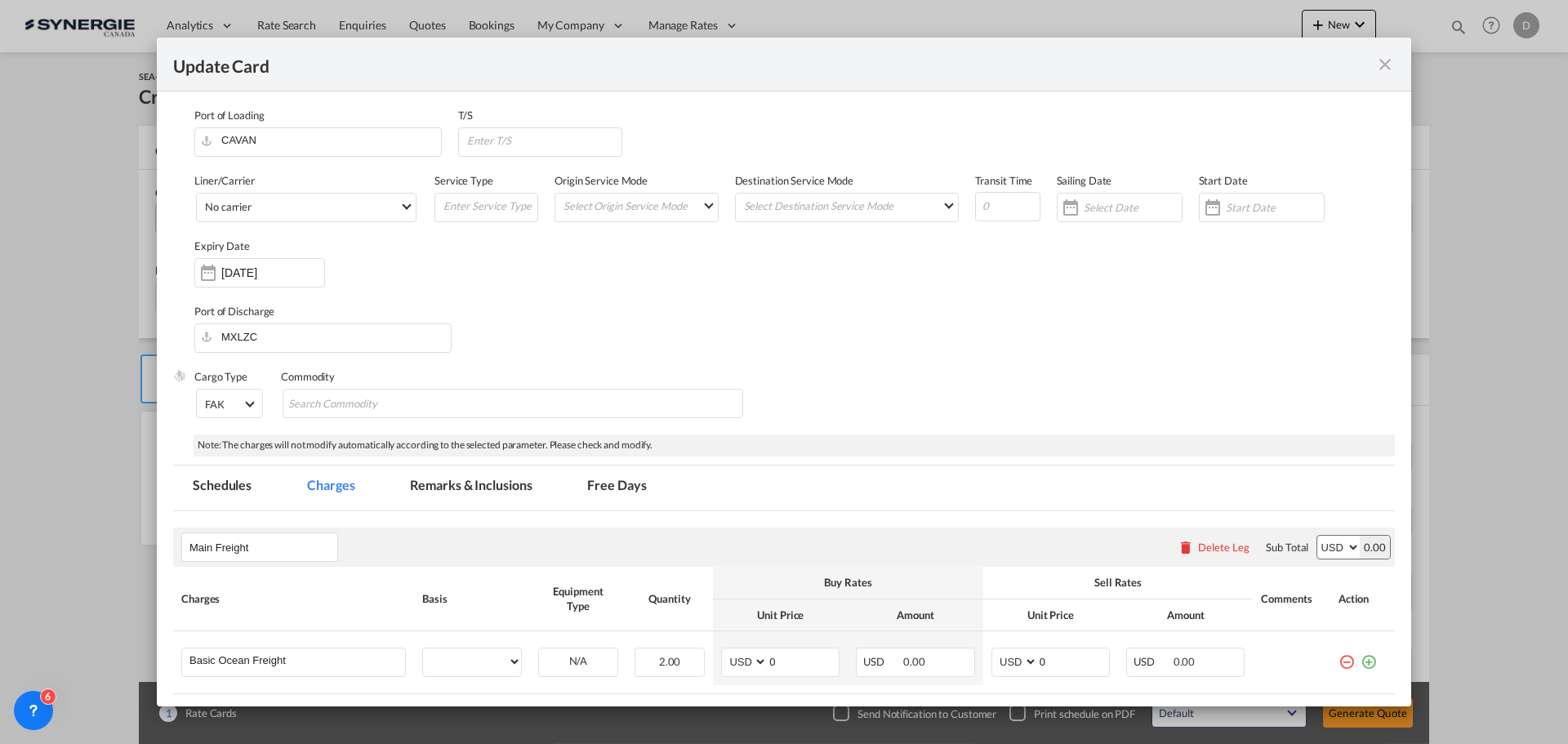
select select "per B/L"
select select "per shipment"
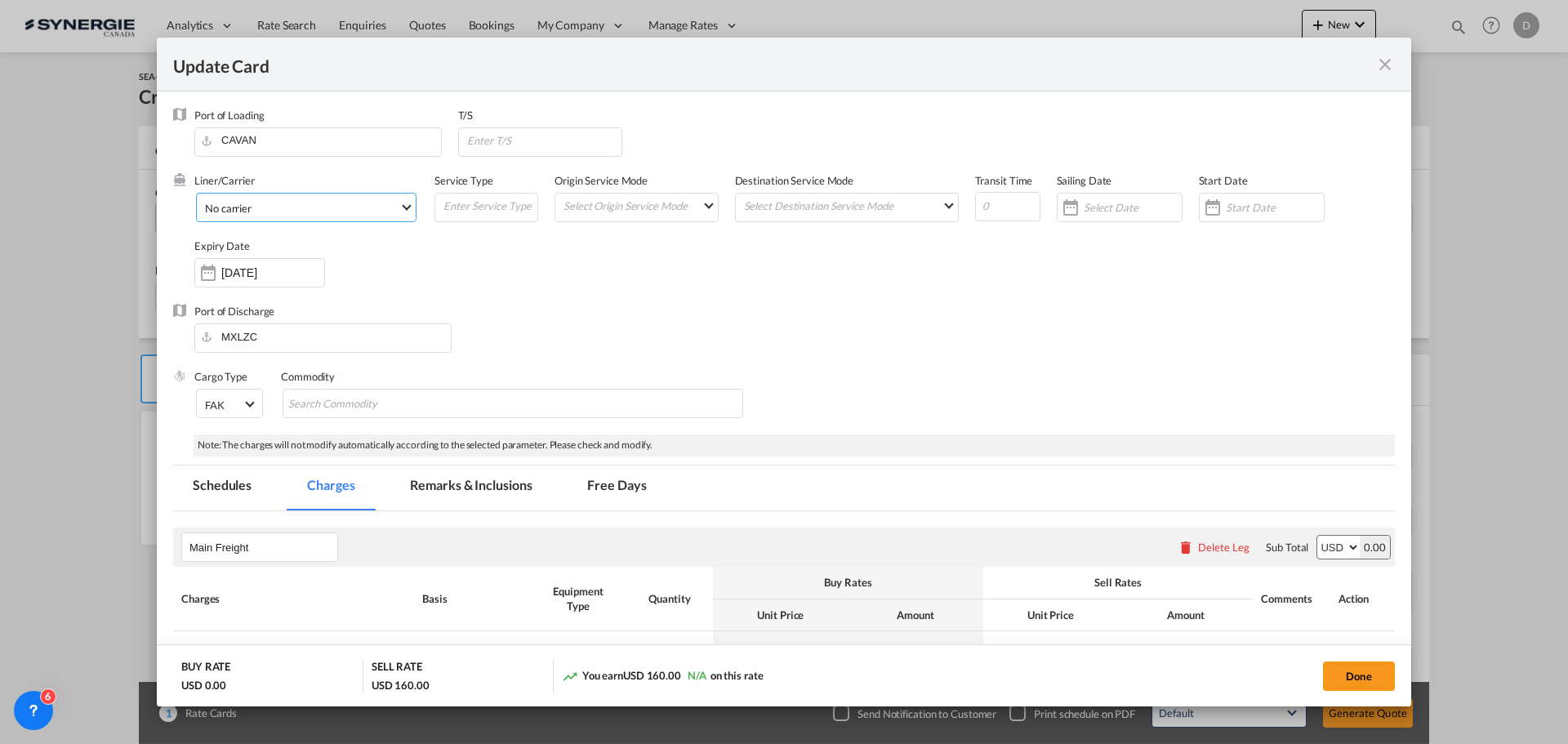
click at [404, 203] on span "Select Liner: No carrier" at bounding box center [406, 205] width 9 height 9
click at [297, 132] on md-option "MSC" at bounding box center [339, 128] width 294 height 40
click at [704, 202] on md-select "Select Origin Service Mode SD CY" at bounding box center [640, 205] width 156 height 23
click at [635, 244] on md-option "CY" at bounding box center [636, 244] width 180 height 40
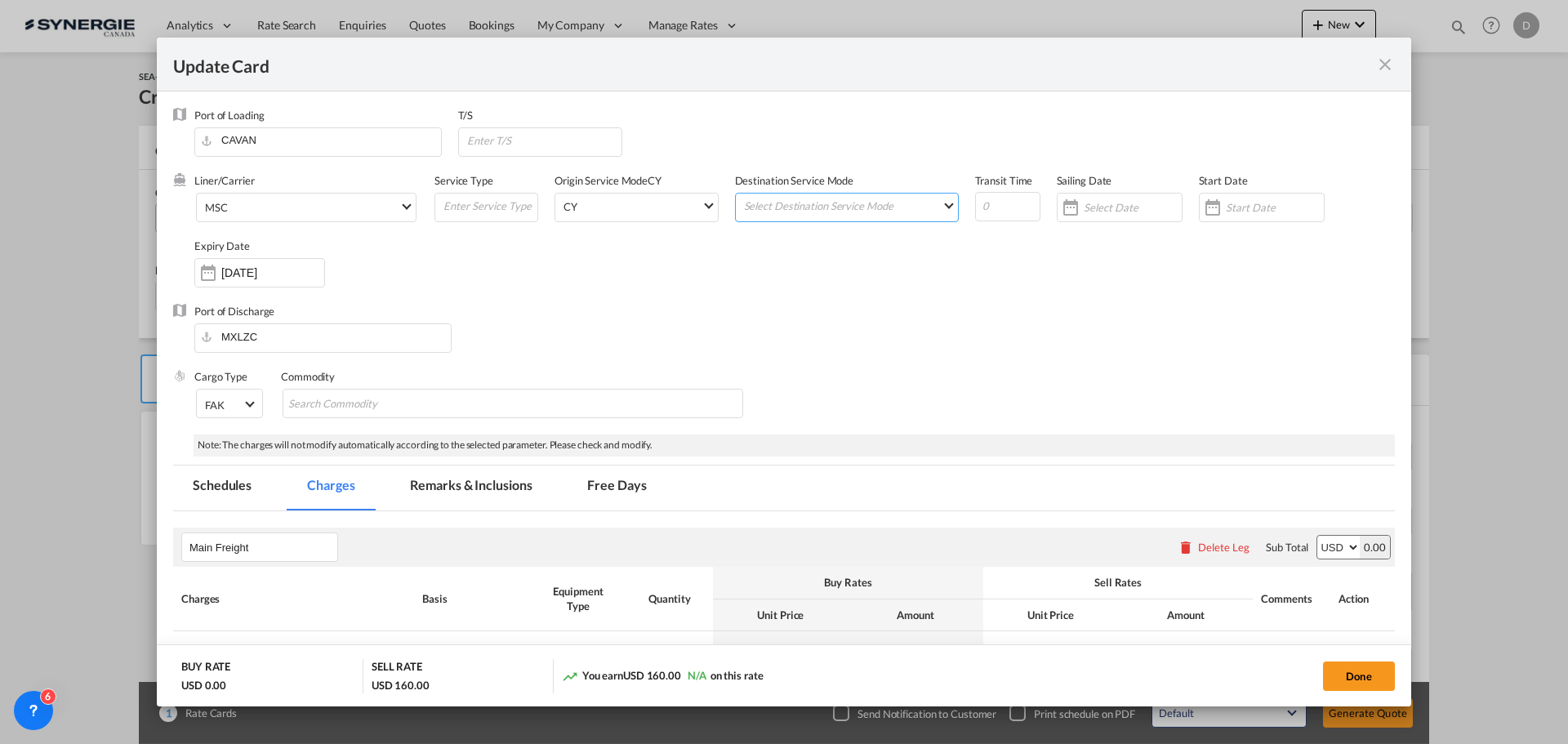
click at [813, 211] on md-select "Select Destination Service Mode SD CY" at bounding box center [850, 205] width 216 height 23
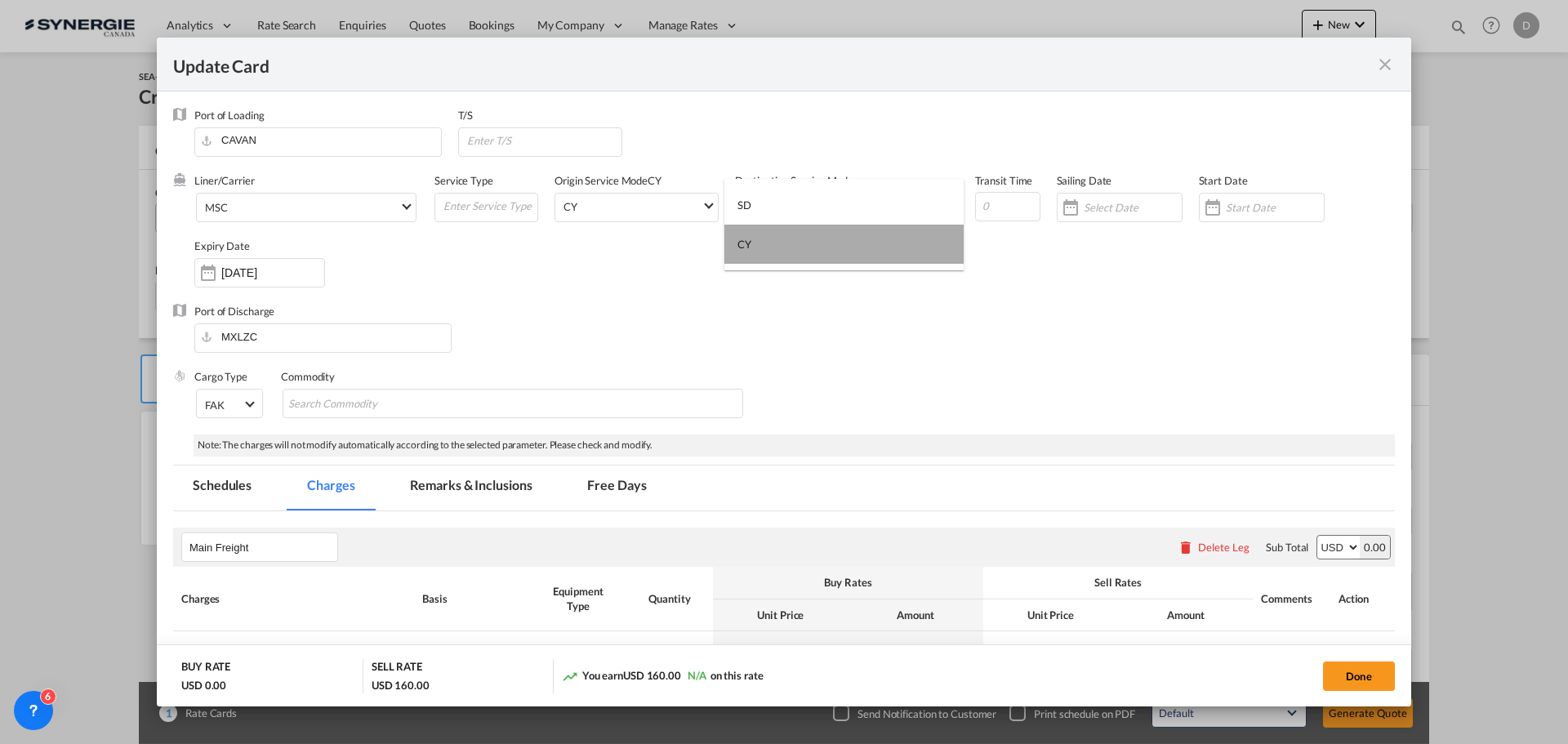
click at [791, 243] on md-option "CY" at bounding box center [843, 244] width 239 height 40
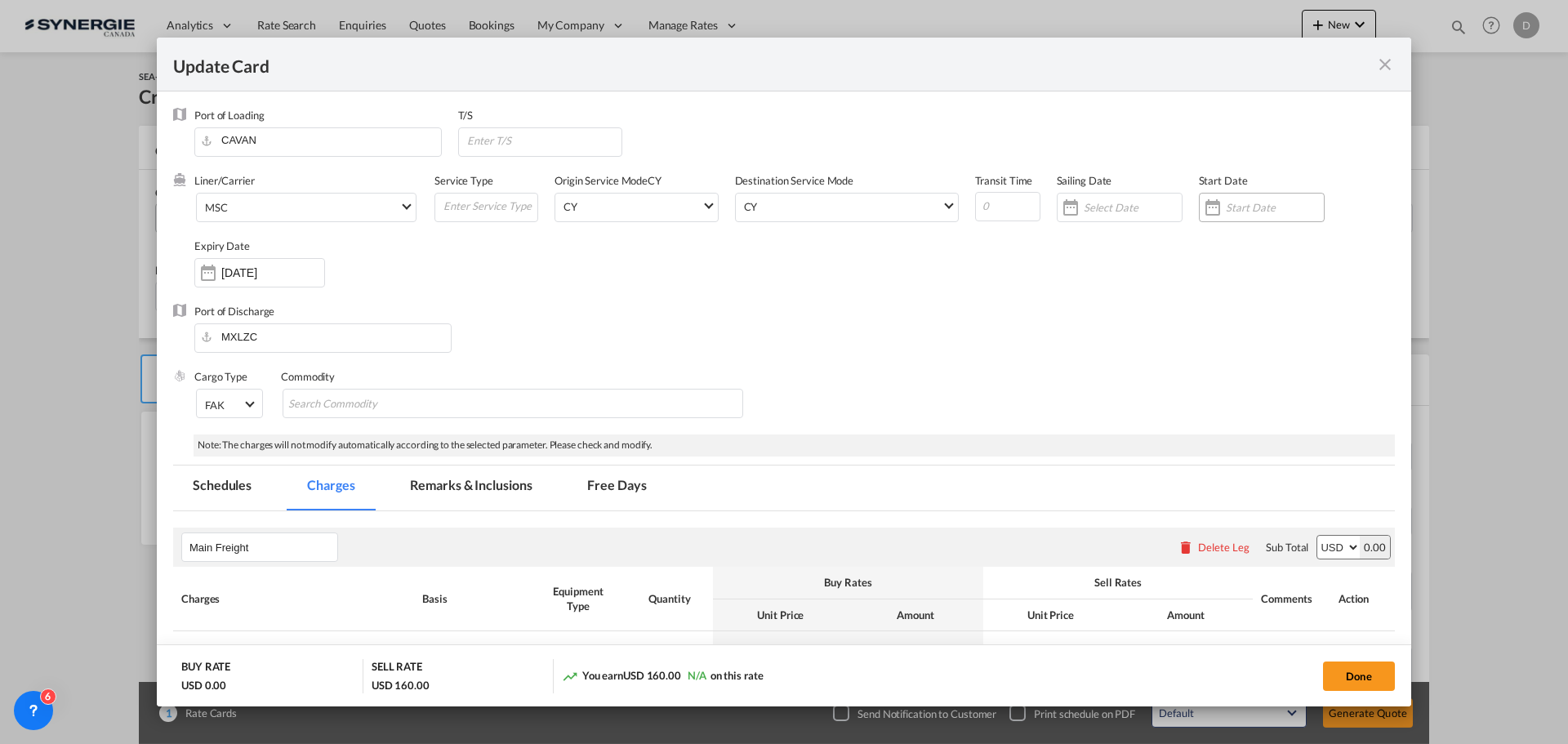
click at [1210, 207] on div "Update CardPort of ..." at bounding box center [1213, 207] width 26 height 33
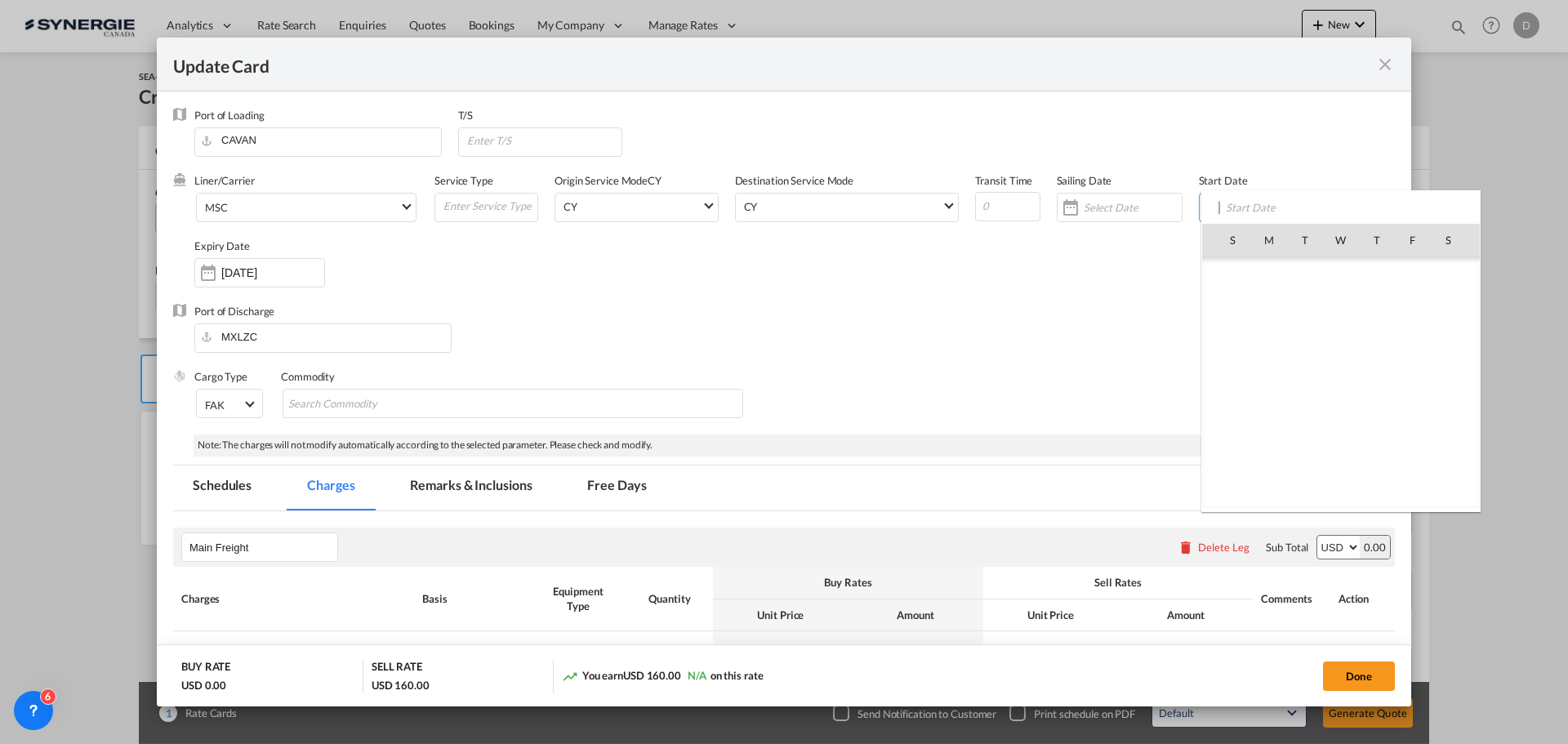
scroll to position [378367, 0]
click at [1312, 350] on span "14" at bounding box center [1305, 346] width 34 height 34
type input "[DATE]"
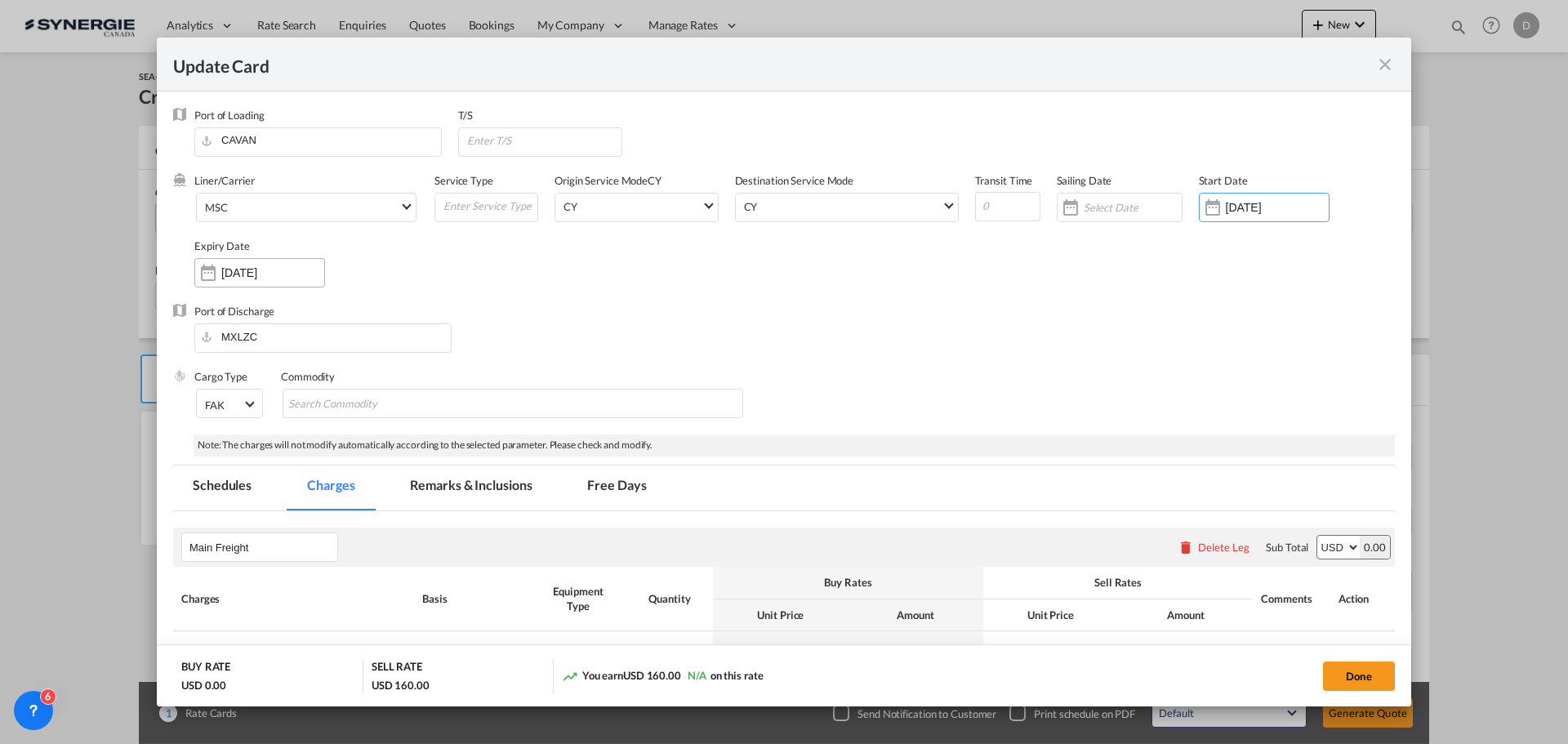
click at [208, 270] on div "Update CardPort of ..." at bounding box center [208, 273] width 26 height 33
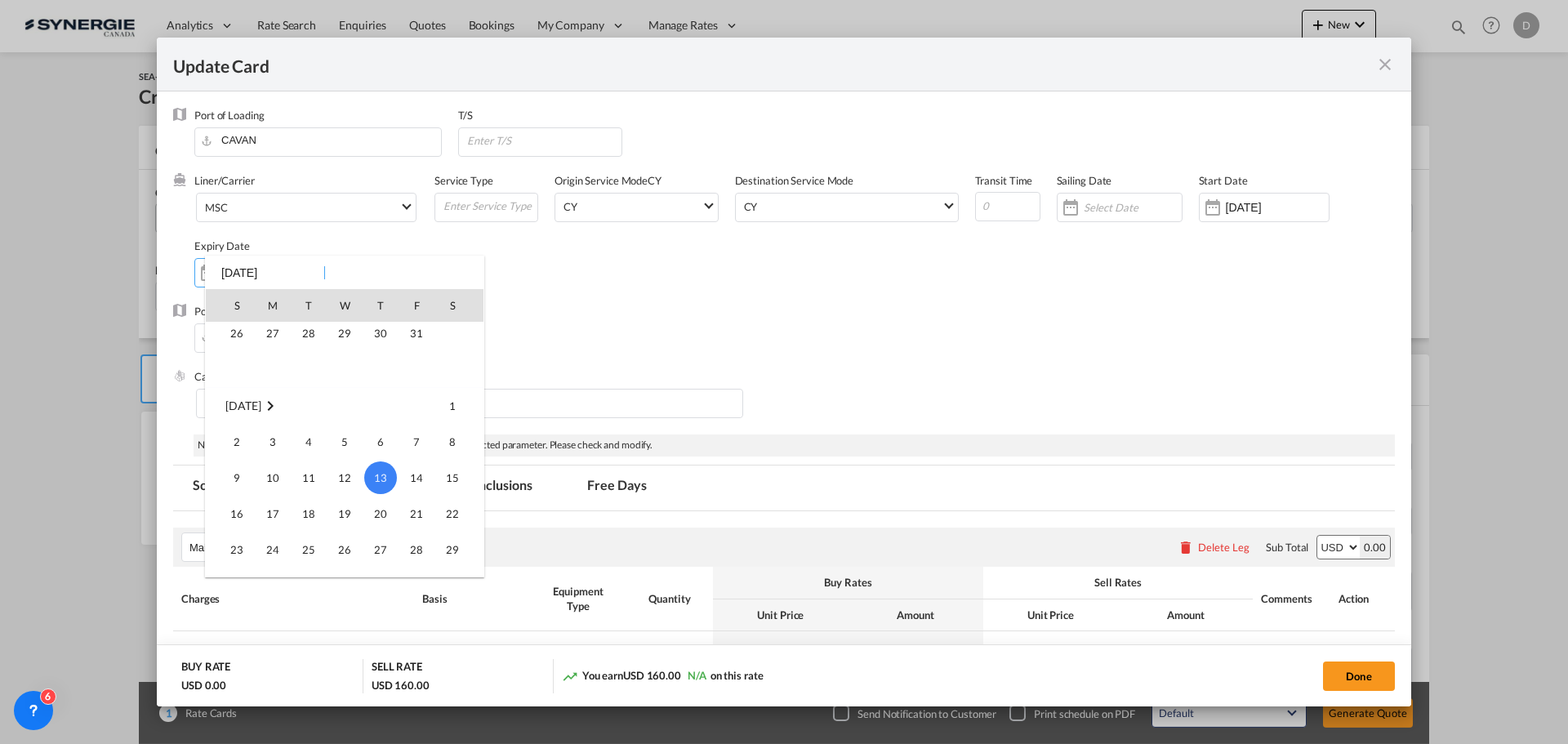
scroll to position [53, 0]
click at [416, 427] on span "31" at bounding box center [416, 432] width 33 height 33
type input "[DATE]"
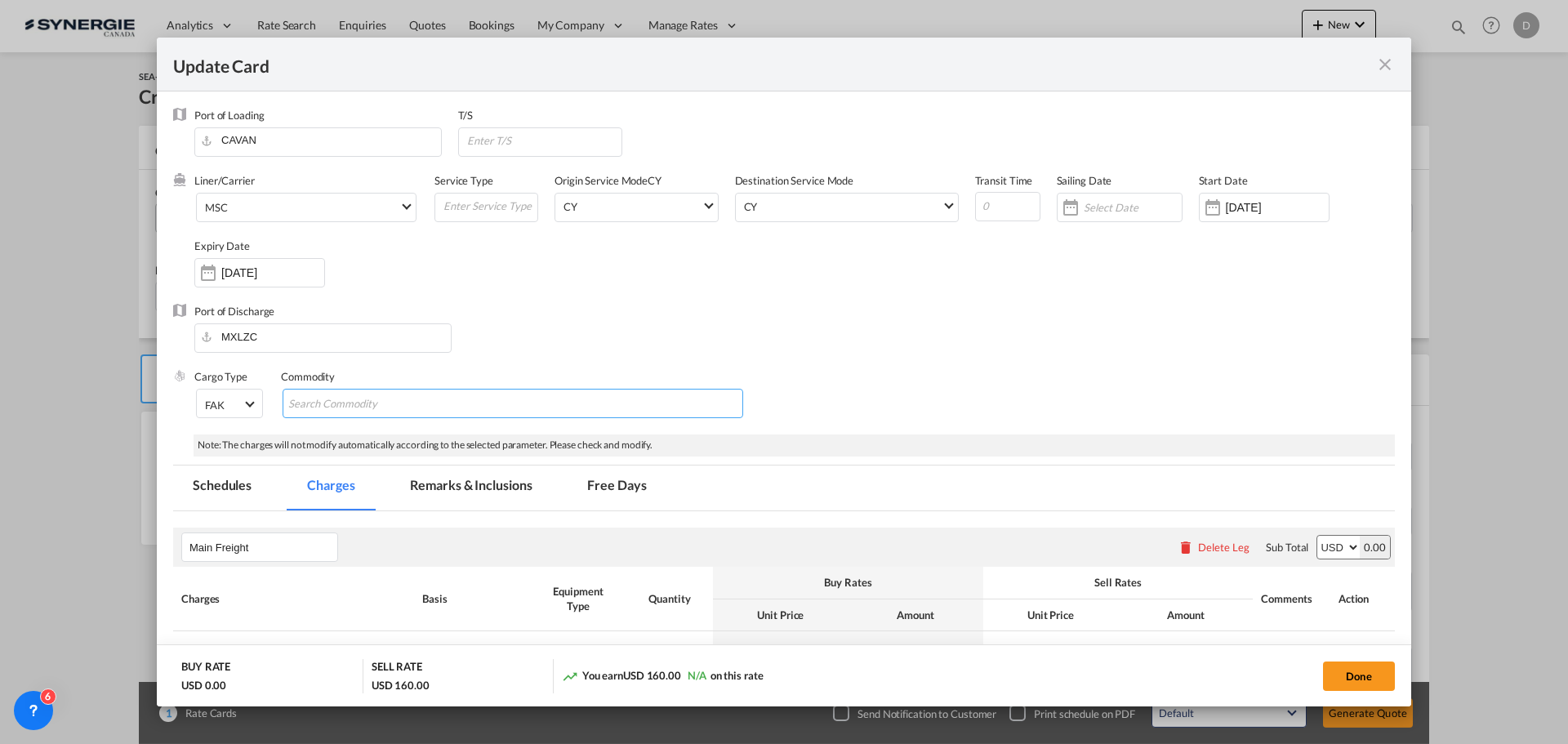
click at [419, 410] on input "Chips input." at bounding box center [363, 403] width 149 height 26
type input "General Cargo"
click at [667, 321] on div "Port of Discharge MXLZC" at bounding box center [784, 337] width 1221 height 66
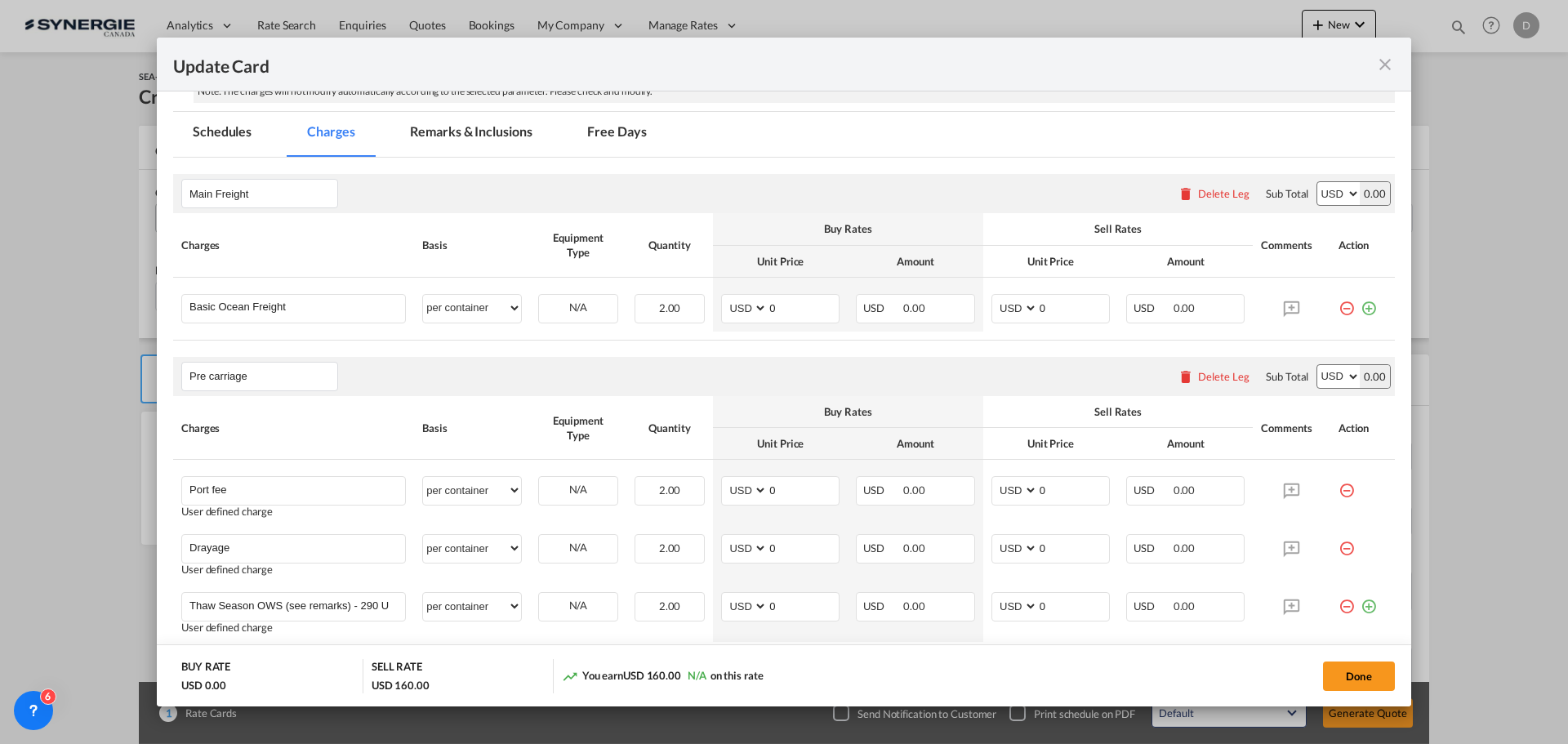
scroll to position [327, 0]
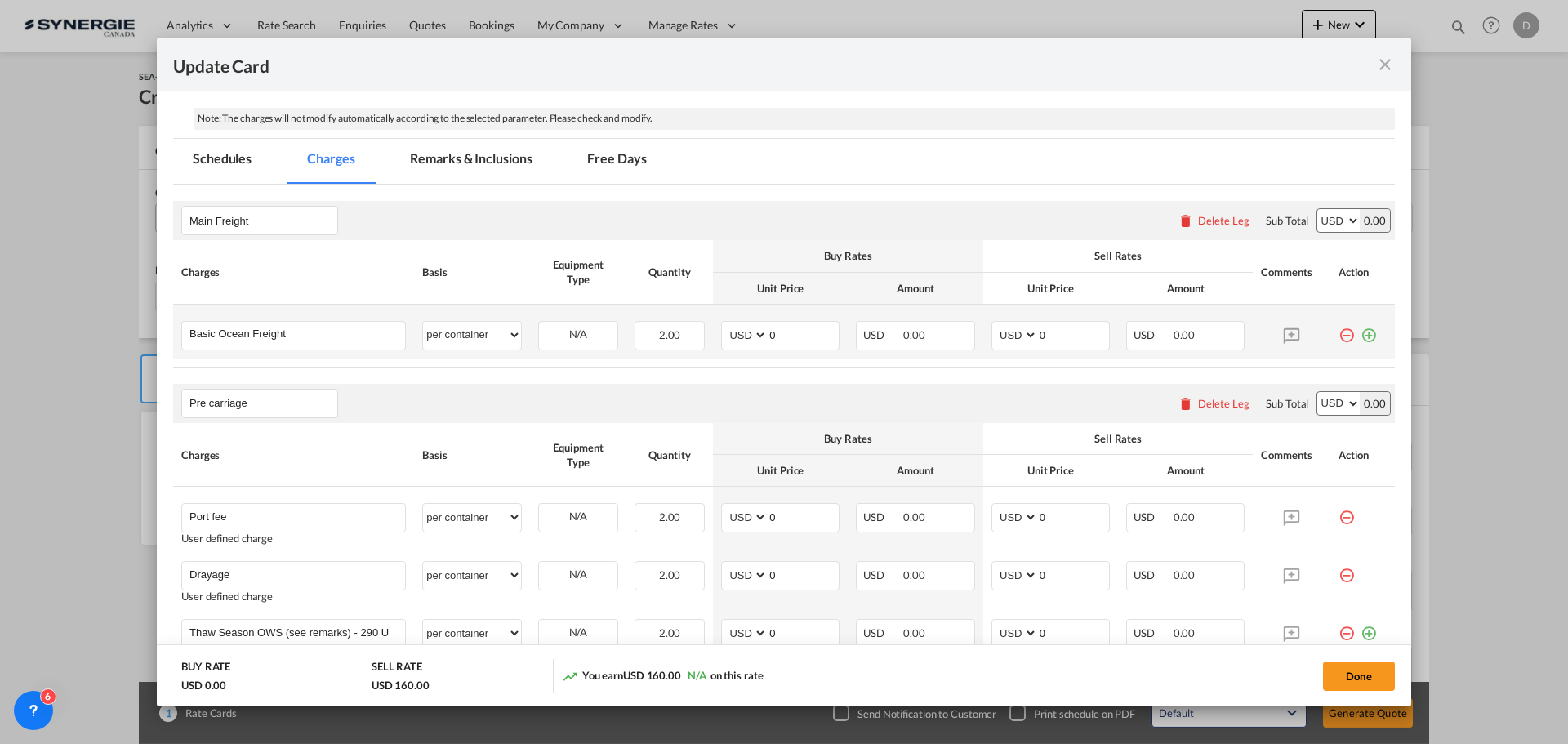
drag, startPoint x: 1357, startPoint y: 337, endPoint x: 1014, endPoint y: 350, distance: 343.2
click at [1361, 337] on md-icon "icon-plus-circle-outline green-400-fg" at bounding box center [1369, 329] width 16 height 16
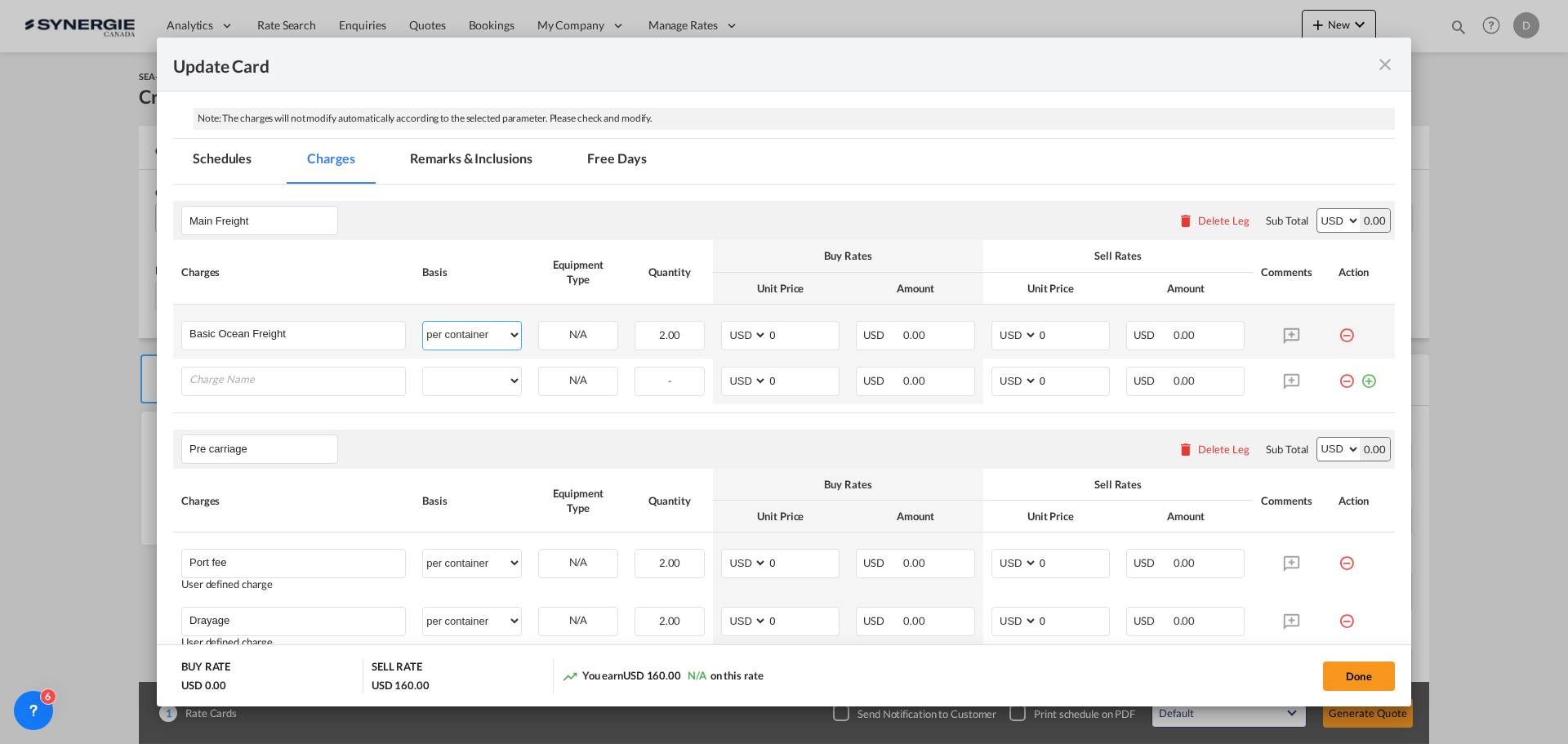
click at [511, 333] on select "per equipment per container per B/L per shipping bill per shipment % on freight…" at bounding box center [471, 334] width 98 height 26
select select "per equipment"
click at [423, 321] on select "per equipment per container per B/L per shipping bill per shipment % on freight…" at bounding box center [471, 334] width 98 height 26
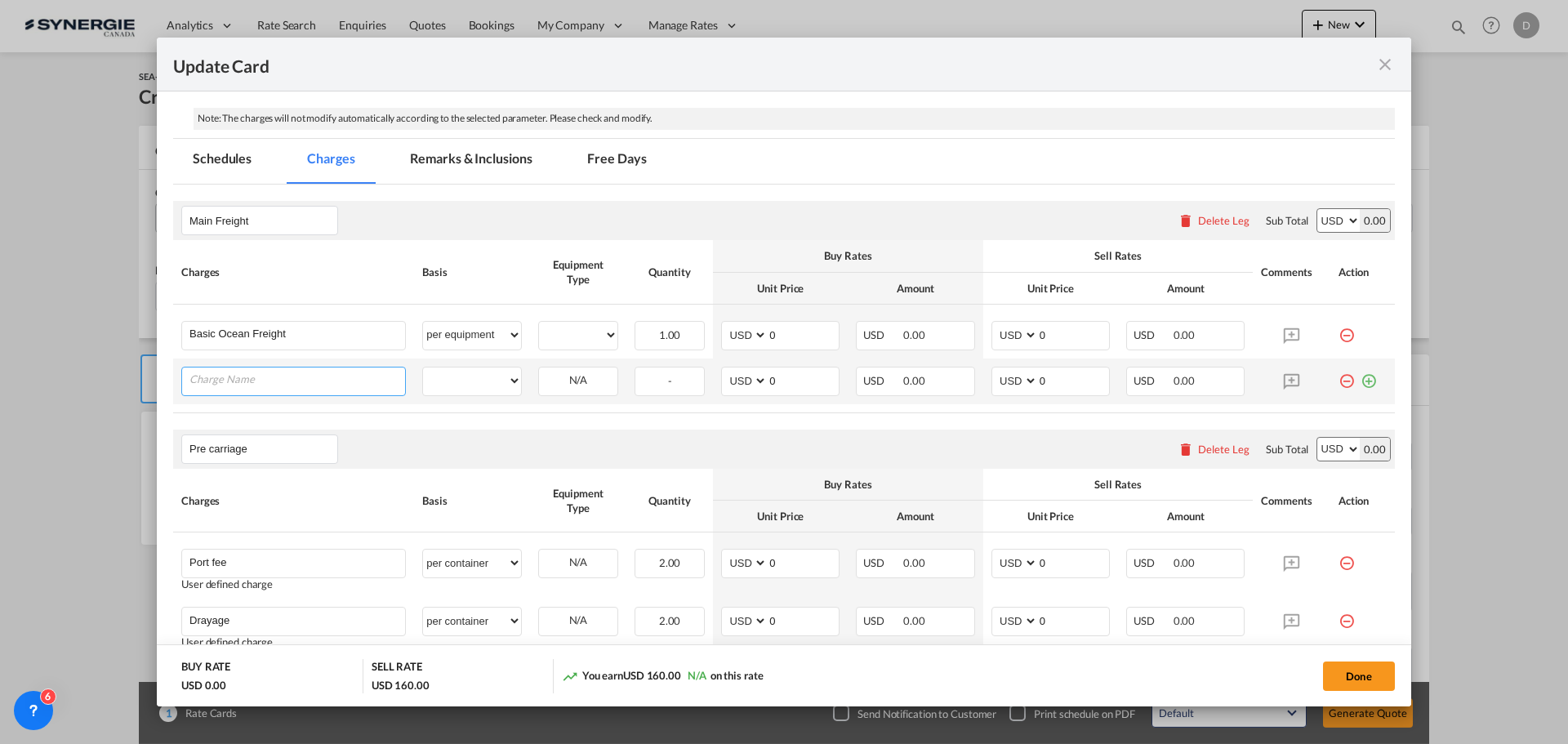
click at [338, 372] on input "Charge Name" at bounding box center [297, 379] width 216 height 24
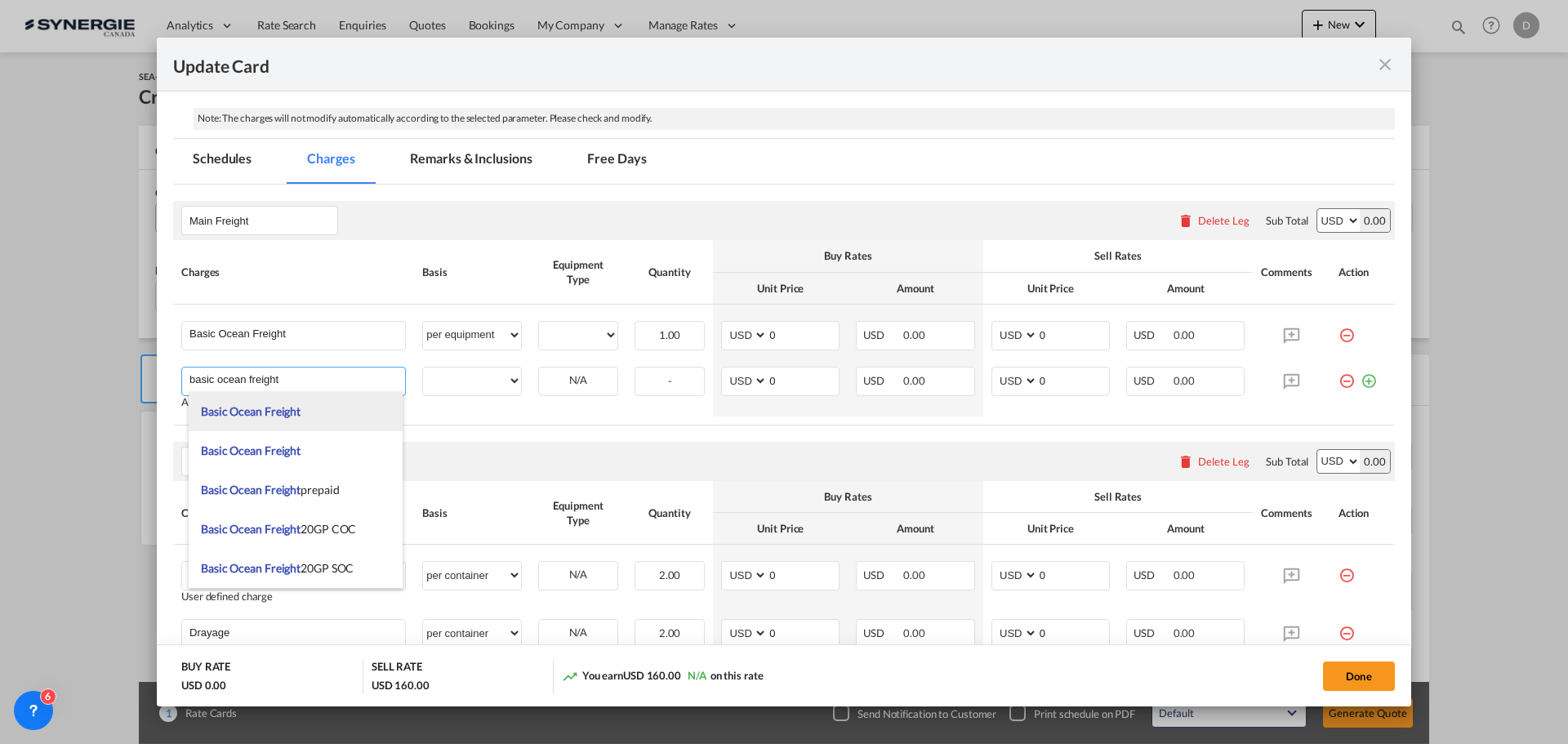
click at [271, 414] on span "Basic Ocean Freight" at bounding box center [251, 411] width 100 height 14
type input "Basic Ocean Freight"
select select "per equipment"
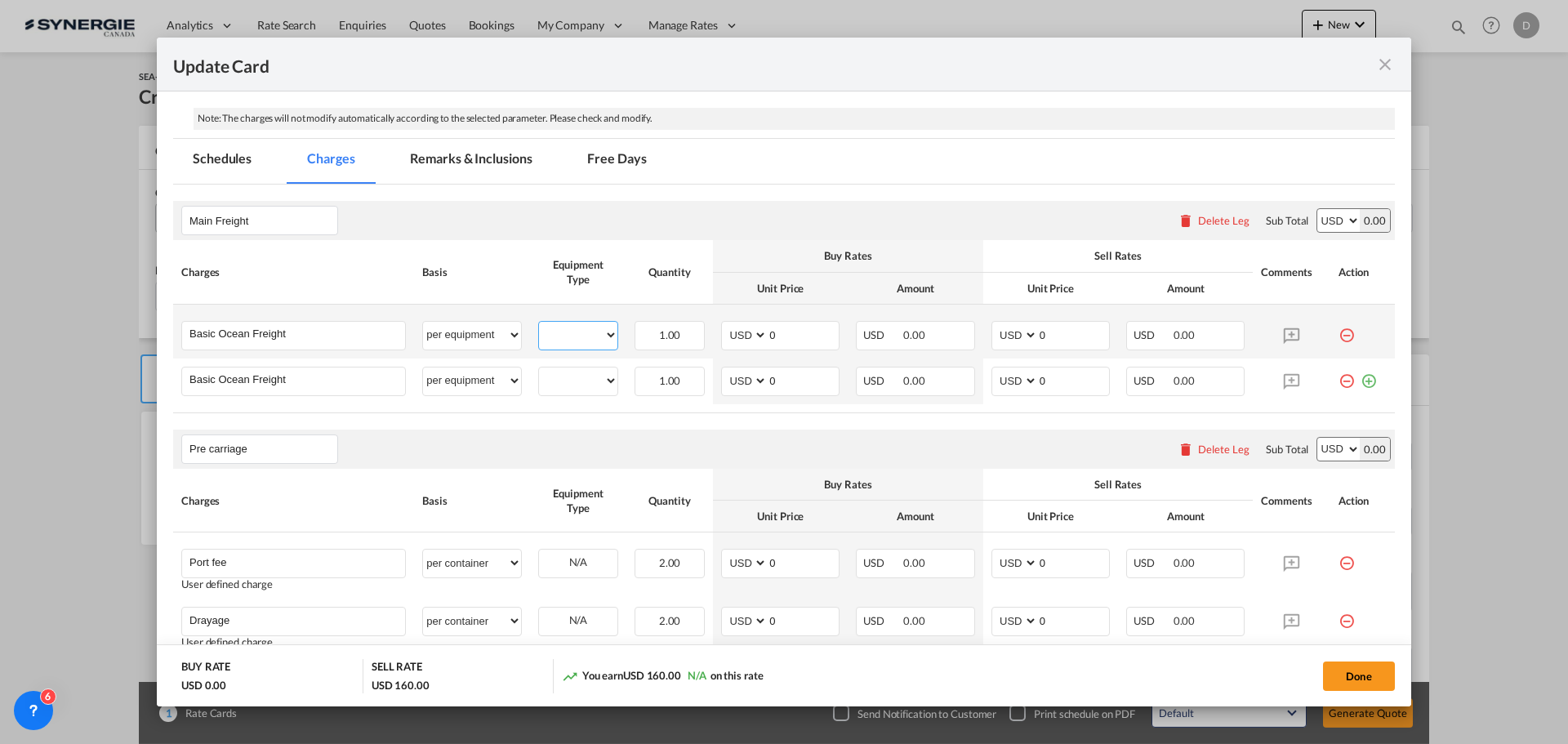
click at [599, 337] on select "20GP 40HC" at bounding box center [578, 335] width 78 height 22
select select "20GP"
click at [539, 324] on select "20GP 40HC" at bounding box center [578, 335] width 78 height 22
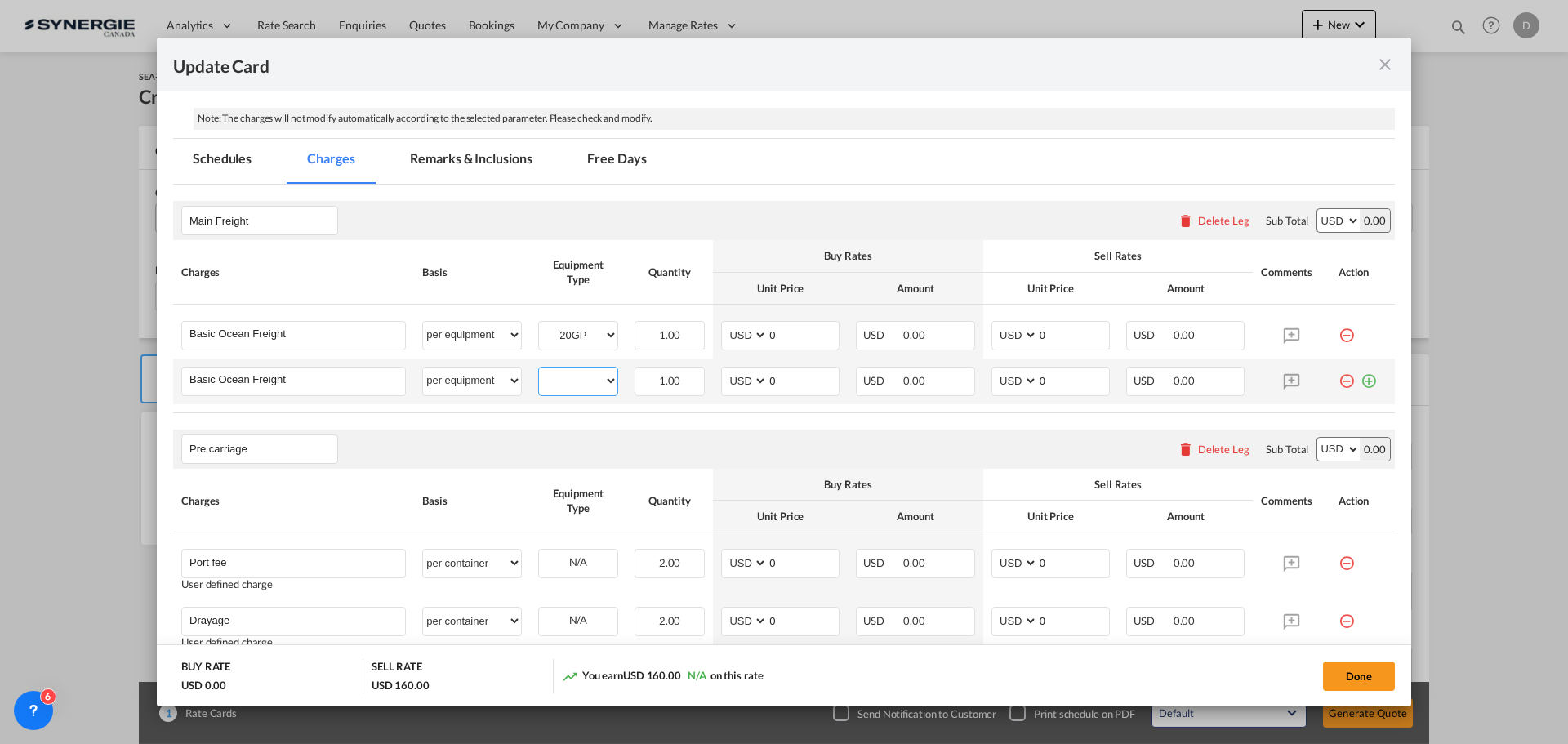
drag, startPoint x: 601, startPoint y: 379, endPoint x: 601, endPoint y: 389, distance: 10.0
click at [601, 379] on select "20GP 40HC" at bounding box center [578, 380] width 78 height 22
select select "40HC"
click at [539, 370] on select "20GP 40HC" at bounding box center [578, 380] width 78 height 22
drag, startPoint x: 765, startPoint y: 337, endPoint x: 820, endPoint y: 328, distance: 55.7
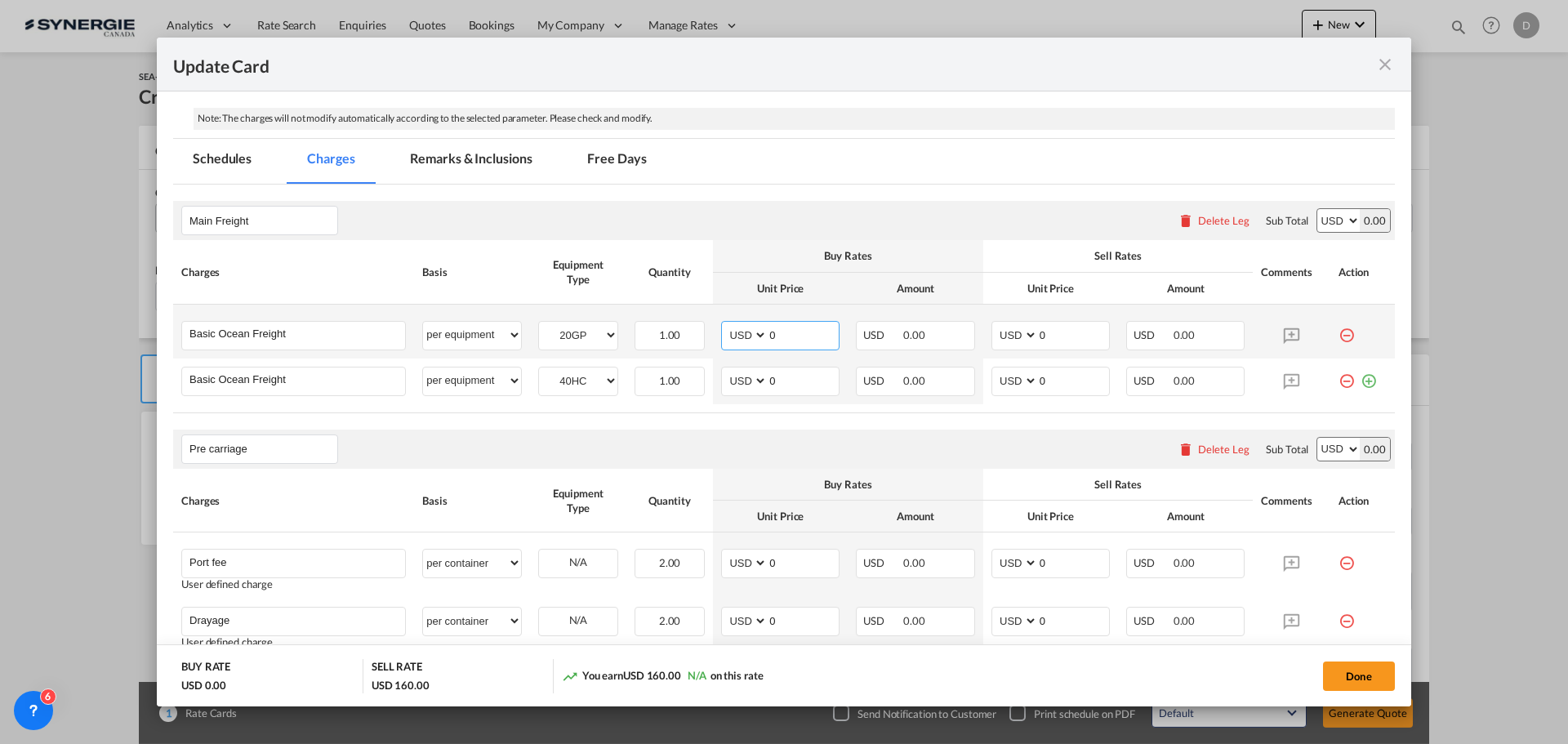
click at [820, 328] on input "0" at bounding box center [802, 333] width 71 height 24
type input "2953"
drag, startPoint x: 766, startPoint y: 384, endPoint x: 802, endPoint y: 388, distance: 36.2
click at [800, 386] on input "0" at bounding box center [802, 379] width 71 height 24
type input "4766"
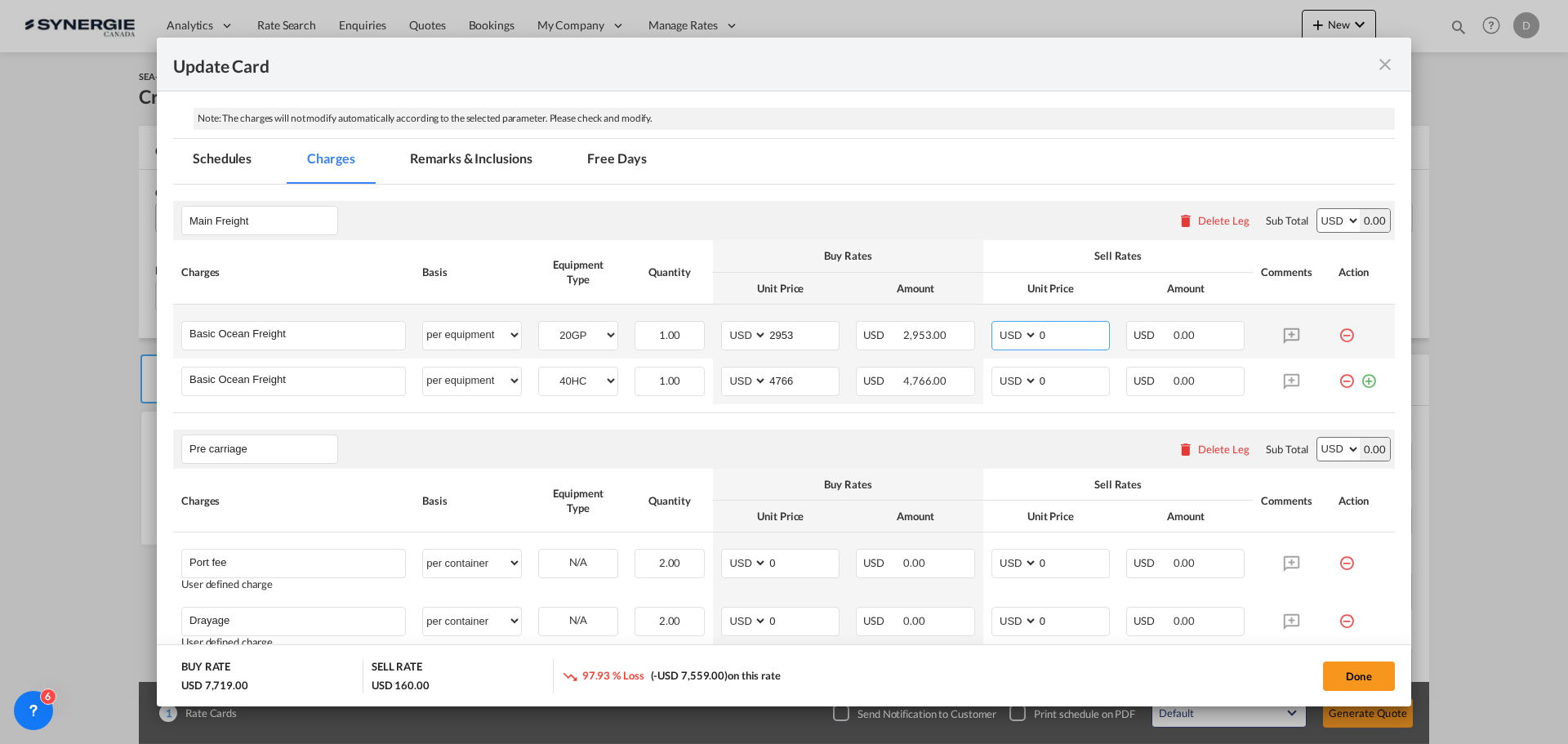
drag, startPoint x: 1032, startPoint y: 337, endPoint x: 1055, endPoint y: 337, distance: 23.0
click at [1055, 337] on input "0" at bounding box center [1072, 333] width 71 height 24
type input "3255"
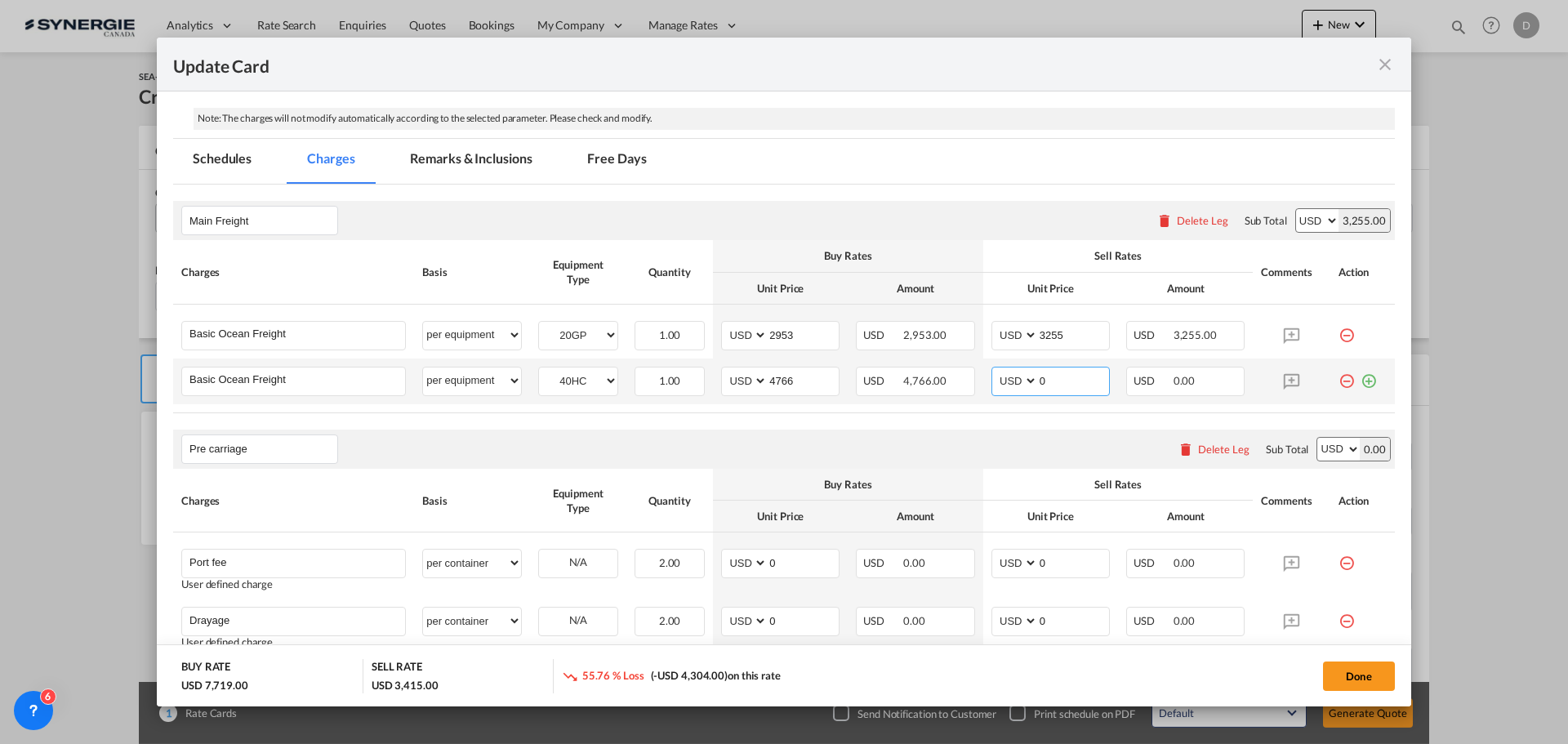
drag, startPoint x: 1032, startPoint y: 378, endPoint x: 1053, endPoint y: 382, distance: 21.4
click at [1053, 382] on input "0" at bounding box center [1072, 379] width 71 height 24
type input "5066"
click at [997, 421] on rate-modification "Main Freight Please enter leg name Leg Name Already Exists Delete Leg Sub Total…" at bounding box center [784, 759] width 1221 height 1147
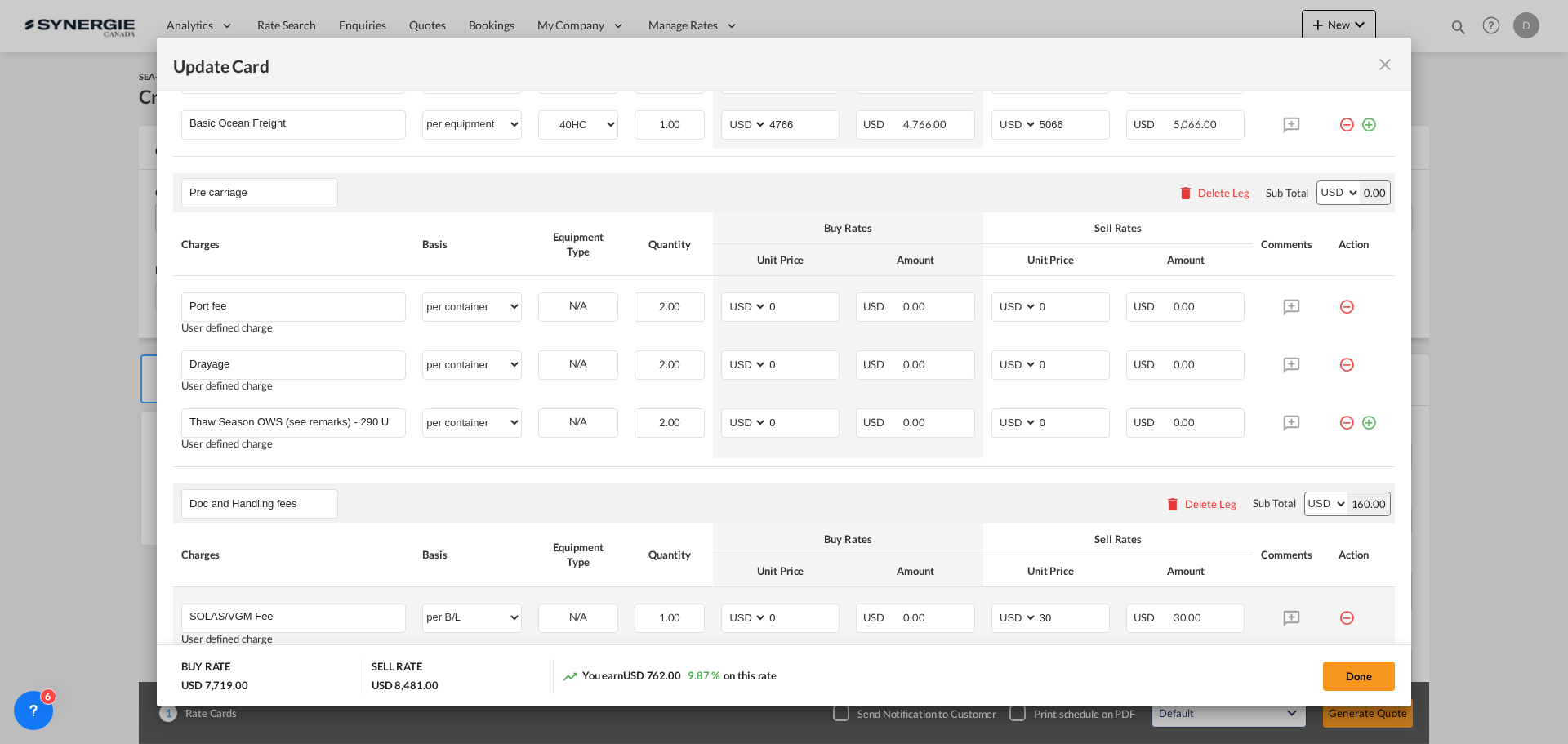
scroll to position [734, 0]
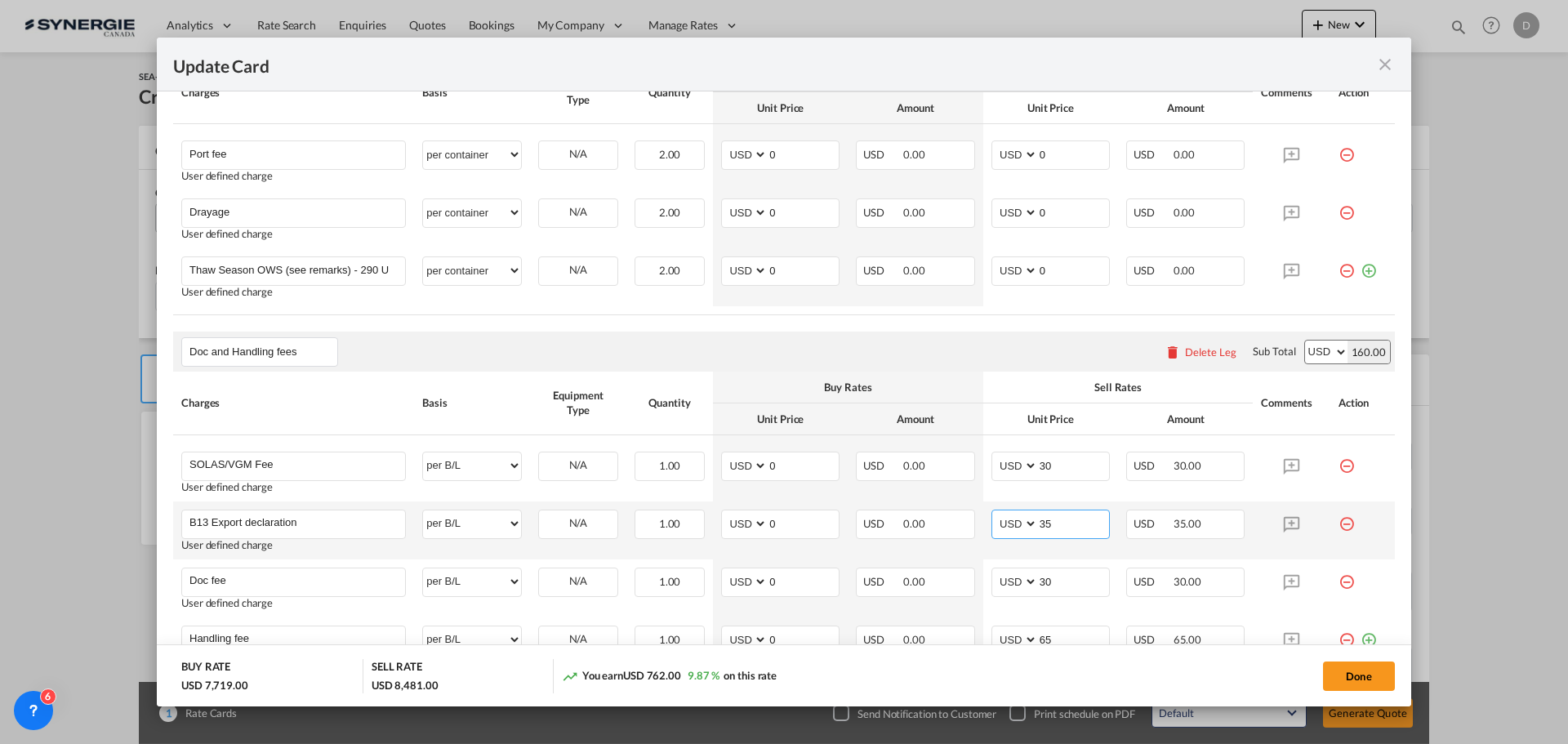
click at [1038, 523] on input "35" at bounding box center [1072, 521] width 71 height 24
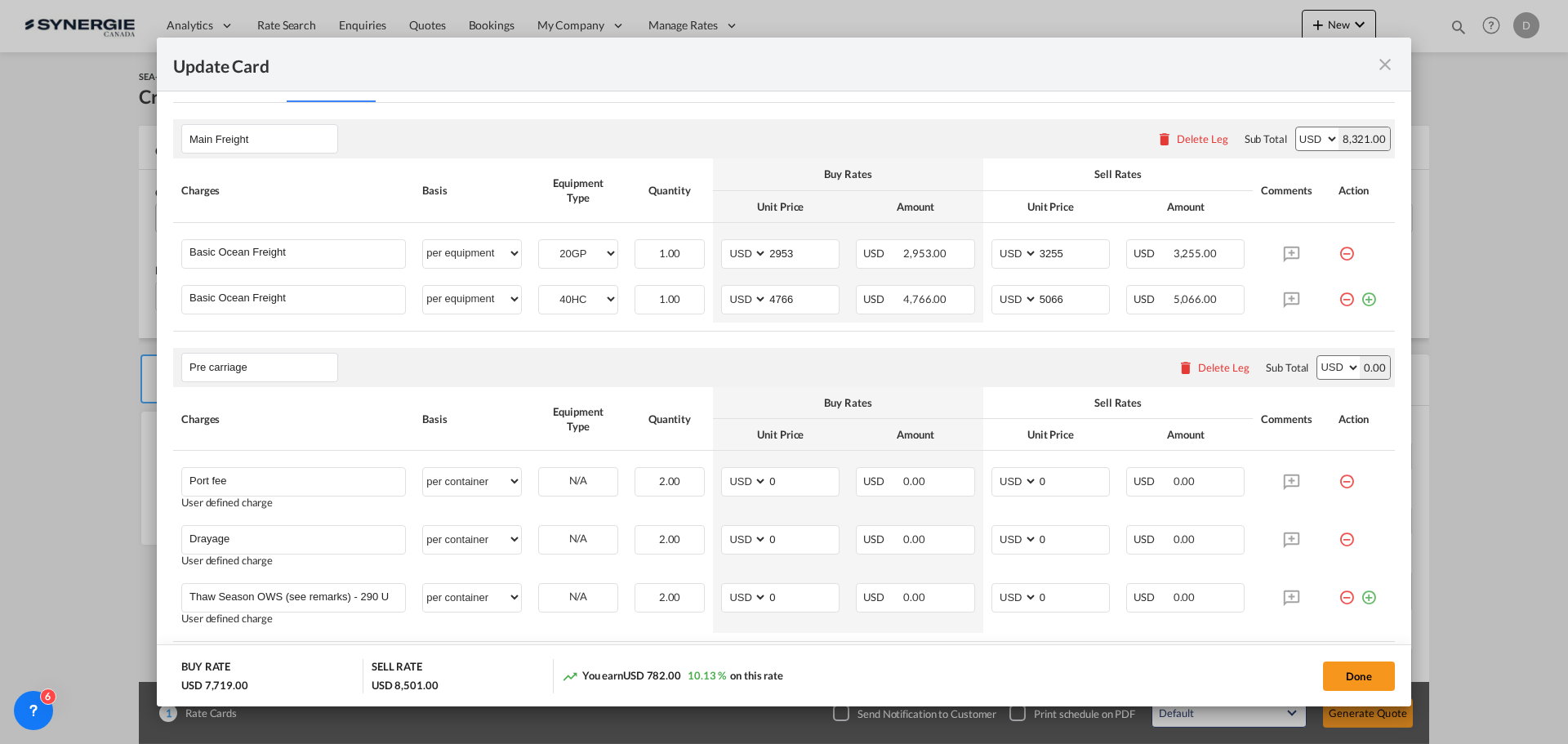
scroll to position [164, 0]
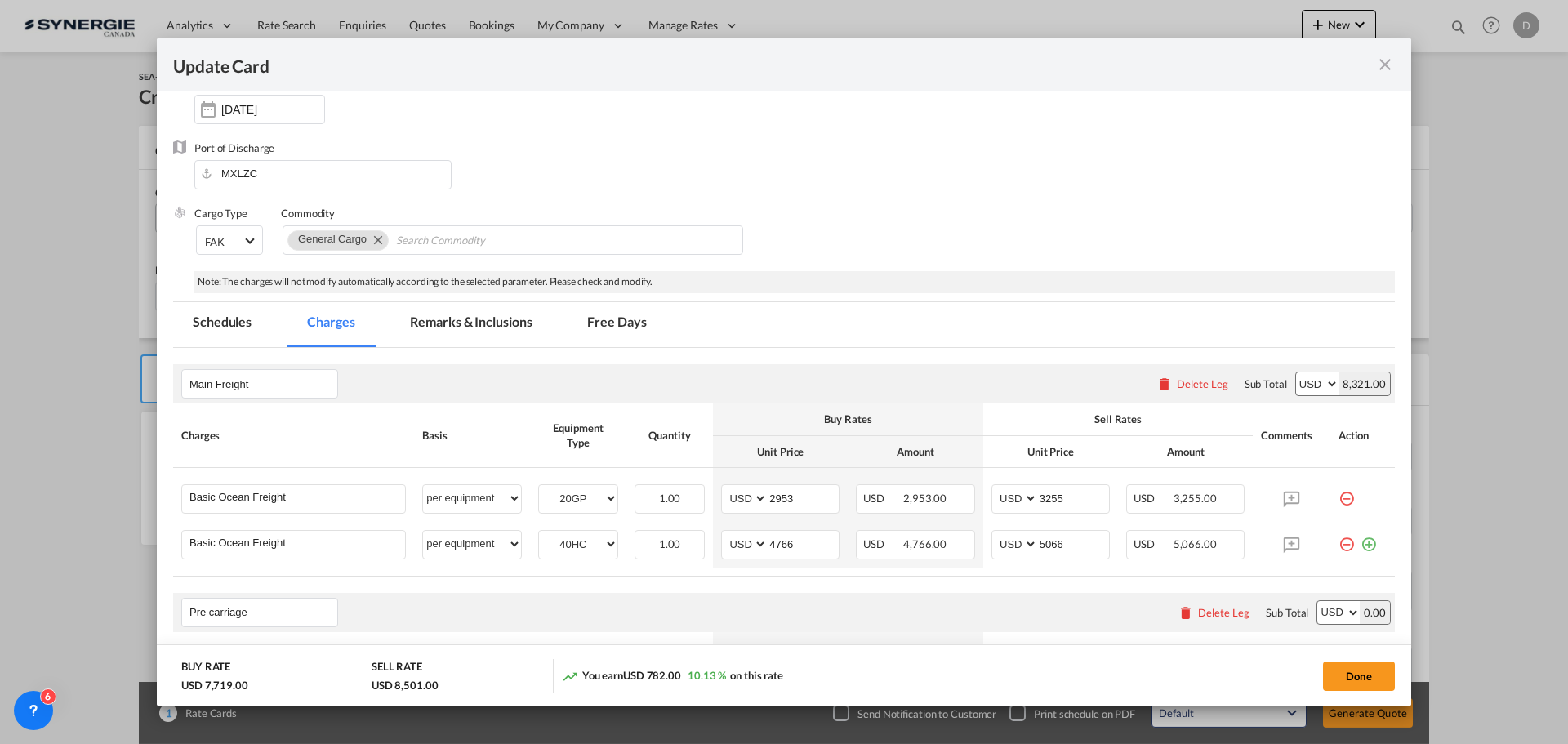
type input "55"
click at [507, 321] on md-tab-item "Remarks & Inclusions" at bounding box center [470, 324] width 161 height 45
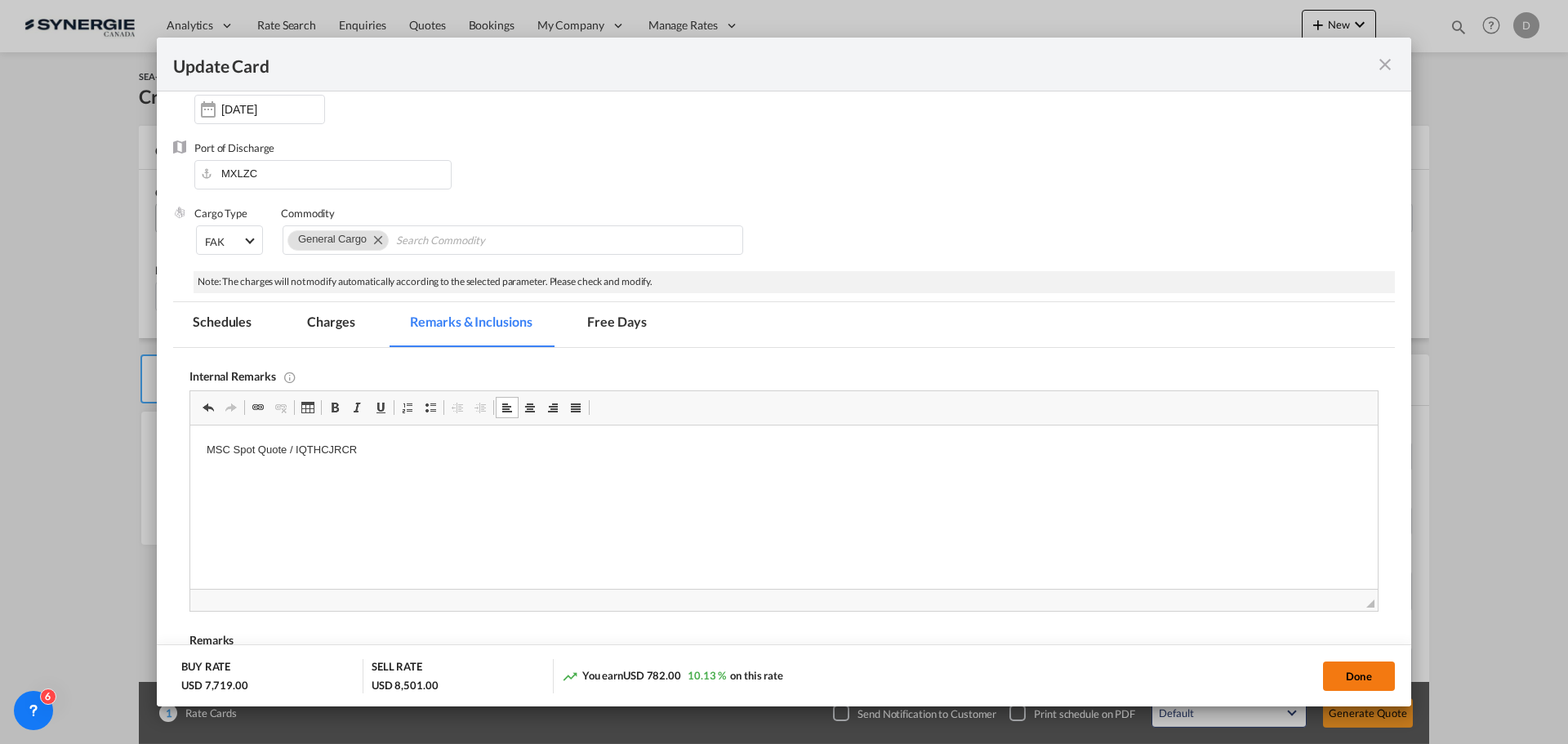
click at [1360, 676] on button "Done" at bounding box center [1359, 675] width 72 height 29
type input "13 Oct 2025"
type input "30 Oct 2025"
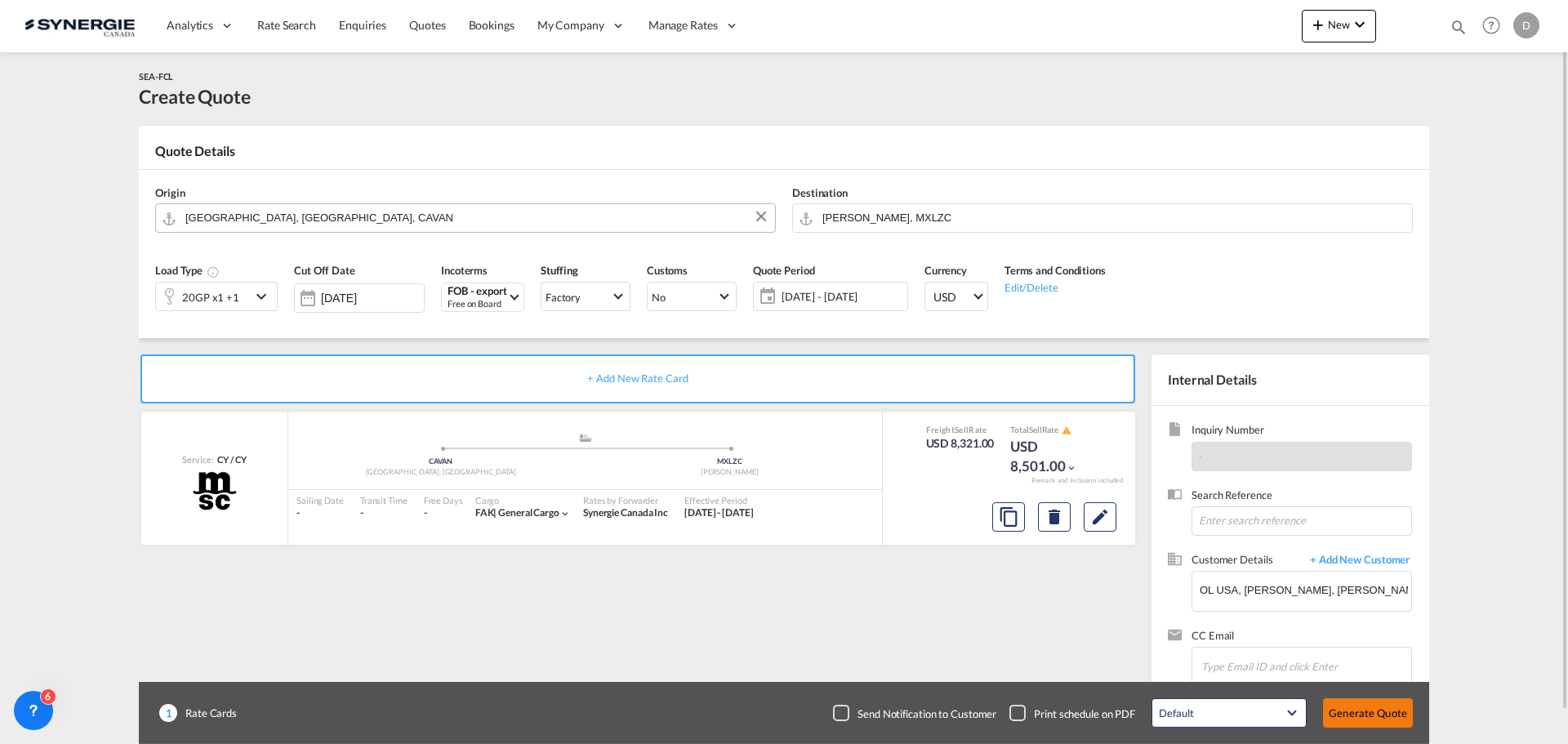
click at [1361, 713] on button "Generate Quote" at bounding box center [1368, 712] width 90 height 29
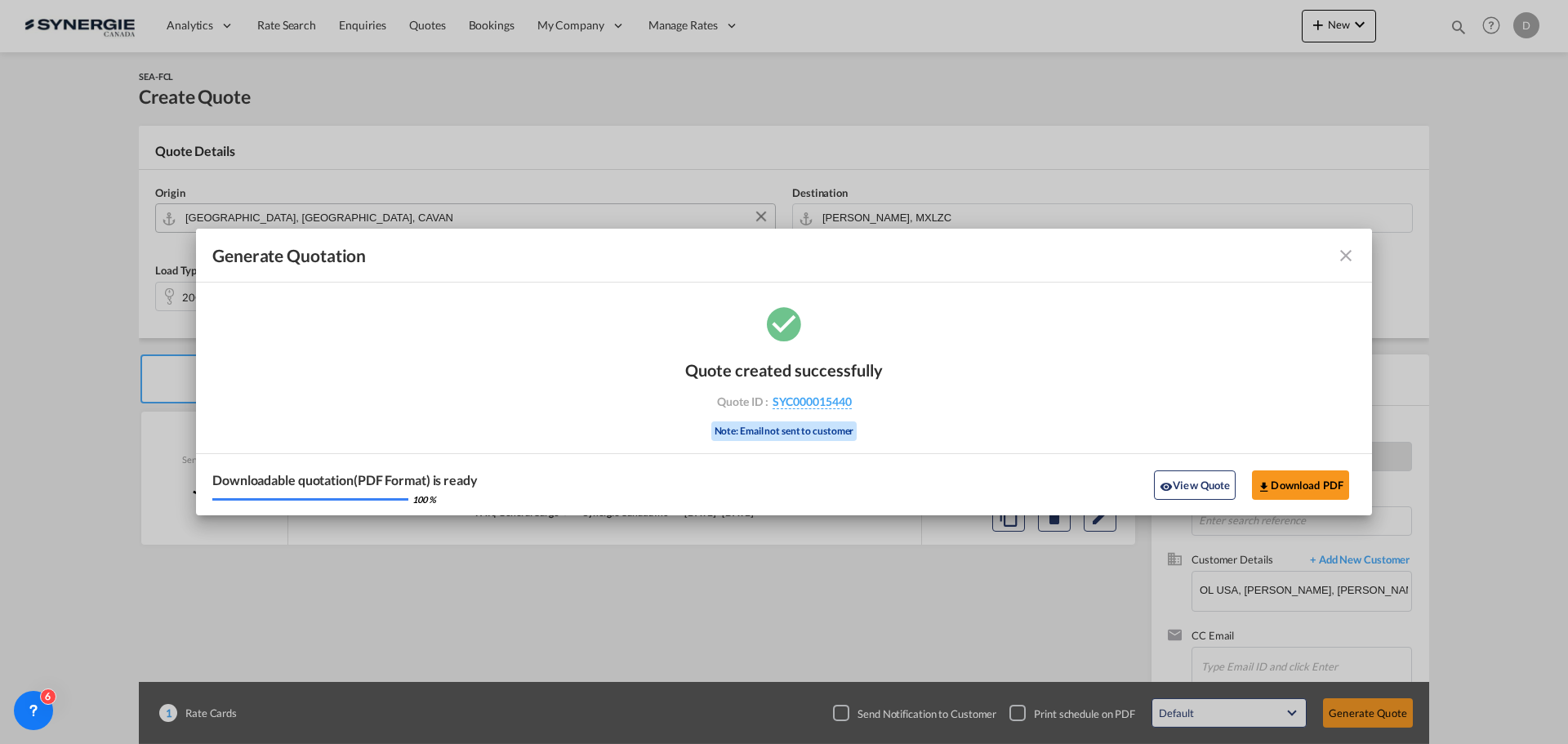
click at [1201, 499] on button "View Quote" at bounding box center [1194, 485] width 81 height 29
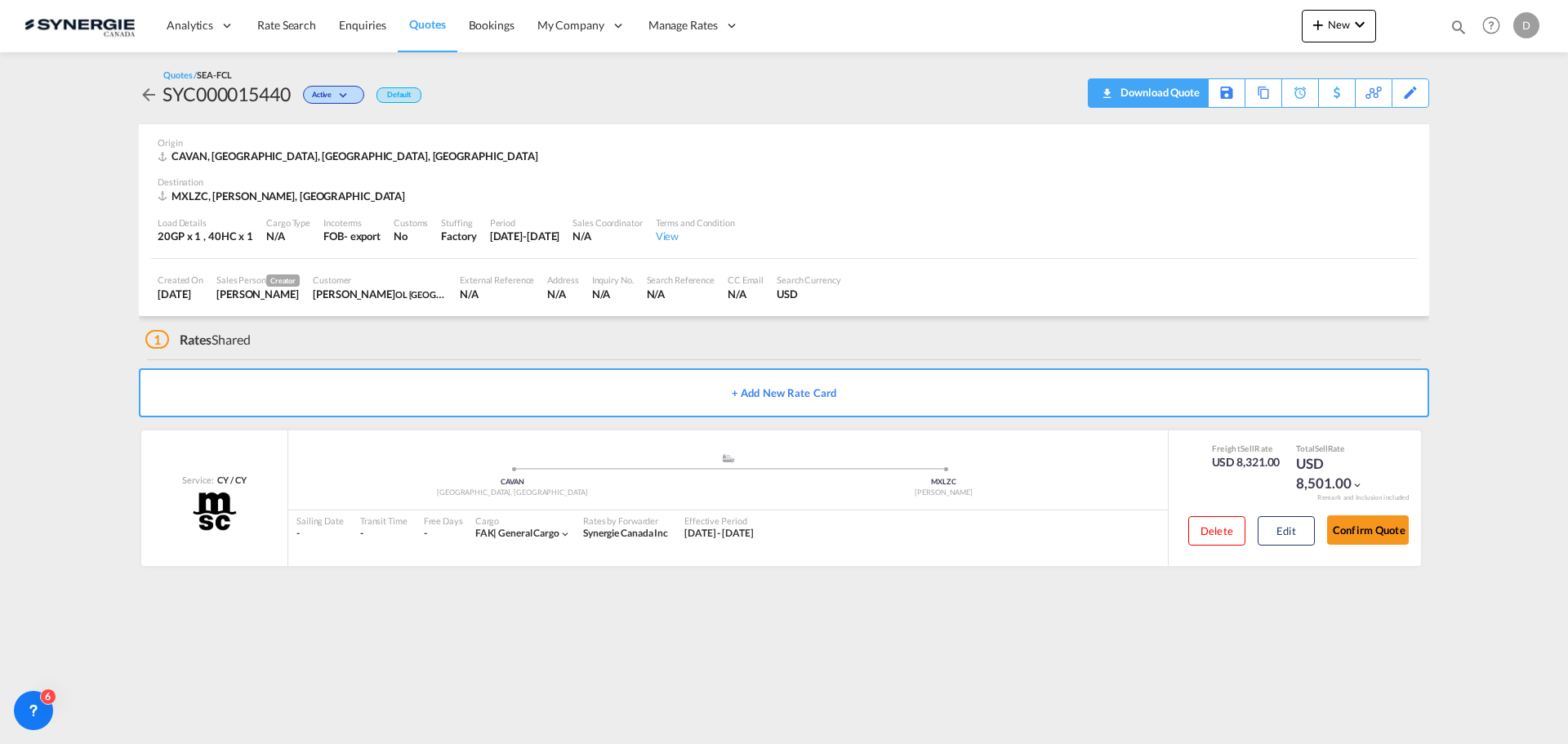
click at [1190, 97] on div "Download Quote" at bounding box center [1158, 92] width 83 height 26
click at [1336, 30] on span "New" at bounding box center [1339, 25] width 61 height 14
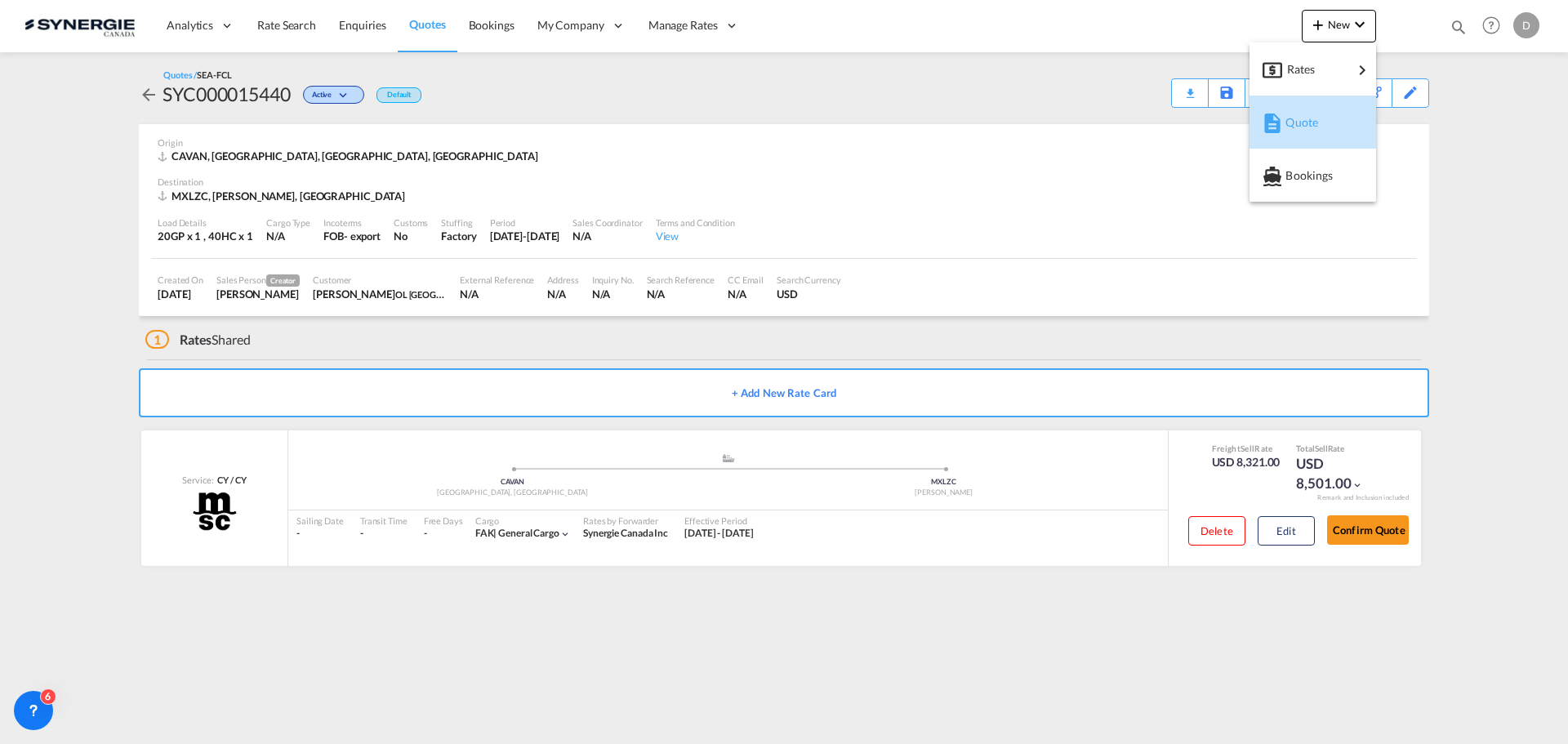
click at [1304, 128] on span "Quote" at bounding box center [1294, 123] width 18 height 33
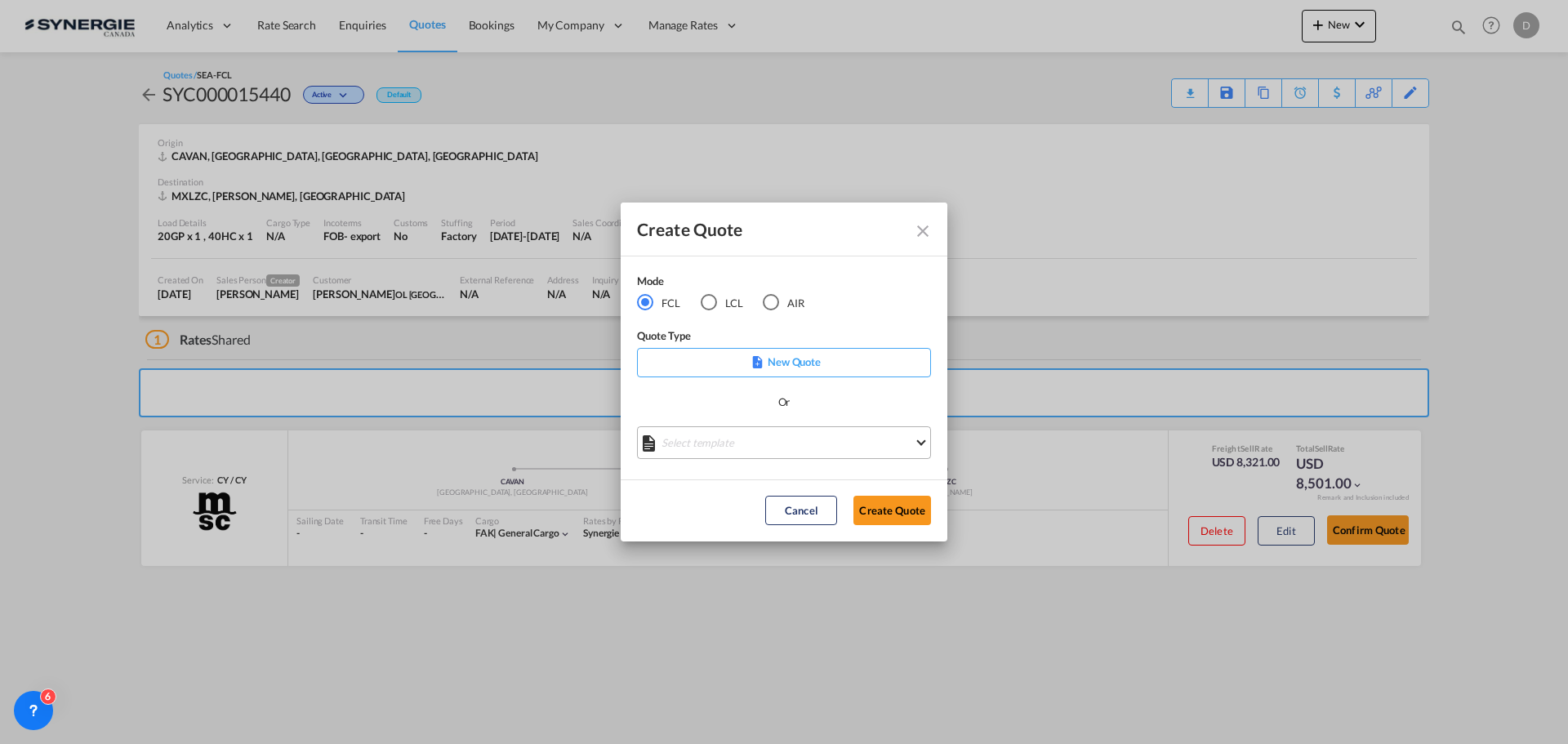
click at [765, 455] on md-select "Select template *NEW* FCL FREEHAND / DAP Pablo Gomez Saldarriaga | 10 Jul 2025 …" at bounding box center [784, 442] width 294 height 33
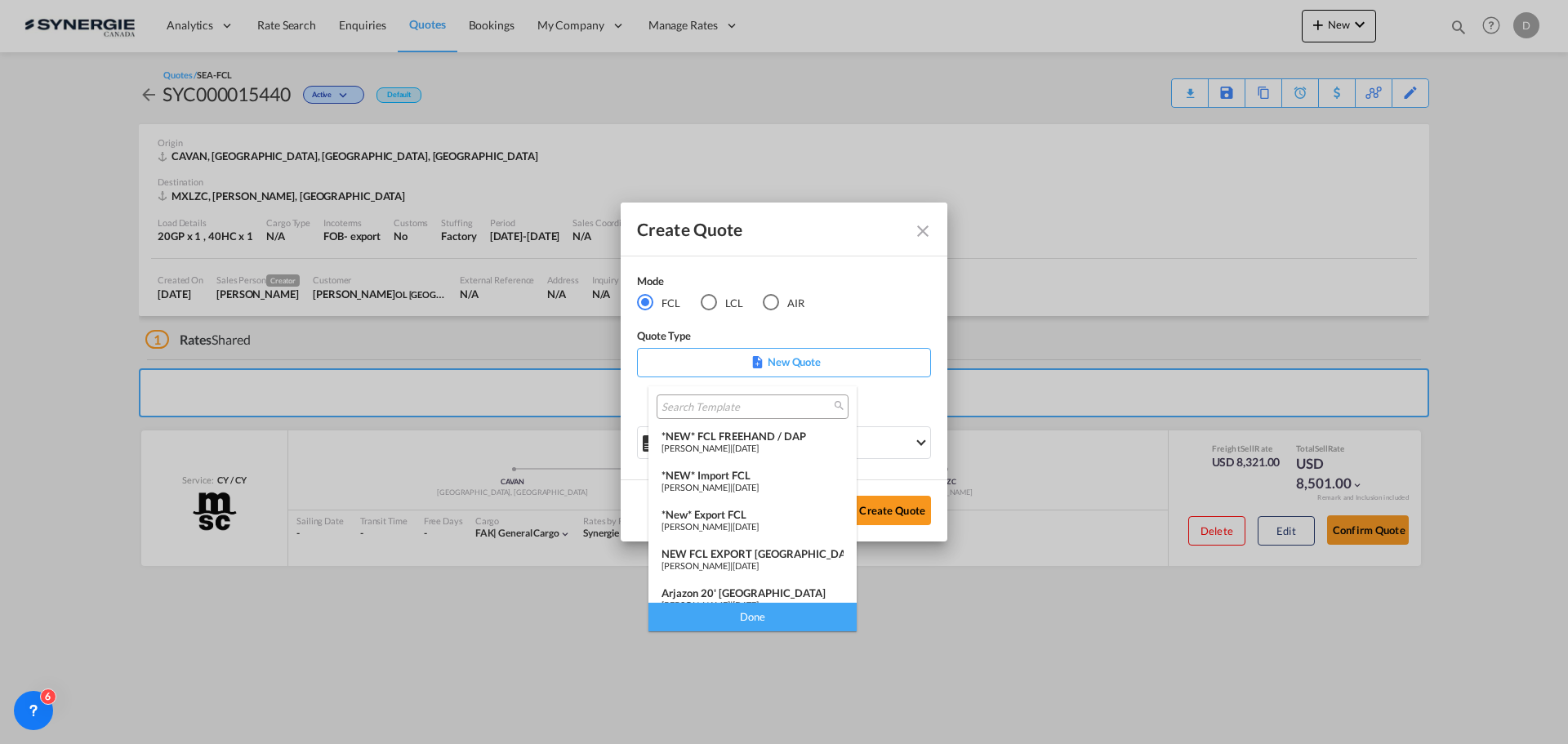
click at [736, 515] on div "*New* Export FCL" at bounding box center [752, 515] width 182 height 14
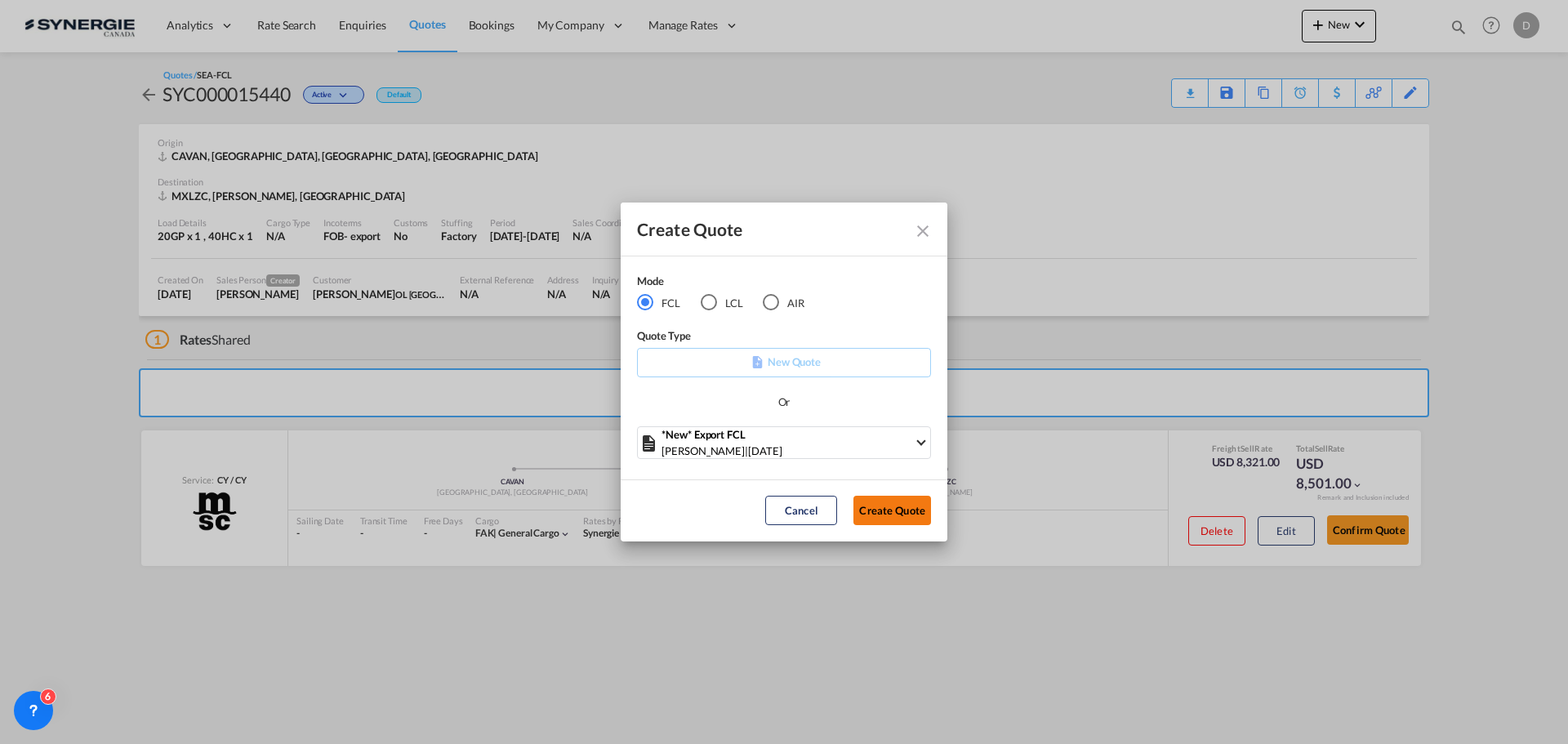
click at [883, 506] on button "Create Quote" at bounding box center [892, 510] width 77 height 29
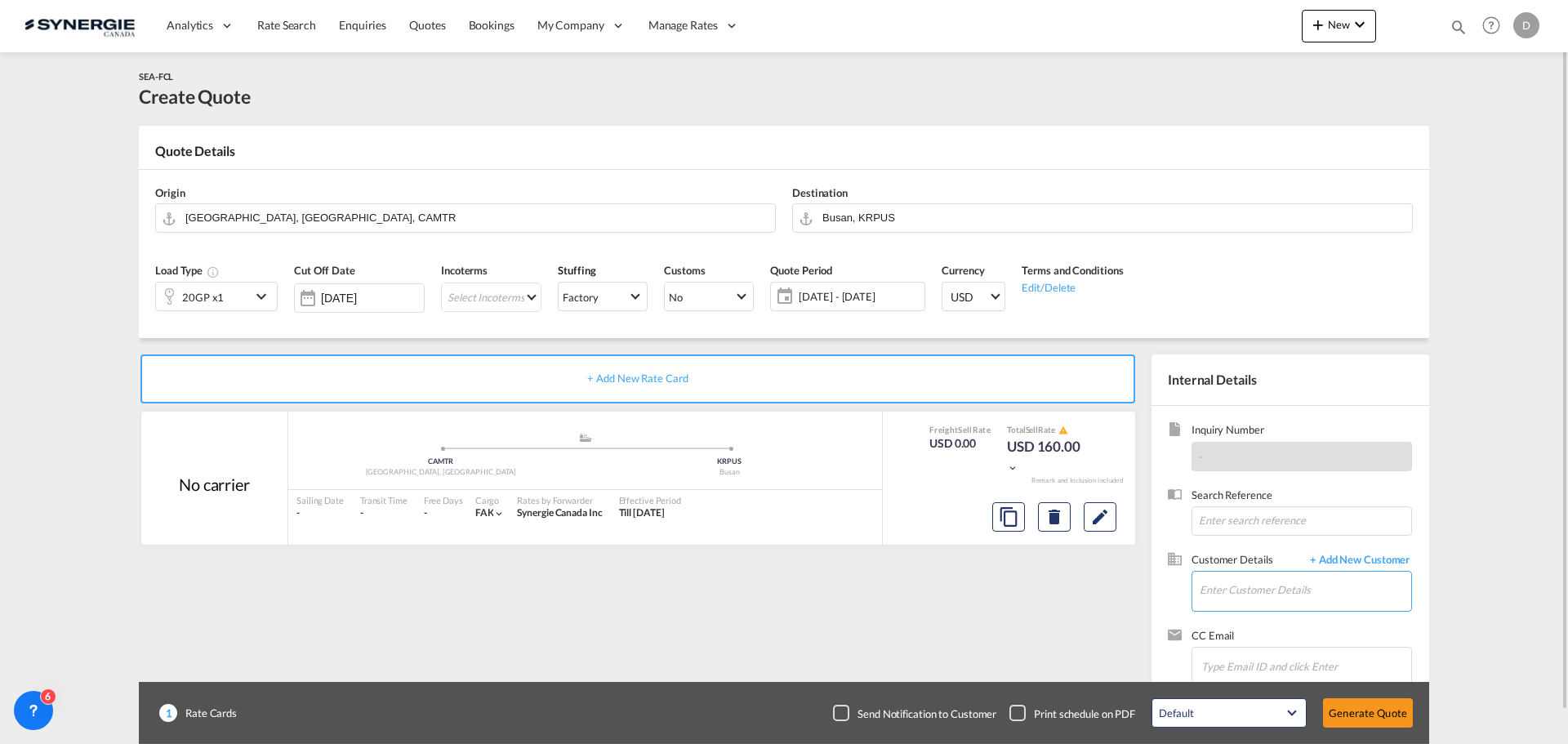
drag, startPoint x: 1264, startPoint y: 593, endPoint x: 1260, endPoint y: 582, distance: 11.7
click at [1264, 591] on input "Enter Customer Details" at bounding box center [1306, 590] width 212 height 37
paste input "harvey.karine@stas.com"
click at [1305, 539] on div "Karine Harvey harvey.karine@stas.com | STAS" at bounding box center [1305, 550] width 212 height 45
type input "STAS, Karine Harvey, harvey.karine@stas.com"
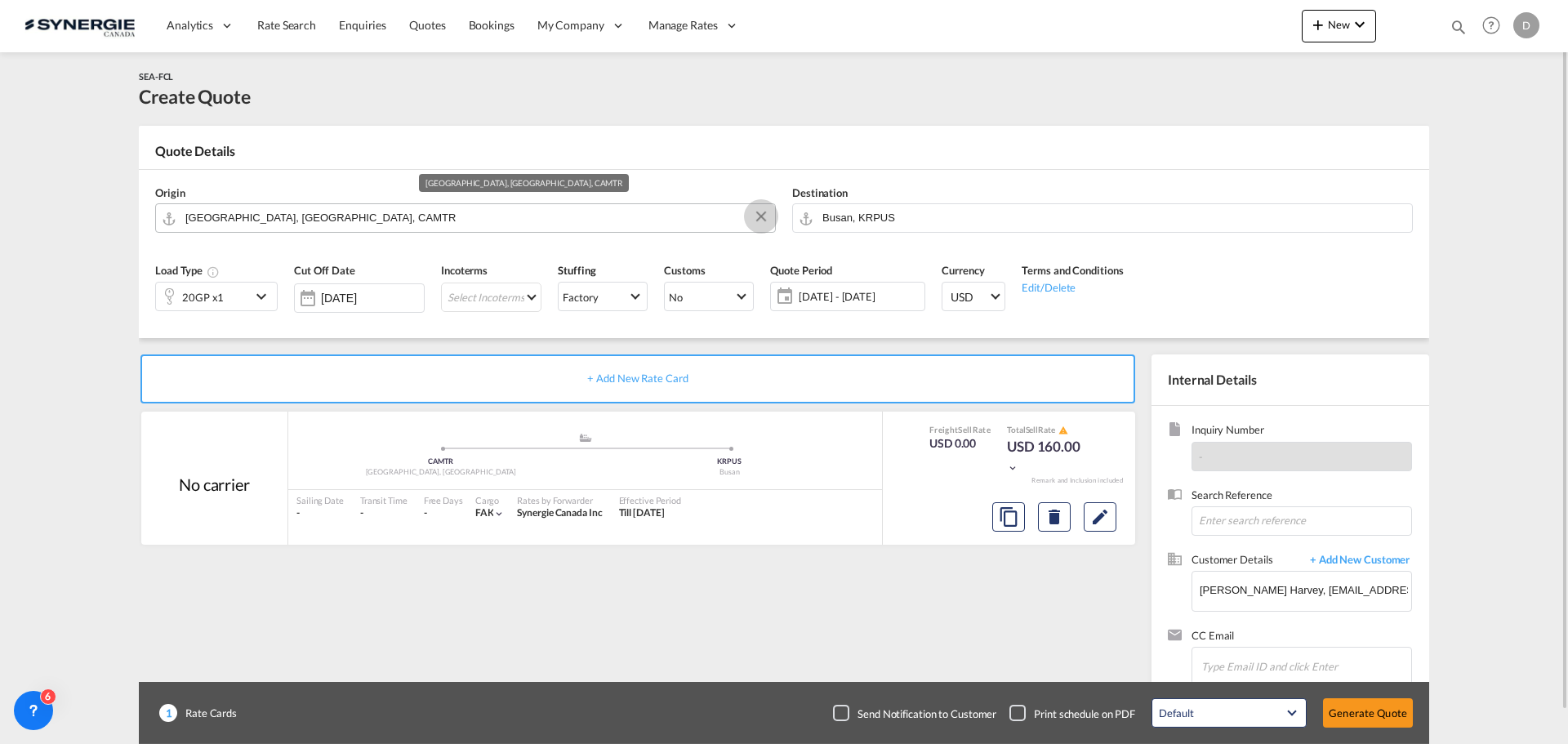
click at [767, 213] on md-icon "Clear Input" at bounding box center [761, 217] width 18 height 18
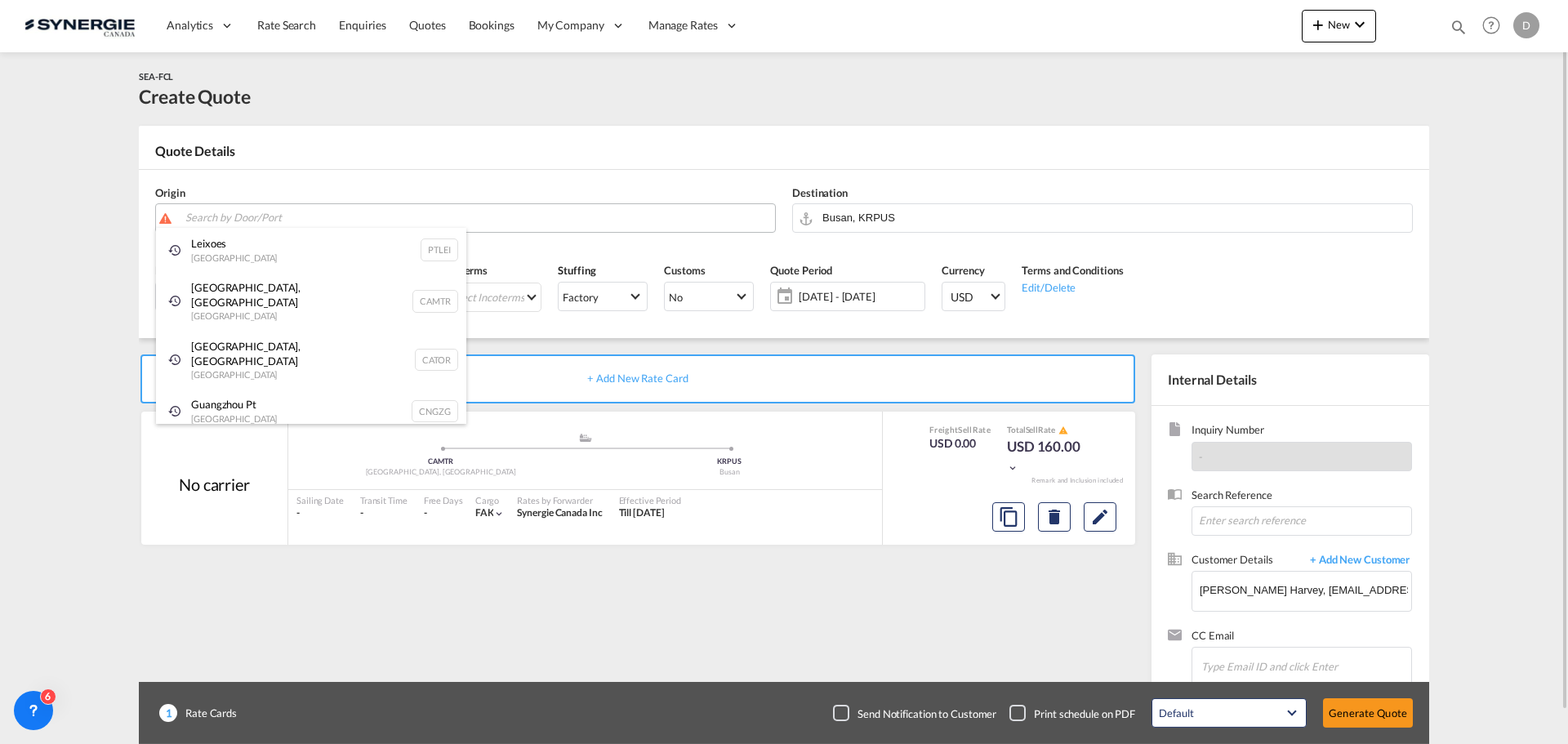
paste input "Chicoutimi"
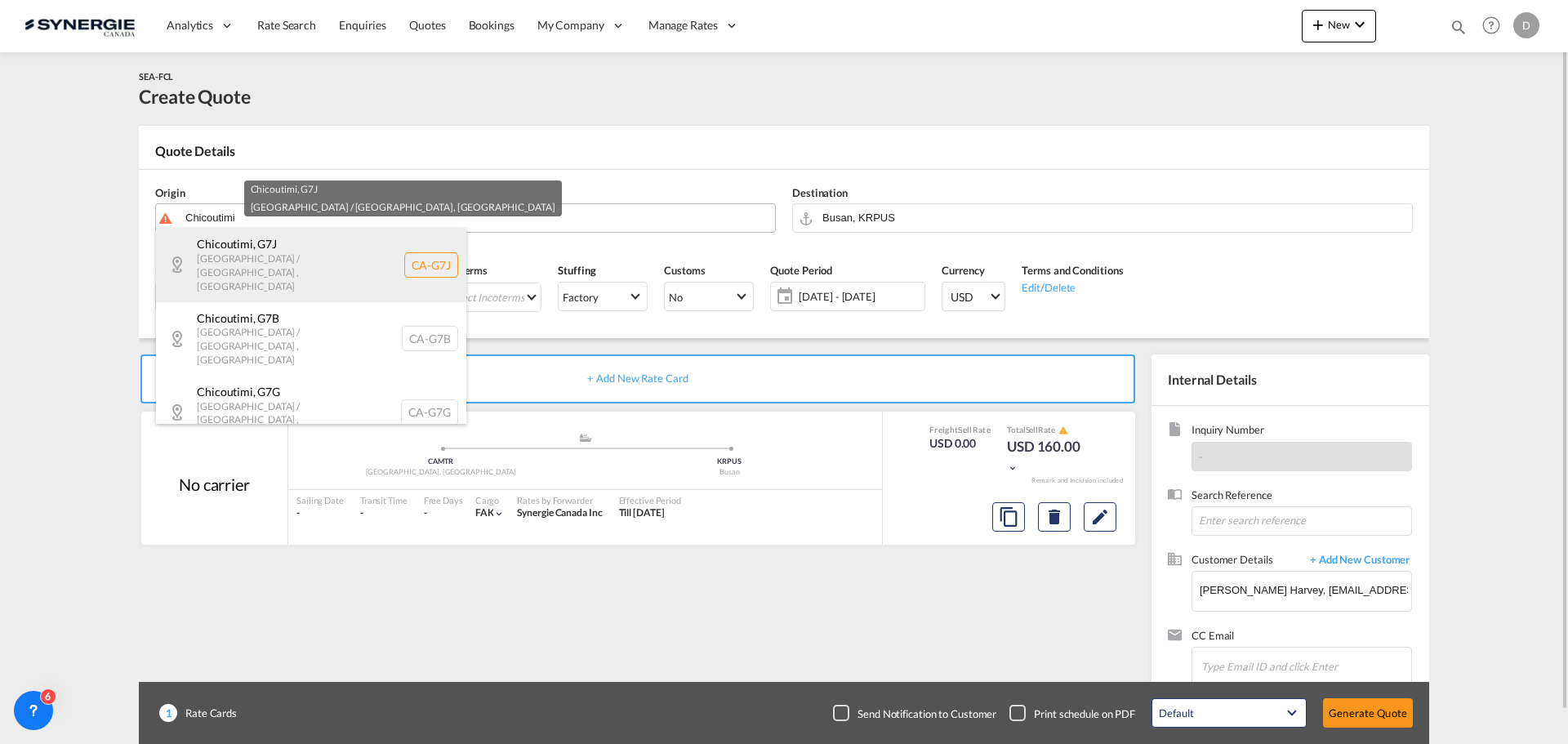
click at [274, 260] on div "Chicoutimi , G7J Quebec / Québec , Canada CA-G7J" at bounding box center [311, 264] width 311 height 74
type input "CA-G7J, Chicoutimi, Quebec / Québec"
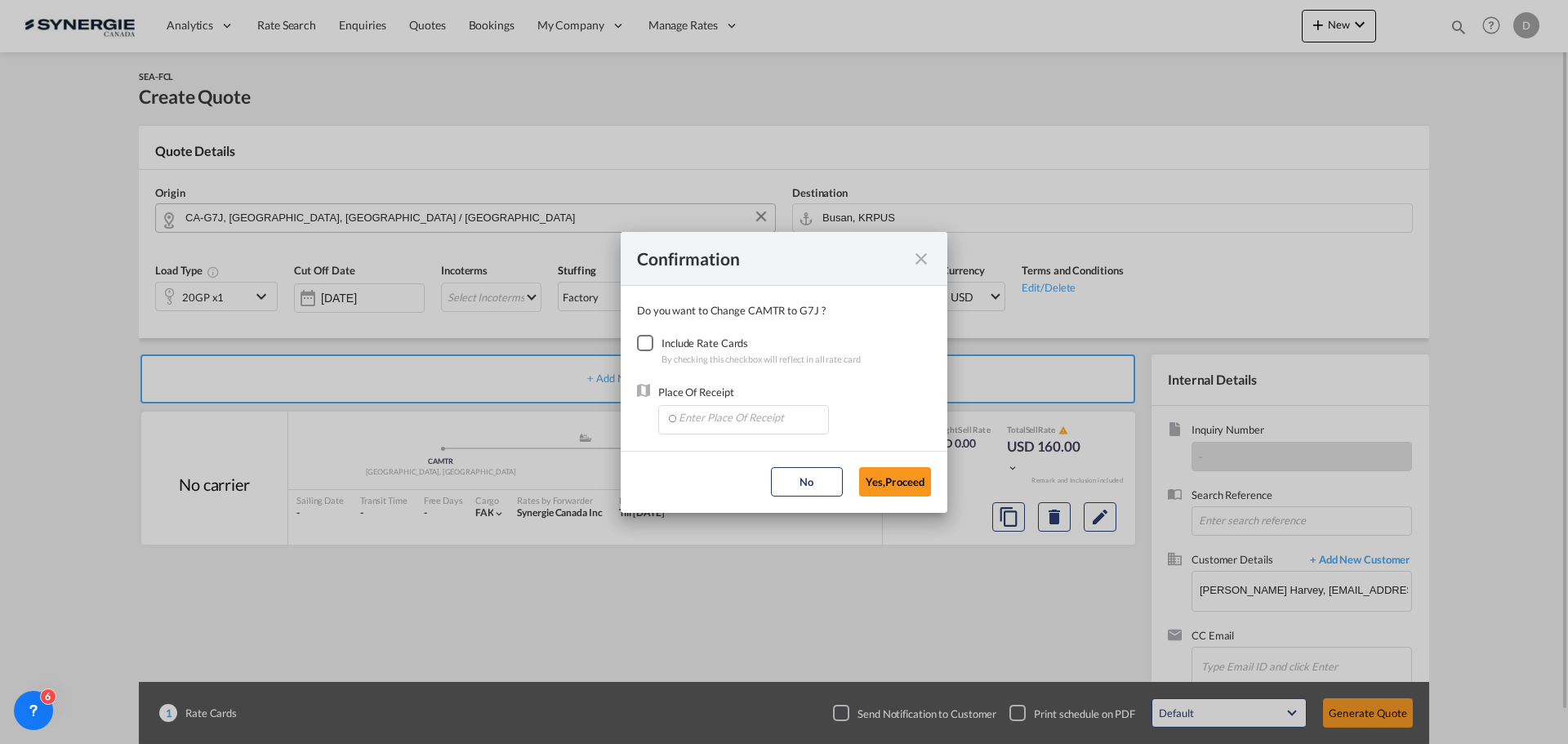
click at [640, 348] on div "Checkbox No Ink" at bounding box center [645, 342] width 16 height 16
click at [735, 411] on input "Enter Place Of Receipt" at bounding box center [747, 417] width 162 height 24
click at [754, 493] on span "CAMTR, Montreal, QC, Canada, North America, Americas" at bounding box center [998, 493] width 641 height 14
type input "CAMTR, Montreal, QC, Canada, North America, Americas"
click at [890, 491] on button "Yes,Proceed" at bounding box center [895, 482] width 72 height 29
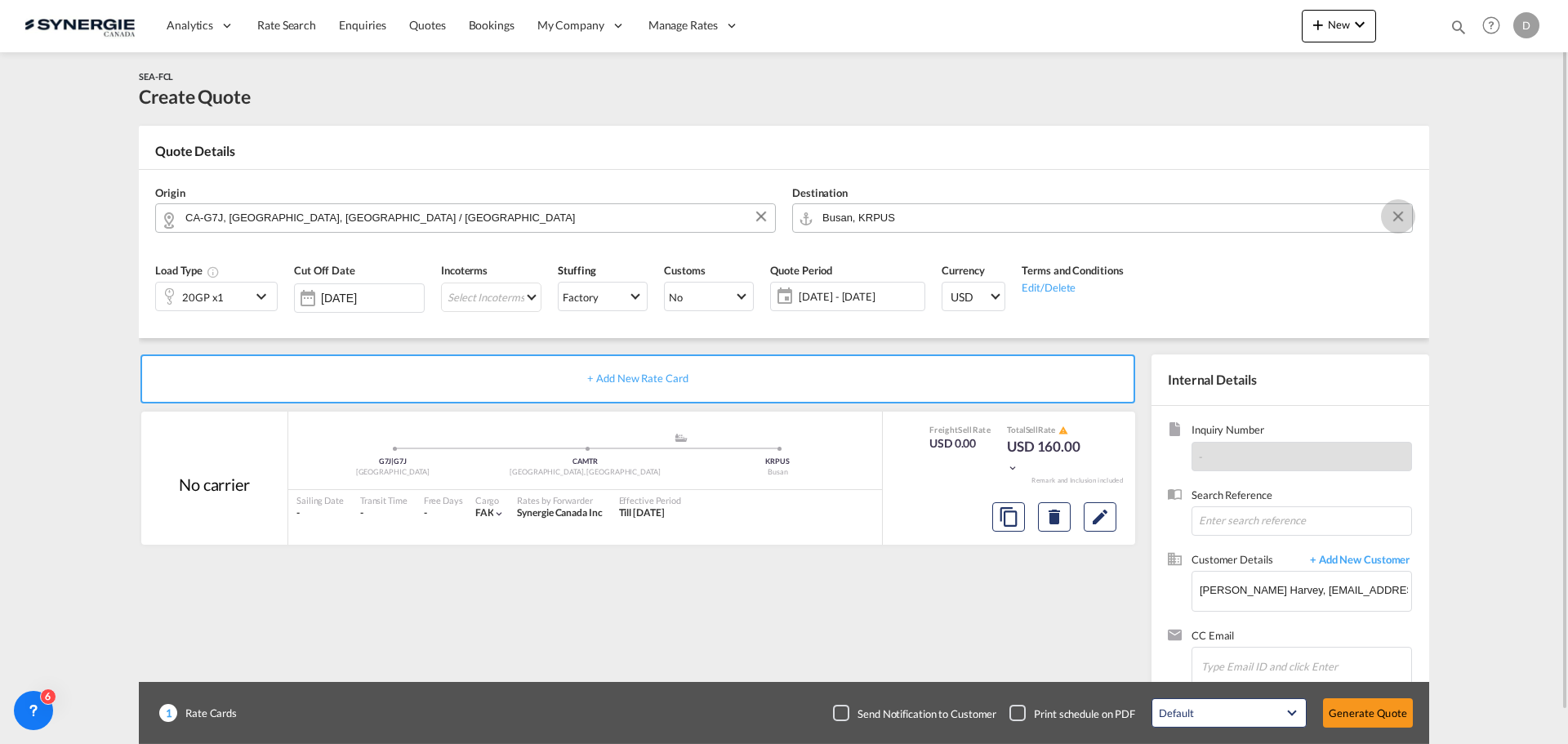
click at [1400, 216] on button "Clear Input" at bounding box center [1398, 216] width 24 height 24
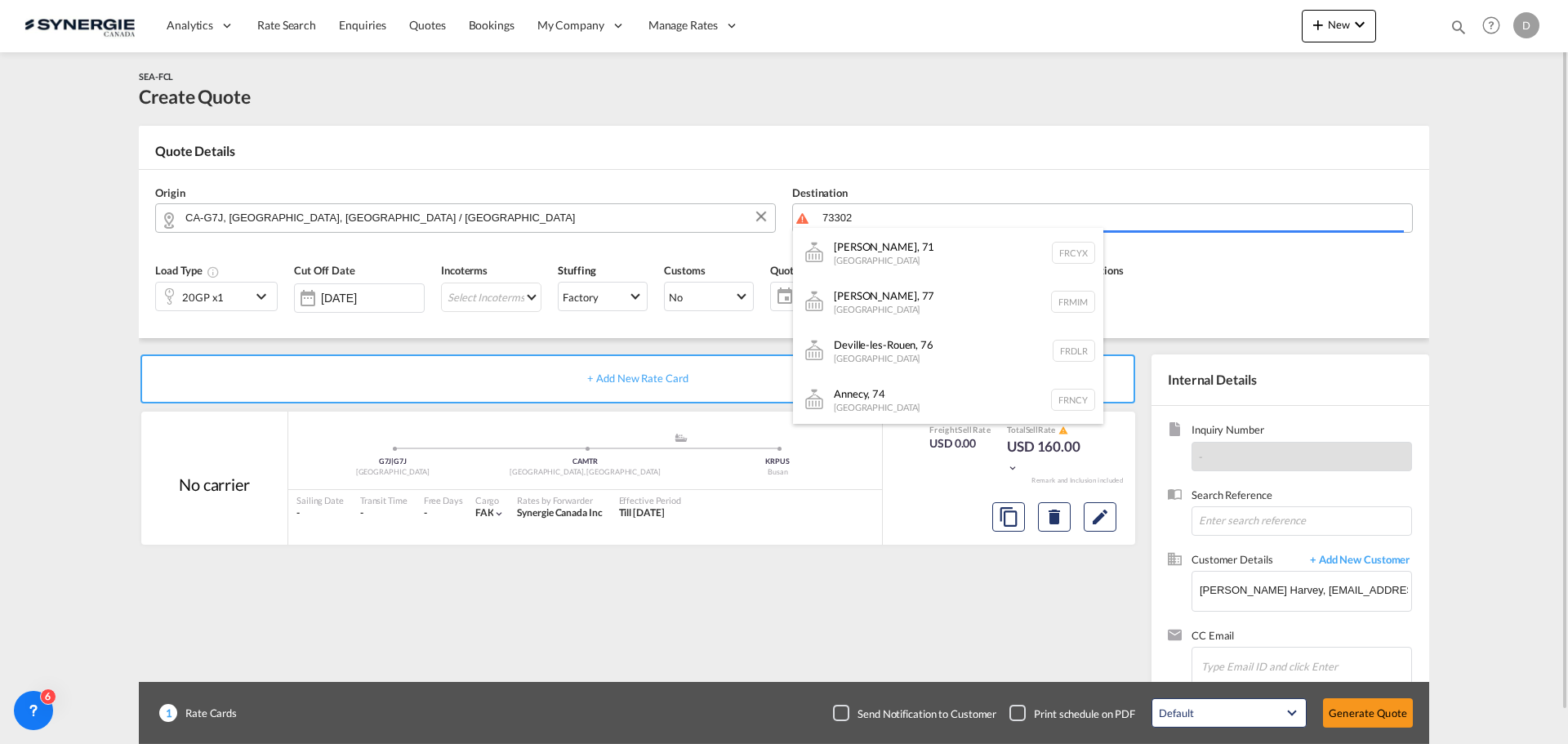
paste input "St-Jean-de-Maurienne"
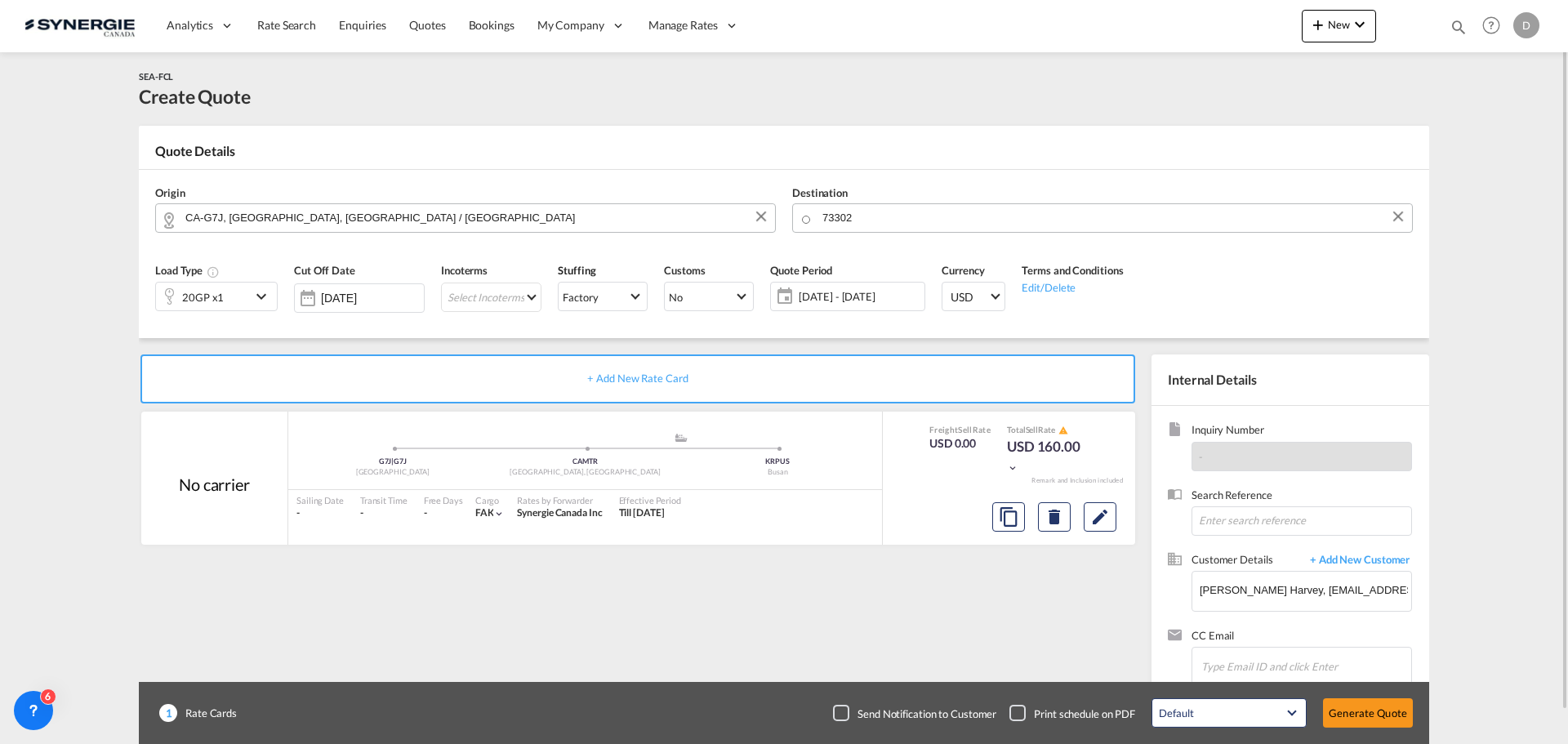
drag, startPoint x: 888, startPoint y: 211, endPoint x: 796, endPoint y: 203, distance: 92.3
click at [838, 221] on body "Analytics Reports Dashboard Rate Search Enquiries Quotes Bookings" at bounding box center [784, 372] width 1568 height 744
click at [838, 221] on input "73302" at bounding box center [1113, 218] width 582 height 29
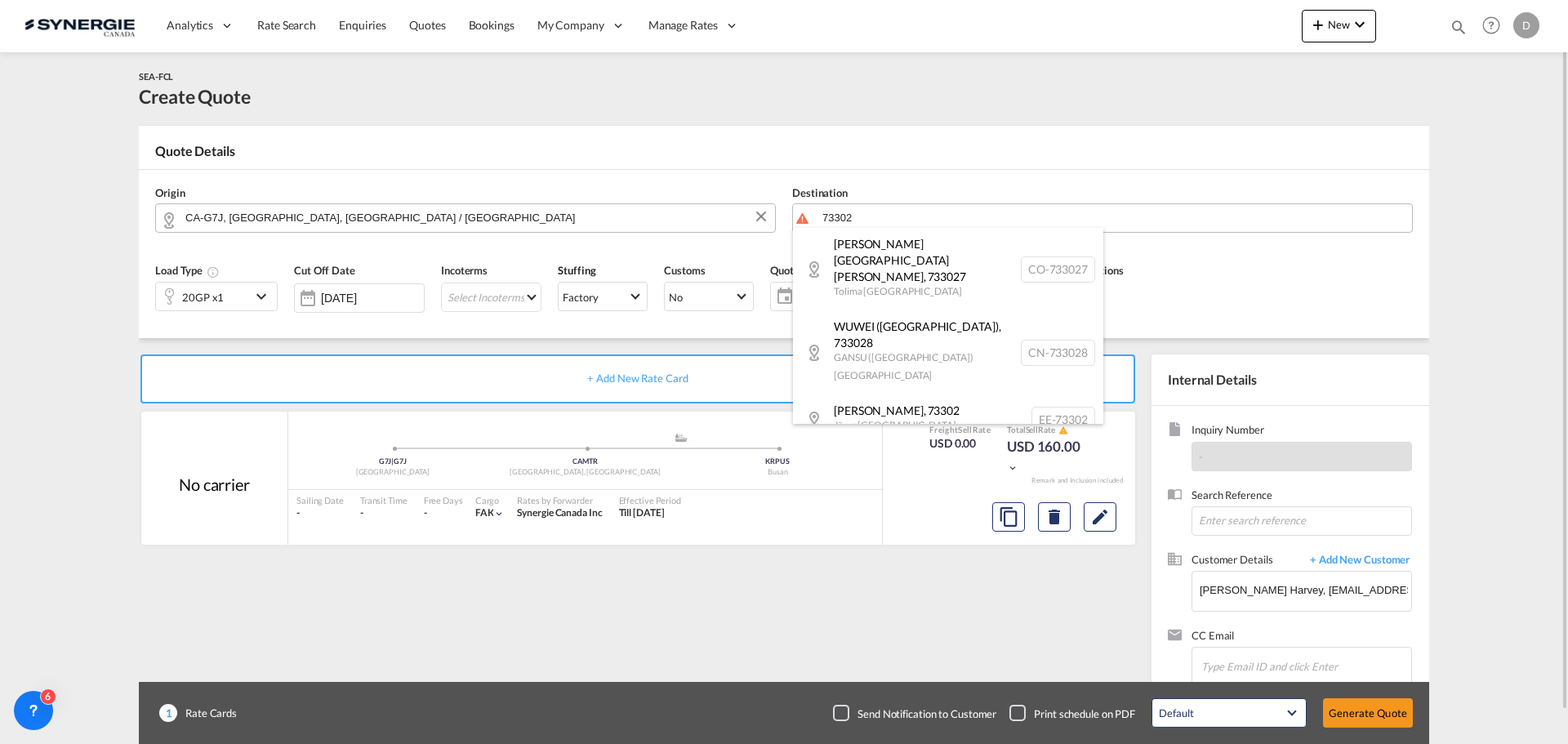
paste input "St-Jean-de-Maurienne"
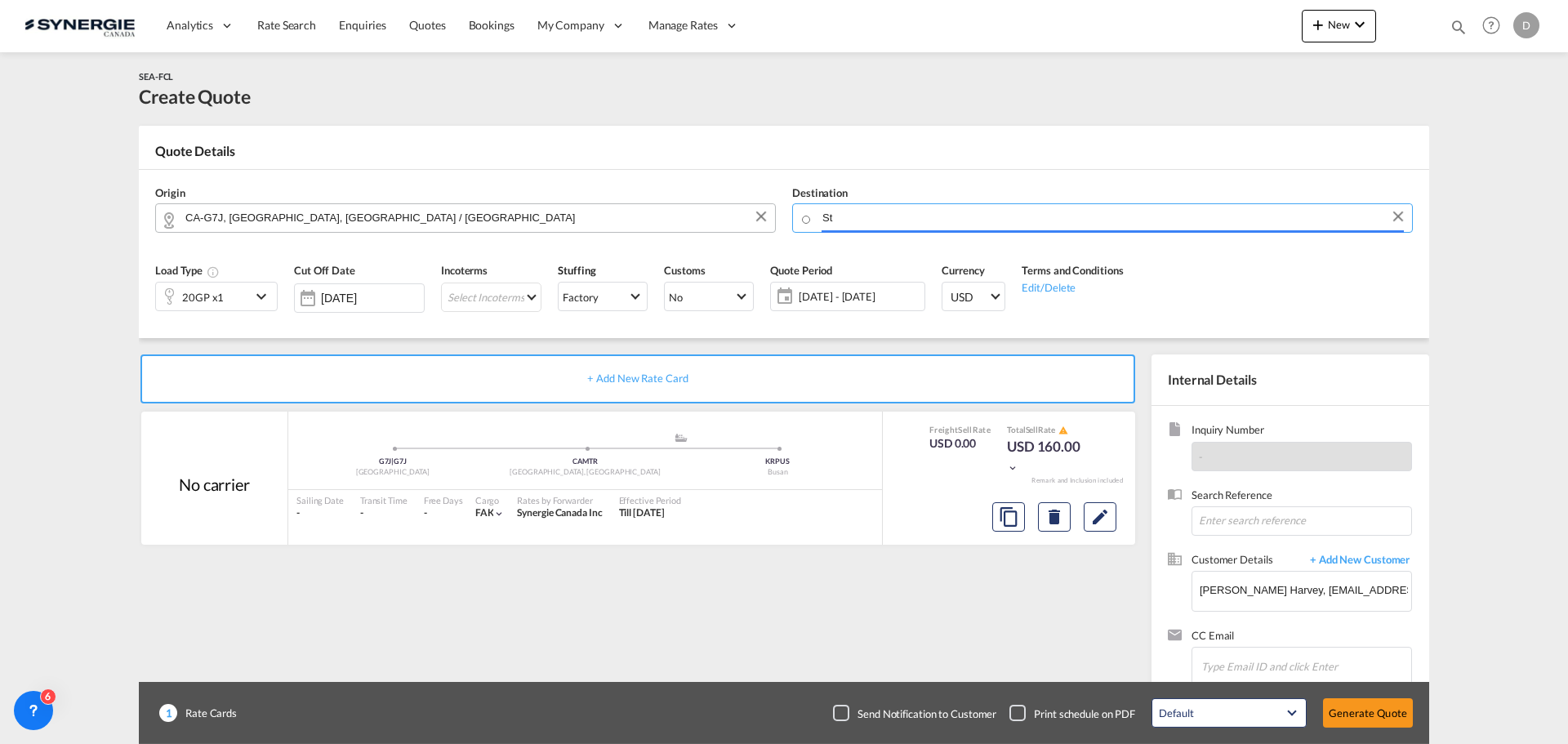
type input "S"
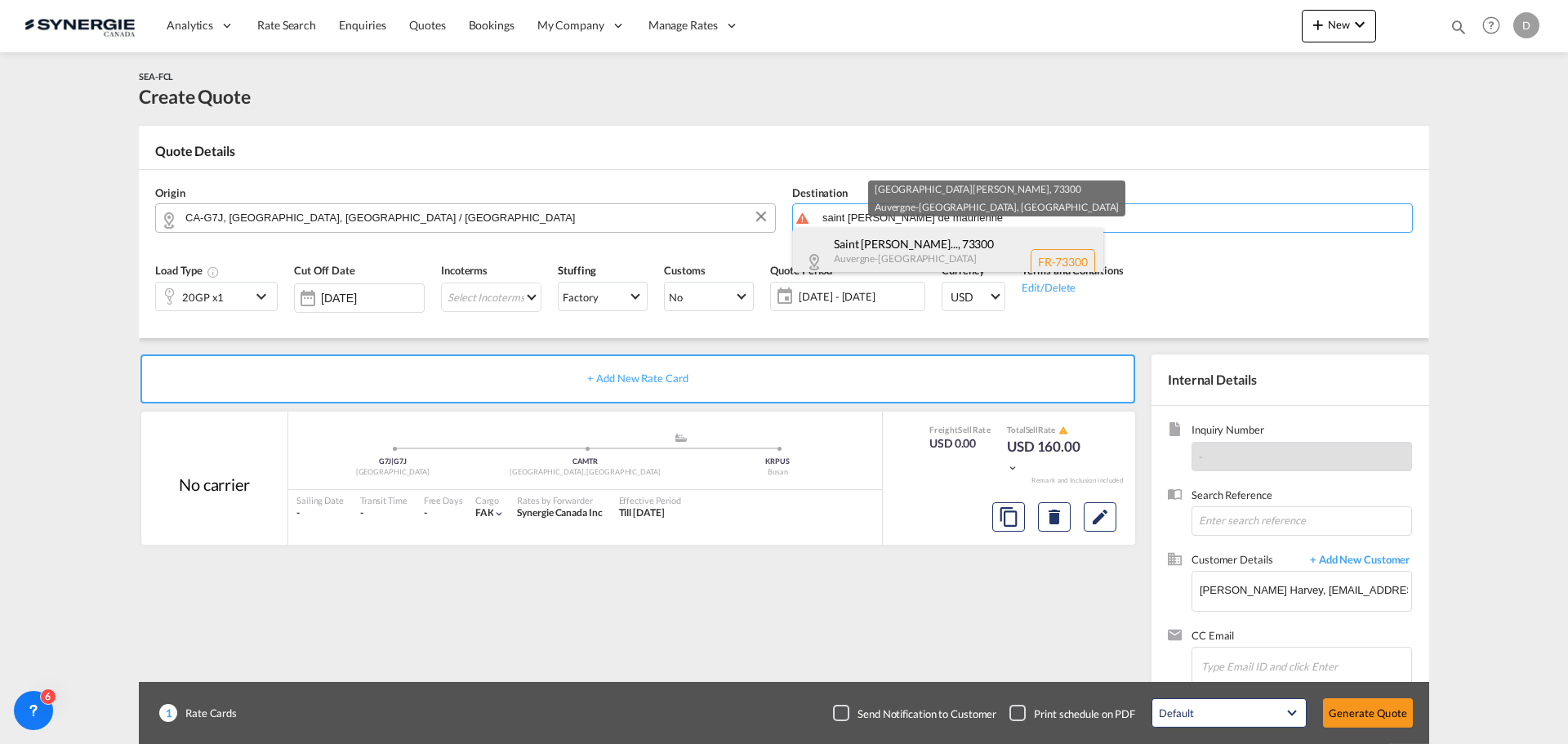
click at [931, 243] on div "Saint Jean de Mau... , 73300 Auvergne-Rhône-Alpes France FR-73300" at bounding box center [948, 261] width 311 height 68
type input "FR-73300, Saint Jean de Maurienne, Auvergne-Rhône-Alpes"
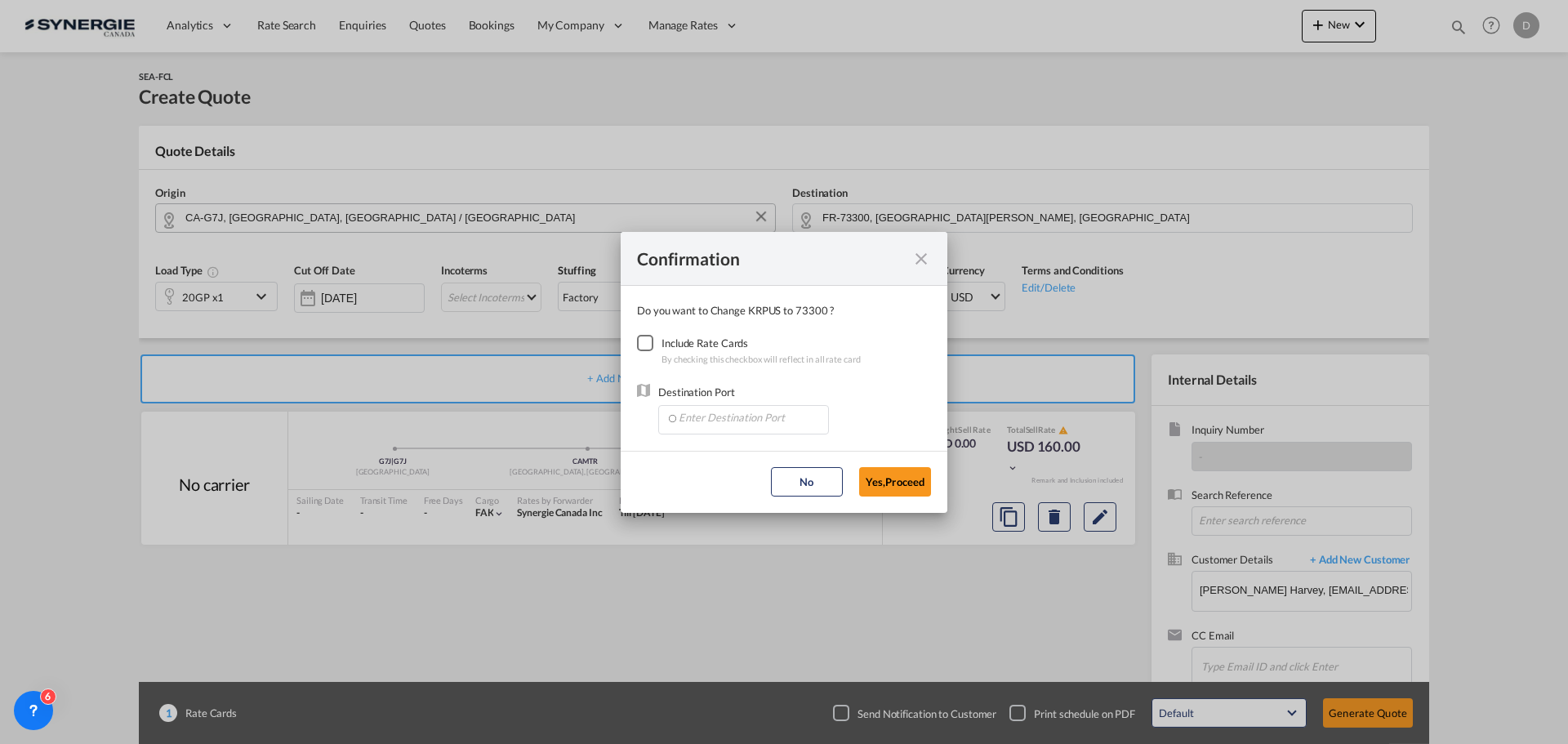
click at [640, 338] on div "Checkbox No Ink" at bounding box center [645, 342] width 16 height 16
click at [739, 421] on input "Enter Destination Port" at bounding box center [747, 417] width 162 height 24
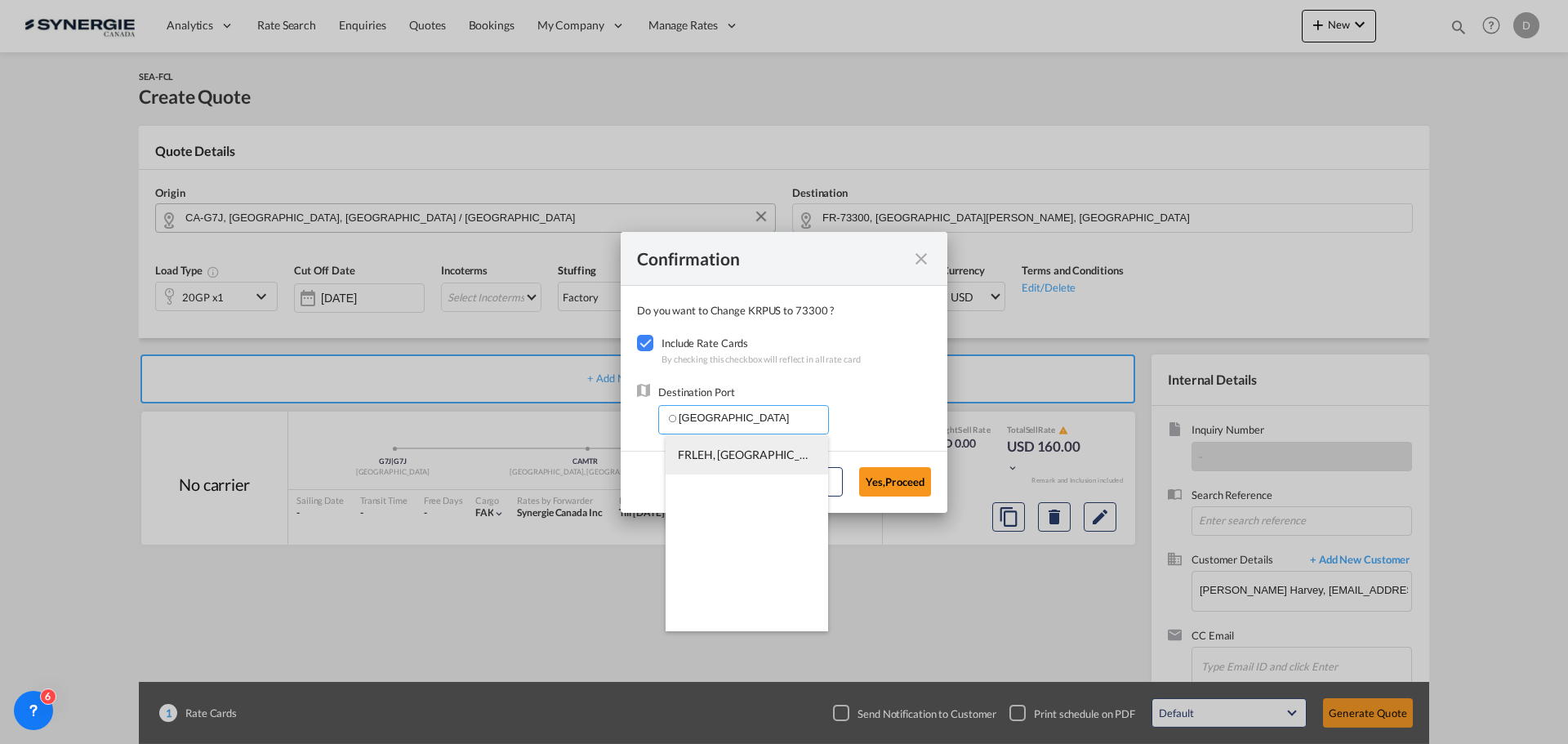
click at [749, 447] on span "FRLEH, Le Havre, France, Western Europe, Europe" at bounding box center [935, 454] width 515 height 14
type input "FRLEH, Le Havre, France, Western Europe, Europe"
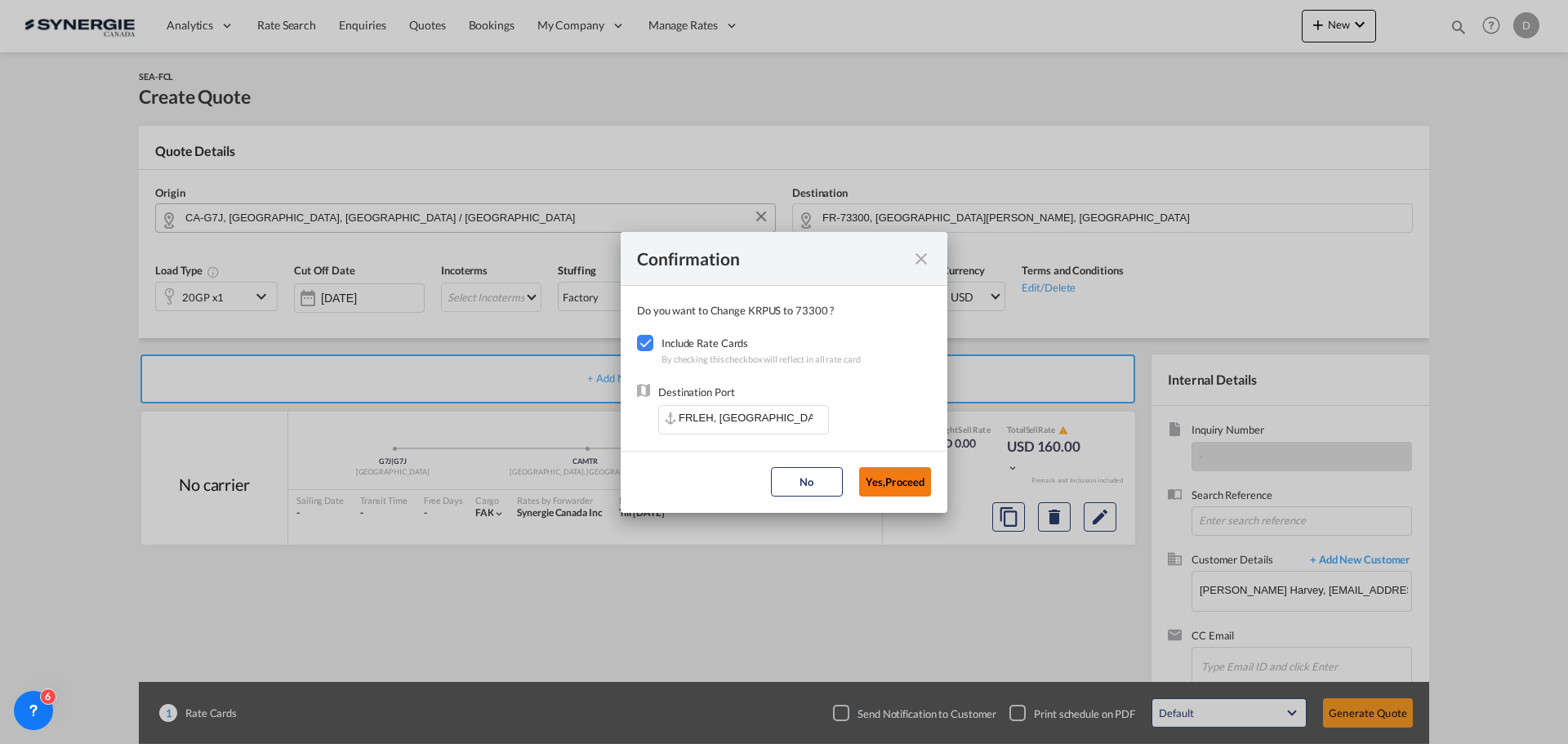
click at [887, 484] on button "Yes,Proceed" at bounding box center [895, 482] width 72 height 29
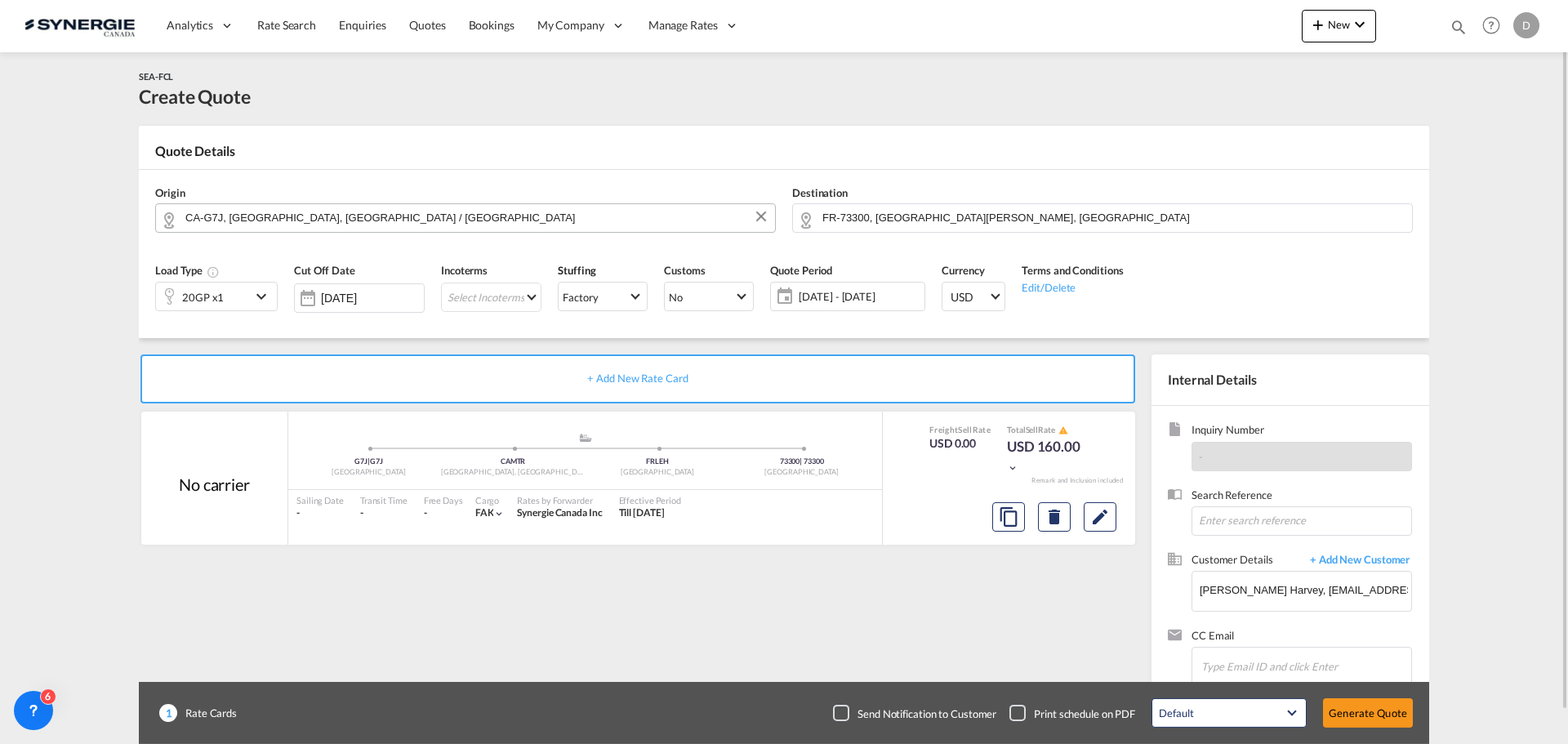
click at [833, 306] on span "14 Oct - 13 Nov 2025" at bounding box center [859, 296] width 130 height 23
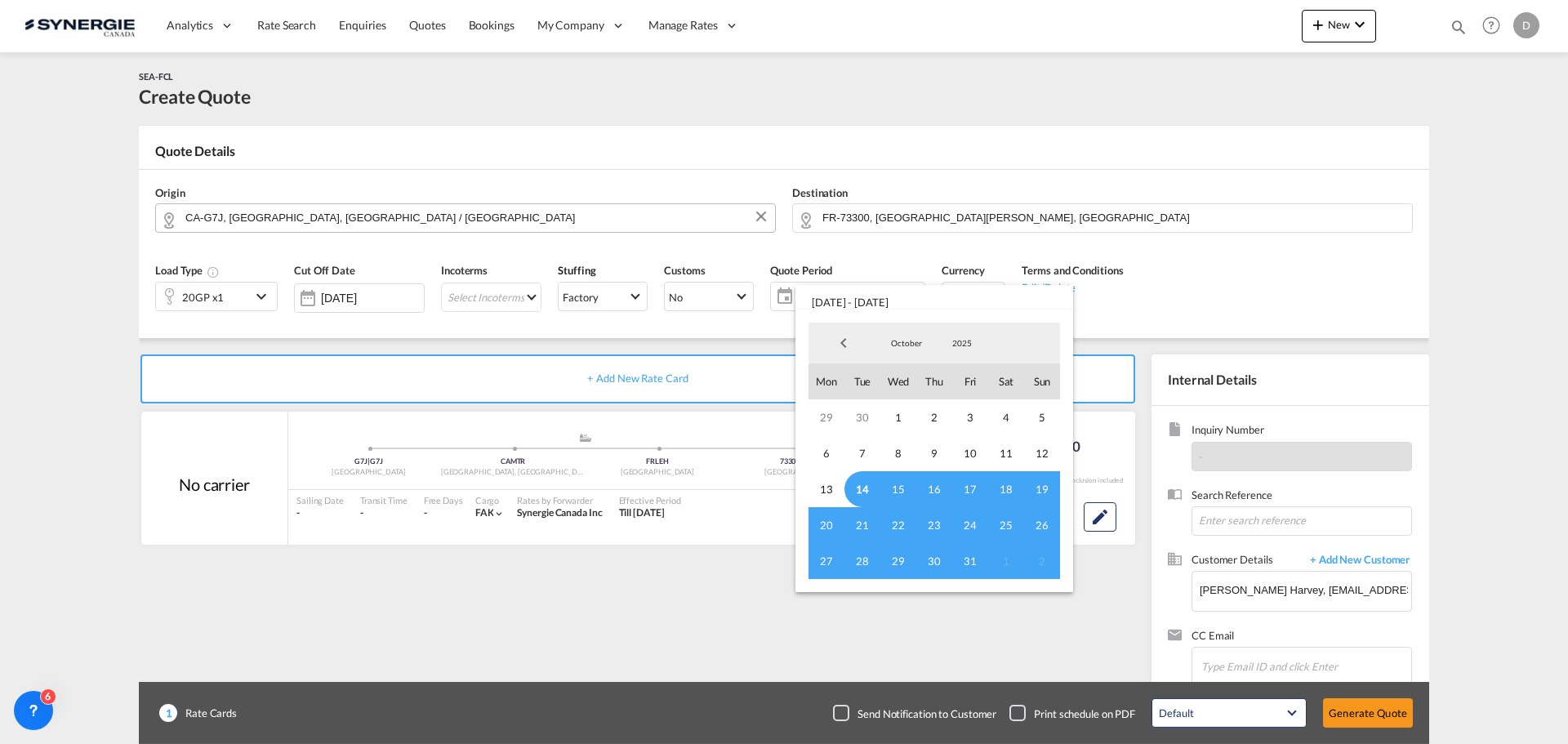
click at [864, 483] on span "14" at bounding box center [861, 489] width 36 height 36
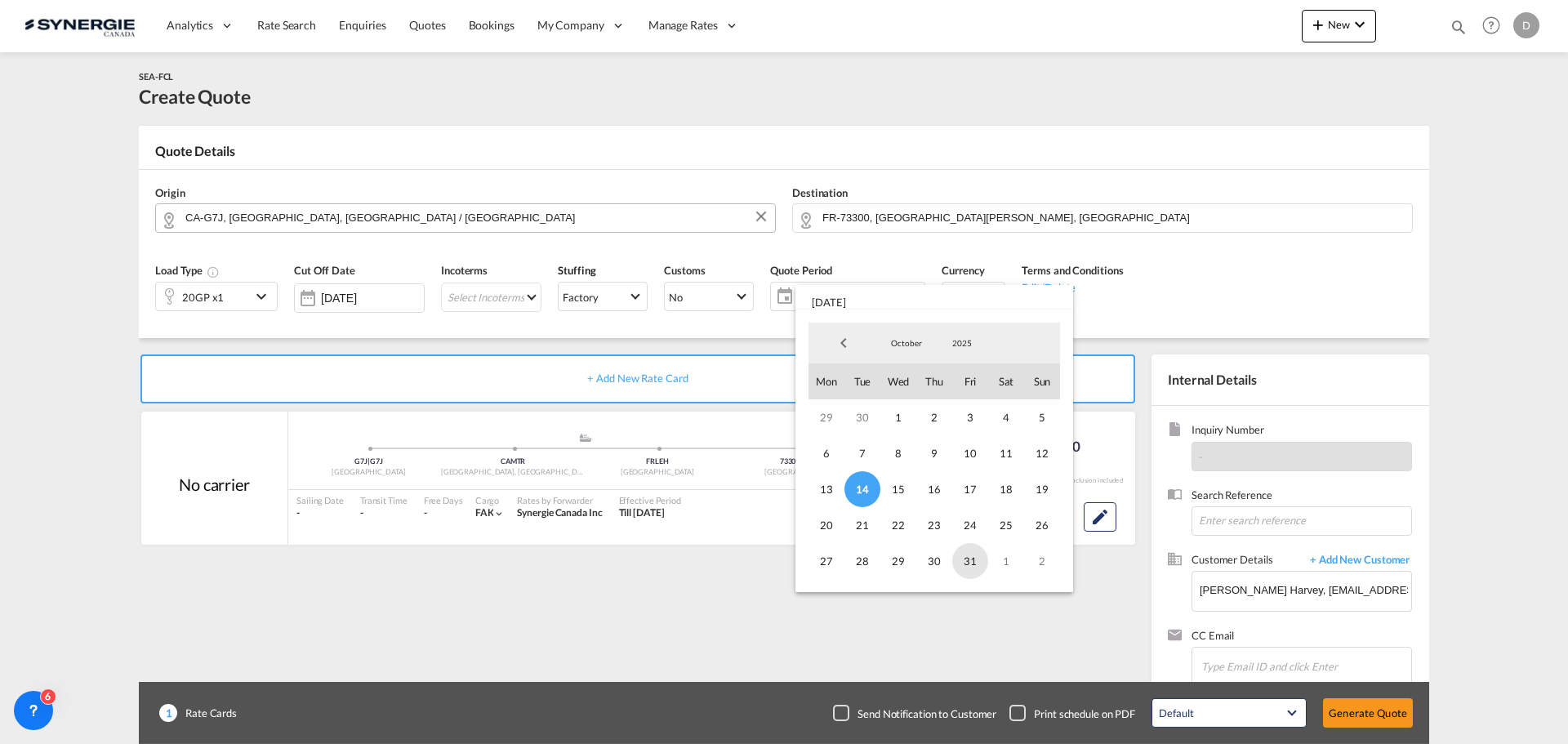
drag, startPoint x: 967, startPoint y: 560, endPoint x: 948, endPoint y: 541, distance: 26.9
click at [966, 560] on span "31" at bounding box center [970, 560] width 36 height 36
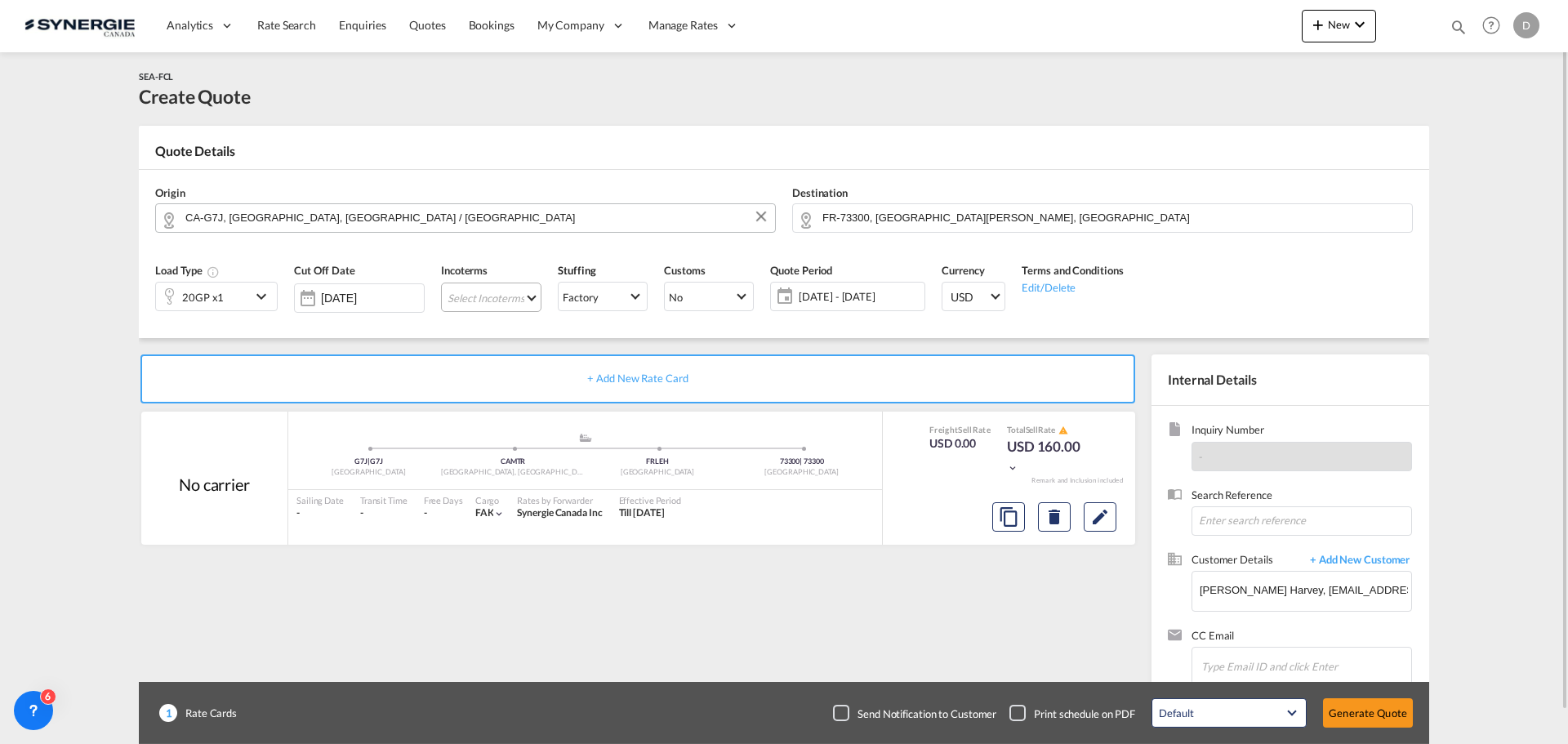
click at [529, 288] on md-select "Select Incoterms CFR - import Cost and Freight CIP - import Carriage and Insura…" at bounding box center [492, 297] width 101 height 29
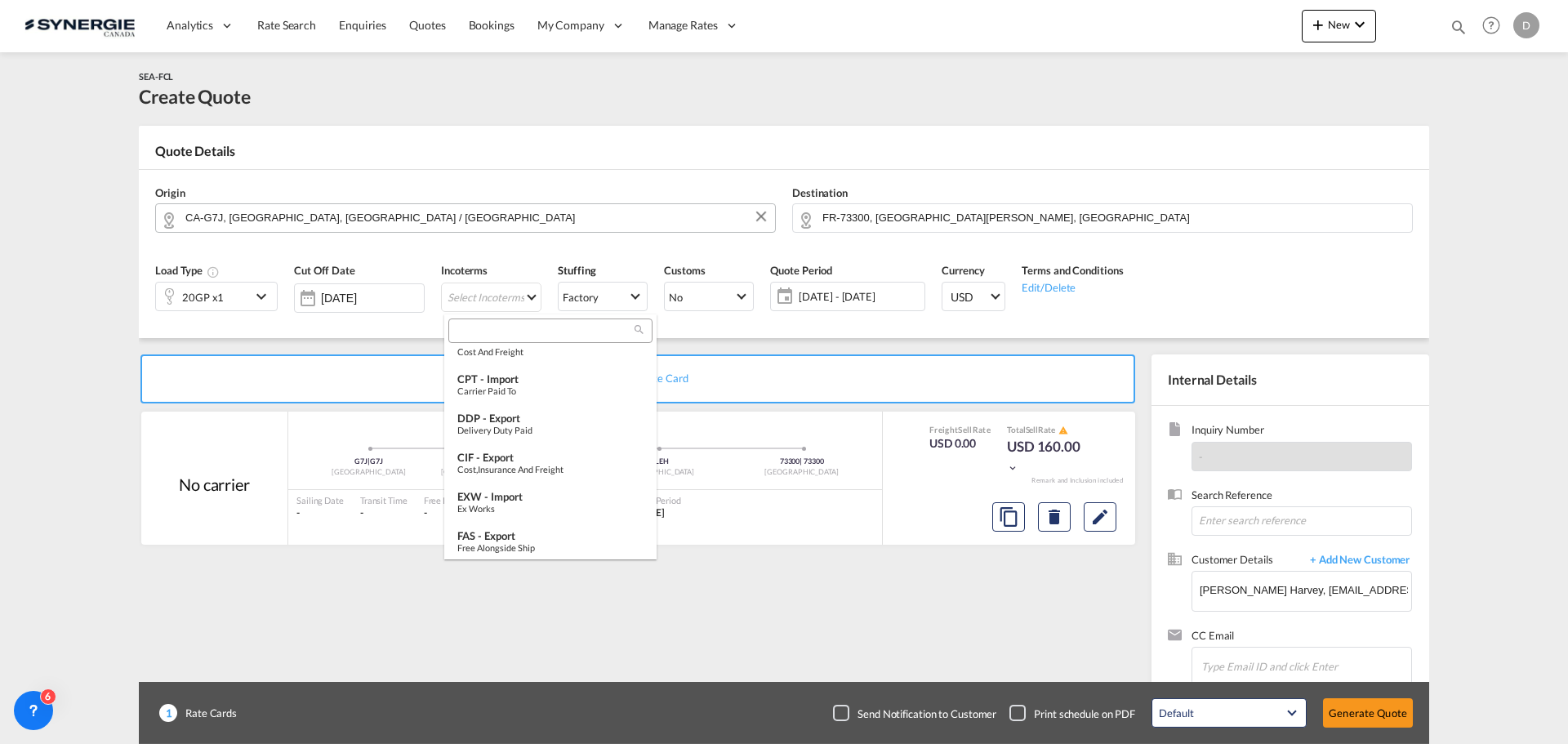
scroll to position [245, 0]
click at [533, 389] on div "DDP - export" at bounding box center [551, 389] width 186 height 14
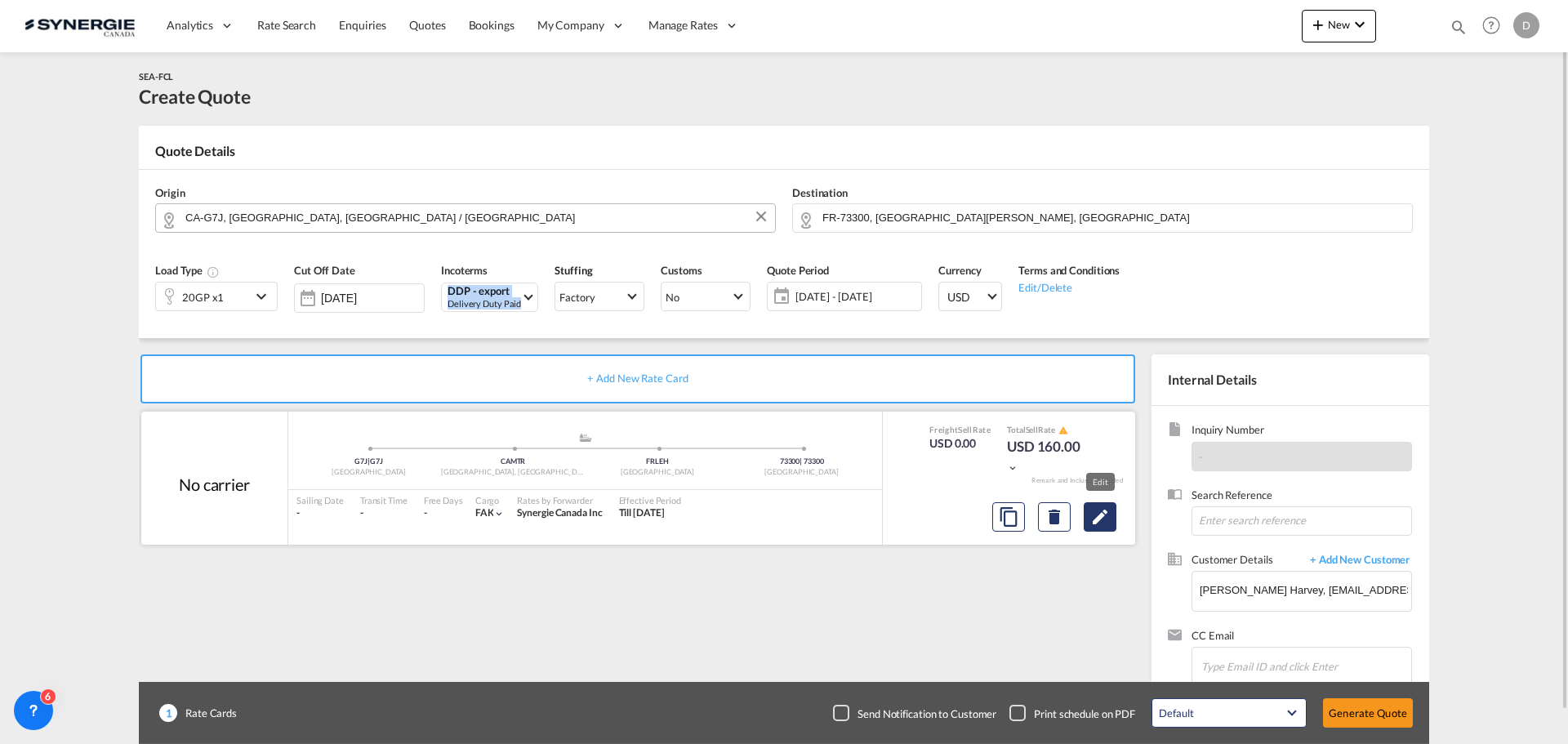
click at [1103, 520] on md-icon "Edit" at bounding box center [1100, 517] width 19 height 19
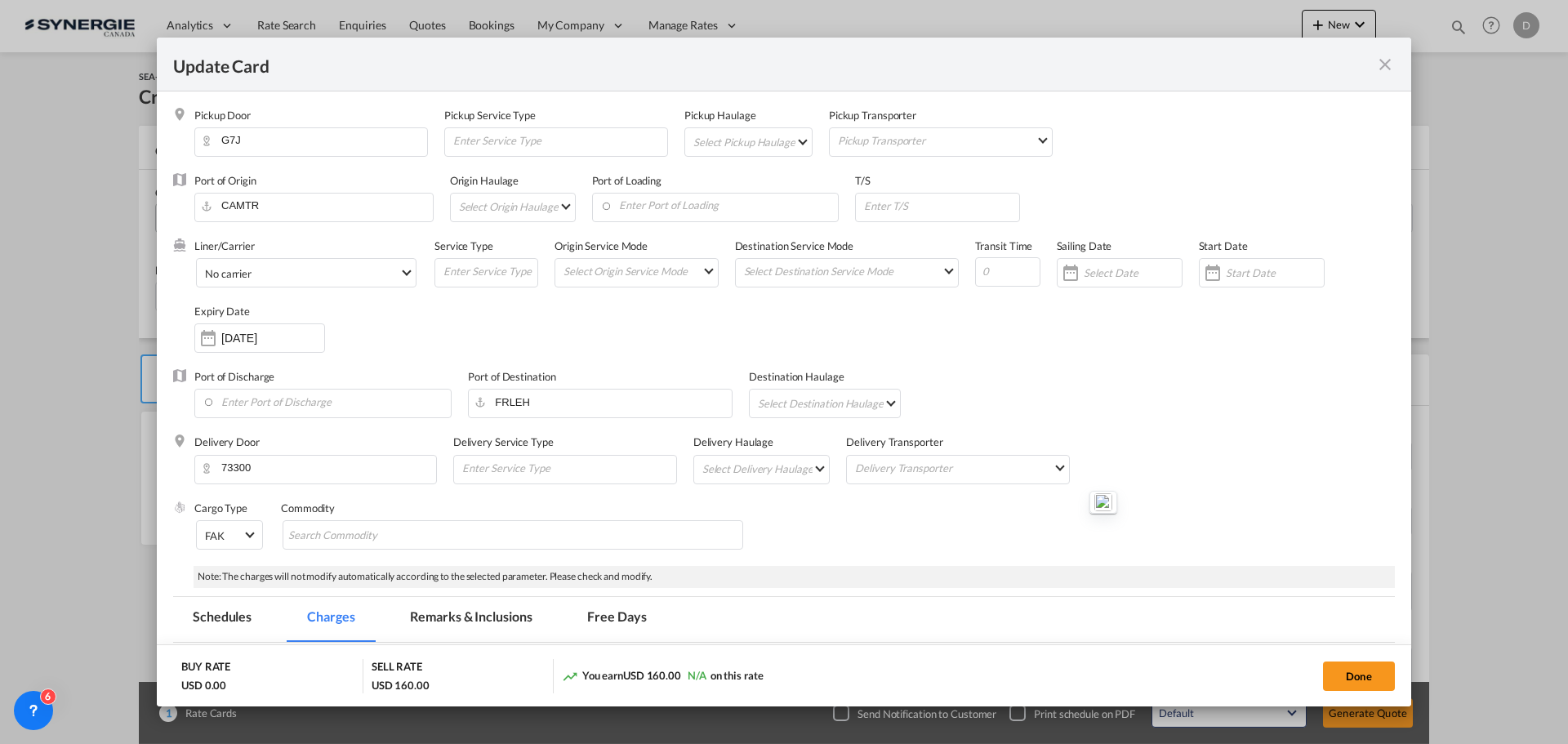
click at [796, 144] on md-select "Select Pickup Haulage rail road barge truck unspecified not available" at bounding box center [752, 140] width 120 height 26
click at [731, 172] on md-option "road" at bounding box center [749, 180] width 144 height 40
click at [737, 201] on input "Enter Port of Loading" at bounding box center [719, 205] width 238 height 24
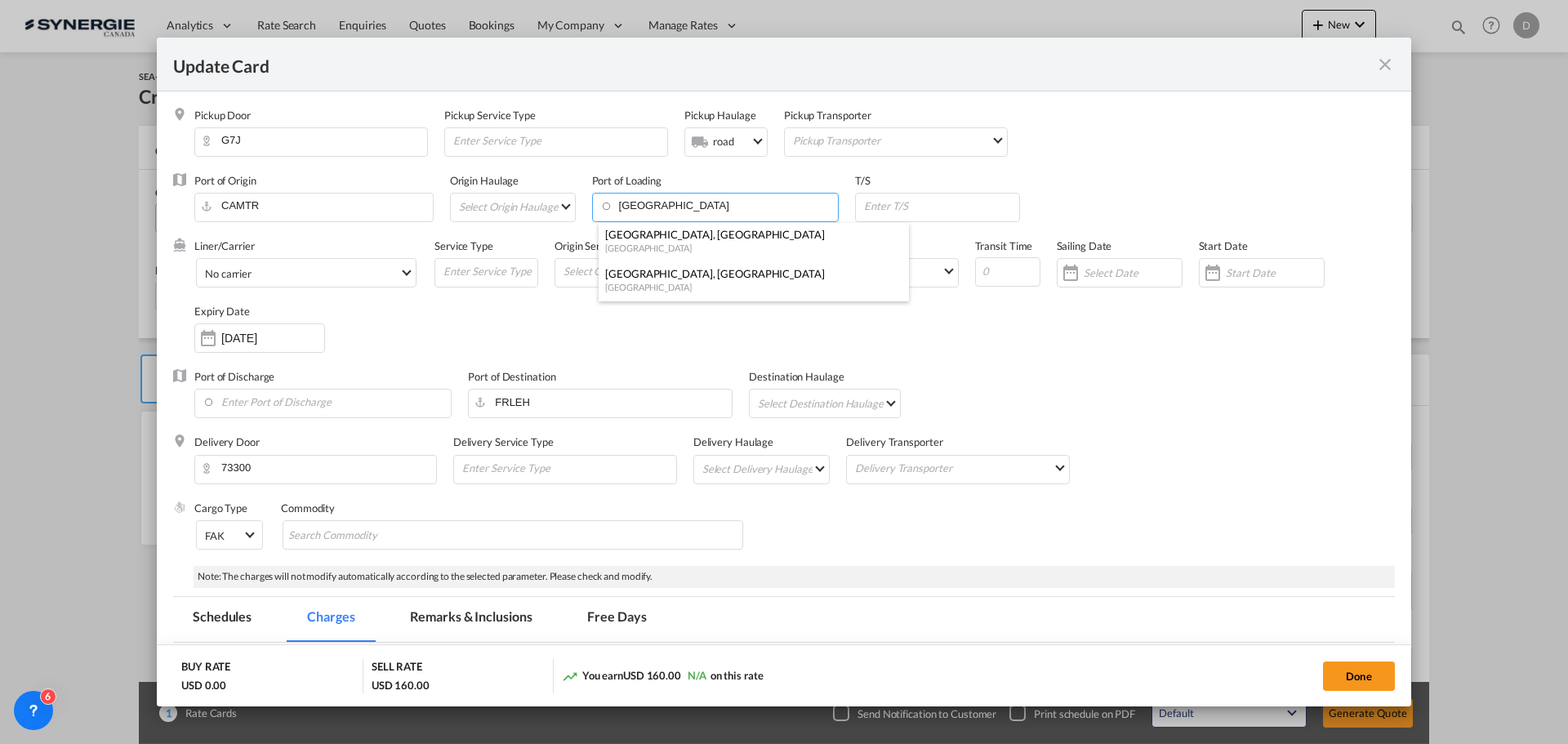
click at [668, 272] on div "[GEOGRAPHIC_DATA], [GEOGRAPHIC_DATA]" at bounding box center [748, 273] width 287 height 15
type input "Montreal, QC, CAMTR"
click at [999, 275] on input "Update CardPickup Door ..." at bounding box center [1008, 272] width 66 height 29
click at [1203, 270] on div "Update CardPickup Door ..." at bounding box center [1213, 273] width 26 height 33
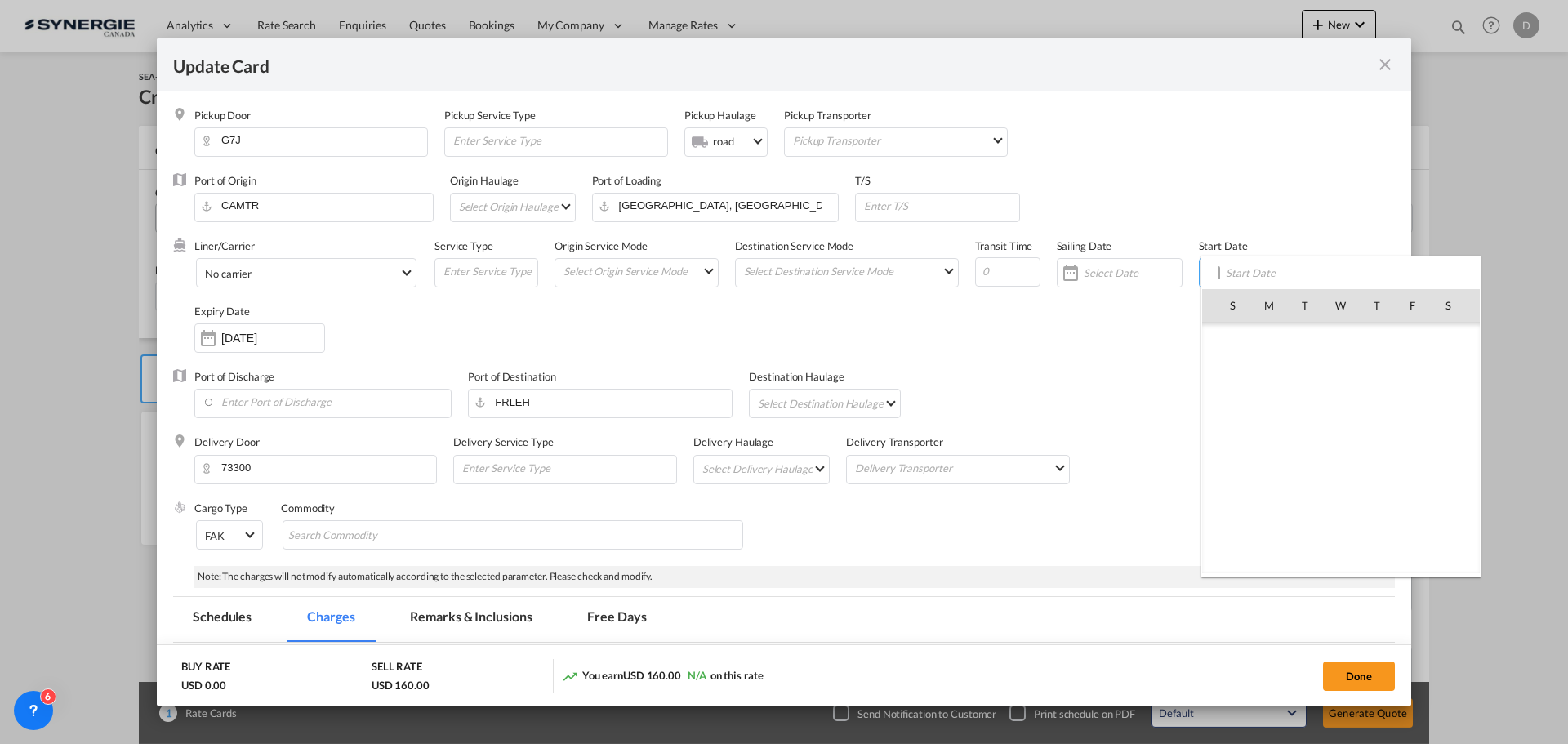
scroll to position [378367, 0]
click at [1308, 412] on span "14" at bounding box center [1305, 411] width 34 height 34
type input "14 Oct 2025"
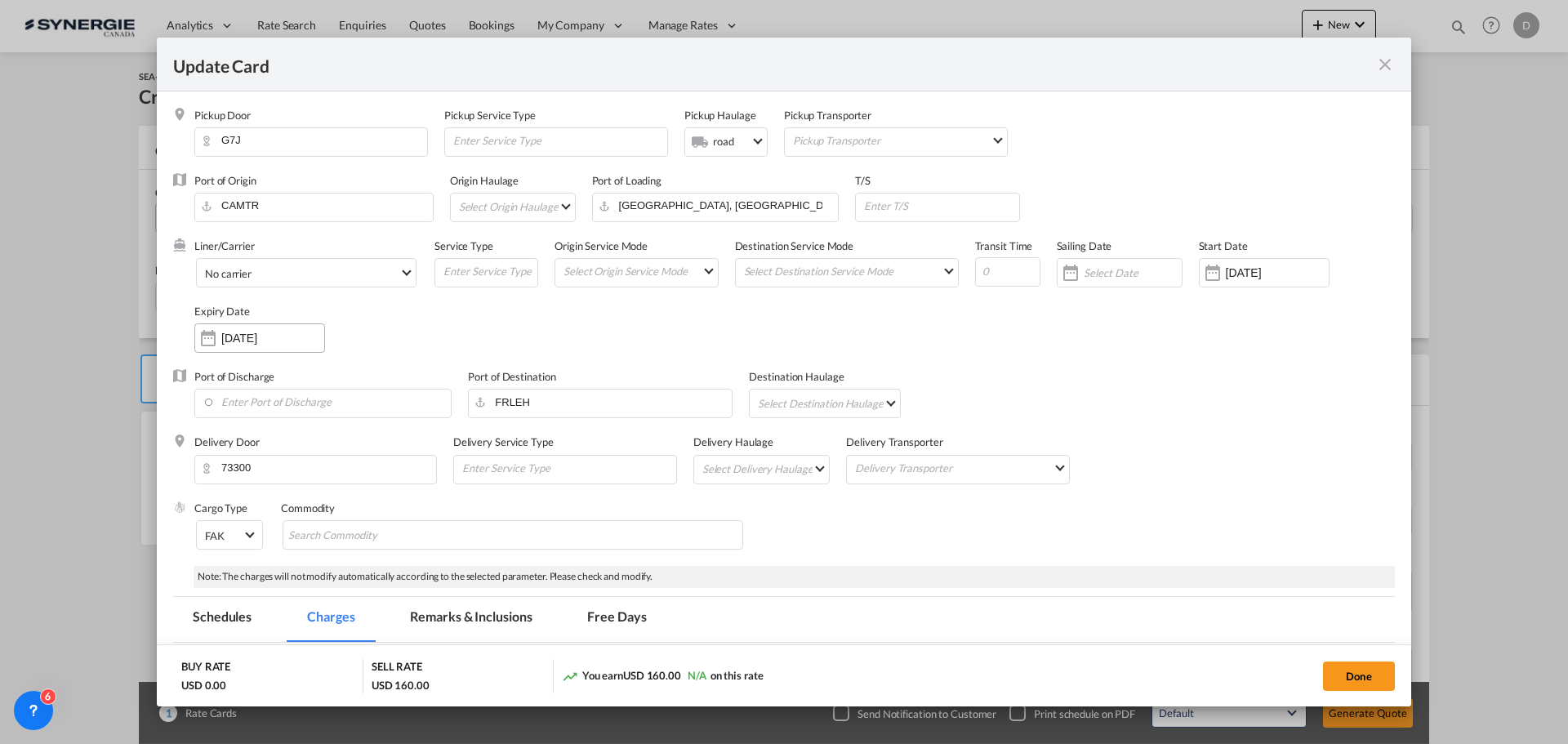
click at [205, 332] on div "Update CardPickup Door ..." at bounding box center [208, 338] width 26 height 33
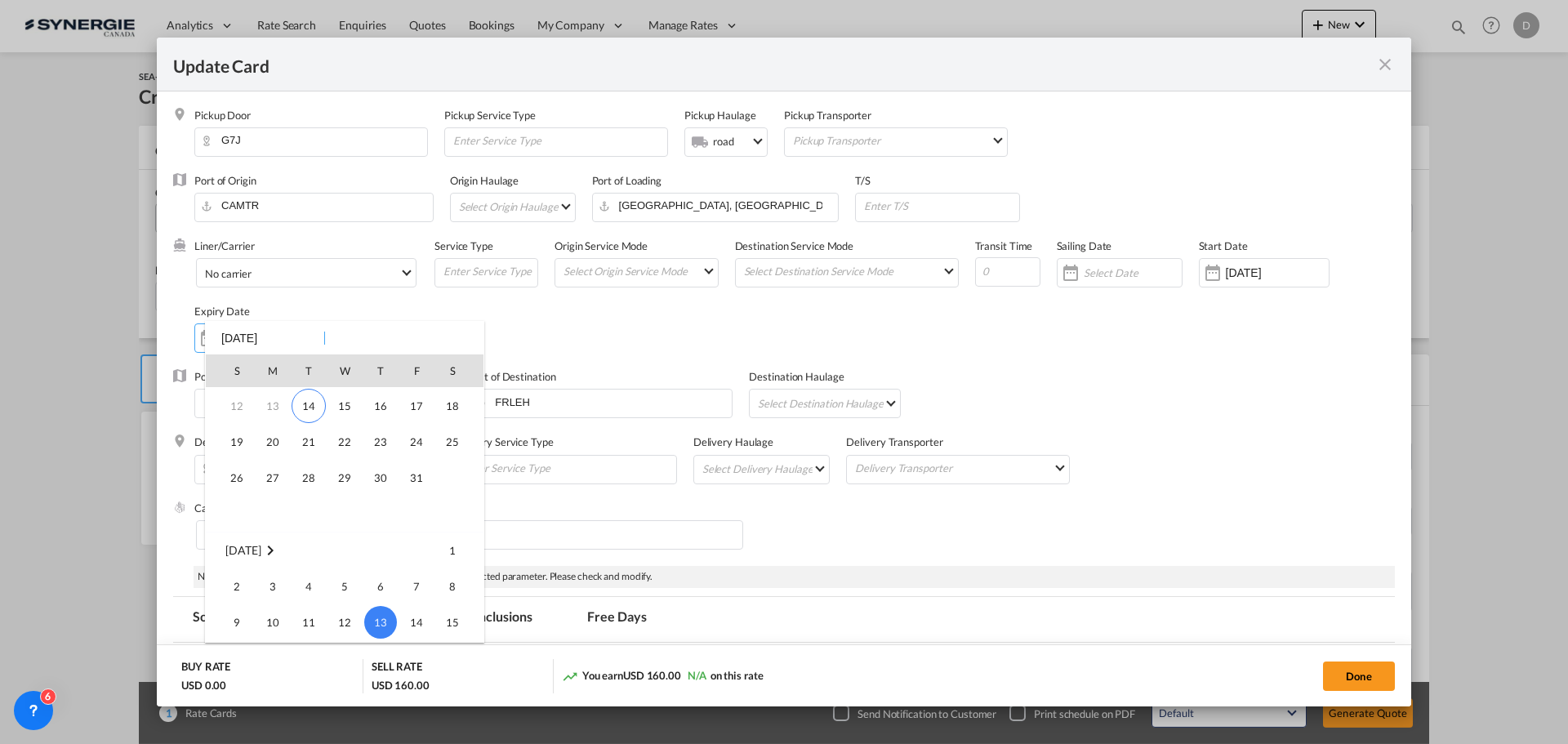
scroll to position [53, 0]
click at [407, 499] on span "31" at bounding box center [416, 496] width 33 height 33
type input "[DATE]"
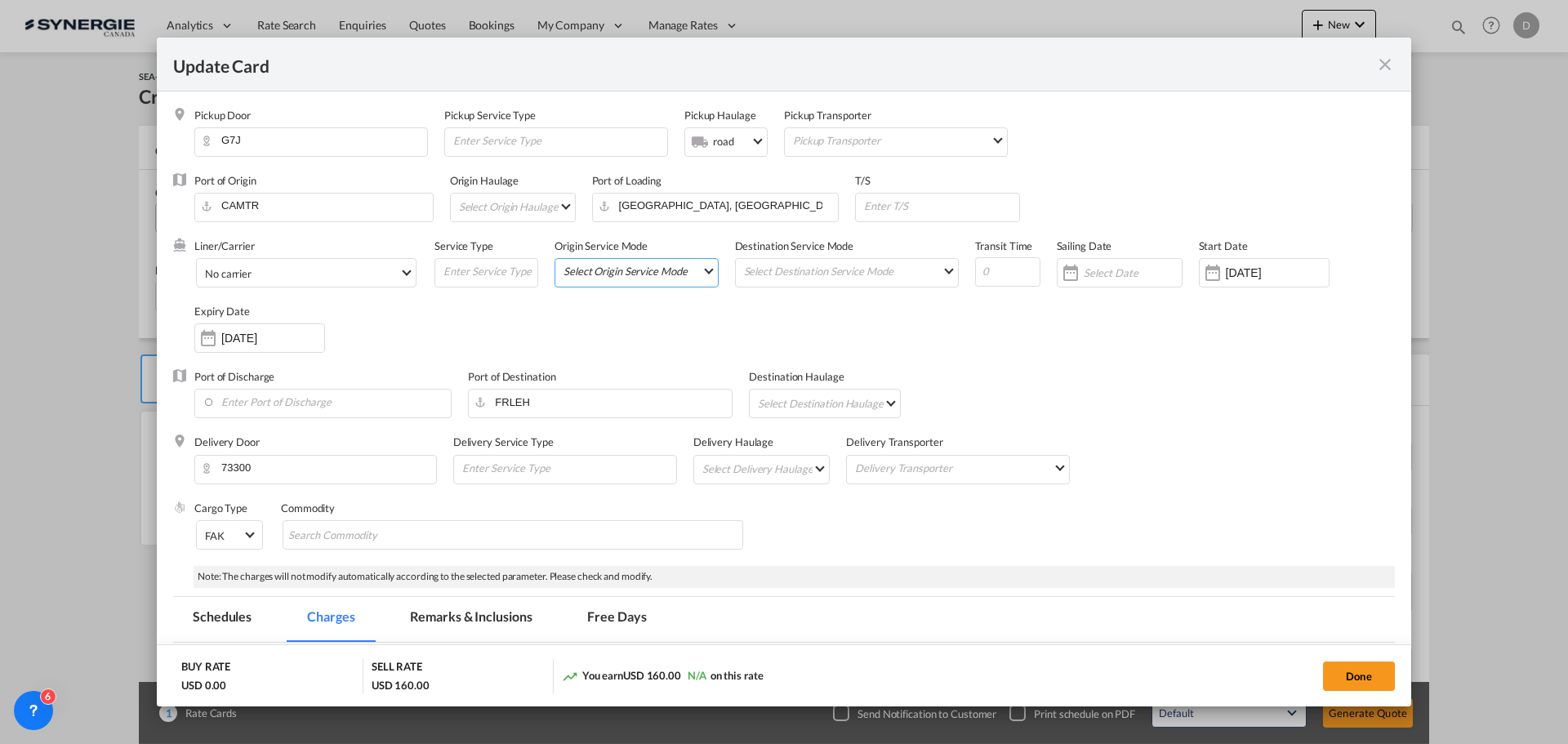
click at [697, 272] on md-select "Select Origin Service Mode SD CY" at bounding box center [640, 270] width 156 height 23
click at [682, 269] on md-option "SD" at bounding box center [636, 271] width 180 height 40
click at [808, 278] on md-select "Select Destination Service Mode SD CY" at bounding box center [850, 270] width 216 height 23
click at [808, 279] on md-option "SD" at bounding box center [843, 271] width 239 height 40
click at [992, 324] on div "Liner/Carrier No carrier Atlantic Container Line (ACL) Baker Transport (GB) | D…" at bounding box center [795, 303] width 1200 height 131
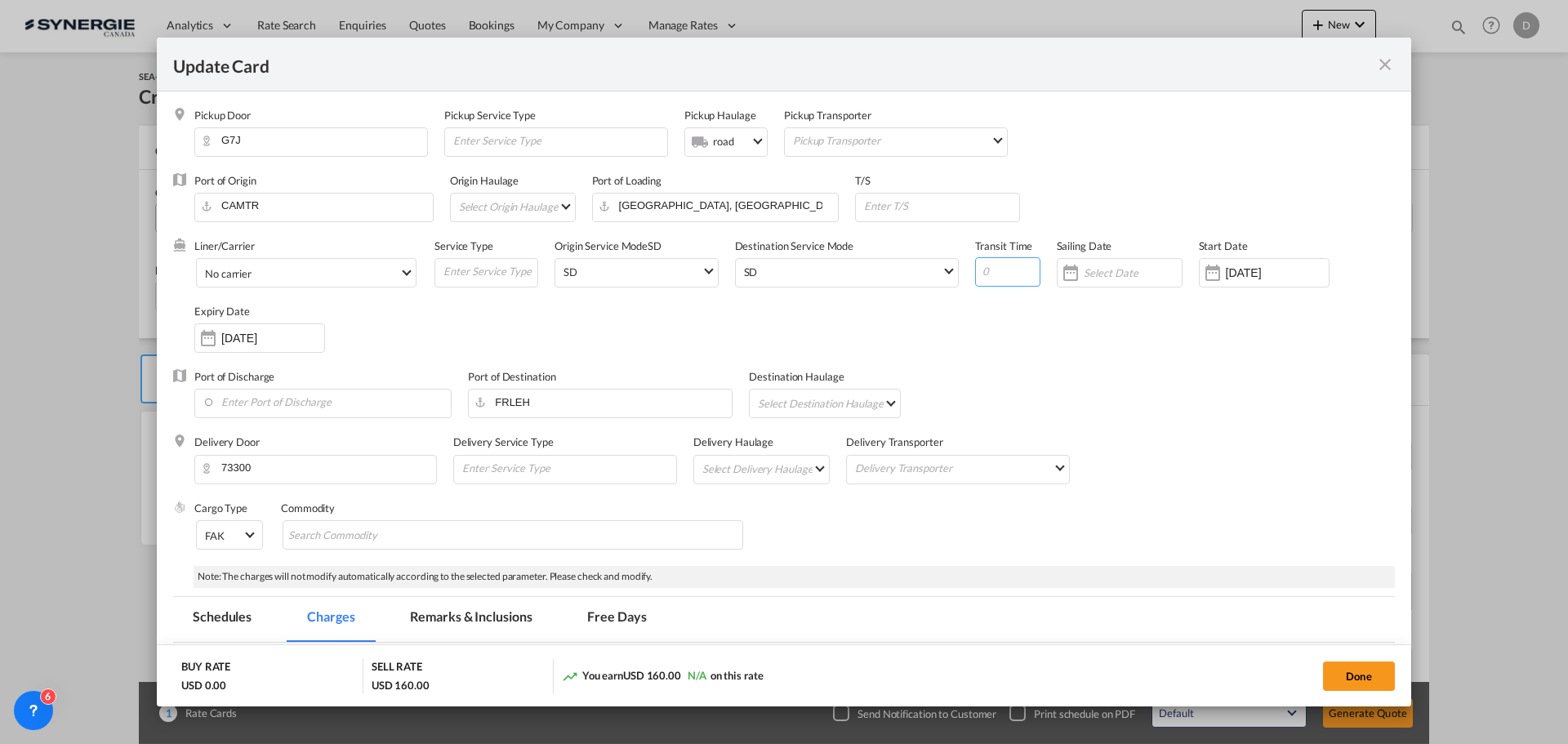
click at [993, 269] on input "Update CardPickup Door ..." at bounding box center [1008, 272] width 66 height 29
click at [996, 258] on input "Update CardPickup Door ..." at bounding box center [1008, 272] width 66 height 29
type input "1"
type input "6"
type input "1"
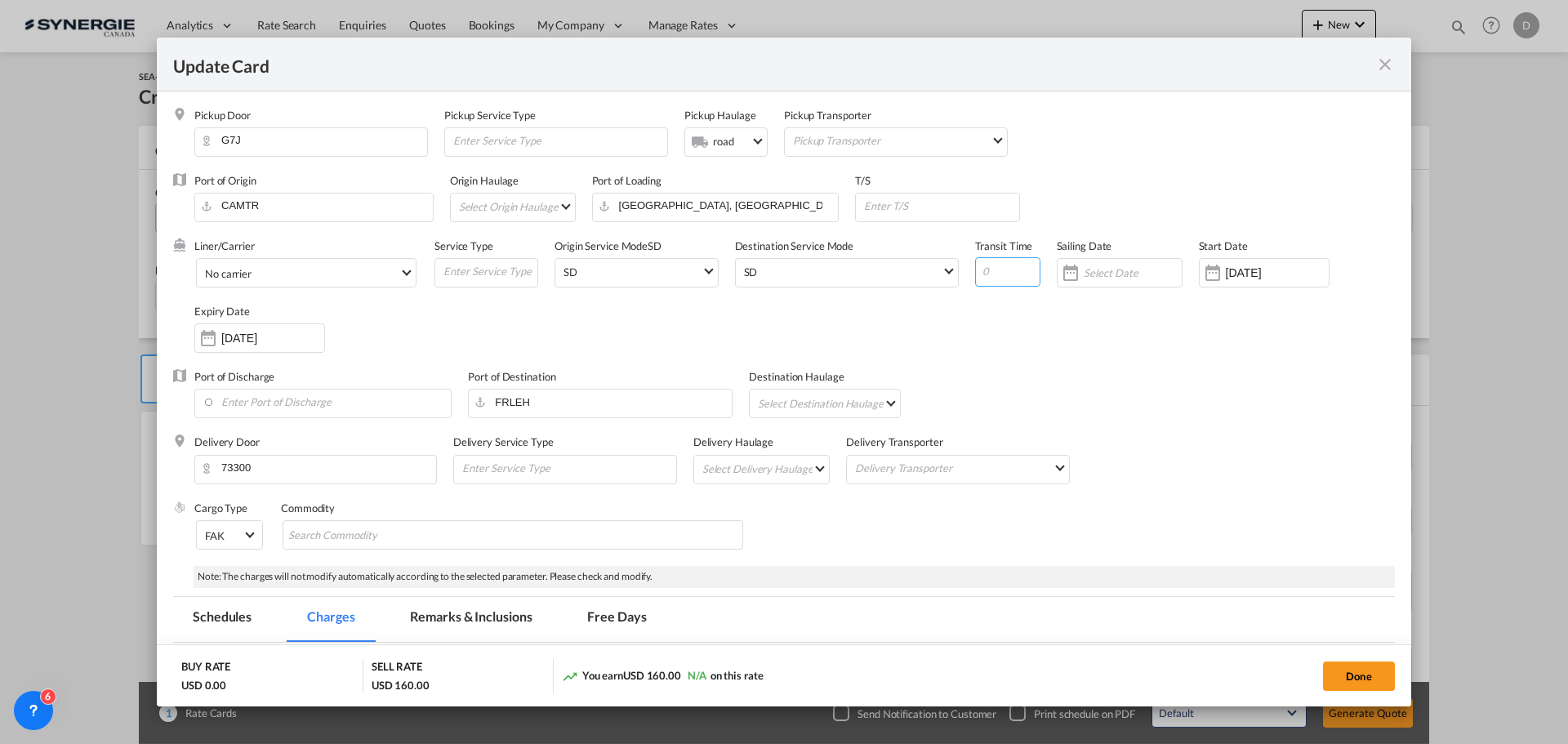
type input "6"
type input "16"
click at [1038, 316] on div "Liner/Carrier No carrier Atlantic Container Line (ACL) Baker Transport (GB) | D…" at bounding box center [795, 303] width 1200 height 131
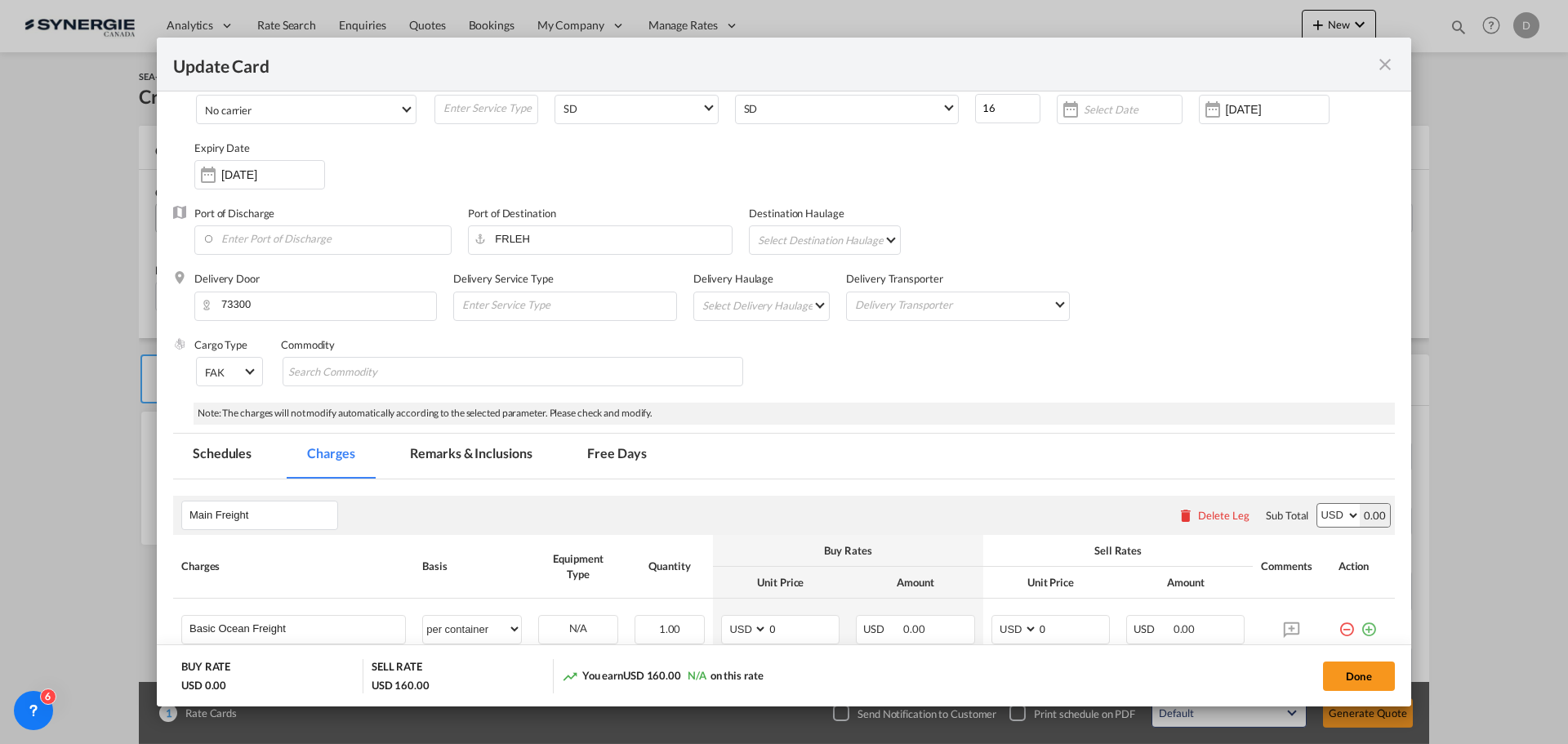
scroll to position [81, 0]
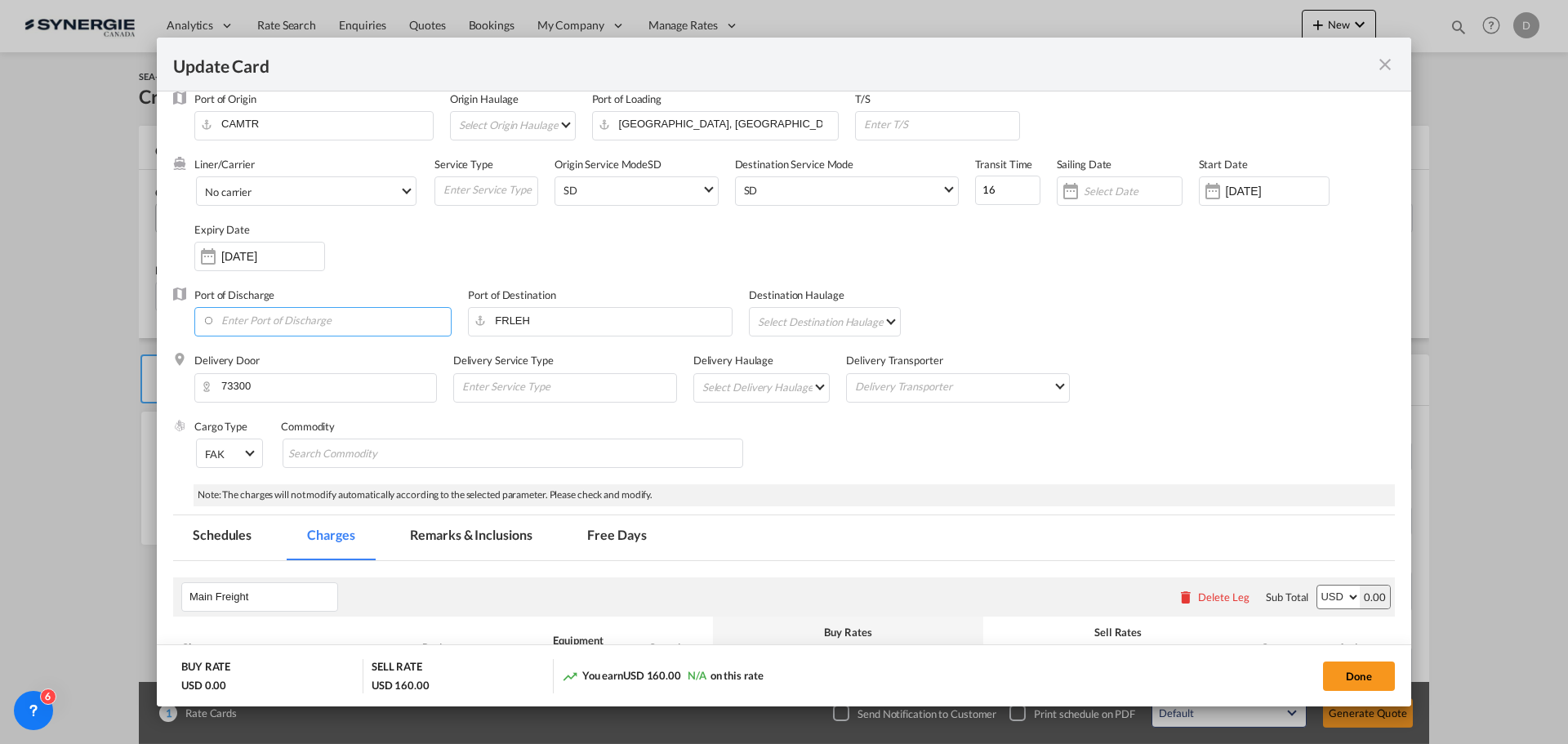
click at [361, 318] on input "Enter Port of Discharge" at bounding box center [326, 319] width 249 height 24
click at [238, 358] on div "France" at bounding box center [351, 363] width 287 height 13
type input "Le Havre, FRLEH"
click at [805, 326] on md-select "Select Destination Haulage rail road barge truck unspecified not available" at bounding box center [828, 320] width 143 height 26
click at [1103, 261] on md-backdrop at bounding box center [784, 372] width 1568 height 744
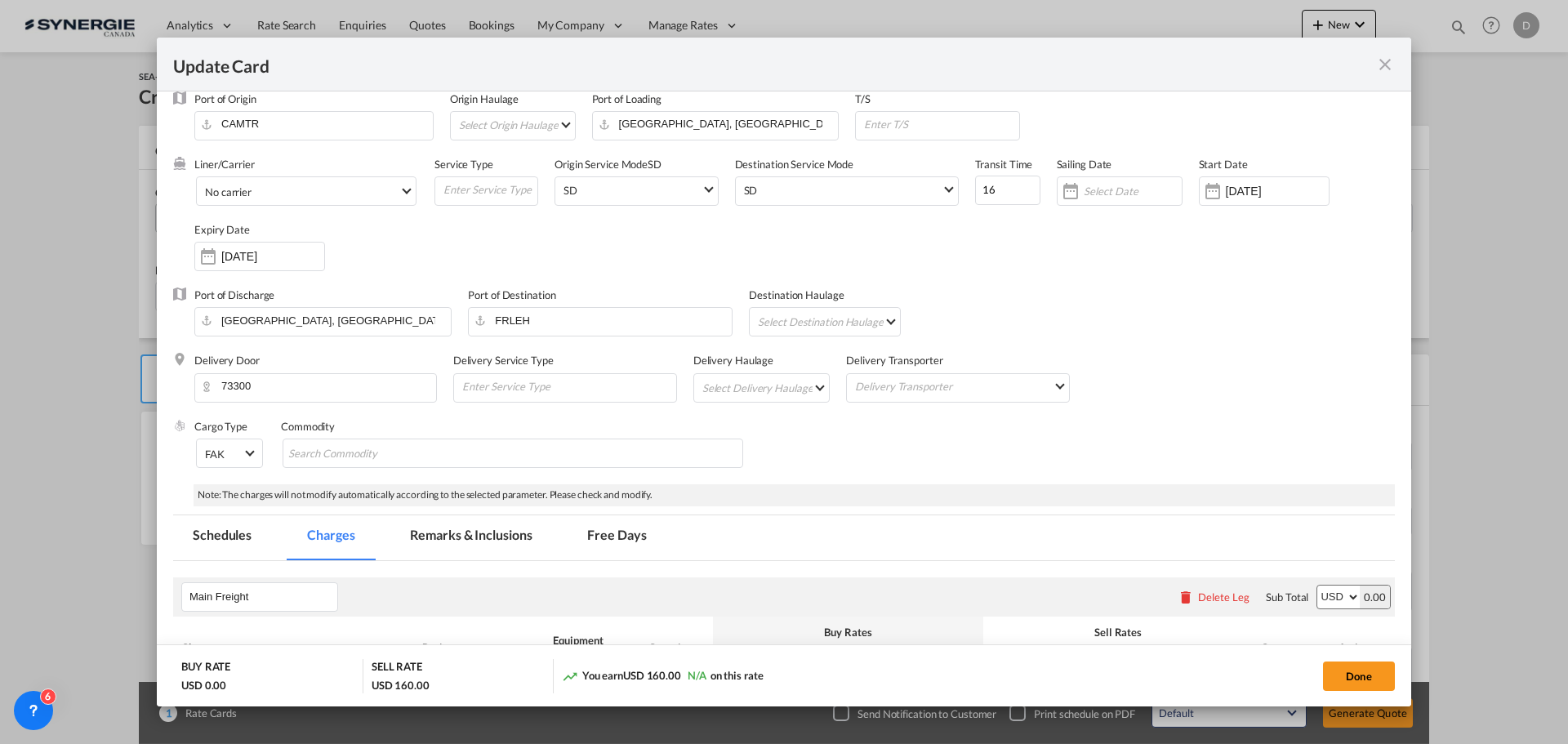
click at [803, 390] on md-select "Select Delivery Haulage rail road barge truck unspecified not available" at bounding box center [765, 386] width 129 height 26
click at [722, 432] on md-option "road" at bounding box center [763, 426] width 153 height 40
click at [865, 438] on div "Cargo Type FAK FAK GCR GDSM General Cargo Hazardous Cargo Ambient Foodstuff Chi…" at bounding box center [795, 452] width 1200 height 66
drag, startPoint x: 539, startPoint y: 455, endPoint x: 522, endPoint y: 447, distance: 18.8
click at [531, 452] on md-chips-wrap "Chips container with autocompletion. Enter the text area, type text to search, …" at bounding box center [513, 453] width 461 height 29
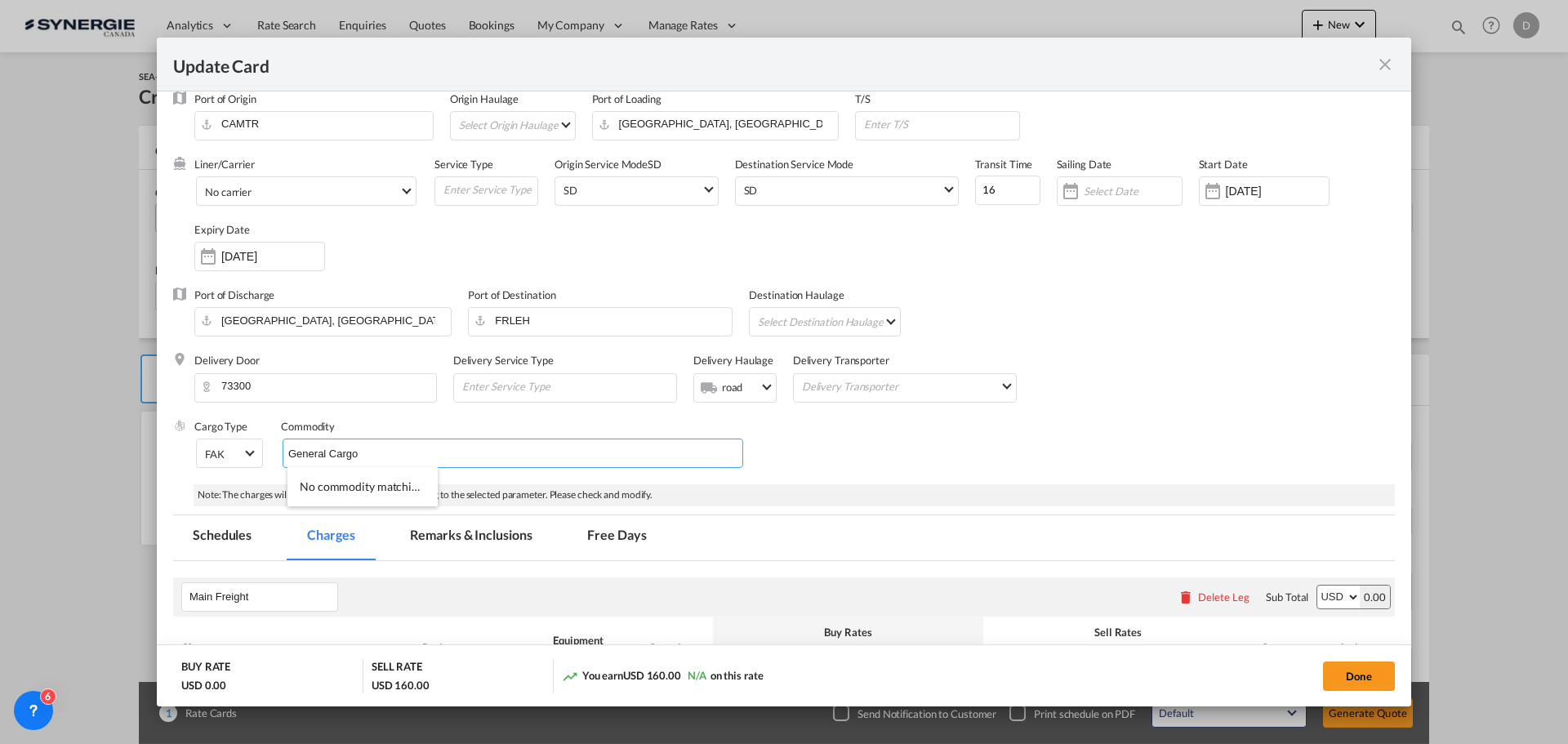
type input "General Cargo"
click at [922, 439] on div "Cargo Type FAK FAK GCR GDSM General Cargo Hazardous Cargo Ambient Foodstuff Chi…" at bounding box center [795, 452] width 1200 height 66
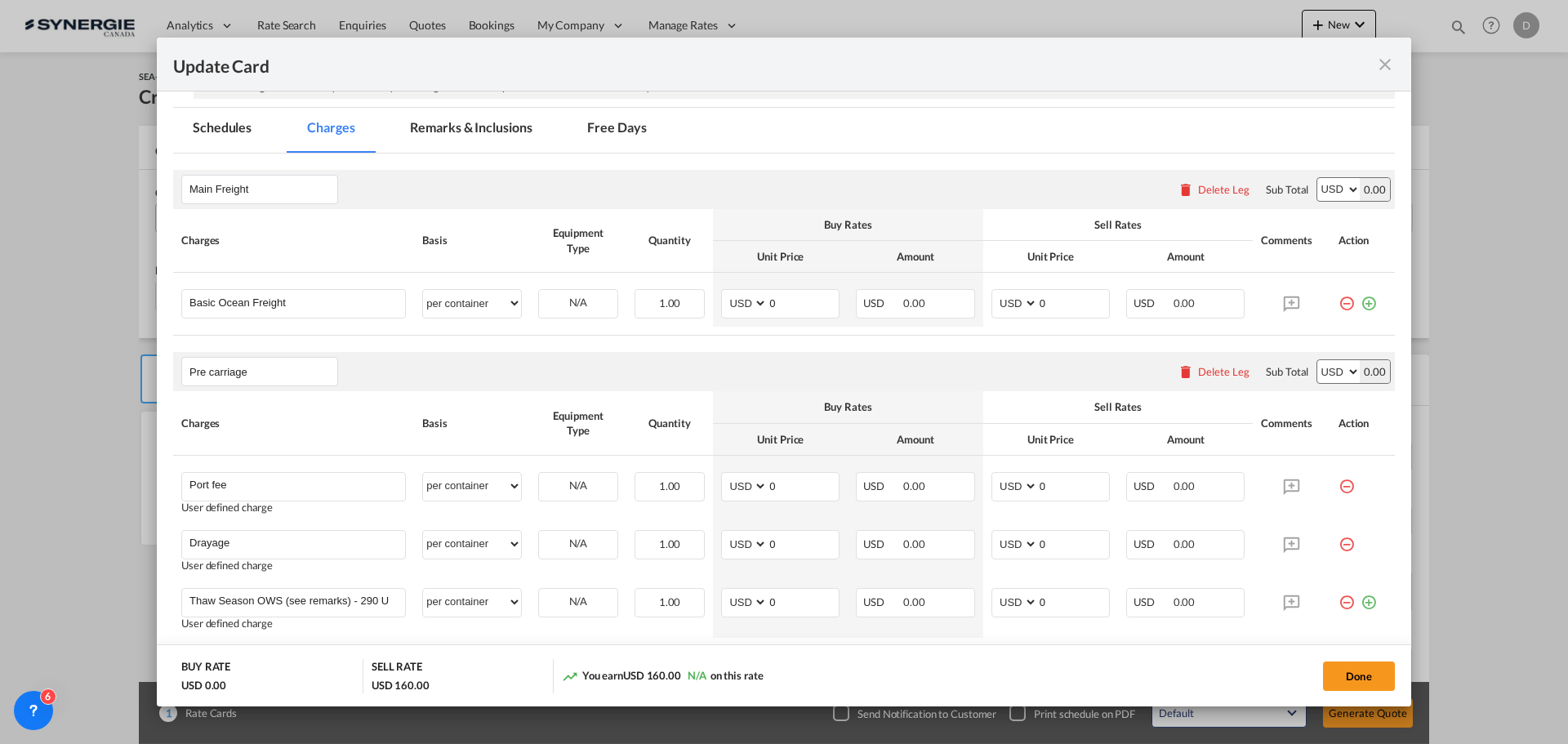
scroll to position [490, 0]
drag, startPoint x: 764, startPoint y: 305, endPoint x: 776, endPoint y: 304, distance: 12.0
click at [776, 304] on input "0" at bounding box center [802, 301] width 71 height 24
type input "976"
drag, startPoint x: 1033, startPoint y: 302, endPoint x: 1043, endPoint y: 302, distance: 10.0
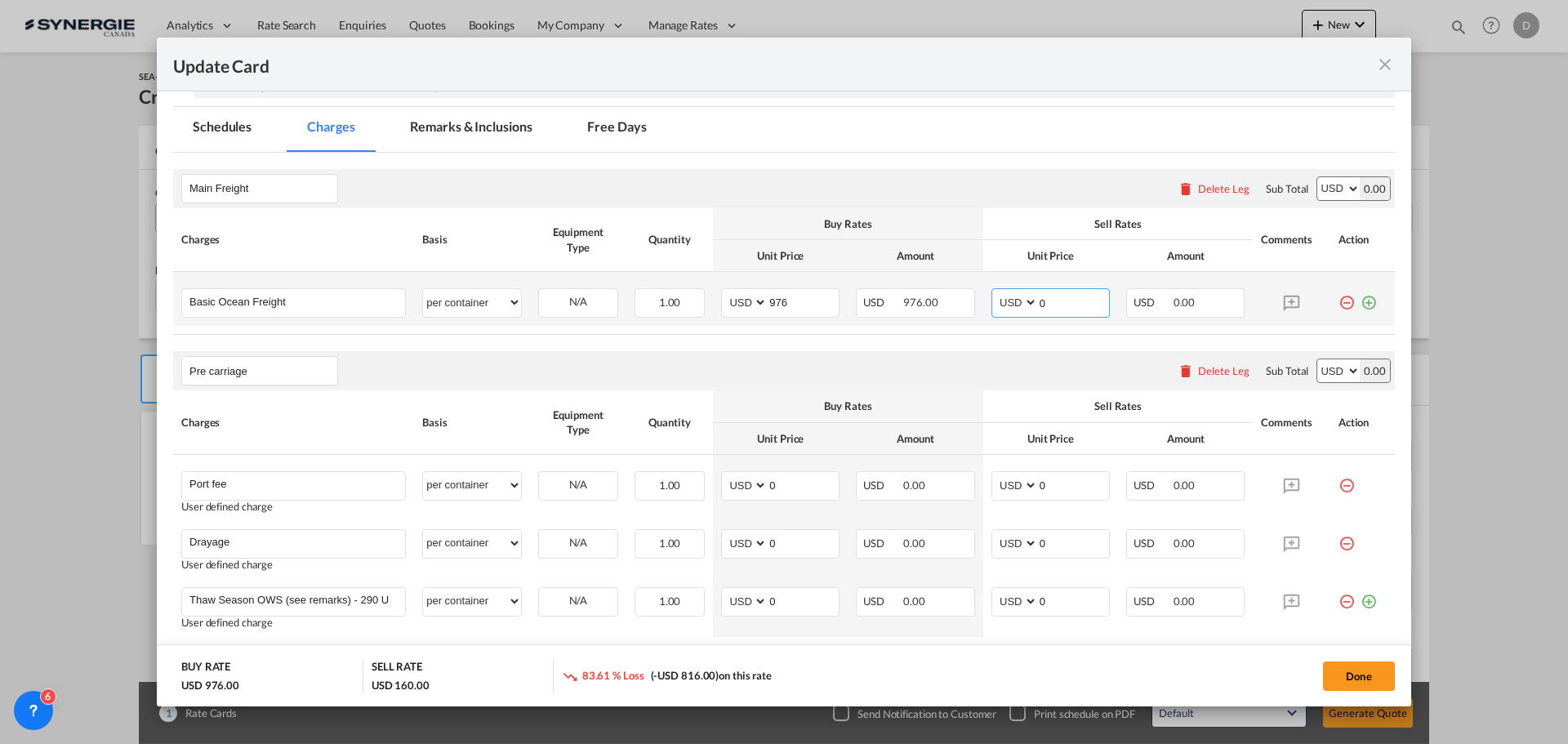
click at [1043, 302] on input "0" at bounding box center [1072, 301] width 71 height 24
type input "1300"
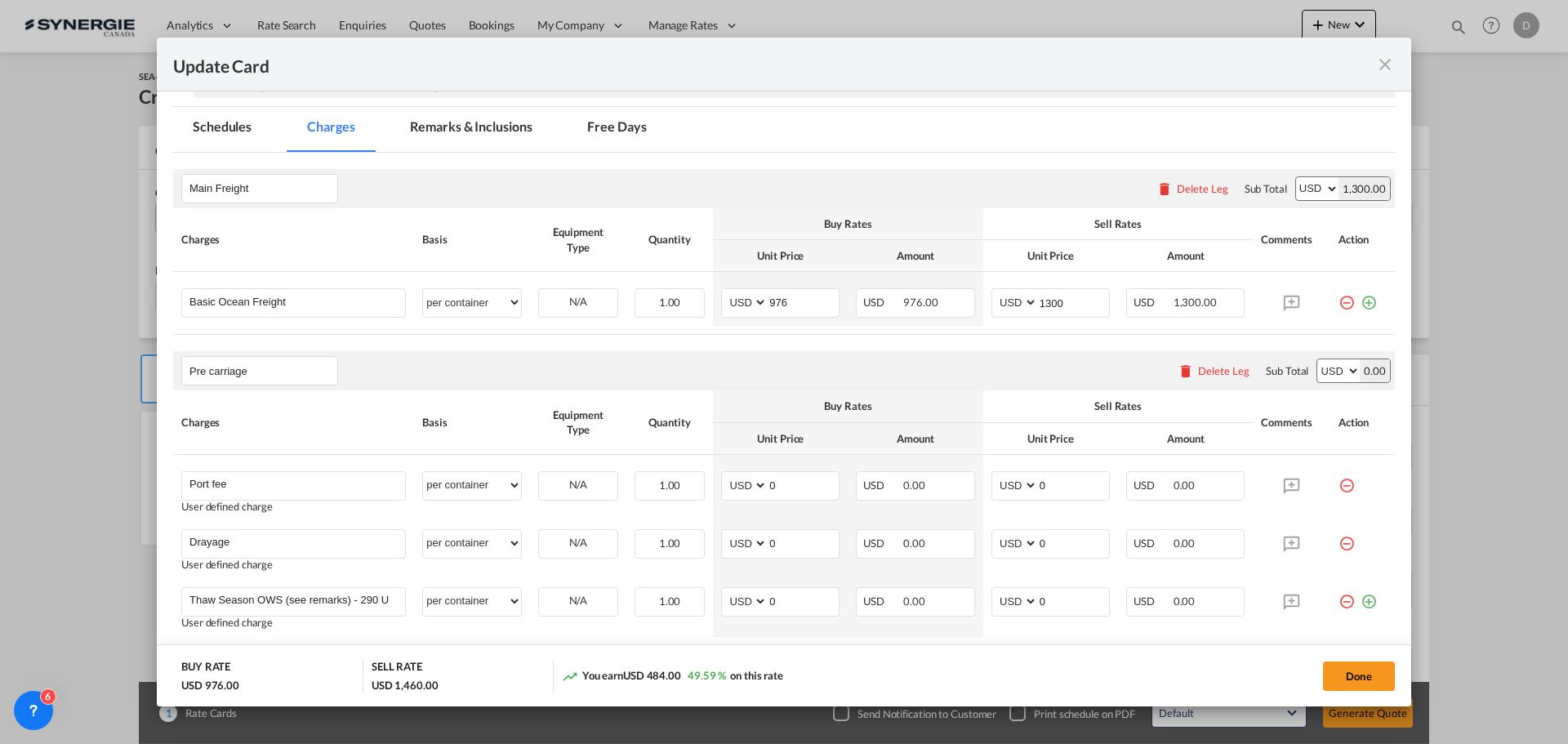
click at [853, 382] on div "Pre carriage Please enter leg name Leg Name Already Exists Delete Leg Sub Total…" at bounding box center [784, 371] width 1221 height 40
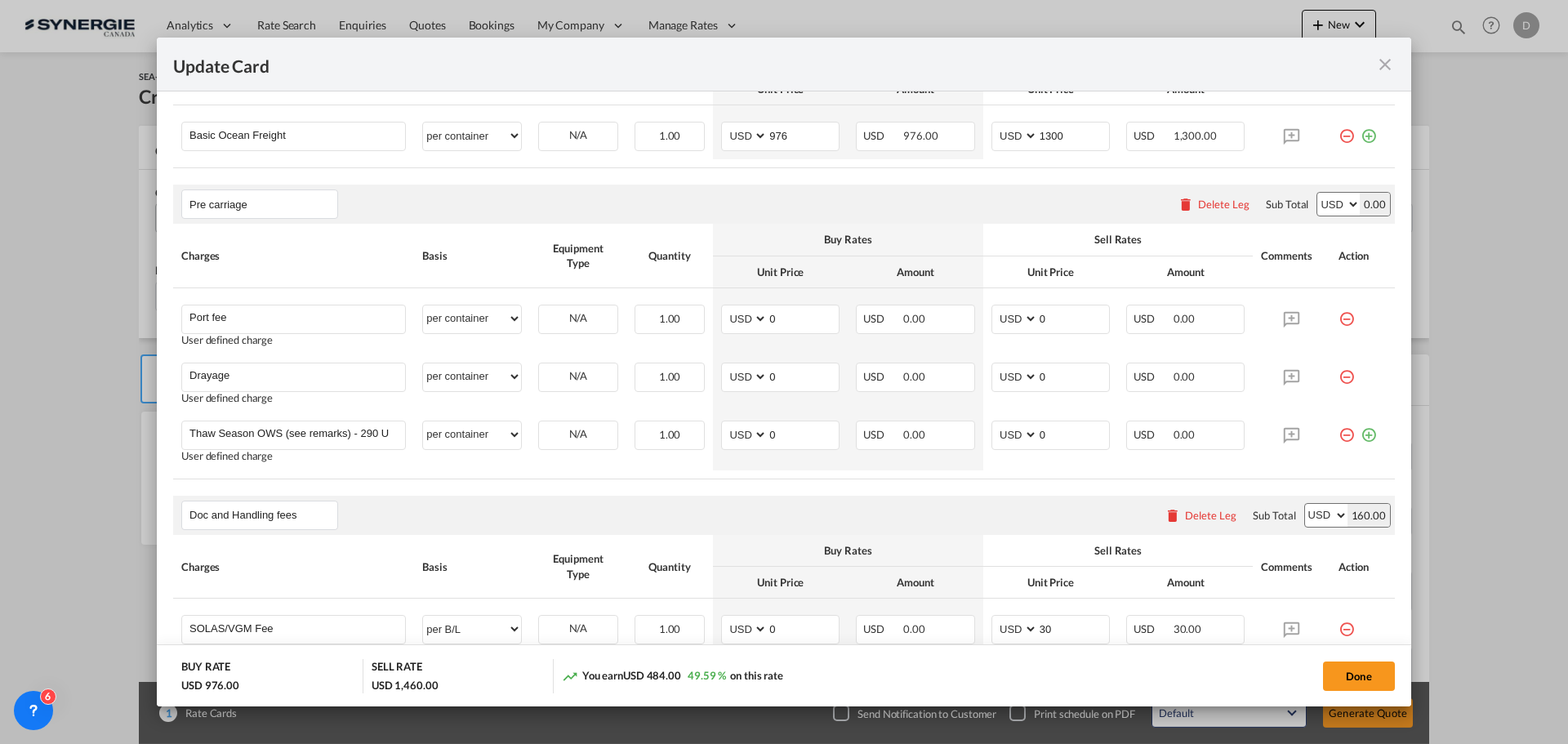
scroll to position [734, 0]
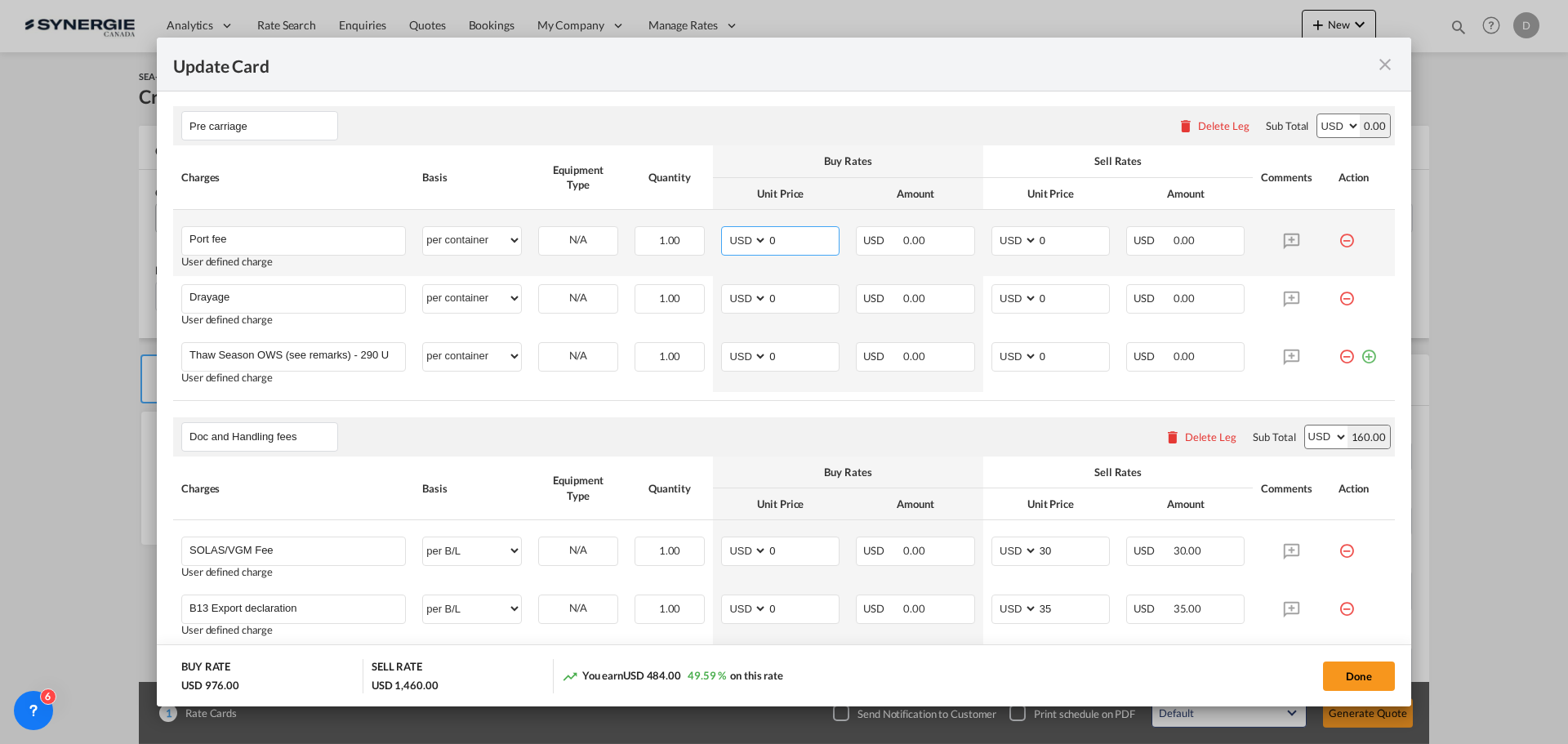
drag, startPoint x: 767, startPoint y: 241, endPoint x: 791, endPoint y: 242, distance: 24.0
click at [791, 242] on input "0" at bounding box center [802, 239] width 71 height 24
type input "50"
drag, startPoint x: 1030, startPoint y: 240, endPoint x: 1042, endPoint y: 241, distance: 12.0
click at [1044, 241] on input "0" at bounding box center [1072, 239] width 71 height 24
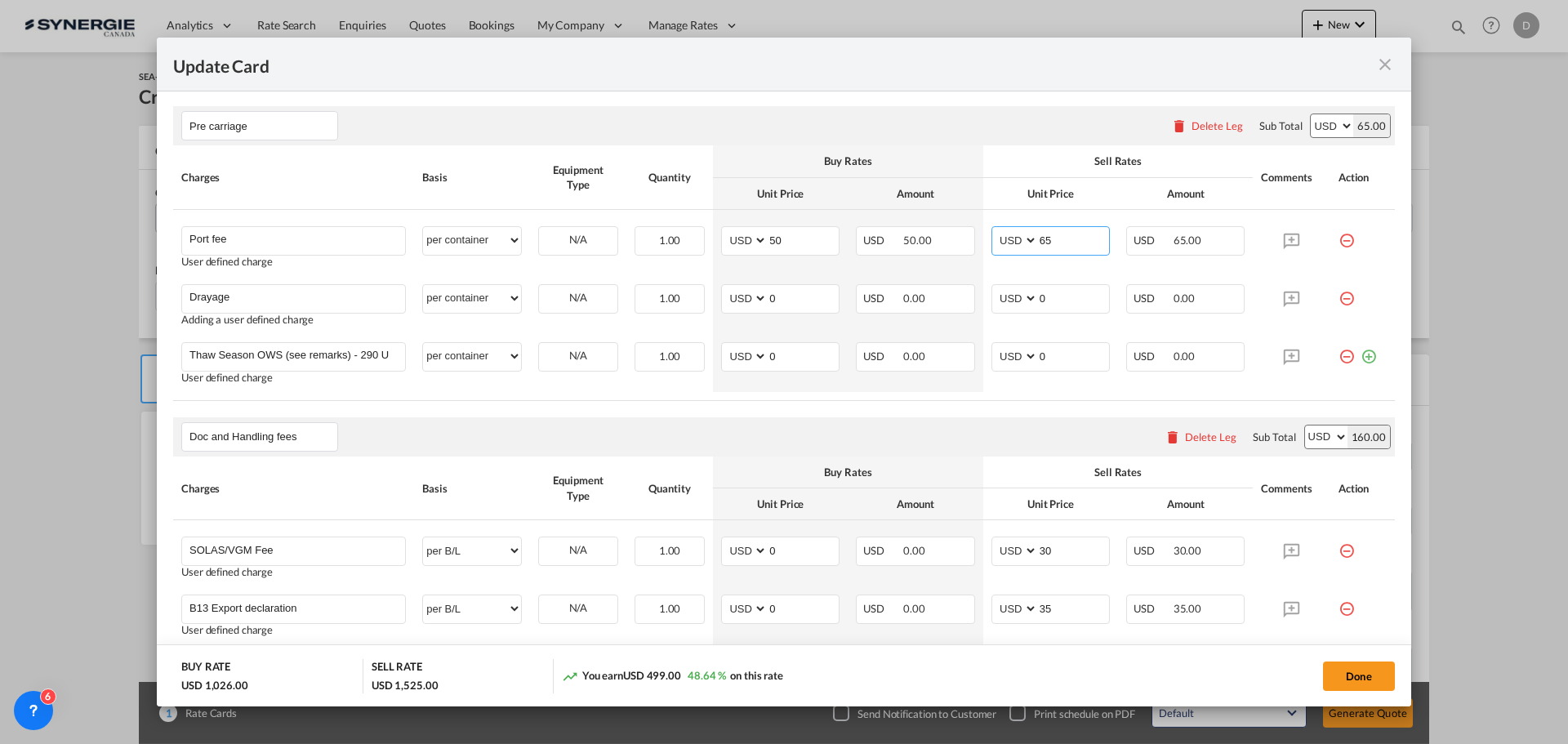
type input "65"
click at [691, 395] on table "Charges Basis Equipment Type Quantity Buy Rates Sell Rates Comments Action Unit…" at bounding box center [784, 272] width 1221 height 254
drag, startPoint x: 766, startPoint y: 299, endPoint x: 798, endPoint y: 301, distance: 32.1
click at [798, 298] on input "0" at bounding box center [802, 296] width 71 height 24
type input "2105"
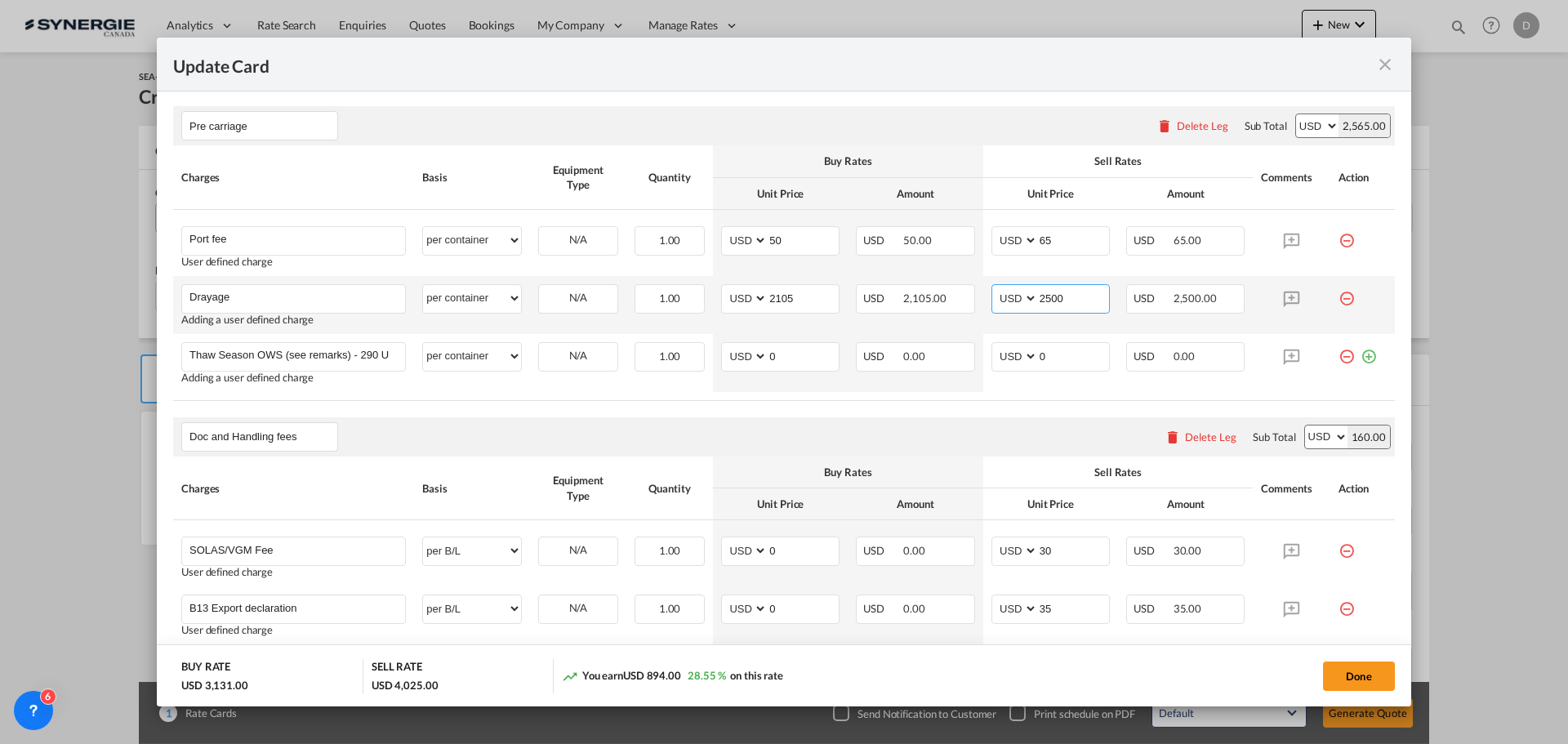
click at [1043, 301] on input "2500" at bounding box center [1072, 296] width 71 height 24
click at [1038, 304] on input "2500" at bounding box center [1072, 296] width 71 height 24
click at [1053, 296] on input "2500" at bounding box center [1072, 296] width 71 height 24
type input "2205"
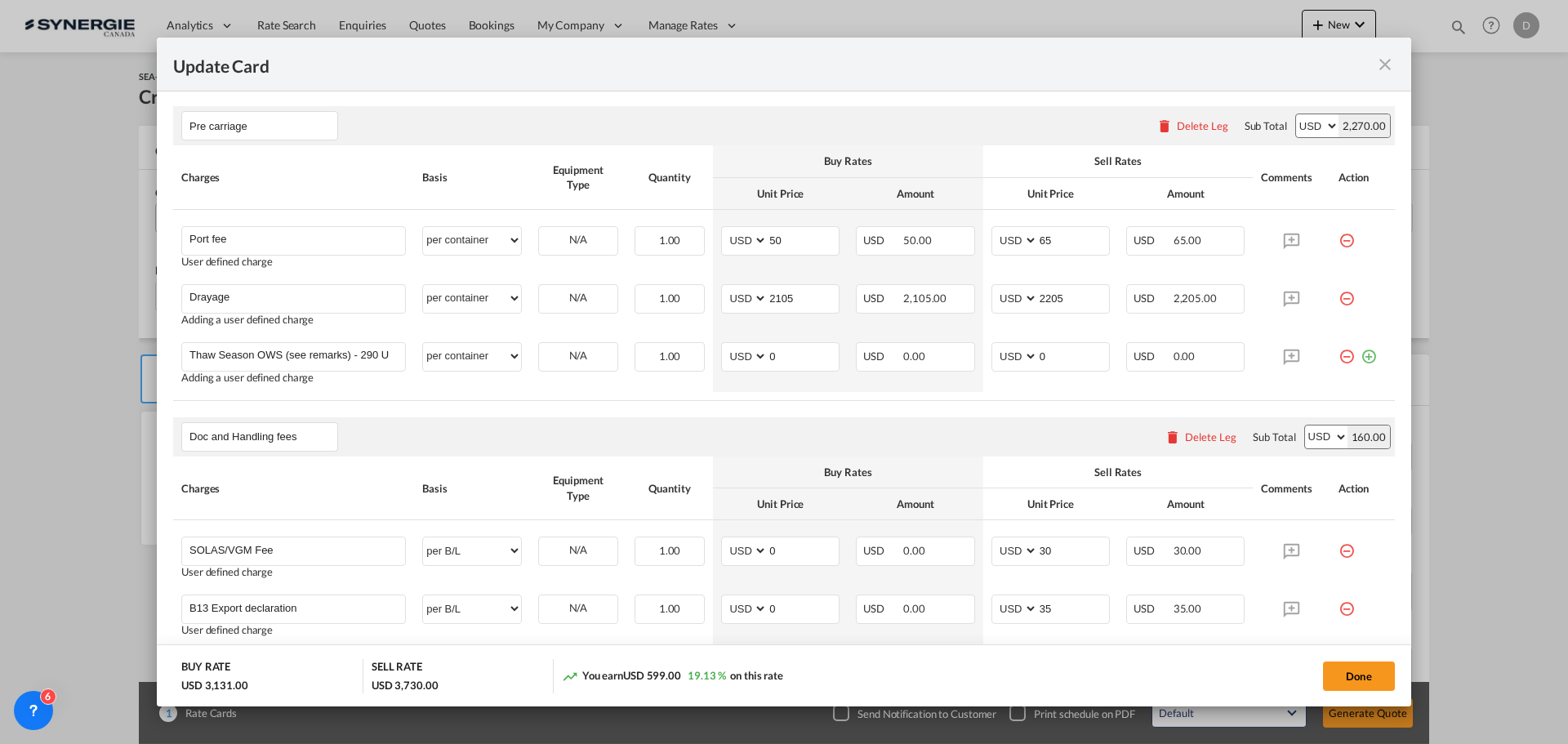
click at [899, 402] on rate-modification "Main Freight Please enter leg name Leg Name Already Exists Delete Leg Sub Total…" at bounding box center [784, 459] width 1221 height 1102
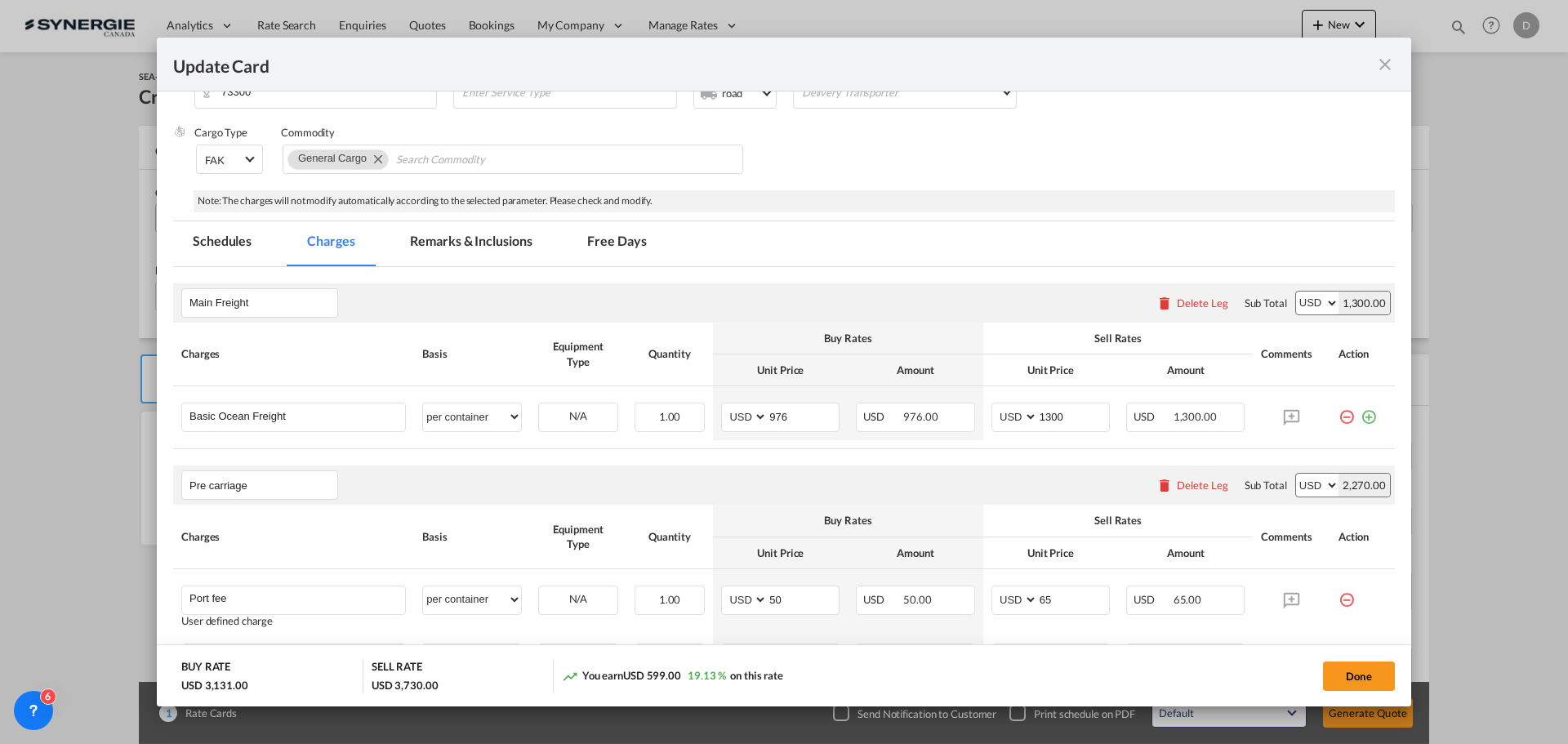
scroll to position [245, 0]
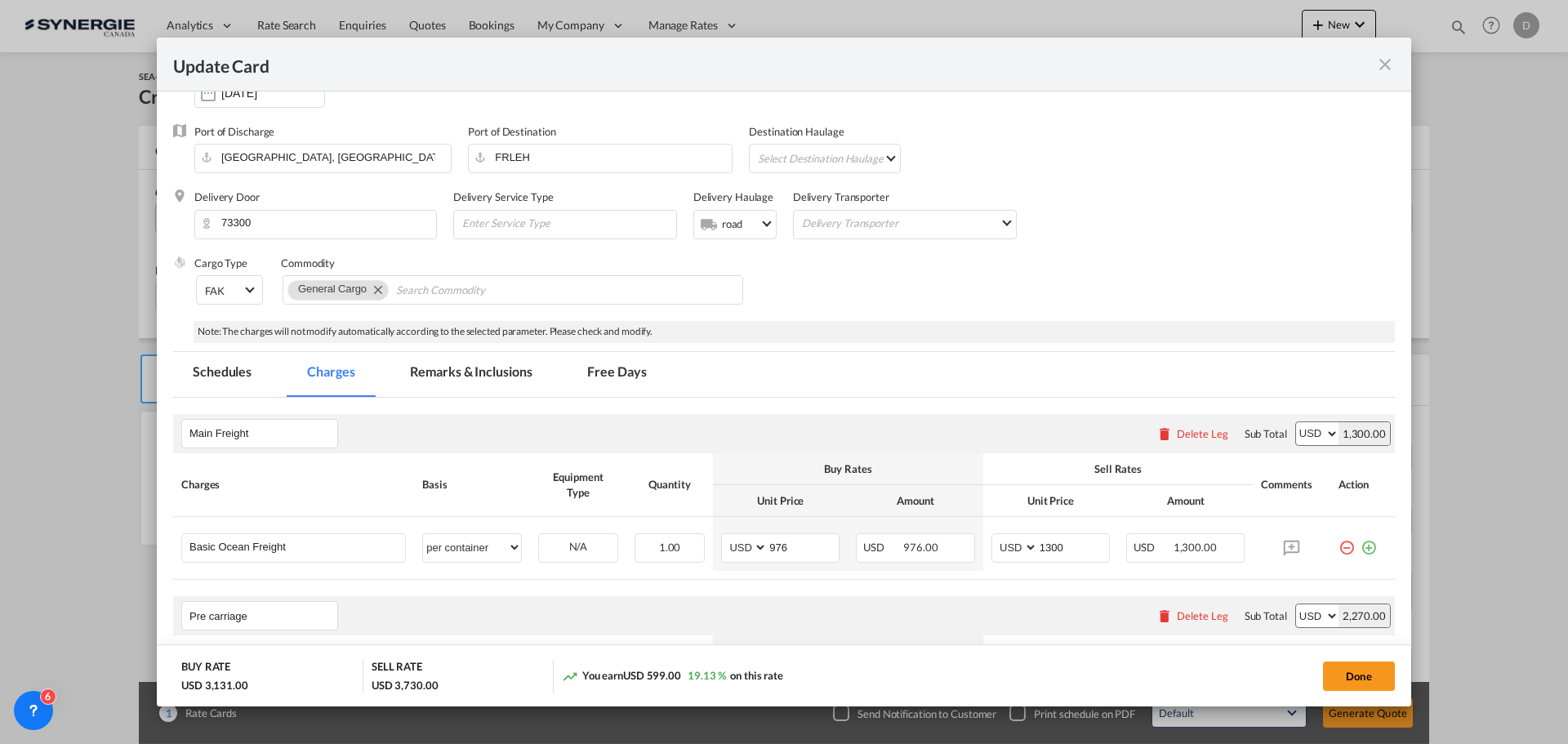
click at [516, 363] on md-tab-item "Remarks & Inclusions" at bounding box center [470, 374] width 161 height 45
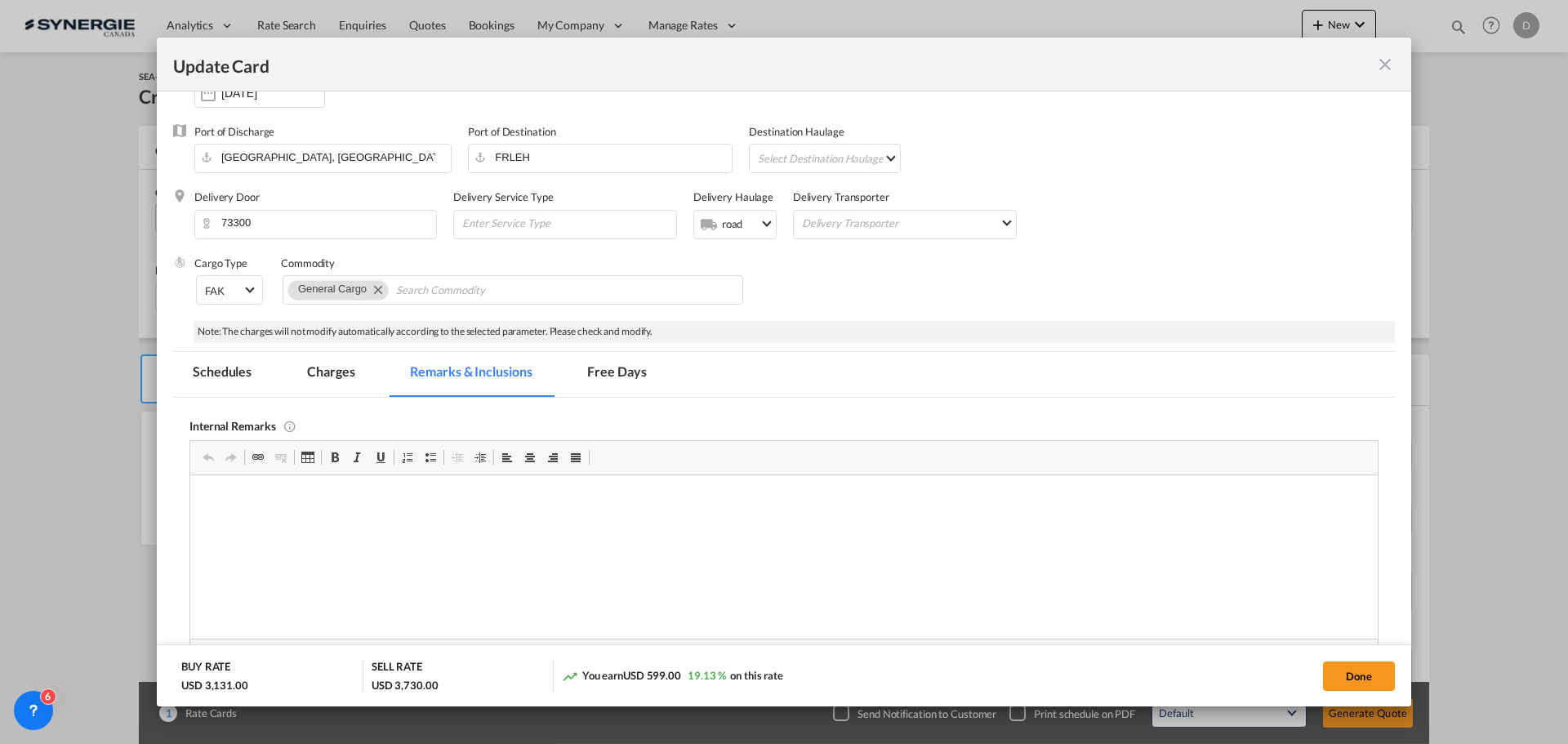
scroll to position [0, 0]
drag, startPoint x: 231, startPoint y: 513, endPoint x: 265, endPoint y: 557, distance: 55.6
click at [265, 557] on html "MSC / FAK Export rates Pride containers / https://app.frontapp.com/open/msg_1i2…" at bounding box center [784, 526] width 1188 height 104
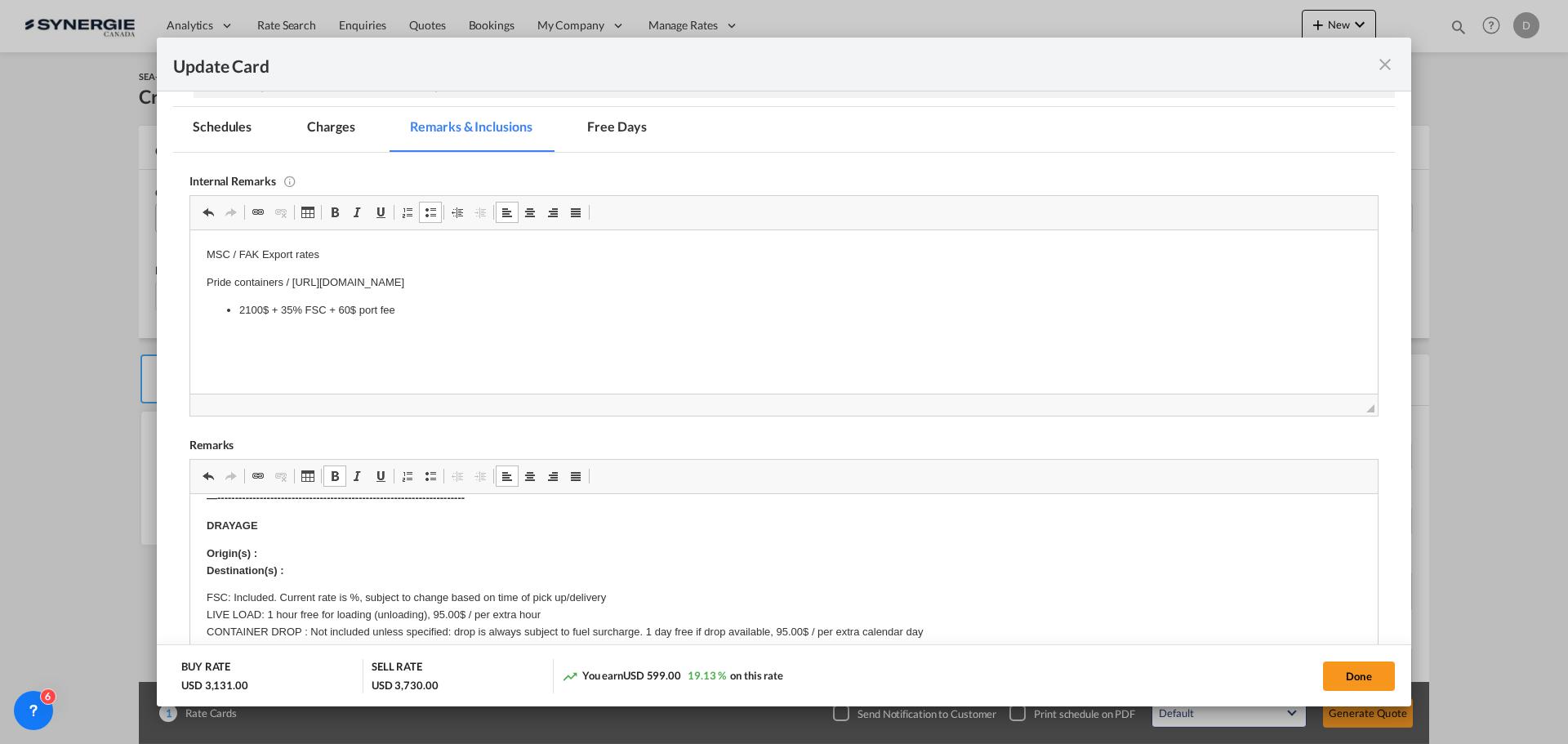
scroll to position [81, 0]
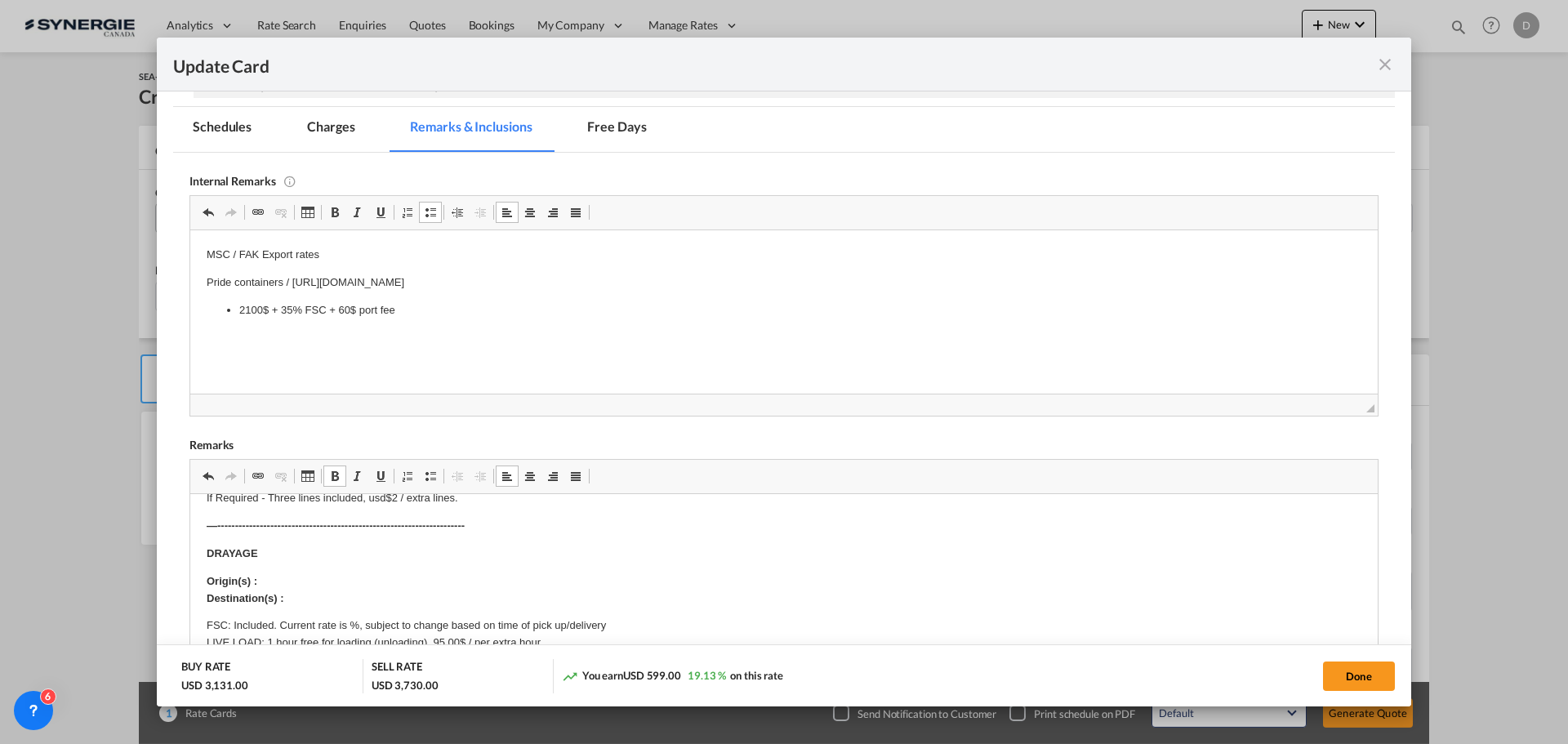
drag, startPoint x: 305, startPoint y: 582, endPoint x: 281, endPoint y: 582, distance: 24.0
click at [302, 578] on p "Origin(s) : Destination(s) :" at bounding box center [783, 588] width 1155 height 34
click at [313, 602] on p "Origin(s) : 622 rue des actionnaires, Chicoutimi ​​​​​​​ Destination(s) :" at bounding box center [783, 588] width 1155 height 34
click at [1342, 667] on button "Done" at bounding box center [1359, 675] width 72 height 29
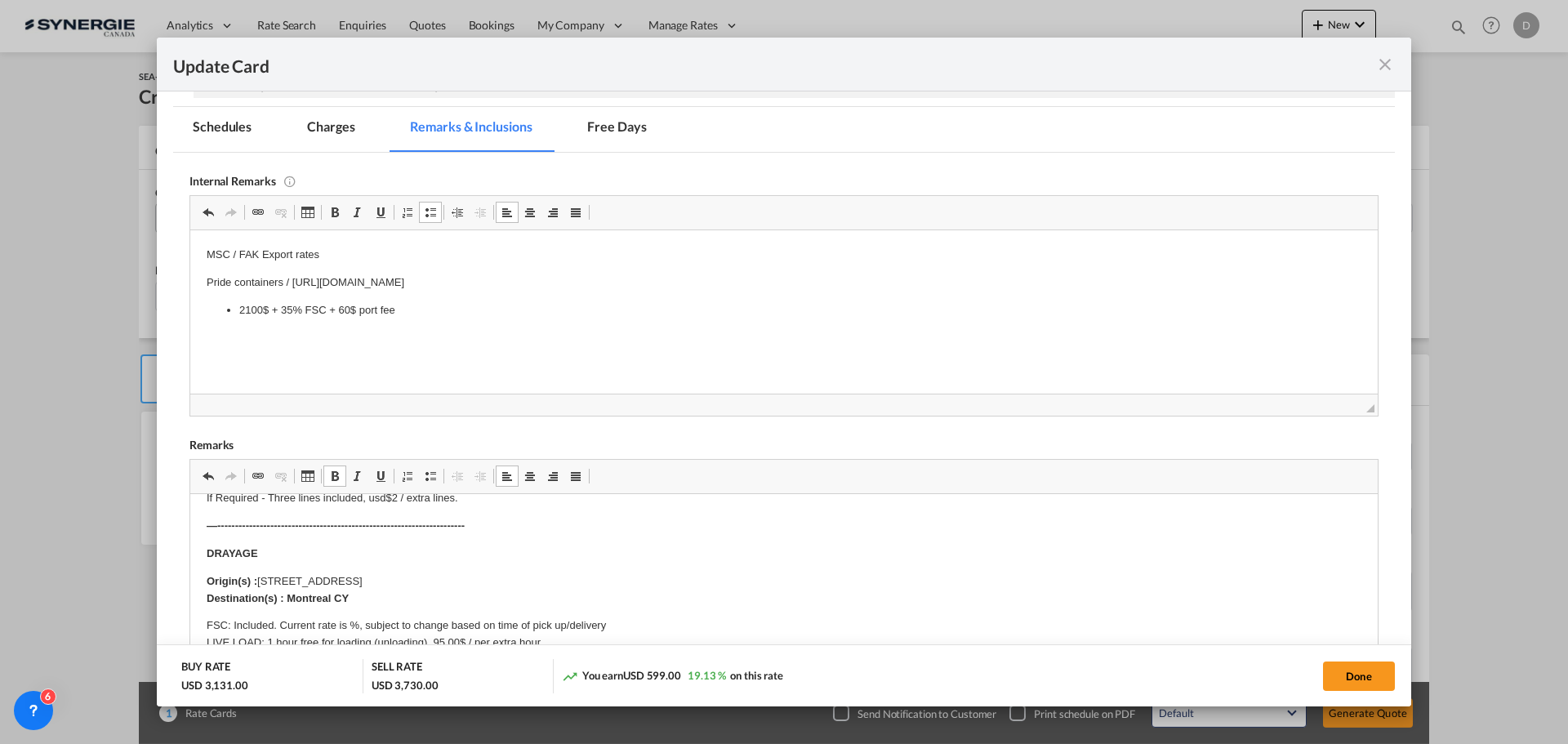
type input "13 Oct 2025"
type input "30 Oct 2025"
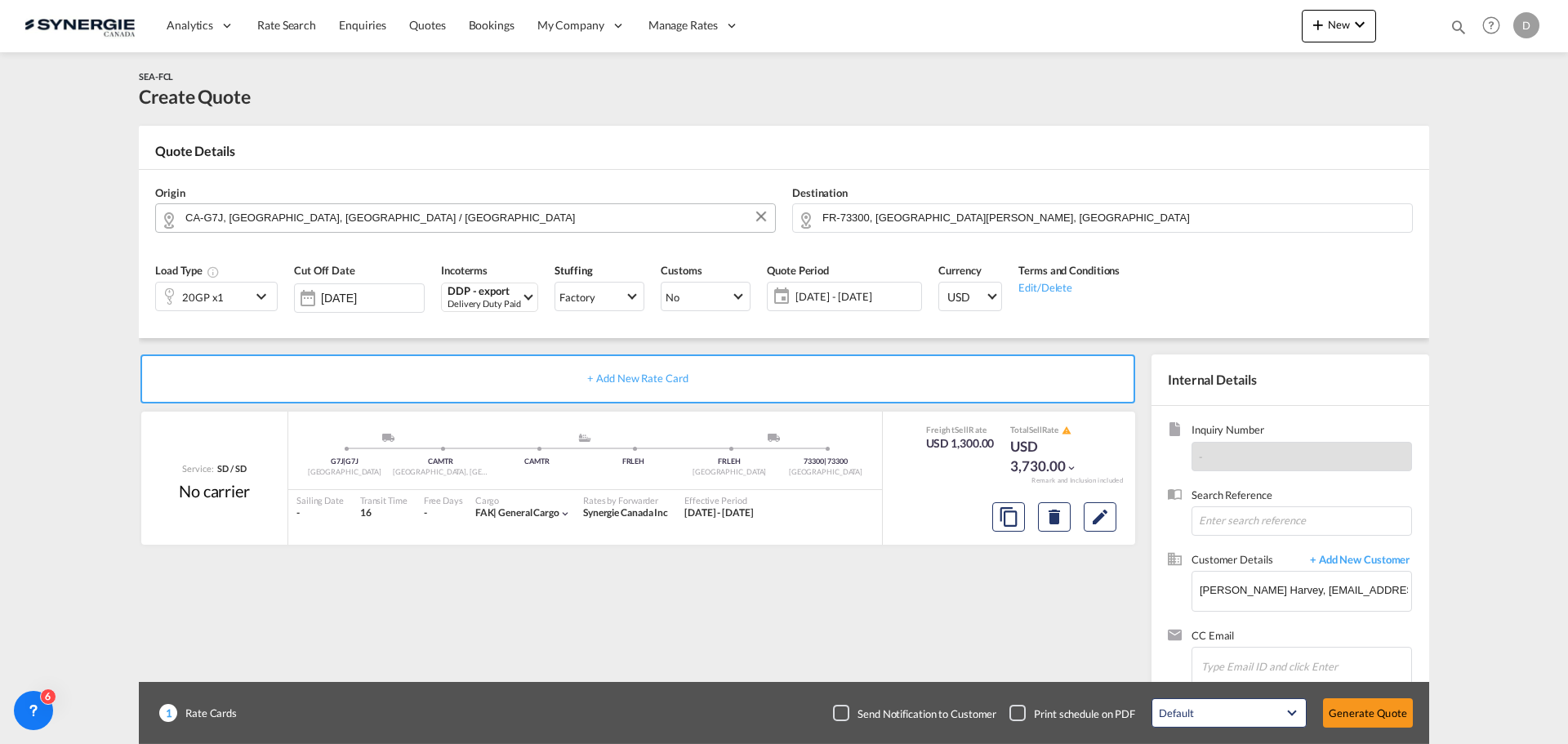
scroll to position [315, 0]
click at [1101, 518] on md-icon "Edit" at bounding box center [1100, 517] width 19 height 19
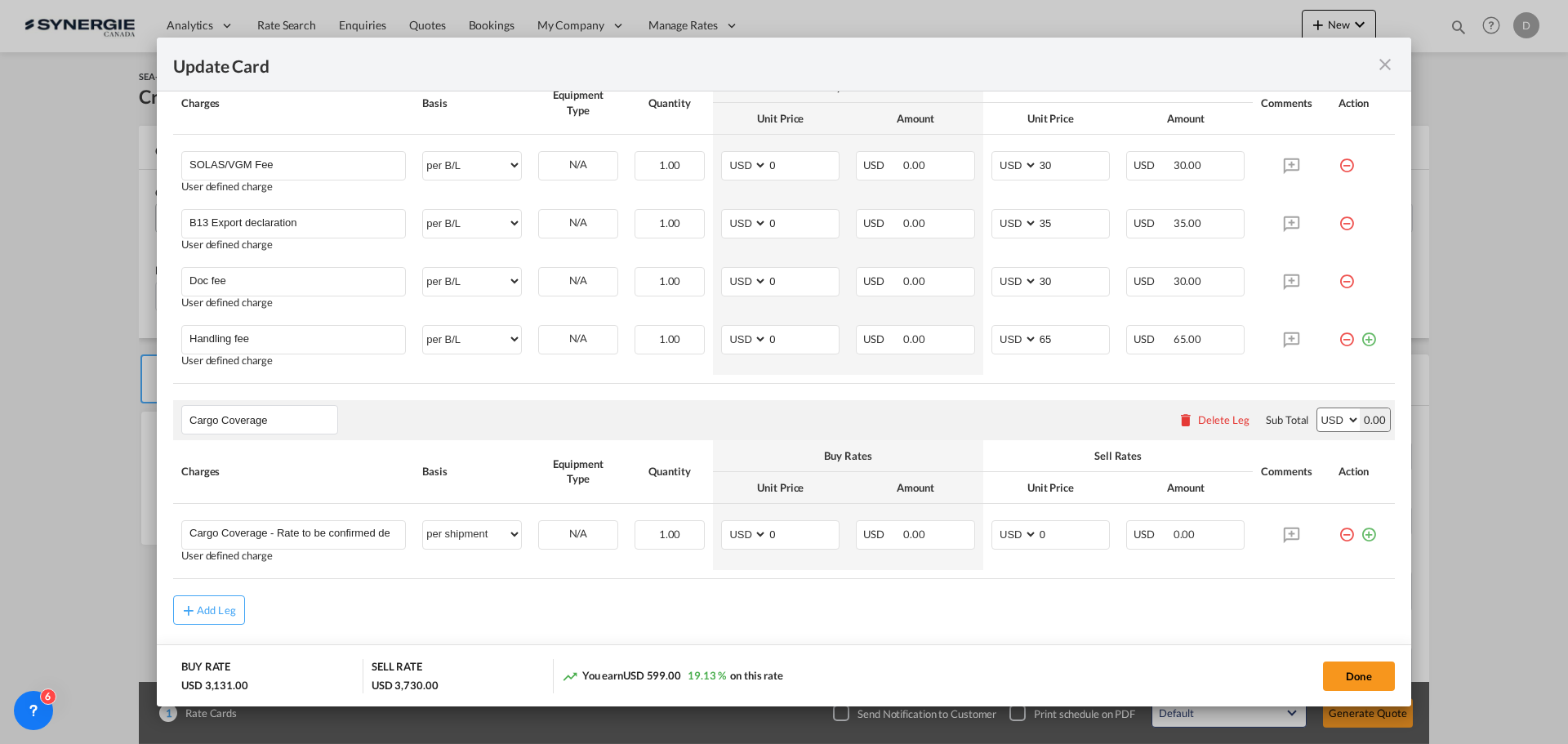
scroll to position [1163, 0]
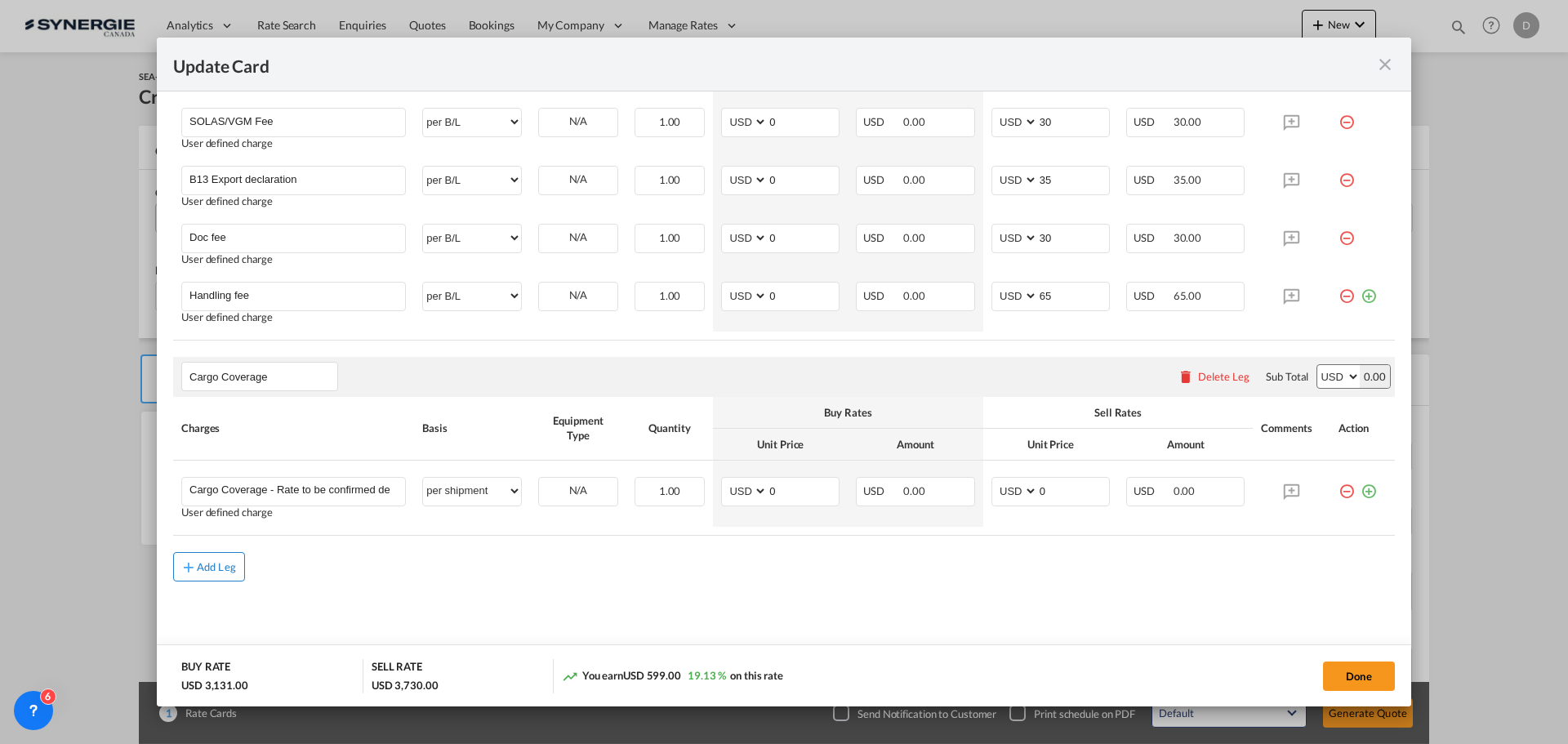
click at [211, 568] on div "Add Leg" at bounding box center [216, 567] width 40 height 10
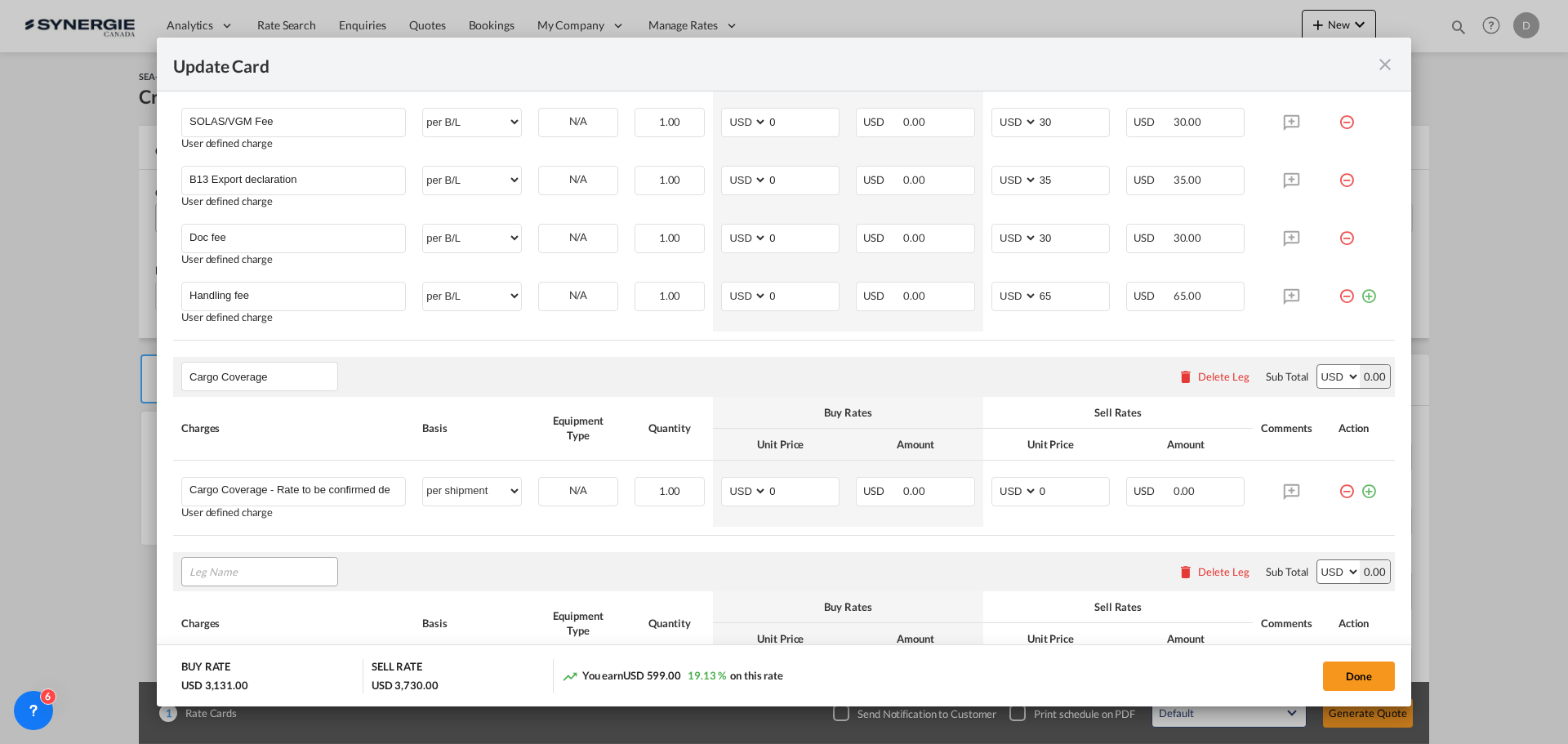
click at [258, 572] on input "Leg Name" at bounding box center [263, 571] width 148 height 24
type input "Destination Charges"
click at [446, 586] on div "Destination Charges Please enter leg name Leg Name Already Exists Delete Leg Su…" at bounding box center [784, 571] width 1221 height 40
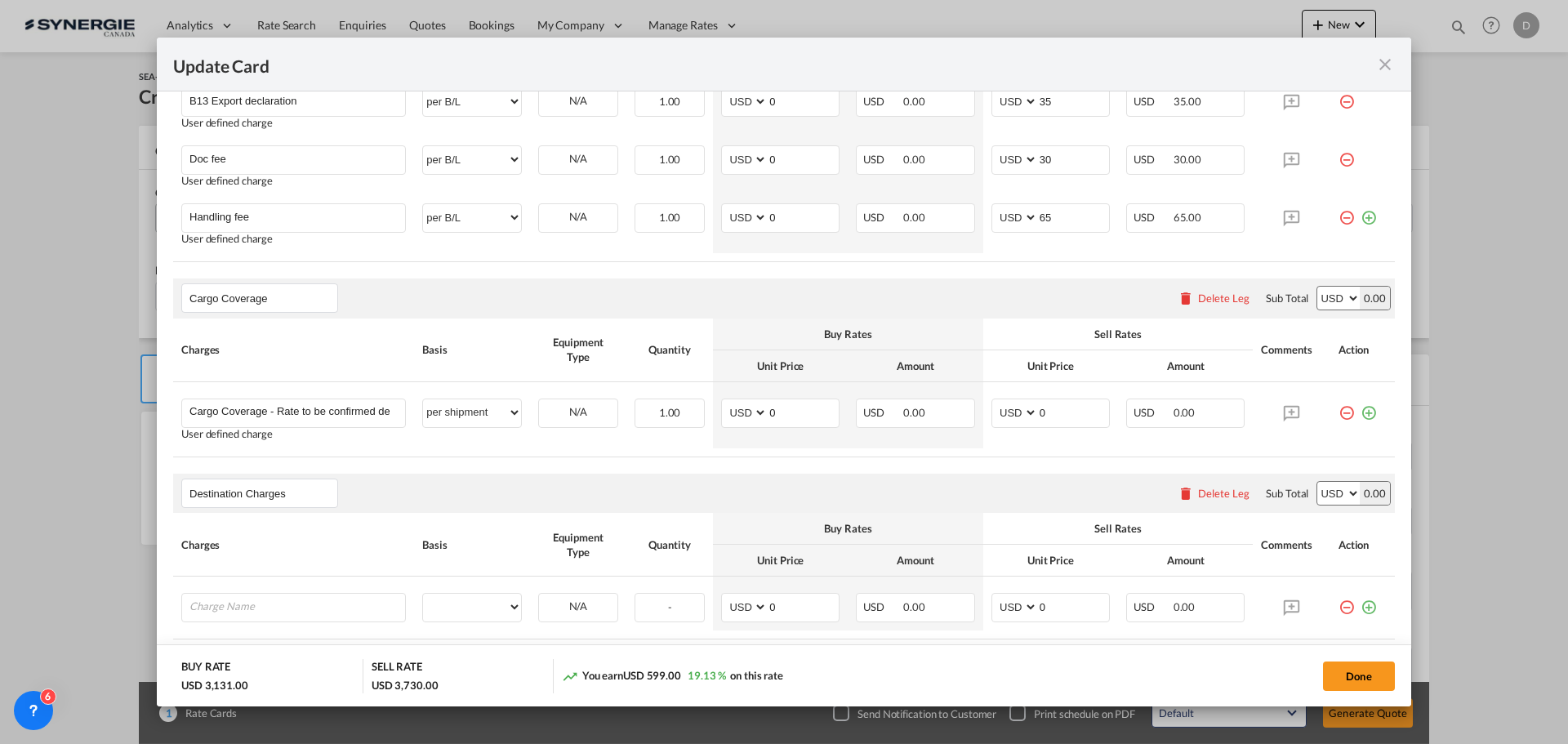
scroll to position [1346, 0]
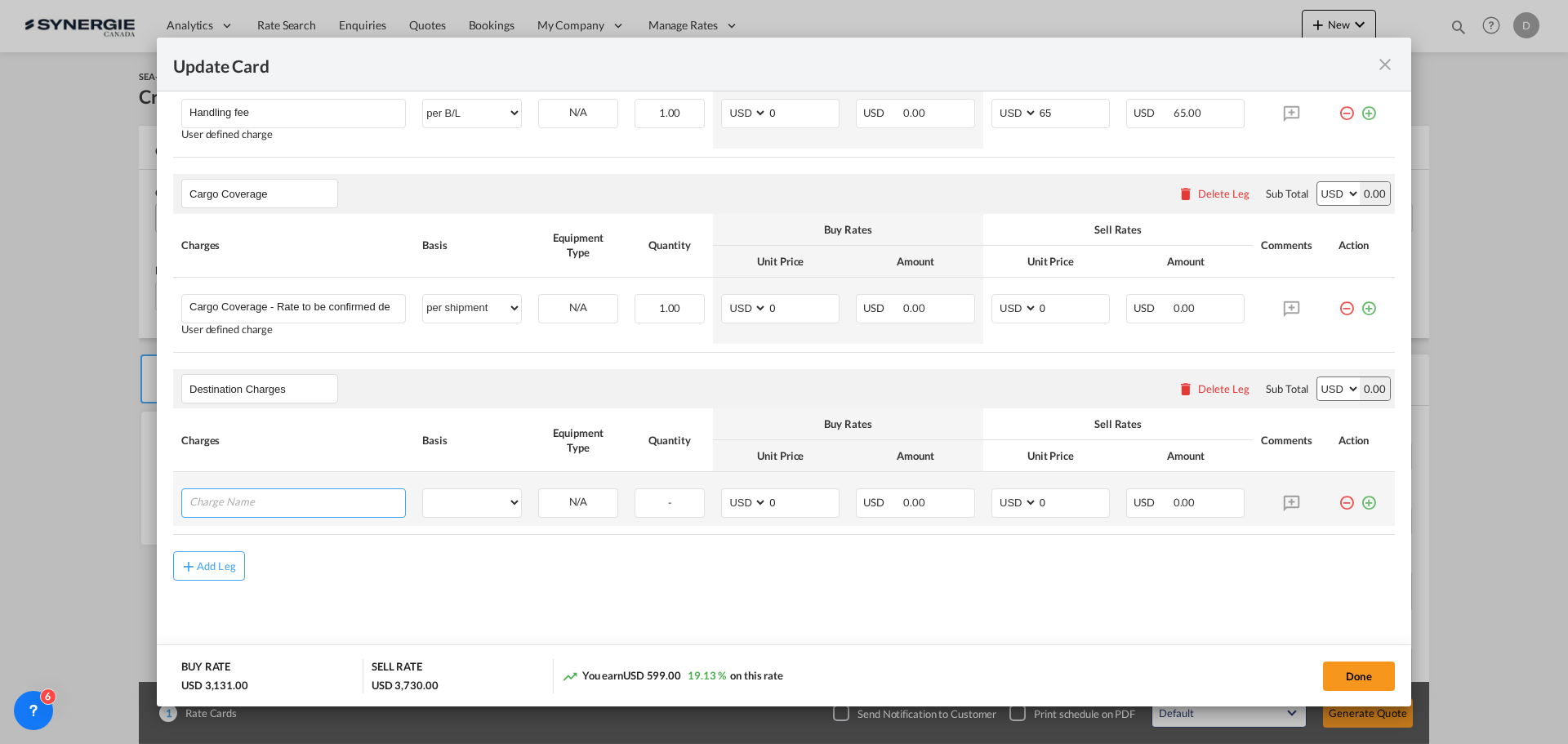
click at [271, 494] on input "Charge Name" at bounding box center [297, 500] width 216 height 24
type input "DAP fees"
click at [495, 508] on select "per equipment per container per B/L per shipping bill per shipment per pallet p…" at bounding box center [471, 501] width 98 height 26
click at [423, 489] on select "per equipment per container per B/L per shipping bill per shipment per pallet p…" at bounding box center [471, 501] width 98 height 26
click at [484, 499] on select "per equipment per container per B/L per shipping bill per shipment per pallet p…" at bounding box center [471, 501] width 98 height 26
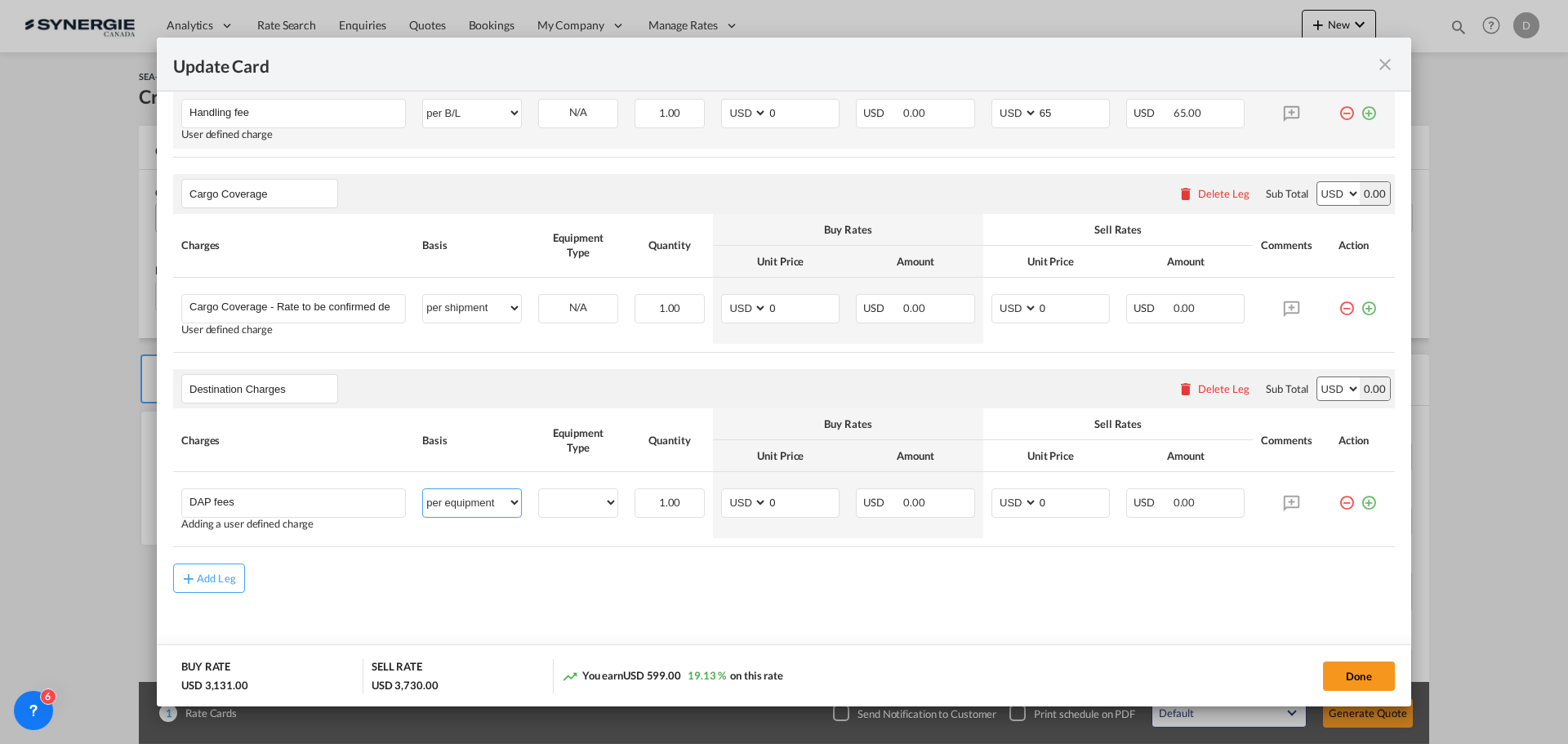
select select "per container"
click at [423, 489] on select "per equipment per container per B/L per shipping bill per shipment per pallet p…" at bounding box center [471, 501] width 98 height 26
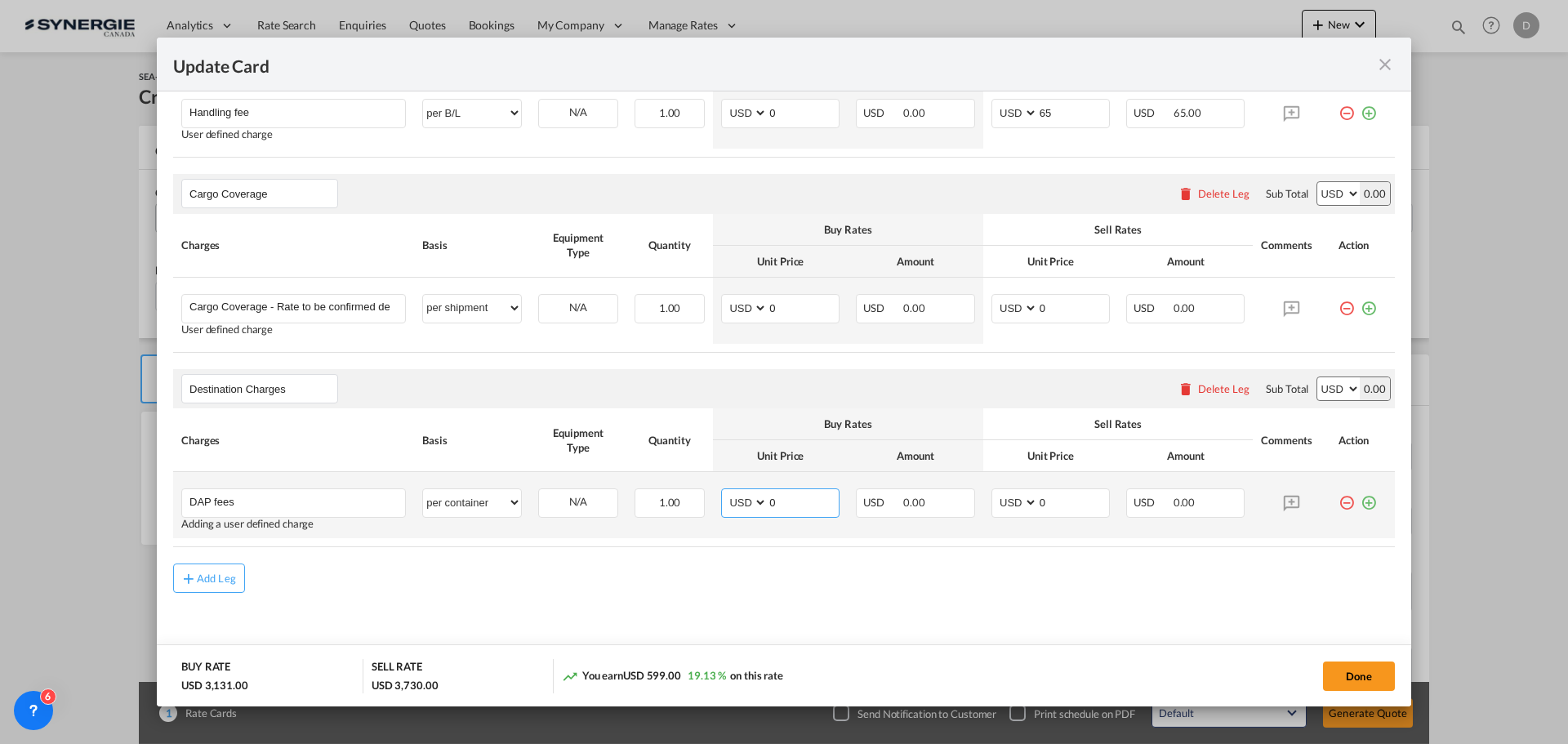
click at [753, 502] on select "AED AFN ALL AMD ANG AOA ARS AUD AWG AZN BAM BBD BDT BGN BHD BIF BMD BND BOB BRL…" at bounding box center [745, 502] width 43 height 22
select select "string:EUR"
click at [724, 491] on select "AED AFN ALL AMD ANG AOA ARS AUD AWG AZN BAM BBD BDT BGN BHD BIF BMD BND BOB BRL…" at bounding box center [745, 502] width 43 height 22
drag, startPoint x: 767, startPoint y: 500, endPoint x: 776, endPoint y: 498, distance: 9.2
click at [776, 498] on input "0" at bounding box center [802, 500] width 71 height 24
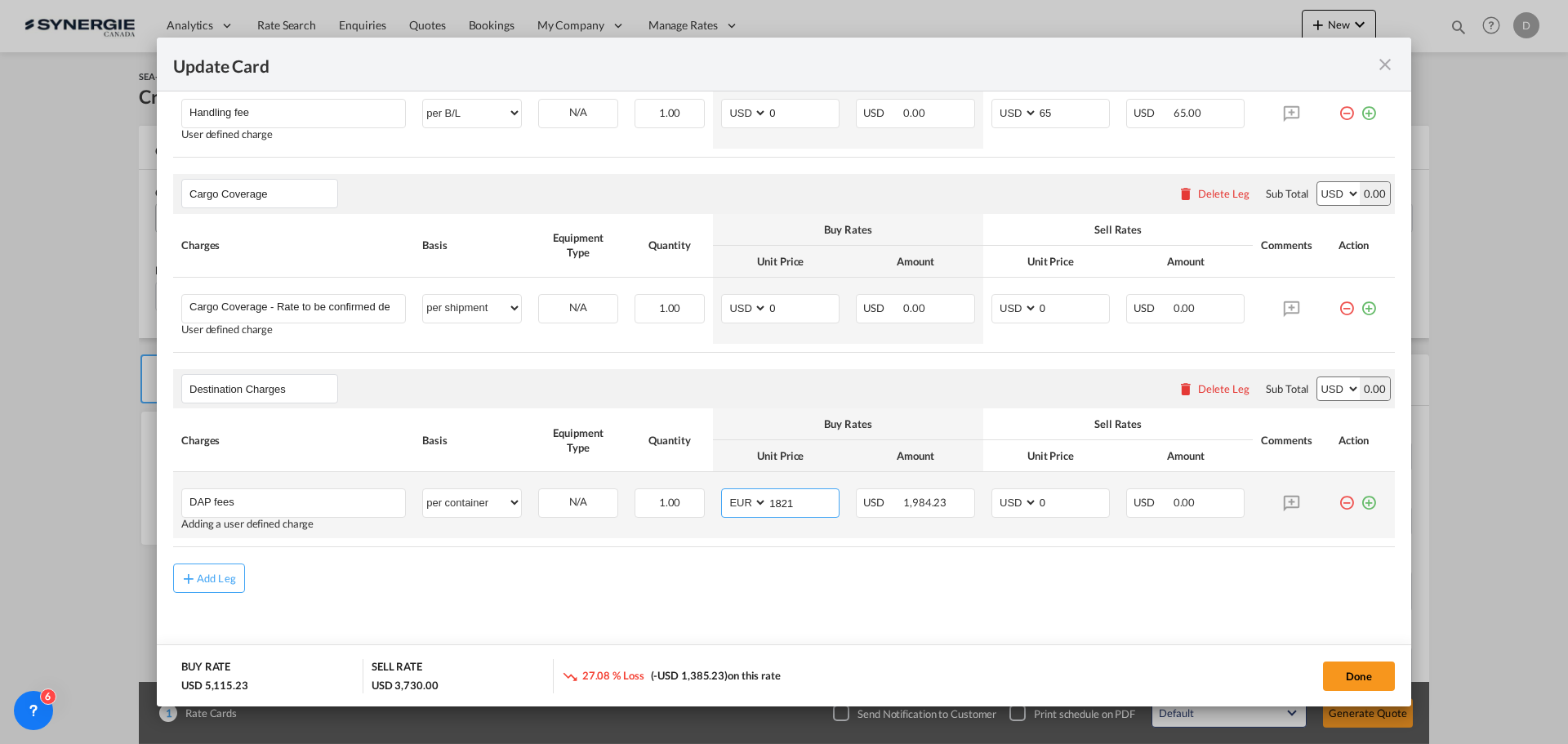
type input "1821"
type input "2200"
click at [929, 547] on table "Charges Basis Equipment Type Quantity Buy Rates Sell Rates Comments Action Unit…" at bounding box center [784, 477] width 1221 height 138
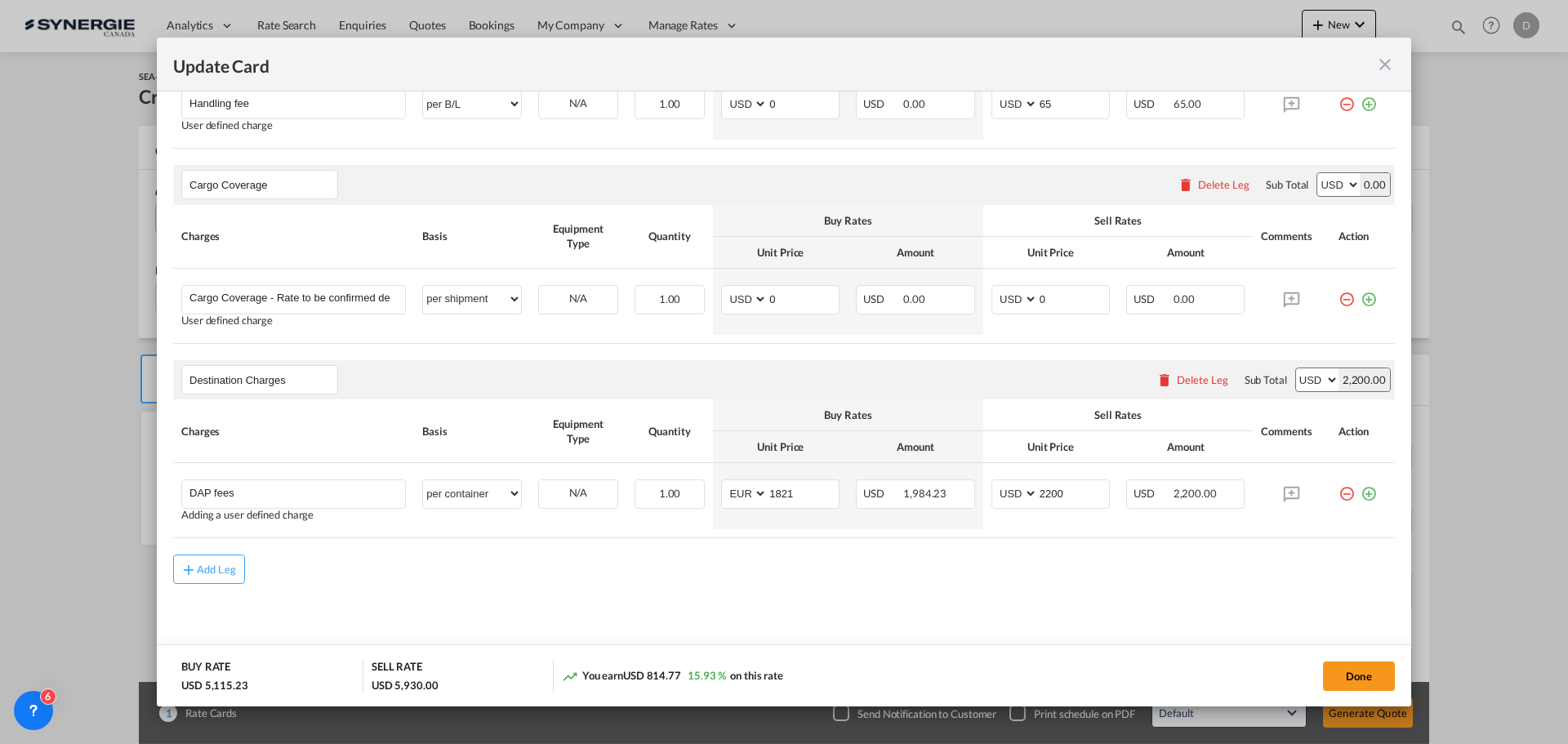
scroll to position [1358, 0]
click at [1369, 671] on button "Done" at bounding box center [1359, 675] width 72 height 29
type input "13 Oct 2025"
type input "30 Oct 2025"
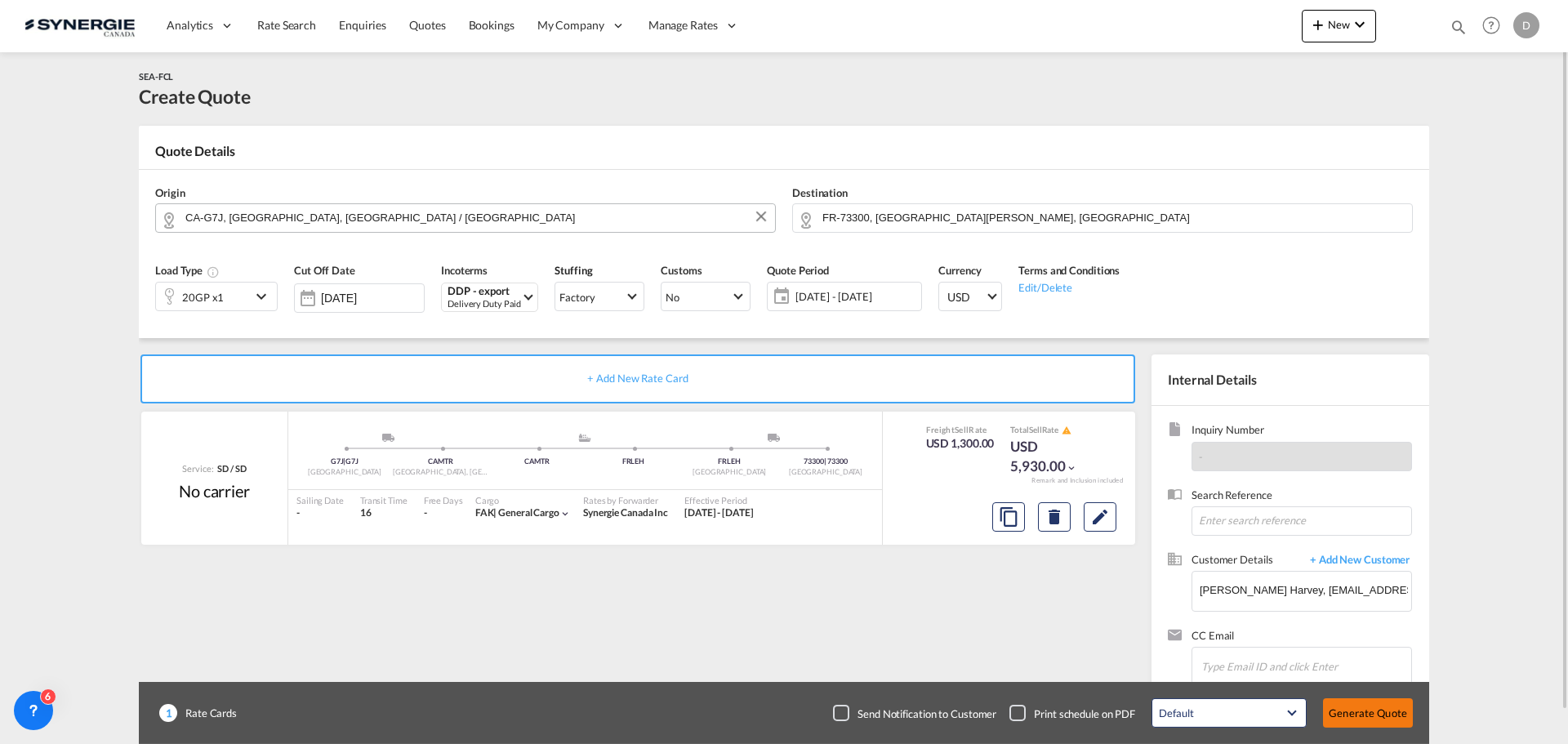
click at [1369, 714] on button "Generate Quote" at bounding box center [1368, 712] width 90 height 29
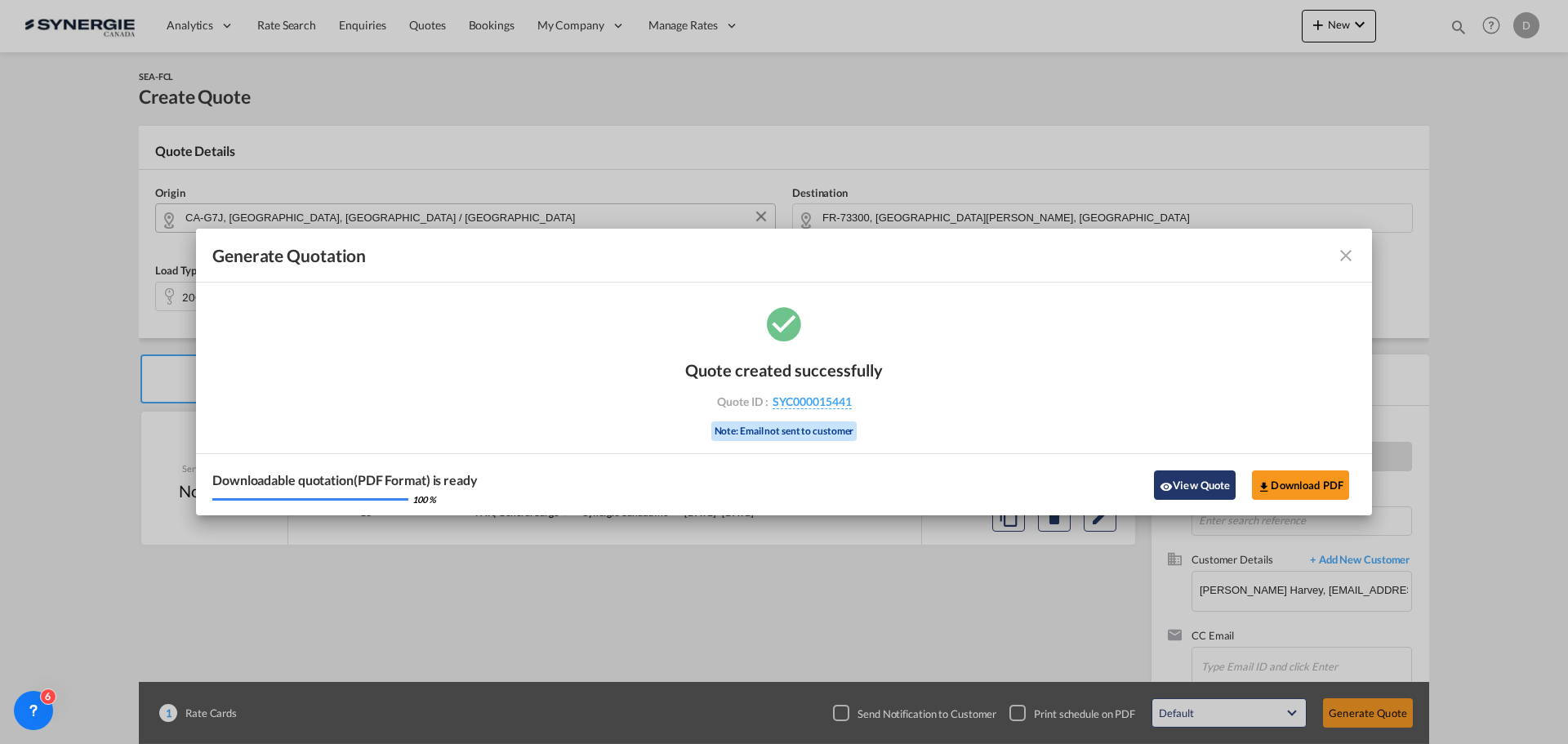
click at [1201, 484] on button "View Quote" at bounding box center [1194, 485] width 81 height 29
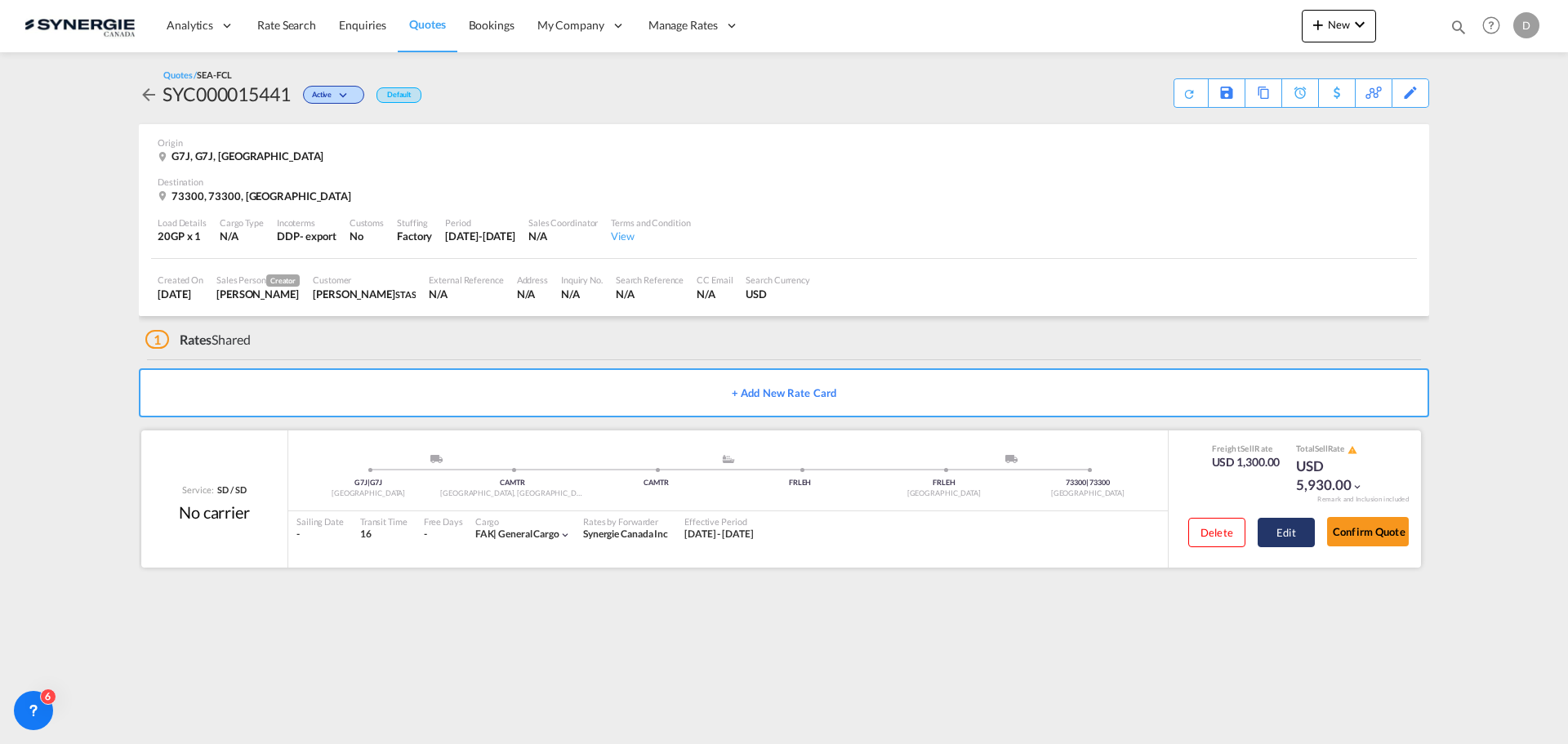
click at [1289, 536] on button "Edit" at bounding box center [1285, 532] width 57 height 29
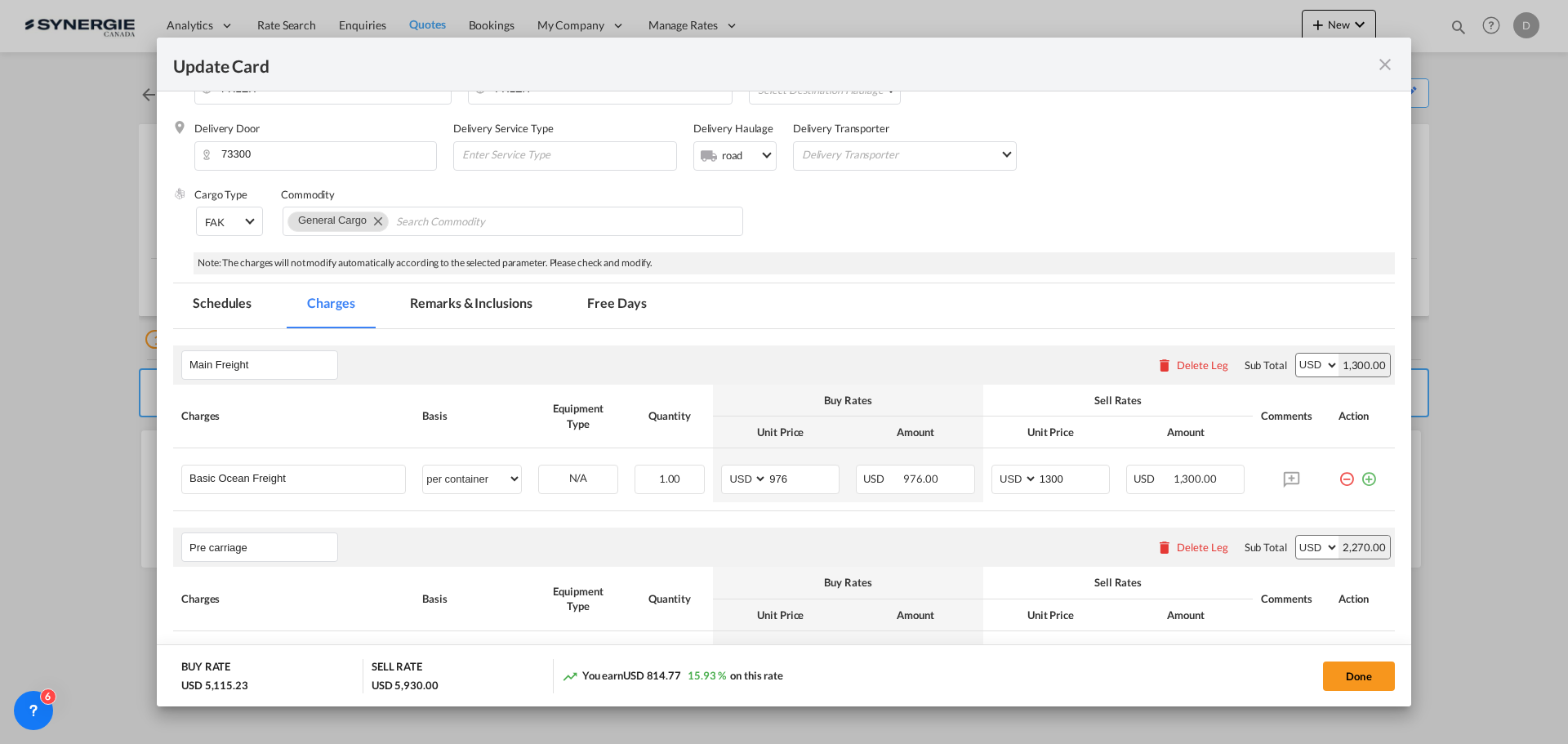
scroll to position [327, 0]
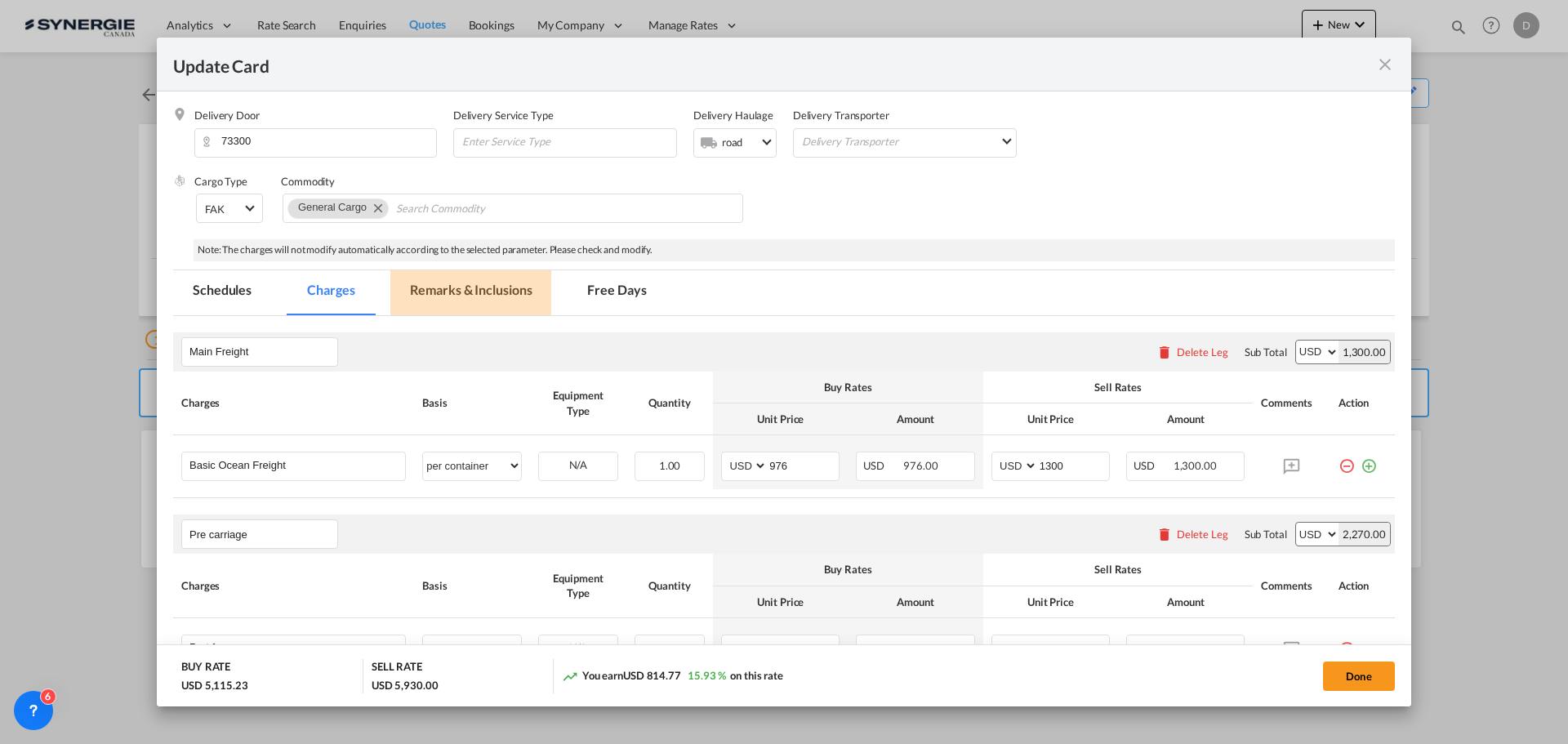
click at [467, 295] on md-tab-item "Remarks & Inclusions" at bounding box center [470, 292] width 161 height 45
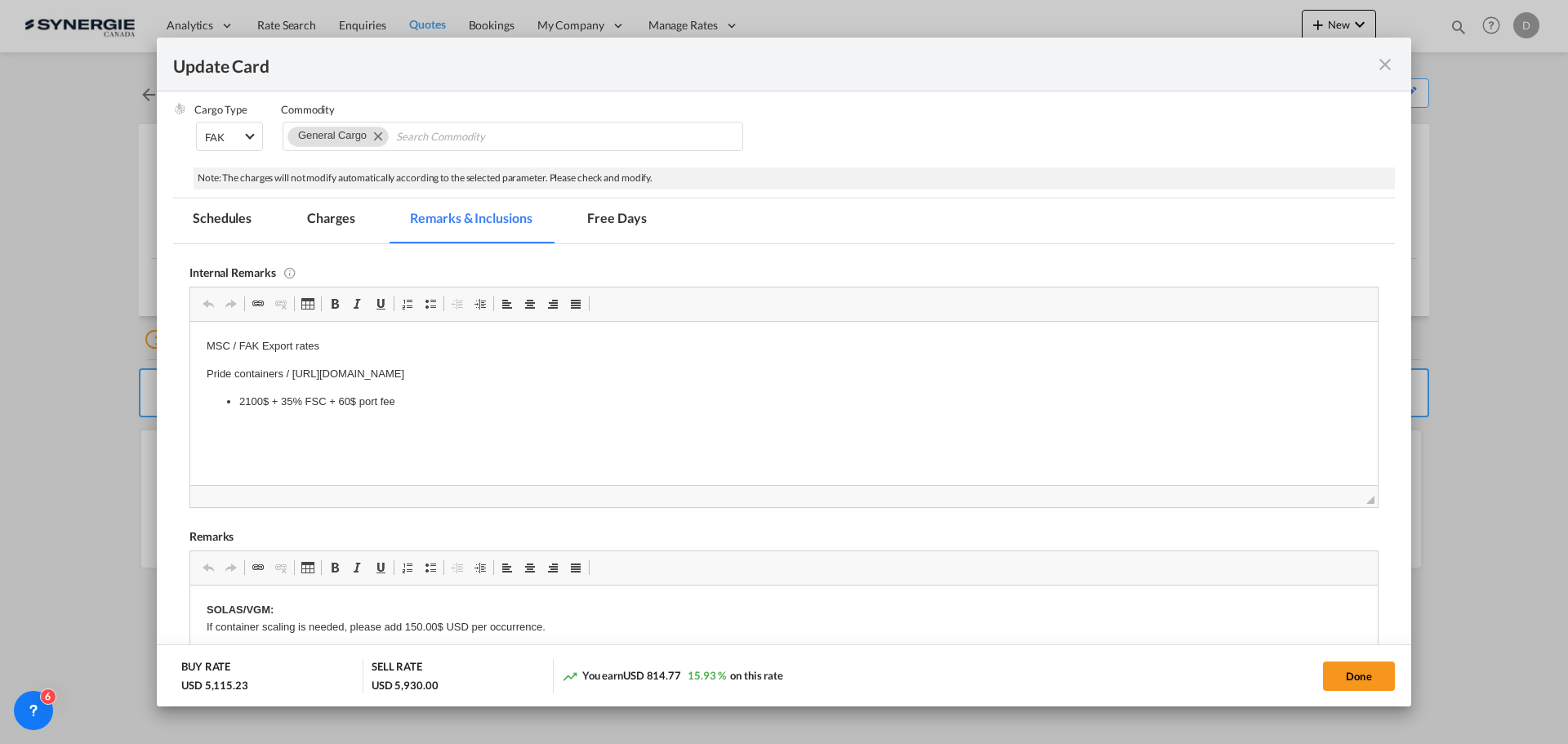
scroll to position [490, 0]
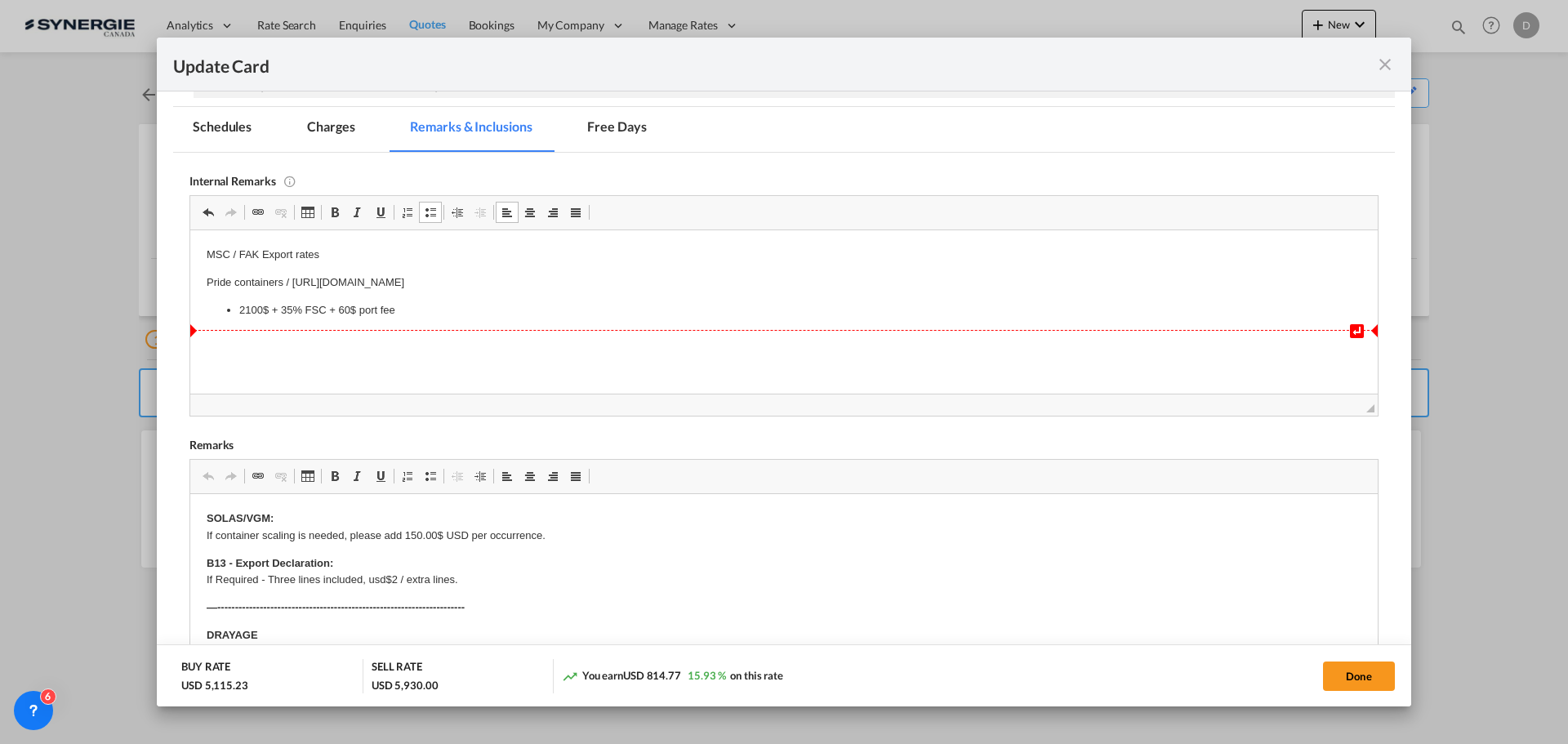
click at [423, 319] on html "↵ MSC / FAK Export rates Pride containers / https://app.frontapp.com/open/msg_1…" at bounding box center [784, 282] width 1188 height 104
click at [345, 250] on p "MSC / FAK Export rates" at bounding box center [783, 254] width 1155 height 17
click at [400, 311] on li "2100$ + 35% FSC + 60$ port fee" at bounding box center [784, 310] width 1090 height 17
click at [1368, 684] on button "Done" at bounding box center [1359, 675] width 72 height 29
type input "13 Oct 2025"
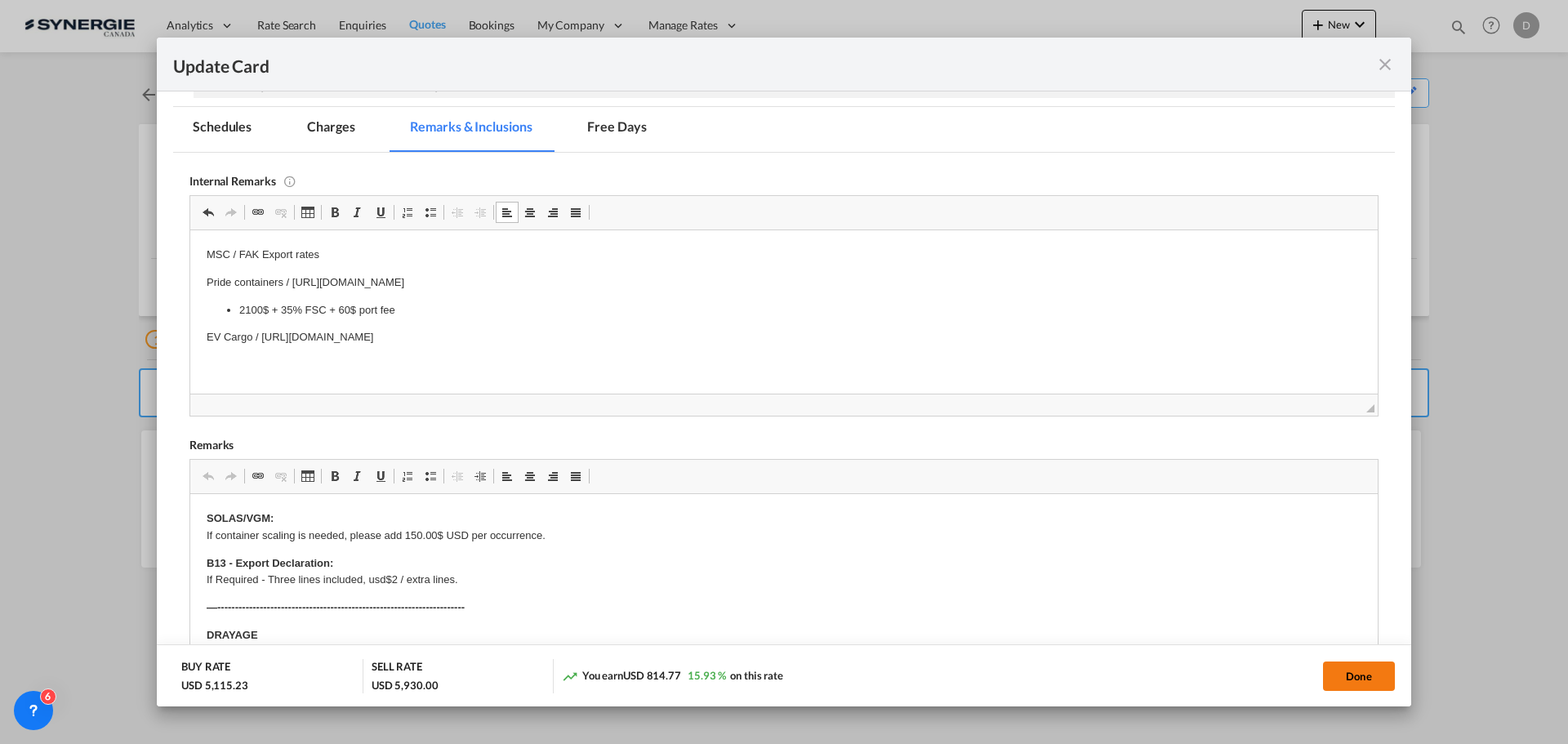
type input "30 Oct 2025"
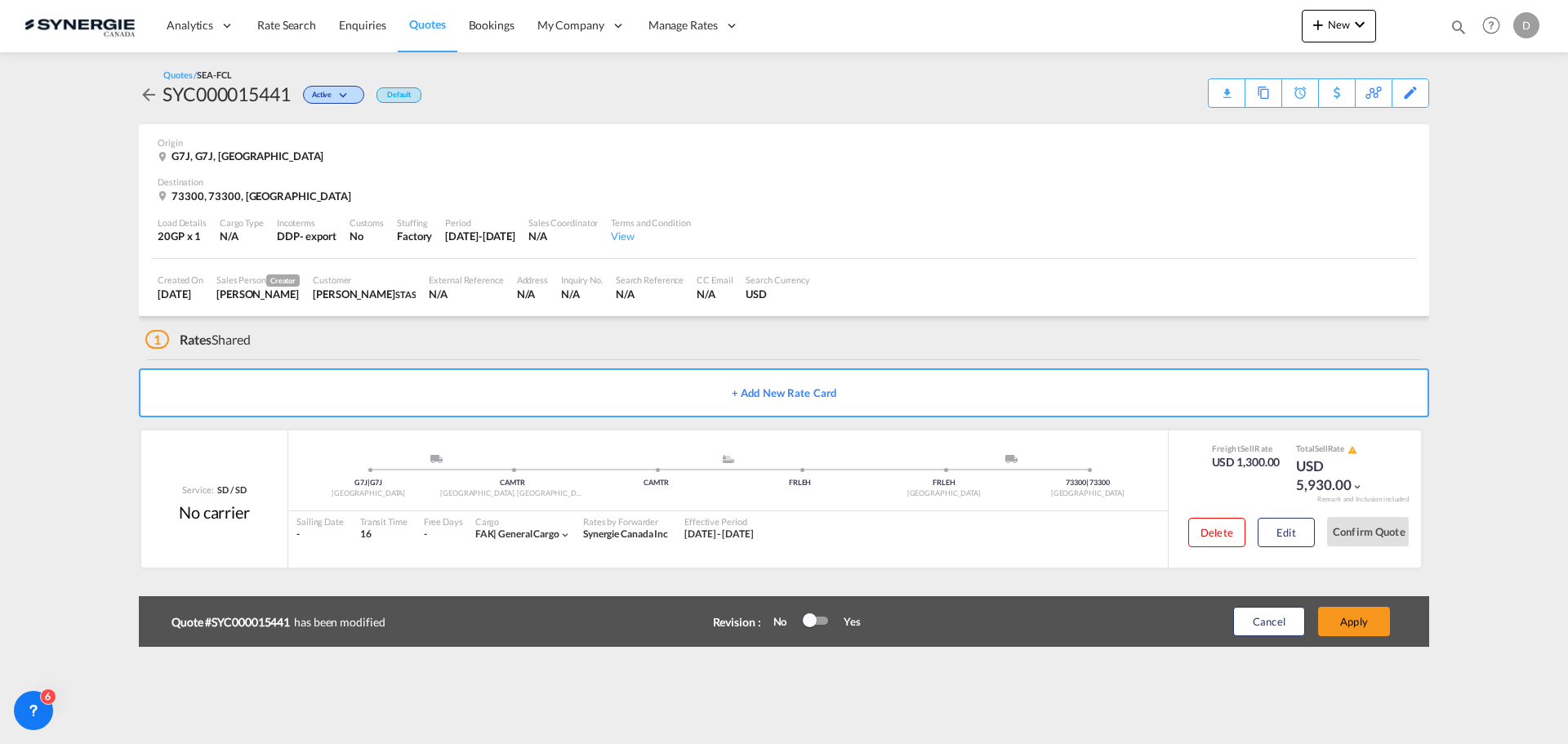
scroll to position [315, 0]
click at [1359, 625] on button "Apply" at bounding box center [1354, 621] width 72 height 29
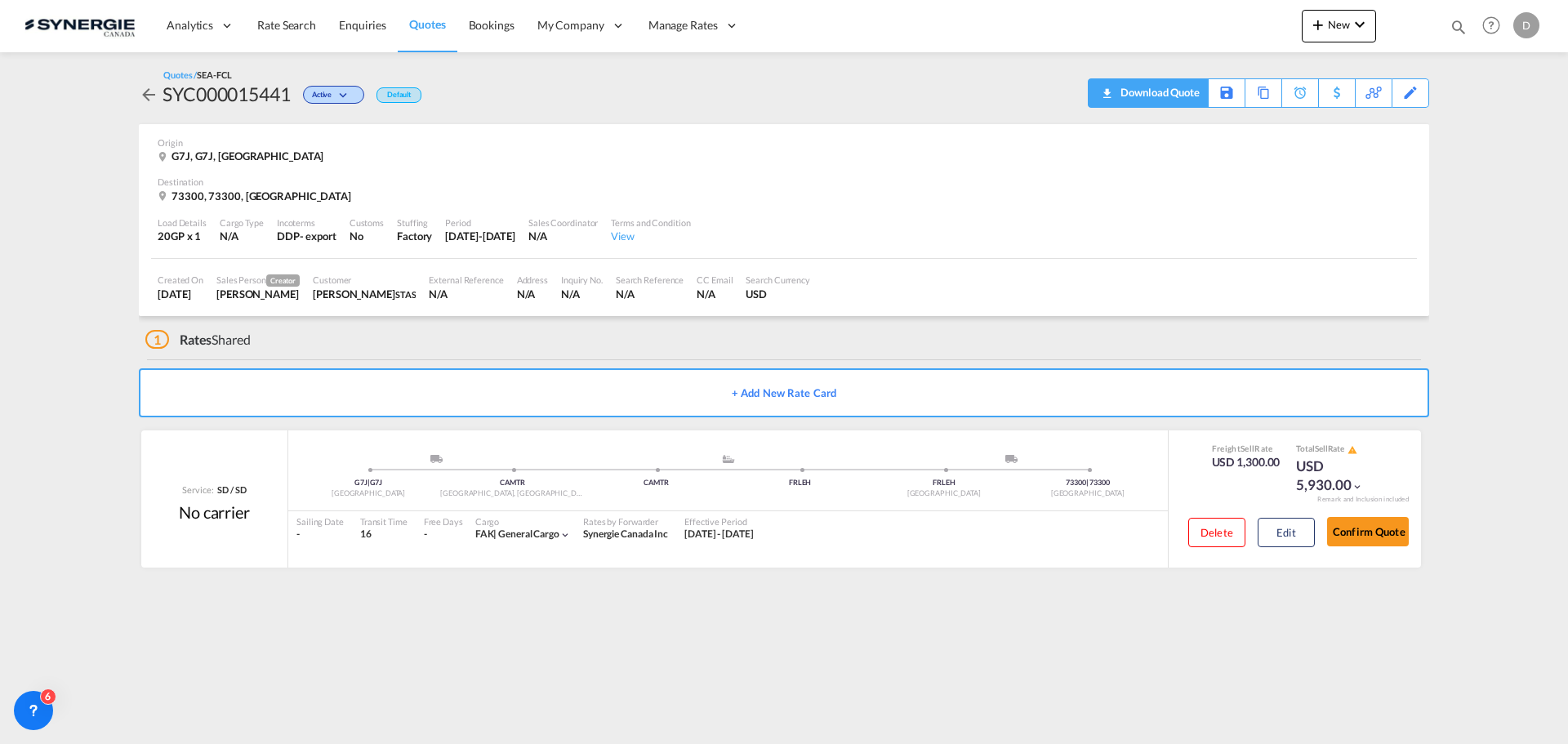
click at [1185, 90] on div "Download Quote" at bounding box center [1158, 92] width 83 height 26
click at [1460, 29] on md-icon "icon-magnify" at bounding box center [1459, 27] width 18 height 18
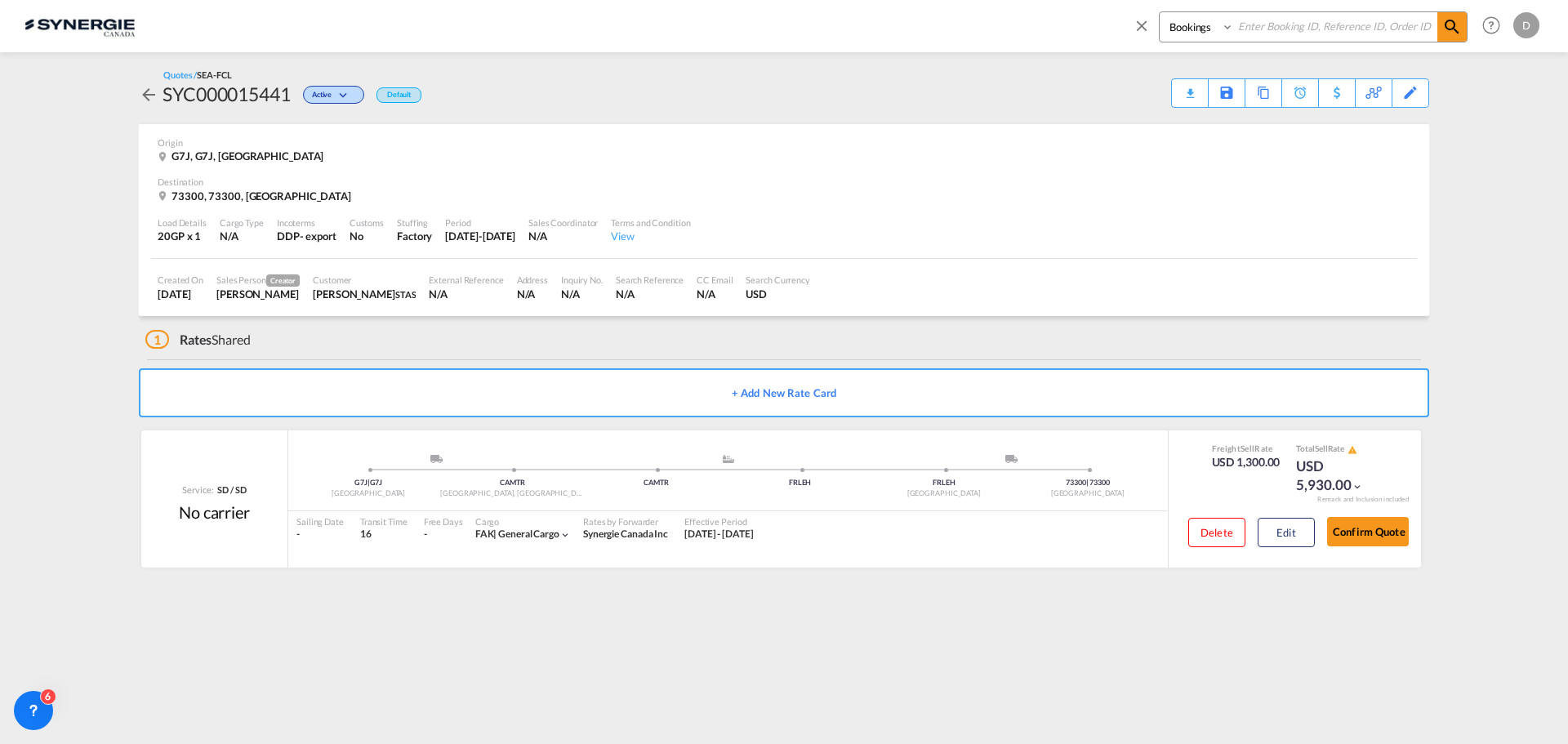
drag, startPoint x: 1191, startPoint y: 31, endPoint x: 1198, endPoint y: 38, distance: 9.9
click at [1191, 31] on select "Bookings Quotes Enquiries" at bounding box center [1198, 27] width 77 height 29
select select "Quotes"
click at [1160, 13] on select "Bookings Quotes Enquiries" at bounding box center [1198, 27] width 77 height 29
click at [1283, 29] on input at bounding box center [1336, 27] width 203 height 29
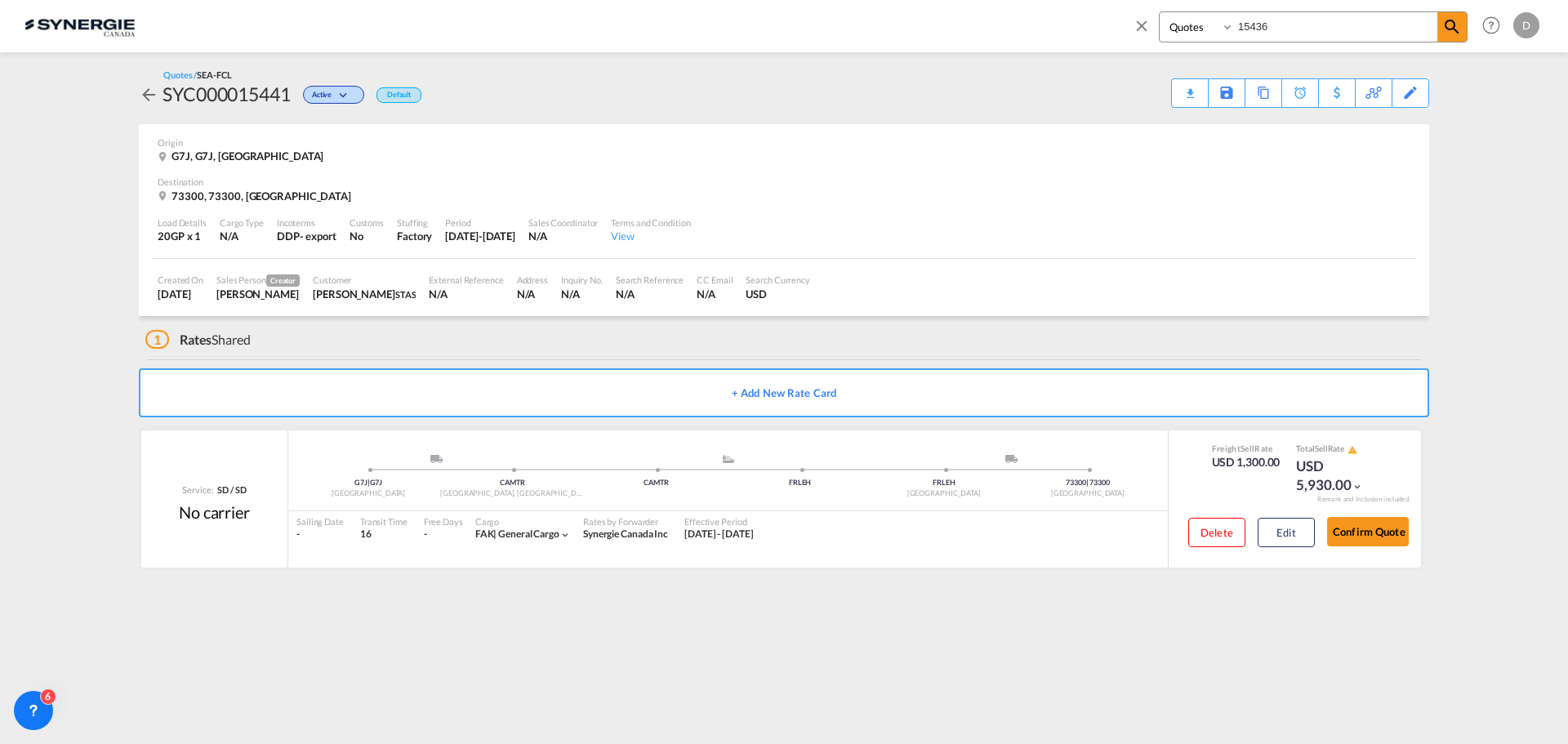
type input "15436"
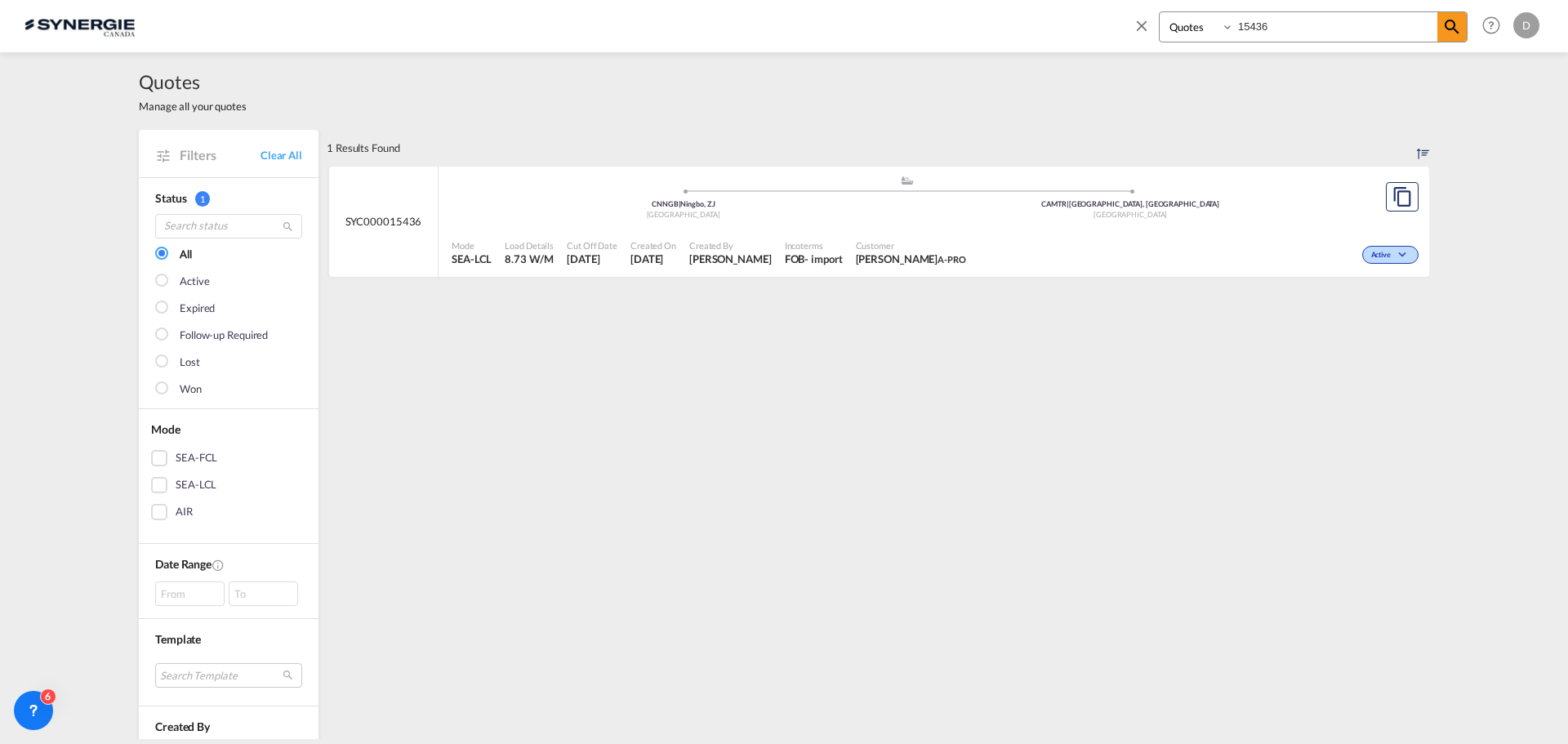
click at [872, 249] on span "Customer" at bounding box center [911, 245] width 110 height 13
click at [876, 243] on span "Customer" at bounding box center [911, 245] width 110 height 13
select select "Quotes"
click at [1399, 196] on md-icon "assets/icons/custom/copyQuote.svg" at bounding box center [1402, 196] width 19 height 19
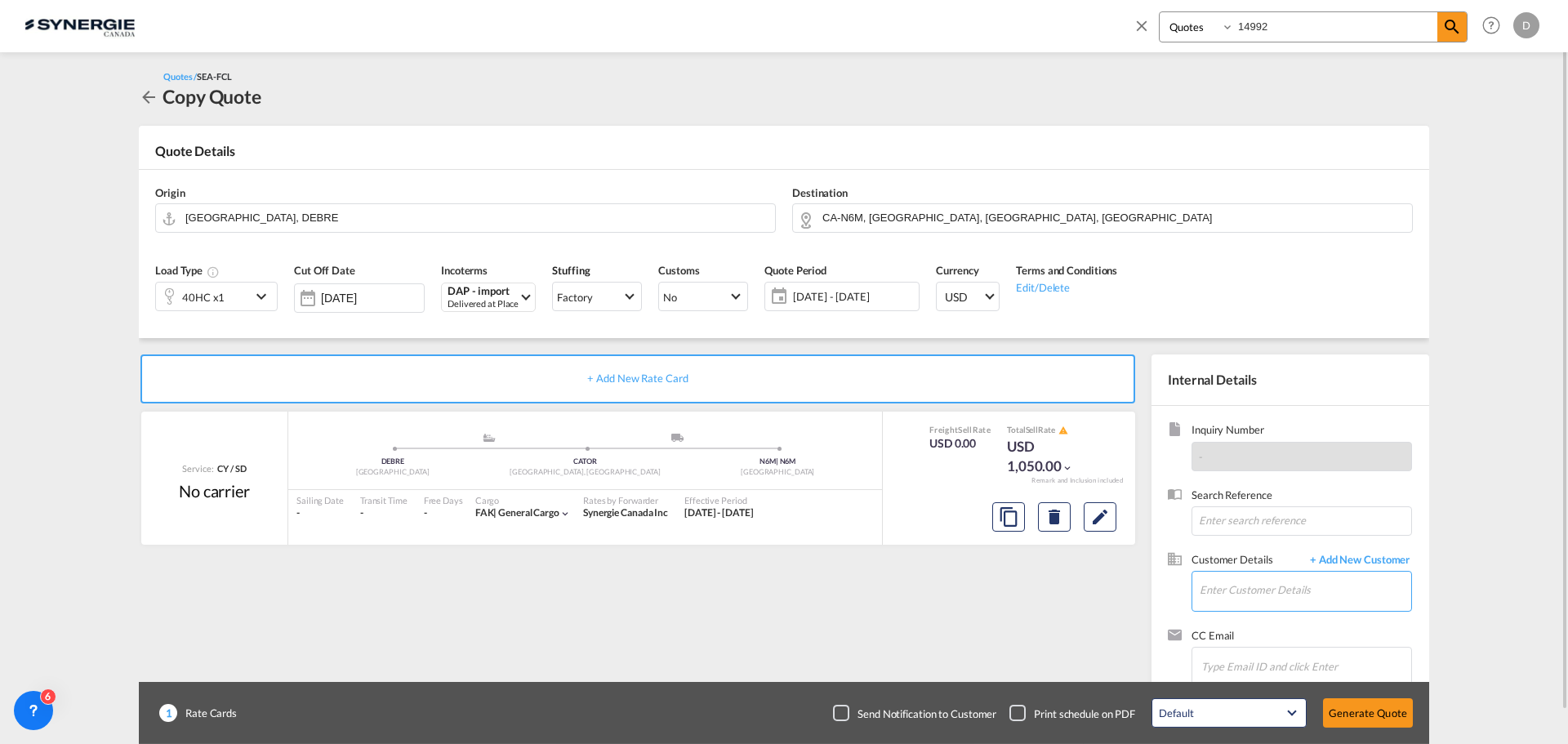
click at [1310, 600] on input "Enter Customer Details" at bounding box center [1306, 590] width 212 height 37
paste input "barath.kumar@lit.de"
type input "barath.kumar@lit.de"
click at [1388, 556] on span "+ Add New Customer" at bounding box center [1357, 560] width 110 height 18
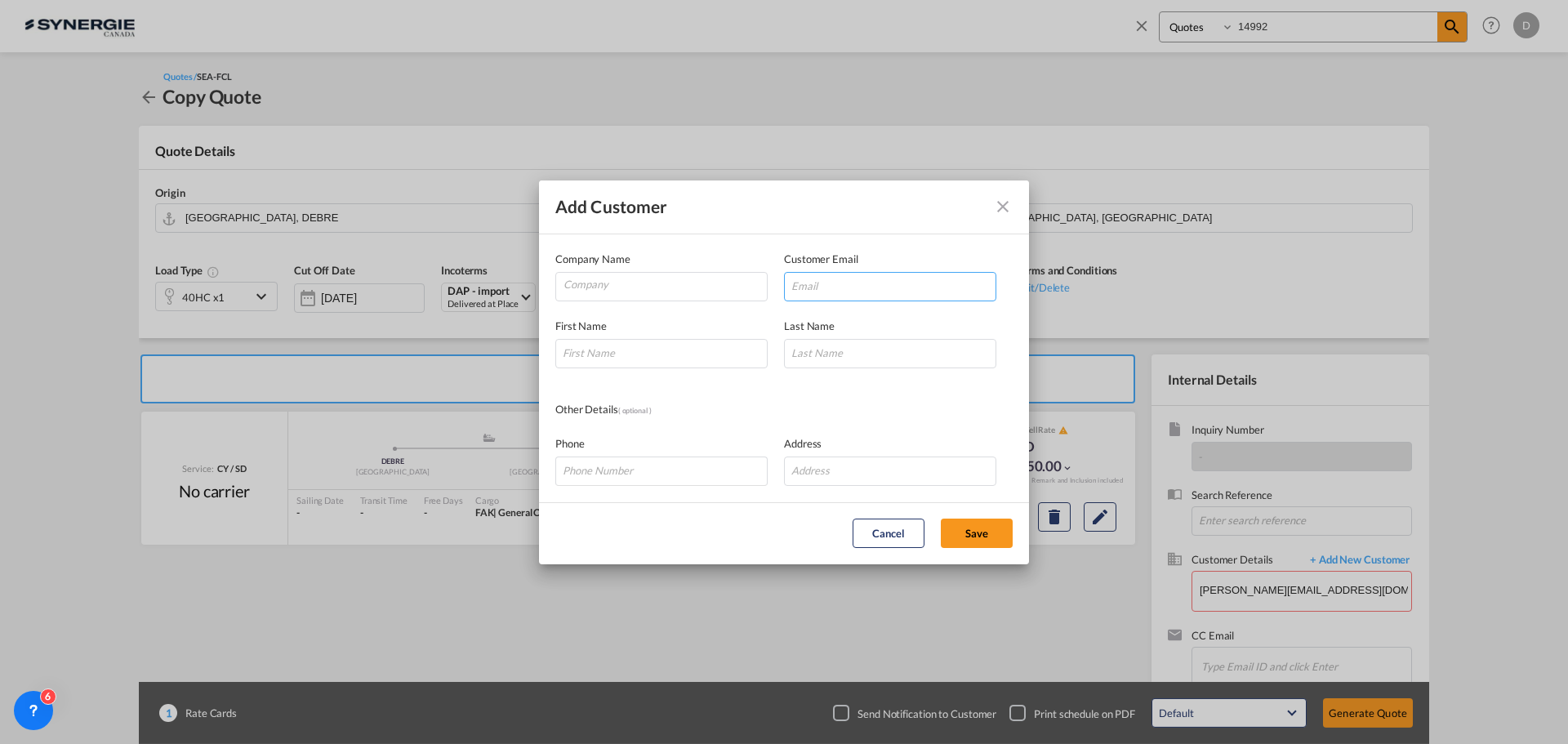
click at [872, 284] on input "Add Customer Company ..." at bounding box center [890, 286] width 212 height 29
paste input "barath.kumar@lit.de"
type input "barath.kumar@lit.de"
click at [666, 273] on input "Company" at bounding box center [665, 284] width 203 height 24
paste input "L.I.T. Air & Sea GmbH"
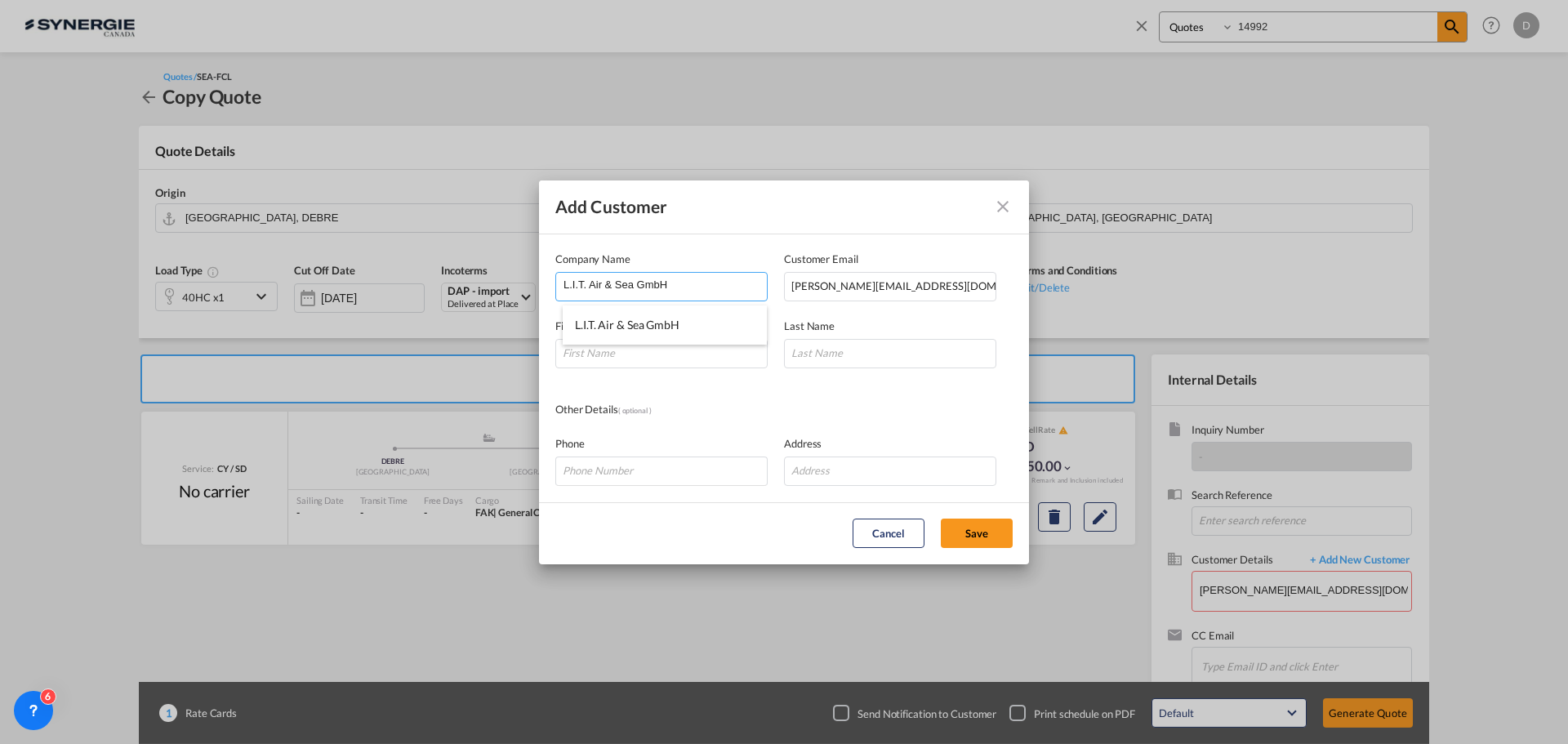
type input "L.I.T. Air & Sea GmbH"
click at [666, 358] on input "Add Customer Company ..." at bounding box center [661, 353] width 212 height 29
paste input "Barath Kumar"
click at [610, 356] on input "Barath Kumar" at bounding box center [661, 353] width 212 height 29
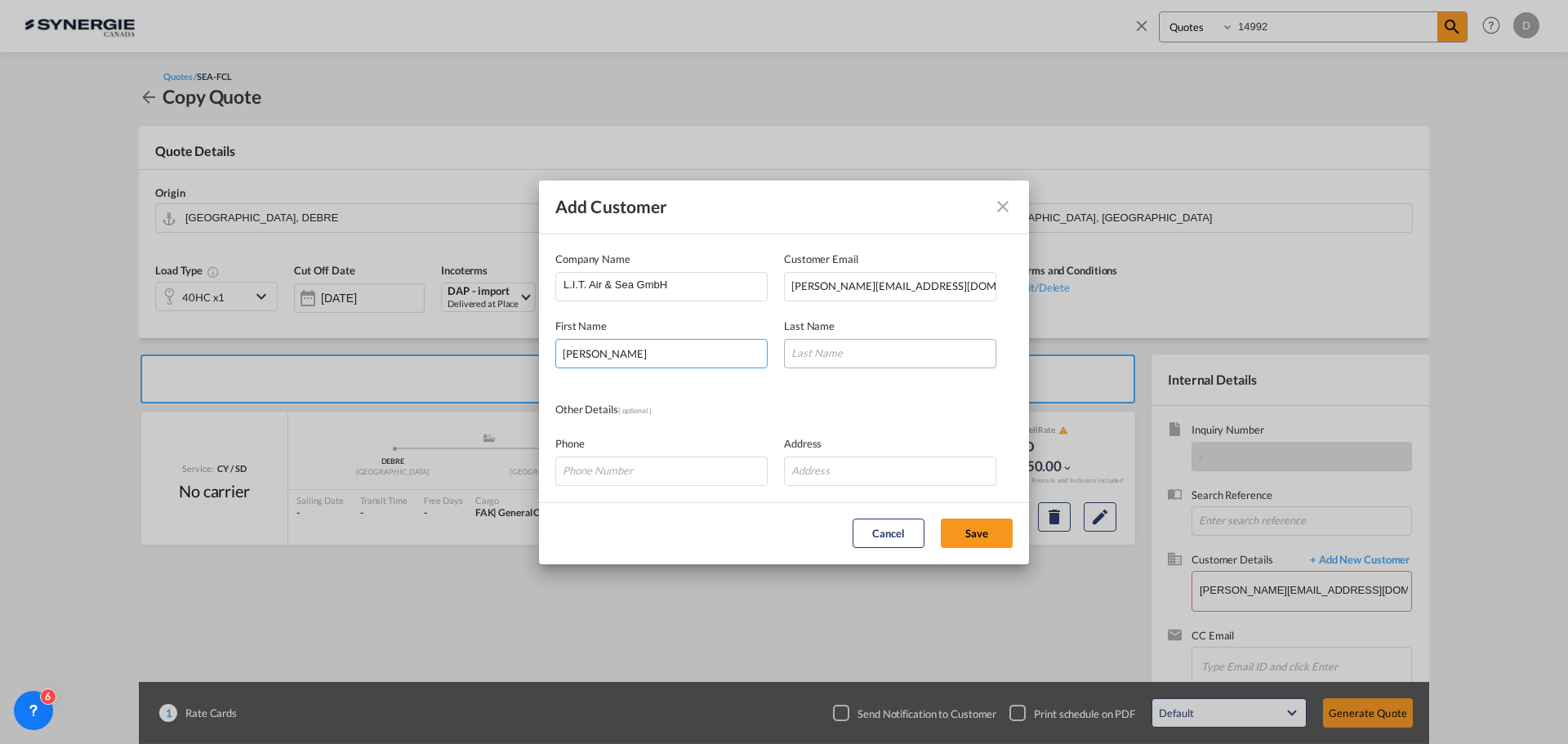
type input "Barath"
click at [896, 358] on input "Add Customer Company ..." at bounding box center [890, 353] width 212 height 29
paste input "Kumar"
type input "Kumar"
click at [680, 473] on input "Add Customer Company ..." at bounding box center [661, 471] width 212 height 29
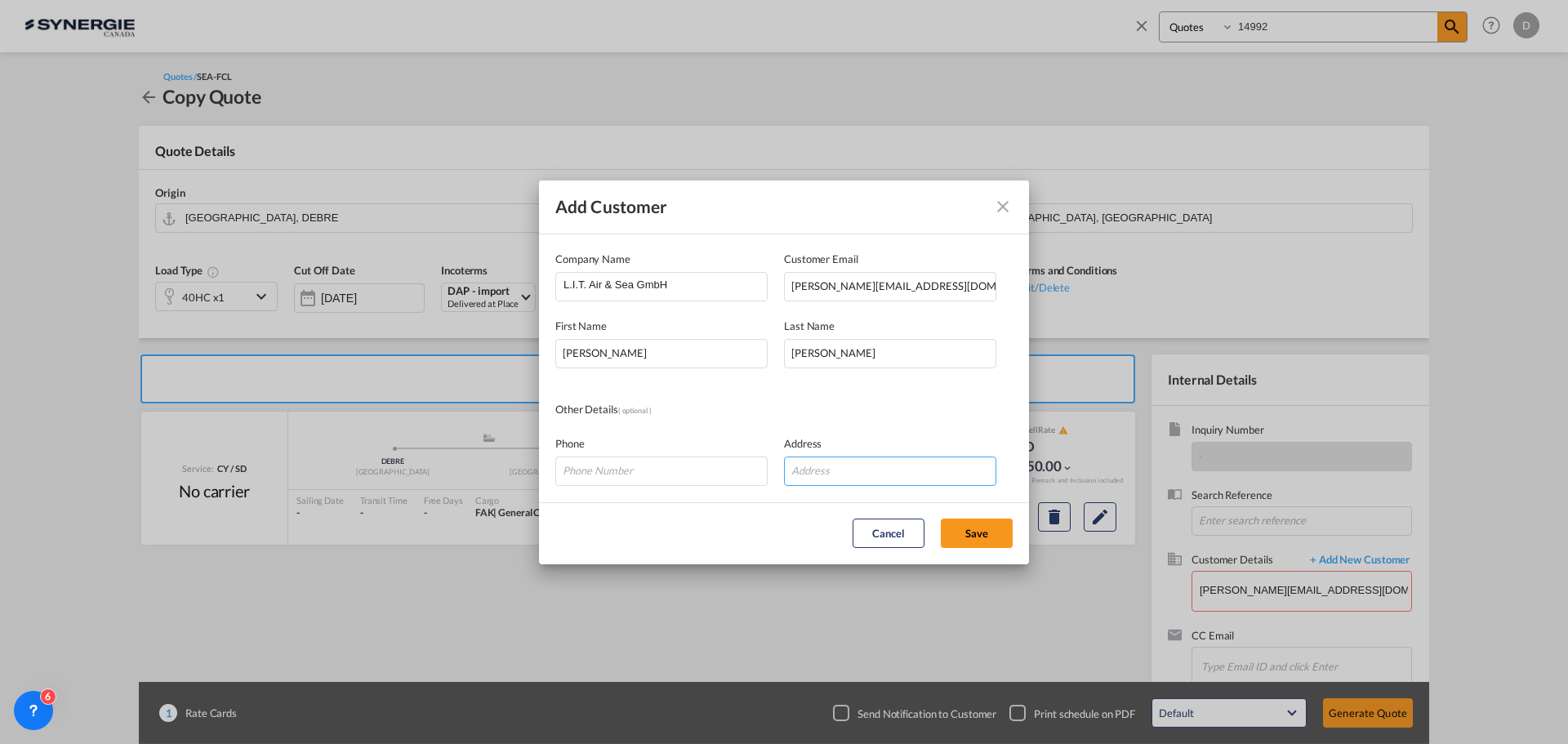
click at [813, 466] on input "Add Customer Company ..." at bounding box center [890, 471] width 212 height 29
paste input "Franz-Stickan-Straße 4 | 28197 Bremen | Deutschland"
type input "Franz-Stickan-Straße 4 | 28197 Bremen | Deutschland"
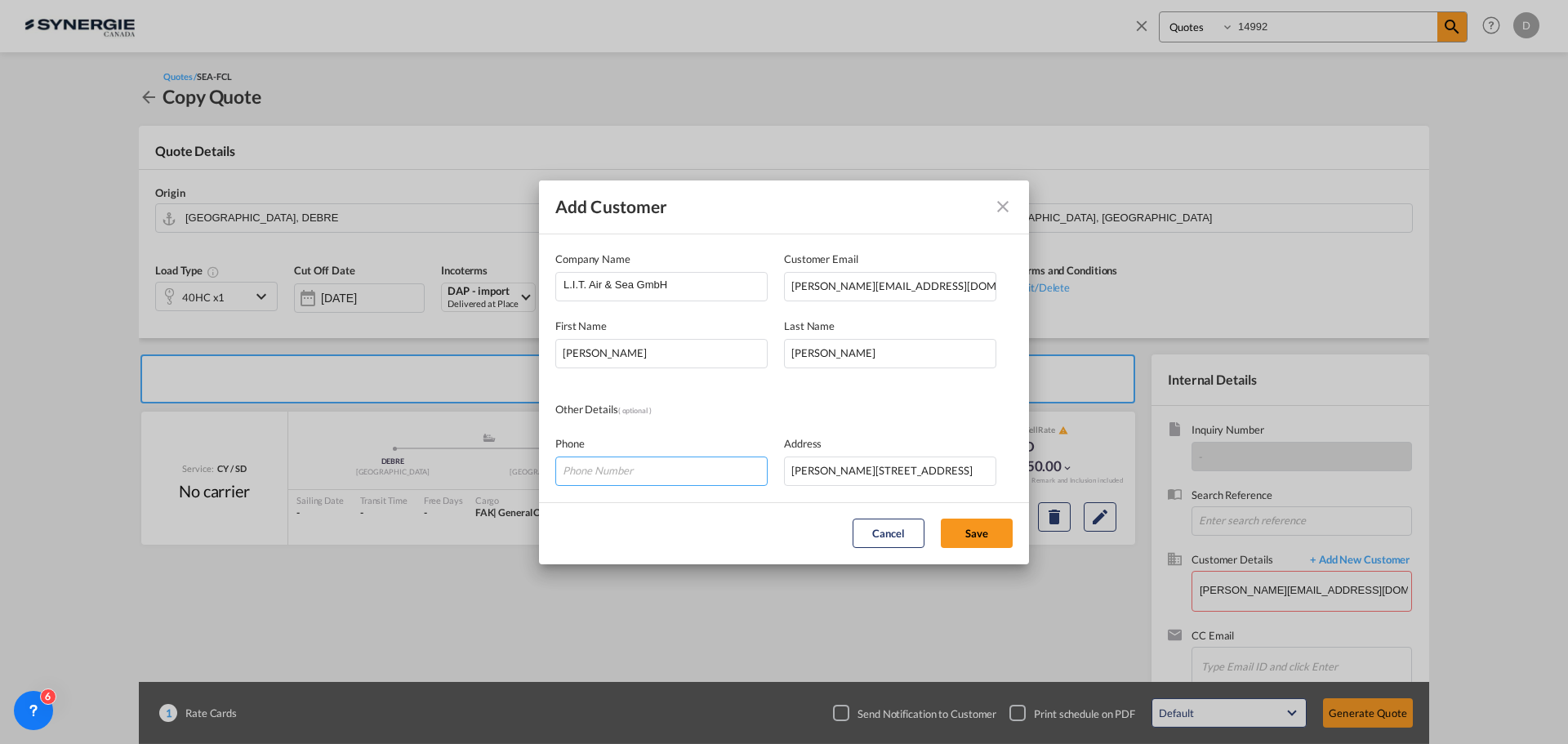
click at [591, 458] on input "Add Customer Company ..." at bounding box center [661, 471] width 212 height 29
paste input "+49 421 – 80710172"
type input "+49 421 – 80710172"
drag, startPoint x: 979, startPoint y: 526, endPoint x: 960, endPoint y: 523, distance: 19.2
click at [975, 529] on button "Save" at bounding box center [977, 533] width 72 height 29
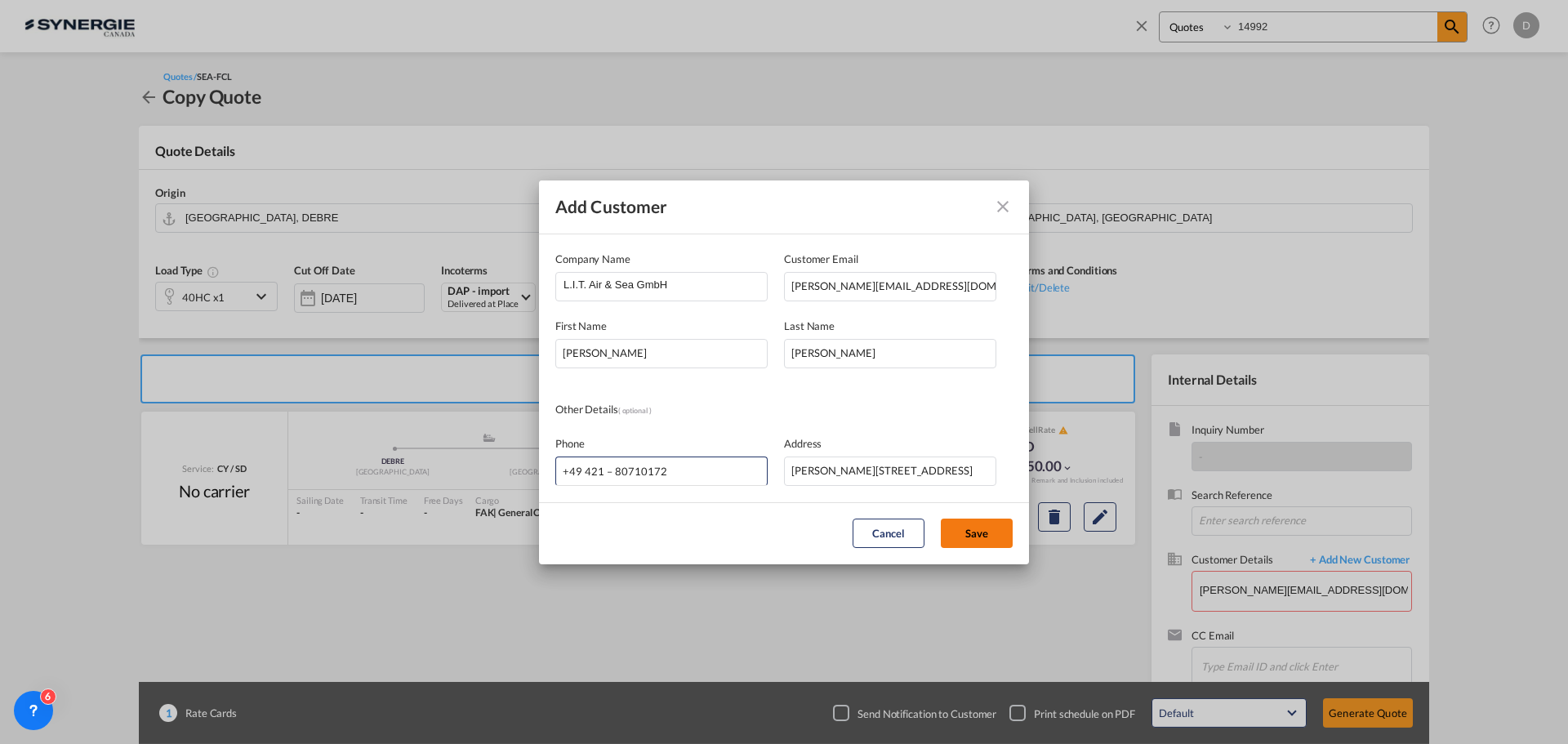
type input "L.I.T. Air & Sea GmbH, Barath Kumar, barath.kumar@lit.de"
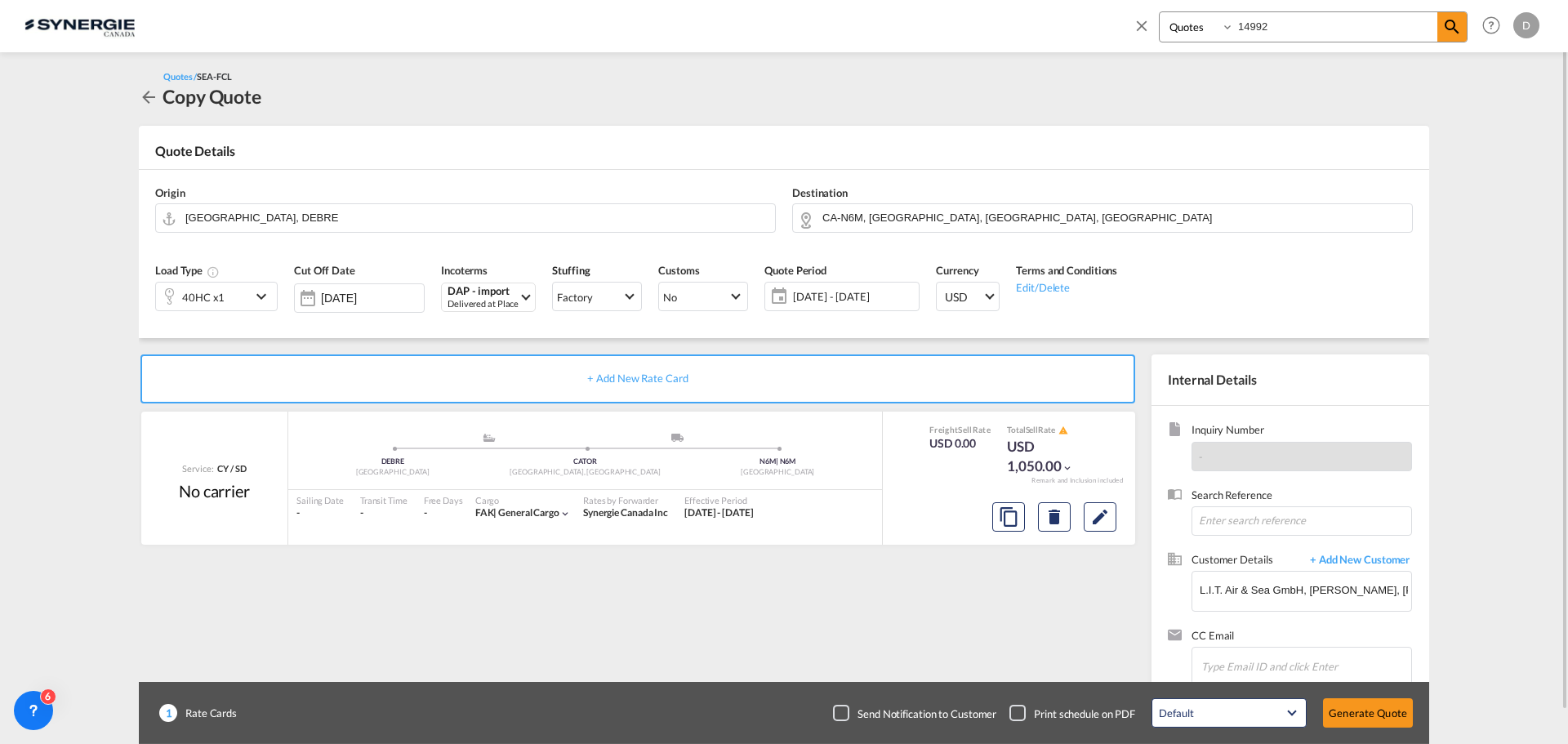
click at [854, 301] on span "24 Sep - 24 Oct 2025" at bounding box center [854, 296] width 122 height 15
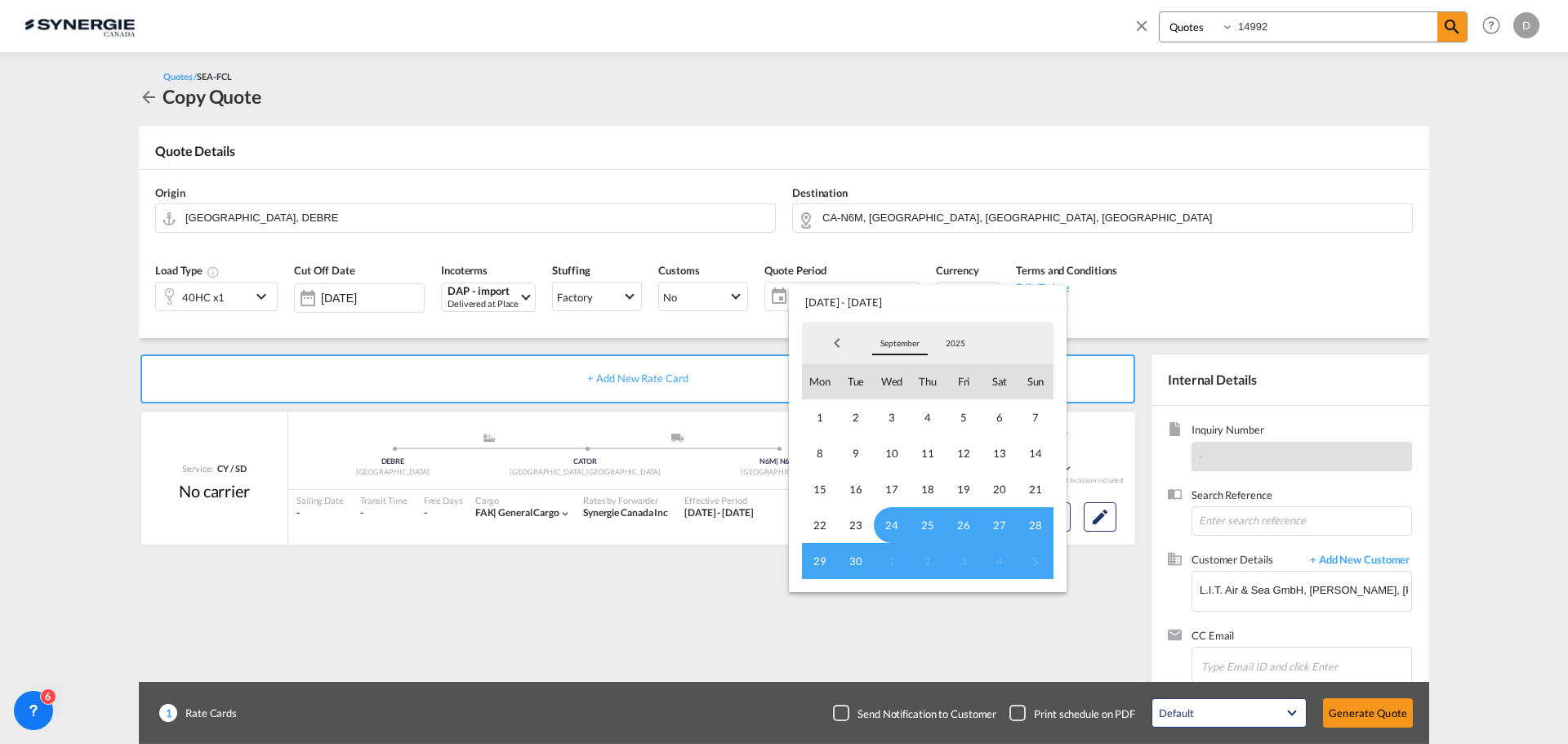
click at [906, 342] on span "September" at bounding box center [900, 342] width 52 height 12
click at [905, 376] on md-option "October" at bounding box center [916, 382] width 111 height 40
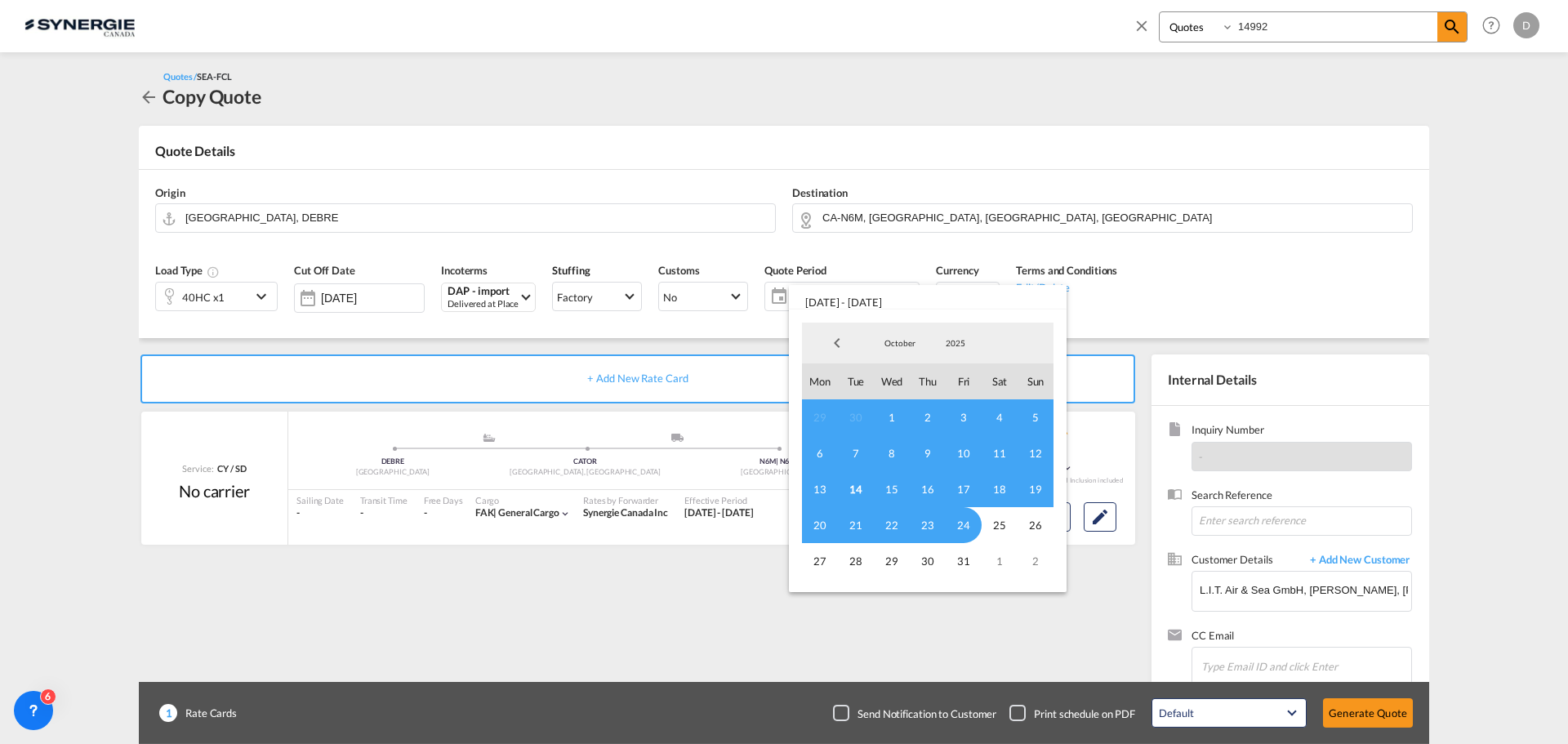
click at [854, 487] on span "14" at bounding box center [856, 489] width 36 height 36
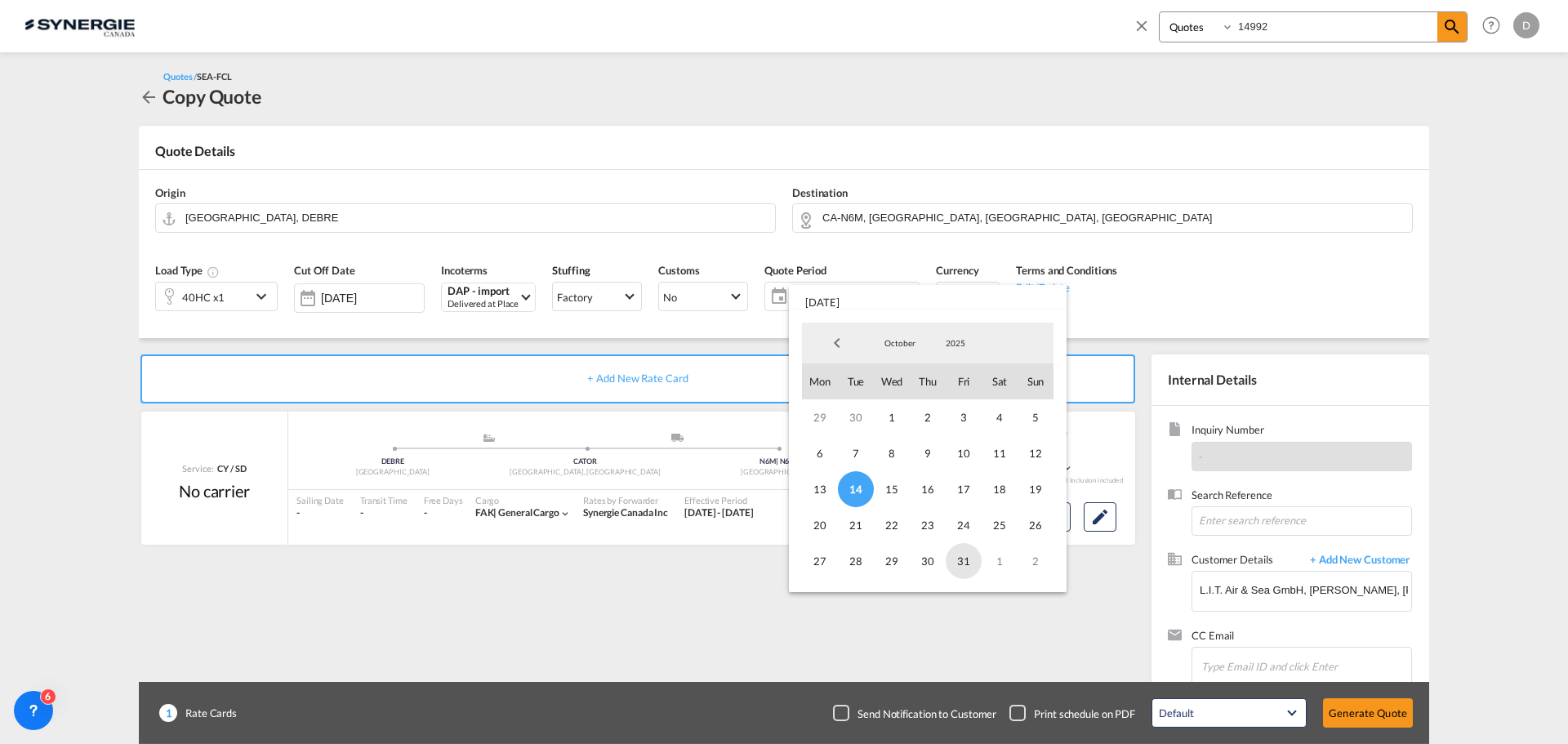
click at [959, 562] on span "31" at bounding box center [963, 560] width 36 height 36
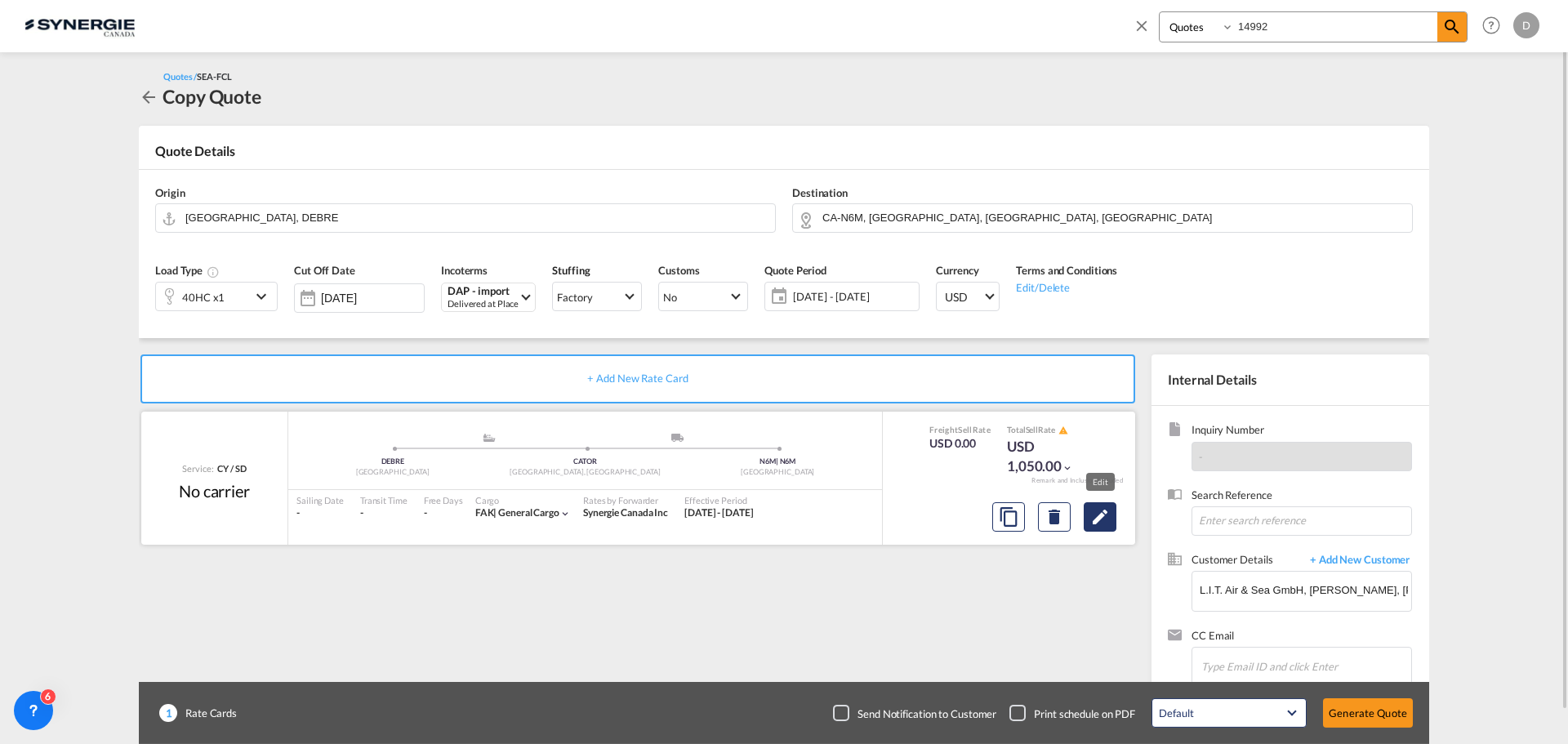
click at [1097, 520] on md-icon "Edit" at bounding box center [1100, 517] width 19 height 19
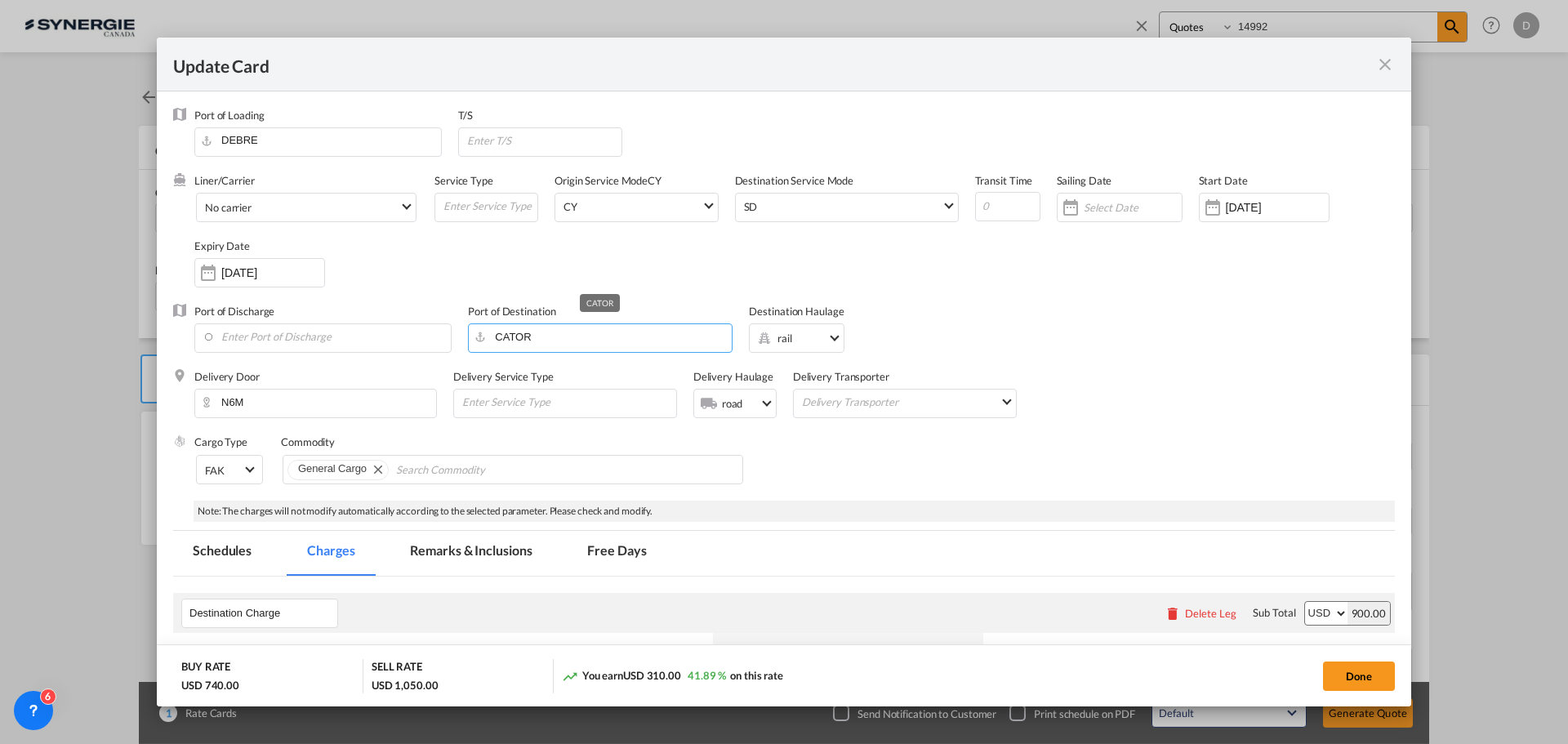
click at [515, 335] on input "CATOR" at bounding box center [604, 336] width 256 height 24
click at [515, 336] on input "CATOR" at bounding box center [604, 336] width 256 height 24
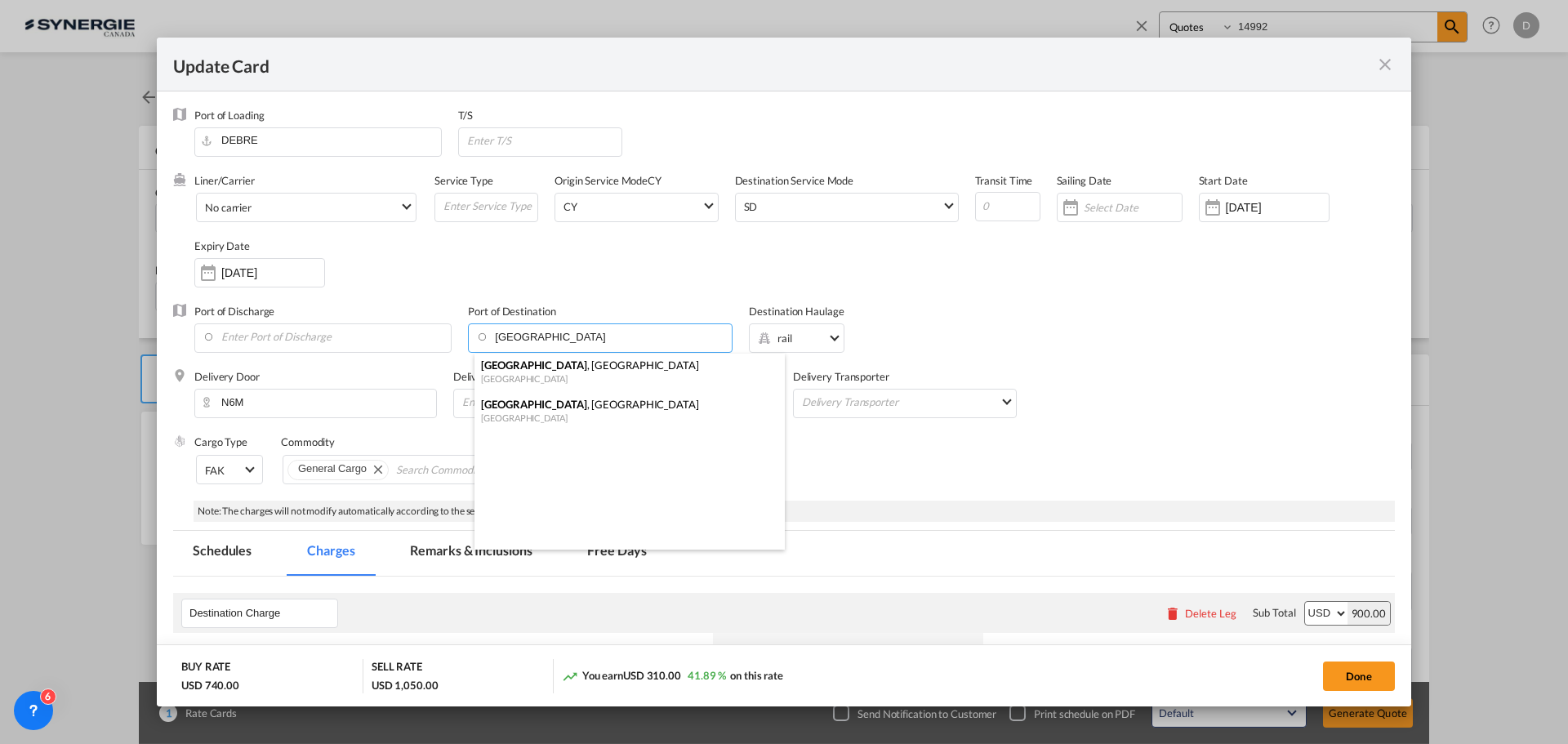
click at [554, 412] on div "Canada" at bounding box center [624, 417] width 287 height 13
type input "Montreal, QC, CAMTR"
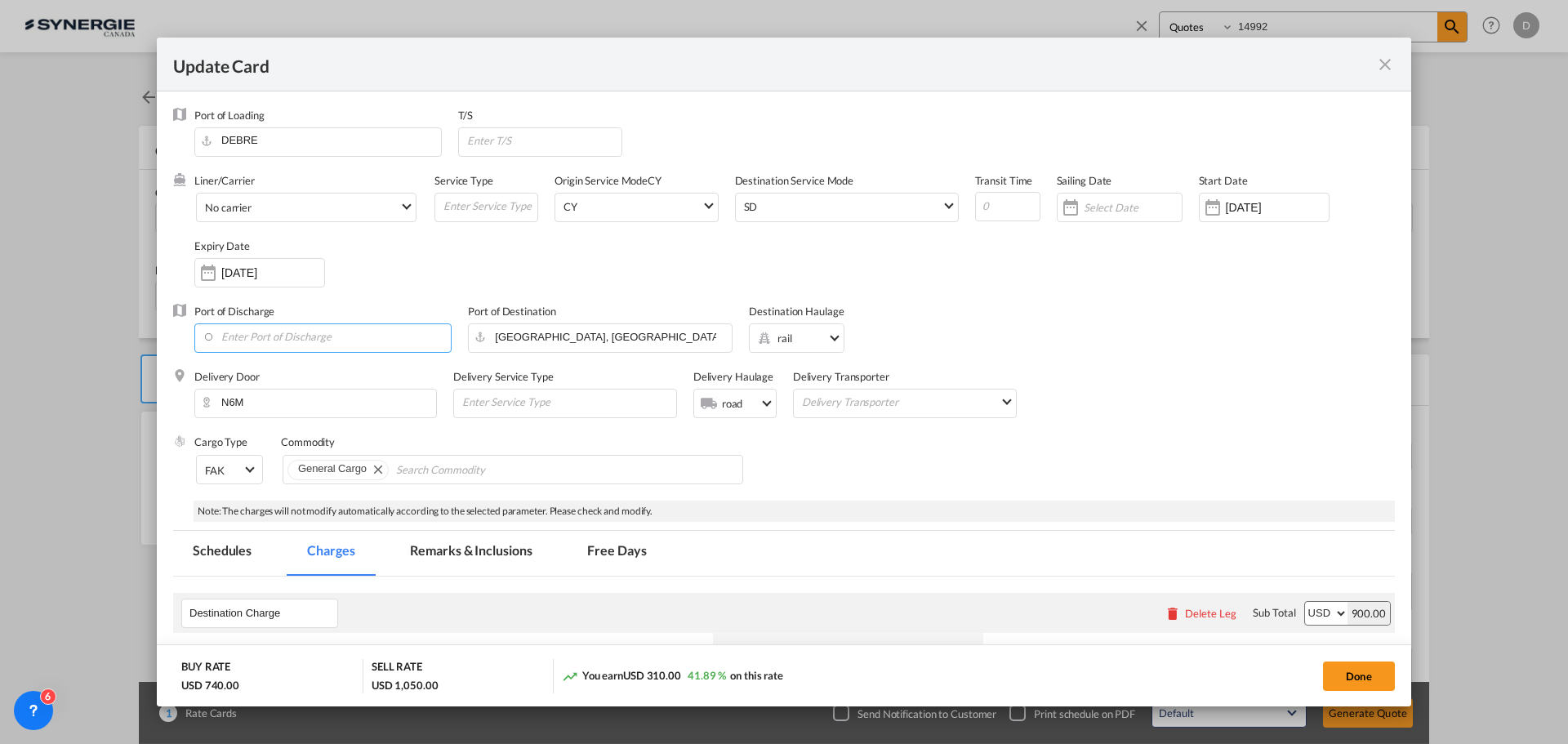
click at [316, 337] on input "Enter Port of Discharge" at bounding box center [326, 336] width 249 height 24
click at [264, 410] on div "[GEOGRAPHIC_DATA], [GEOGRAPHIC_DATA]" at bounding box center [351, 403] width 287 height 15
type input "Montreal, QC, CAMTR"
click at [900, 450] on div "Cargo Type FAK FAK GCR GDSM General Cargo Hazardous Cargo Ambient Foodstuff Chi…" at bounding box center [795, 467] width 1200 height 66
click at [831, 334] on span "Select Destination Haulage: rail" at bounding box center [833, 336] width 9 height 9
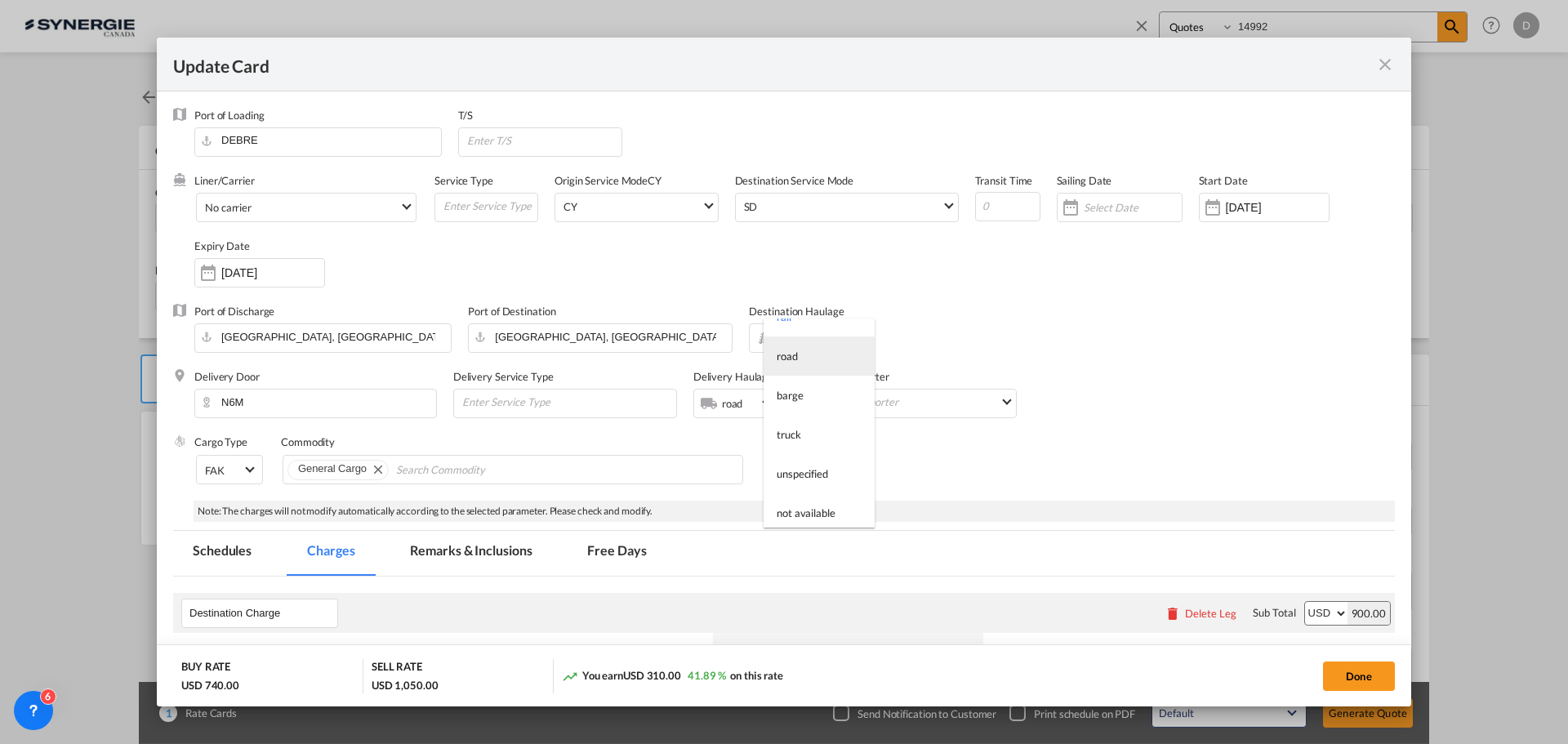
scroll to position [26, 0]
click at [819, 498] on md-option "not available" at bounding box center [819, 508] width 111 height 40
click at [805, 450] on div "Cargo Type FAK FAK GCR GDSM General Cargo Hazardous Cargo Ambient Foodstuff Chi…" at bounding box center [795, 467] width 1200 height 66
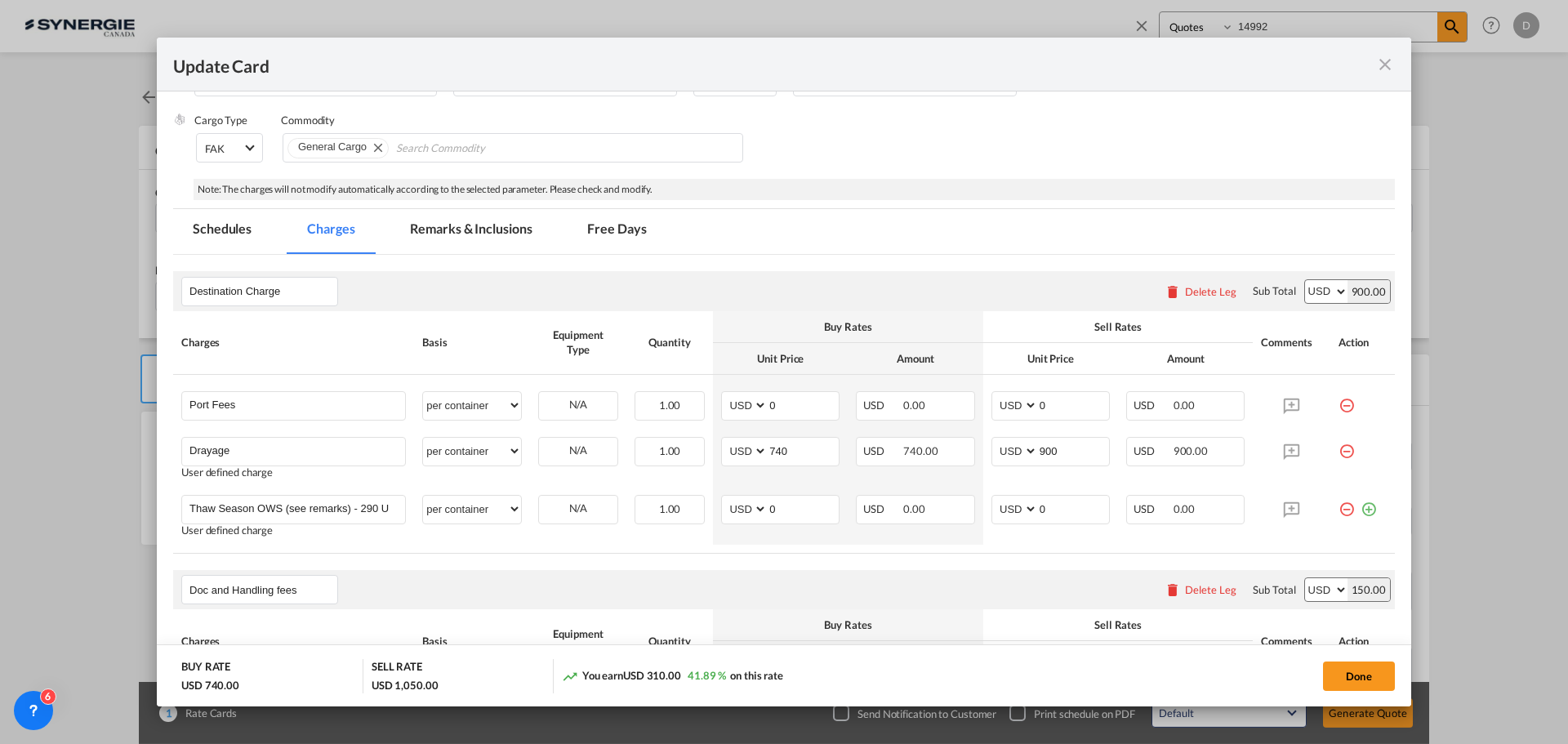
scroll to position [327, 0]
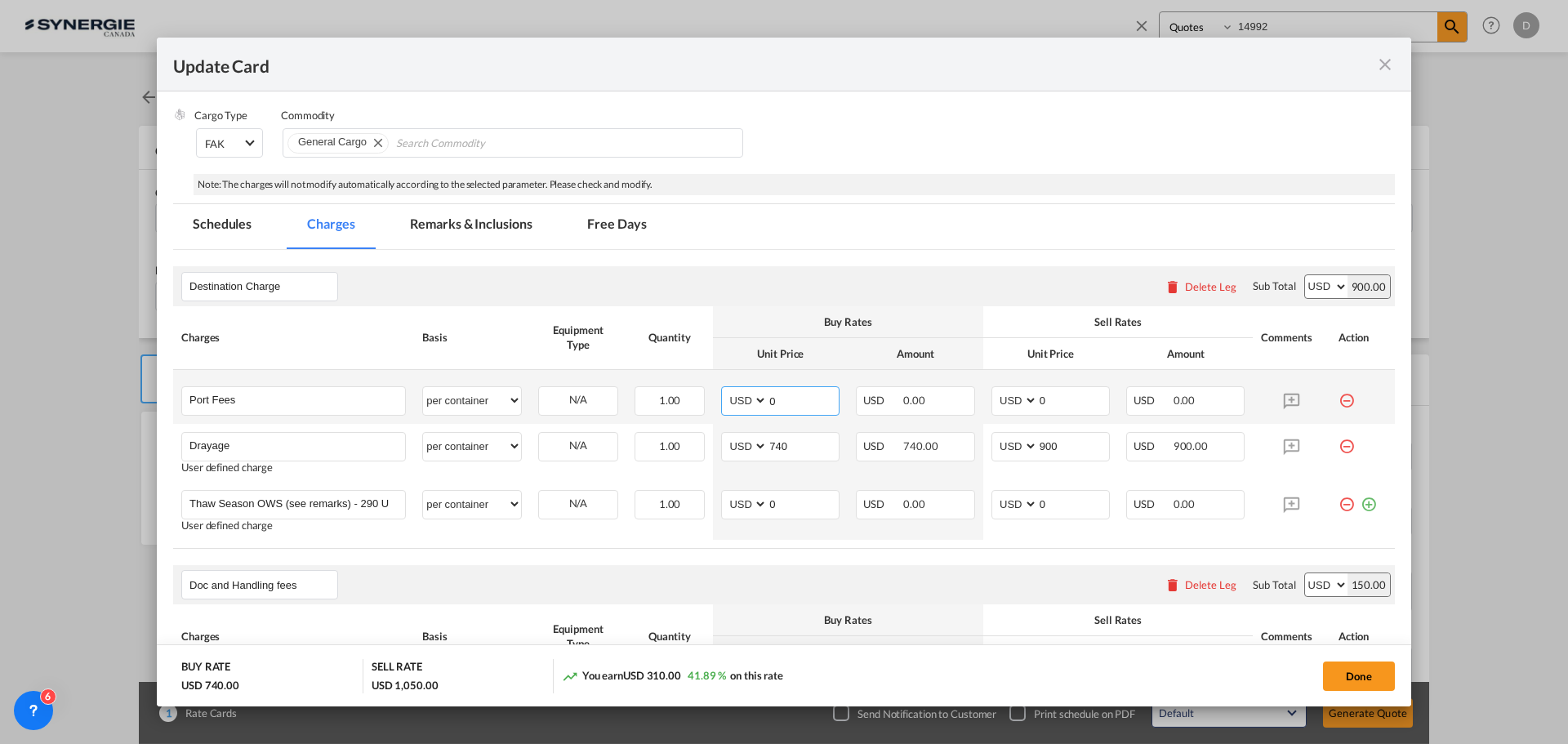
drag, startPoint x: 764, startPoint y: 400, endPoint x: 772, endPoint y: 397, distance: 8.5
click at [772, 397] on input "0" at bounding box center [802, 399] width 71 height 24
type input "50"
click at [1043, 401] on input "0" at bounding box center [1072, 399] width 71 height 24
type input "65"
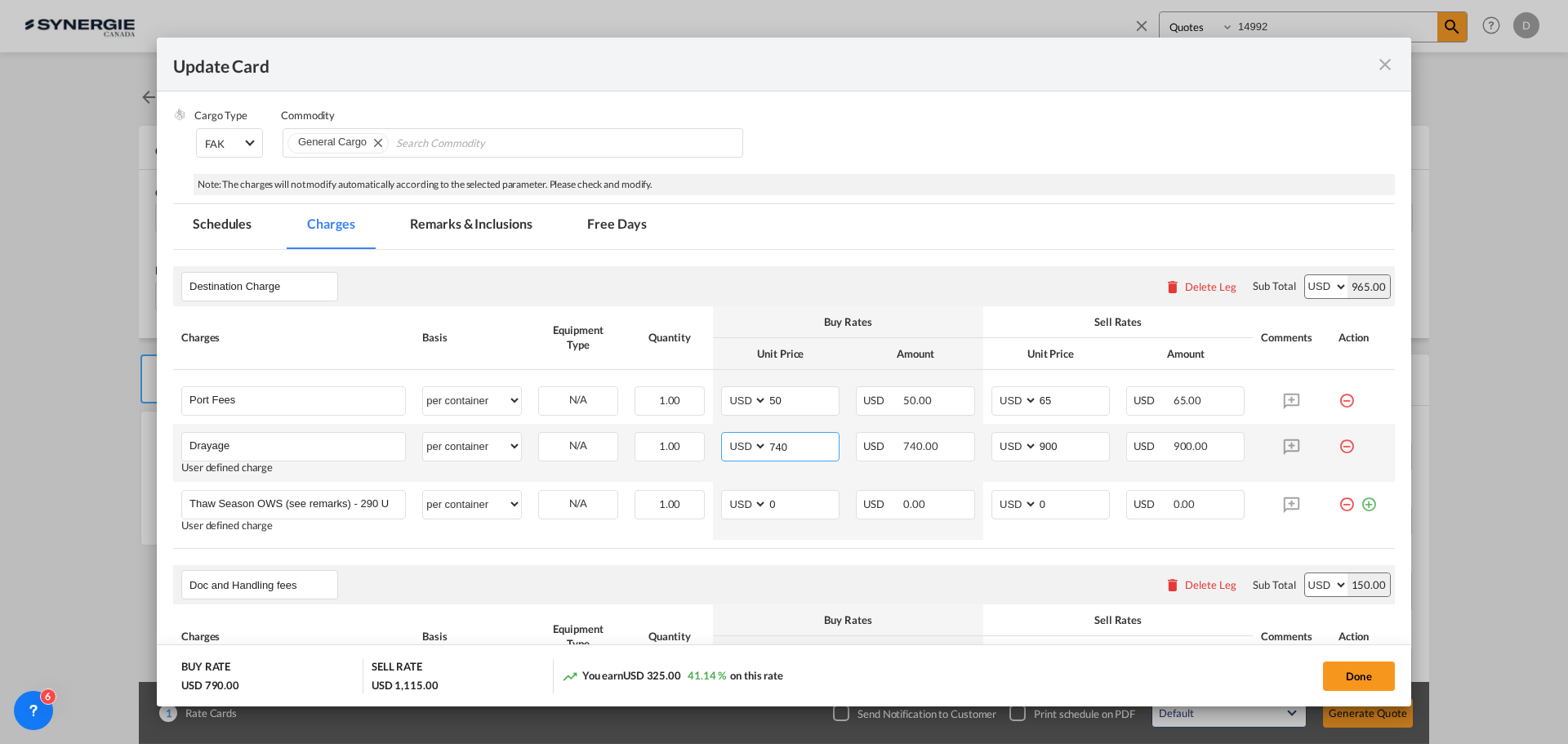
click at [775, 447] on input "740" at bounding box center [802, 444] width 71 height 24
click at [775, 445] on input "740" at bounding box center [802, 444] width 71 height 24
type input "2305"
click at [1048, 447] on input "900" at bounding box center [1072, 444] width 71 height 24
click at [1048, 445] on input "900" at bounding box center [1072, 444] width 71 height 24
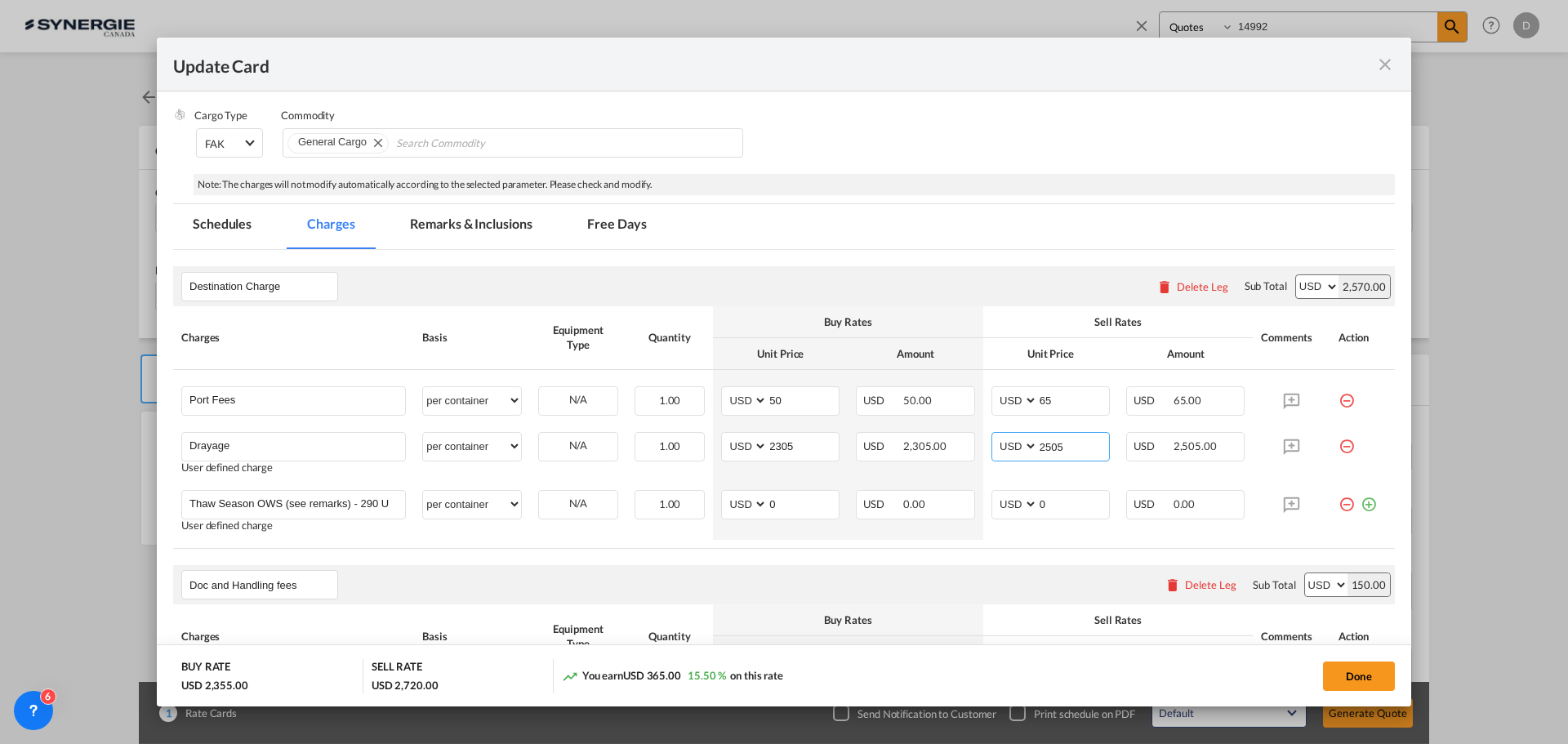
type input "2505"
click at [466, 223] on md-tab-item "Remarks & Inclusions" at bounding box center [470, 226] width 161 height 45
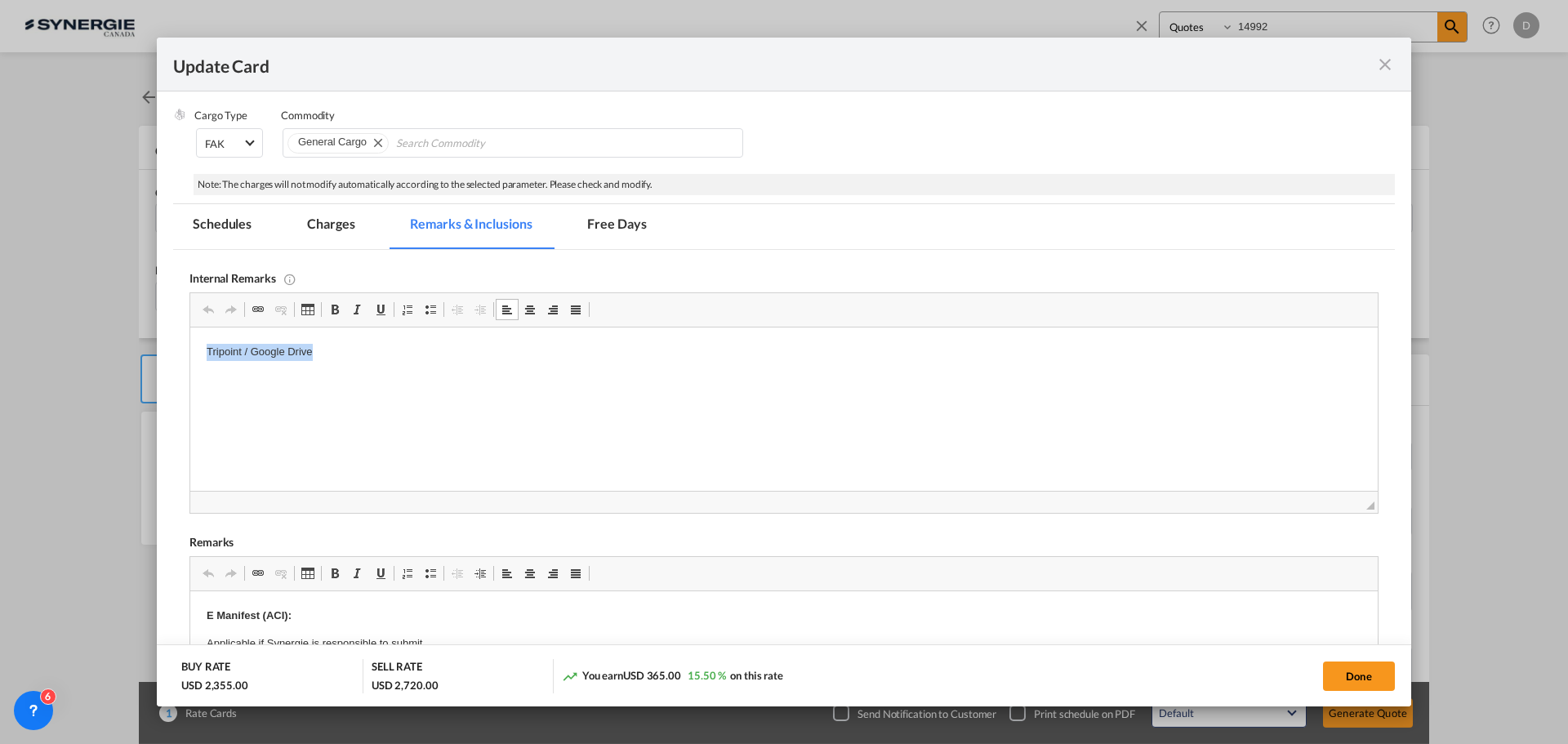
drag, startPoint x: 317, startPoint y: 349, endPoint x: 80, endPoint y: 341, distance: 237.1
click at [191, 341] on html "Tripoint / Google Drive" at bounding box center [784, 351] width 1188 height 49
click at [296, 377] on html "Pride Containers / https://app.frontapp.com/open/msg_1i2zgcun?key=8TpXKtKtBfLpG…" at bounding box center [784, 351] width 1188 height 49
drag, startPoint x: 238, startPoint y: 398, endPoint x: 284, endPoint y: 417, distance: 49.8
click at [247, 377] on html "Pride Containers / 2300$ + 35% FSC + 60$ port fee / tps://app.frontapp.com/open…" at bounding box center [784, 351] width 1188 height 49
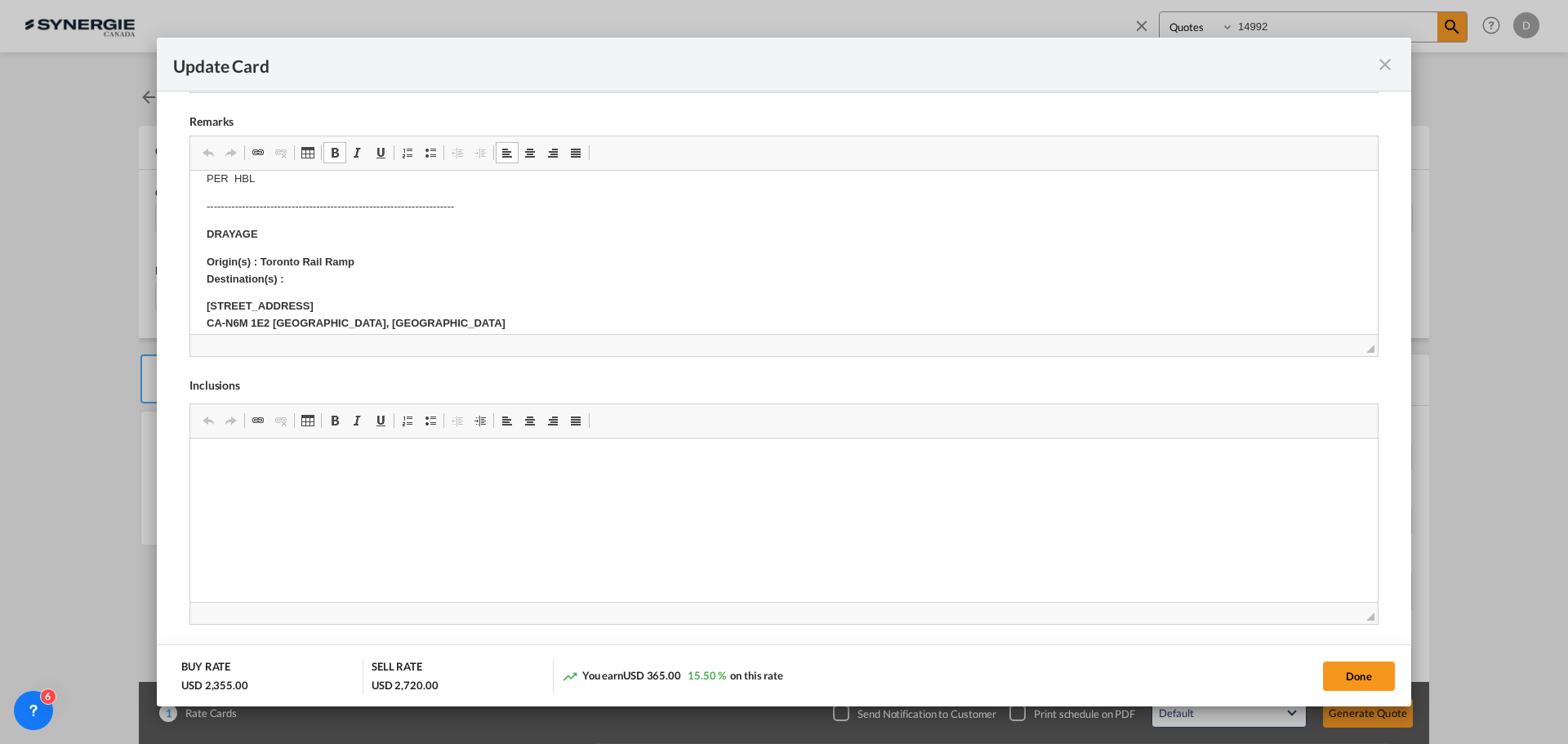
scroll to position [245, 0]
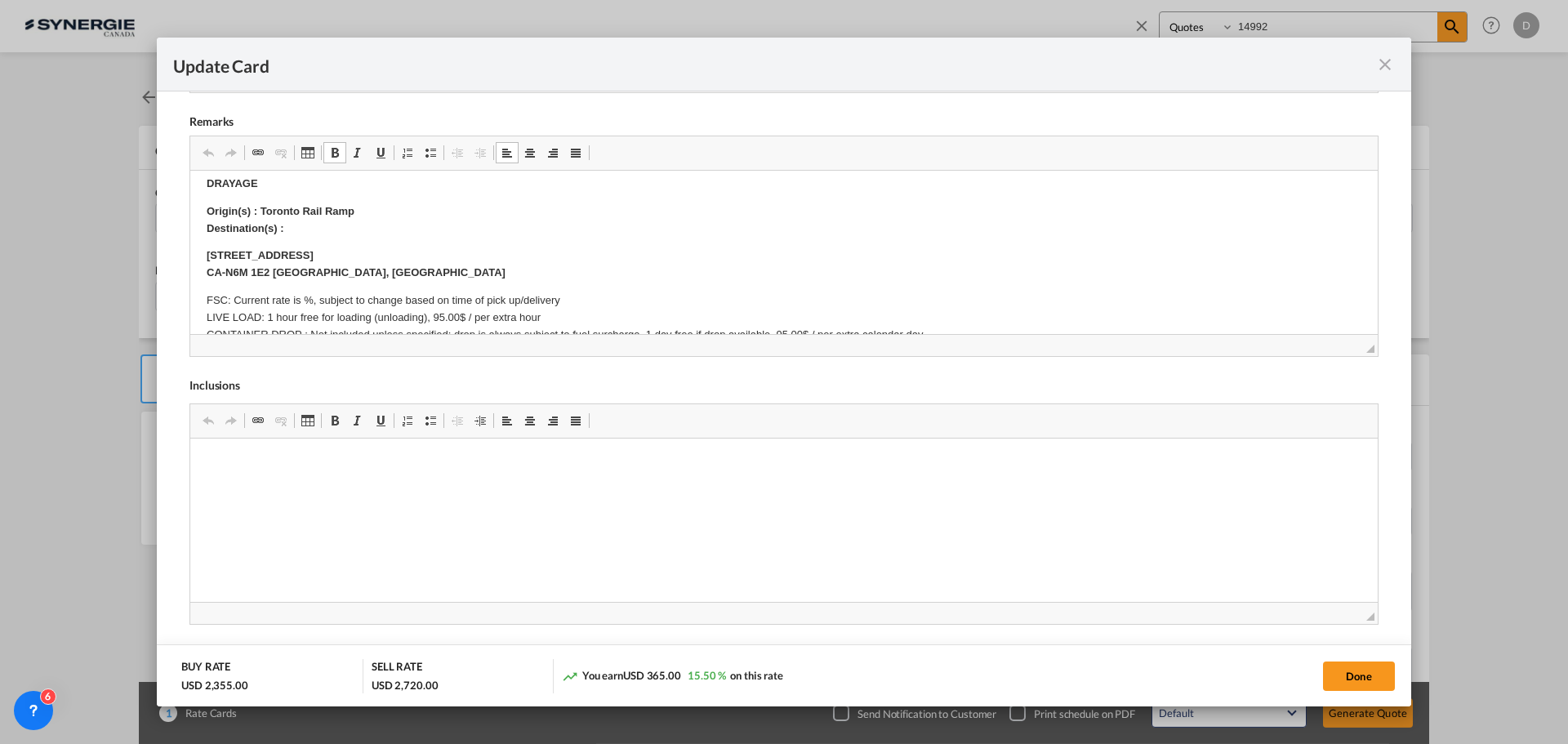
click at [378, 209] on p "Origin(s) : Toronto Rail Ramp Destination(s) :" at bounding box center [783, 220] width 1155 height 34
drag, startPoint x: 373, startPoint y: 209, endPoint x: 263, endPoint y: 210, distance: 110.0
click at [263, 210] on p "Origin(s) : Toronto Rail Ramp Destination(s) :" at bounding box center [783, 220] width 1155 height 34
click at [304, 233] on p "Origin(s) : Montreal Destination(s) :" at bounding box center [783, 220] width 1155 height 34
click at [304, 234] on body "E Manifest (ACI): Applicable if Synergie is responsible to submit Per E-manifes…" at bounding box center [783, 387] width 1155 height 891
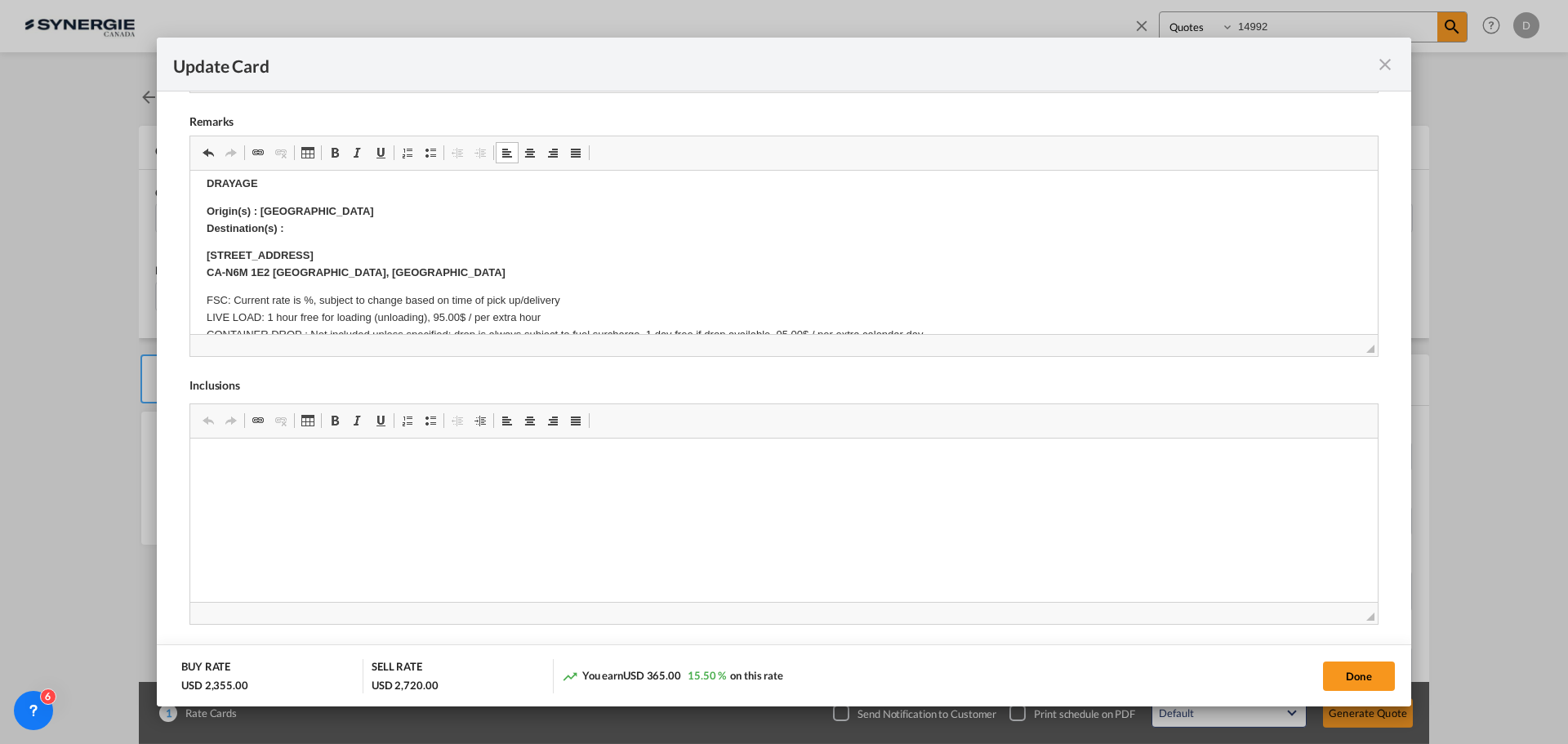
click at [304, 234] on p "Origin(s) : Montreal Destination(s) :" at bounding box center [783, 220] width 1155 height 34
click at [302, 226] on p "Origin(s) : Montreal Destination(s) :" at bounding box center [783, 220] width 1155 height 34
click at [323, 205] on p "Origin(s) : Montreal Destination(s) : 3100 nova Court CA-N6M 1E2 London, Ontario" at bounding box center [783, 220] width 1155 height 34
drag, startPoint x: 558, startPoint y: 228, endPoint x: 526, endPoint y: 229, distance: 32.0
click at [557, 228] on p "Origin(s) : Montreal CY Destination(s) : 3100 nova Court CA-N6M 1E2 London, Ont…" at bounding box center [783, 220] width 1155 height 34
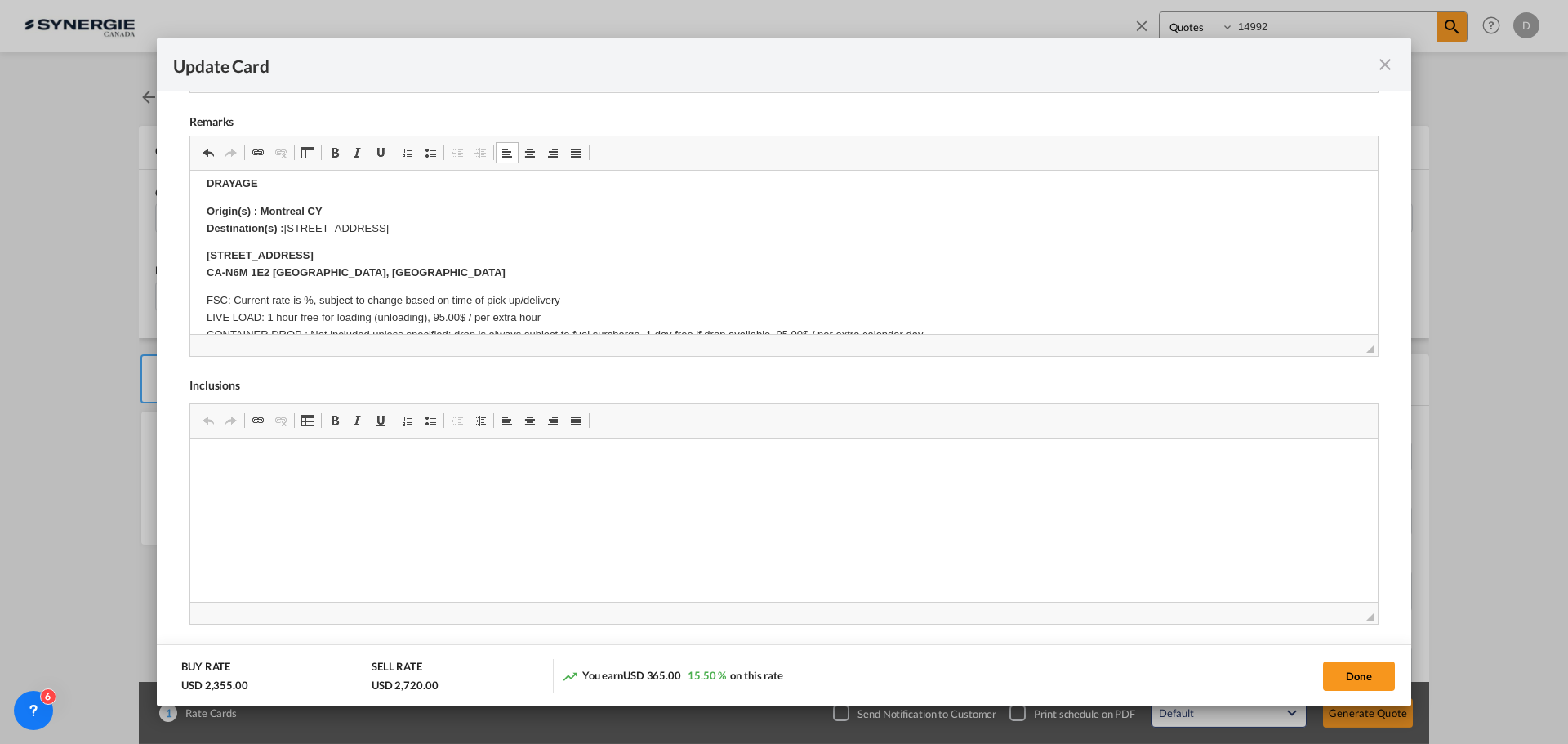
drag, startPoint x: 513, startPoint y: 225, endPoint x: 285, endPoint y: 229, distance: 228.0
click at [285, 229] on p "Origin(s) : Montreal CY Destination(s) : 3100 nova Court CA-N6M 1E2 London, Ont…" at bounding box center [783, 220] width 1155 height 34
click at [332, 154] on span "Update Card Port ..." at bounding box center [335, 153] width 14 height 14
click at [534, 251] on p "3100 nova Court CA-N6M 1E2 London, Ontario" at bounding box center [783, 264] width 1155 height 34
drag, startPoint x: 520, startPoint y: 228, endPoint x: 288, endPoint y: 229, distance: 232.0
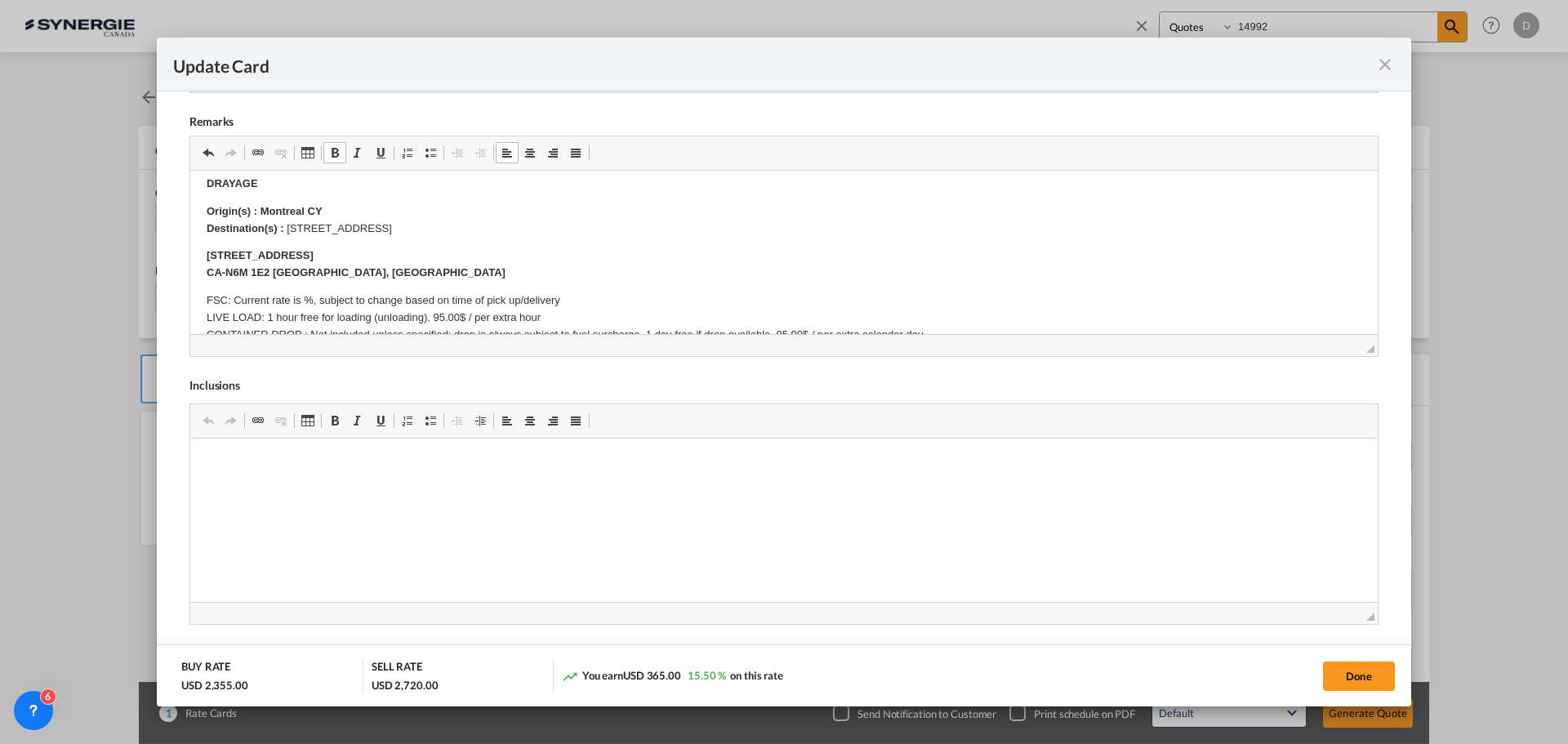
click at [288, 229] on p "Origin(s) : Montreal CY Destination(s) : 3100 nova Court CA-N6M 1E2 London, Ont…" at bounding box center [783, 220] width 1155 height 34
click at [337, 149] on span "Update Card Port ..." at bounding box center [335, 153] width 14 height 14
click at [683, 273] on p "3100 nova Court CA-N6M 1E2 London, Ontario" at bounding box center [783, 264] width 1155 height 34
click at [1349, 664] on button "Done" at bounding box center [1359, 675] width 72 height 29
type input "23 Sep 2025"
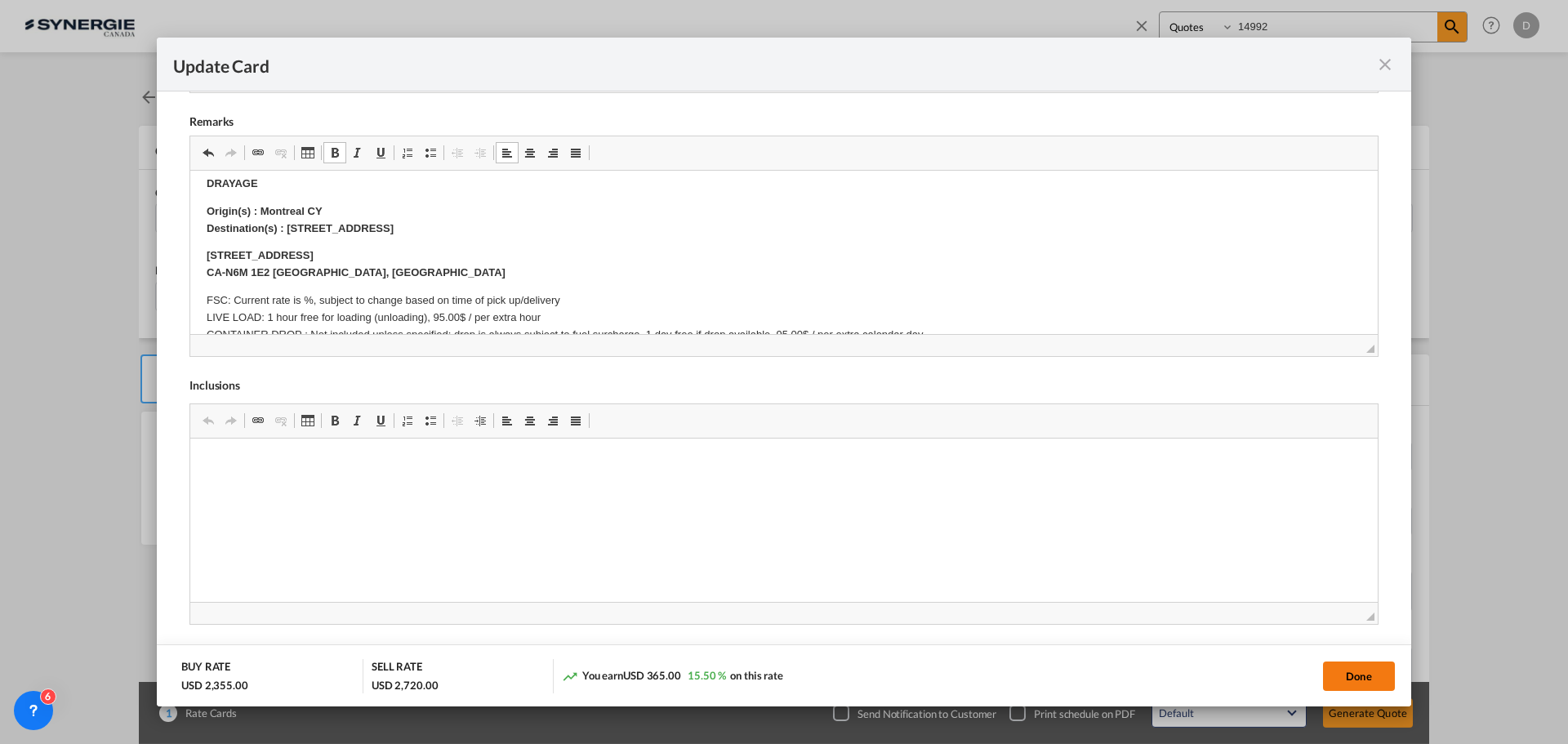
type input "23 Oct 2025"
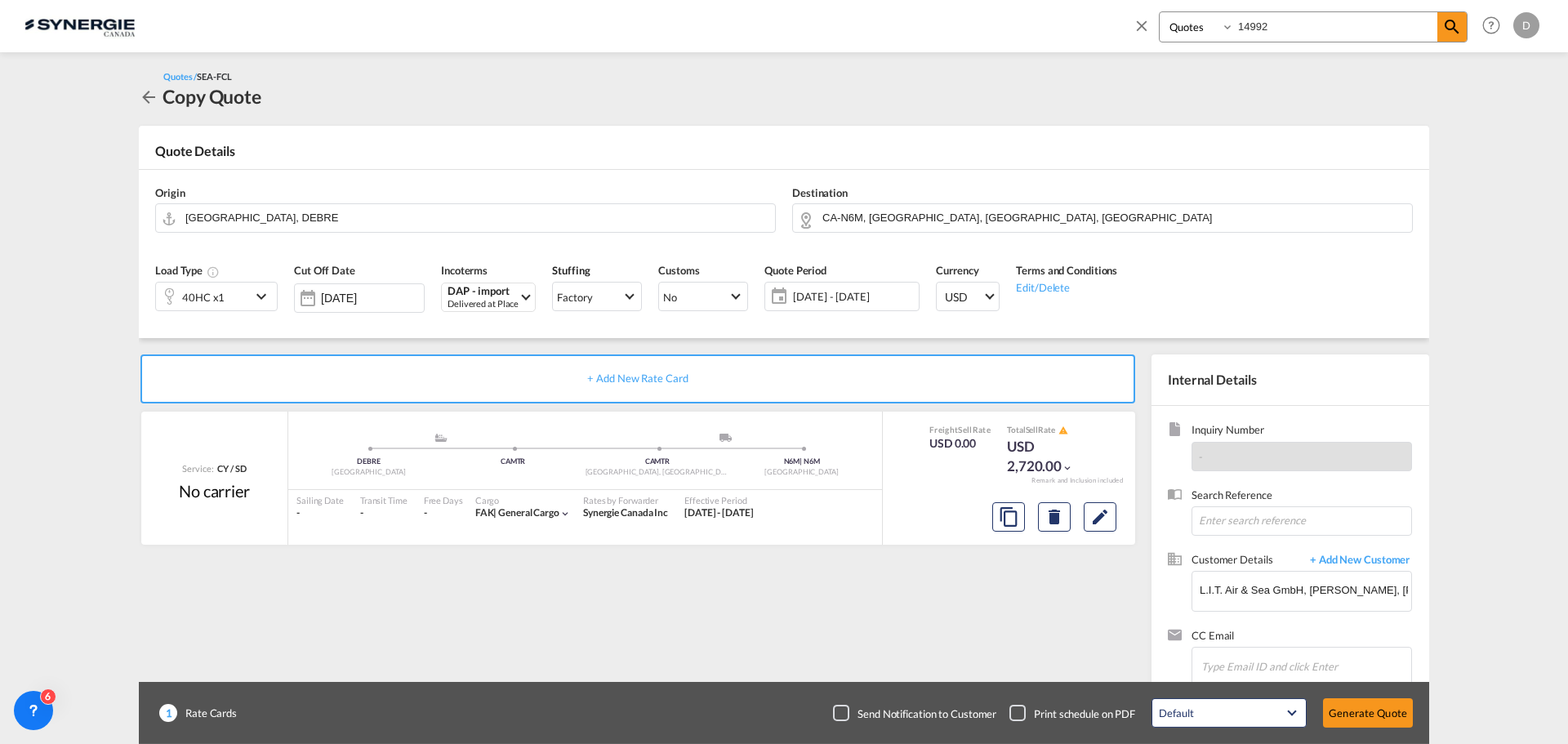
scroll to position [250, 0]
click at [1360, 721] on button "Generate Quote" at bounding box center [1368, 712] width 90 height 29
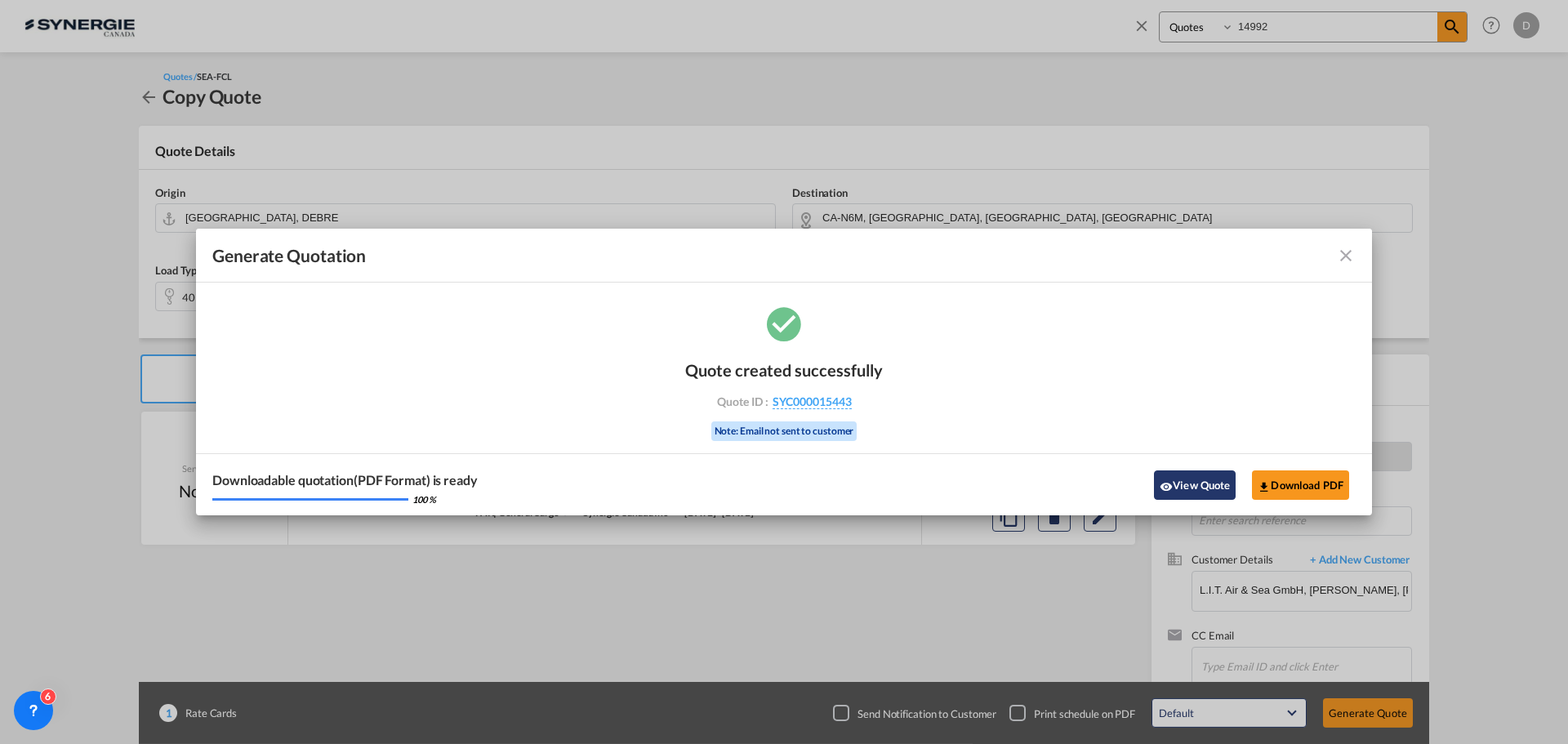
click at [1197, 480] on button "View Quote" at bounding box center [1194, 485] width 81 height 29
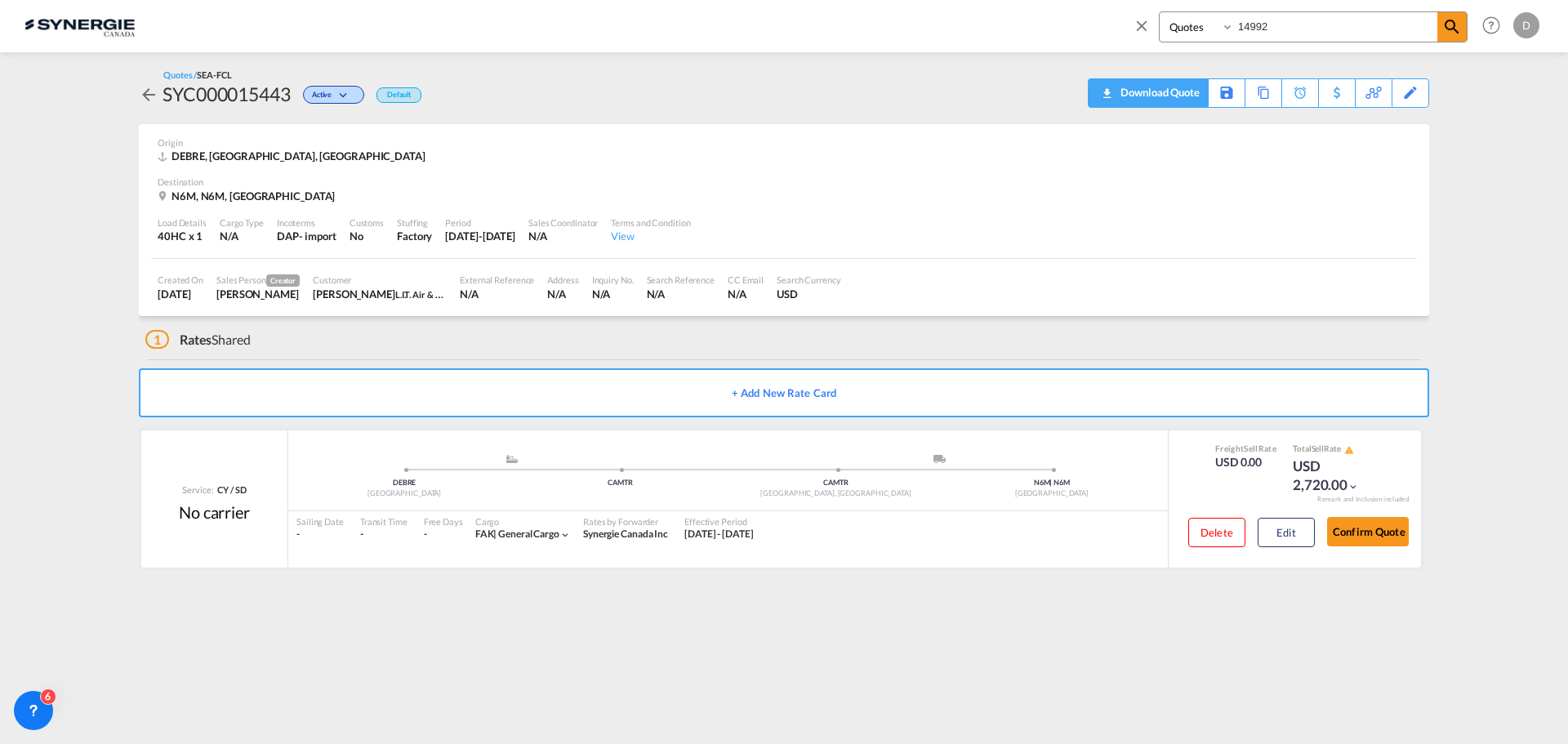
click at [1179, 88] on div "Download Quote" at bounding box center [1158, 92] width 83 height 26
click at [889, 191] on div "N6M, N6M, Canada" at bounding box center [784, 195] width 1252 height 15
click at [938, 181] on div "Destination" at bounding box center [784, 181] width 1252 height 13
click at [1254, 32] on input "14992" at bounding box center [1336, 27] width 203 height 29
click at [1254, 31] on input "14992" at bounding box center [1336, 27] width 203 height 29
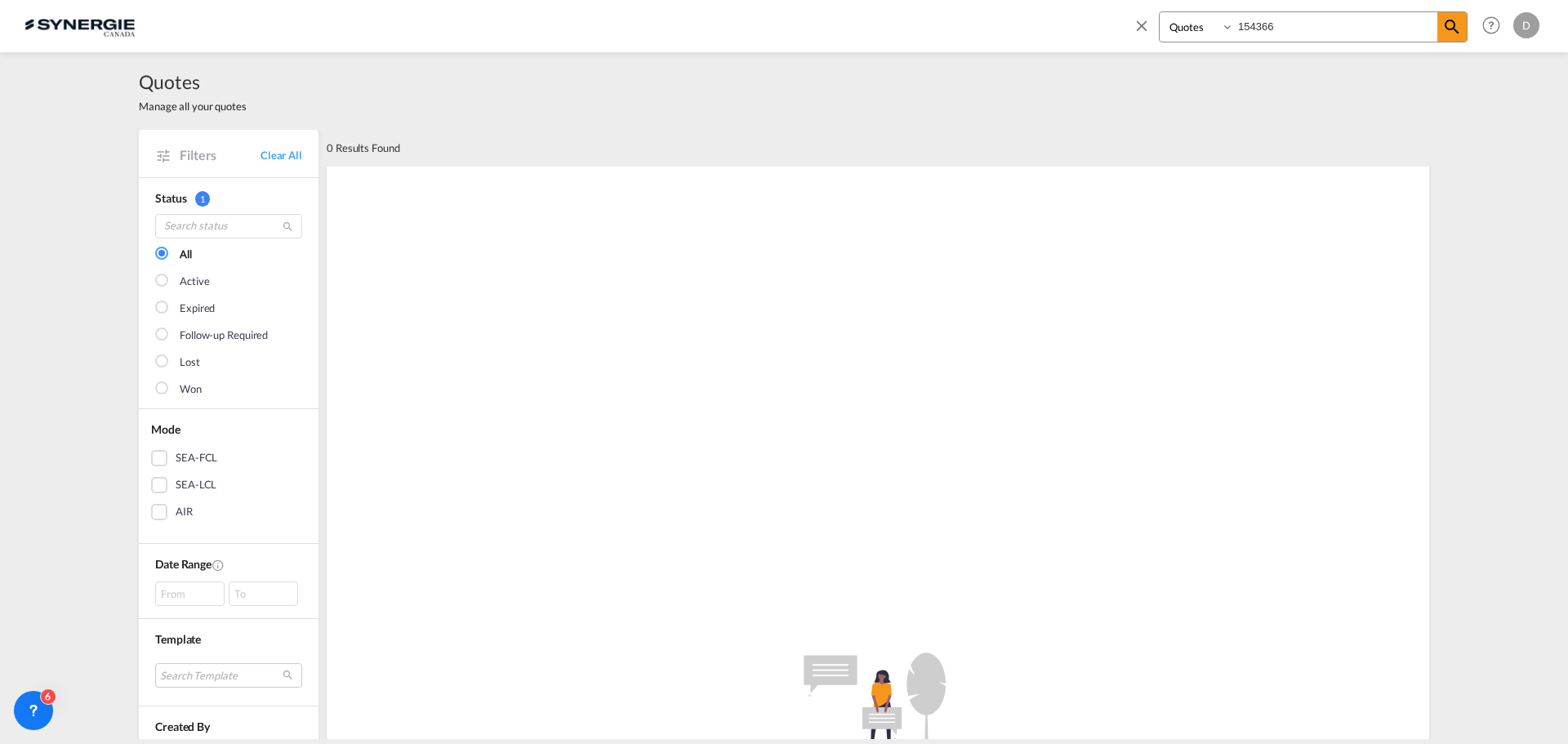
click at [1280, 28] on input "154366" at bounding box center [1336, 27] width 203 height 29
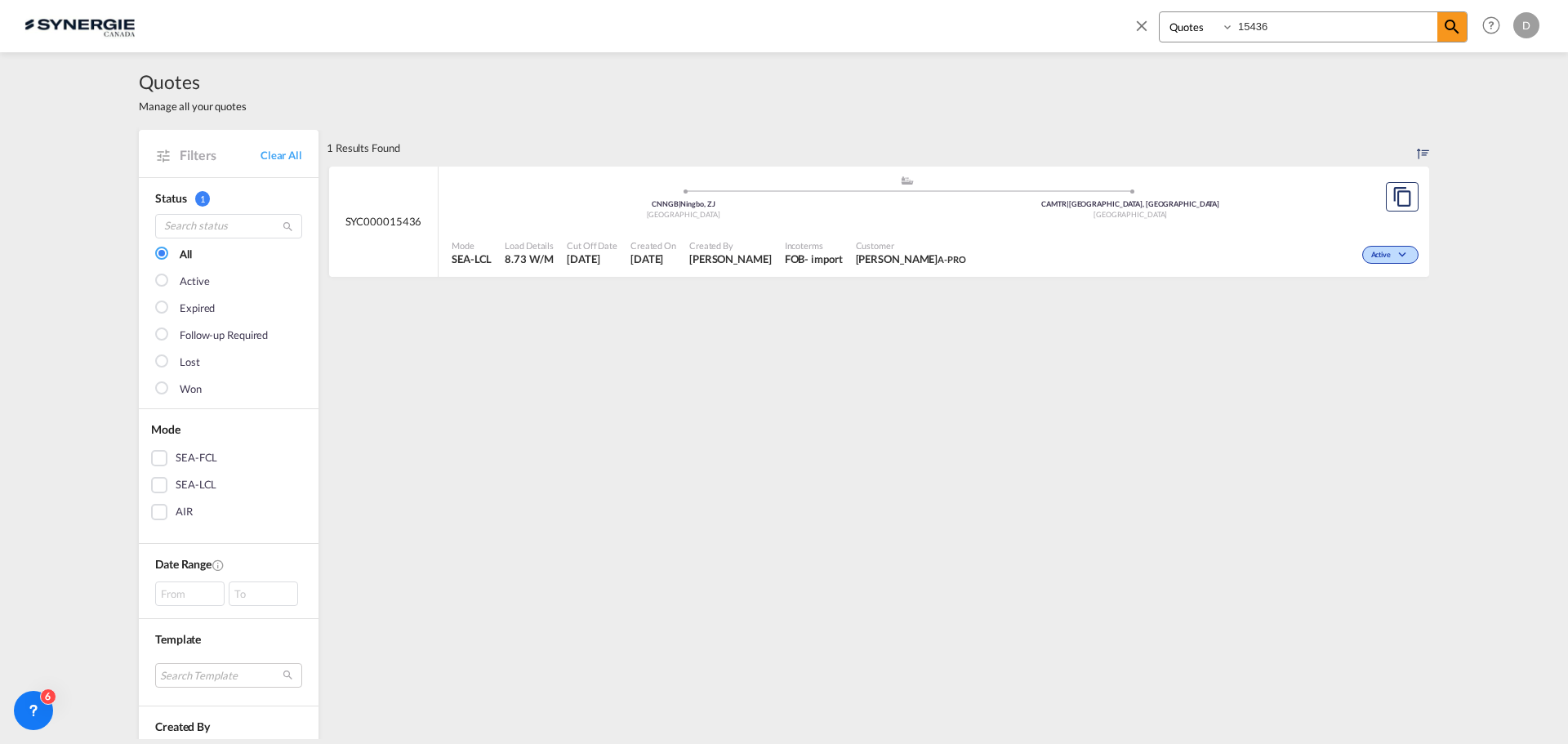
click at [713, 260] on span "[PERSON_NAME]" at bounding box center [730, 258] width 82 height 15
click at [787, 39] on div "Bookings Quotes Enquiries 15436 Help Resources Product Release D My Profile Log…" at bounding box center [783, 25] width 1519 height 50
click at [1141, 23] on md-icon "icon-close" at bounding box center [1141, 25] width 18 height 18
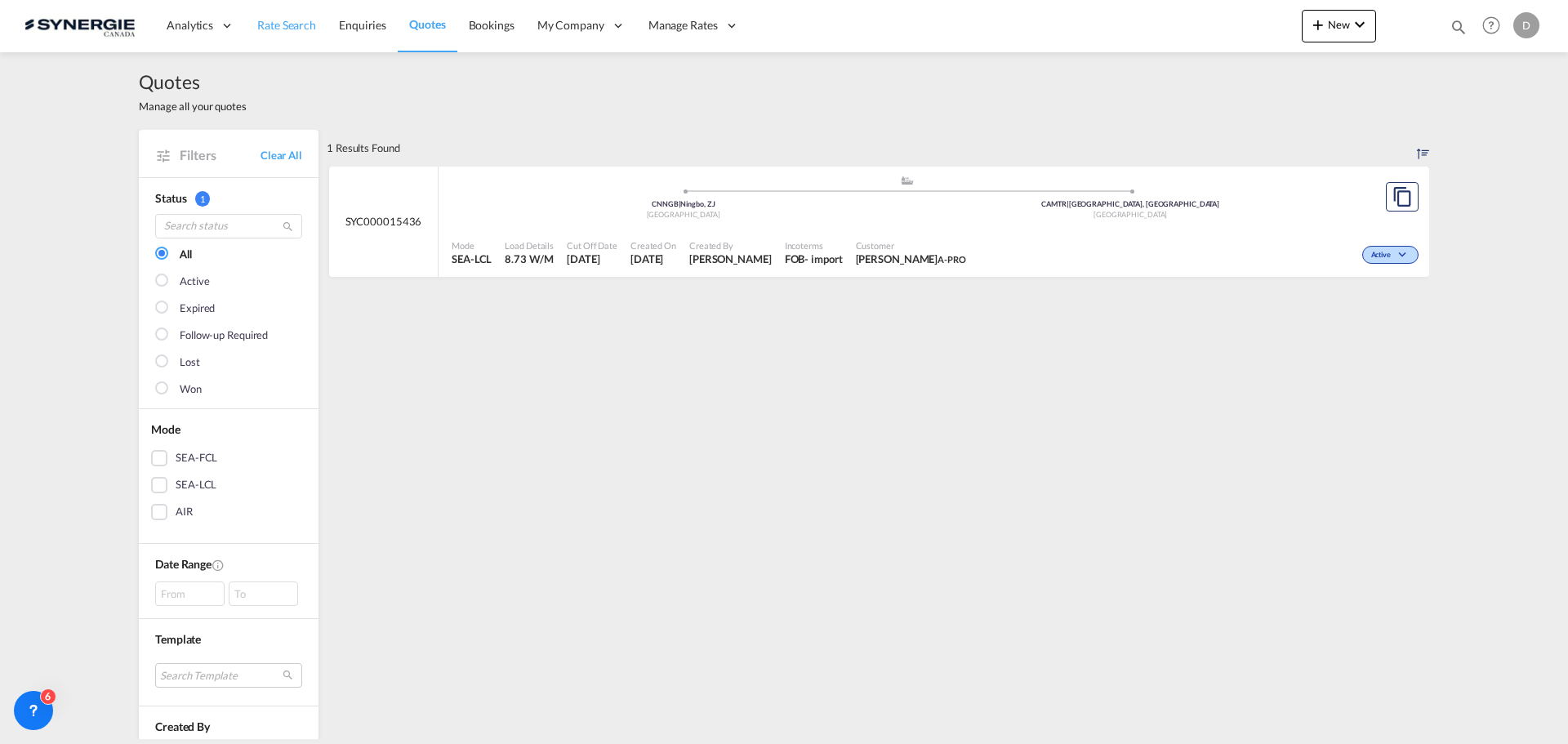
click at [300, 18] on span "Rate Search" at bounding box center [286, 25] width 59 height 14
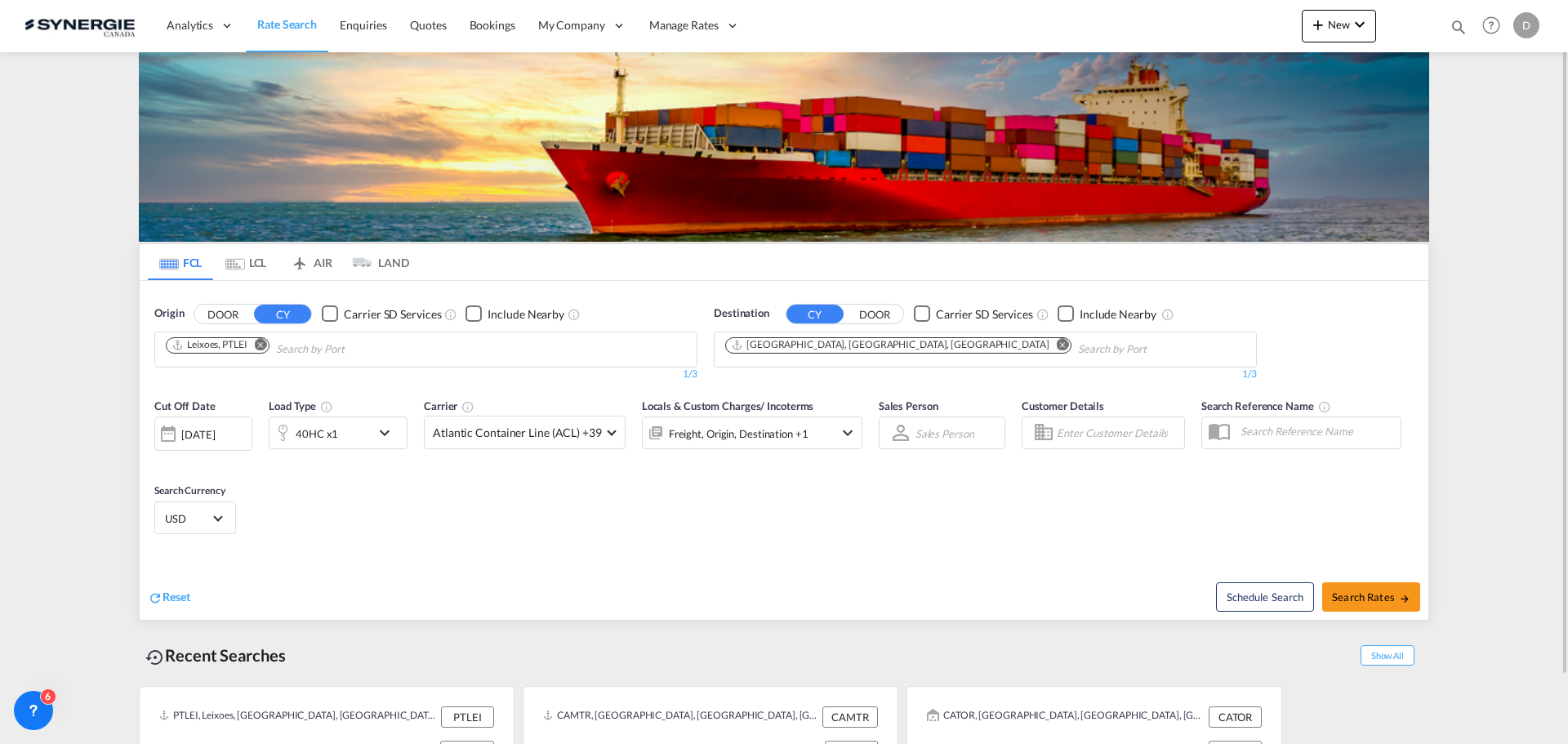
click at [1459, 25] on md-icon "icon-magnify" at bounding box center [1459, 27] width 18 height 18
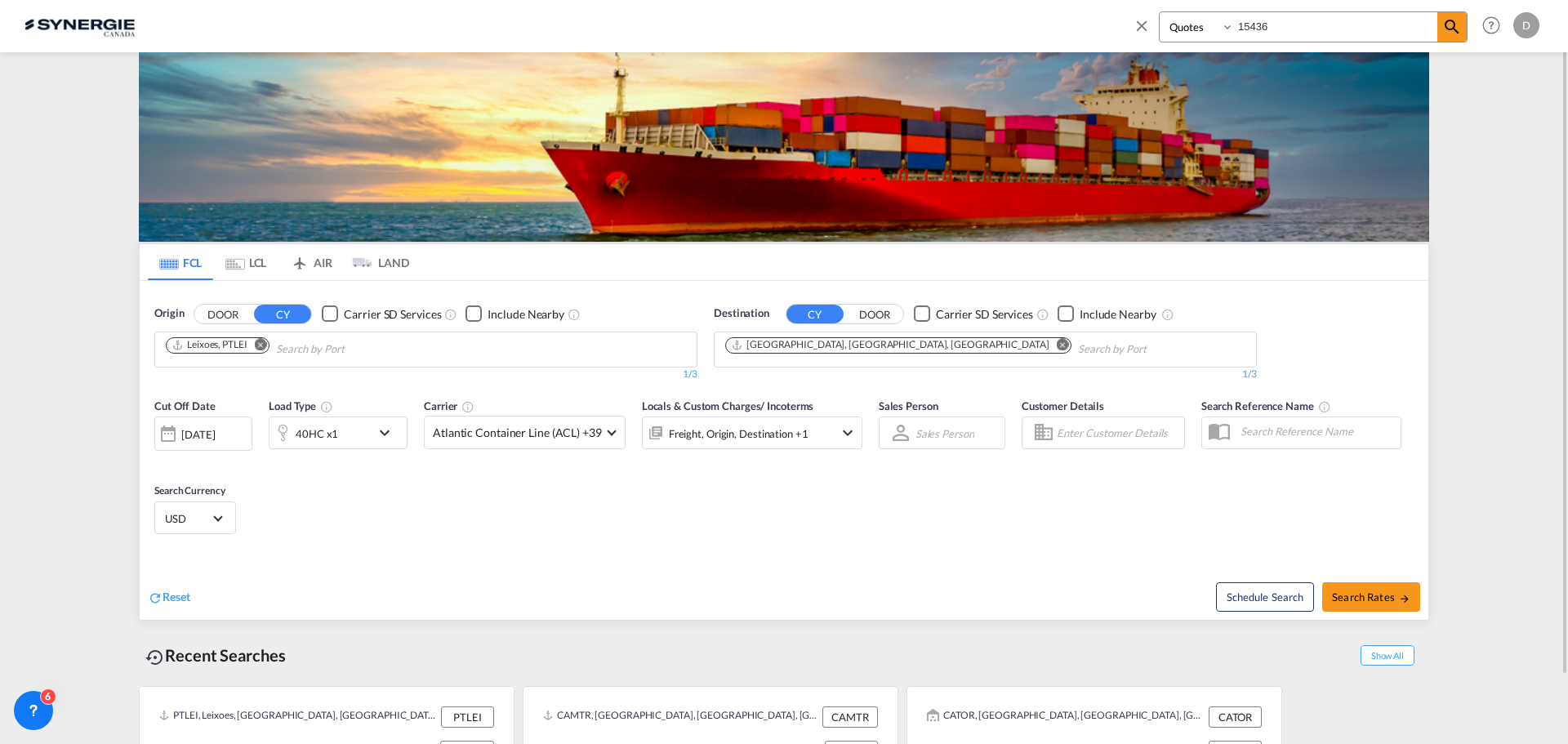
click at [1185, 28] on select "Bookings Quotes Enquiries" at bounding box center [1198, 27] width 77 height 29
click at [1262, 29] on input "15436" at bounding box center [1336, 27] width 203 height 29
click at [1247, 24] on input "15436" at bounding box center [1336, 27] width 203 height 29
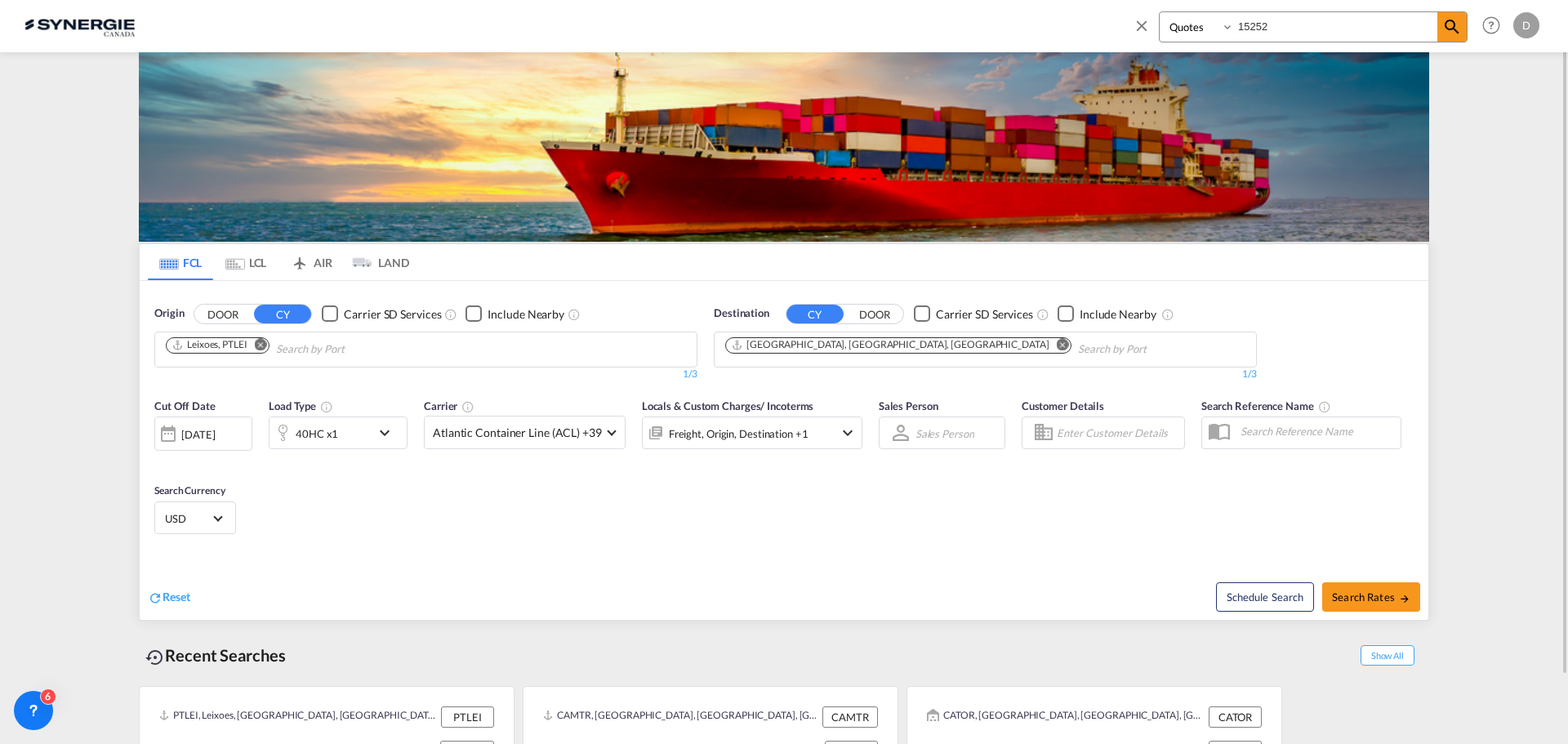
type input "15252"
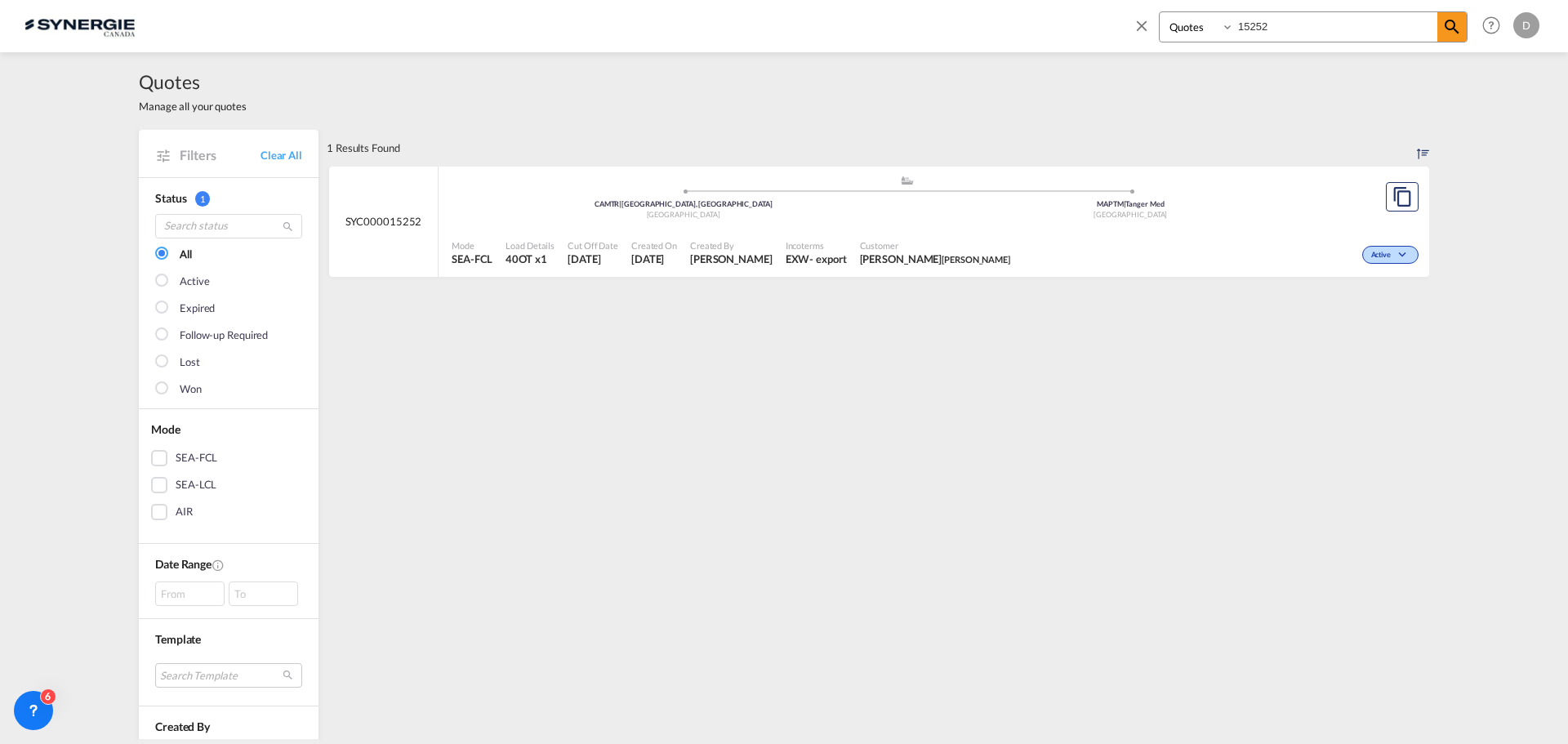
click at [809, 263] on div "- export" at bounding box center [828, 258] width 37 height 15
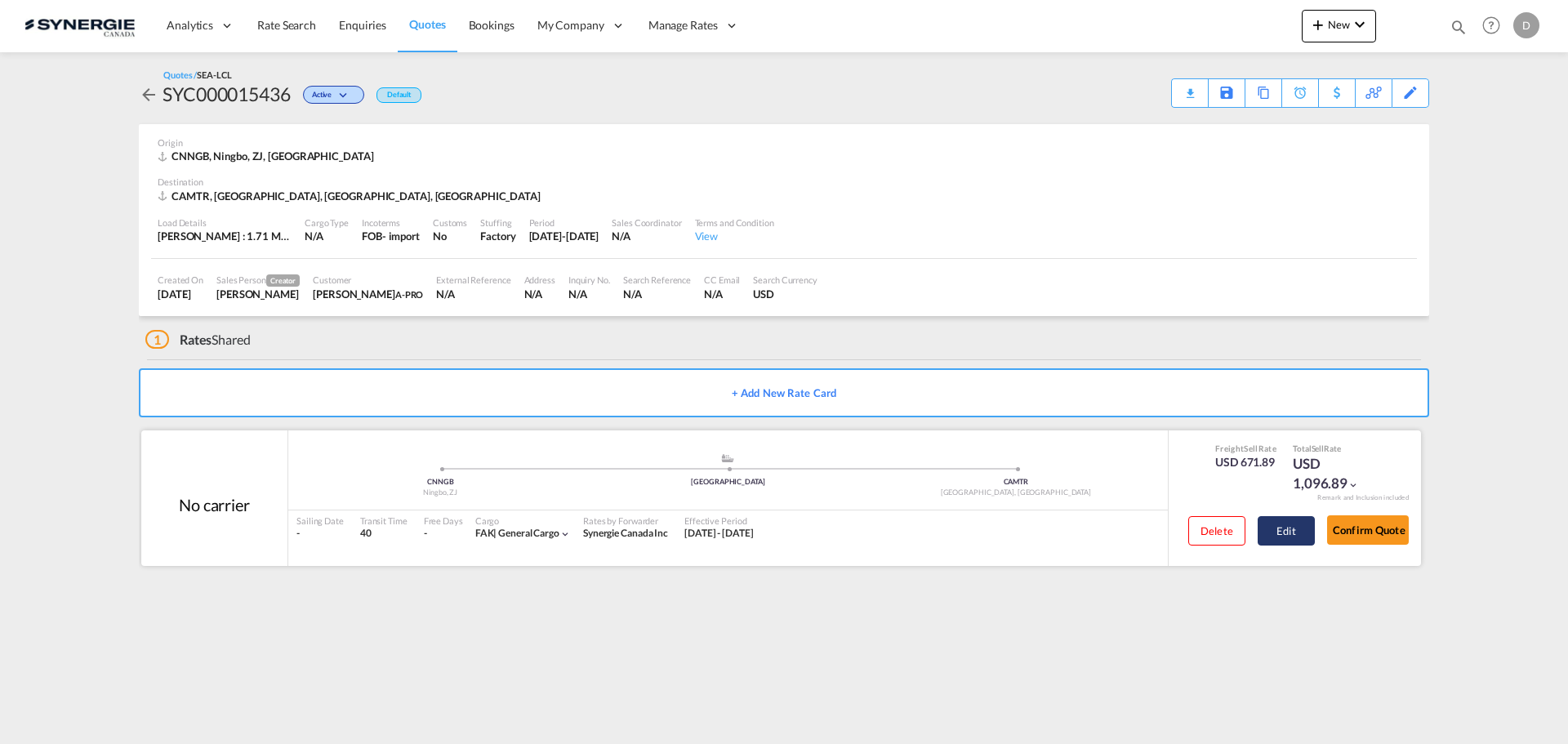
click at [1287, 524] on button "Edit" at bounding box center [1285, 530] width 57 height 29
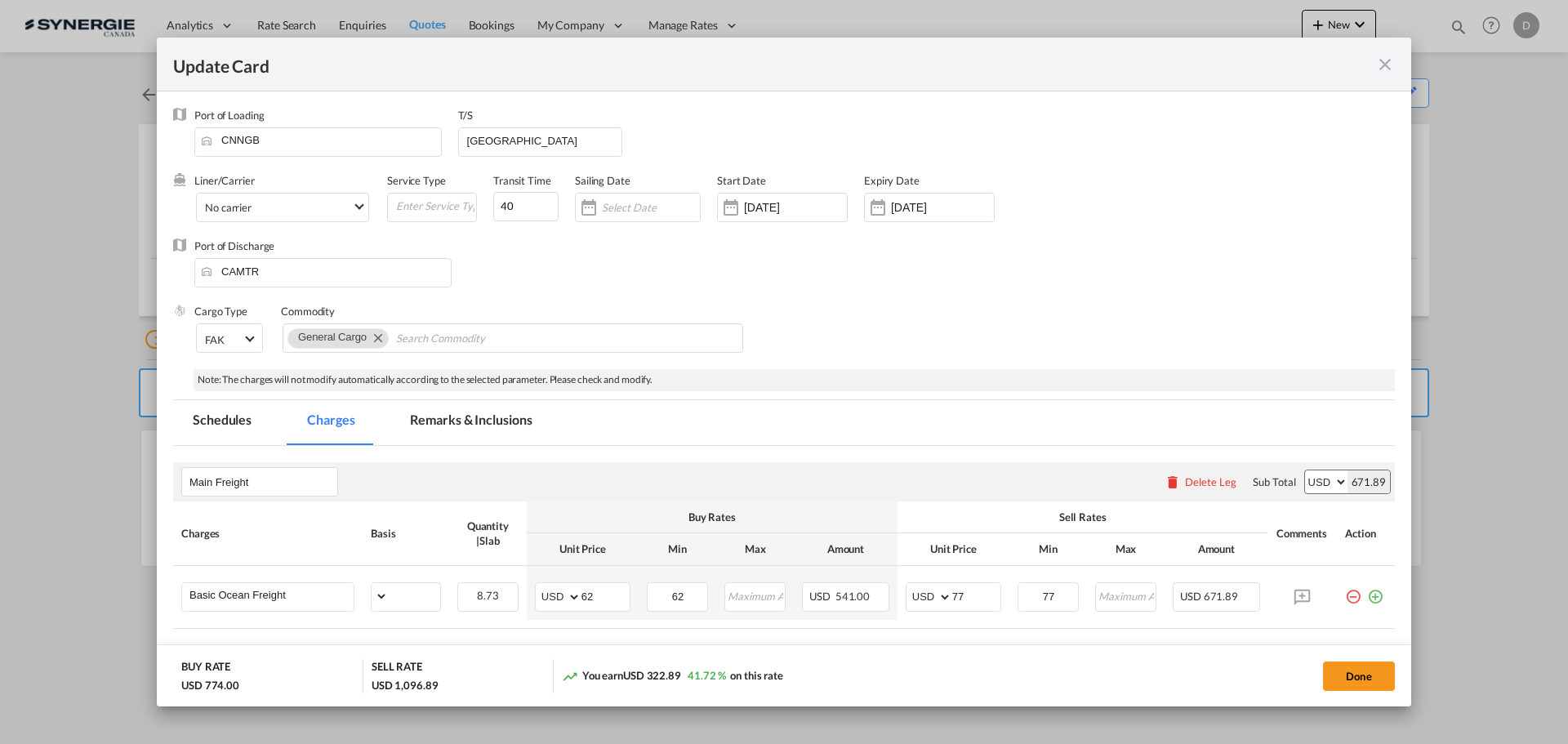
select select "per_w/m"
select select "per_hbl"
select select "flat"
select select "per_bl"
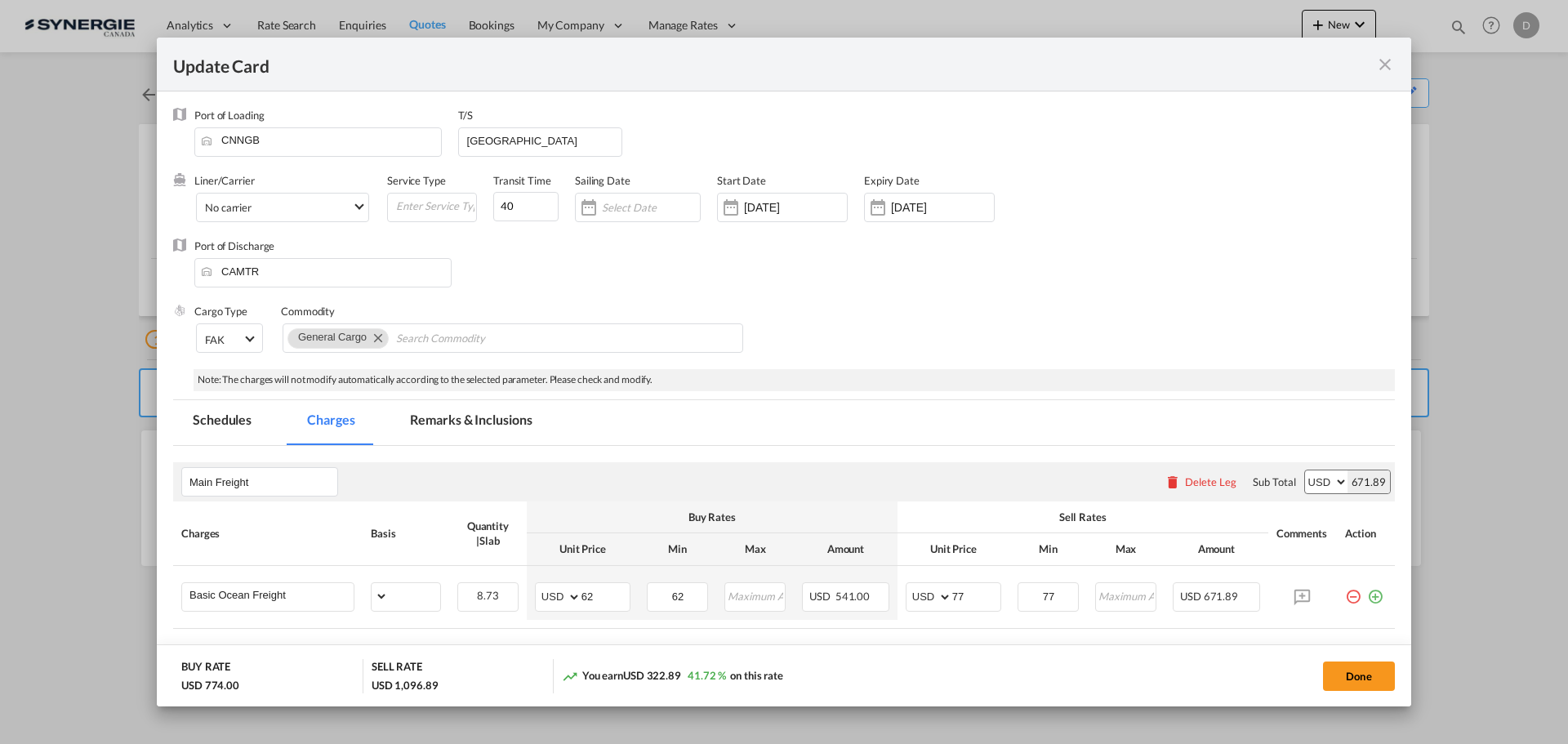
select select "per_bl"
select select "per_shipment"
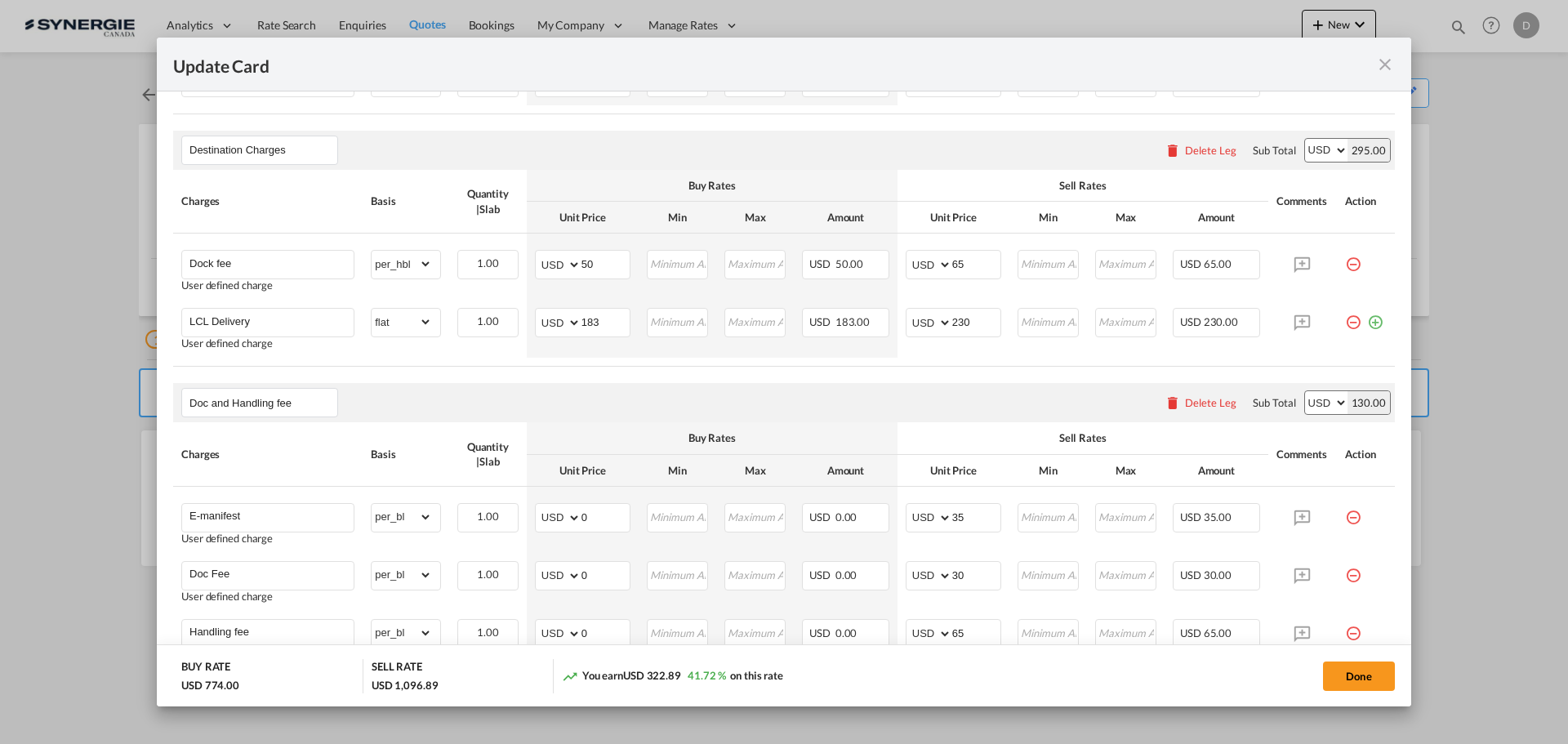
scroll to position [490, 0]
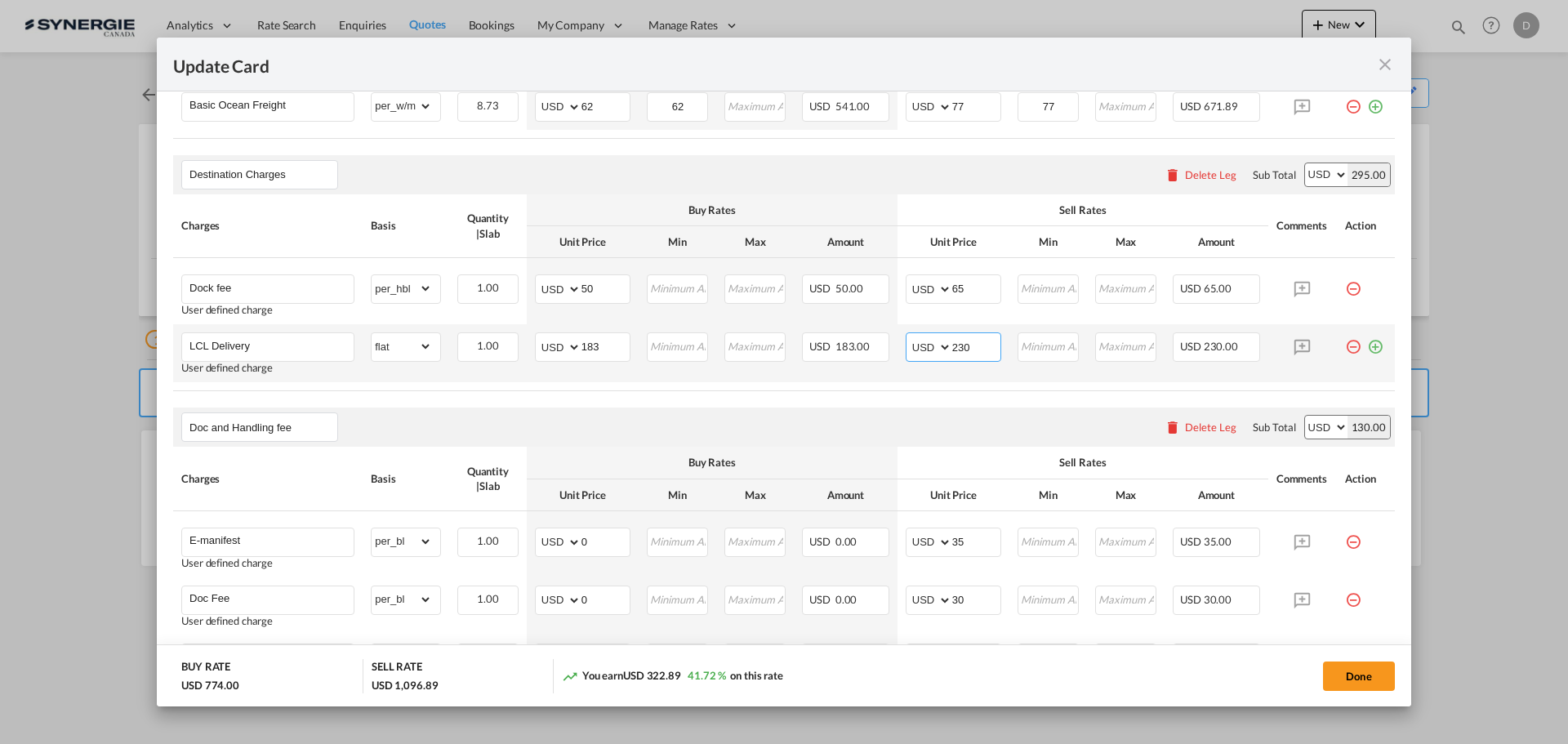
click at [952, 349] on input "230" at bounding box center [977, 344] width 48 height 24
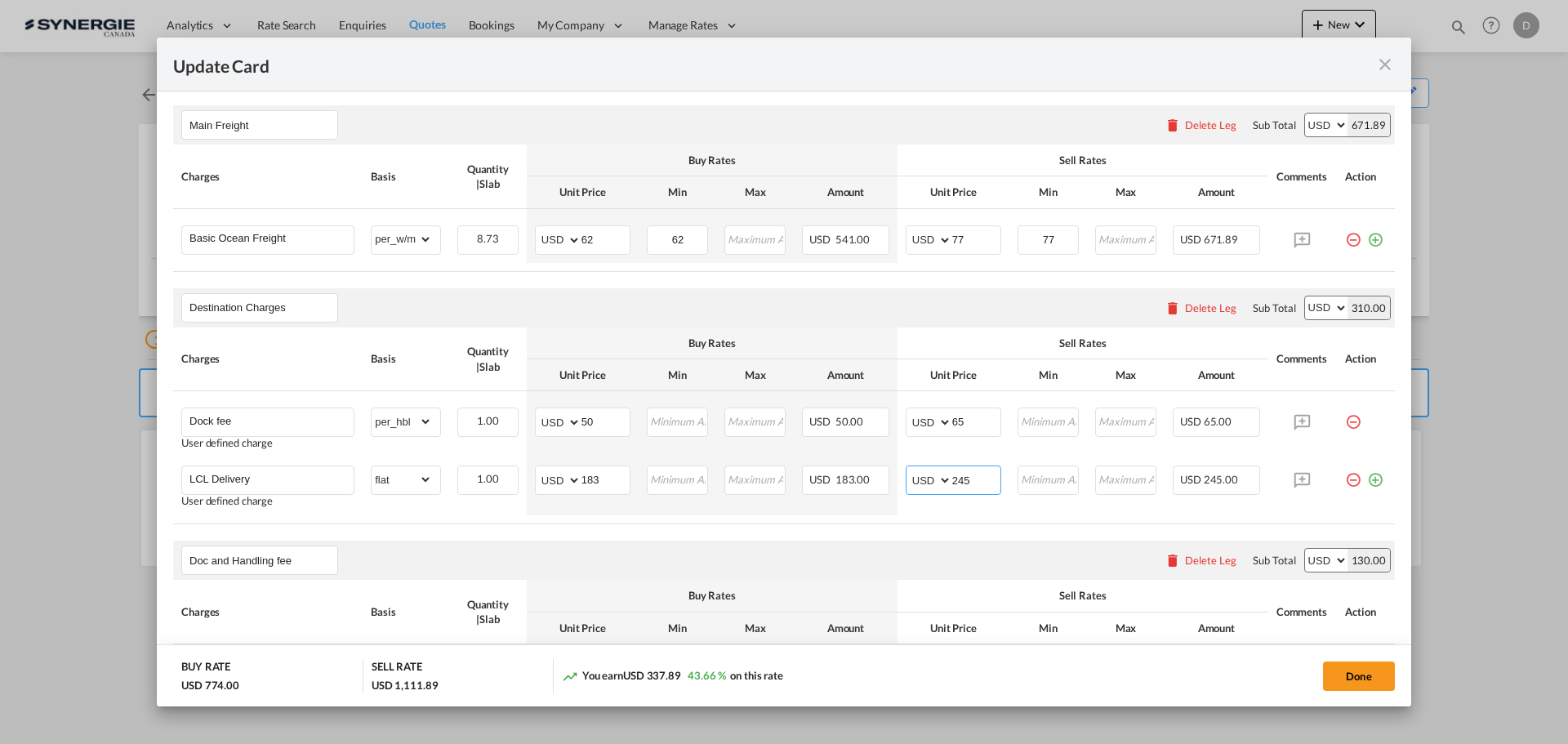
scroll to position [327, 0]
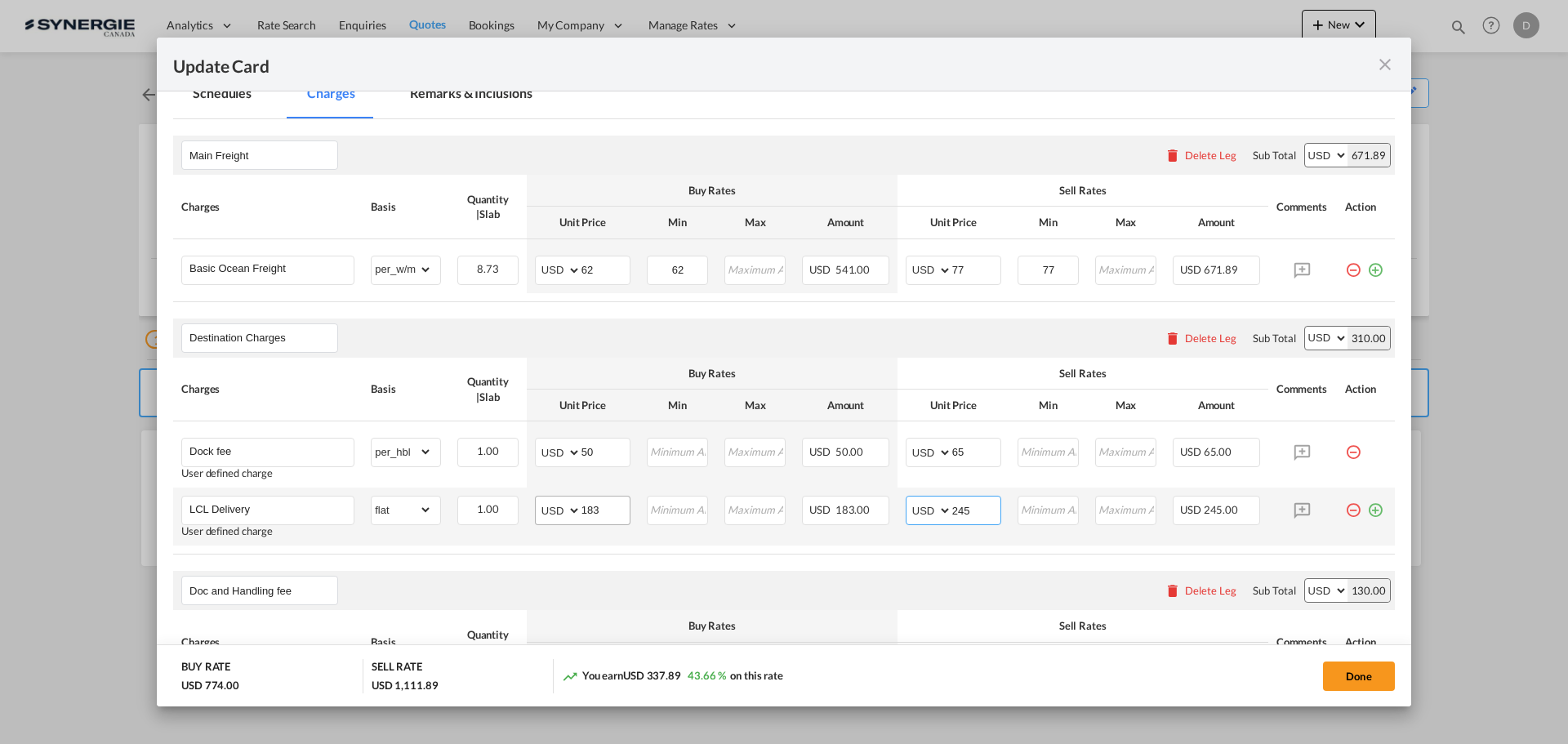
type input "245"
click at [587, 515] on input "183" at bounding box center [606, 508] width 48 height 24
drag, startPoint x: 587, startPoint y: 515, endPoint x: 576, endPoint y: 513, distance: 11.2
click at [577, 514] on md-input-container "AED AFN ALL AMD ANG AOA ARS AUD AWG AZN BAM BBD BDT BGN BHD BIF BMD BND [PERSON…" at bounding box center [583, 510] width 96 height 29
type input "182"
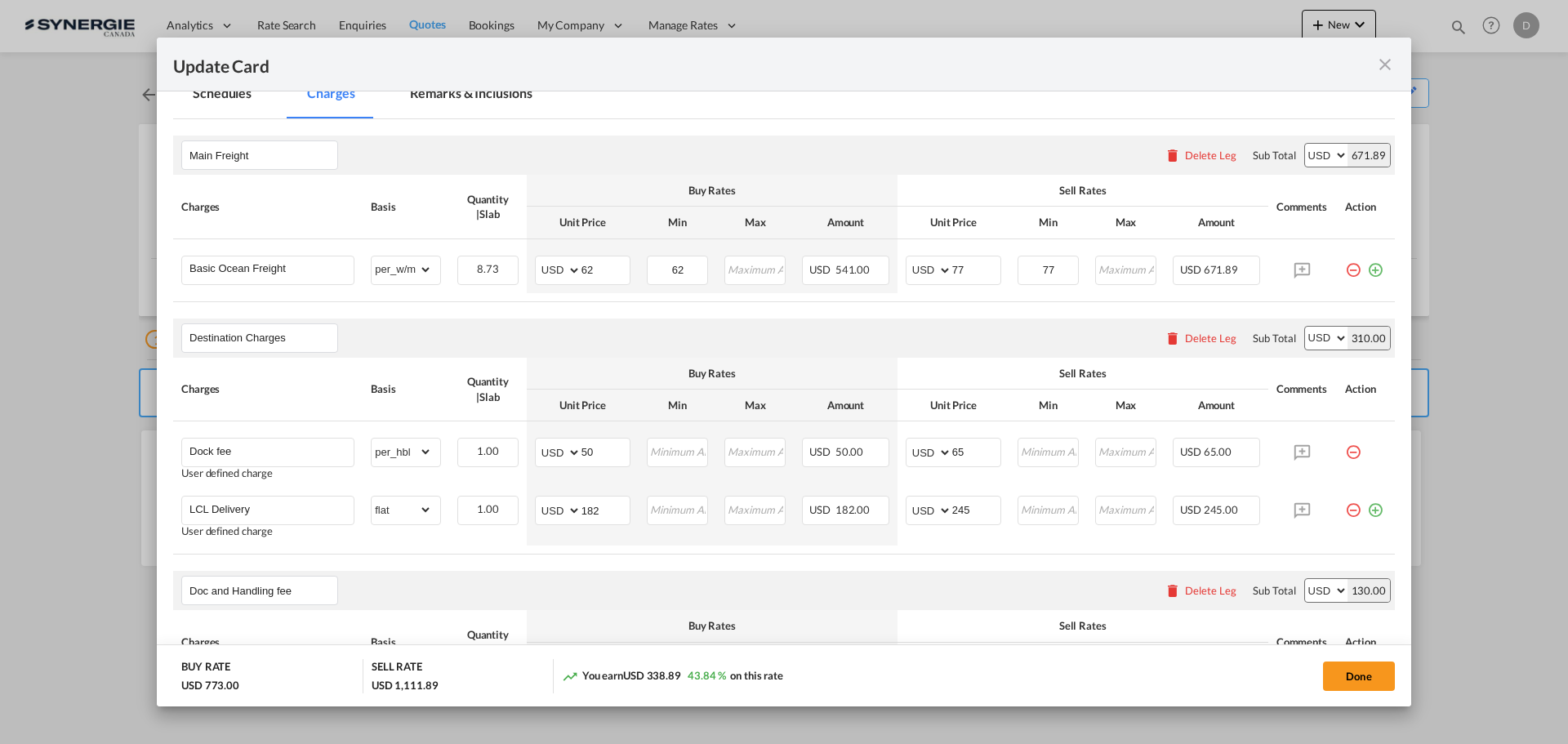
click at [704, 580] on div "Doc and Handling fee Please enter leg name Leg Name Already Exists Delete Leg S…" at bounding box center [784, 590] width 1221 height 40
click at [508, 94] on md-tab-item "Remarks & Inclusions" at bounding box center [470, 96] width 161 height 45
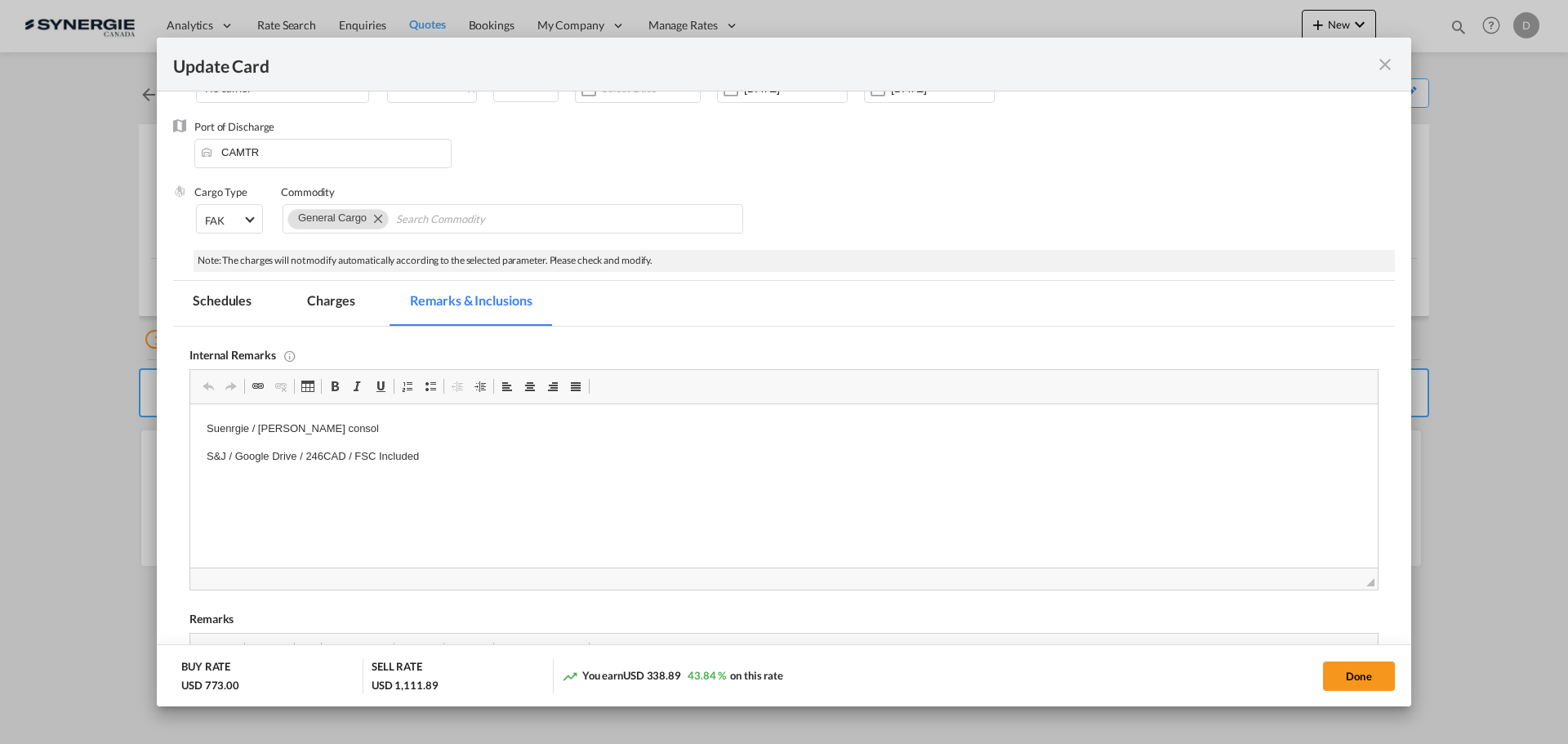
scroll to position [290, 0]
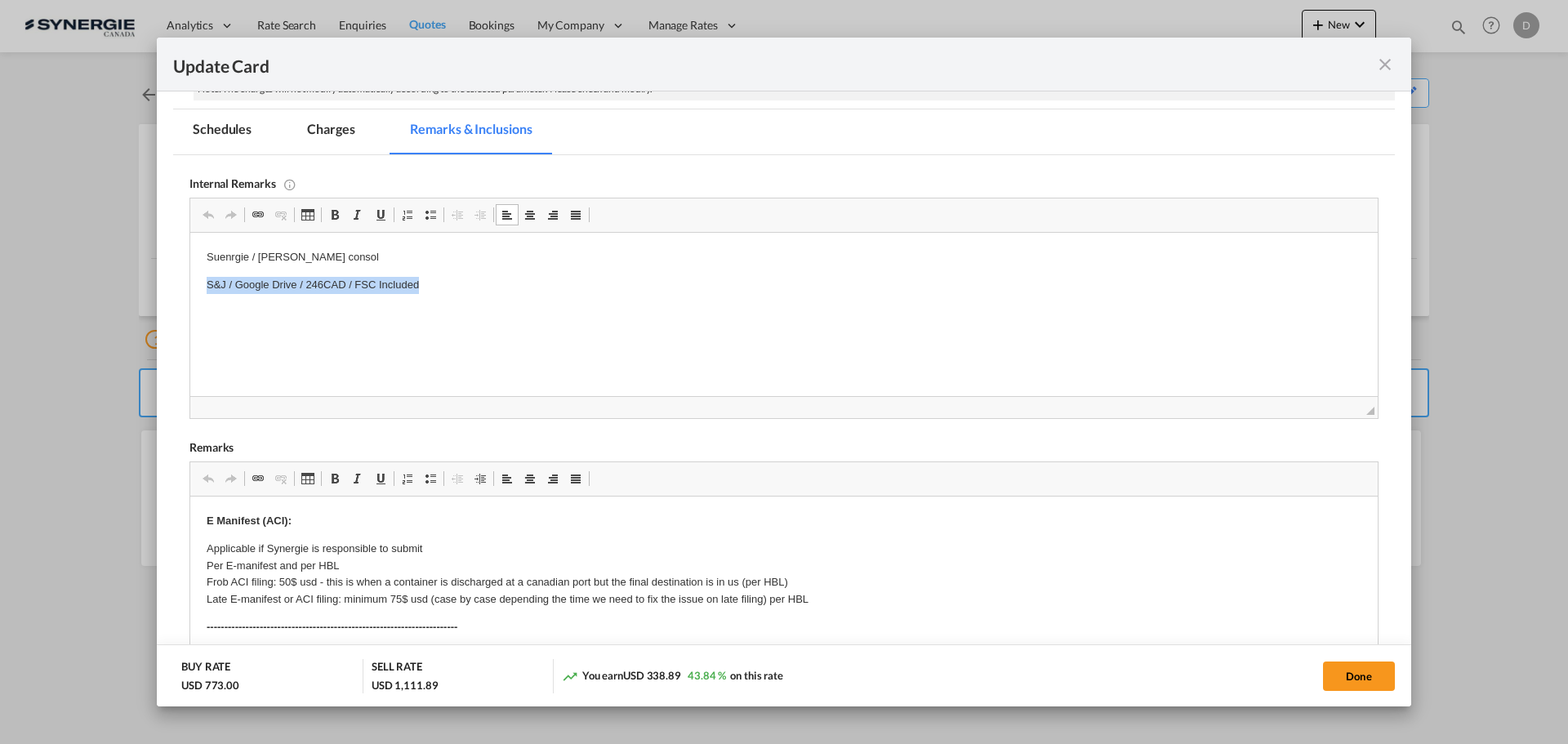
drag, startPoint x: 434, startPoint y: 285, endPoint x: 191, endPoint y: 290, distance: 243.1
click at [191, 290] on html "Suenrgie / [PERSON_NAME] consol S&J / Google Drive / 246CAD / FSC Included" at bounding box center [784, 271] width 1188 height 77
click at [1363, 677] on button "Done" at bounding box center [1359, 675] width 72 height 29
type input "[DATE]"
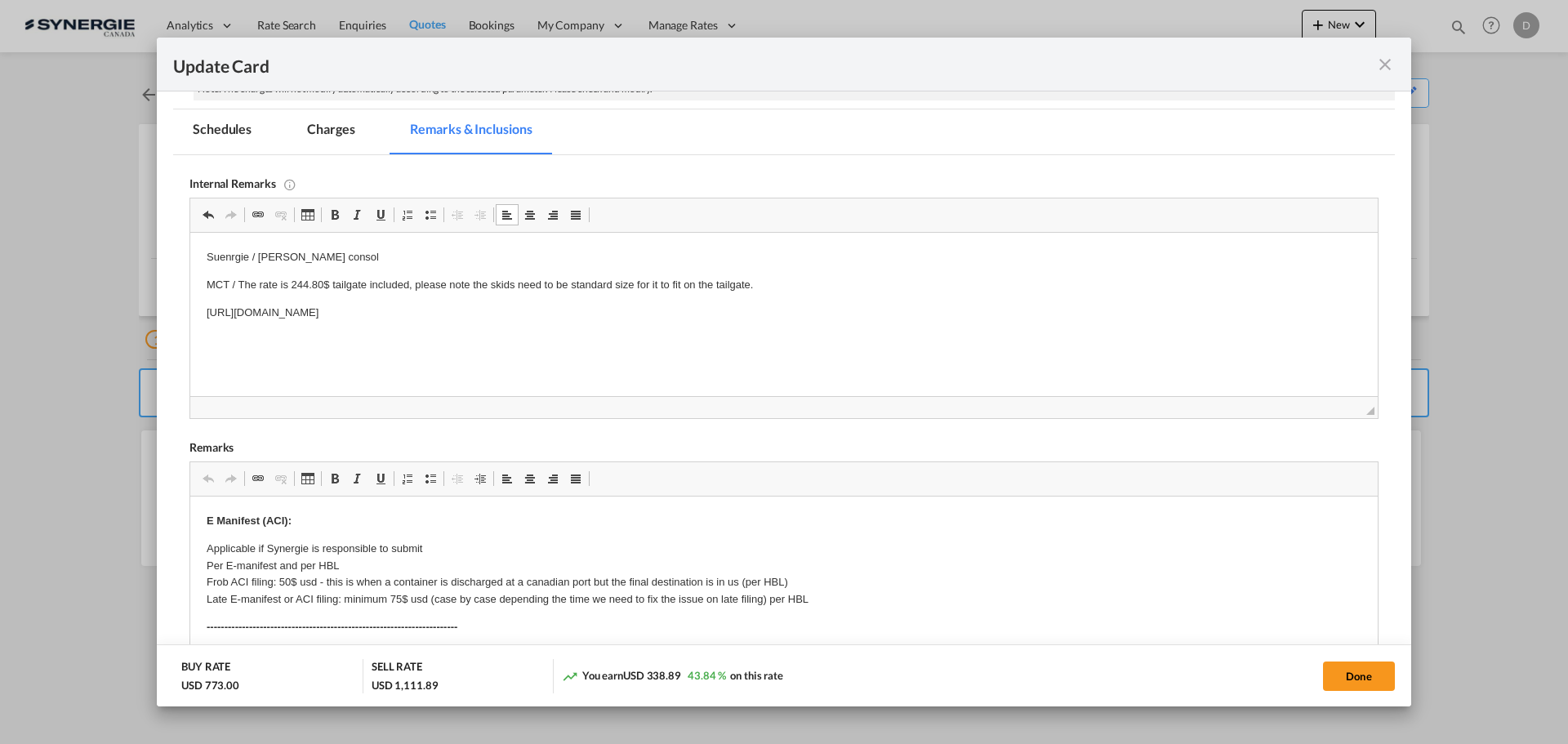
scroll to position [119, 0]
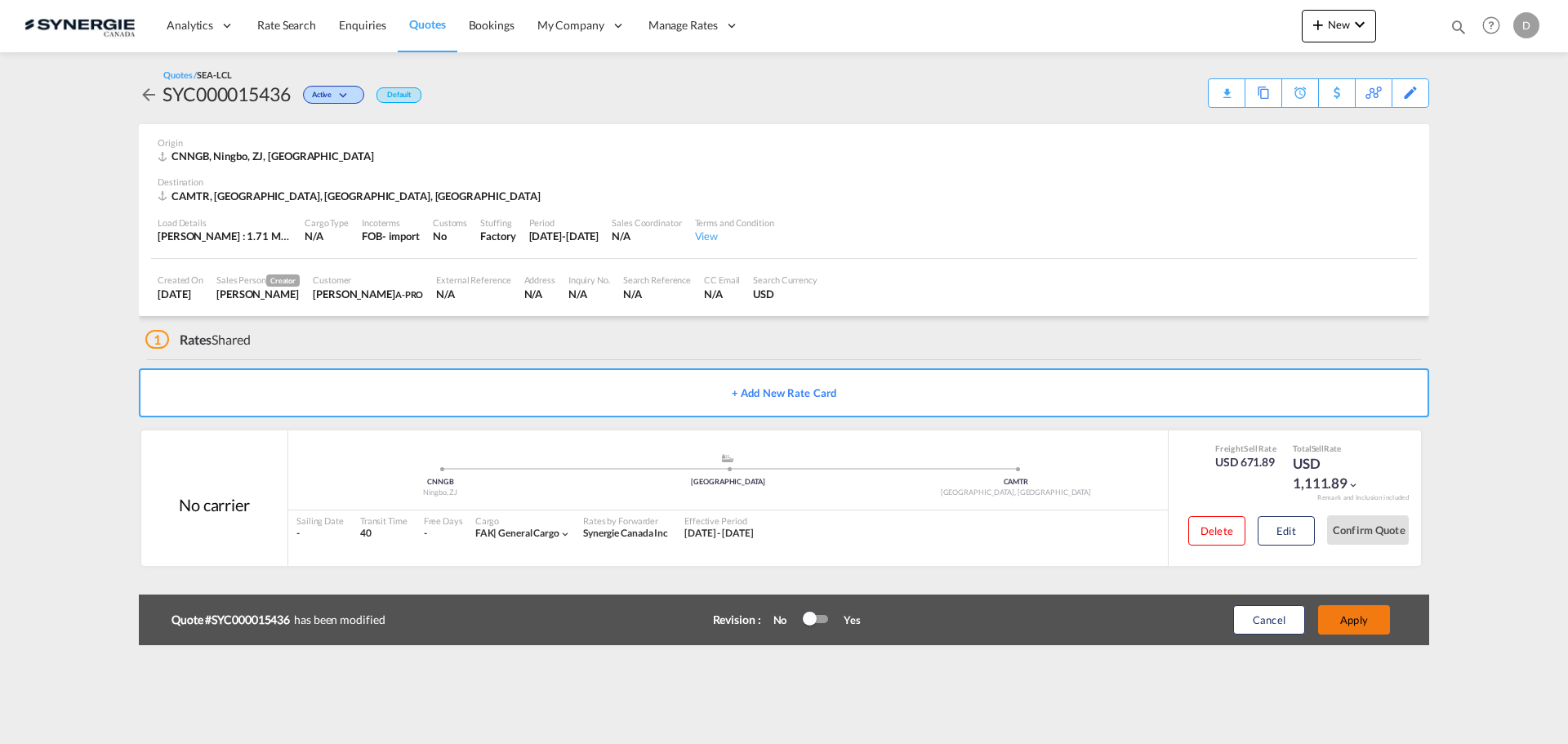
click at [1359, 621] on button "Apply" at bounding box center [1354, 619] width 72 height 29
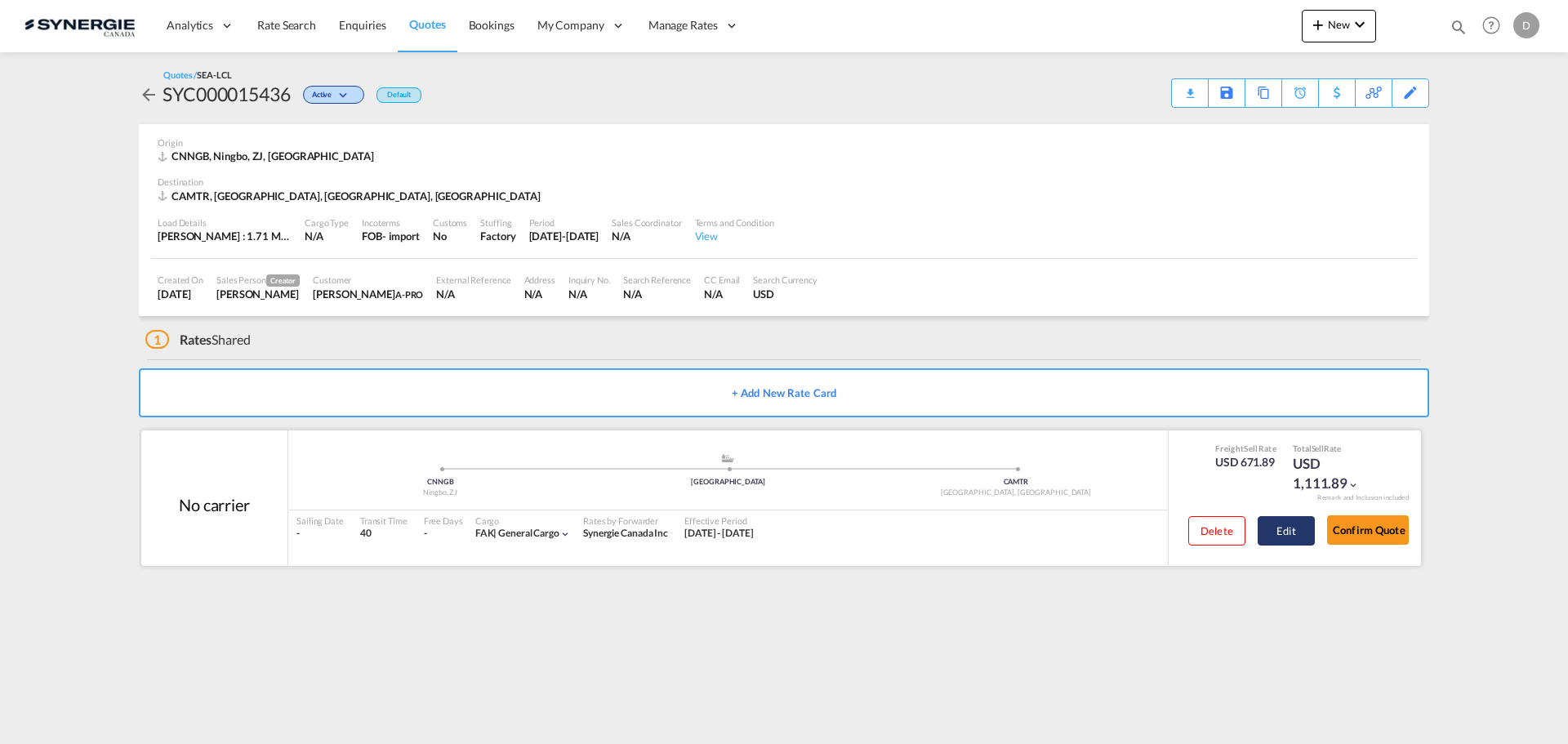
click at [1273, 534] on button "Edit" at bounding box center [1285, 530] width 57 height 29
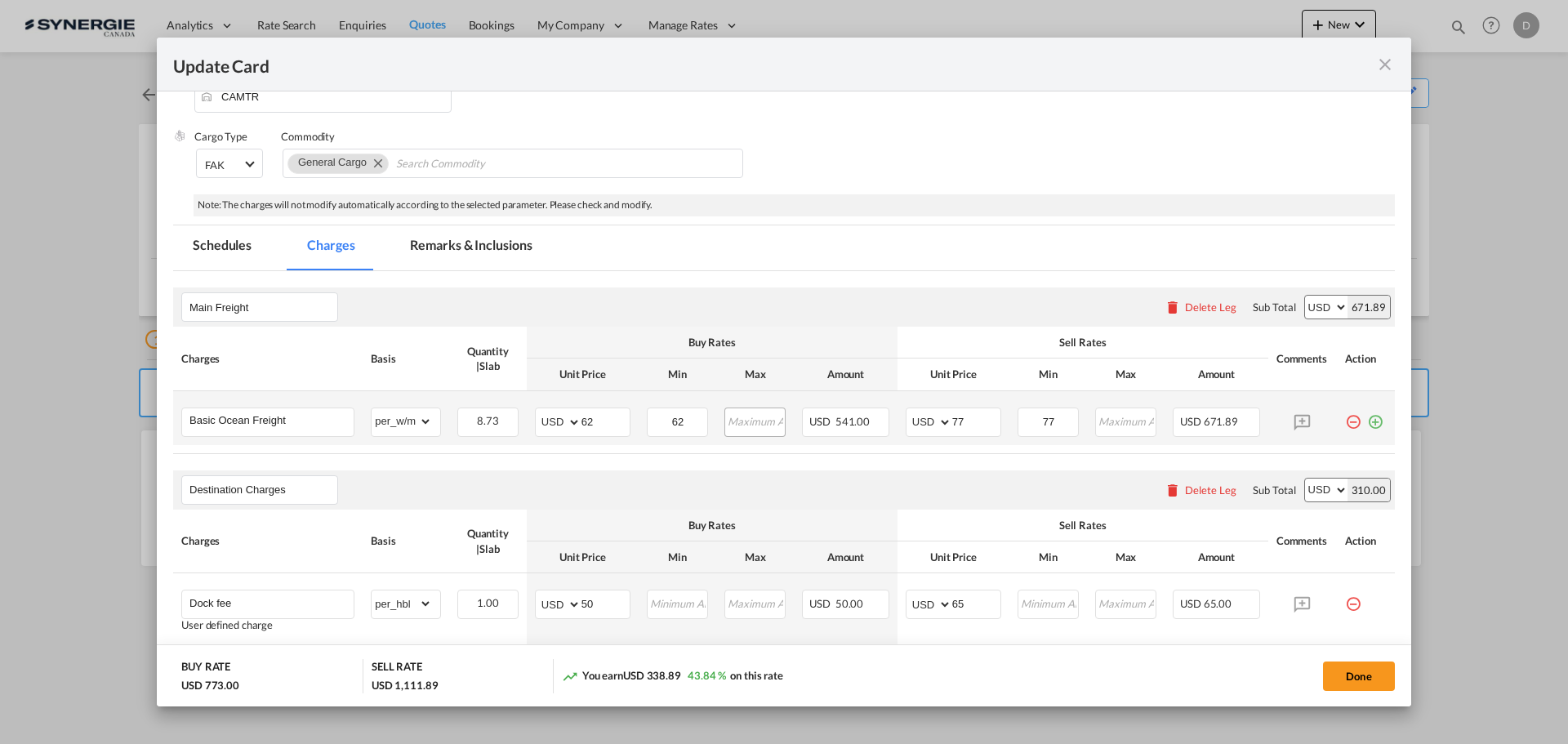
scroll to position [245, 0]
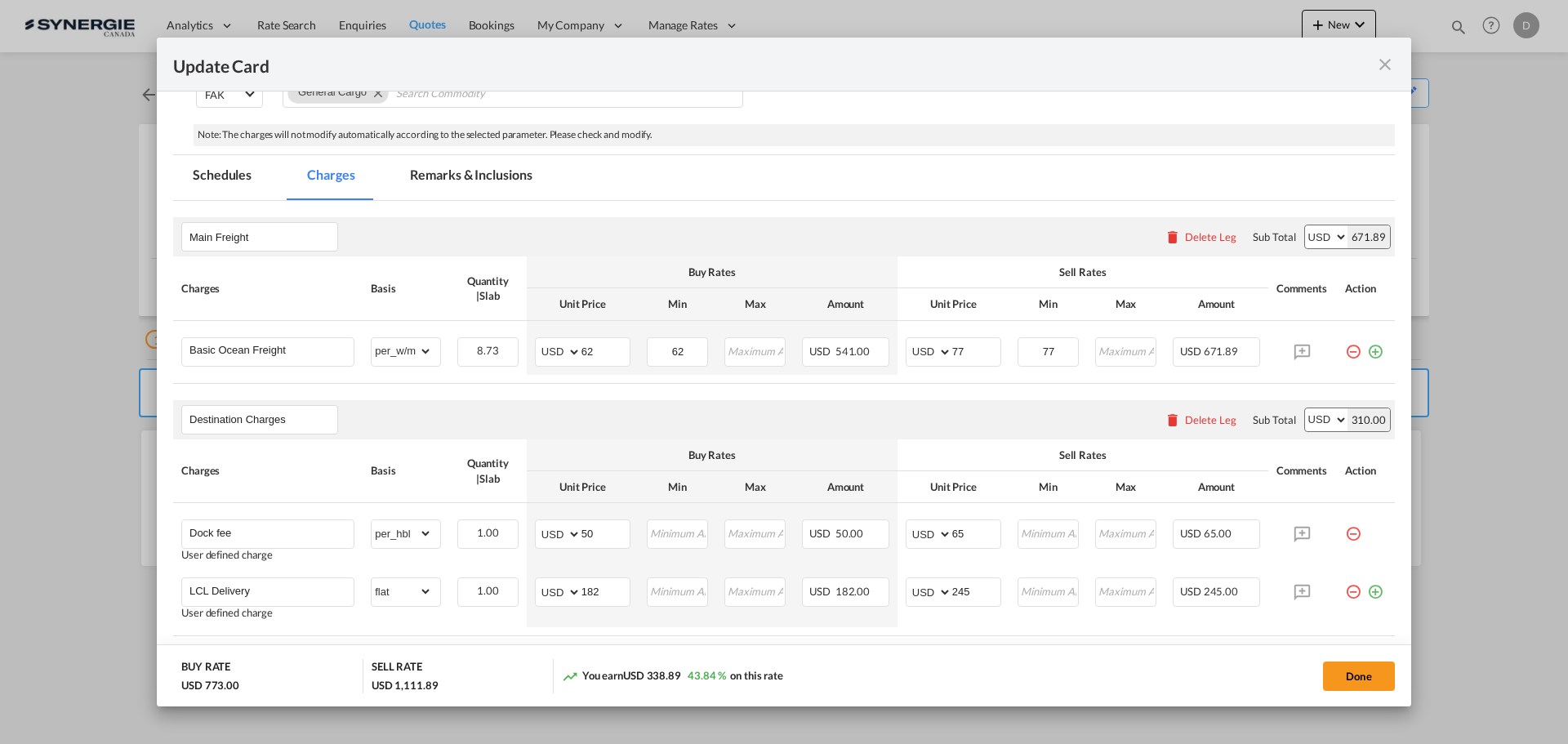
click at [508, 172] on md-tab-item "Remarks & Inclusions" at bounding box center [470, 177] width 161 height 45
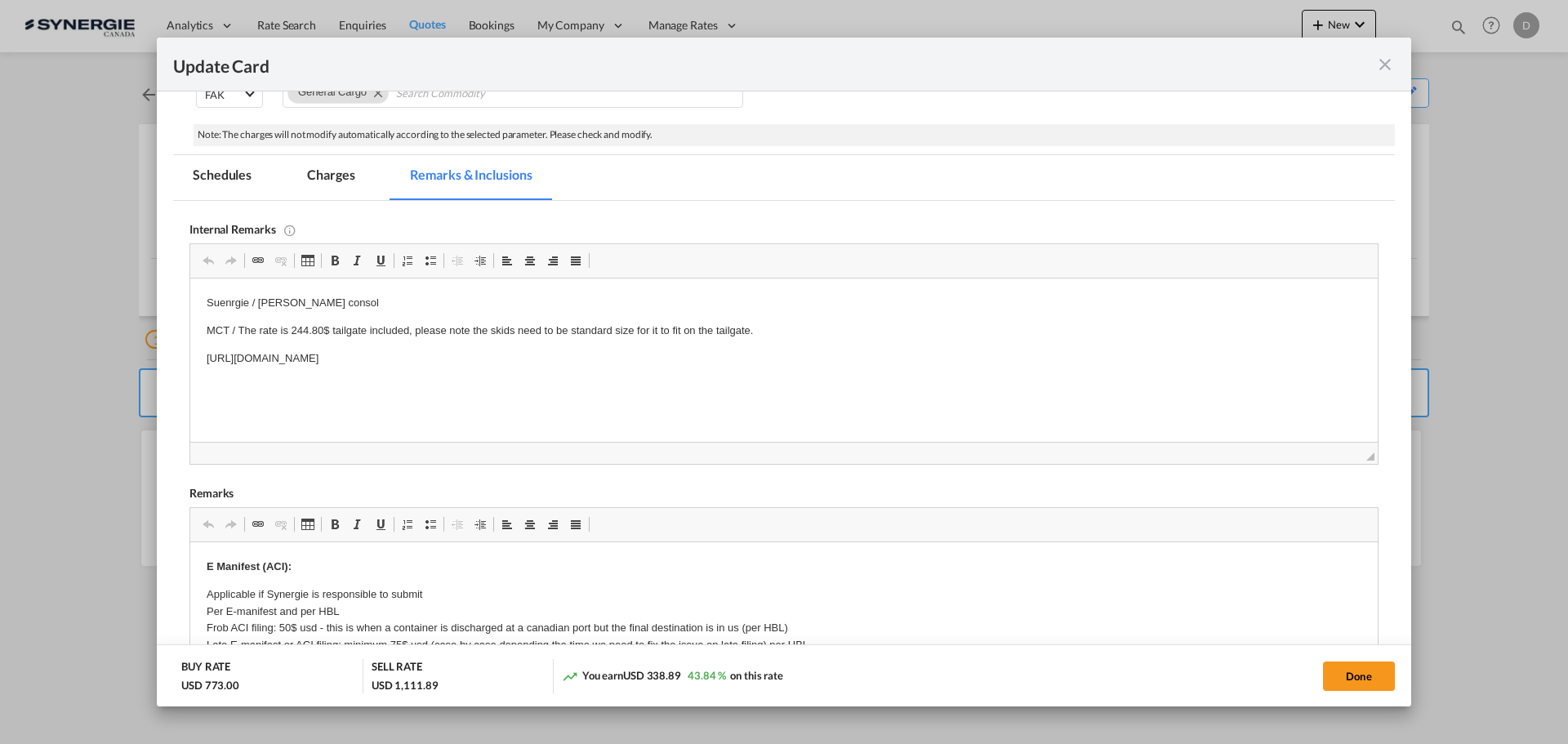
click at [332, 169] on md-tab-item "Charges" at bounding box center [330, 177] width 86 height 45
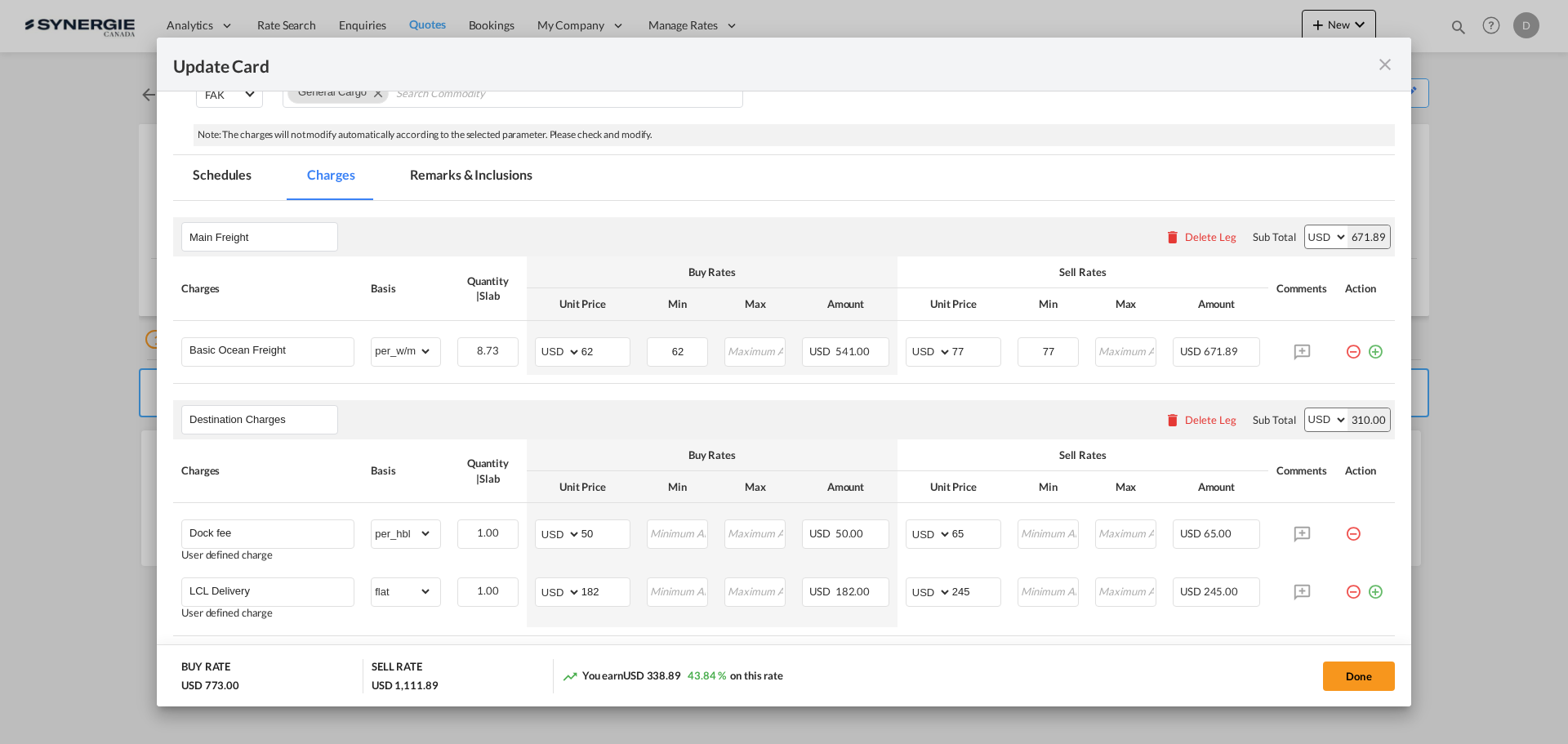
click at [508, 164] on md-tab-item "Remarks & Inclusions" at bounding box center [470, 177] width 161 height 45
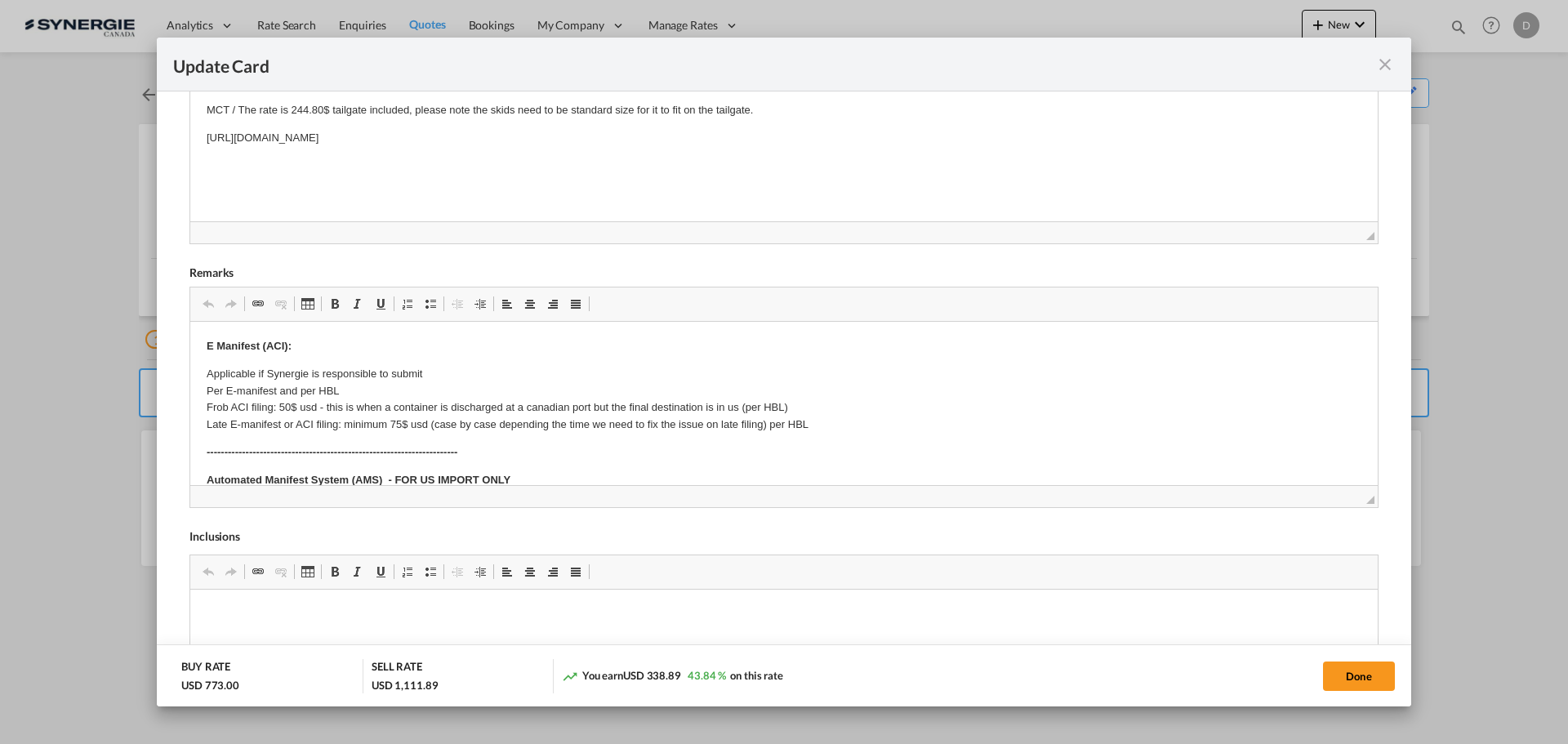
scroll to position [490, 0]
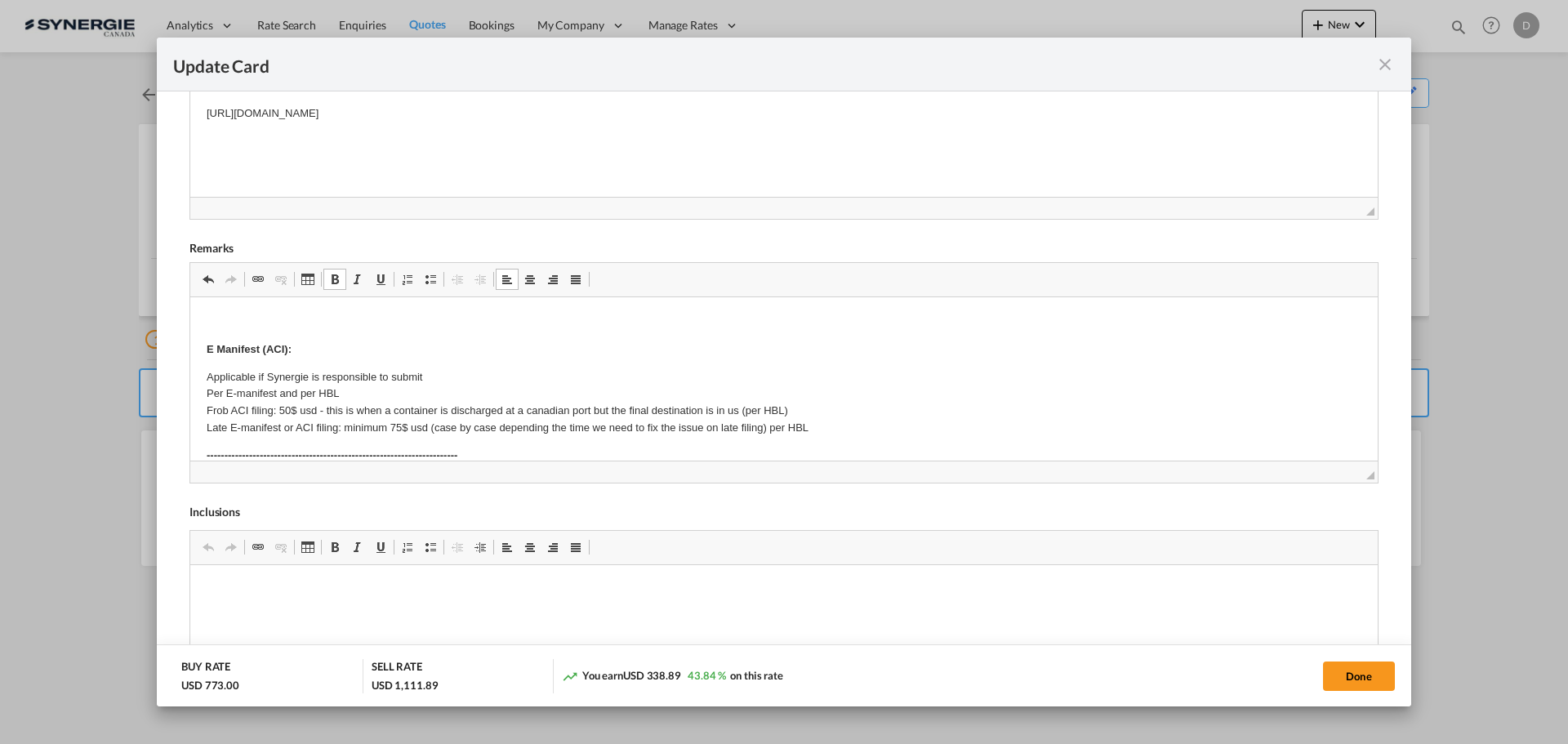
click at [238, 315] on p "Editor, editor11" at bounding box center [783, 322] width 1155 height 17
drag, startPoint x: 191, startPoint y: 316, endPoint x: 696, endPoint y: 305, distance: 505.1
click at [337, 280] on span "Update Card Port ..." at bounding box center [335, 280] width 14 height 14
click at [728, 344] on p "E Manifest (ACI):" at bounding box center [783, 350] width 1155 height 17
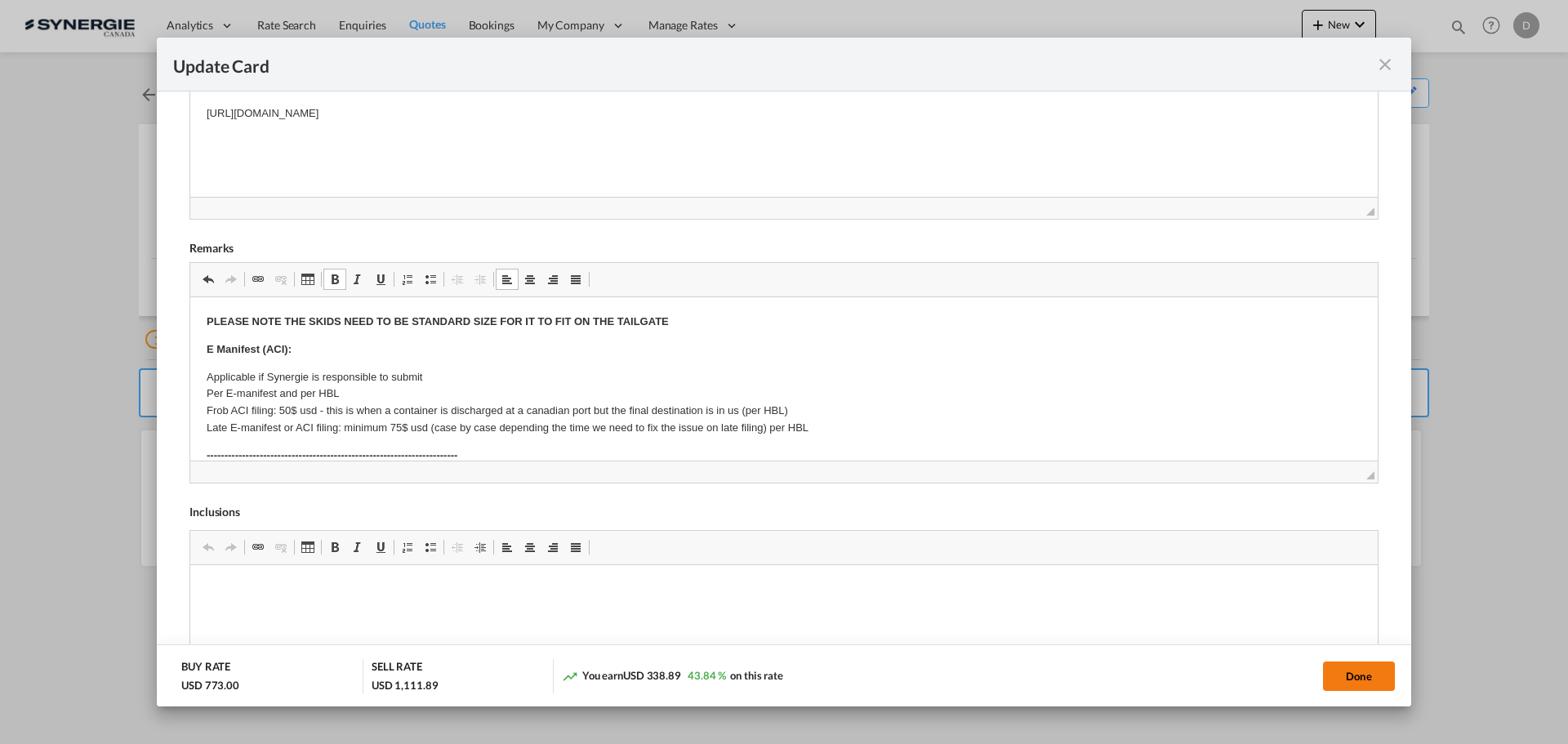
click at [1372, 676] on button "Done" at bounding box center [1359, 675] width 72 height 29
type input "[DATE]"
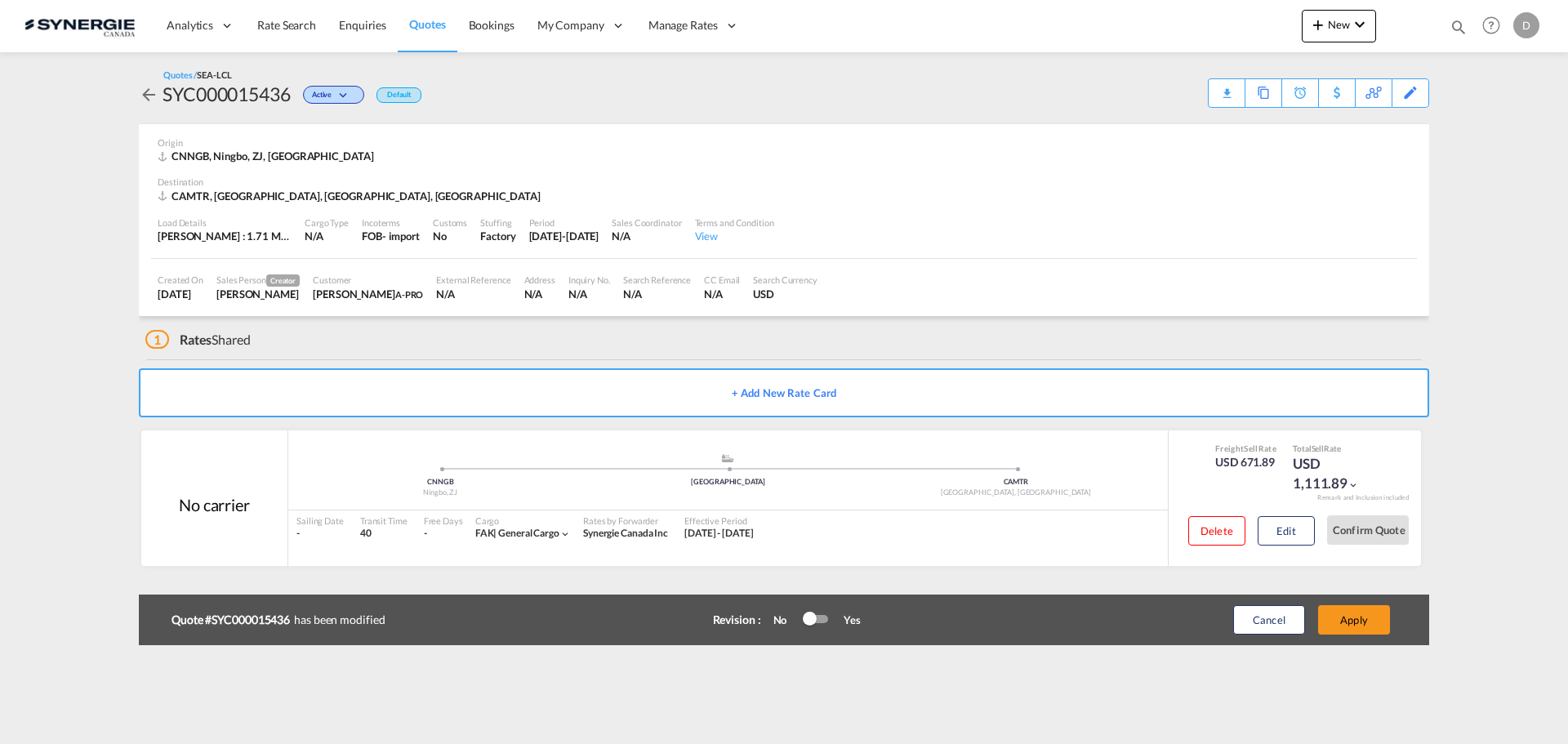
scroll to position [119, 0]
click at [1357, 620] on button "Apply" at bounding box center [1354, 619] width 72 height 29
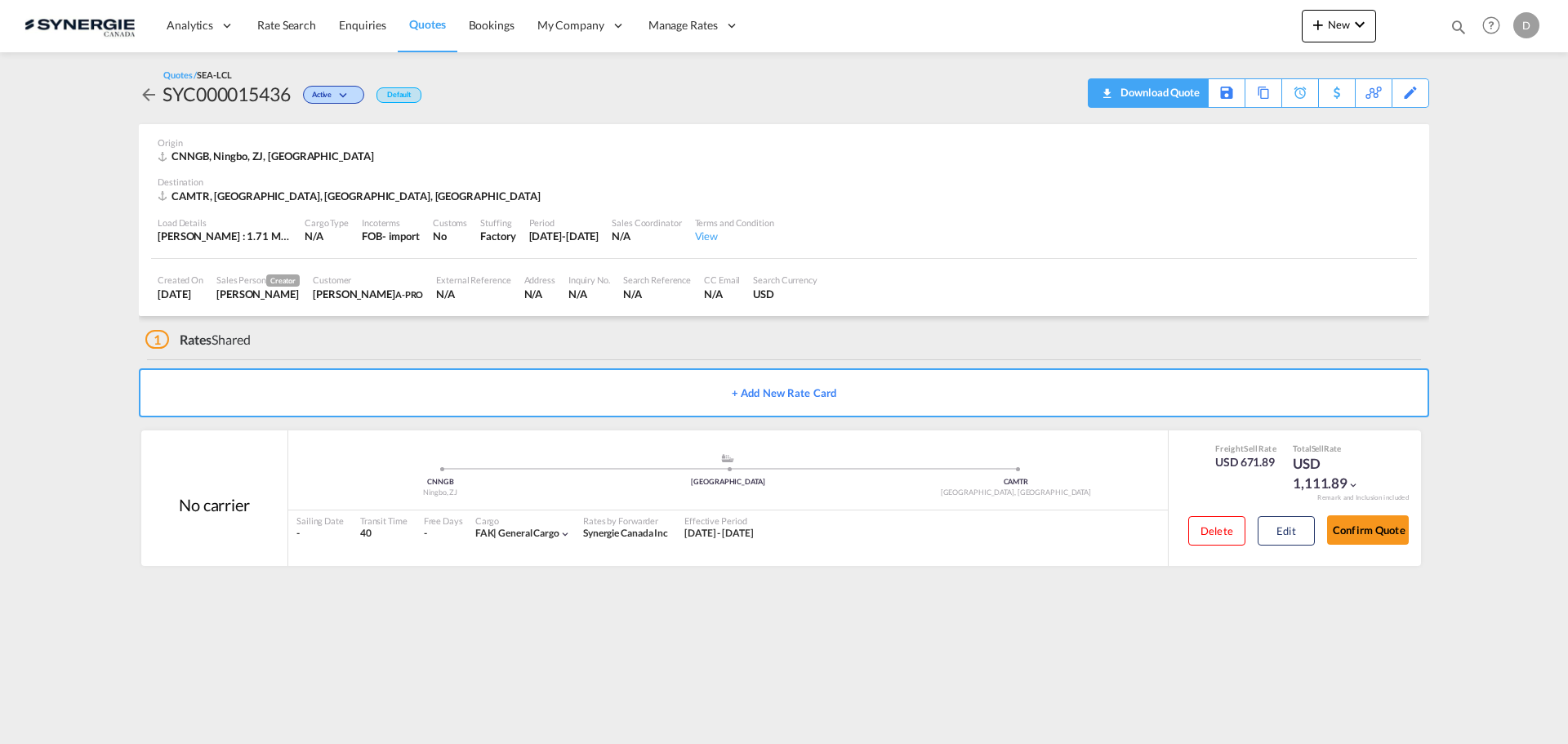
click at [1191, 97] on div "Download Quote" at bounding box center [1158, 92] width 83 height 26
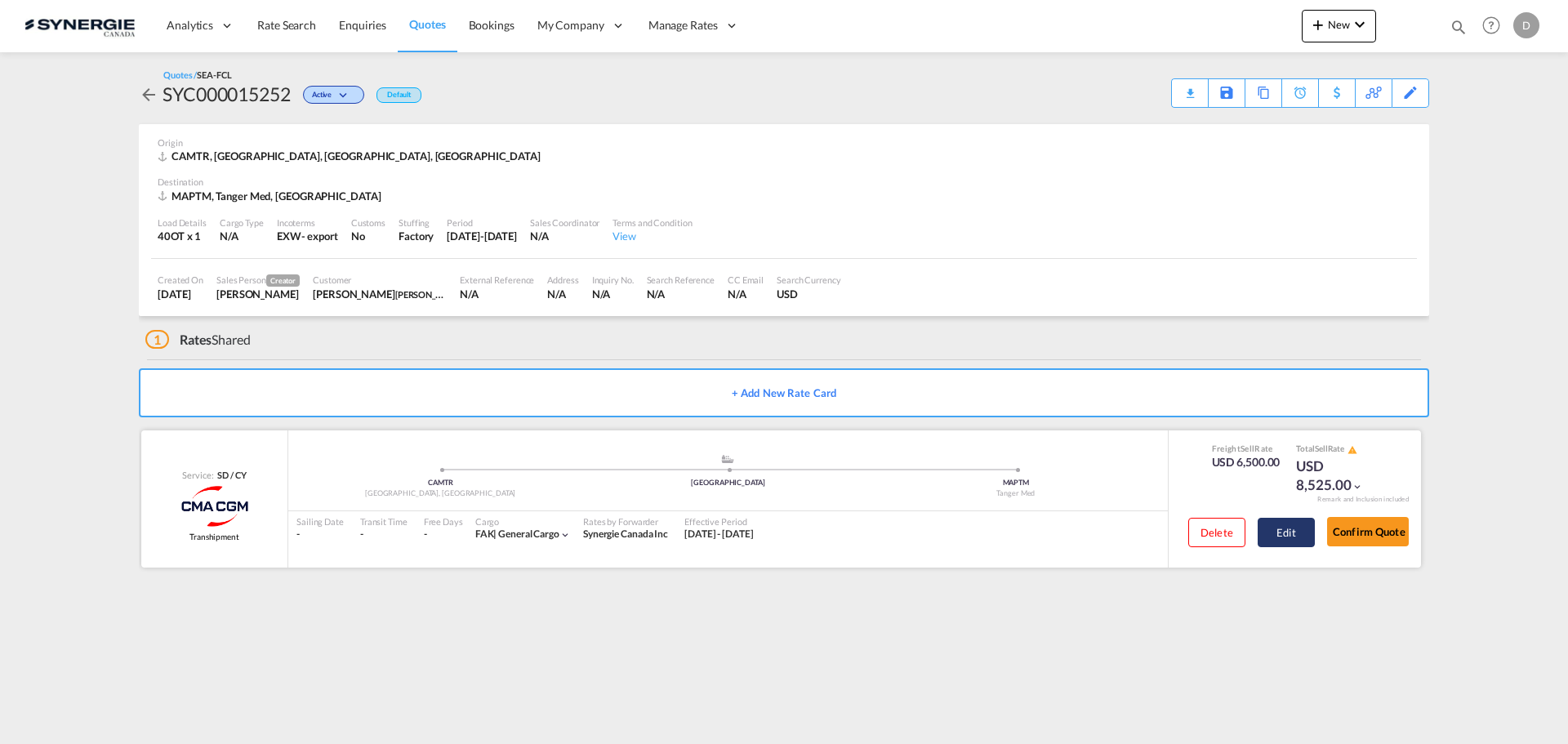
click at [1283, 533] on button "Edit" at bounding box center [1285, 532] width 57 height 29
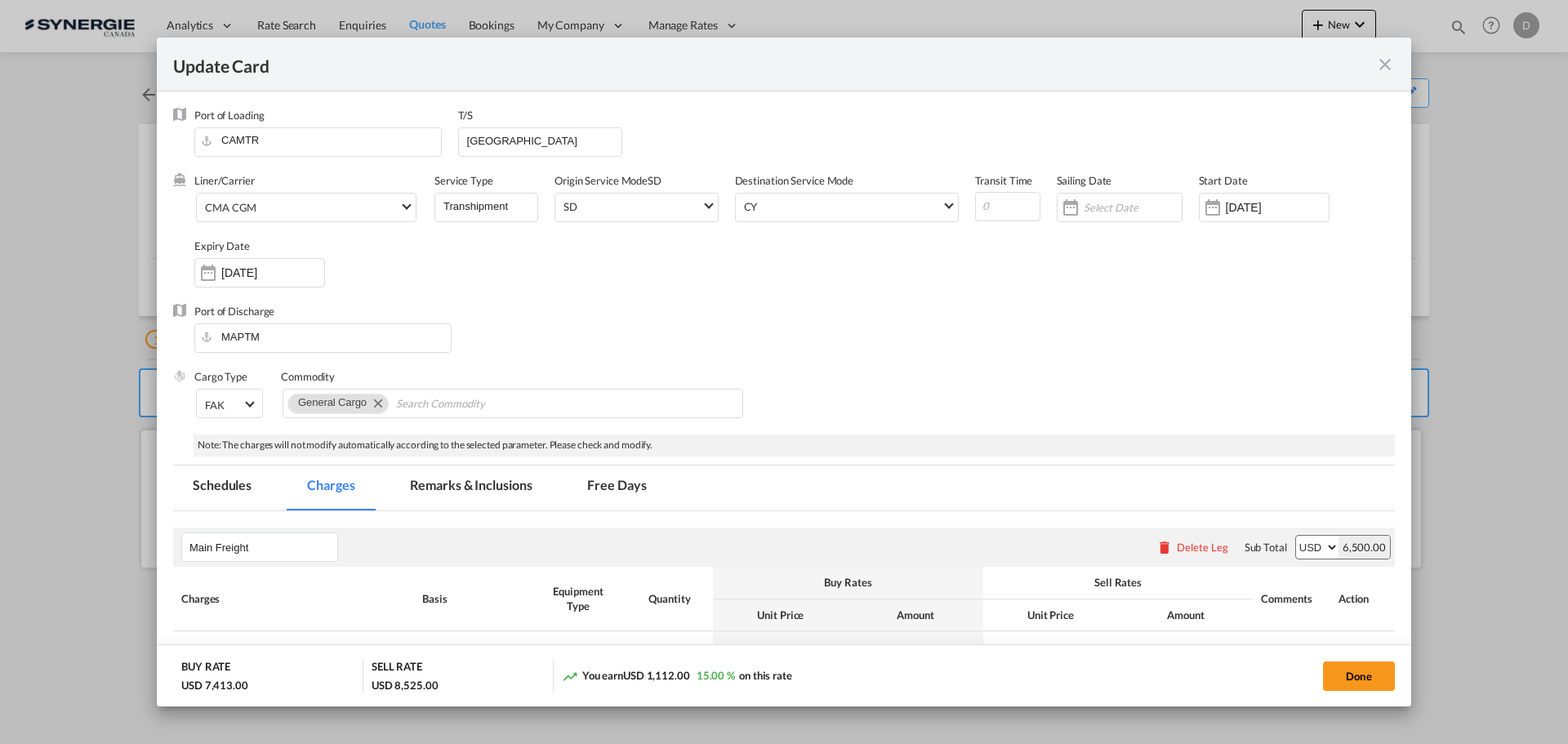
select select "per container"
select select "per B/L"
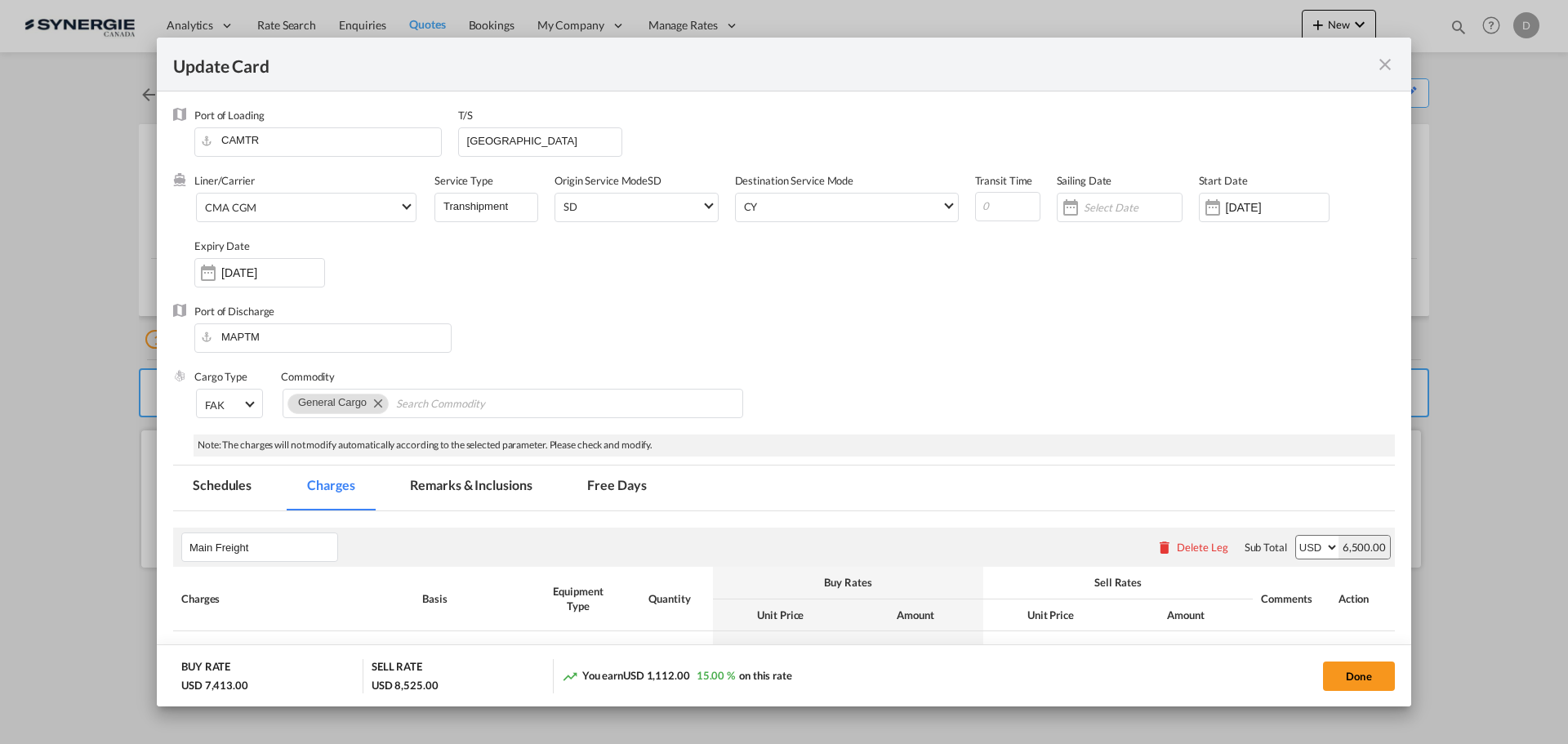
select select "per B/L"
select select "per shipment"
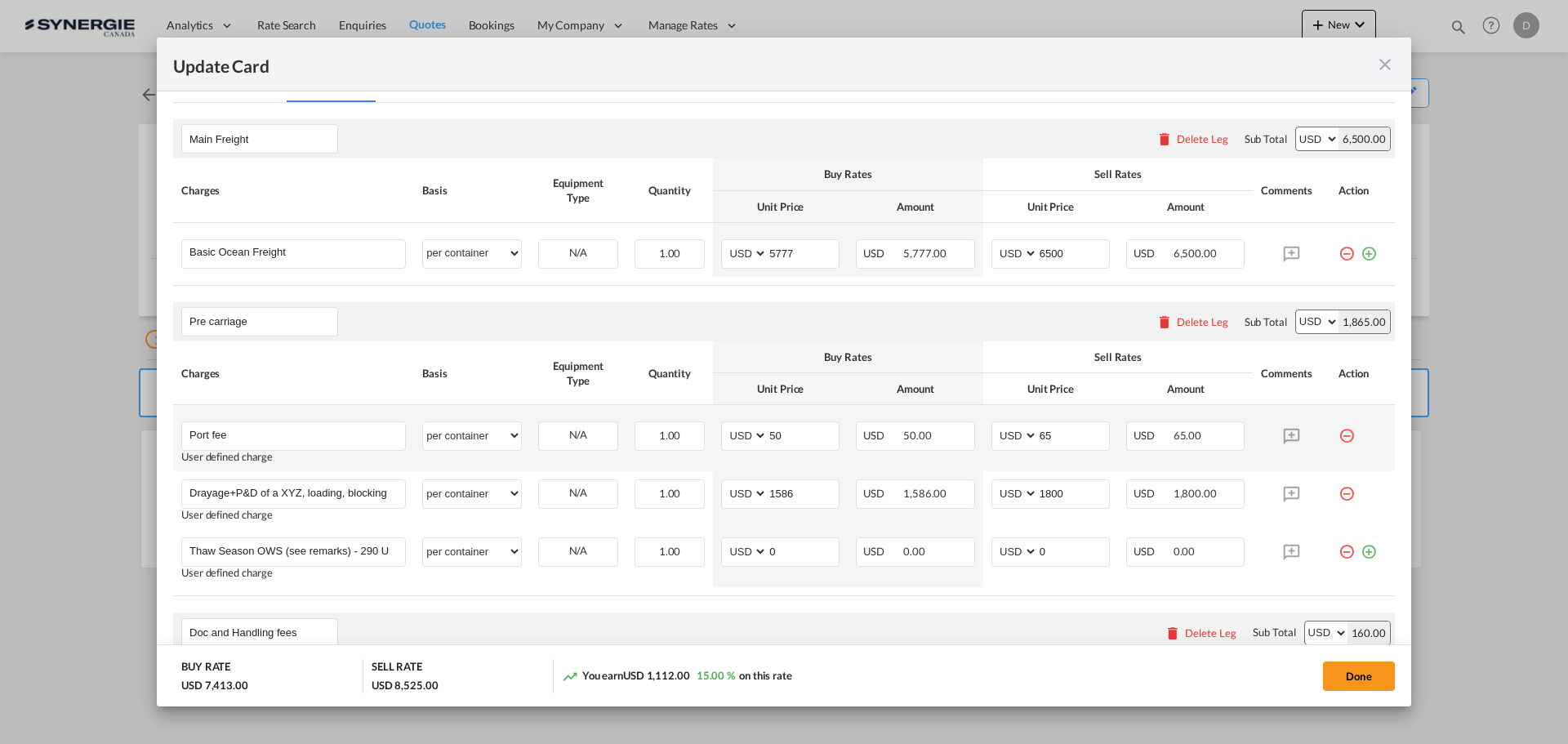
scroll to position [164, 0]
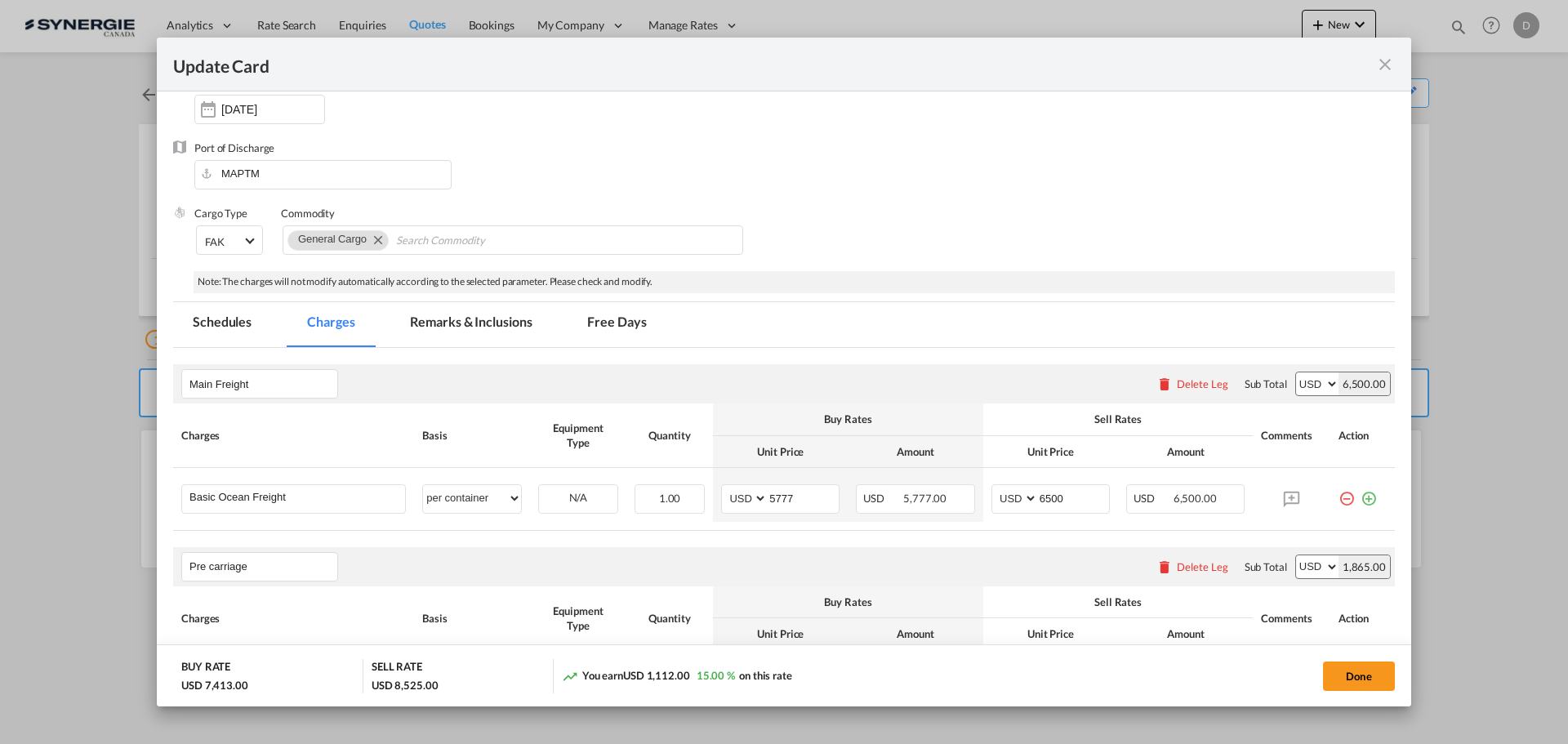
click at [509, 323] on md-tab-item "Remarks & Inclusions" at bounding box center [470, 324] width 161 height 45
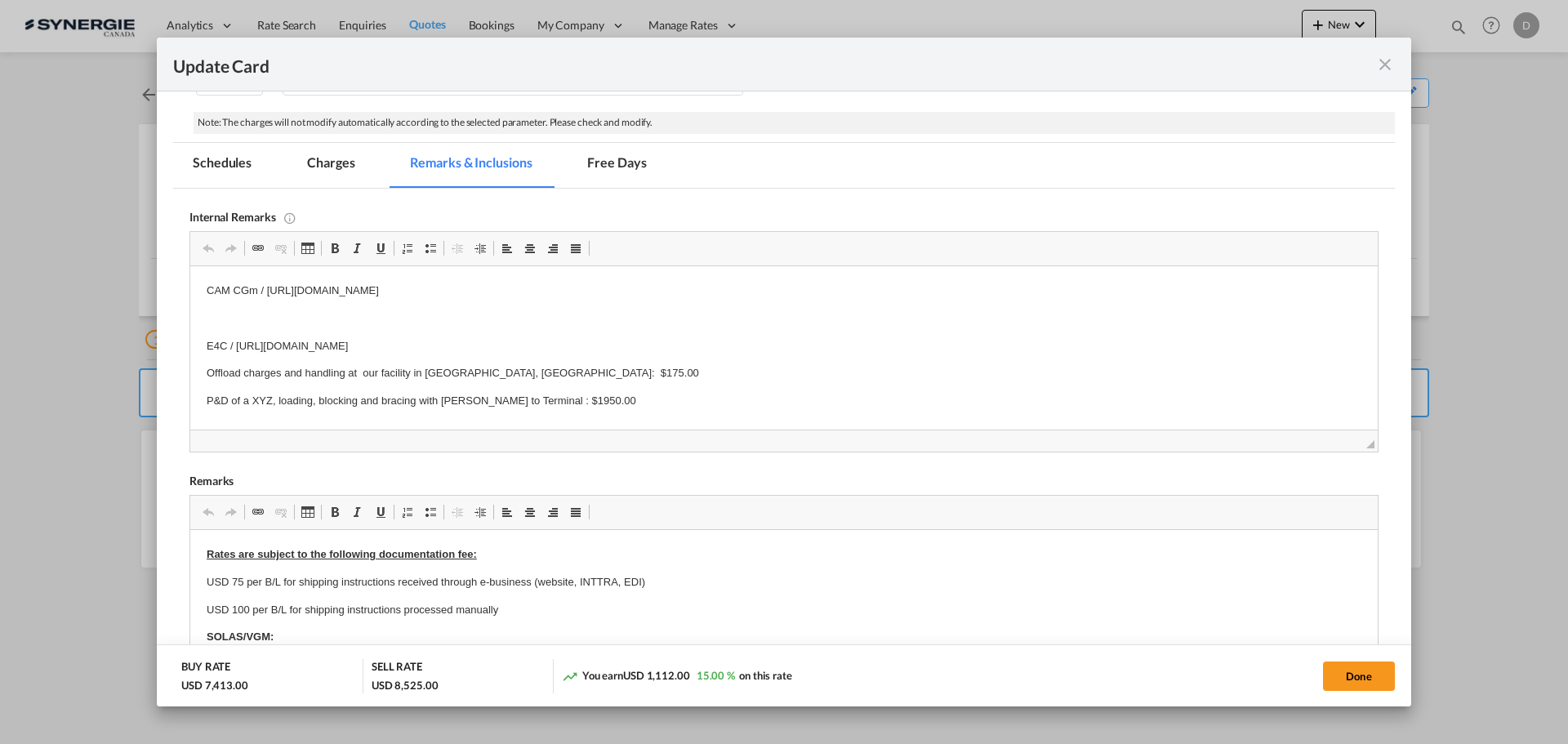
scroll to position [274, 0]
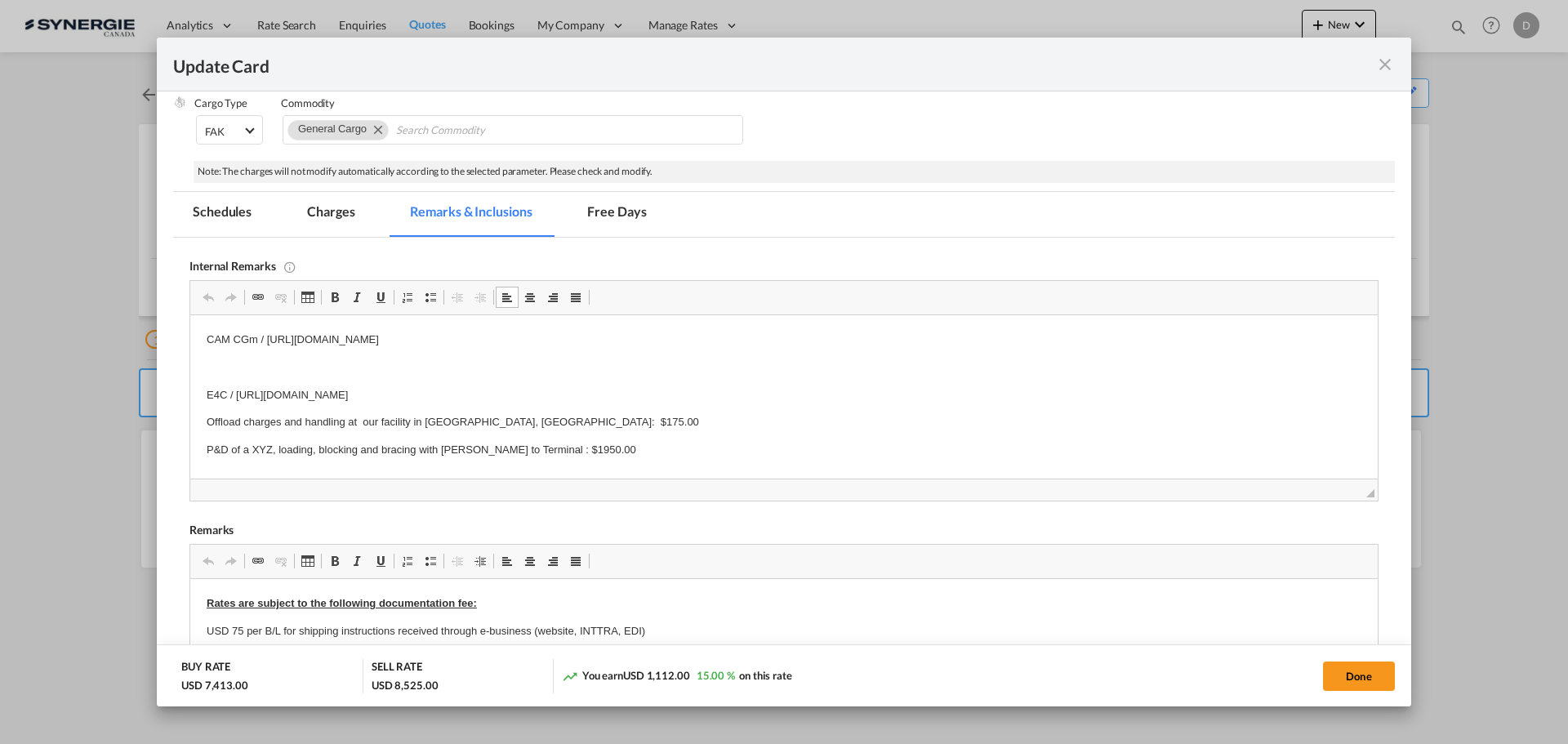
drag, startPoint x: 688, startPoint y: 391, endPoint x: 441, endPoint y: 377, distance: 247.4
drag, startPoint x: 687, startPoint y: 394, endPoint x: 236, endPoint y: 388, distance: 451.0
click at [237, 388] on p "E4C / [URL][DOMAIN_NAME]" at bounding box center [783, 396] width 1155 height 17
copy p "[URL][DOMAIN_NAME]"
click at [1382, 66] on md-icon "icon-close fg-AAA8AD m-0 pointer" at bounding box center [1385, 65] width 19 height 19
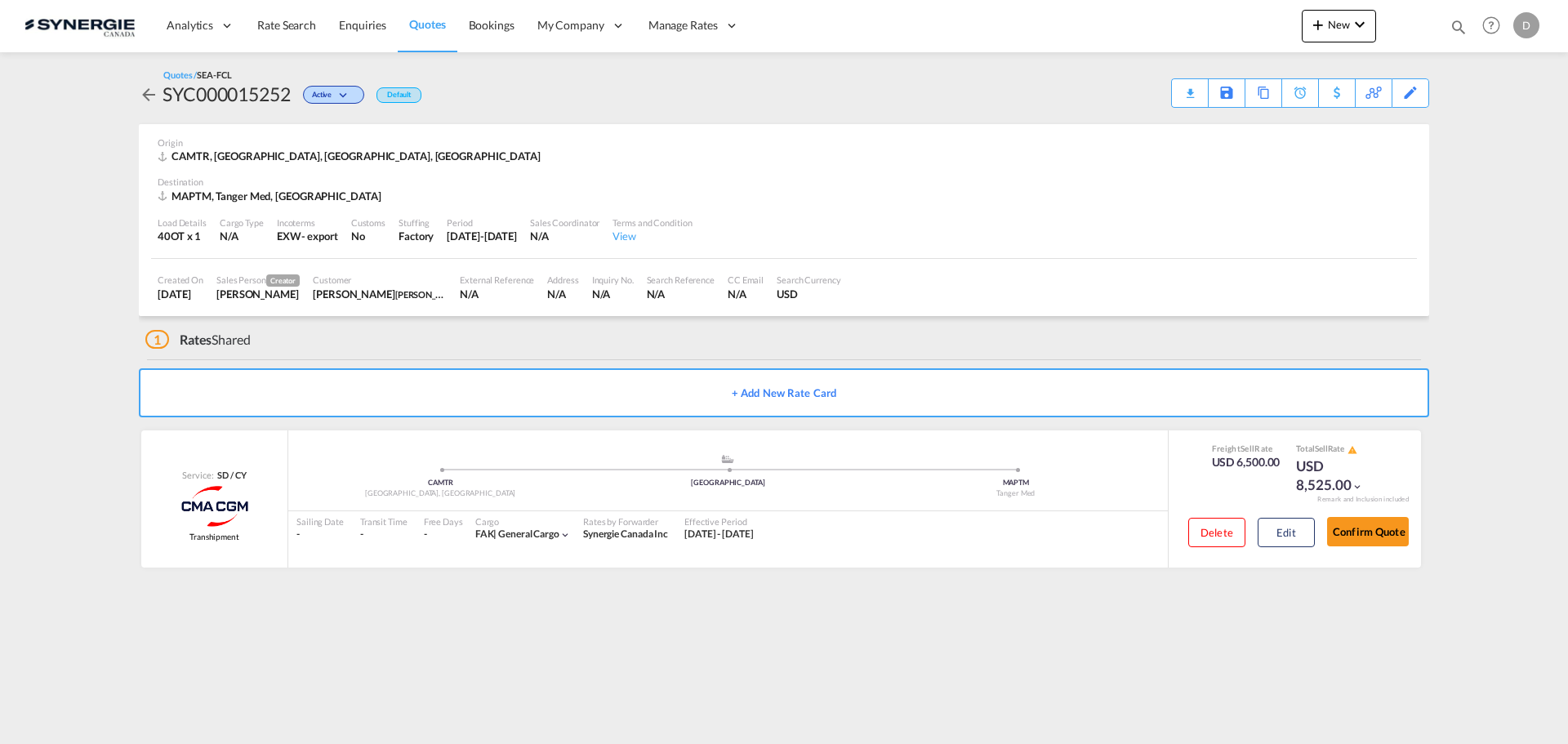
click at [963, 205] on div "Load Details 40OT x 1 Cargo Type N/A Incoterms EXW - export Customs No Stuffing…" at bounding box center [784, 230] width 1266 height 55
